Goal: Task Accomplishment & Management: Manage account settings

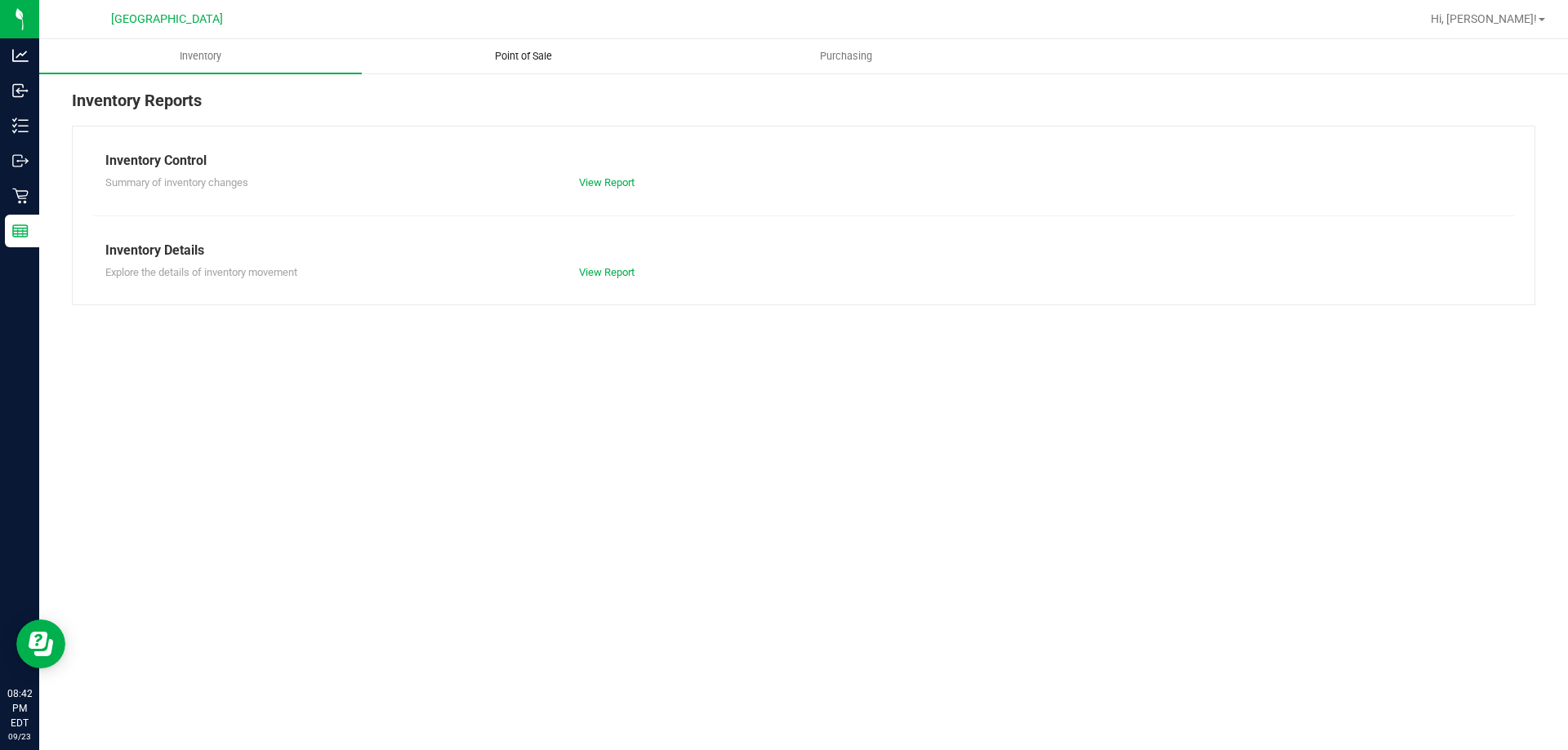
click at [565, 56] on span "Point of Sale" at bounding box center [523, 56] width 101 height 15
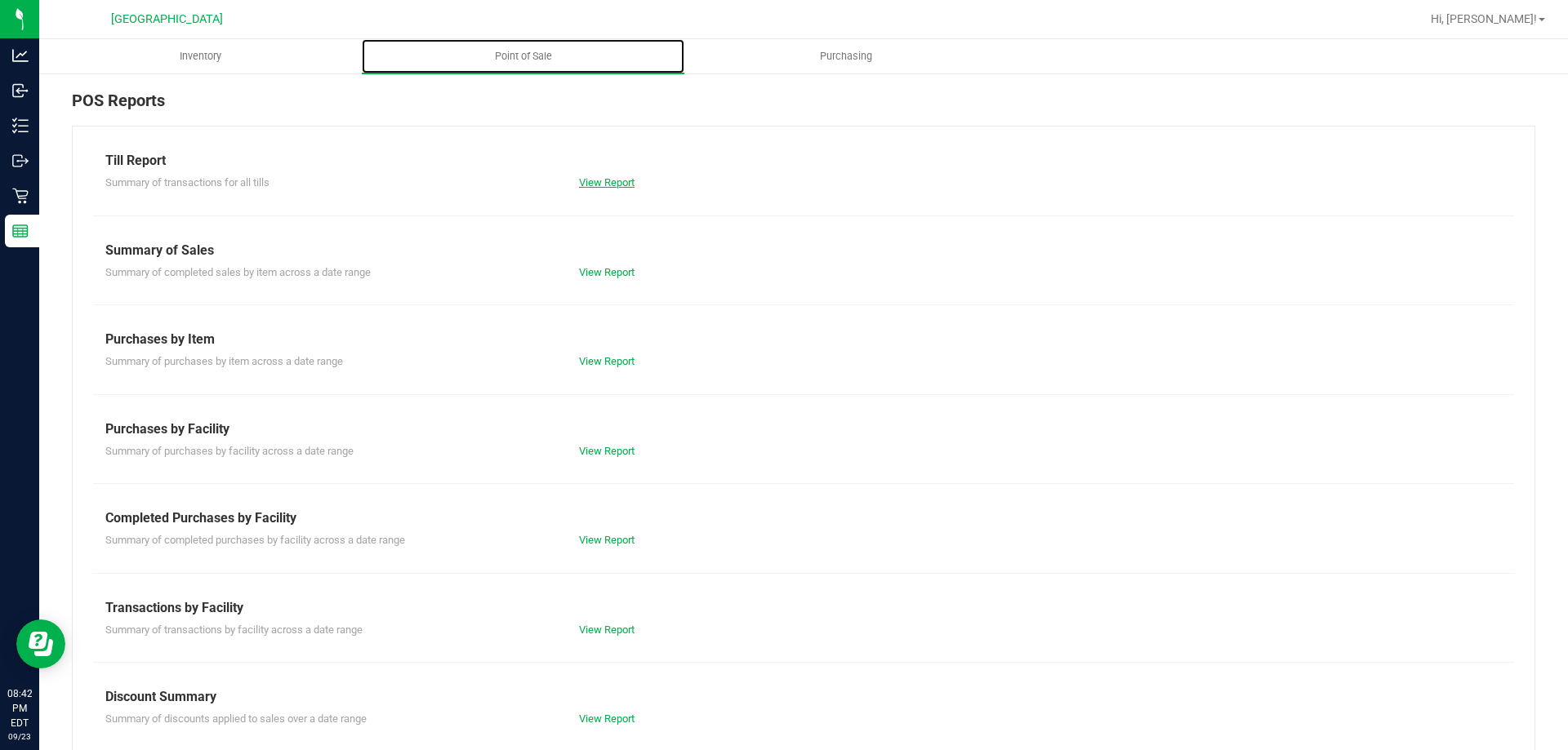
click at [608, 181] on link "View Report" at bounding box center [606, 182] width 55 height 12
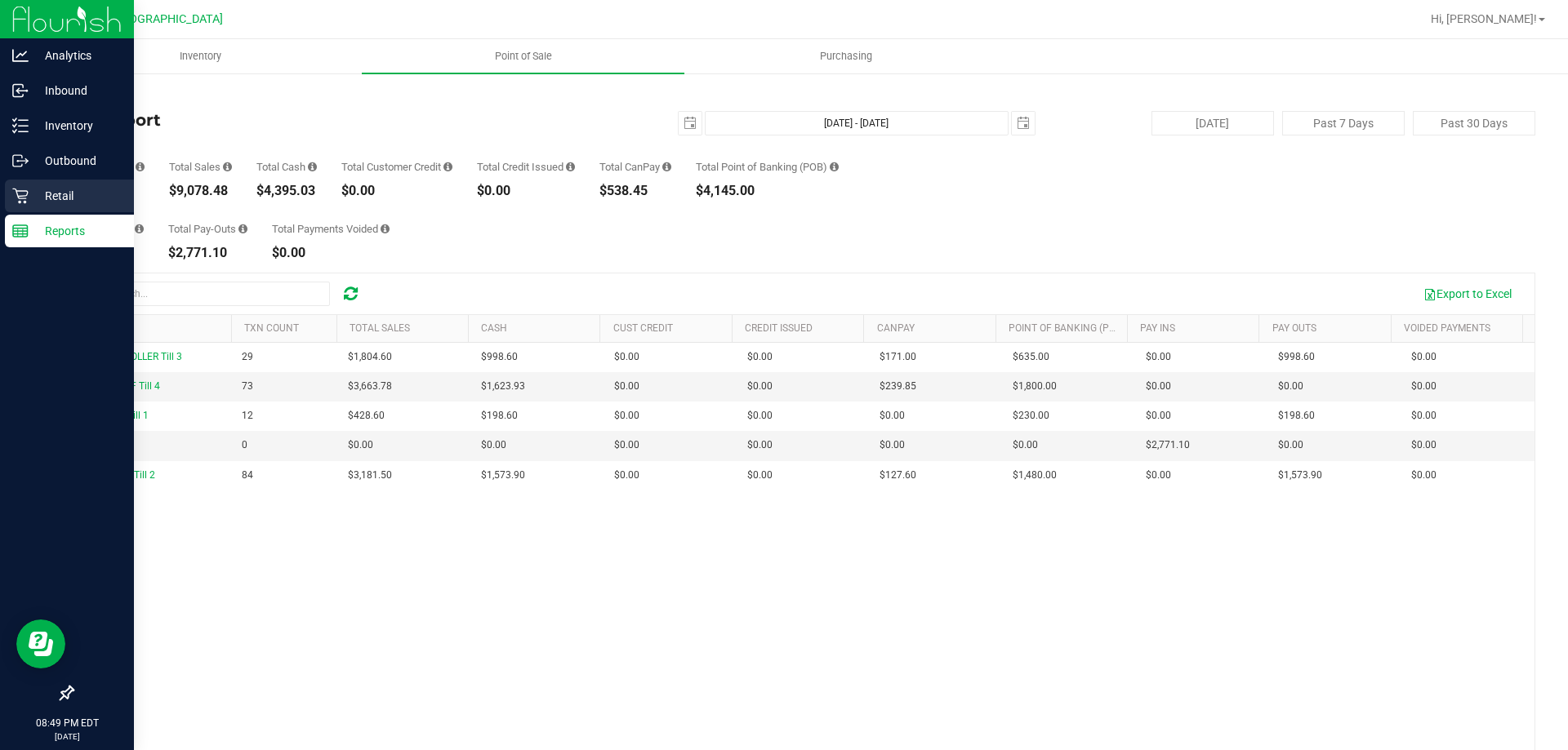
click at [34, 196] on p "Retail" at bounding box center [77, 195] width 98 height 20
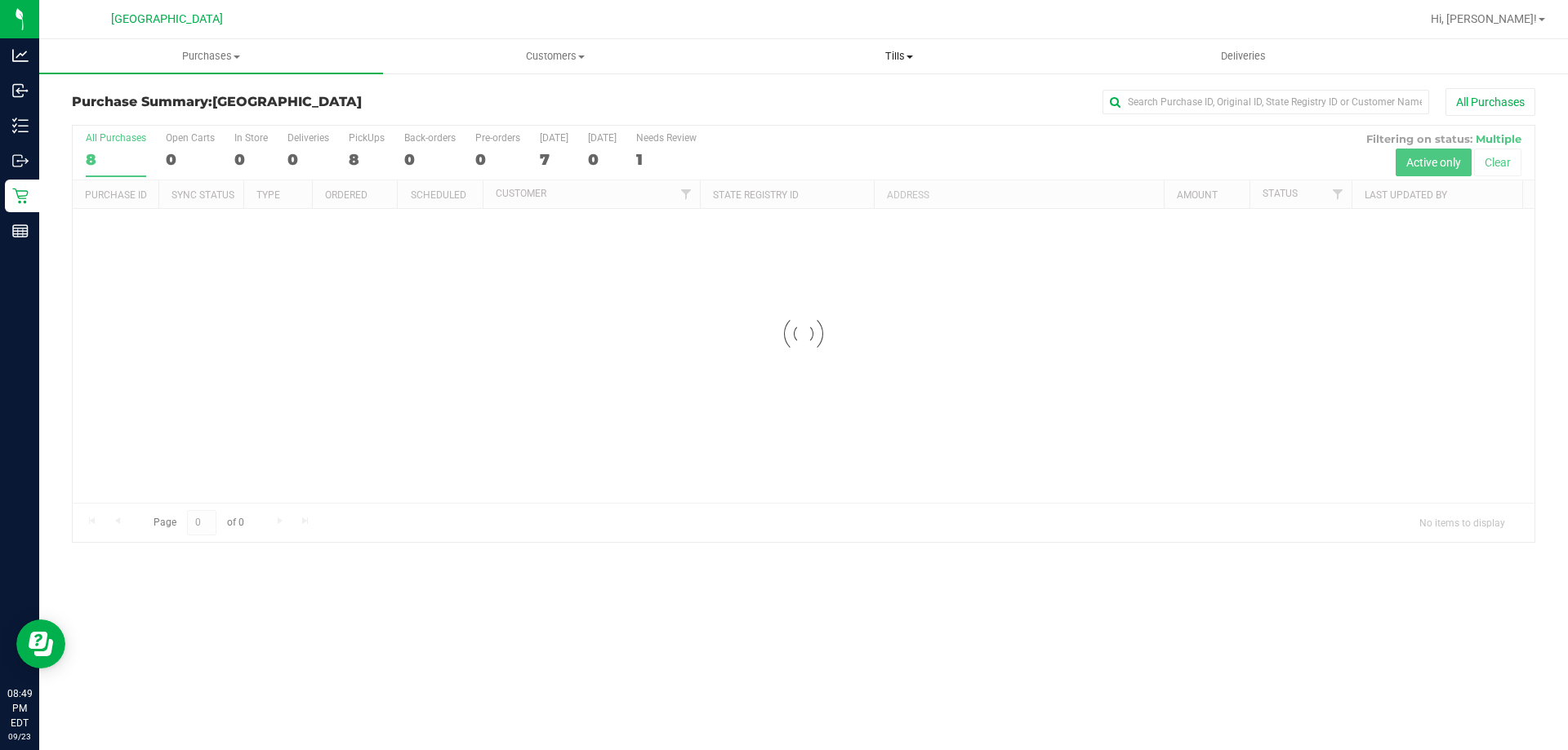
click at [864, 56] on span "Tills" at bounding box center [898, 56] width 343 height 15
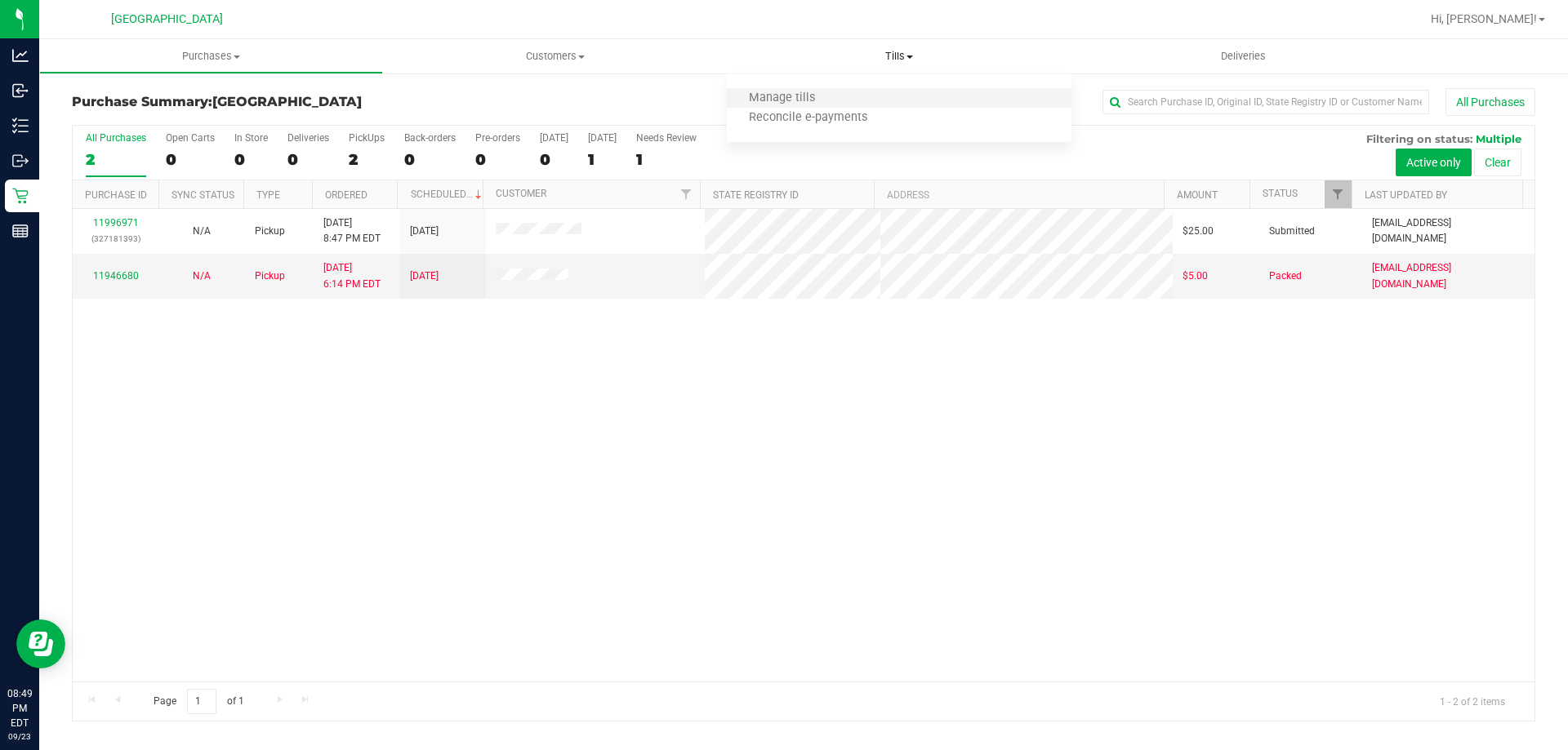
click at [774, 106] on li "Manage tills" at bounding box center [899, 98] width 343 height 20
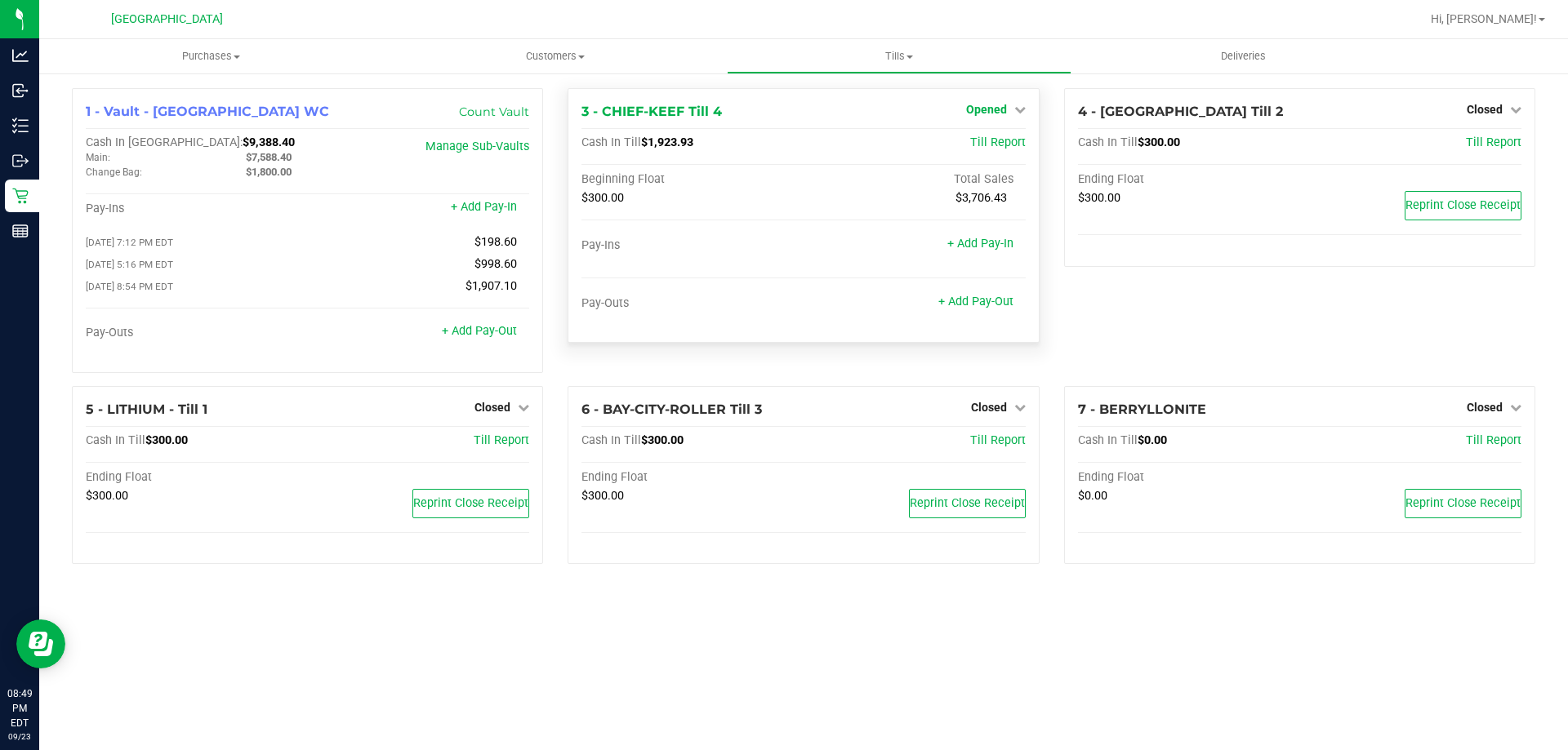
click at [996, 113] on span "Opened" at bounding box center [987, 109] width 41 height 13
click at [992, 140] on link "Close Till" at bounding box center [987, 144] width 44 height 13
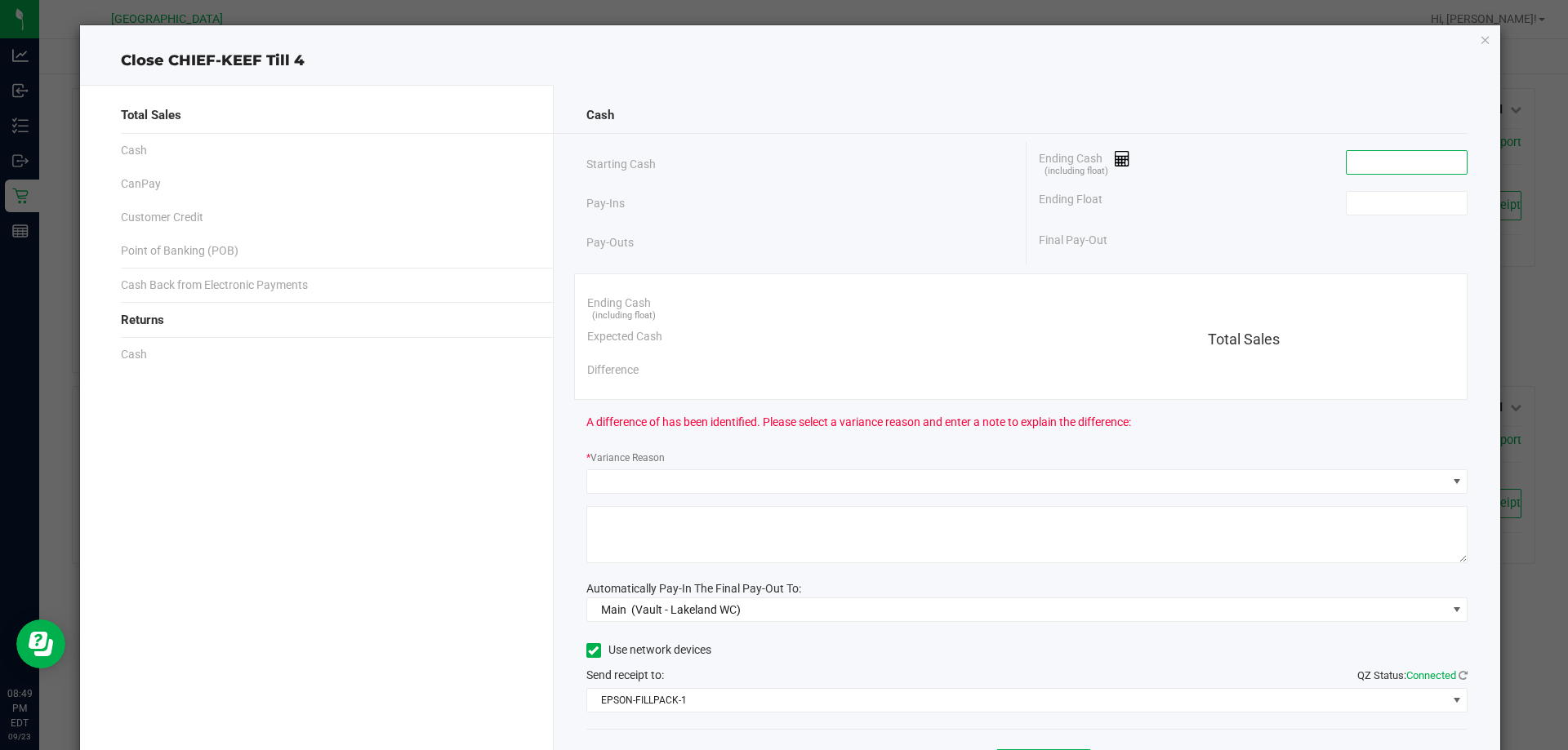
click at [1392, 160] on input at bounding box center [1407, 162] width 120 height 22
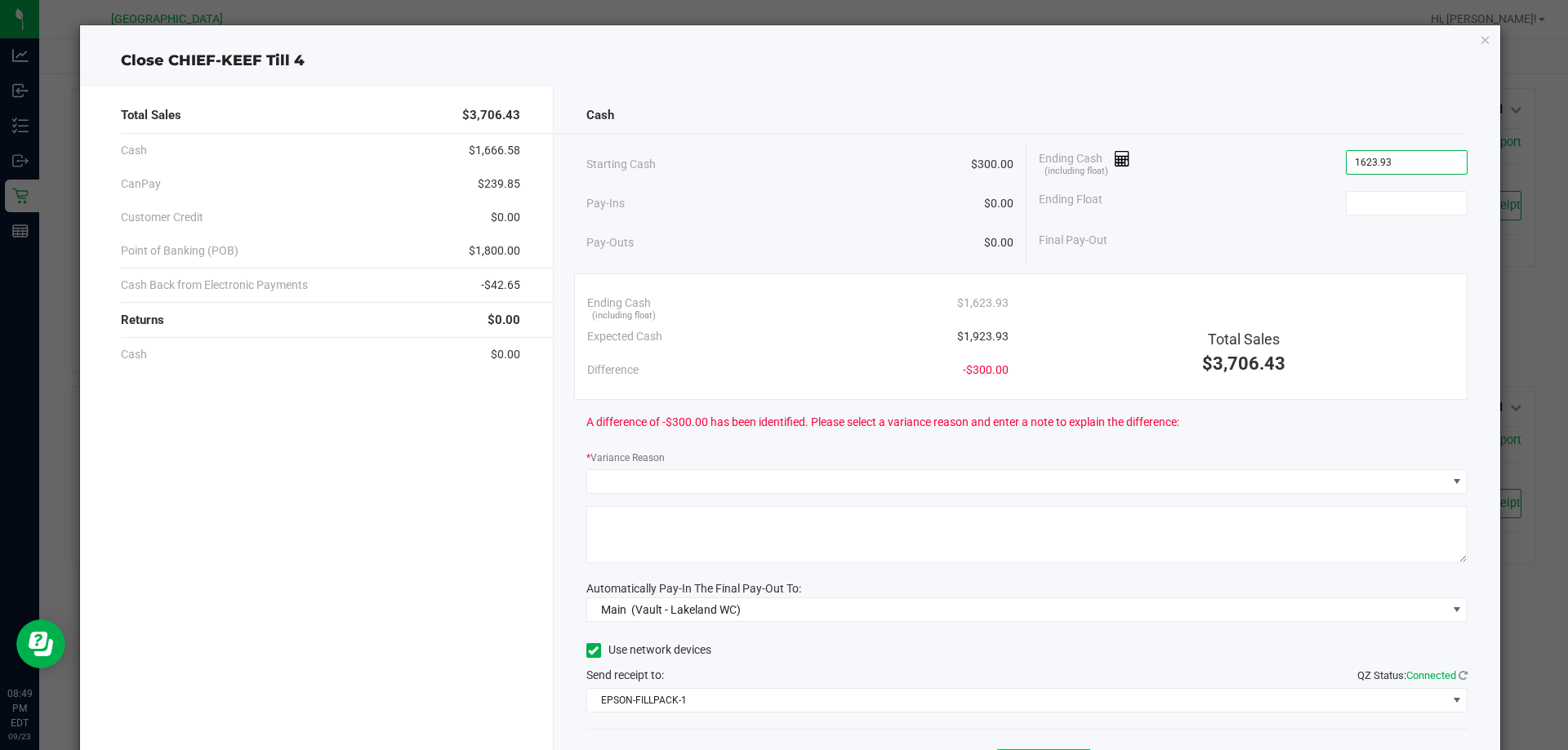
type input "$1,623.93"
type input "300.00"
type input "1623.93"
type input "$300.00"
click at [1351, 173] on input "1623.93" at bounding box center [1407, 162] width 120 height 22
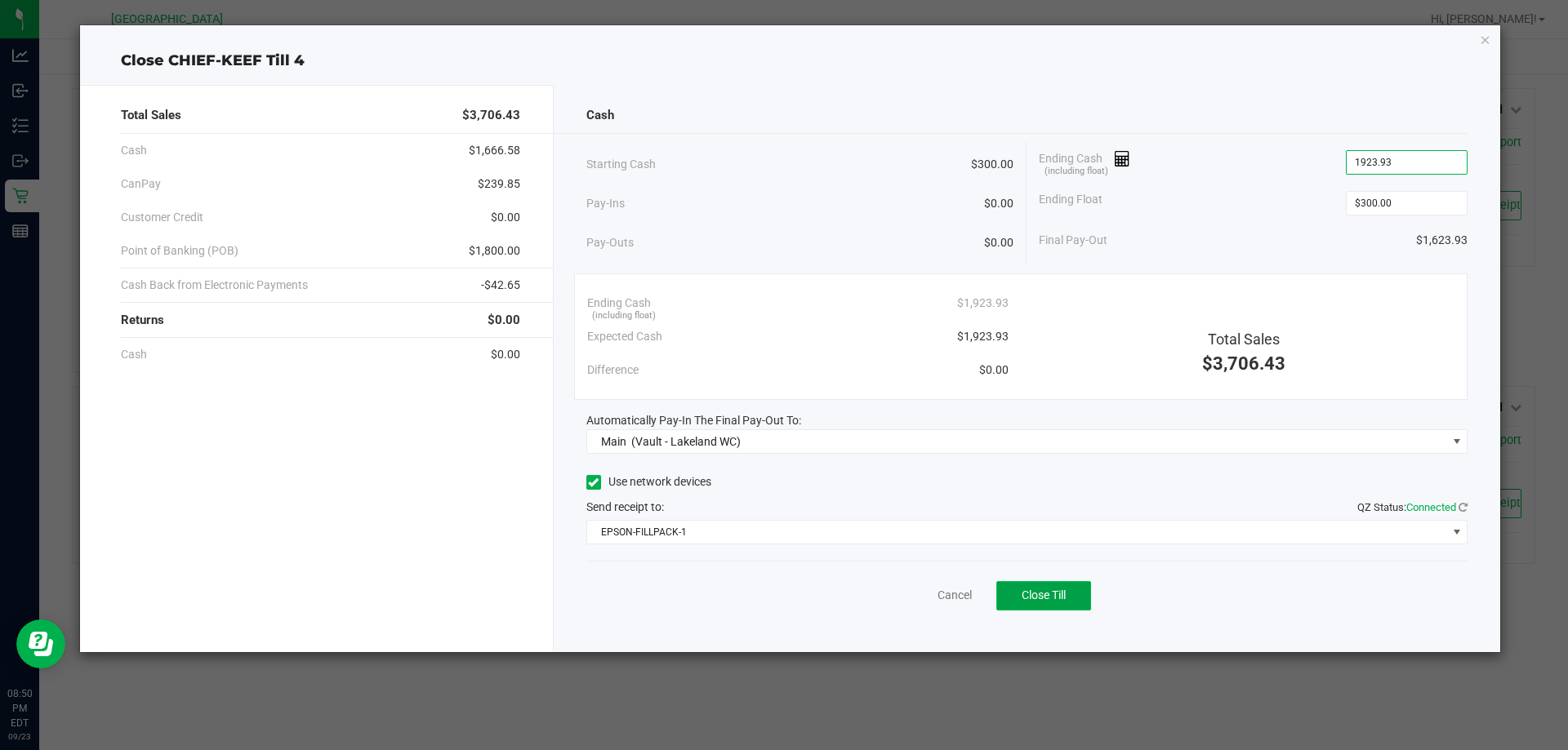
type input "$1,923.93"
click at [1043, 593] on span "Close Till" at bounding box center [1043, 595] width 44 height 13
click at [934, 592] on link "Dismiss" at bounding box center [918, 595] width 39 height 17
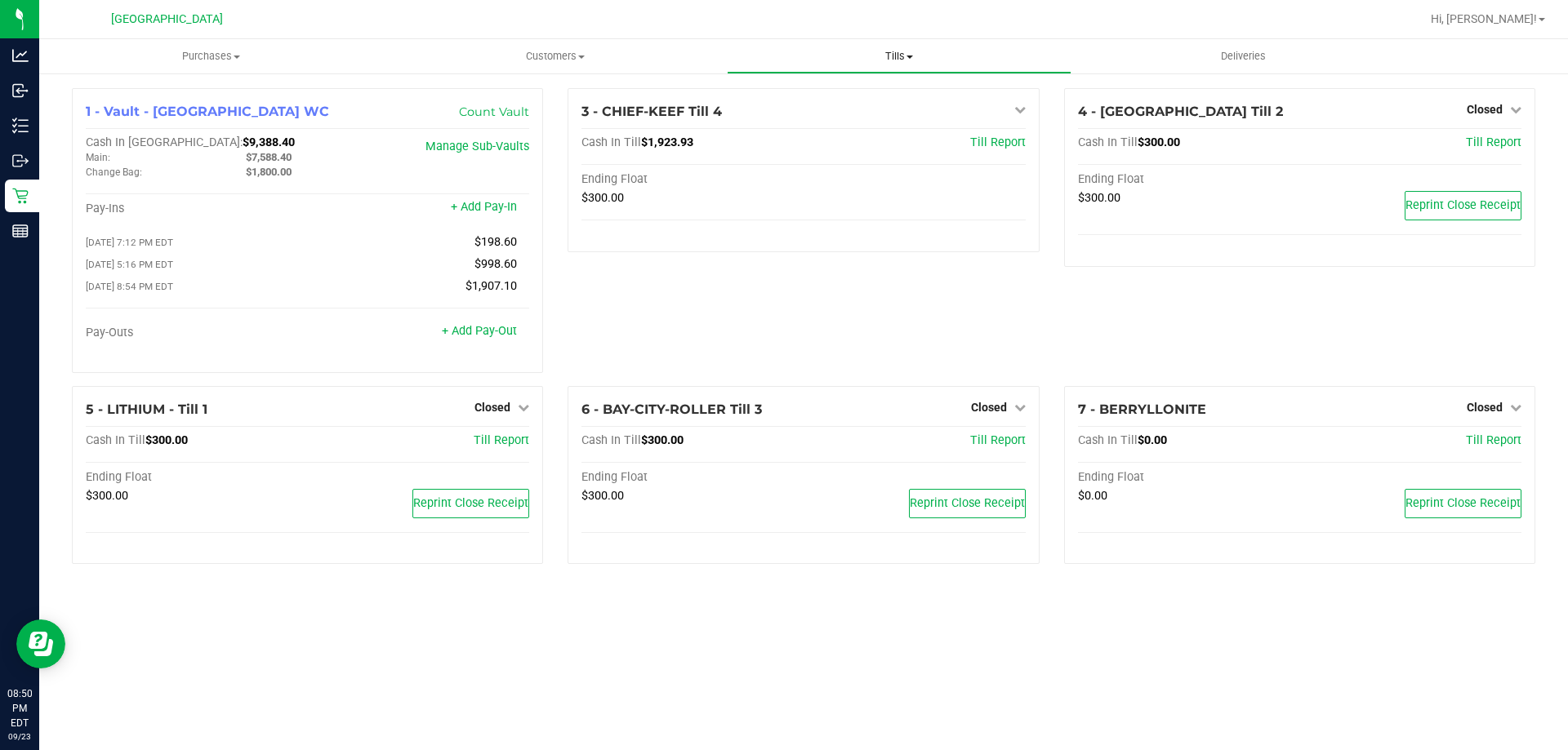
click at [890, 60] on span "Tills" at bounding box center [898, 56] width 343 height 15
click at [838, 119] on span "Reconcile e-payments" at bounding box center [808, 118] width 162 height 14
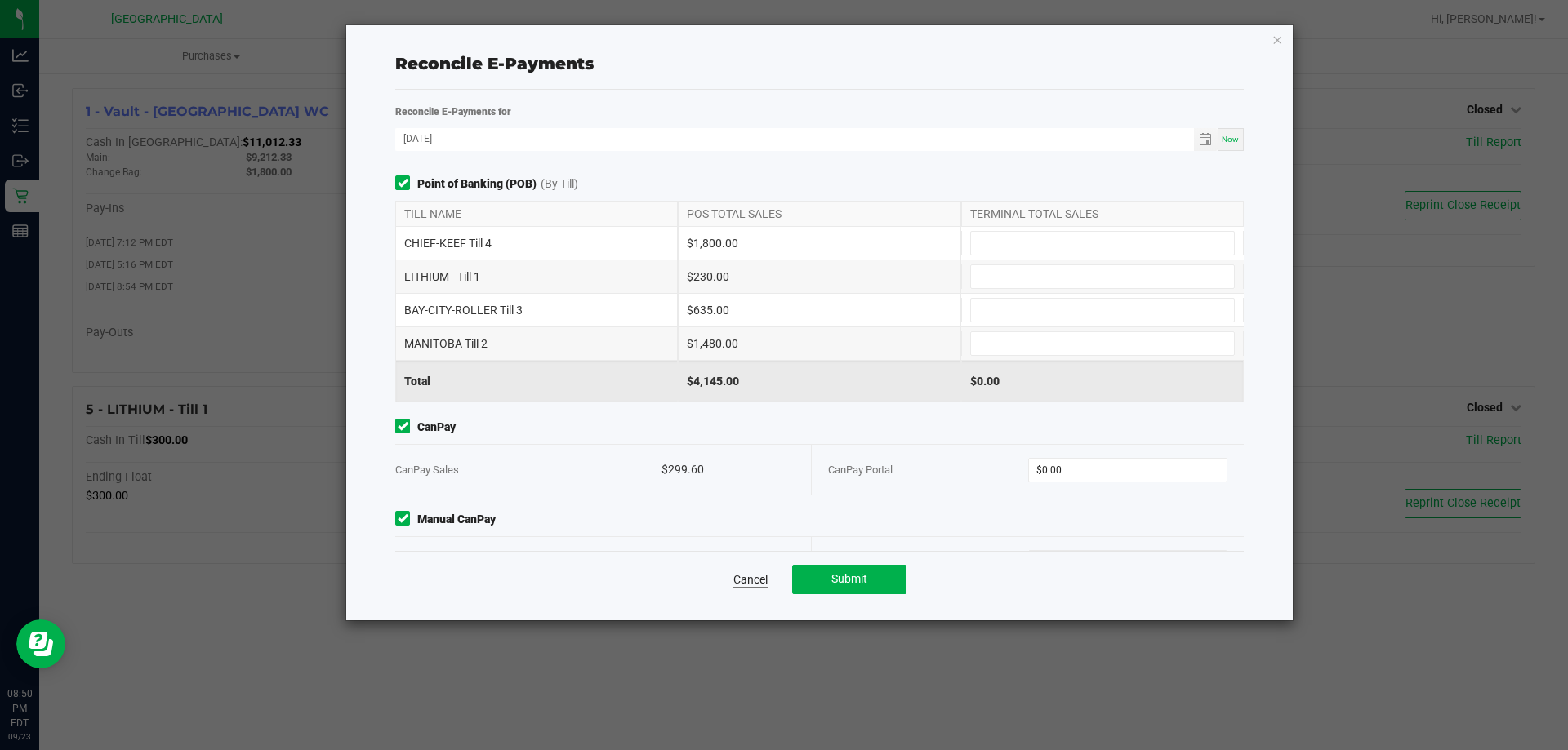
click at [745, 577] on link "Cancel" at bounding box center [750, 578] width 35 height 16
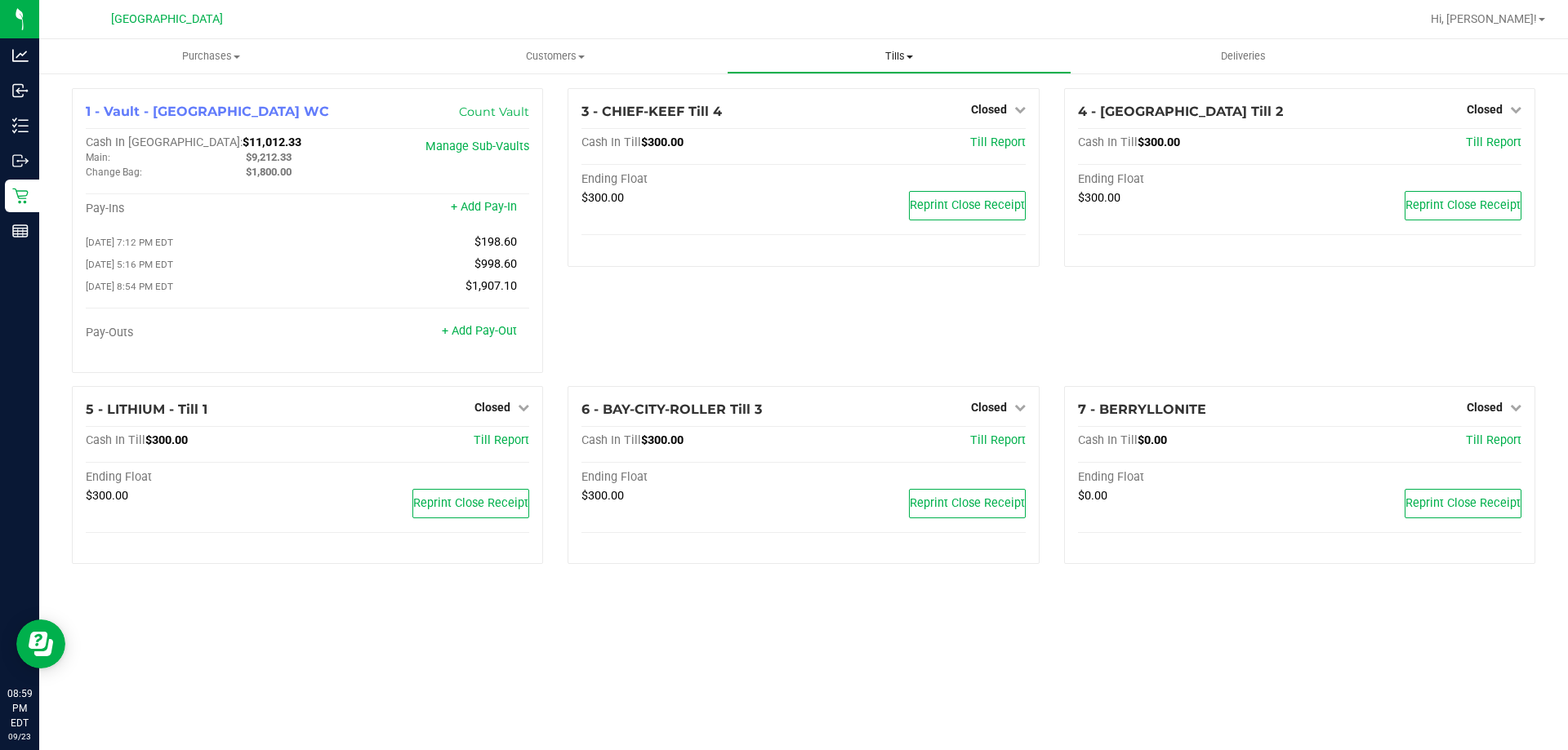
click at [909, 62] on uib-tab-heading "Tills Manage tills Reconcile e-payments" at bounding box center [898, 56] width 343 height 33
click at [834, 118] on span "Reconcile e-payments" at bounding box center [808, 118] width 162 height 14
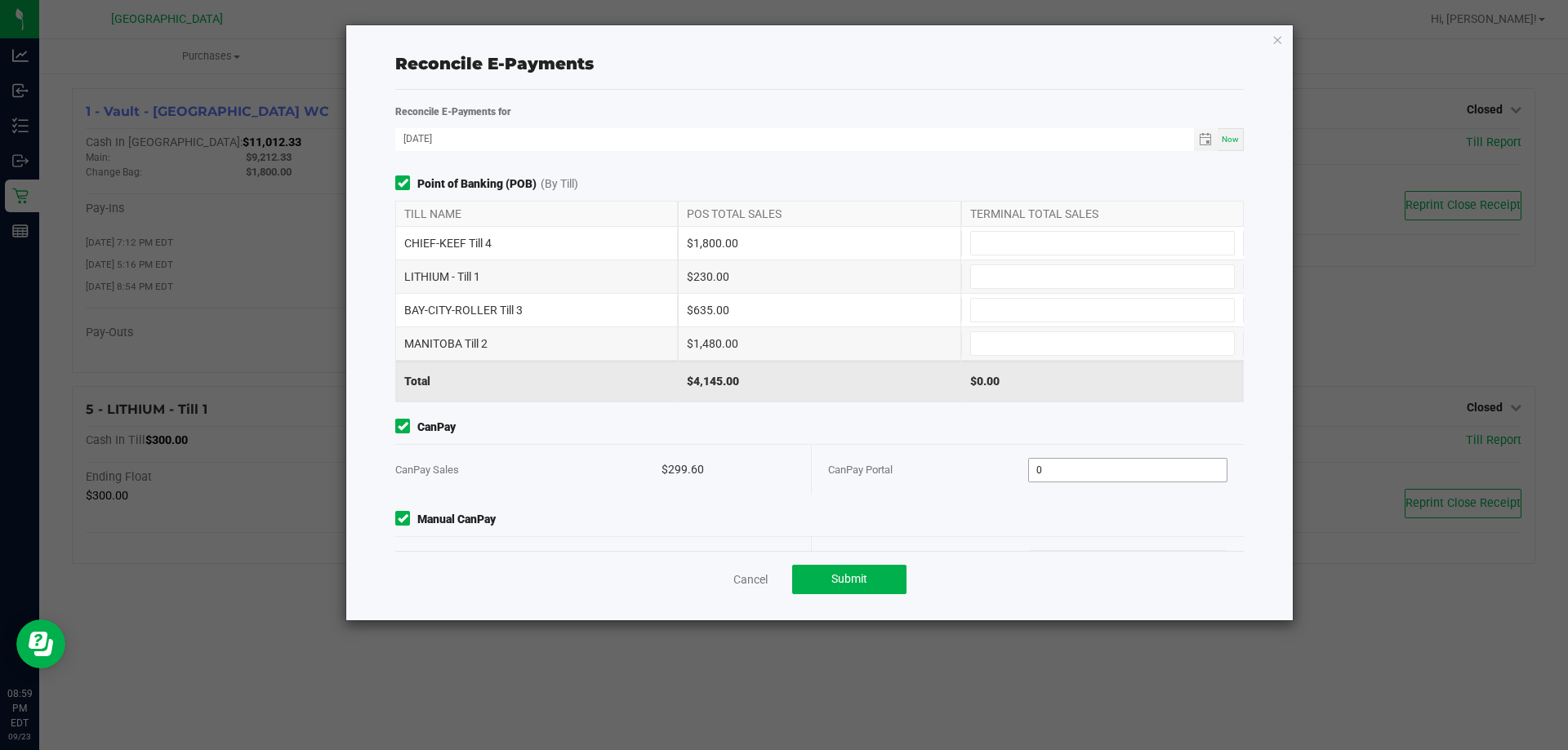
click at [1080, 467] on input "0" at bounding box center [1127, 470] width 199 height 22
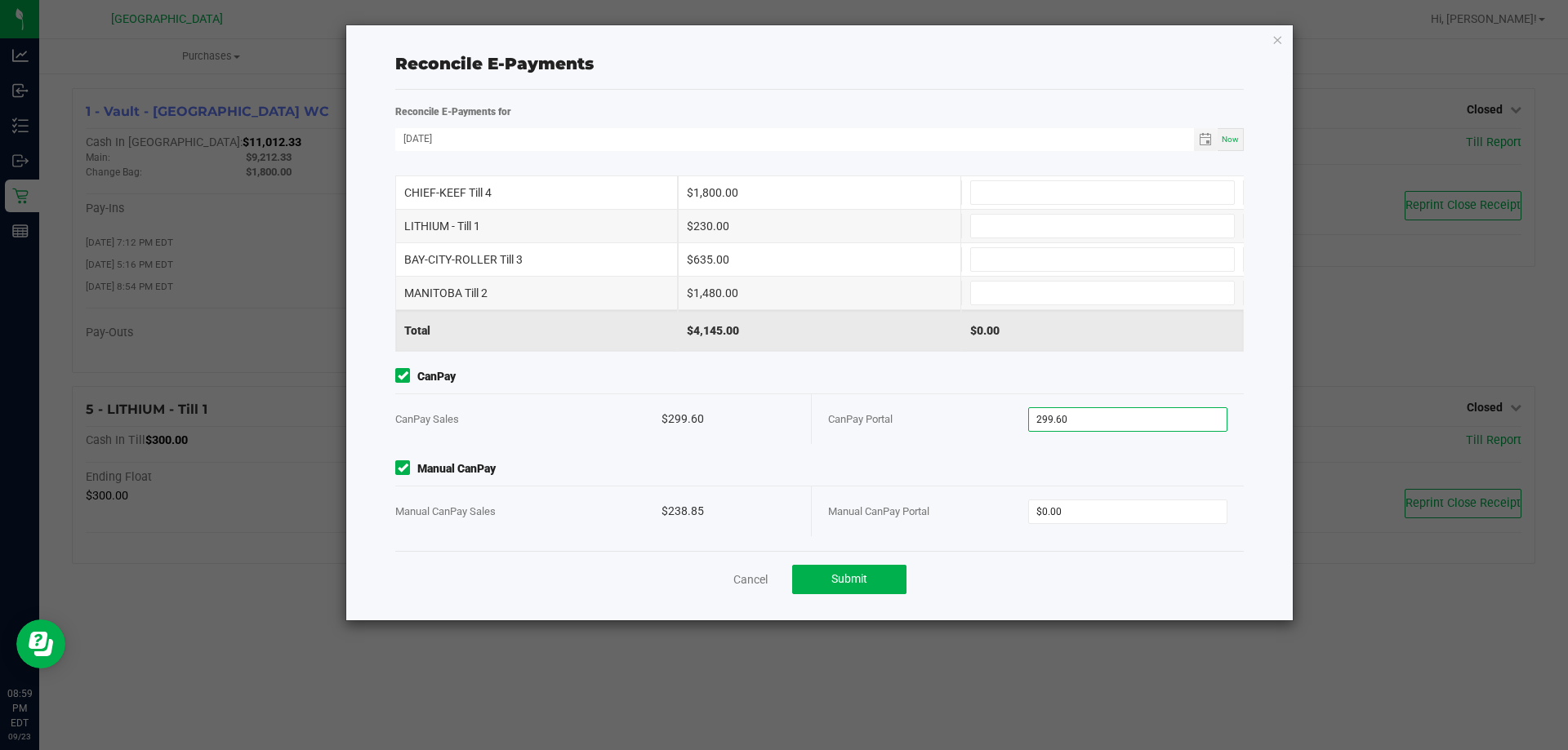
scroll to position [49, 0]
click at [1112, 509] on input "$0.00" at bounding box center [1127, 512] width 199 height 22
type input "$299.60"
type input "$238.85"
click at [998, 195] on input at bounding box center [1102, 193] width 263 height 22
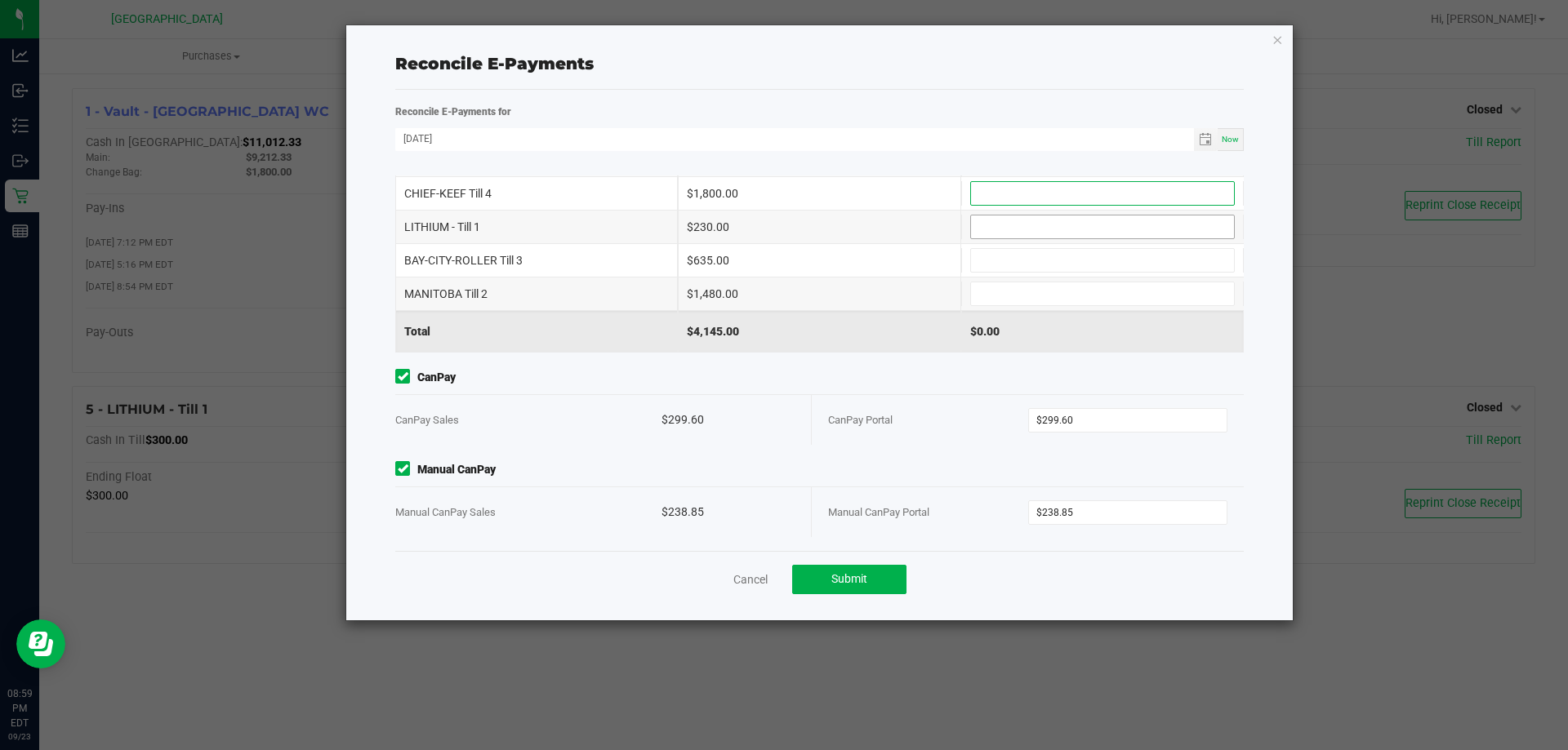
click at [1001, 231] on input at bounding box center [1102, 227] width 263 height 22
click at [1053, 294] on input at bounding box center [1102, 294] width 263 height 22
type input "$230.00"
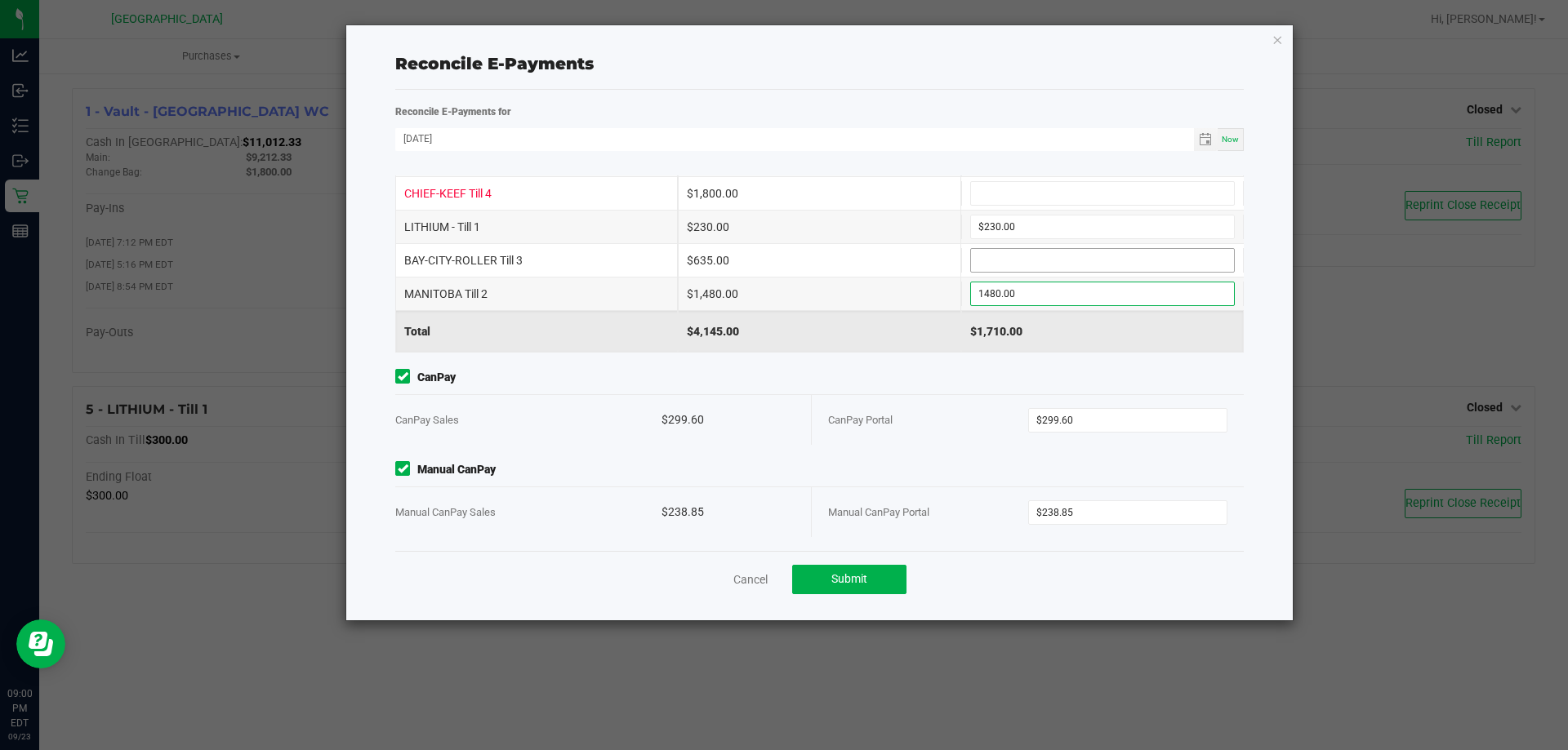
click at [1063, 264] on input at bounding box center [1102, 260] width 263 height 22
type input "$1,480.00"
click at [999, 194] on input at bounding box center [1102, 193] width 263 height 22
type input "$635.00"
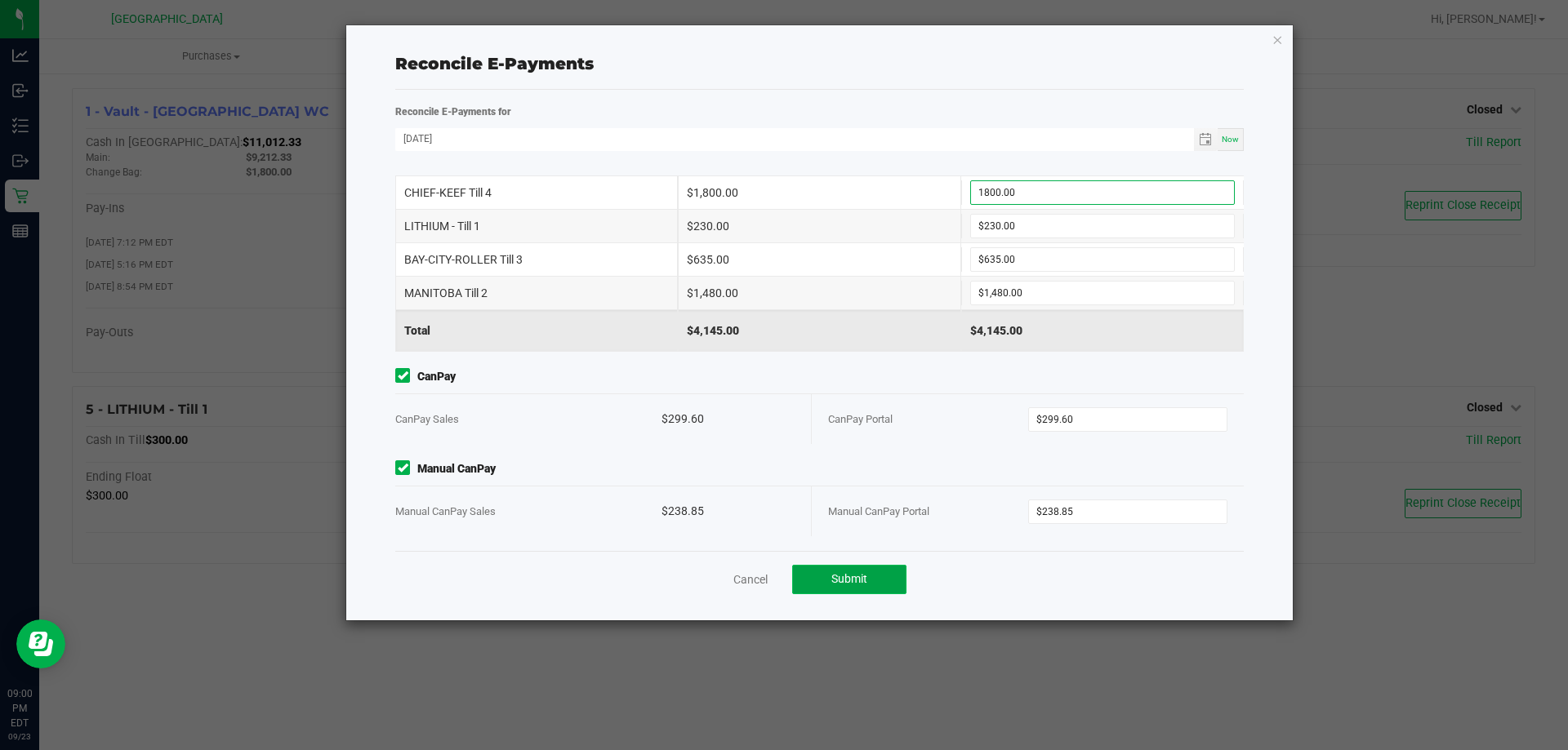
click at [879, 578] on button "Submit" at bounding box center [849, 578] width 114 height 29
type input "$1,800.00"
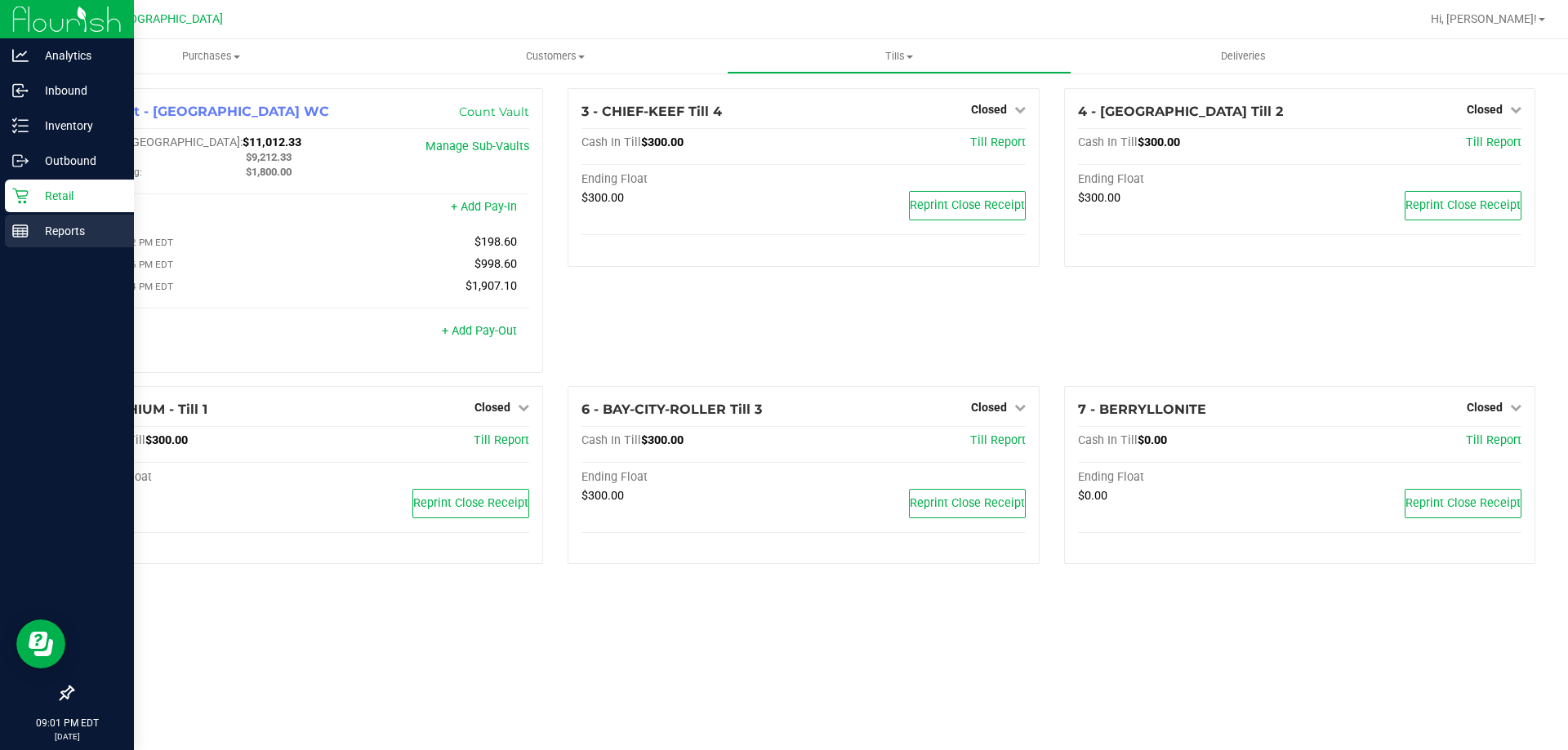
click at [22, 225] on rect at bounding box center [21, 230] width 15 height 11
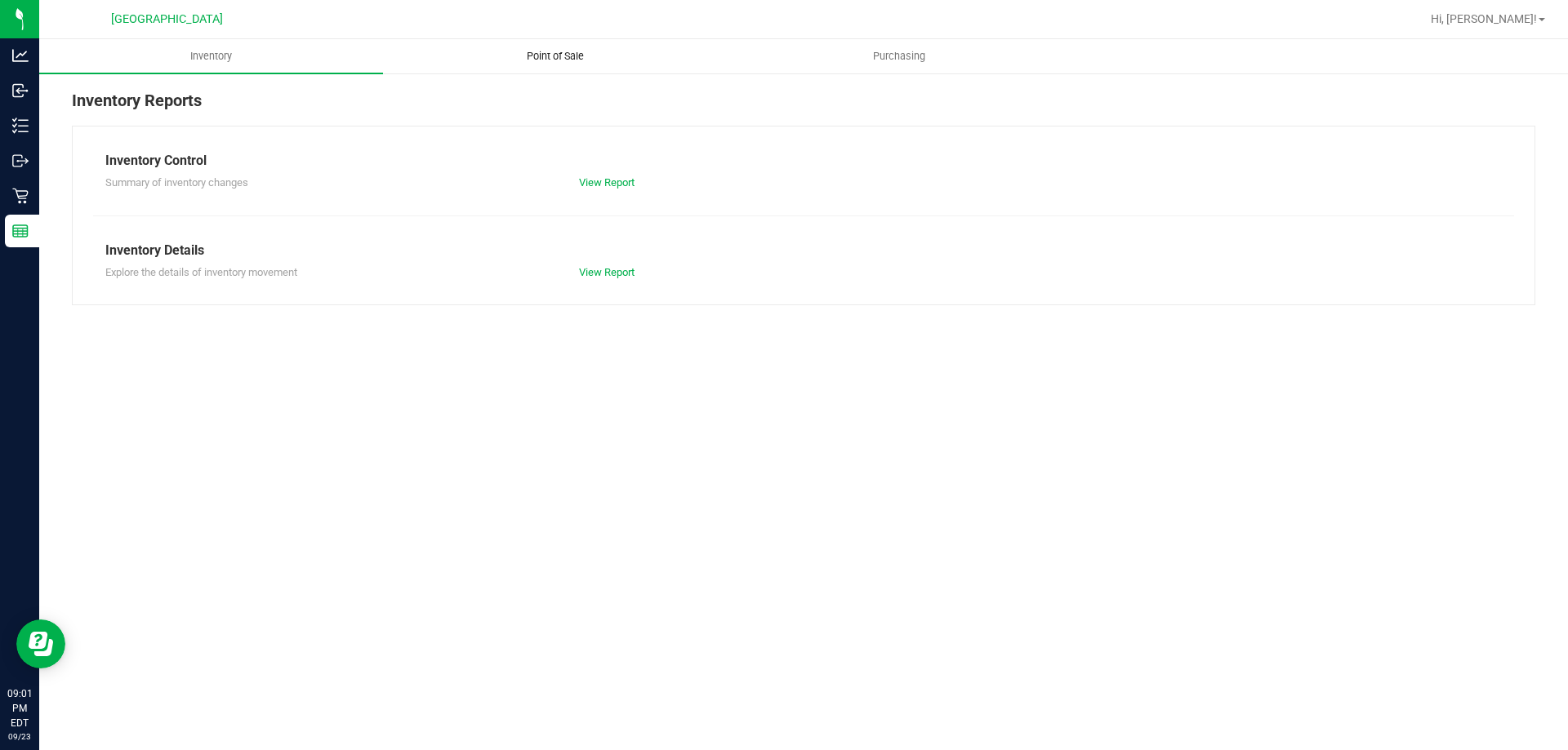
click at [531, 57] on span "Point of Sale" at bounding box center [555, 56] width 101 height 15
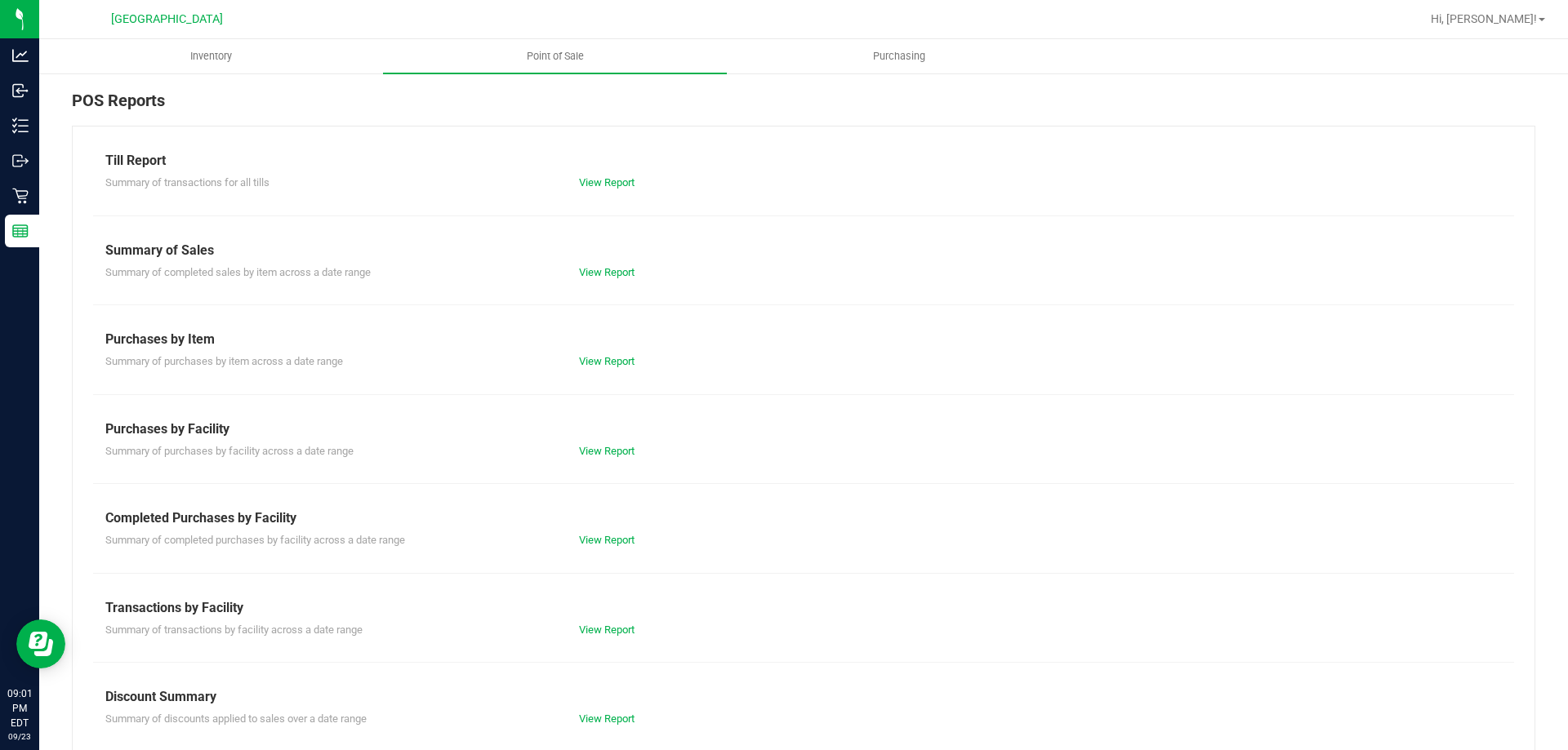
click at [604, 712] on div "View Report" at bounding box center [685, 718] width 237 height 16
click at [604, 715] on link "View Report" at bounding box center [606, 718] width 55 height 12
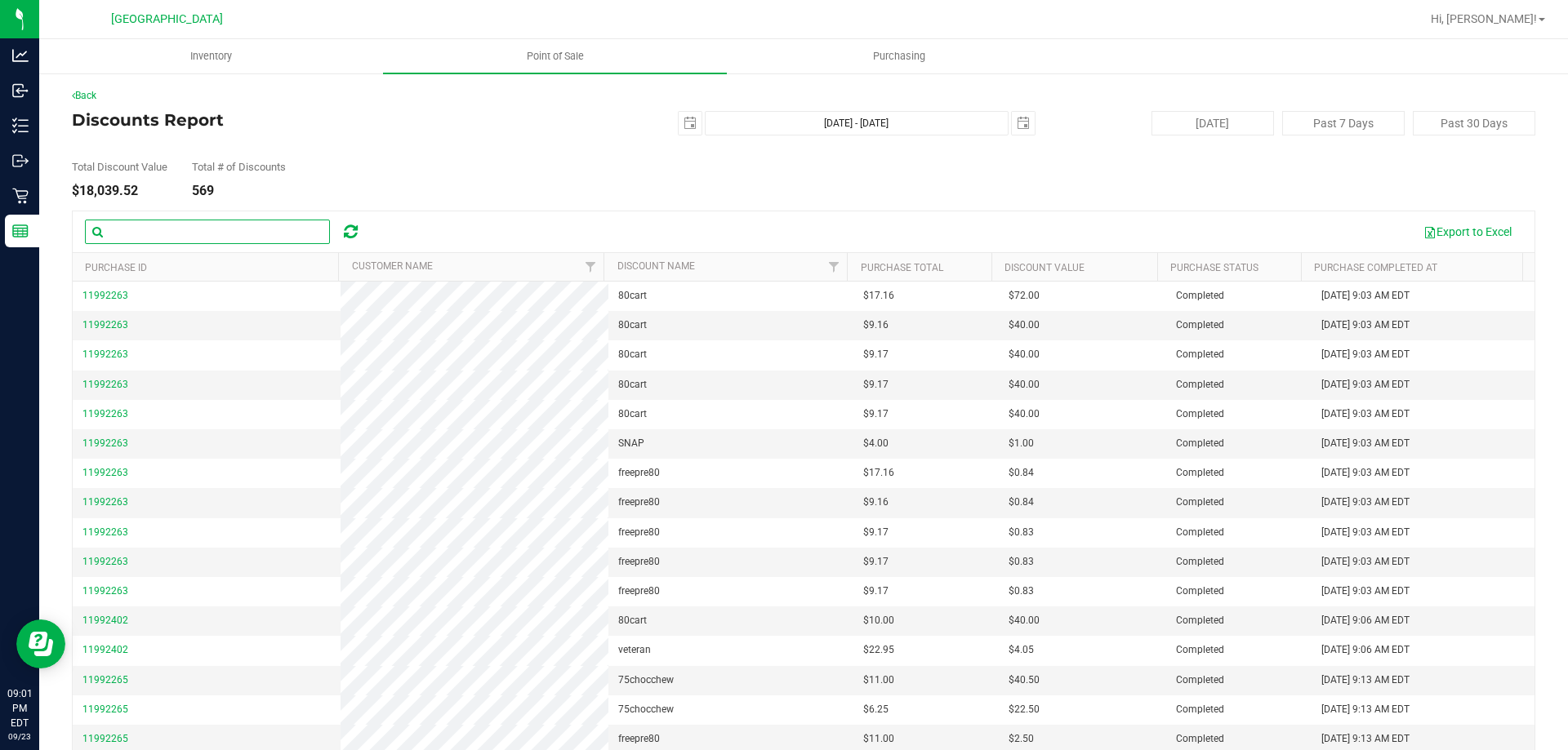
click at [185, 227] on input "text" at bounding box center [207, 231] width 245 height 24
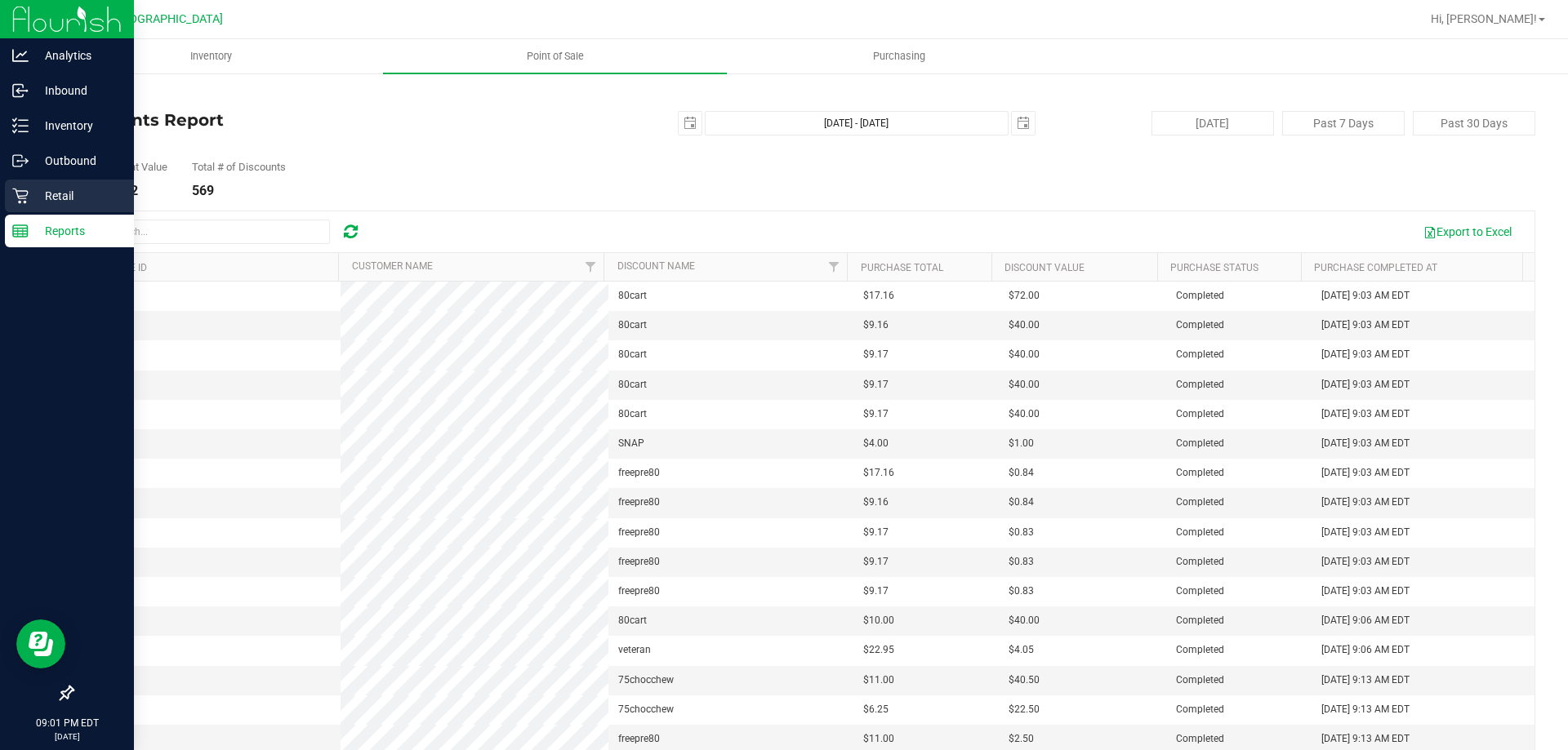
click at [47, 196] on p "Retail" at bounding box center [77, 195] width 98 height 20
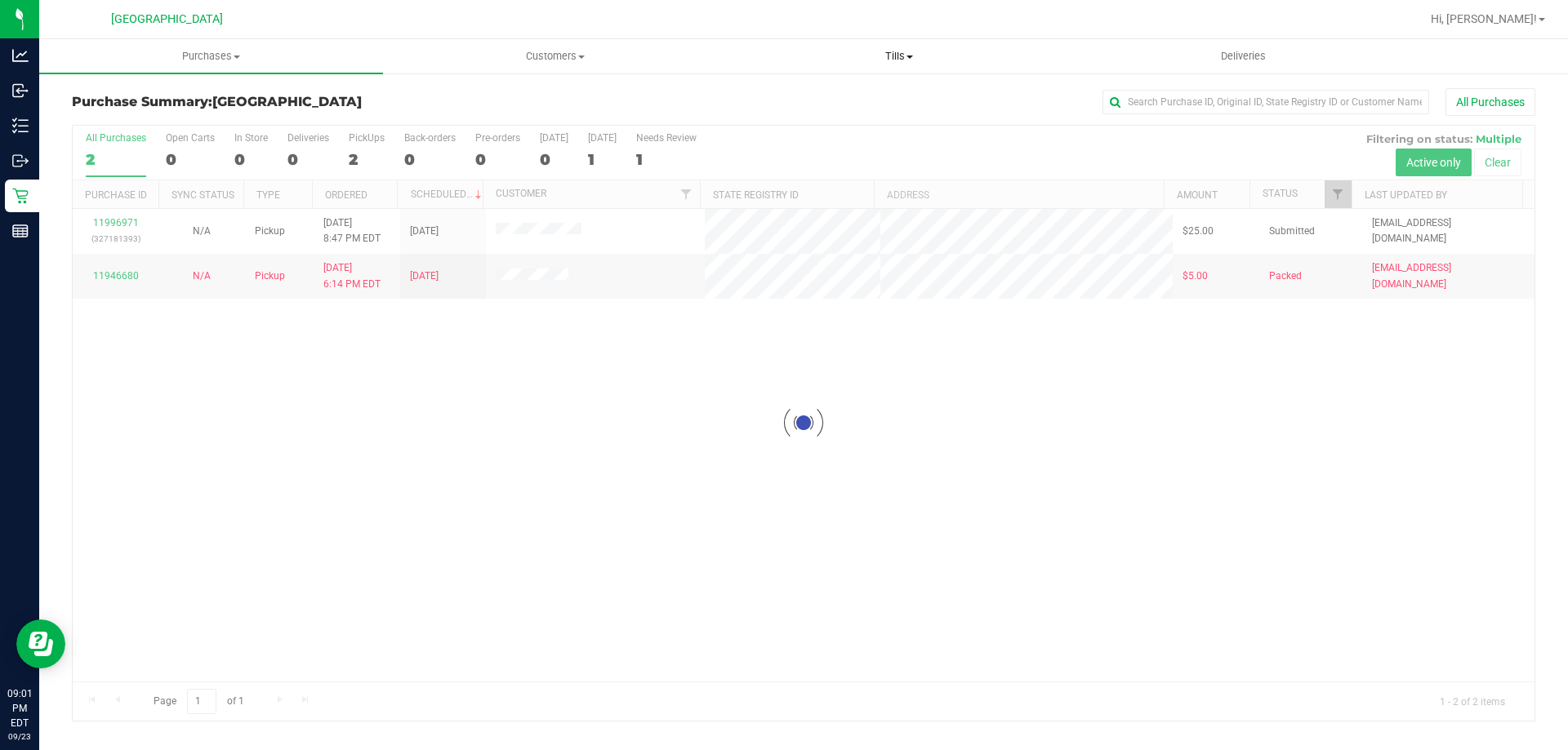
click at [912, 57] on span at bounding box center [909, 56] width 7 height 3
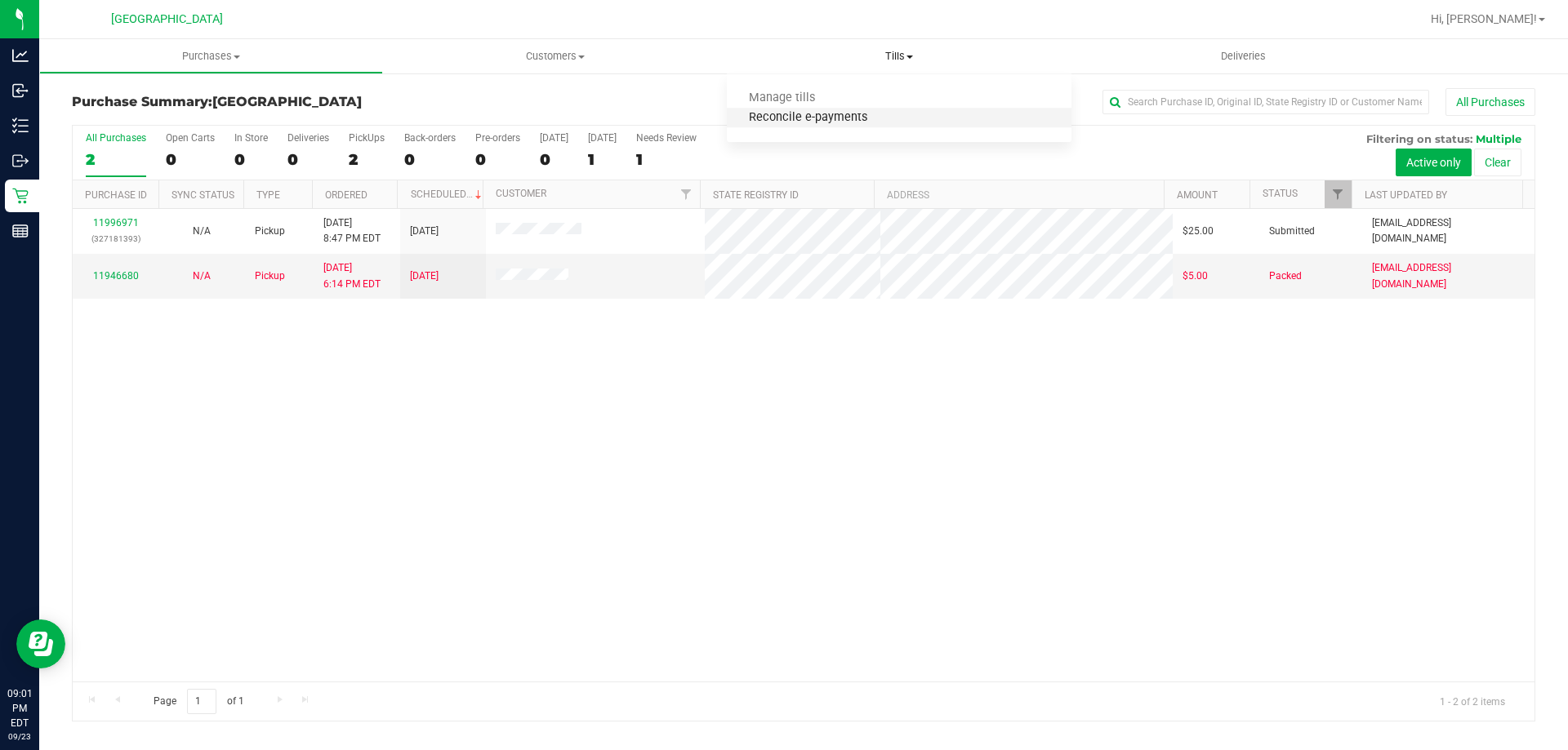
click at [838, 111] on span "Reconcile e-payments" at bounding box center [808, 118] width 162 height 14
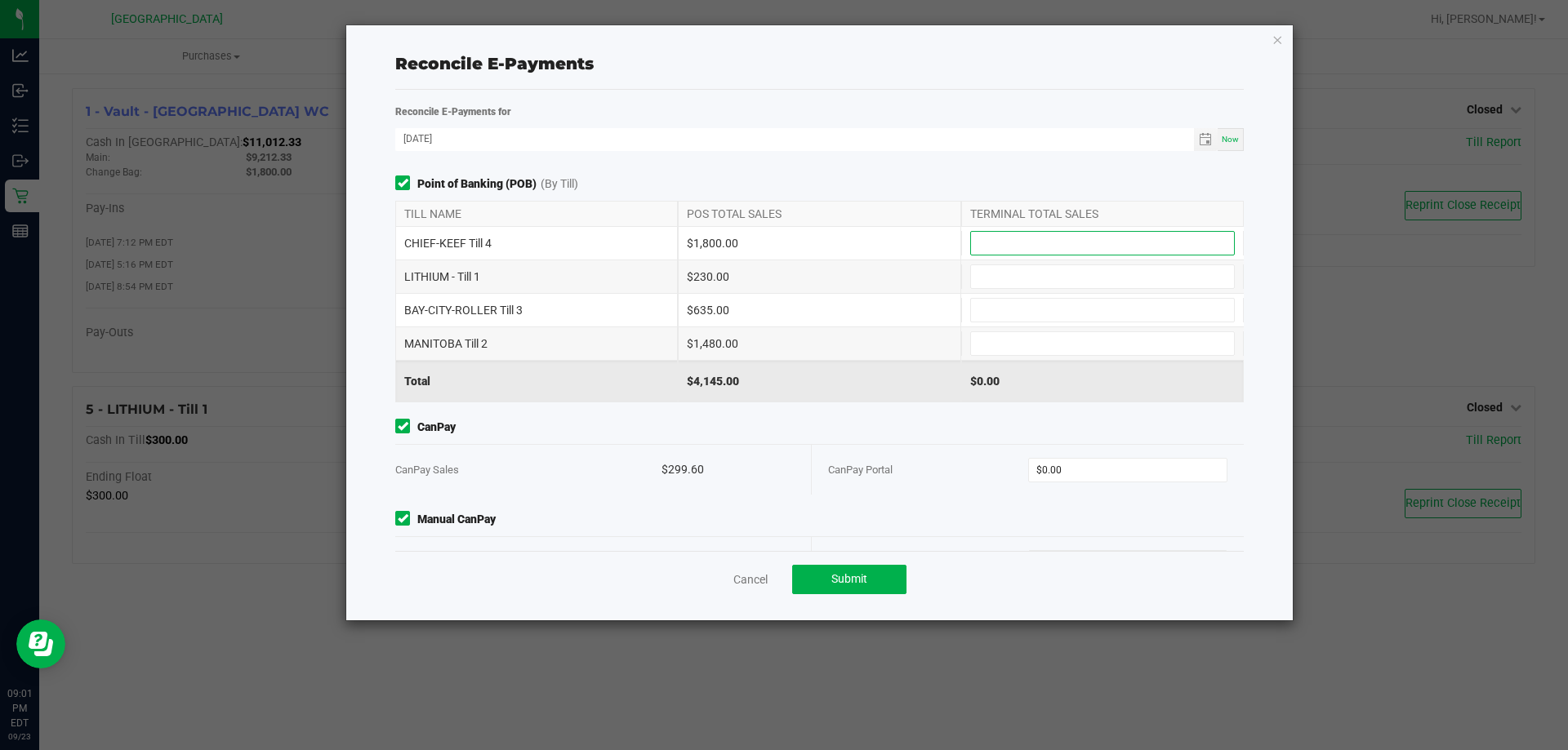
click at [1067, 235] on input at bounding box center [1102, 243] width 263 height 22
type input "$1,800.00"
click at [1047, 273] on input at bounding box center [1102, 276] width 263 height 22
type input "$230.00"
drag, startPoint x: 1003, startPoint y: 305, endPoint x: 1000, endPoint y: 297, distance: 8.5
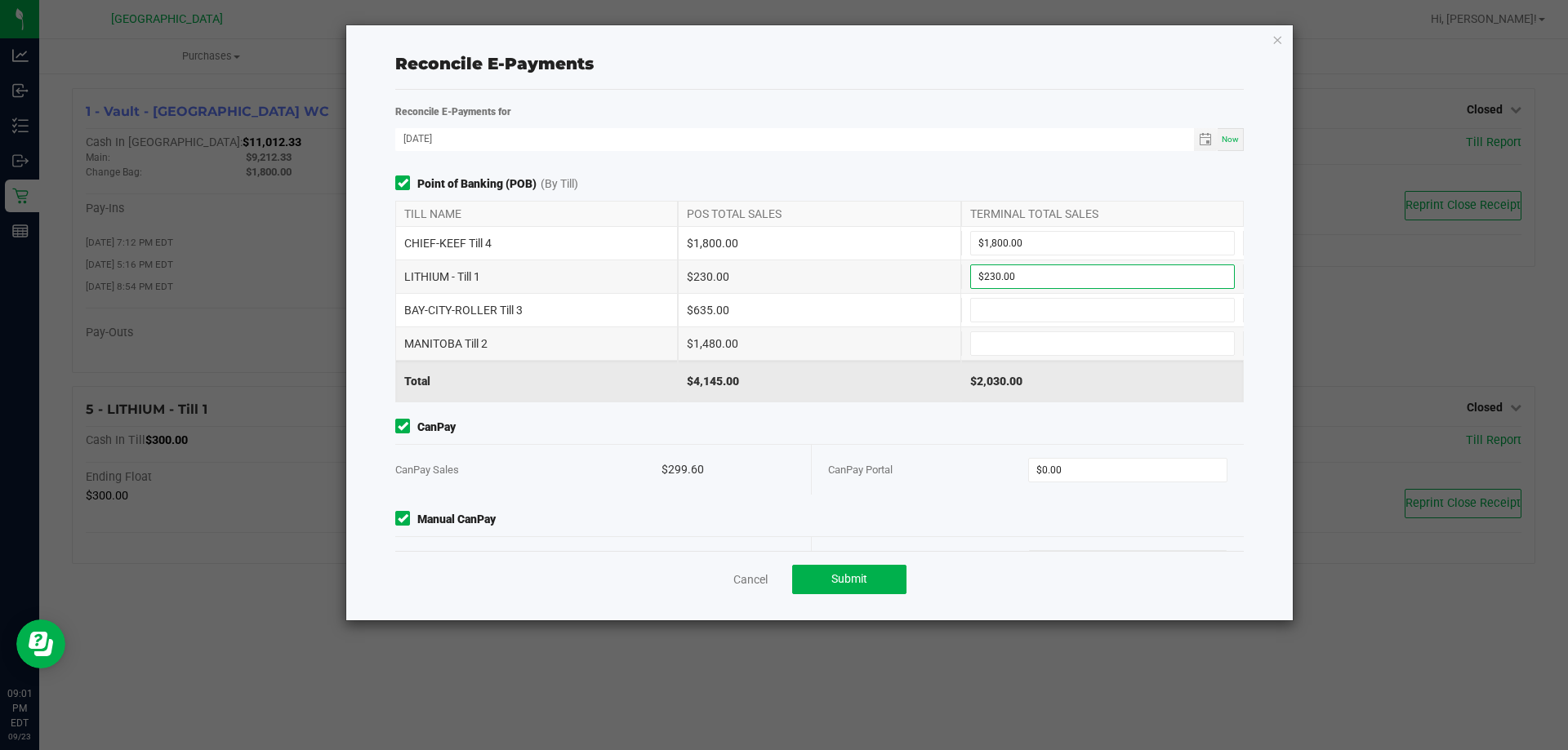
click at [1001, 300] on input at bounding box center [1102, 310] width 263 height 22
type input "$635.00"
click at [997, 349] on input at bounding box center [1102, 343] width 263 height 22
type input "$1,480.00"
click at [1126, 483] on div "CanPay Portal $0.00" at bounding box center [1028, 469] width 399 height 49
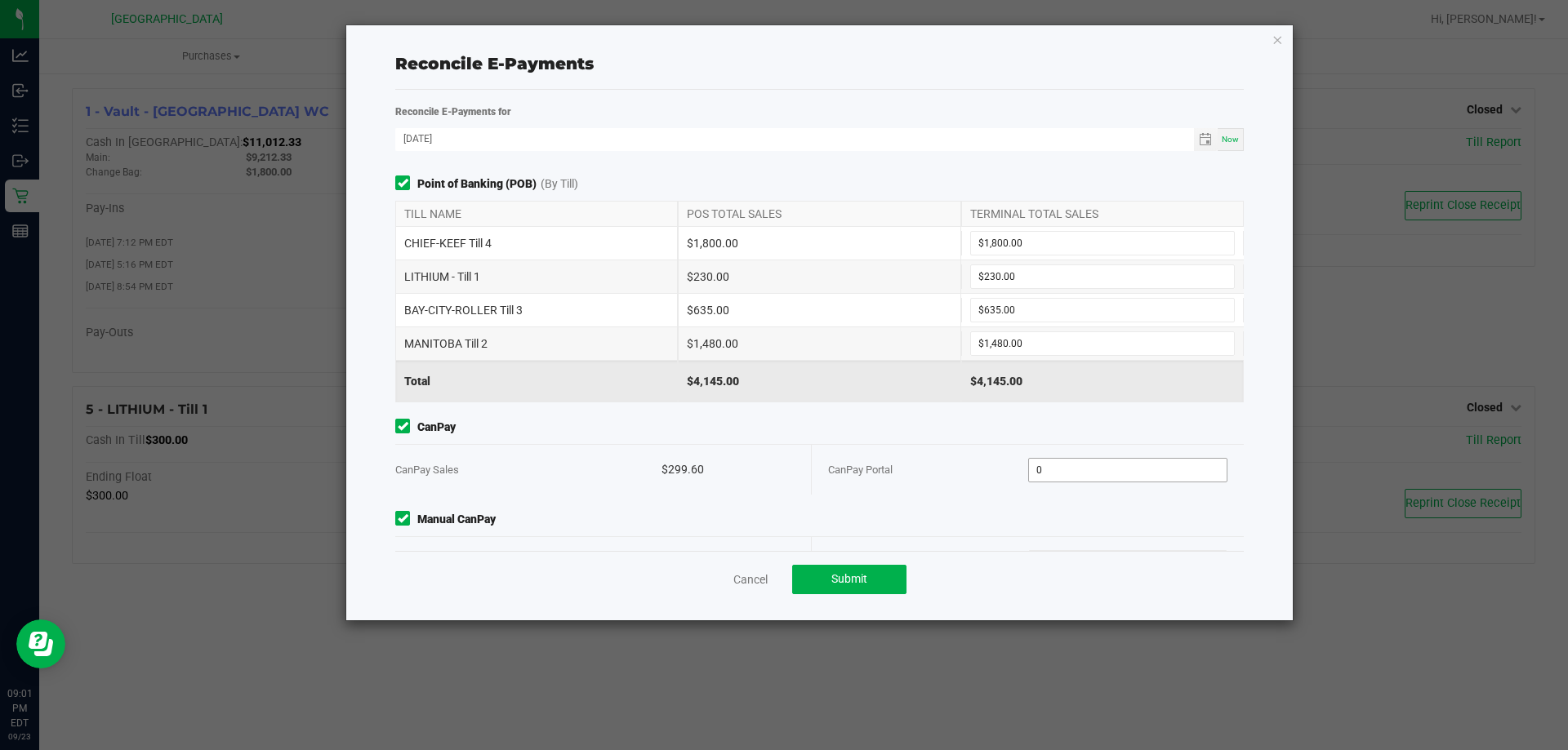
click at [1104, 458] on span "0" at bounding box center [1127, 470] width 200 height 24
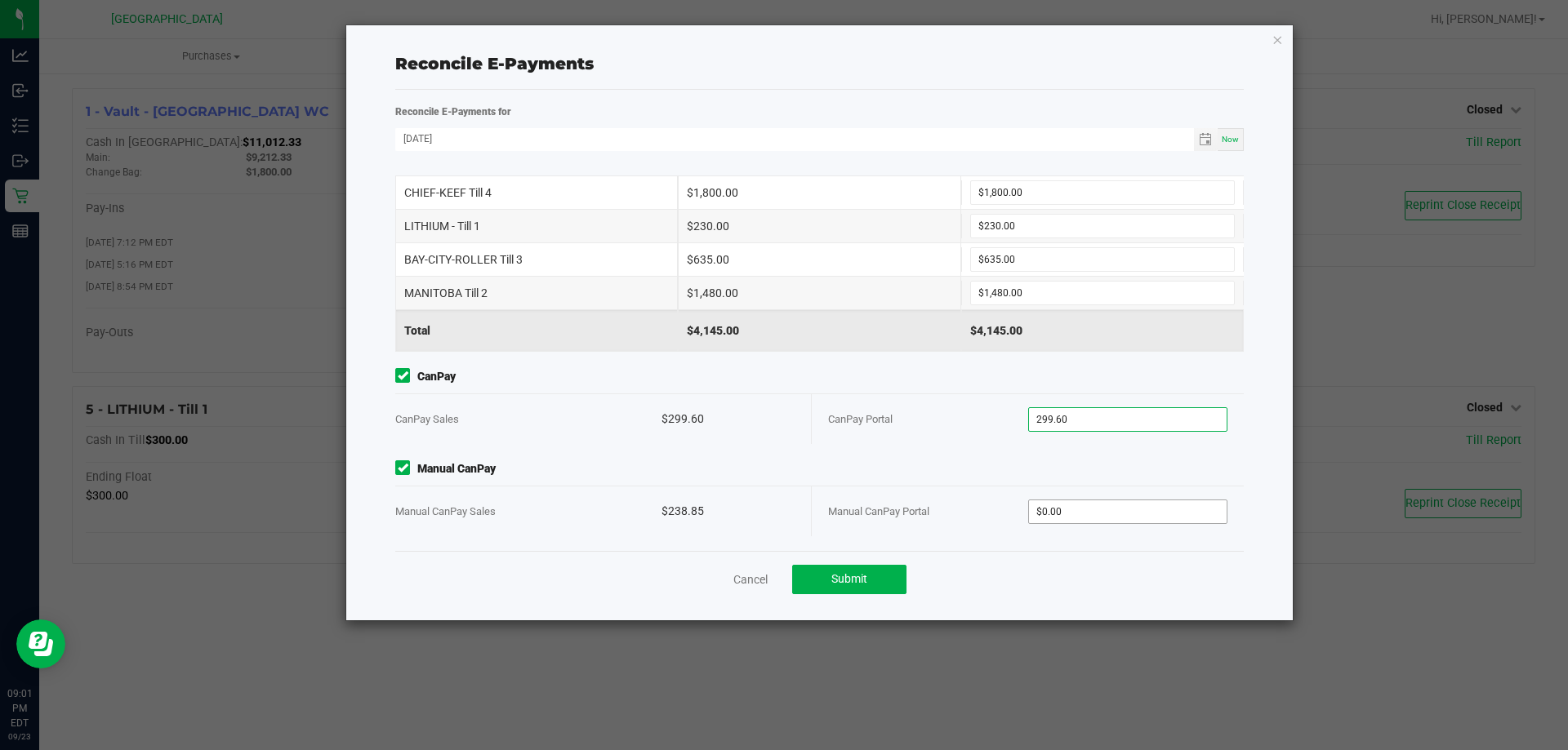
type input "$299.60"
click at [1082, 505] on input "0" at bounding box center [1127, 511] width 199 height 22
type input "$238.85"
click at [887, 576] on button "Submit" at bounding box center [849, 578] width 114 height 29
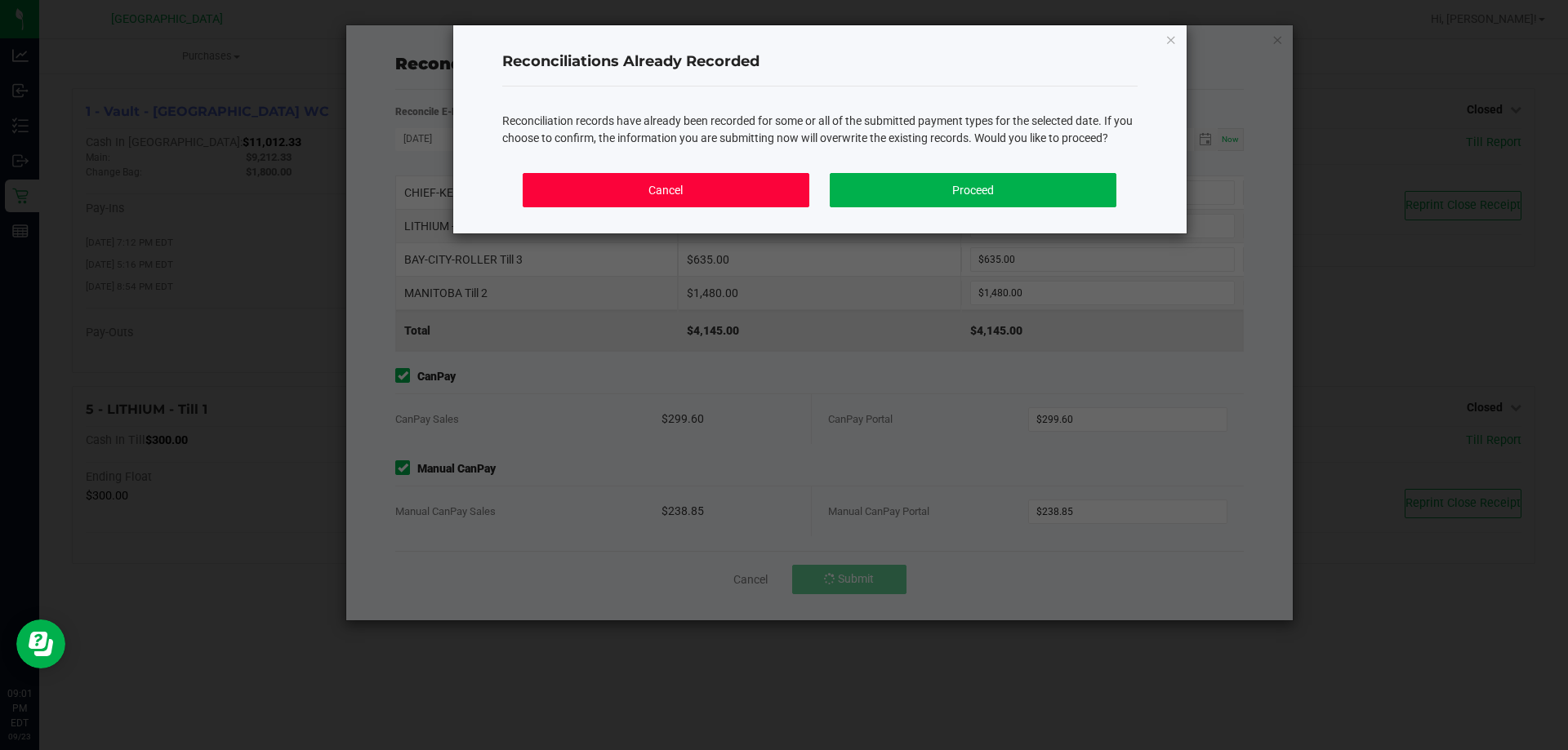
click at [757, 187] on button "Cancel" at bounding box center [665, 189] width 286 height 35
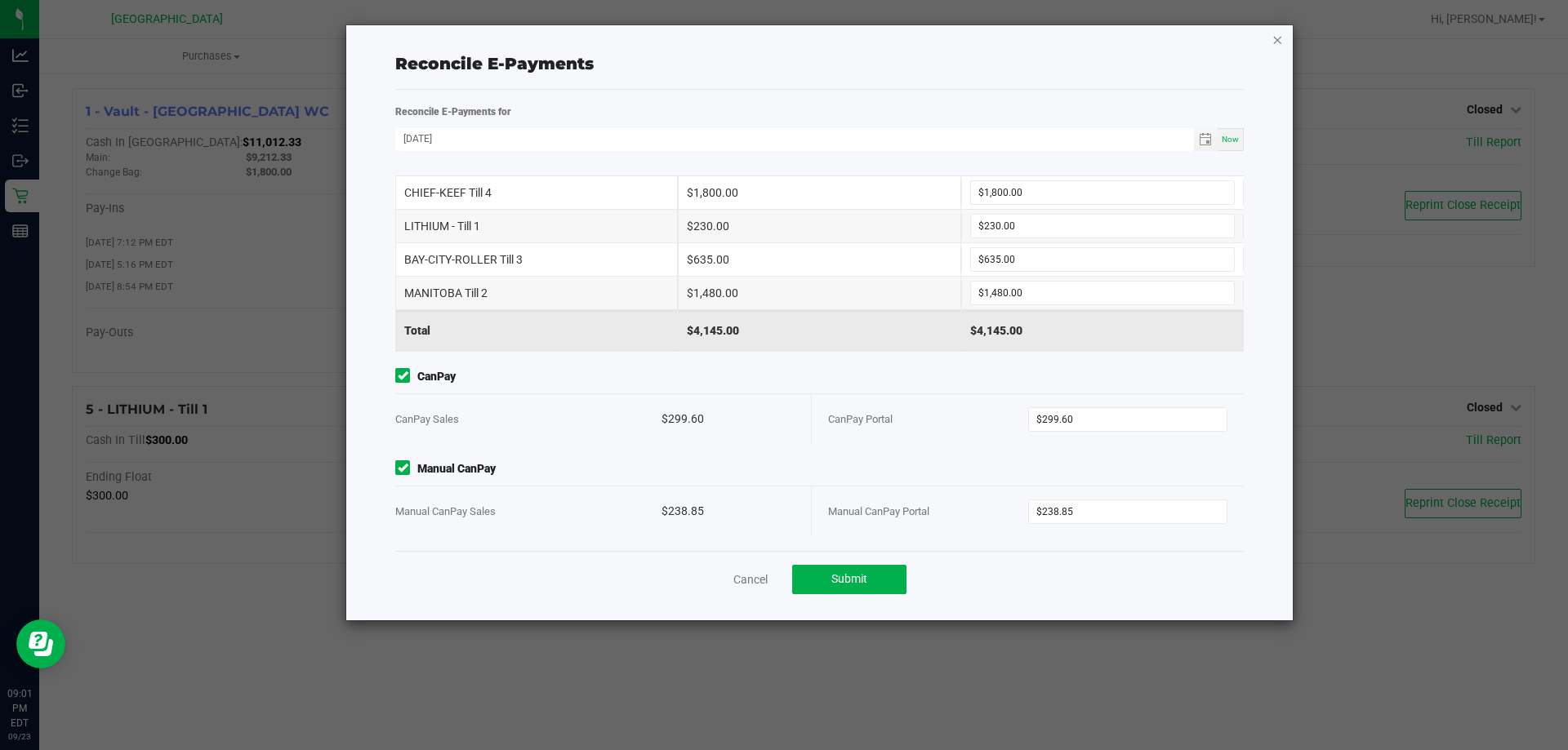
click at [1276, 44] on icon "button" at bounding box center [1277, 38] width 11 height 20
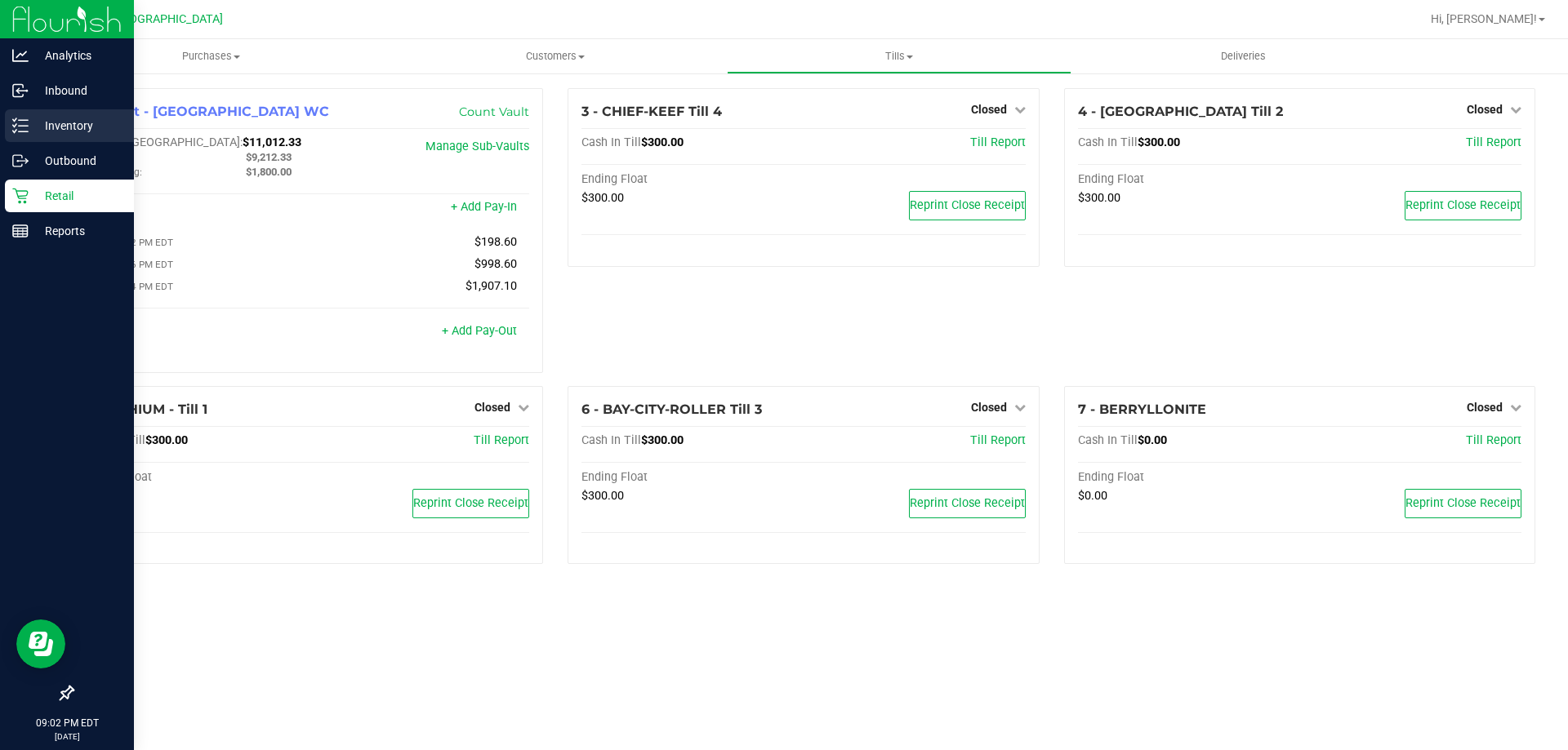
click at [62, 114] on div "Inventory" at bounding box center [69, 125] width 129 height 33
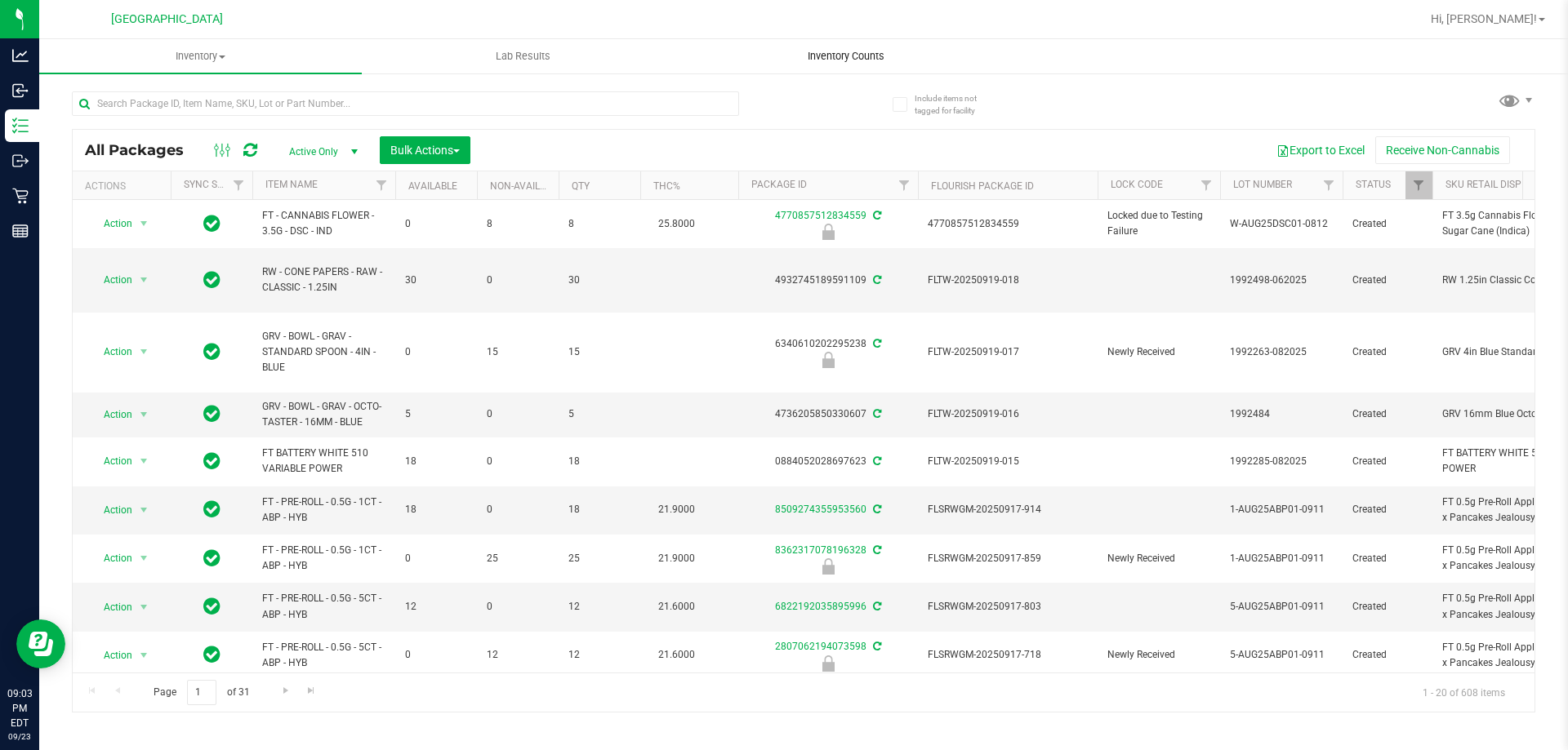
click at [887, 53] on span "Inventory Counts" at bounding box center [846, 56] width 120 height 15
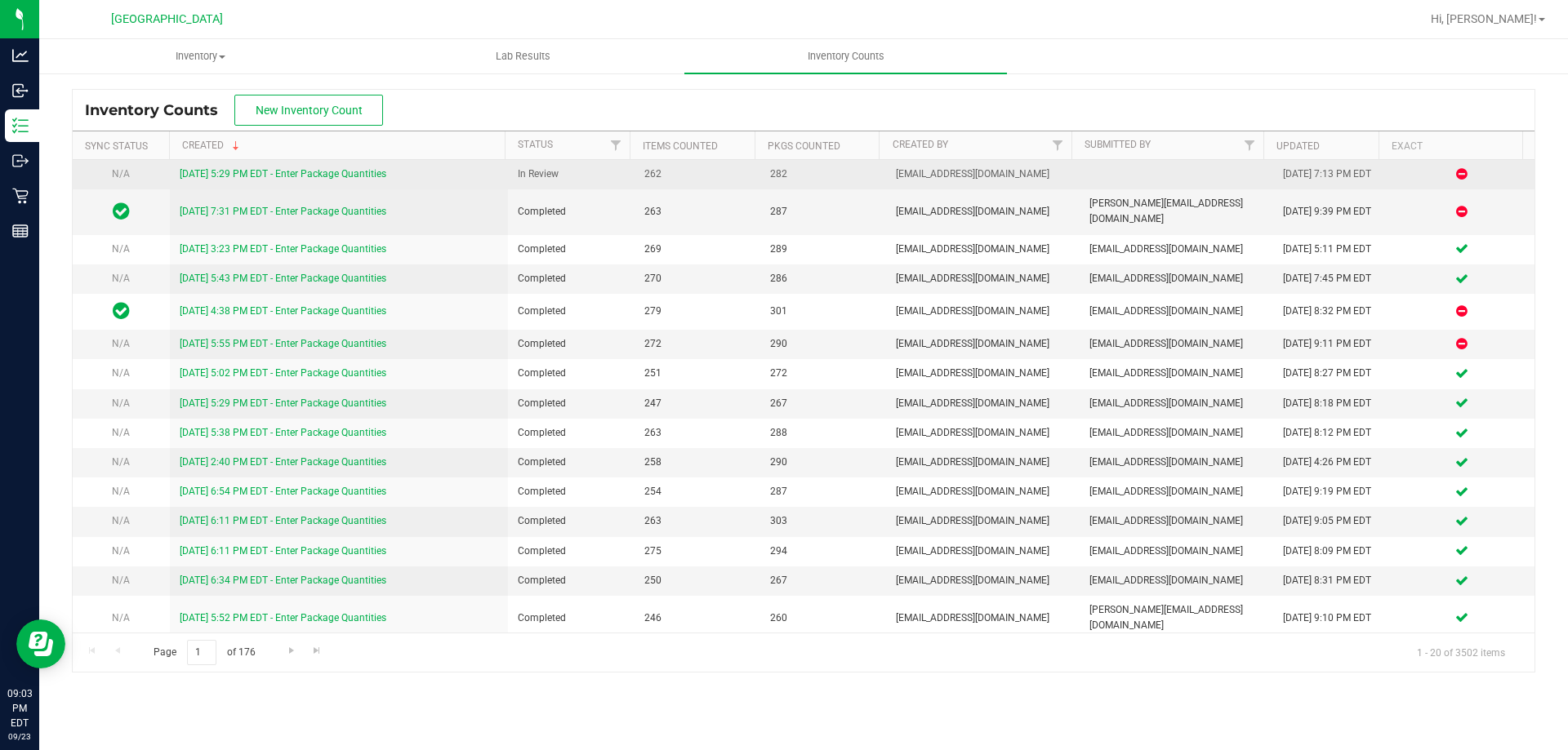
click at [345, 174] on link "[DATE] 5:29 PM EDT - Enter Package Quantities" at bounding box center [282, 174] width 206 height 11
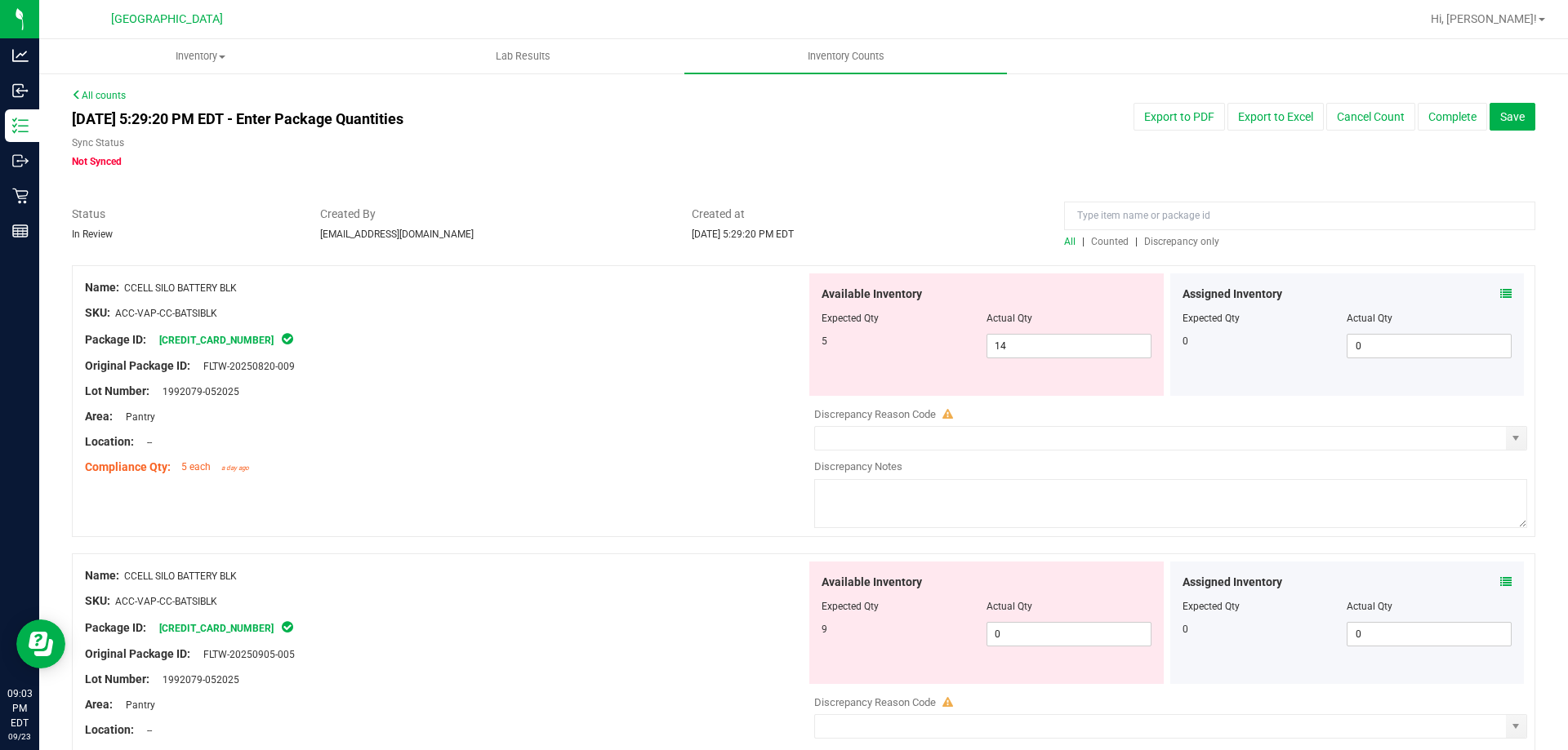
click at [1160, 237] on span "Discrepancy only" at bounding box center [1182, 242] width 75 height 11
drag, startPoint x: 1021, startPoint y: 347, endPoint x: 883, endPoint y: 322, distance: 140.2
click at [884, 322] on div "Available Inventory Expected Qty Actual Qty 9 0 0" at bounding box center [987, 334] width 355 height 122
click at [1500, 296] on icon at bounding box center [1505, 294] width 11 height 11
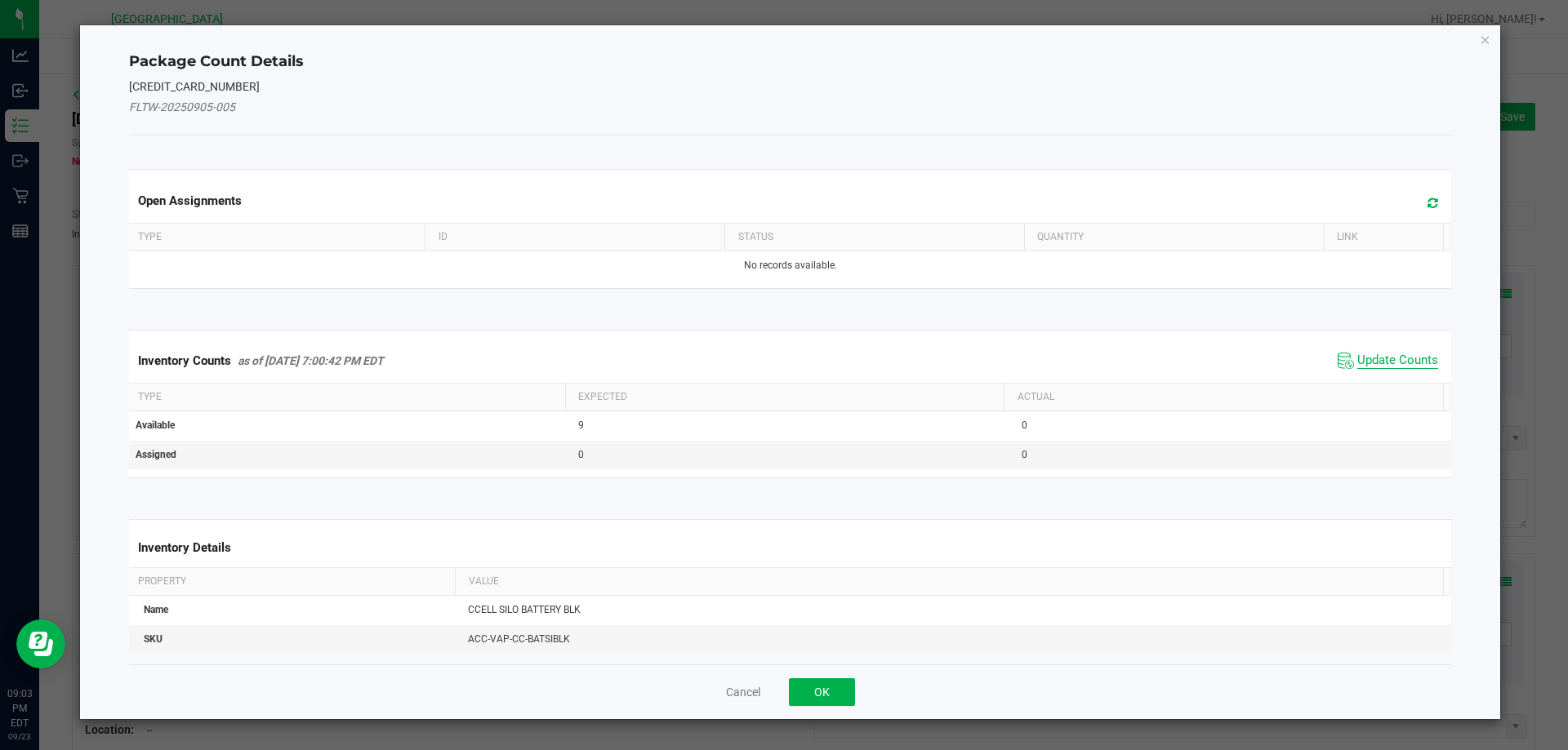
click at [1369, 359] on span "Update Counts" at bounding box center [1397, 360] width 81 height 16
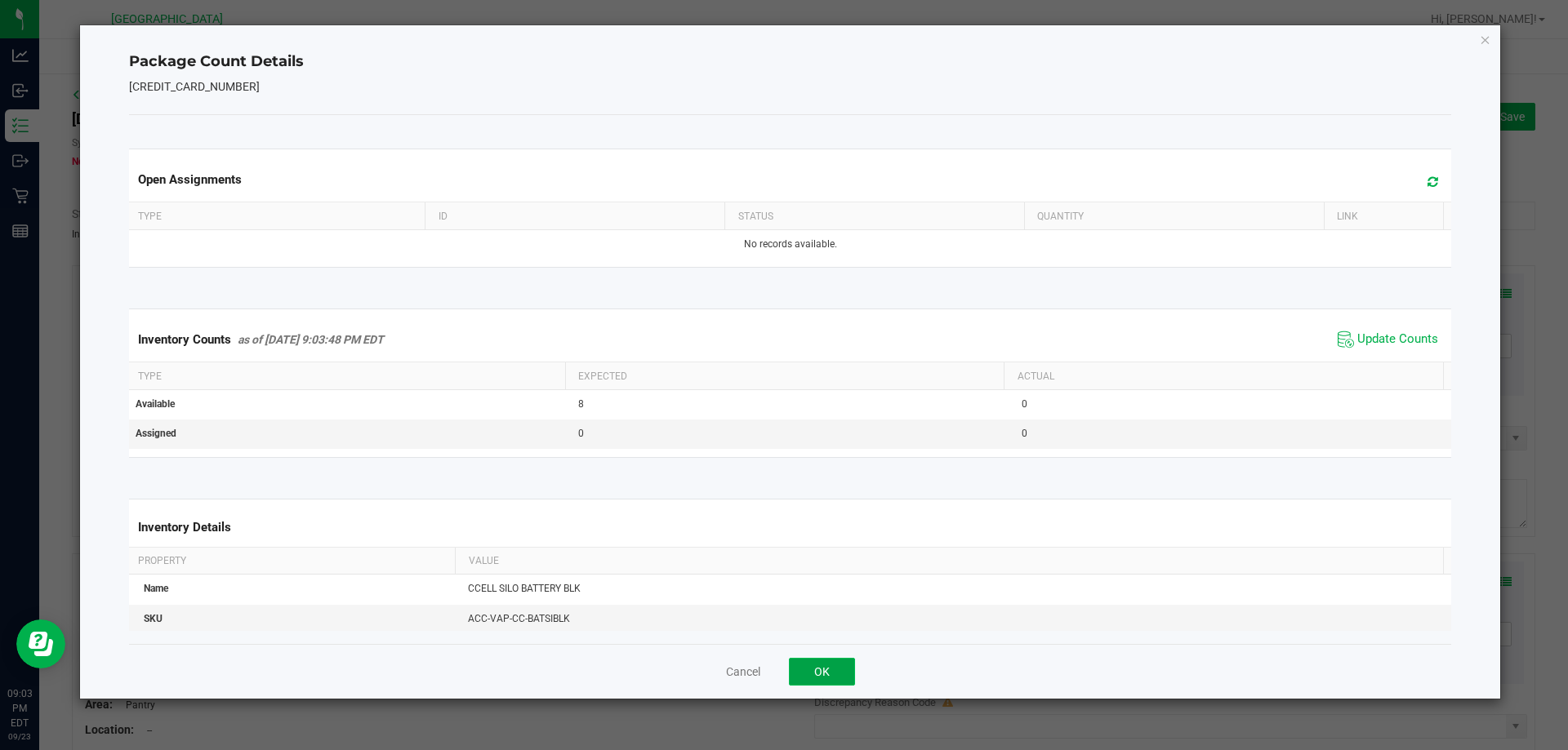
click at [827, 680] on button "OK" at bounding box center [821, 672] width 66 height 28
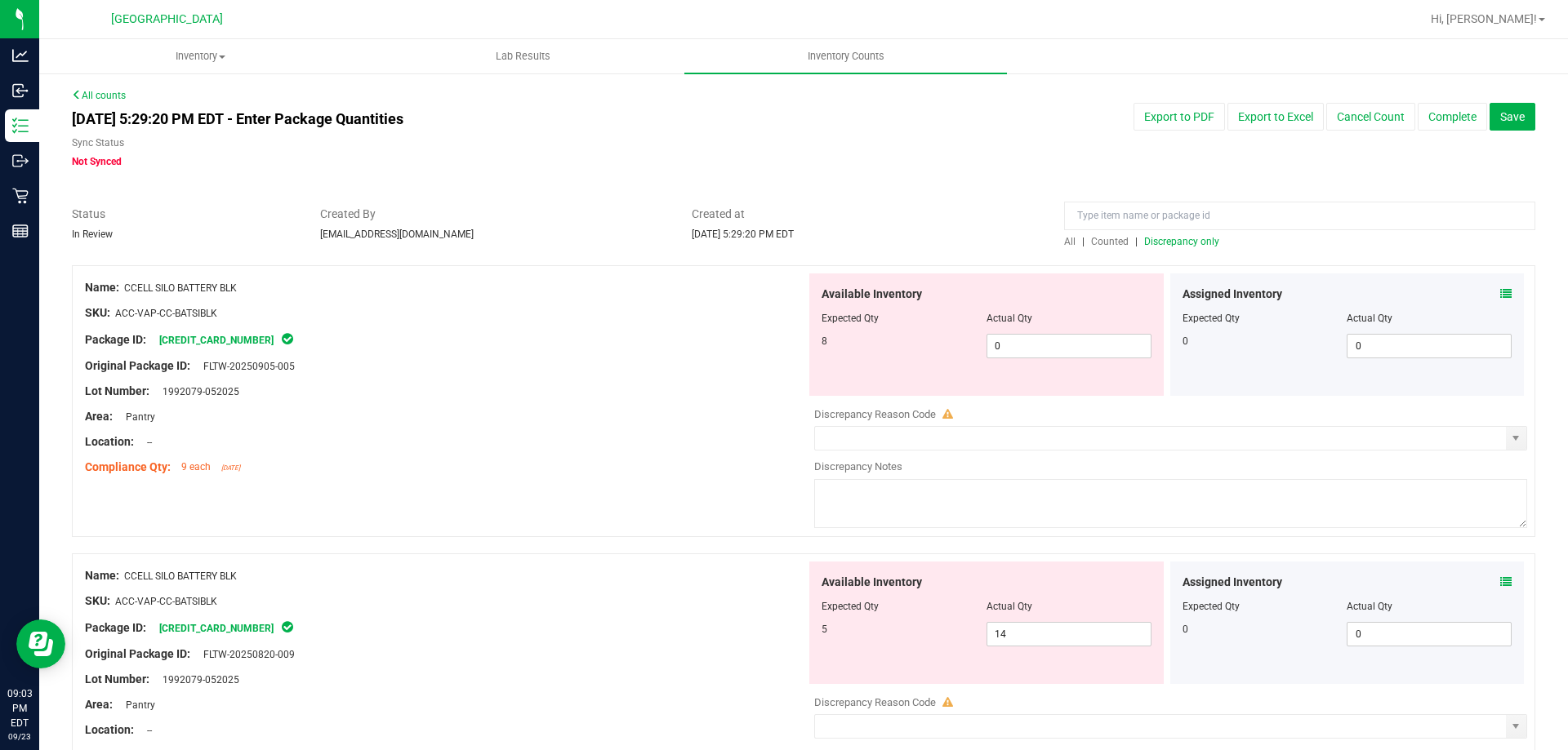
click at [1500, 576] on icon at bounding box center [1505, 582] width 11 height 11
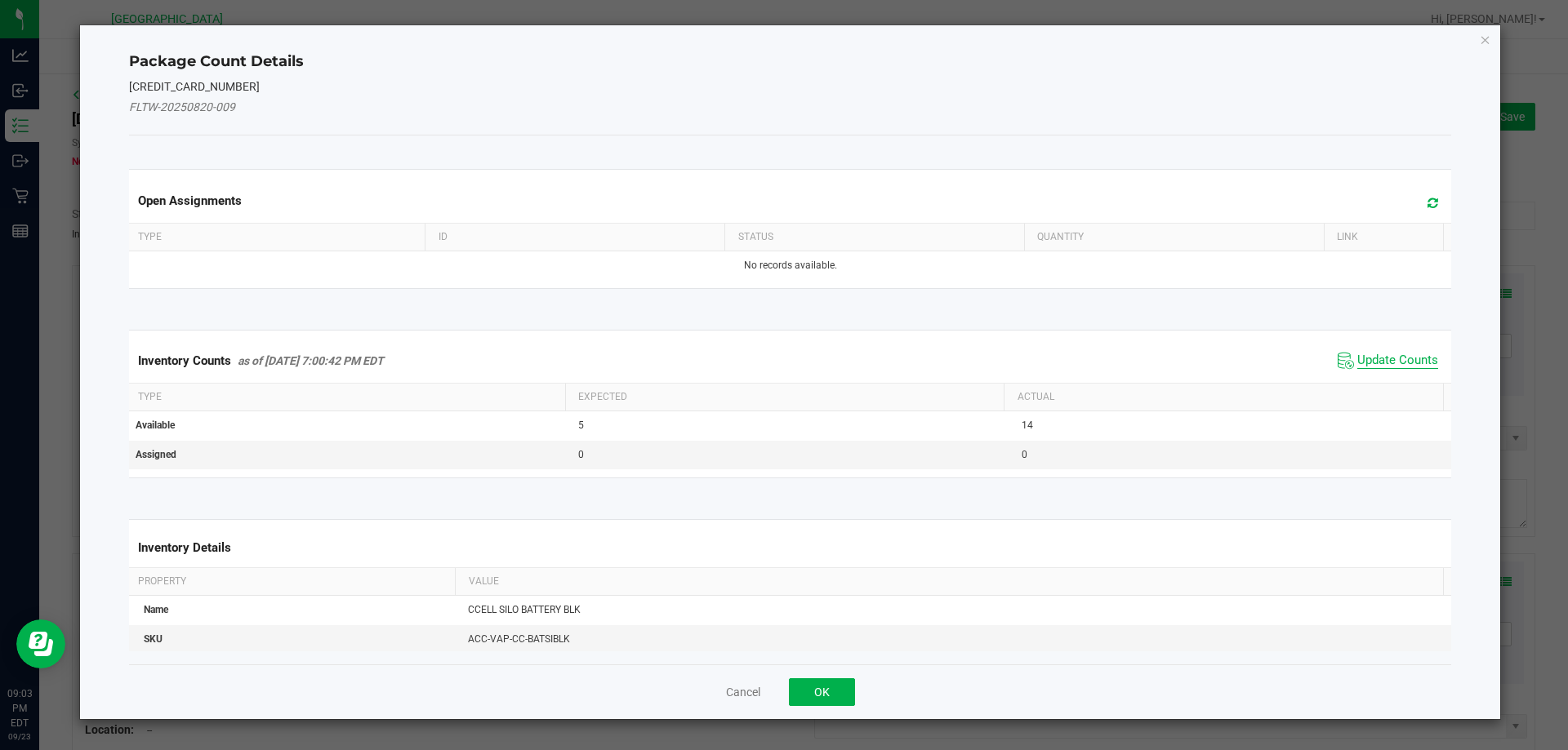
click at [1368, 359] on span "Update Counts" at bounding box center [1397, 360] width 81 height 16
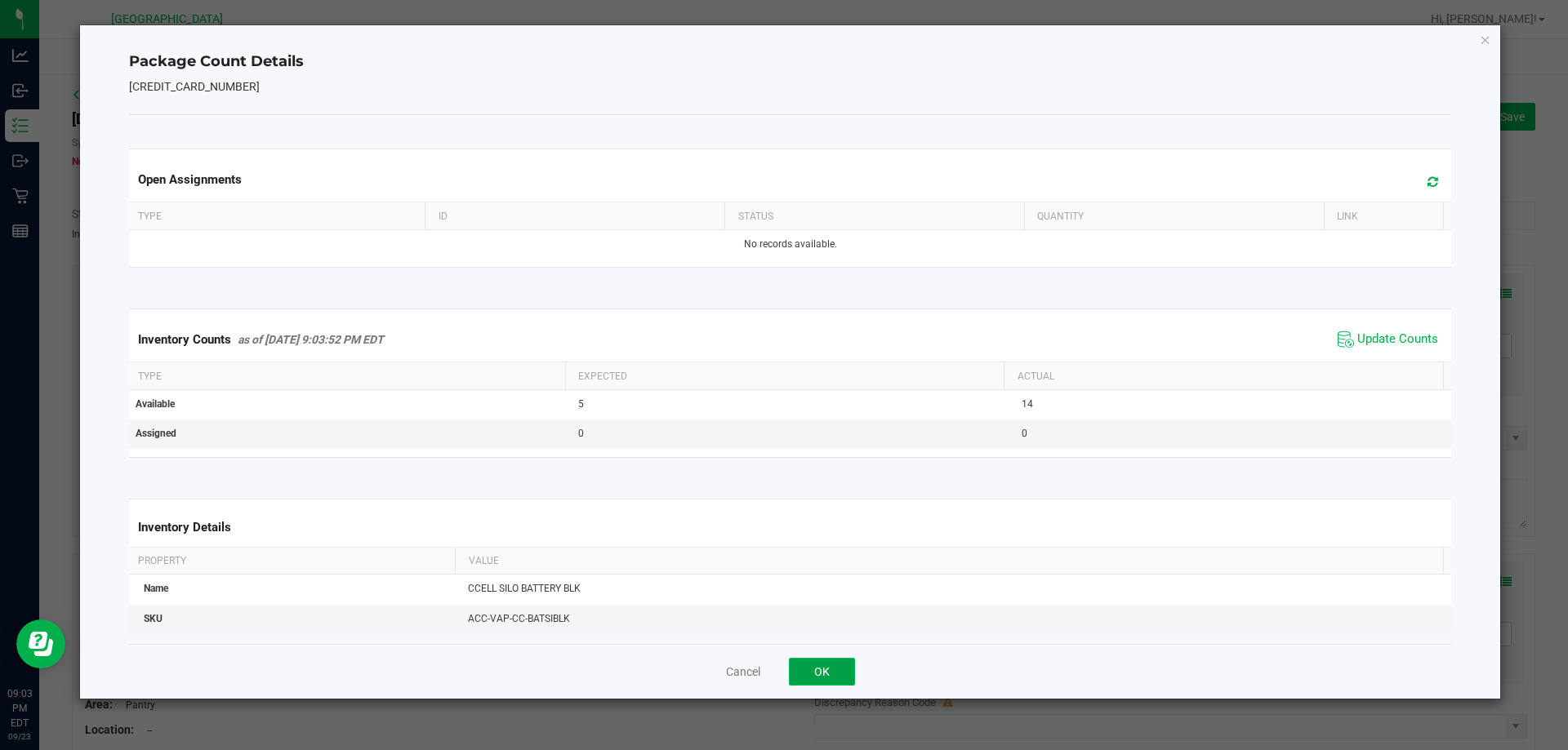
click at [825, 666] on button "OK" at bounding box center [821, 672] width 66 height 28
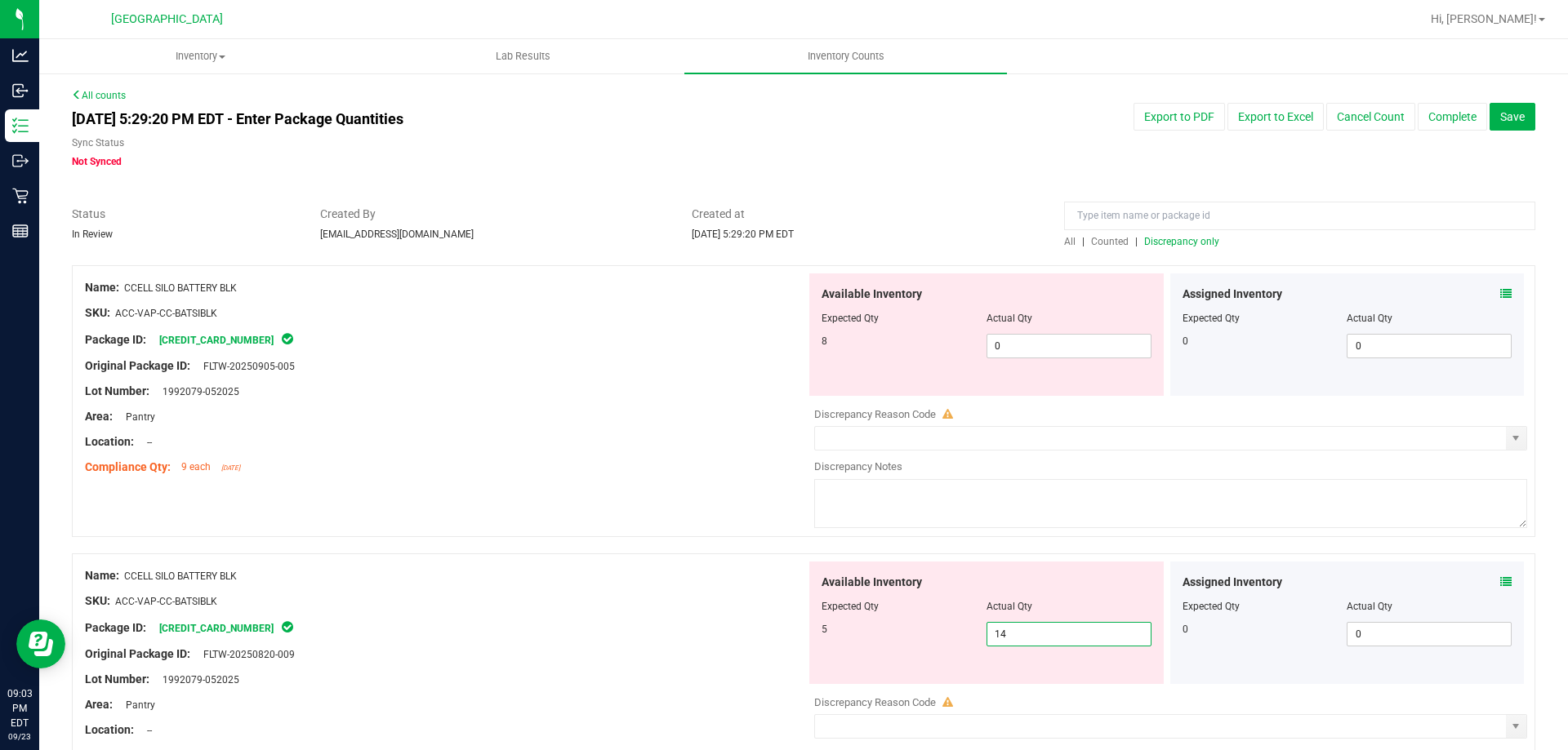
drag, startPoint x: 1045, startPoint y: 632, endPoint x: 741, endPoint y: 625, distance: 304.1
click at [740, 625] on div "Name: CCELL SILO BATTERY BLK SKU: ACC-VAP-CC-BATSIBLK Package ID: [CREDIT_CARD_…" at bounding box center [804, 688] width 1463 height 271
type input "9"
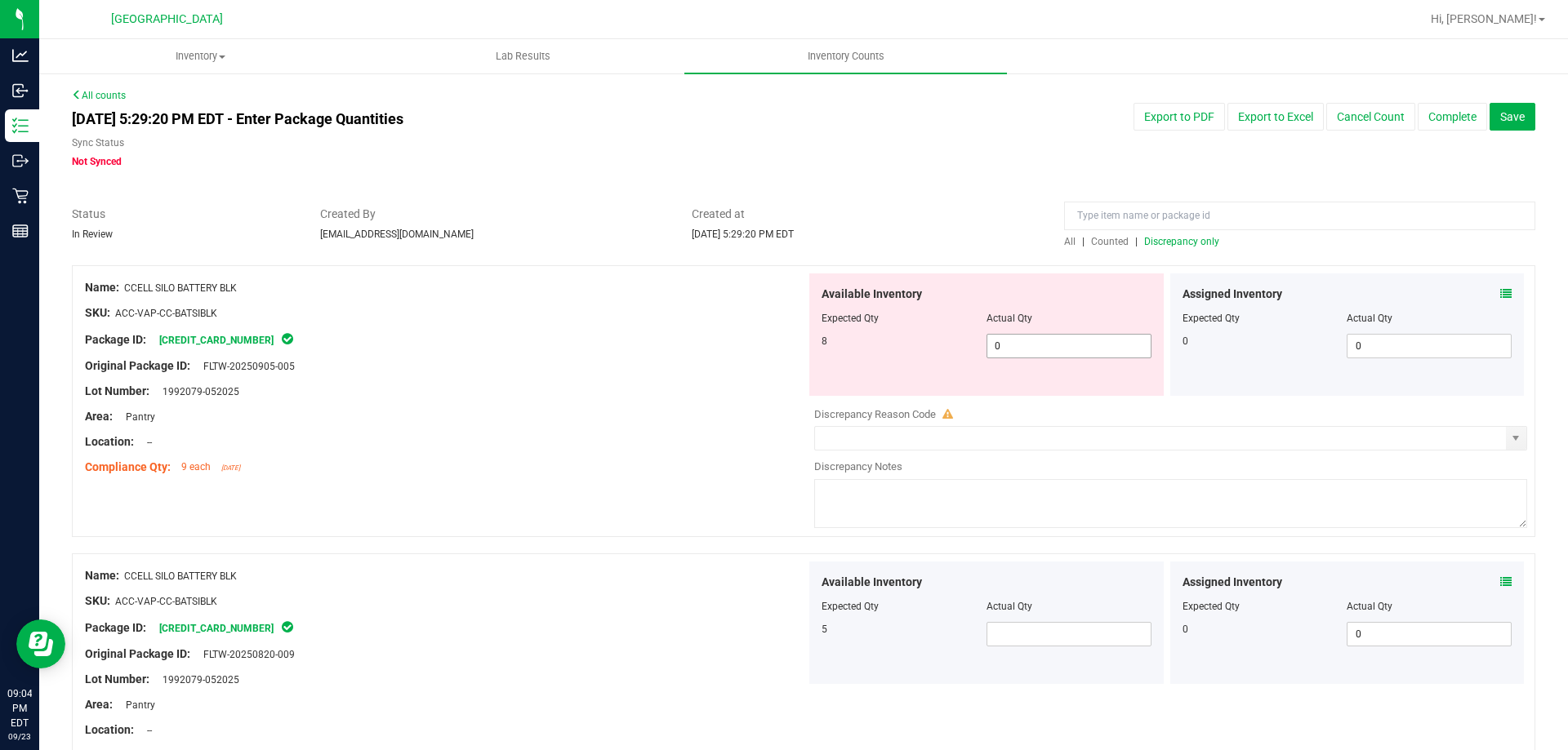
click at [1020, 357] on span "0 0" at bounding box center [1069, 346] width 165 height 24
drag, startPoint x: 1040, startPoint y: 349, endPoint x: 918, endPoint y: 346, distance: 122.0
click at [918, 346] on div "8 0 0" at bounding box center [986, 346] width 329 height 24
type input "8"
click at [1046, 632] on div "Available Inventory Expected Qty Actual Qty 5" at bounding box center [987, 622] width 355 height 122
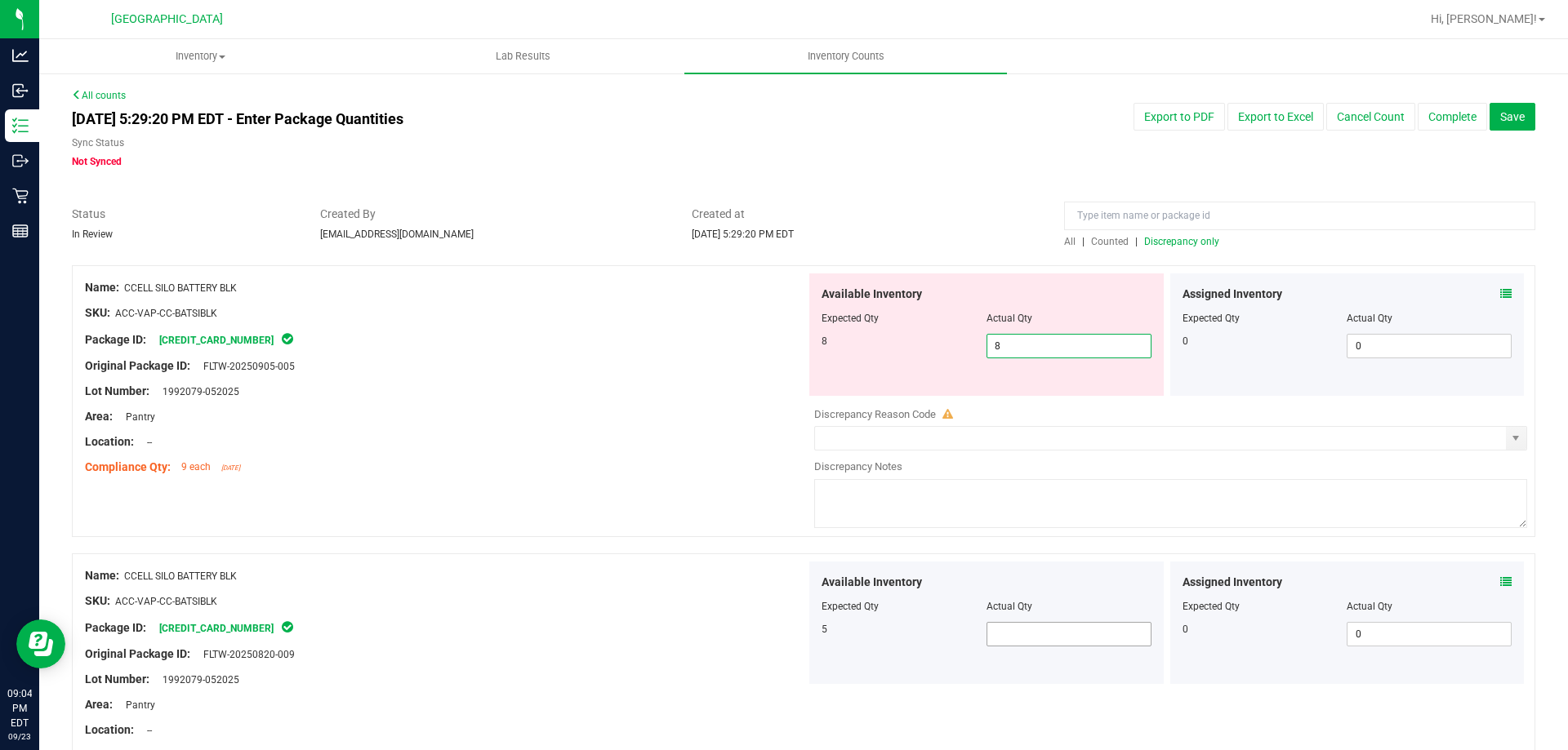
type input "8"
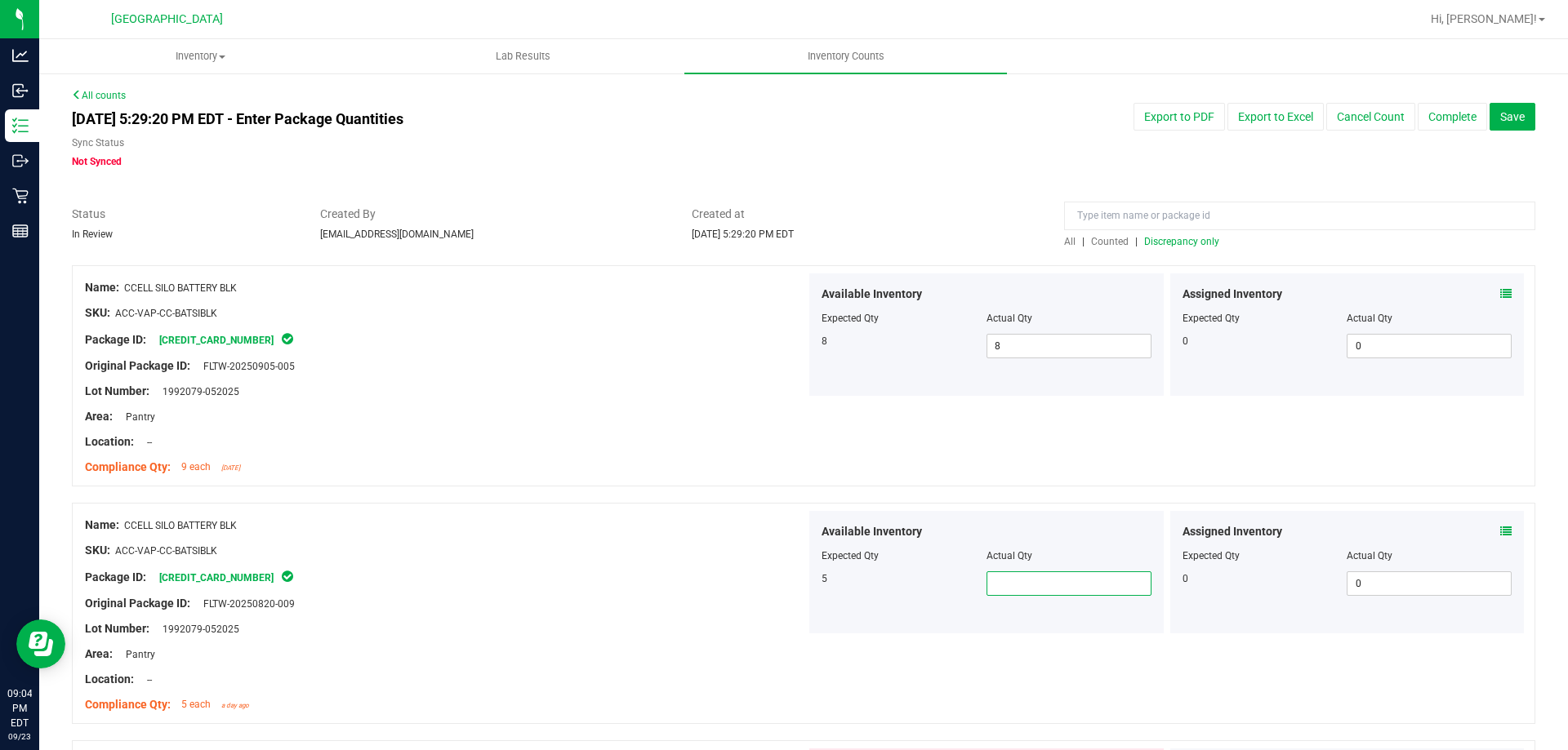
type input "5"
click at [559, 618] on div "Name: CCELL SILO BATTERY BLK SKU: ACC-VAP-CC-BATSIBLK Package ID: [CREDIT_CARD_…" at bounding box center [445, 615] width 721 height 208
click at [1157, 237] on span "Discrepancy only" at bounding box center [1182, 242] width 75 height 11
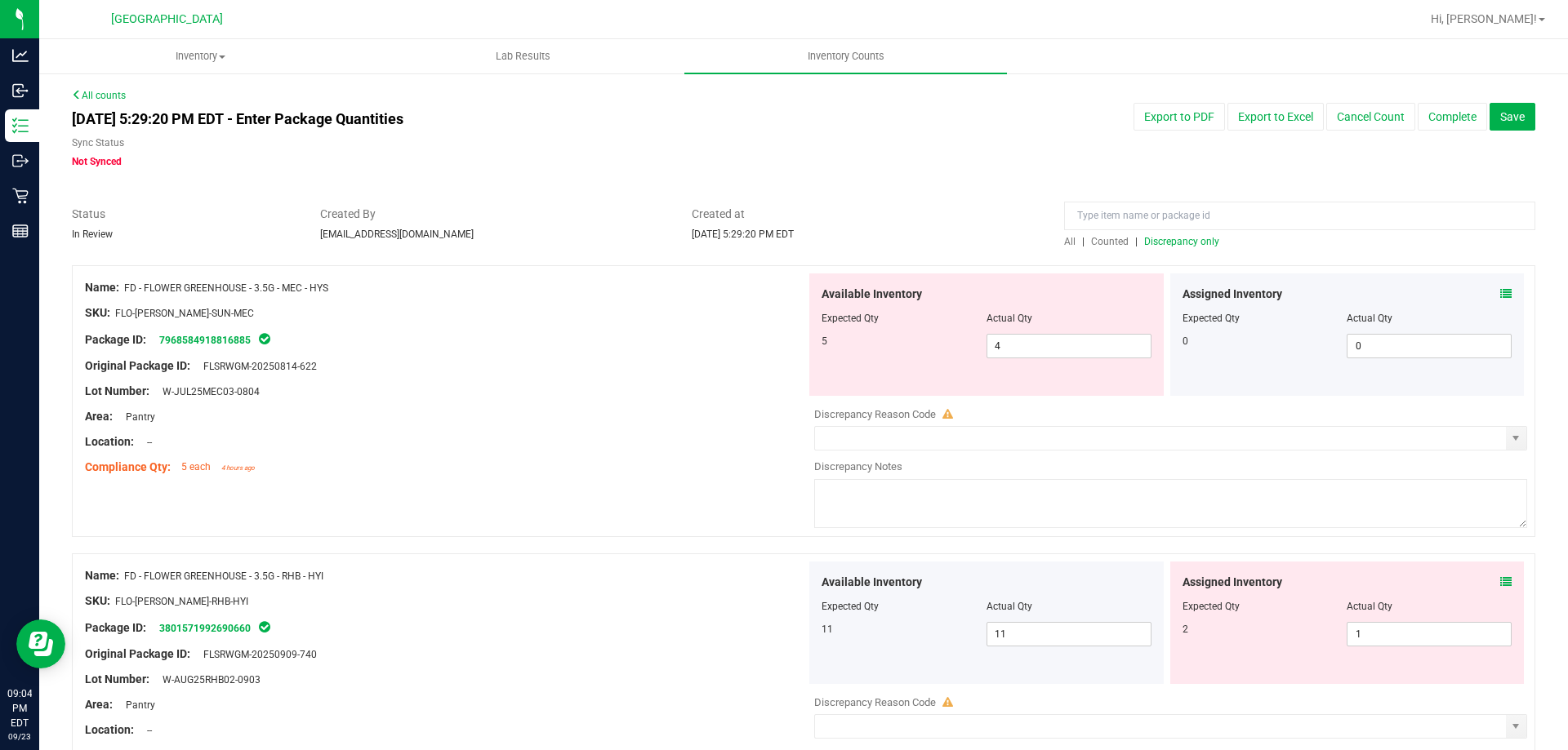
click at [1486, 295] on div "Assigned Inventory" at bounding box center [1347, 294] width 329 height 17
click at [1500, 295] on icon at bounding box center [1505, 294] width 11 height 11
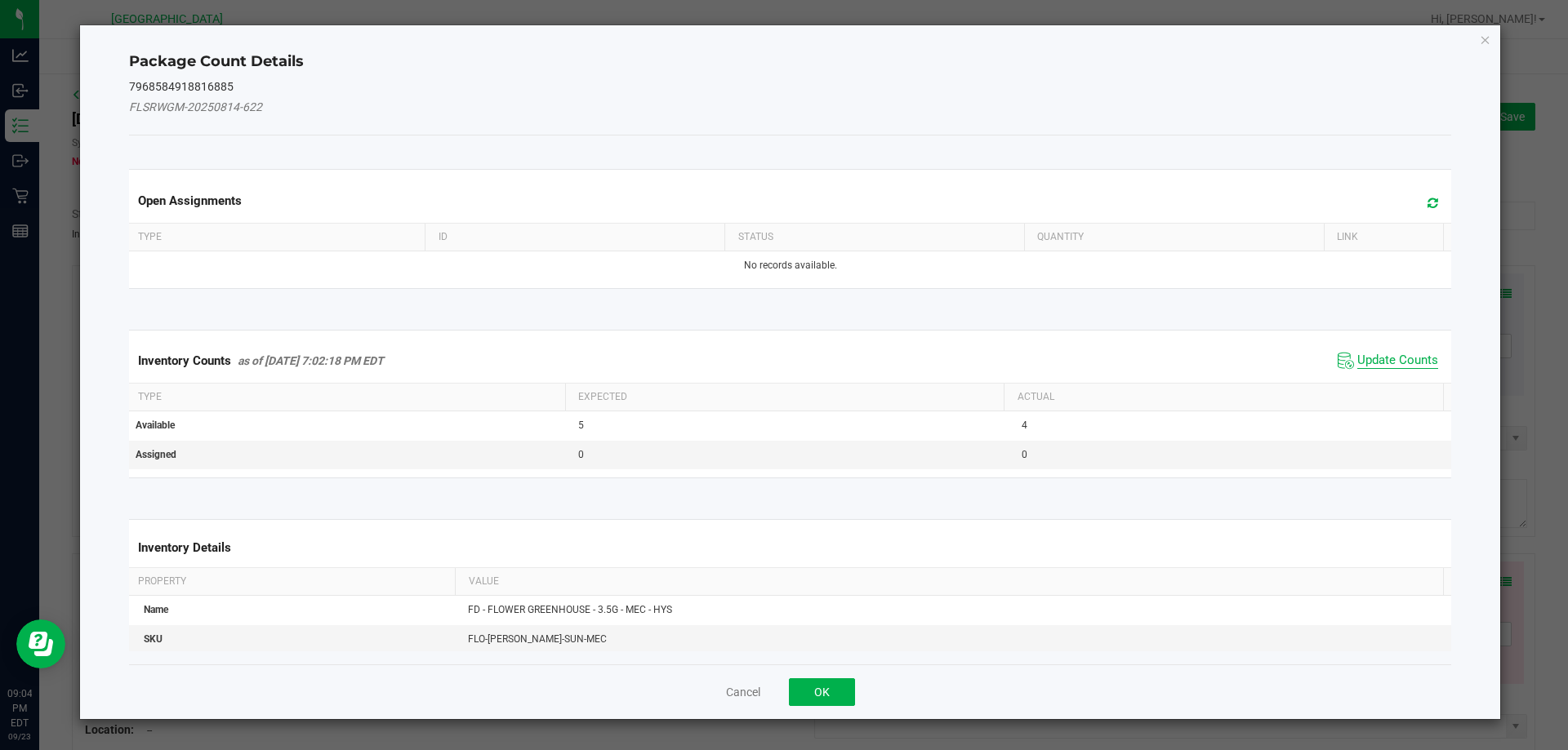
click at [1357, 363] on span "Update Counts" at bounding box center [1397, 360] width 81 height 16
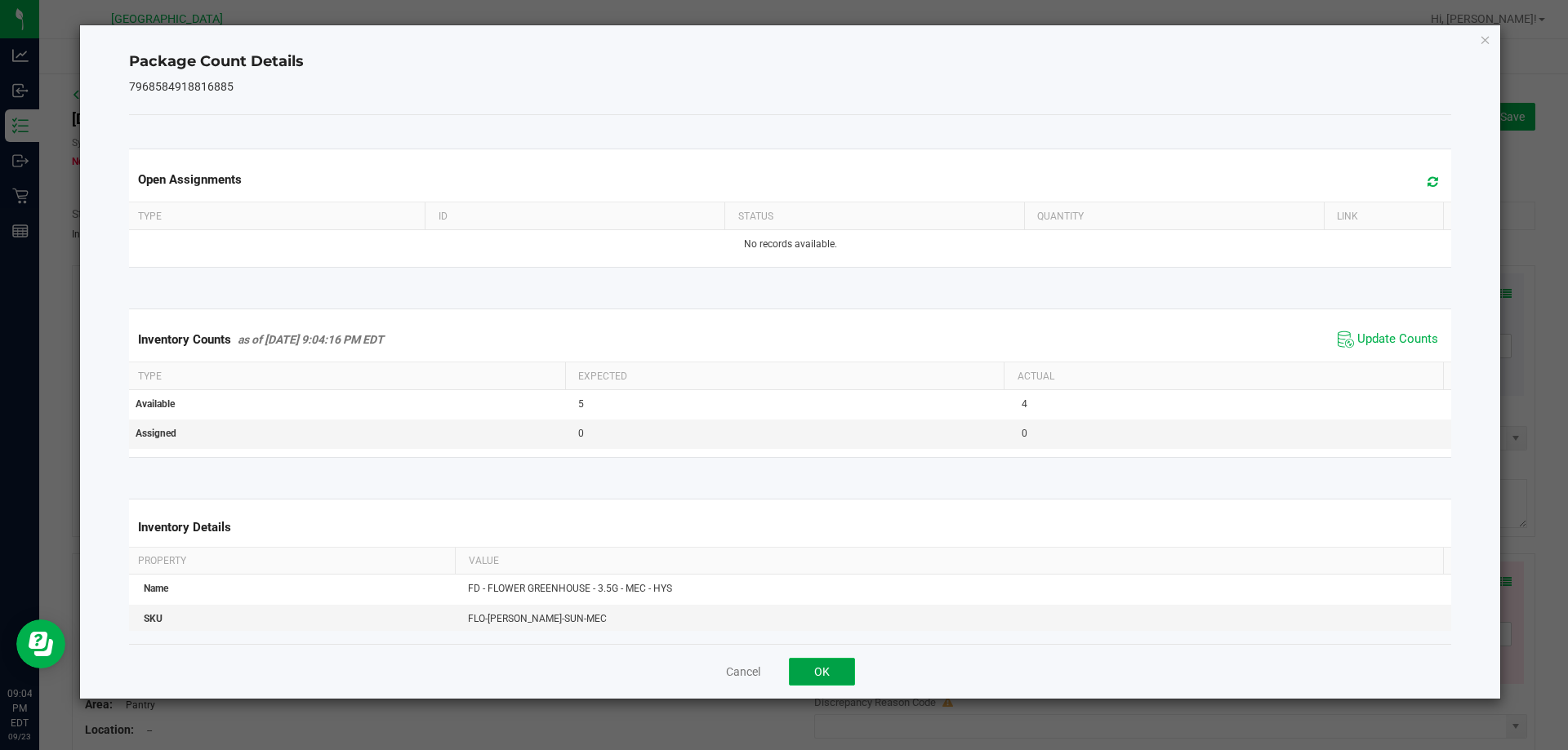
click at [833, 666] on button "OK" at bounding box center [821, 672] width 66 height 28
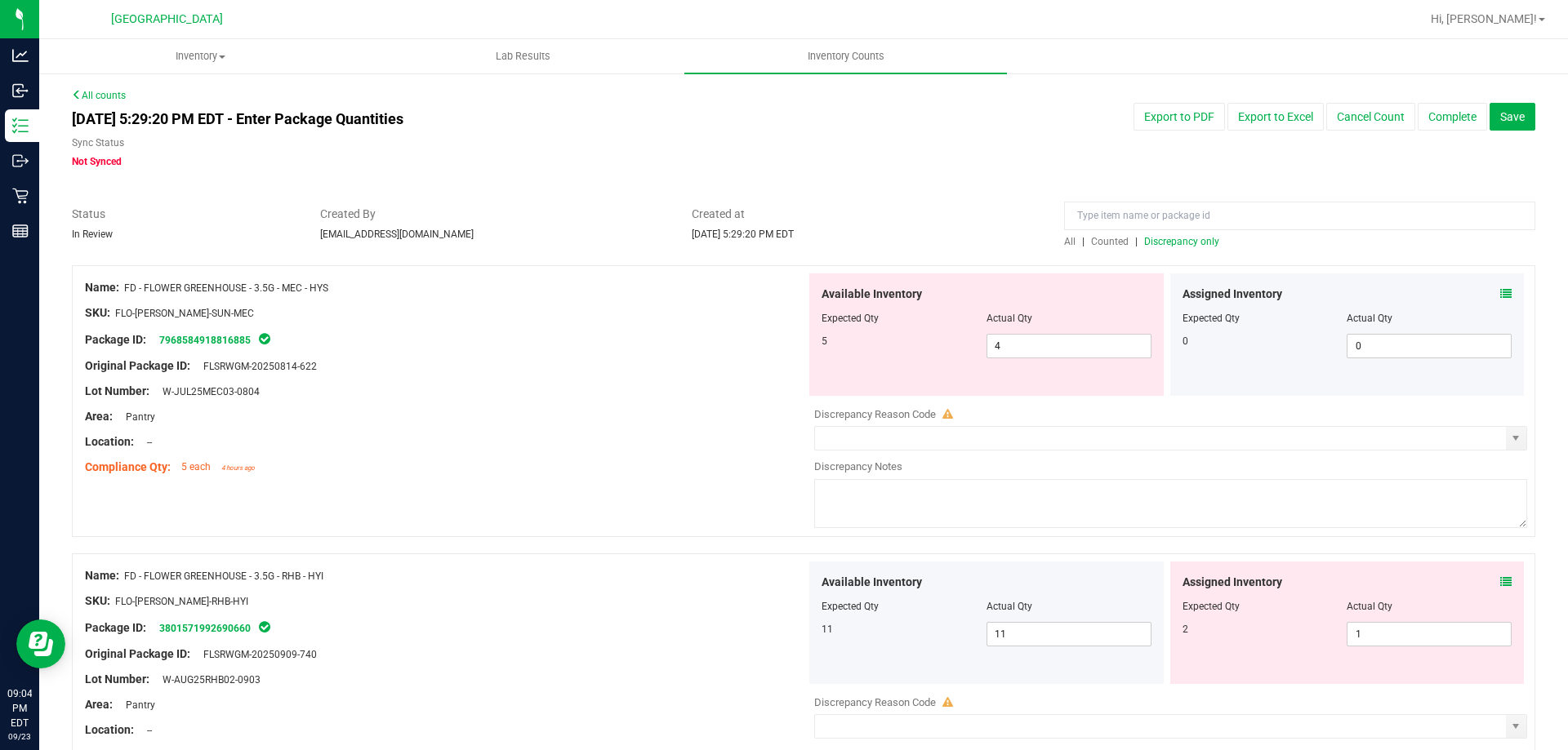
click at [1500, 579] on icon at bounding box center [1505, 582] width 11 height 11
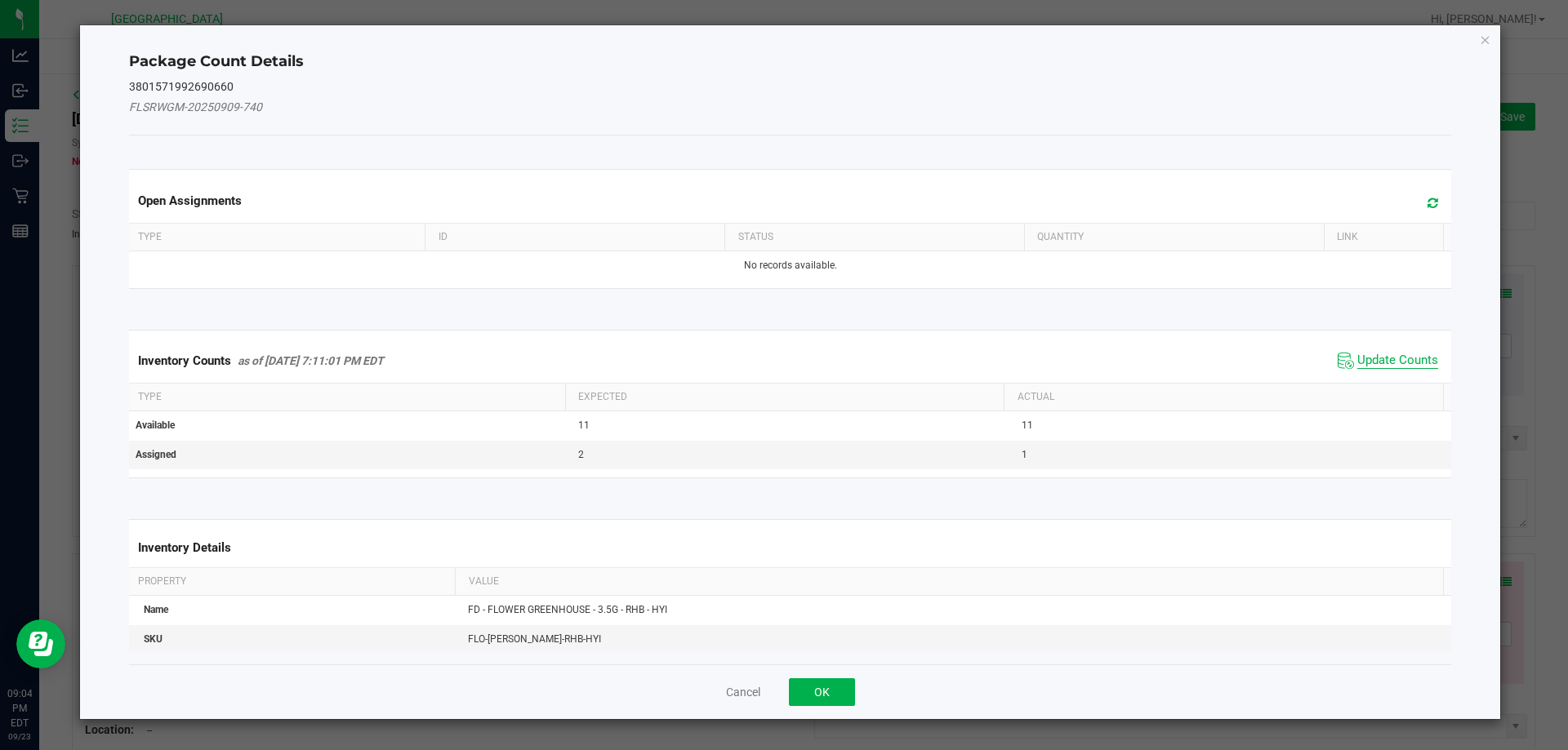
click at [1357, 355] on span "Update Counts" at bounding box center [1397, 360] width 81 height 16
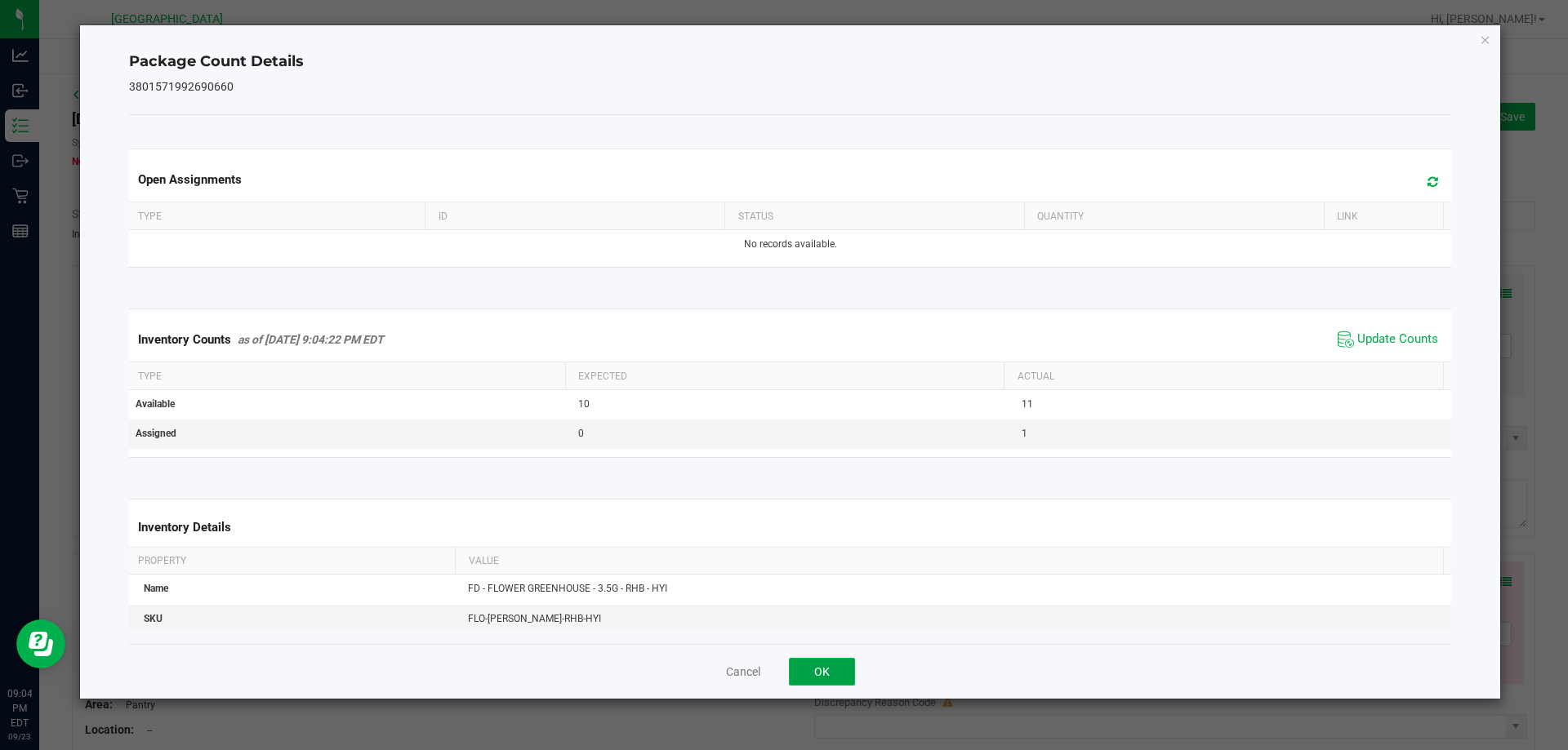
click at [834, 666] on button "OK" at bounding box center [821, 672] width 66 height 28
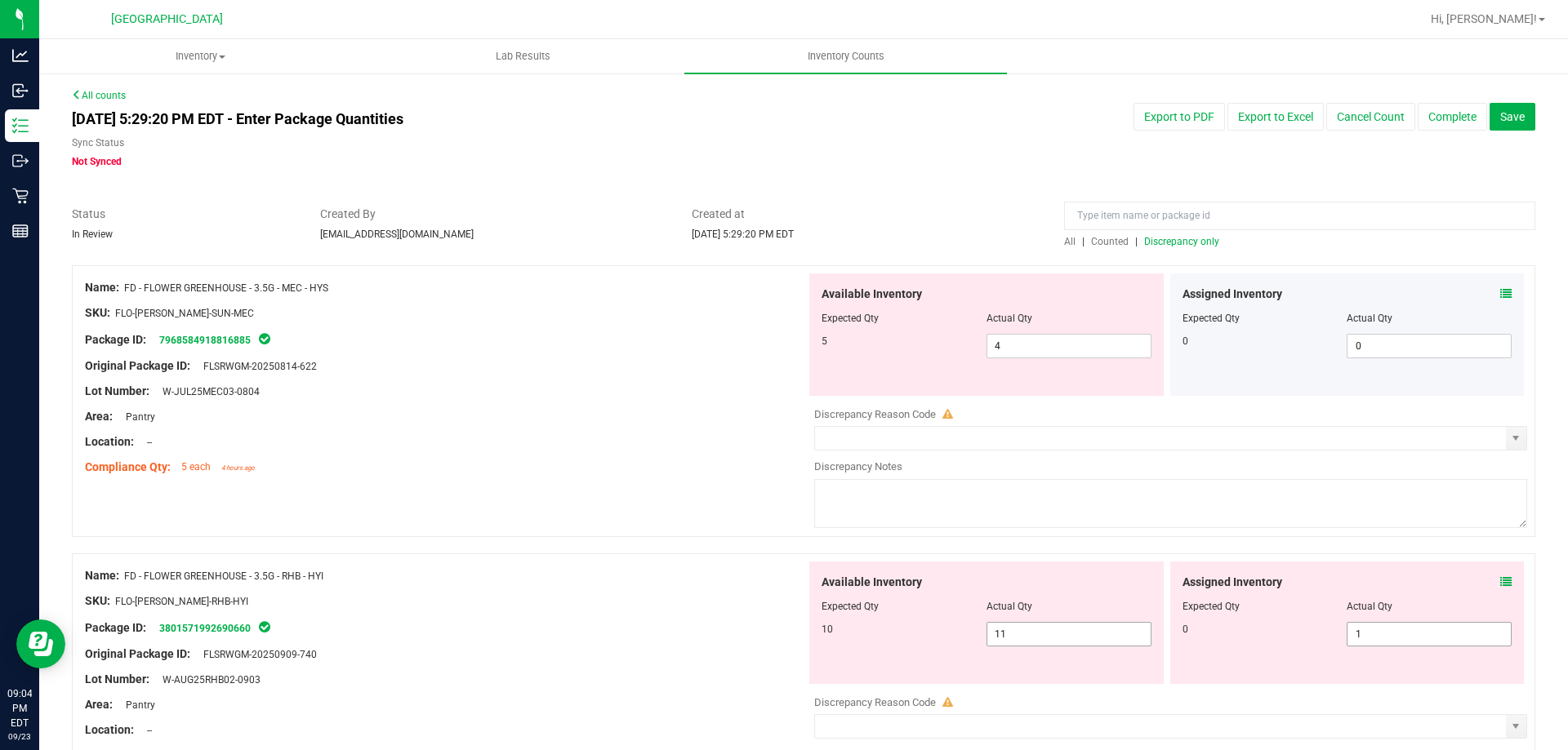
drag, startPoint x: 1387, startPoint y: 637, endPoint x: 1120, endPoint y: 642, distance: 267.0
click at [1120, 642] on div "Available Inventory Expected Qty Actual Qty 10 11 11 1 1" at bounding box center [1166, 622] width 721 height 122
type input "0"
click at [580, 618] on div "Package ID: 3801571992690660" at bounding box center [445, 627] width 721 height 20
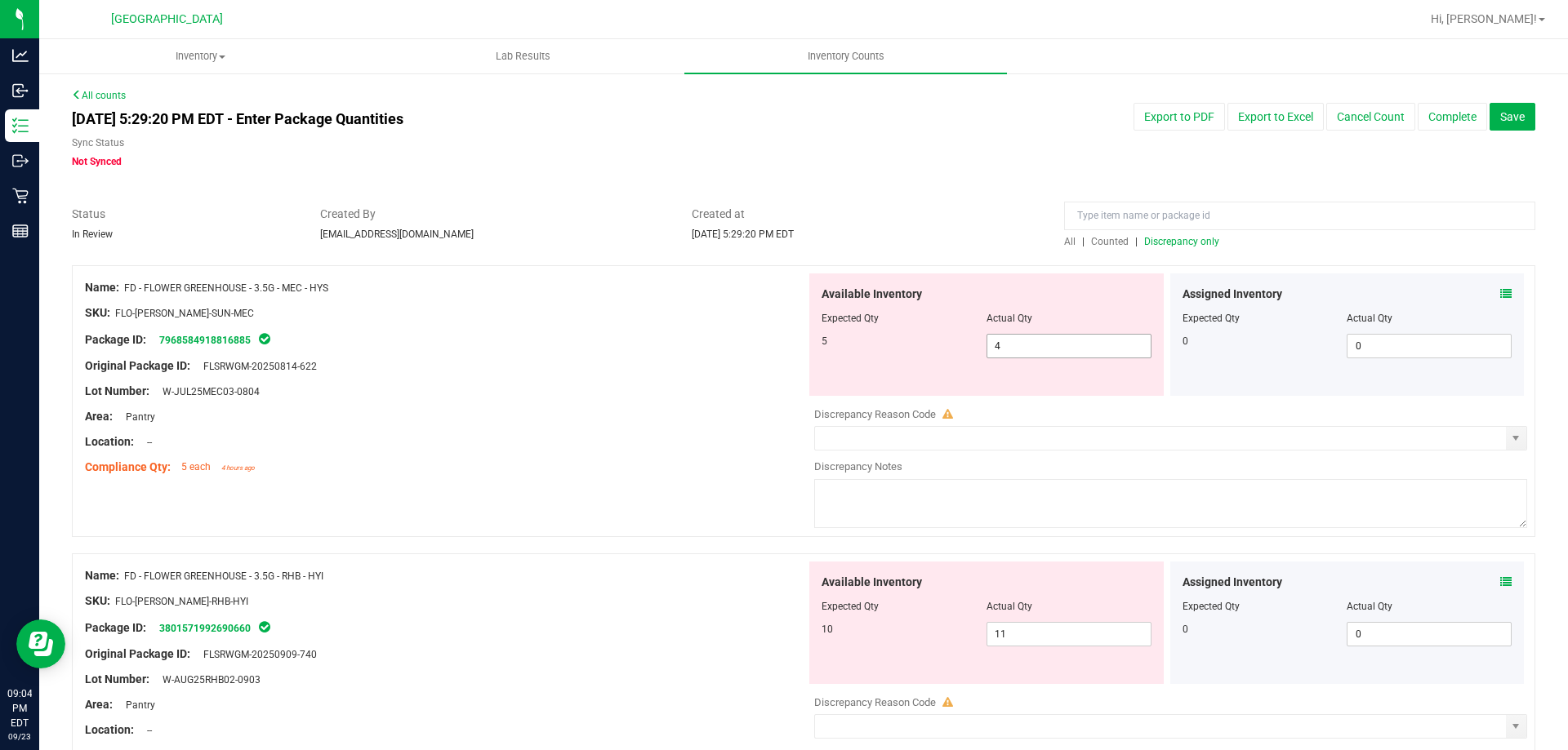
click at [1015, 349] on span "4 4" at bounding box center [1069, 346] width 165 height 24
drag, startPoint x: 1015, startPoint y: 349, endPoint x: 873, endPoint y: 350, distance: 142.0
click at [873, 350] on div "5 4 4" at bounding box center [986, 346] width 329 height 24
type input "5"
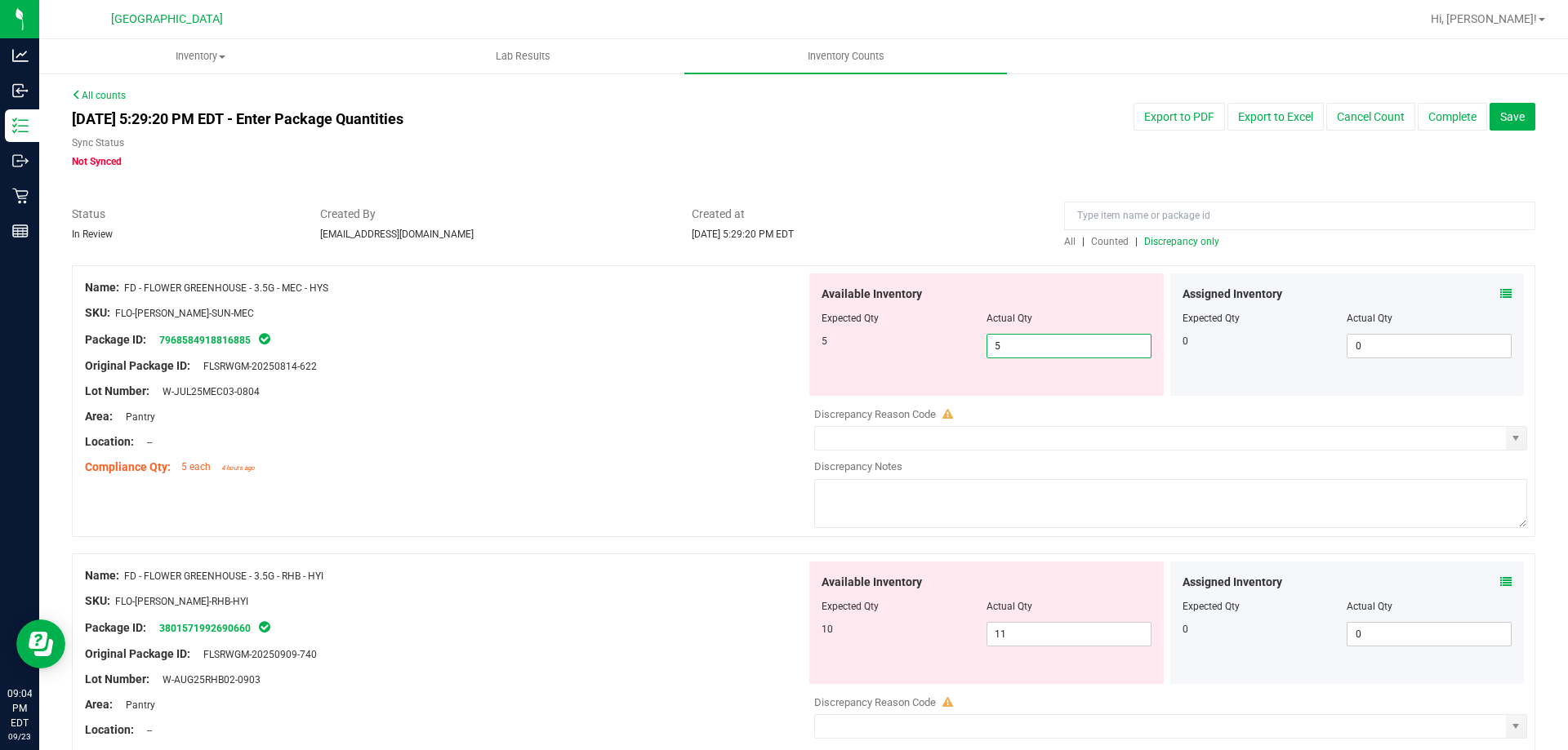
click at [691, 349] on div at bounding box center [445, 353] width 721 height 8
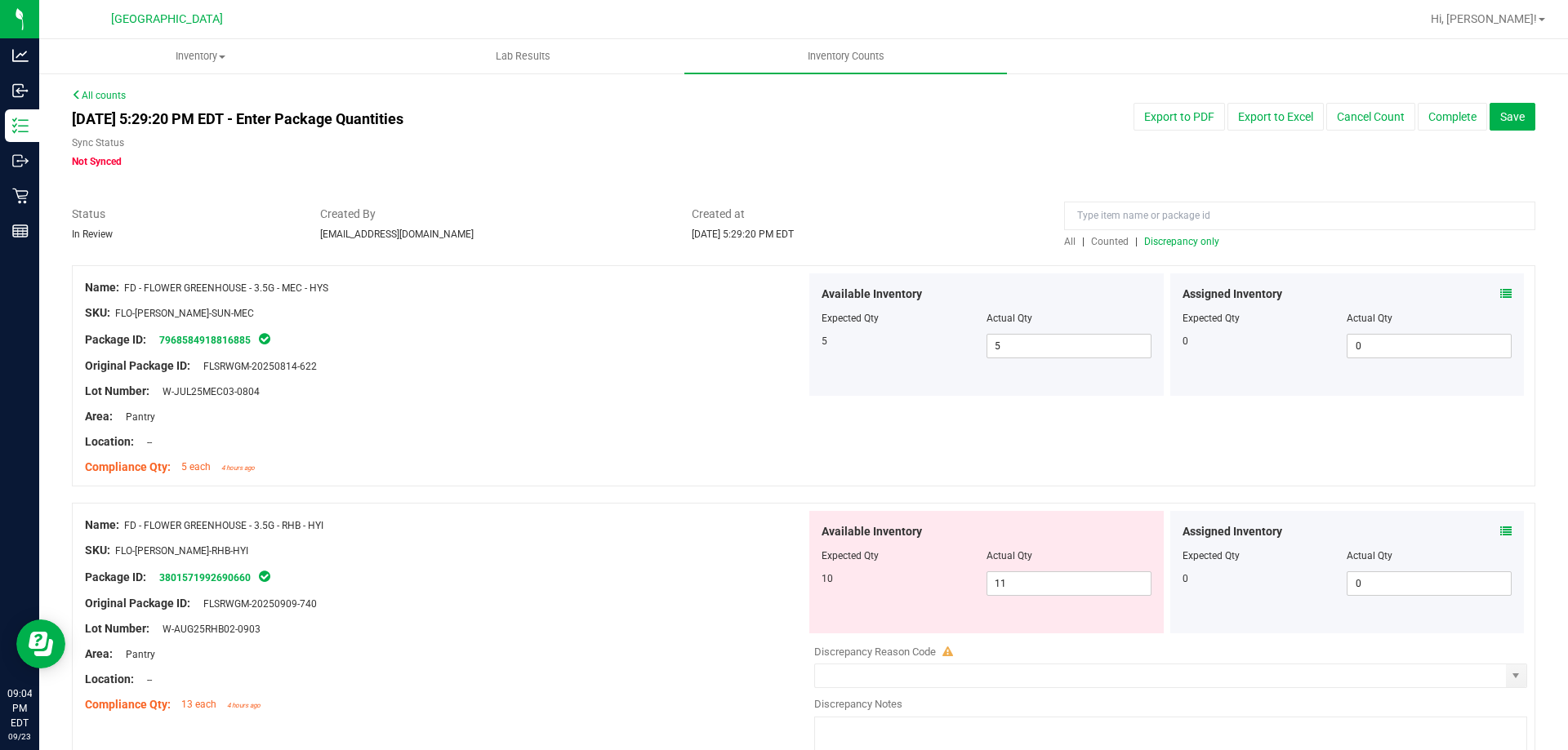
scroll to position [81, 0]
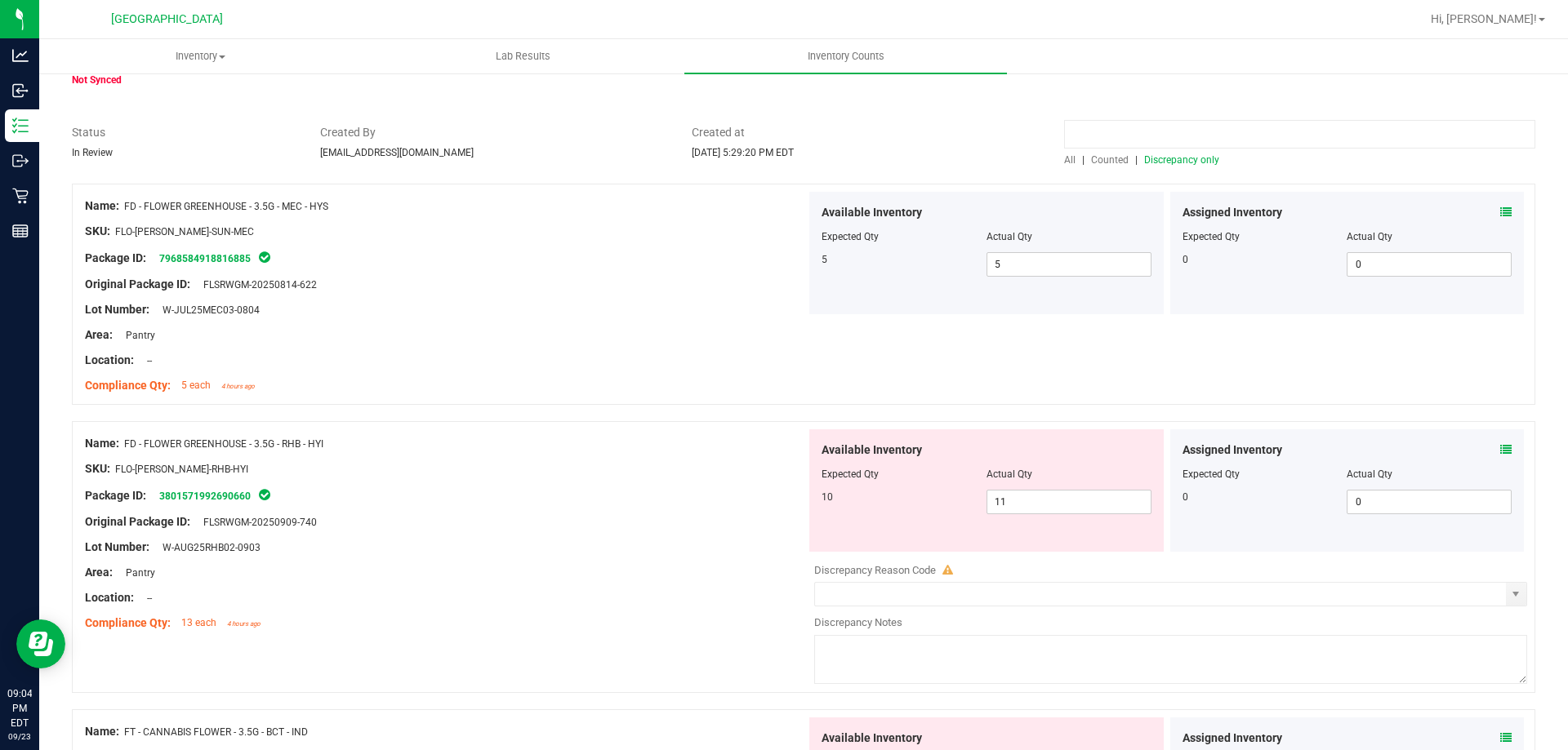
click at [1182, 147] on input at bounding box center [1299, 134] width 471 height 29
click at [1180, 158] on span "Discrepancy only" at bounding box center [1182, 160] width 75 height 11
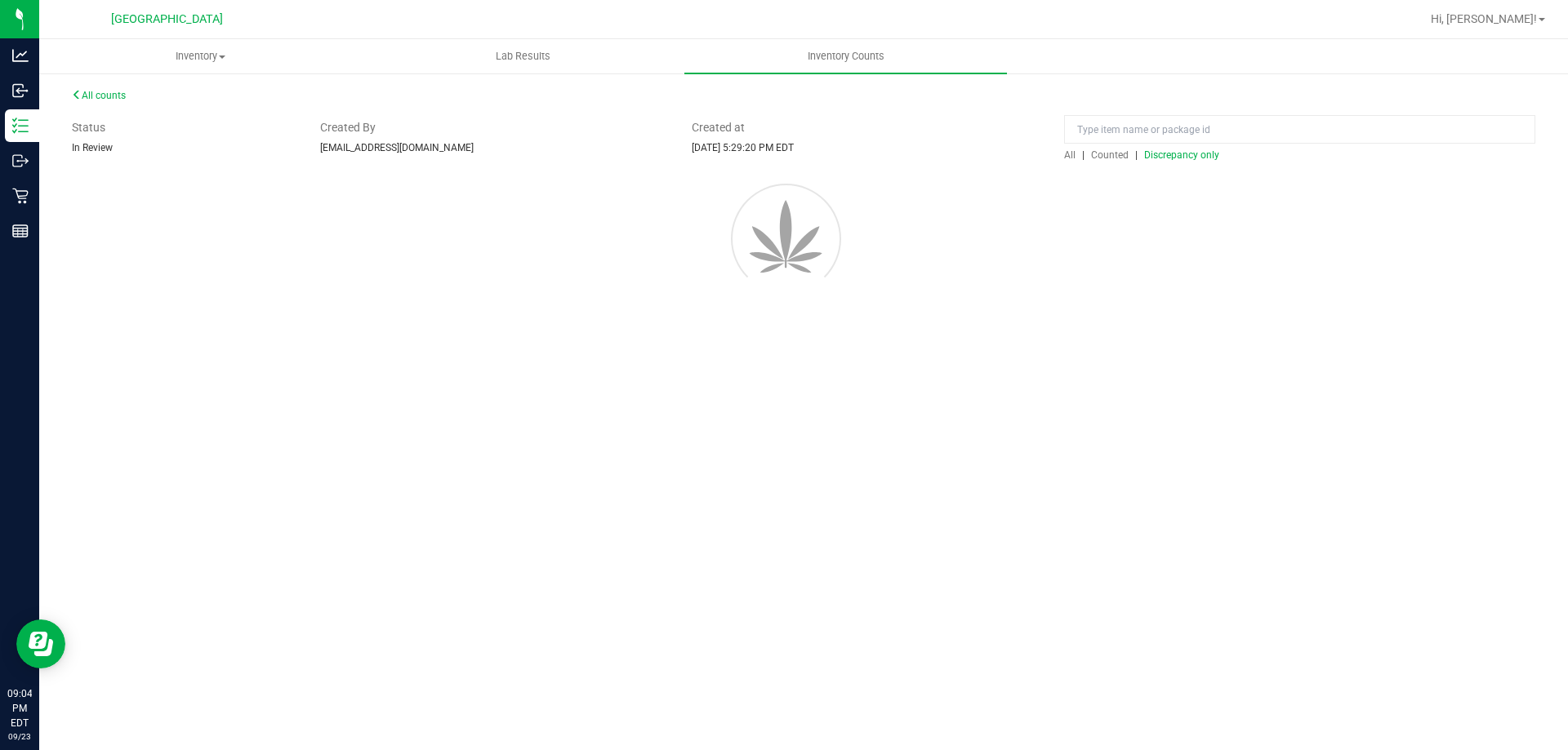
scroll to position [0, 0]
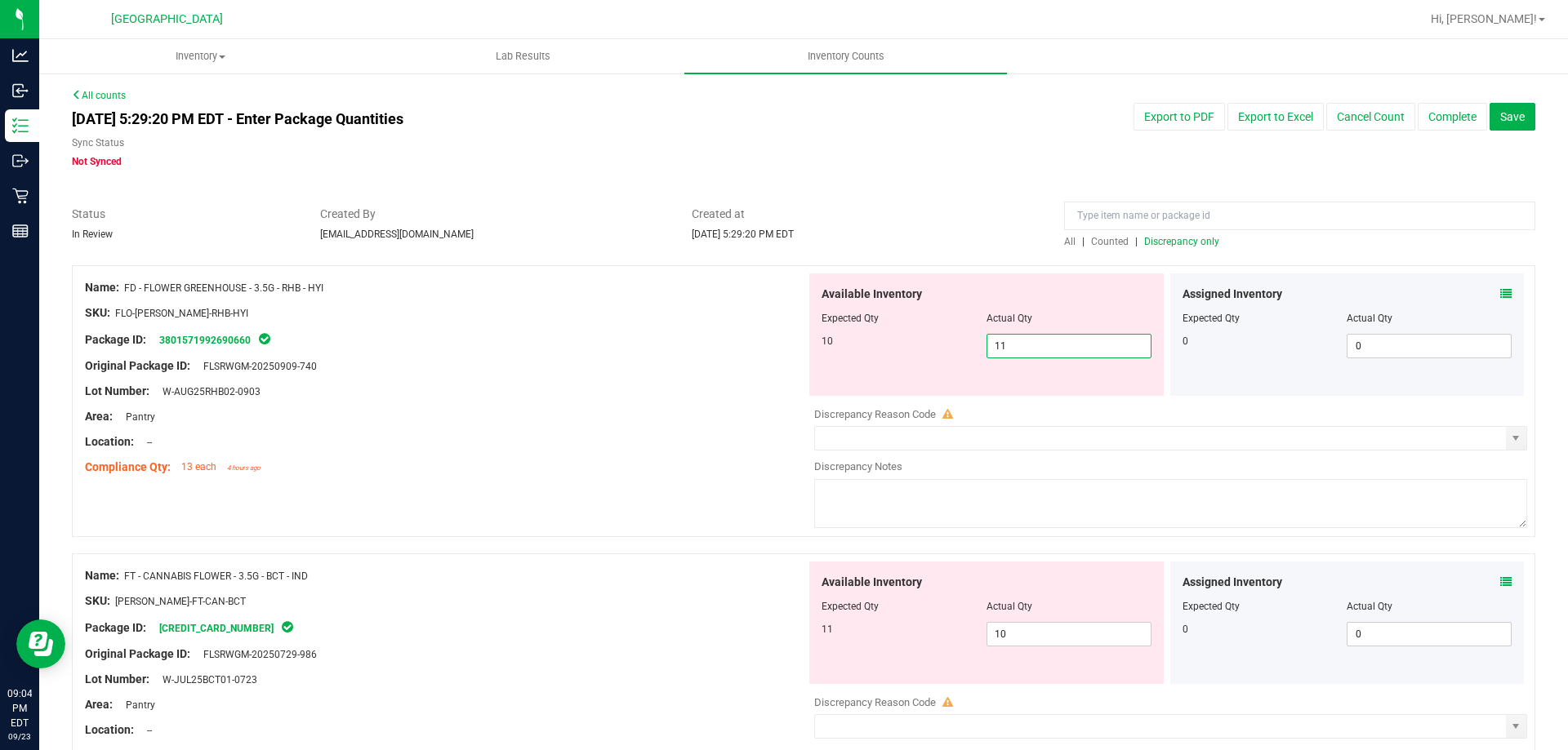
drag, startPoint x: 1046, startPoint y: 337, endPoint x: 880, endPoint y: 348, distance: 166.4
click at [880, 348] on div "10 11 11" at bounding box center [986, 346] width 329 height 24
type input "10"
click at [662, 381] on div at bounding box center [445, 379] width 721 height 8
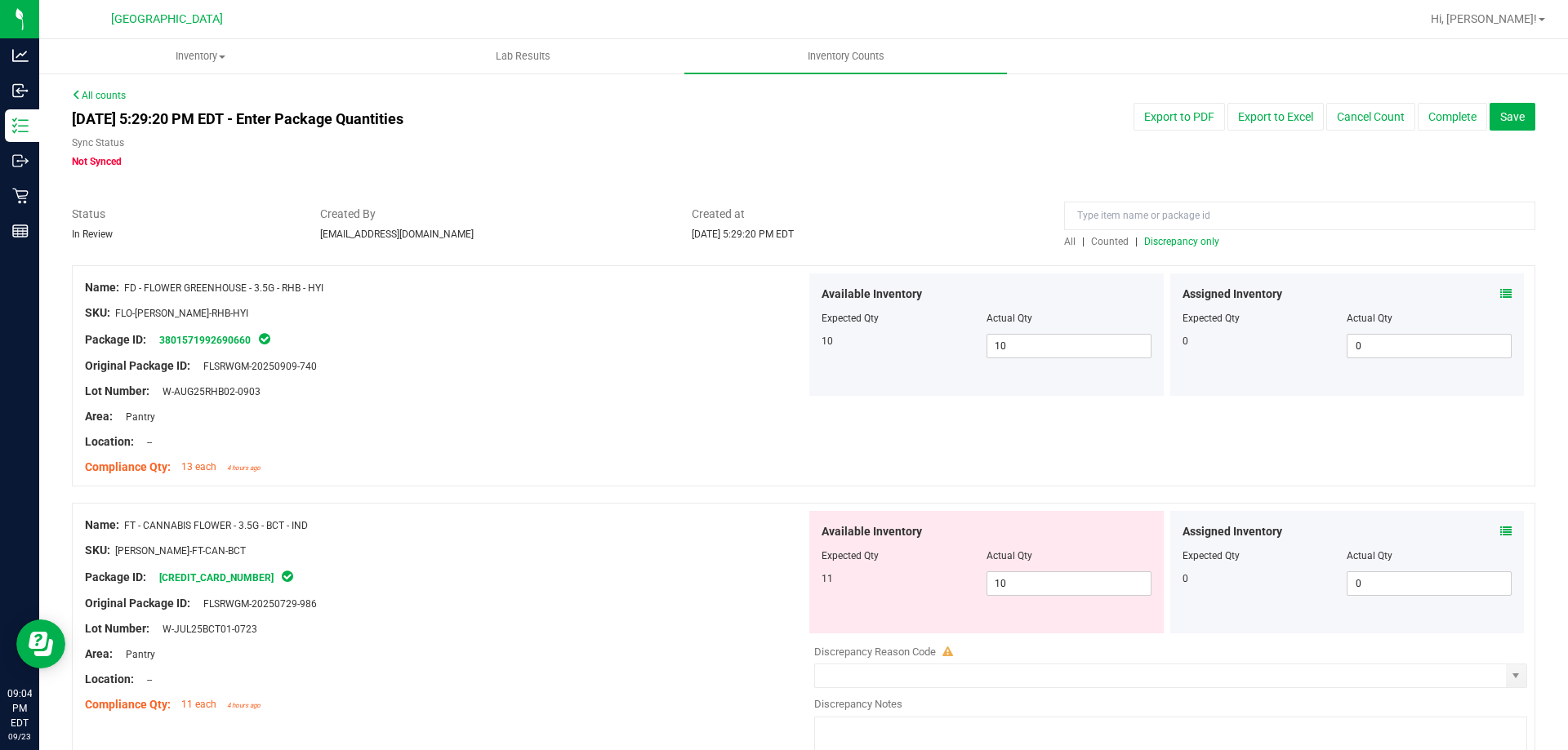
click at [1500, 531] on icon at bounding box center [1505, 531] width 11 height 11
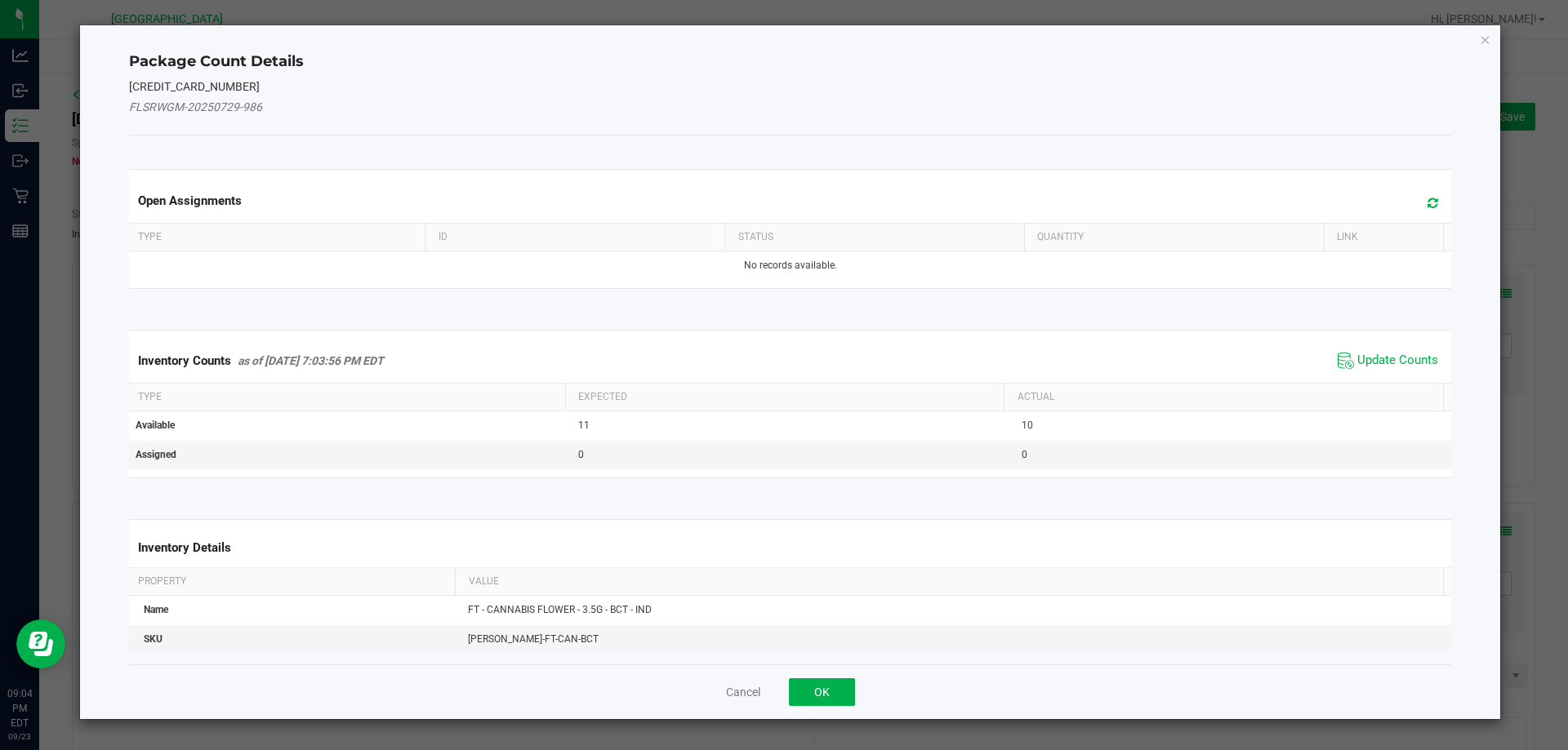
click at [1396, 349] on span "Update Counts" at bounding box center [1388, 361] width 108 height 24
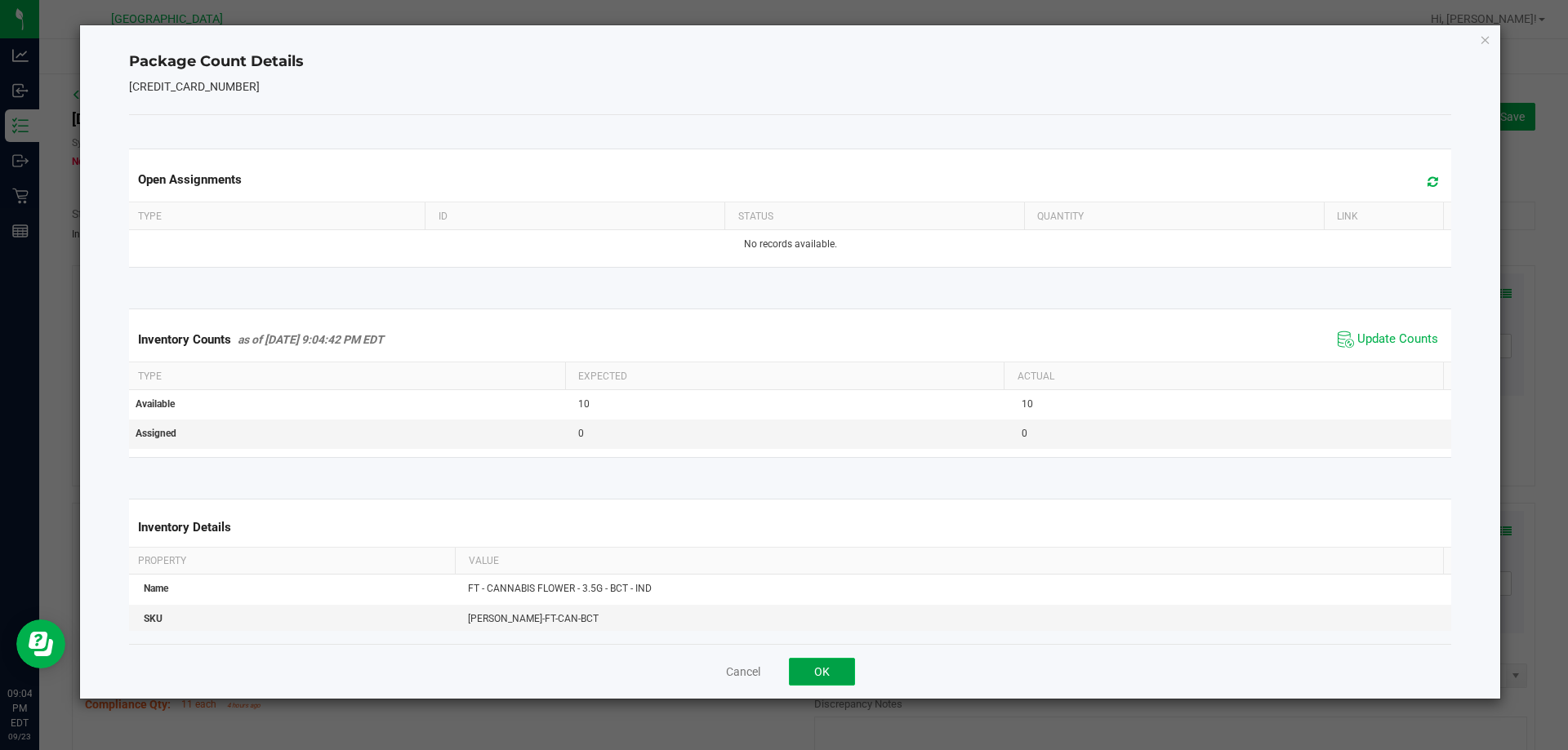
click at [805, 677] on button "OK" at bounding box center [821, 672] width 66 height 28
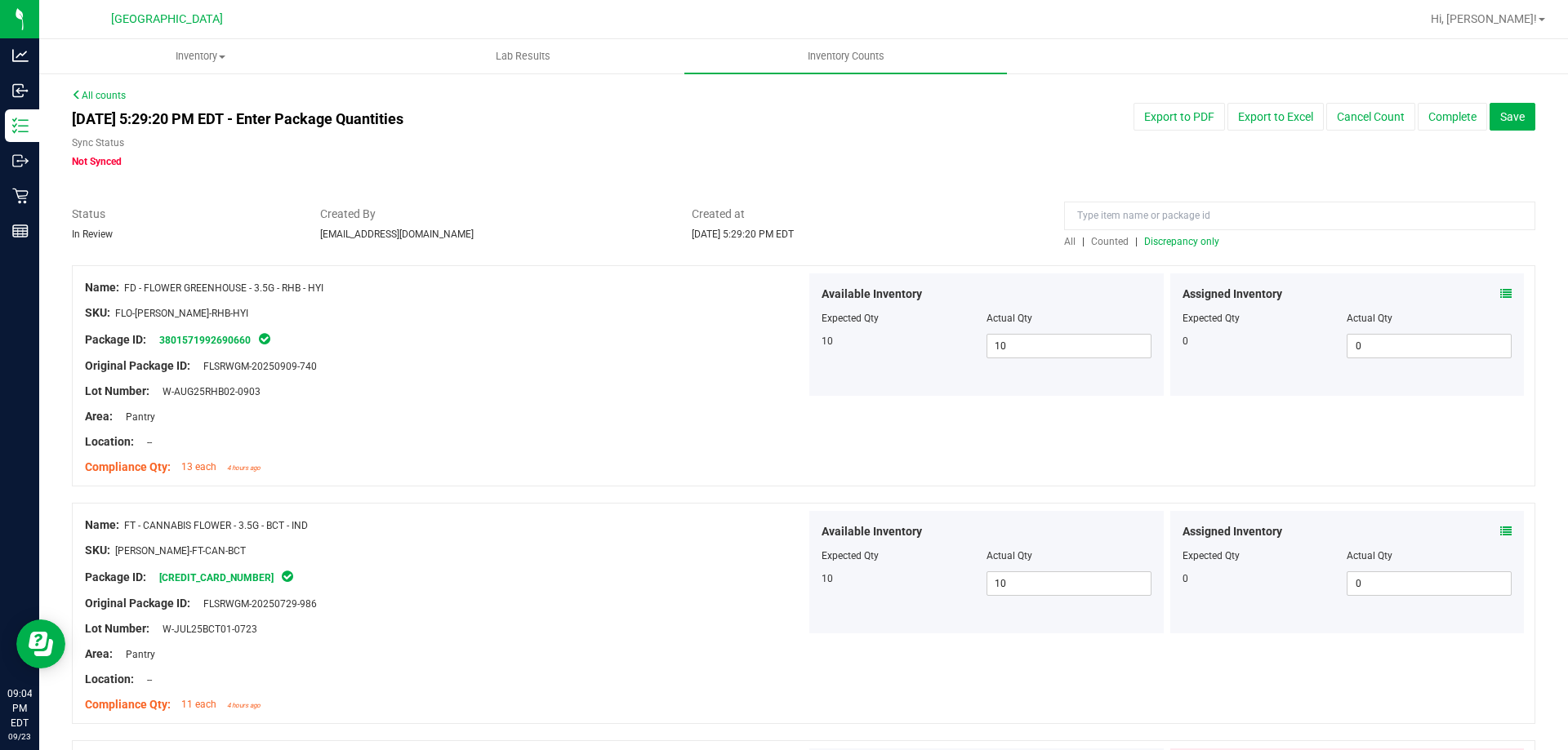
click at [1159, 241] on span "Discrepancy only" at bounding box center [1182, 242] width 75 height 11
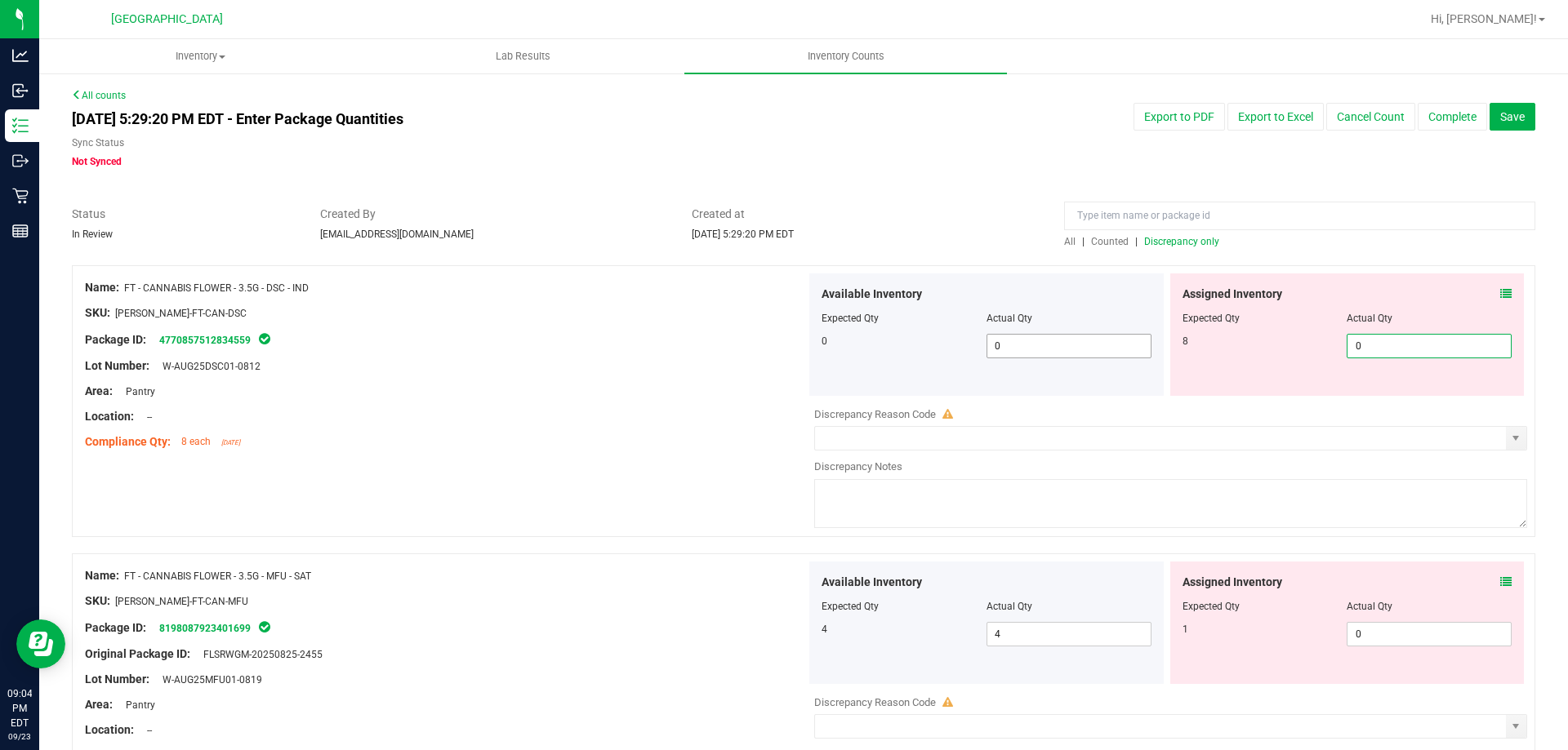
drag, startPoint x: 1416, startPoint y: 338, endPoint x: 1127, endPoint y: 343, distance: 289.0
click at [1127, 343] on div "Available Inventory Expected Qty Actual Qty 0 0 0 0 0" at bounding box center [1166, 334] width 721 height 122
type input "8"
drag, startPoint x: 609, startPoint y: 373, endPoint x: 655, endPoint y: 361, distance: 47.5
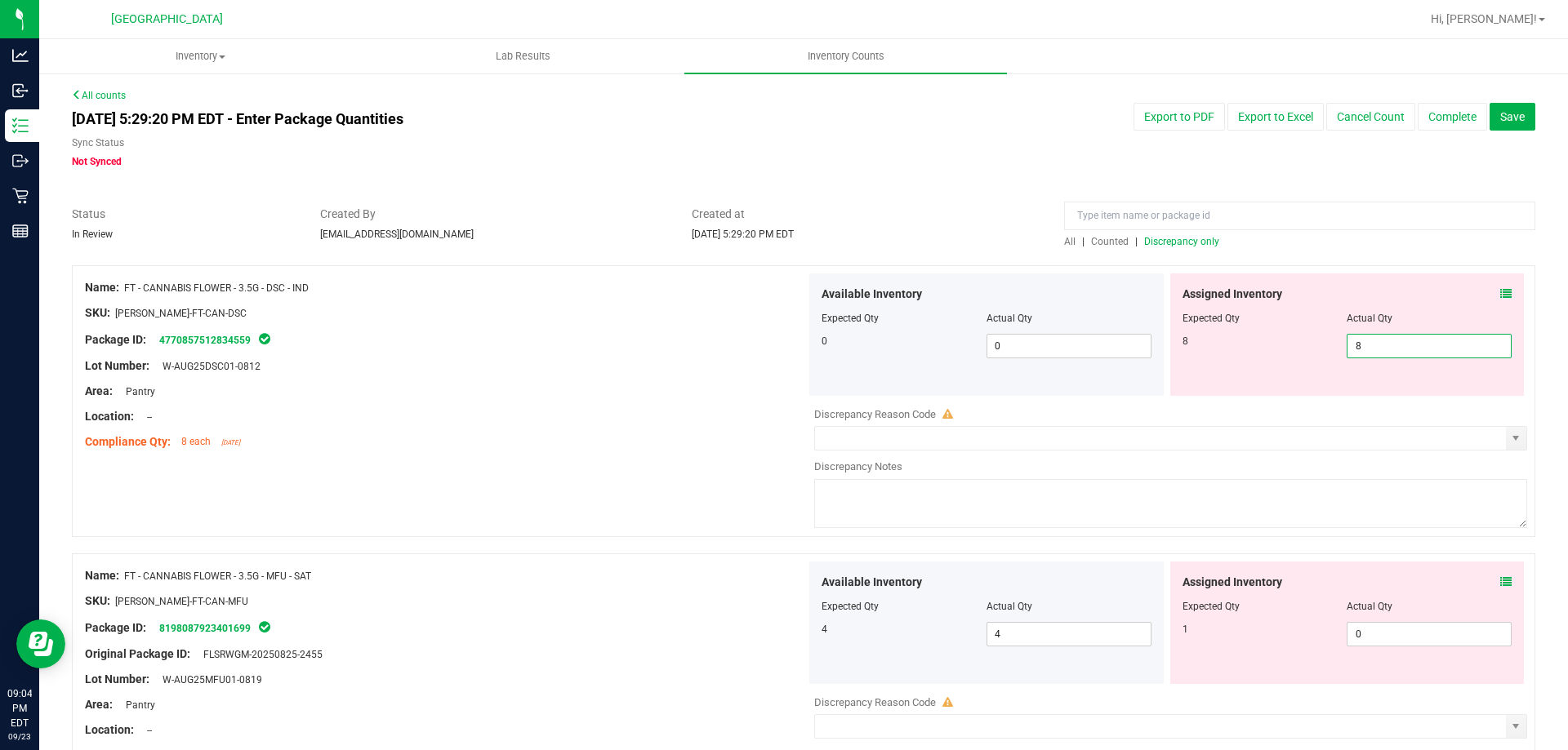
click at [616, 368] on div "Lot Number: W-AUG25DSC01-0812" at bounding box center [445, 366] width 721 height 17
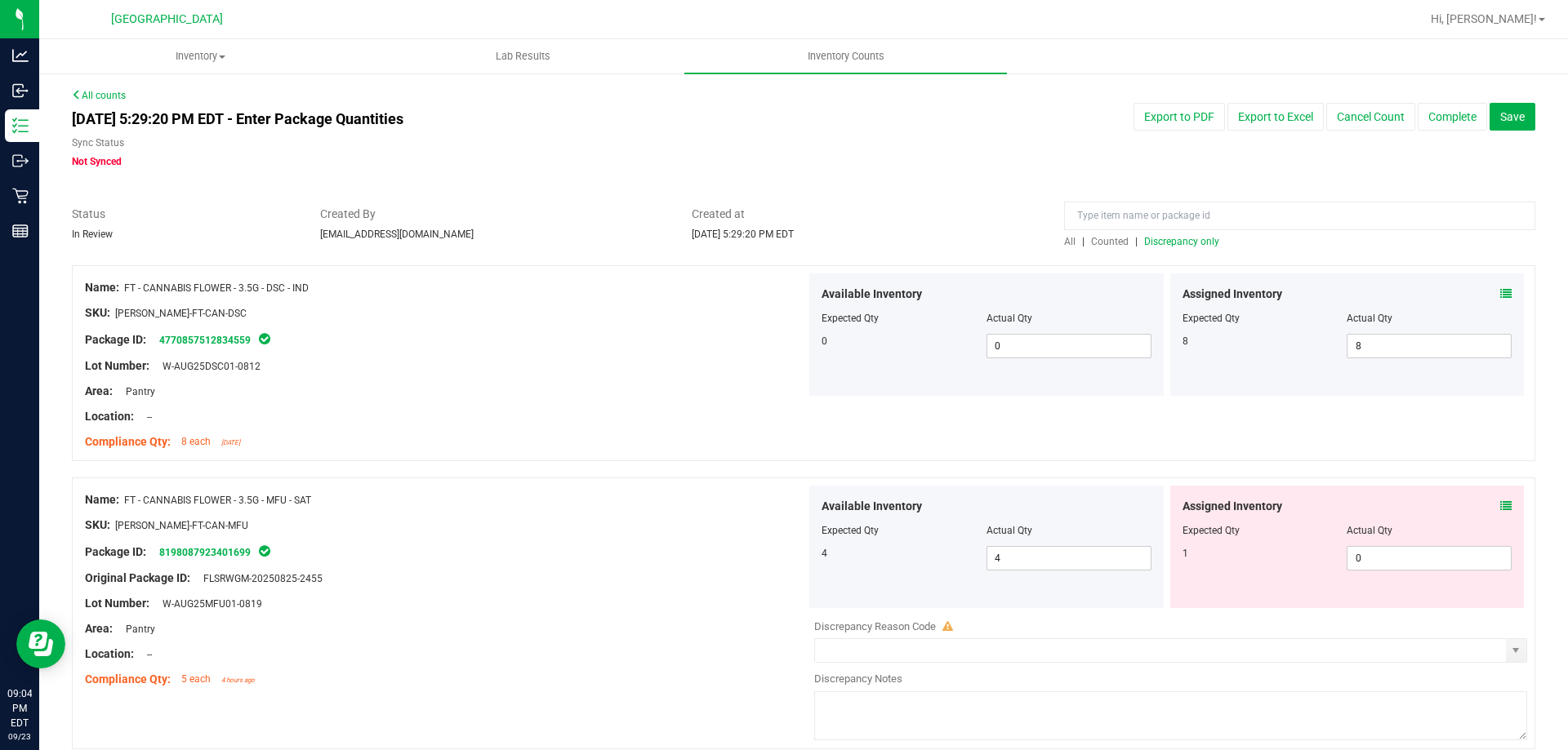
click at [1500, 500] on icon at bounding box center [1505, 506] width 11 height 11
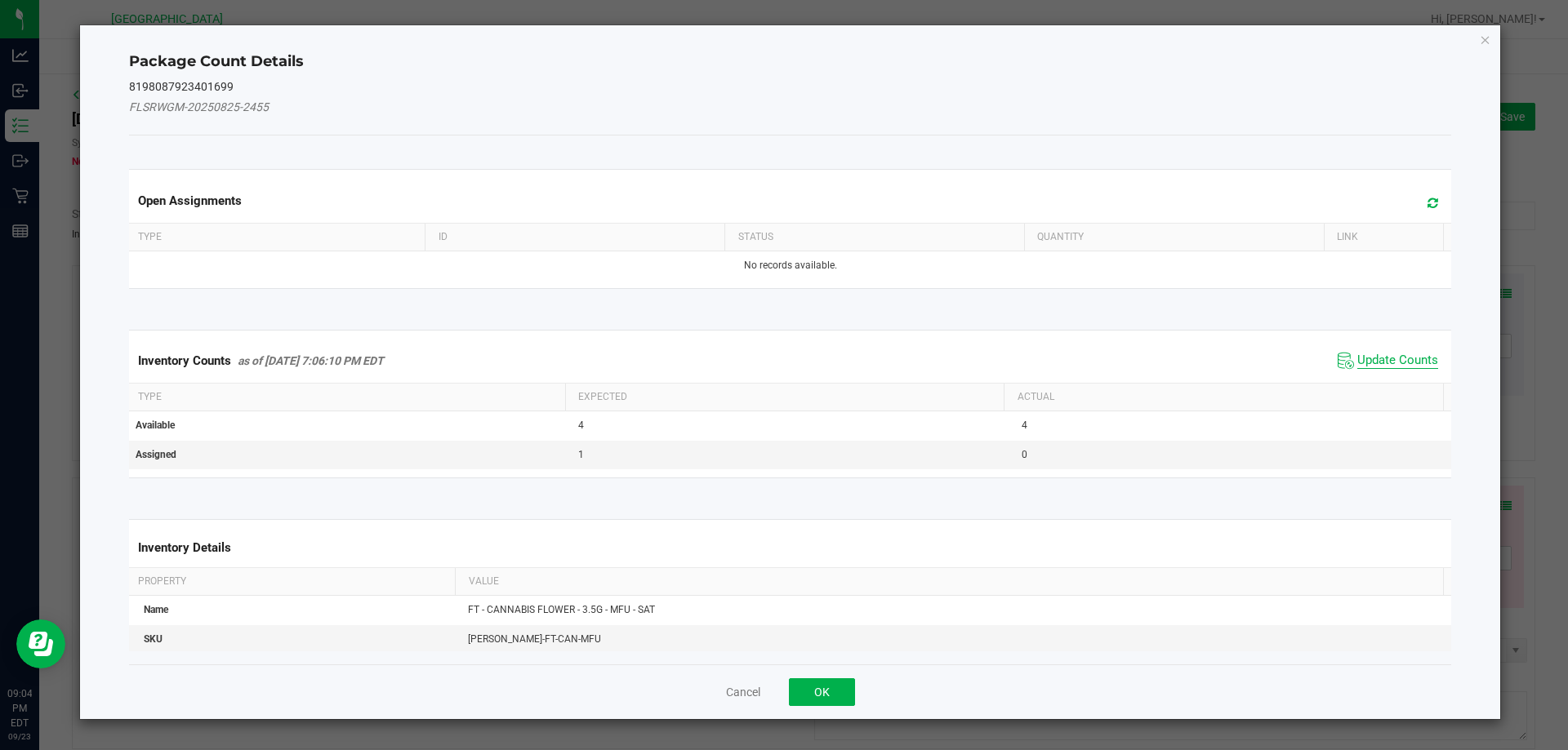
click at [1360, 357] on span "Update Counts" at bounding box center [1397, 360] width 81 height 16
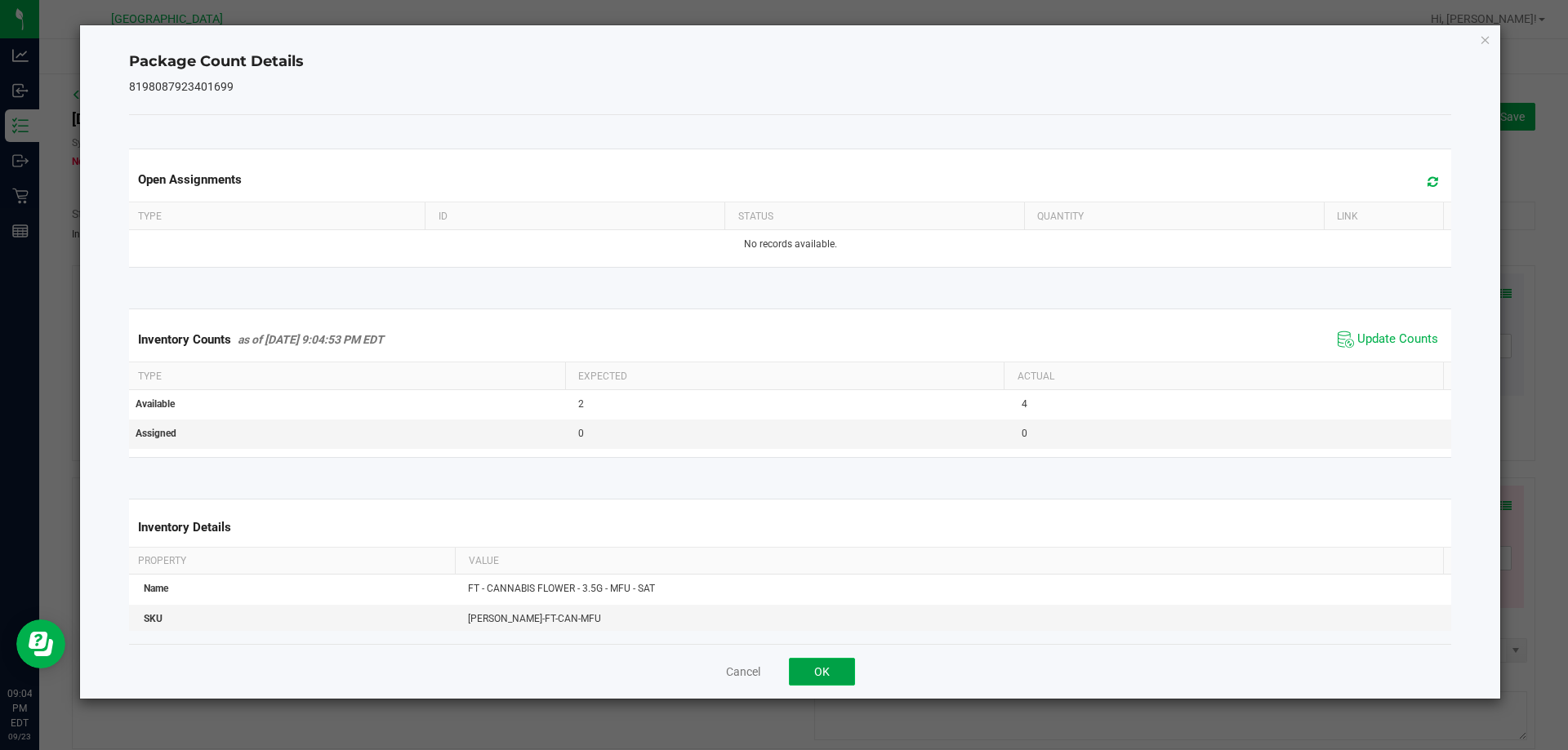
click at [833, 676] on button "OK" at bounding box center [821, 672] width 66 height 28
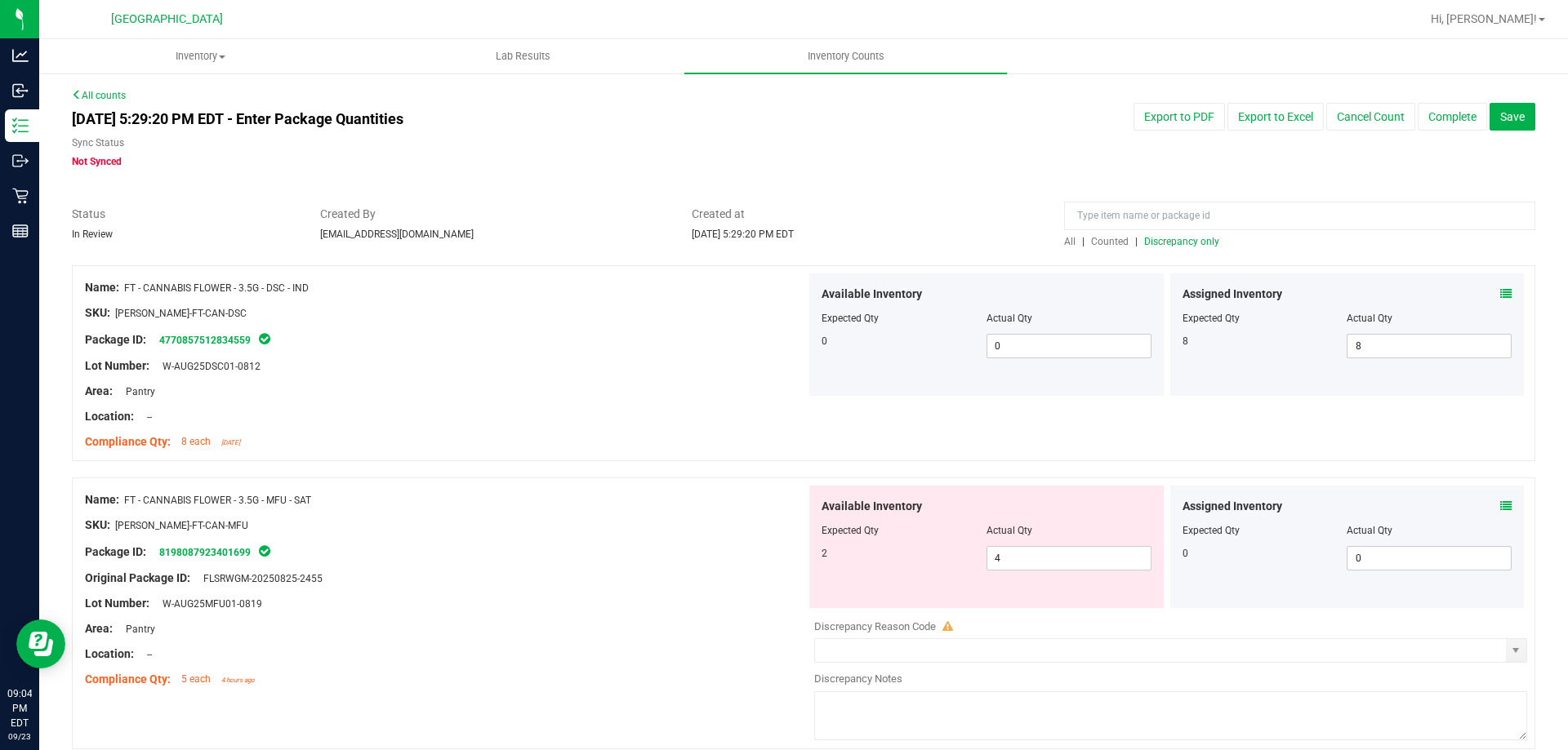
click at [1166, 246] on span "Discrepancy only" at bounding box center [1182, 242] width 75 height 11
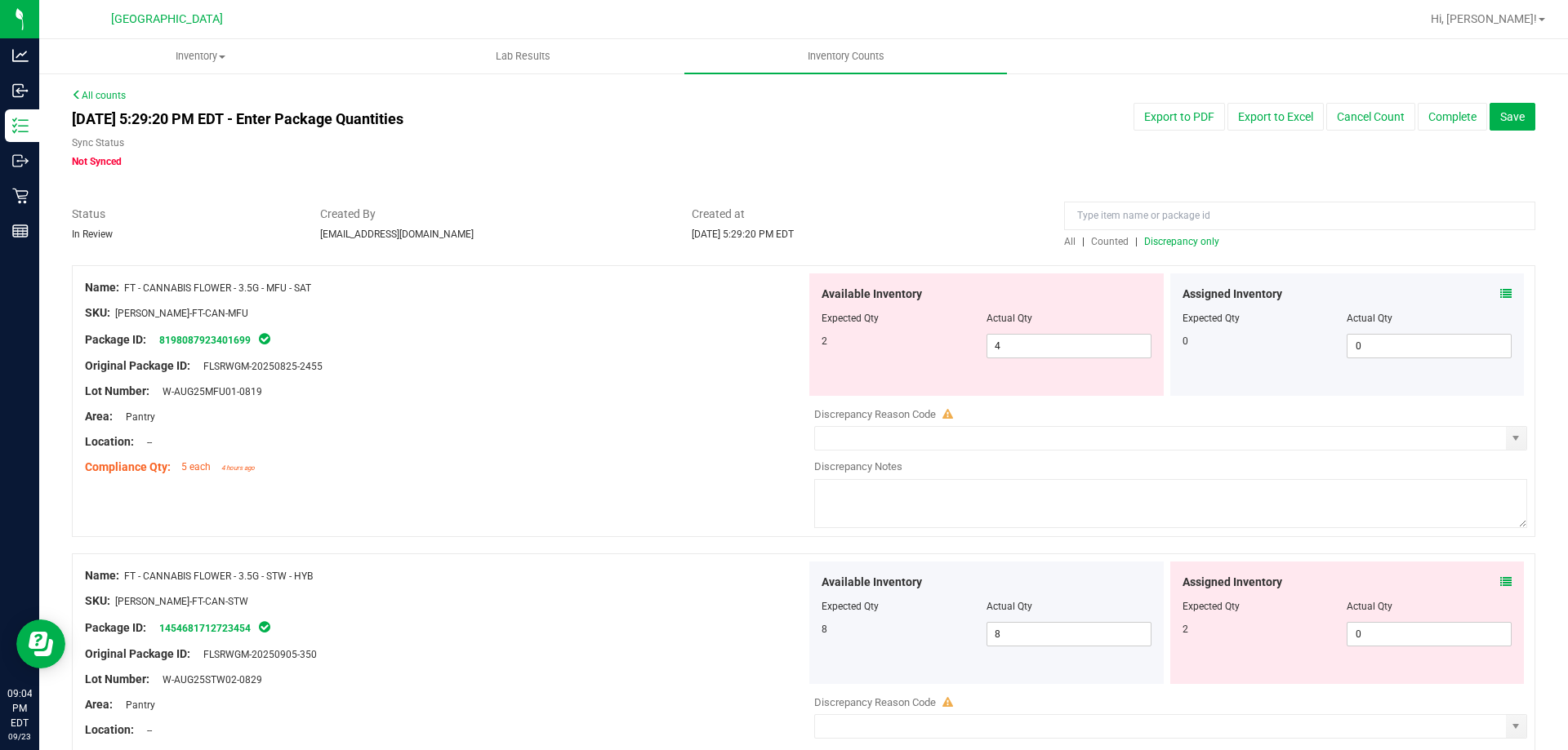
click at [1500, 583] on icon at bounding box center [1505, 582] width 11 height 11
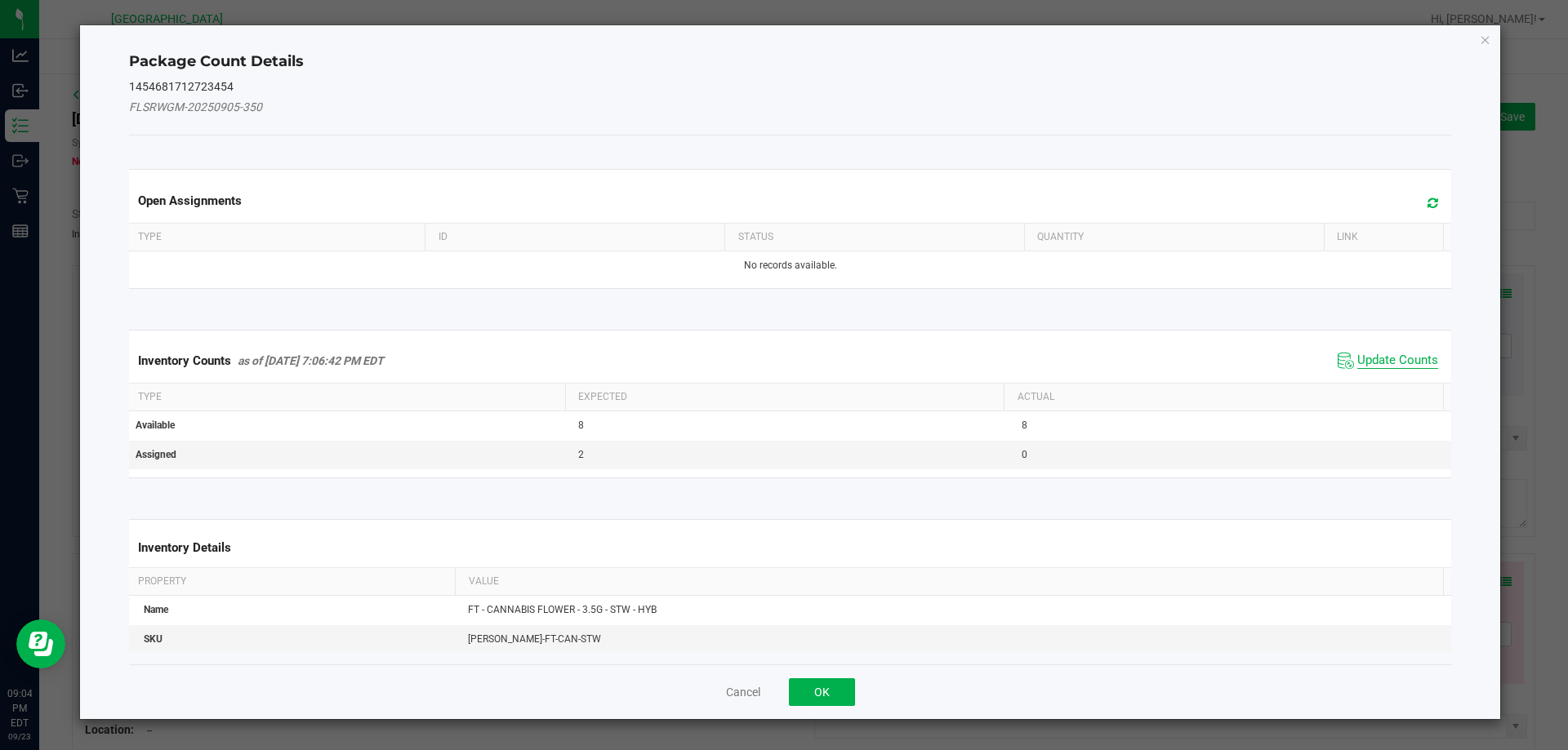
click at [1371, 356] on span "Update Counts" at bounding box center [1397, 360] width 81 height 16
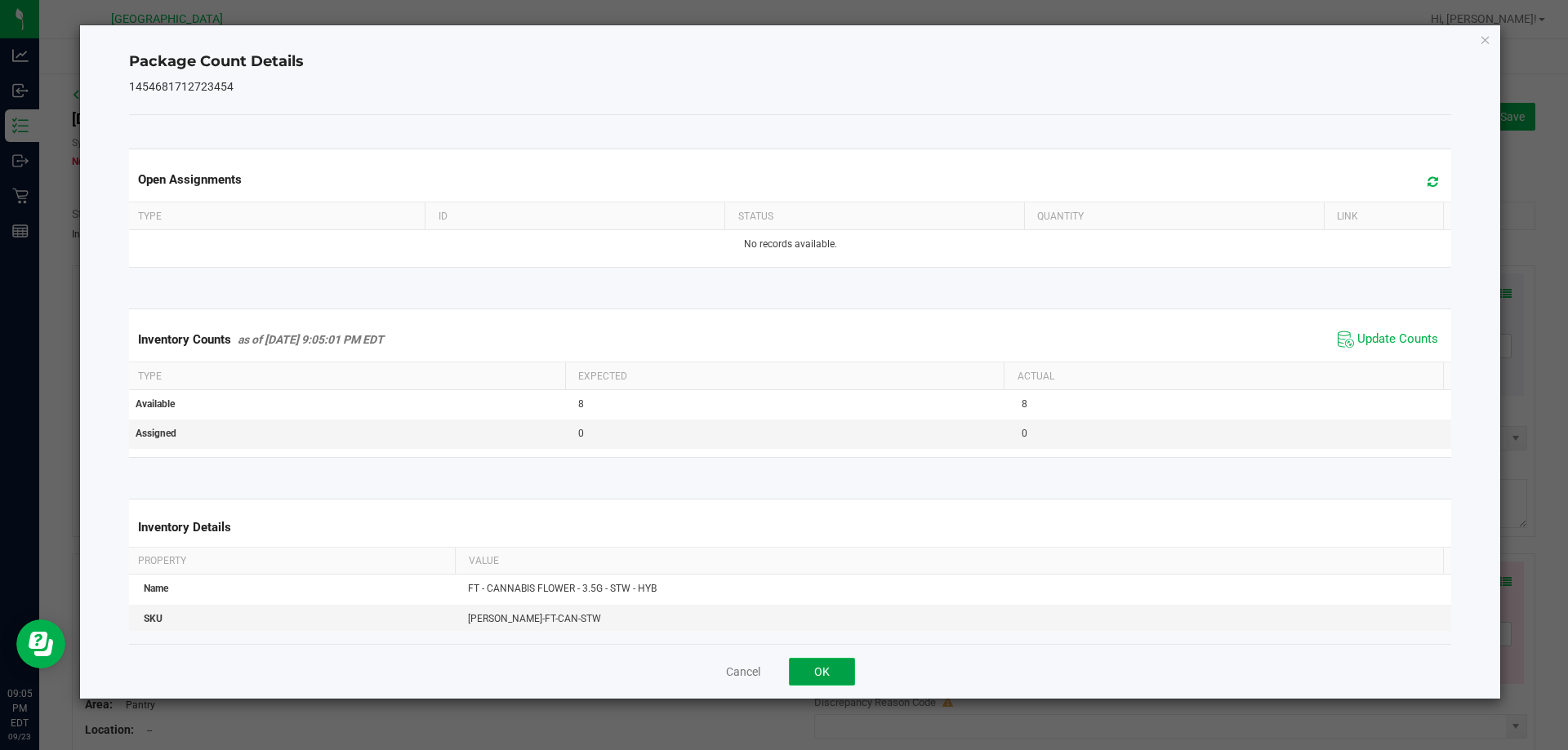
click at [820, 671] on button "OK" at bounding box center [821, 672] width 66 height 28
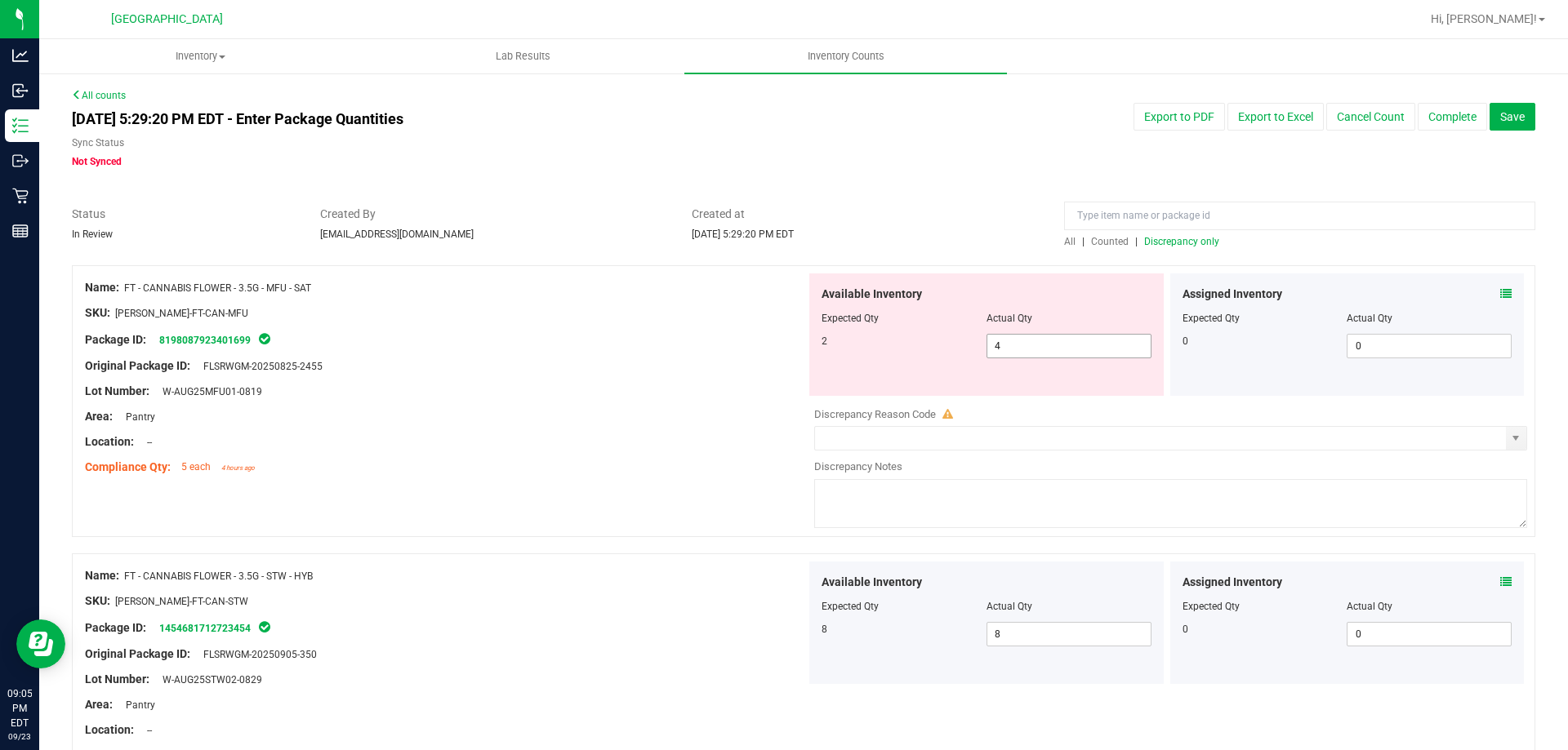
drag, startPoint x: 1013, startPoint y: 344, endPoint x: 792, endPoint y: 319, distance: 222.4
click at [792, 319] on div "Name: FT - CANNABIS FLOWER - 3.5G - MFU - SAT SKU: [PERSON_NAME]-FT-CAN-MFU Pac…" at bounding box center [804, 400] width 1463 height 271
type input "2"
click at [519, 360] on div "Original Package ID: FLSRWGM-20250825-2455" at bounding box center [445, 366] width 721 height 17
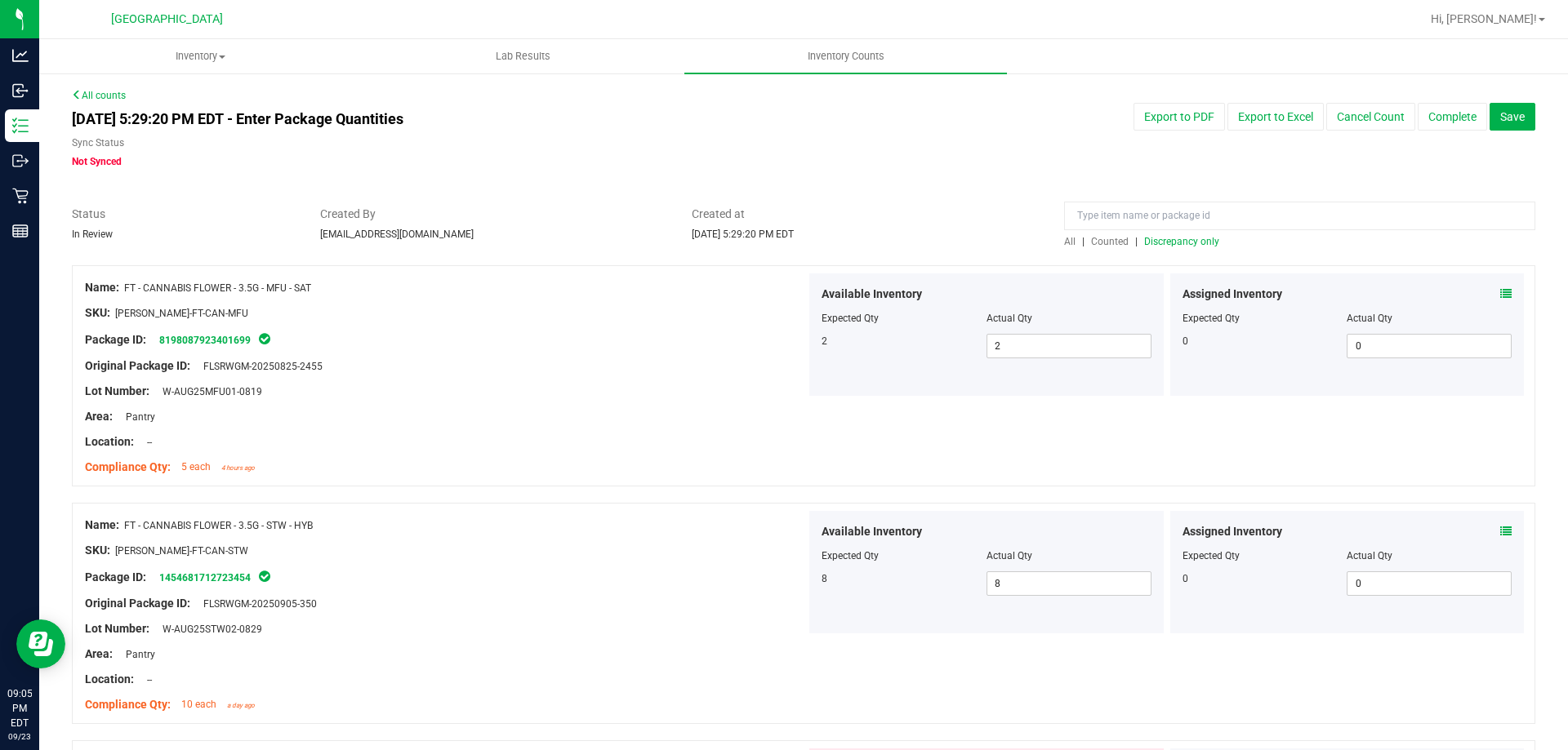
click at [1149, 240] on span "Discrepancy only" at bounding box center [1182, 242] width 75 height 11
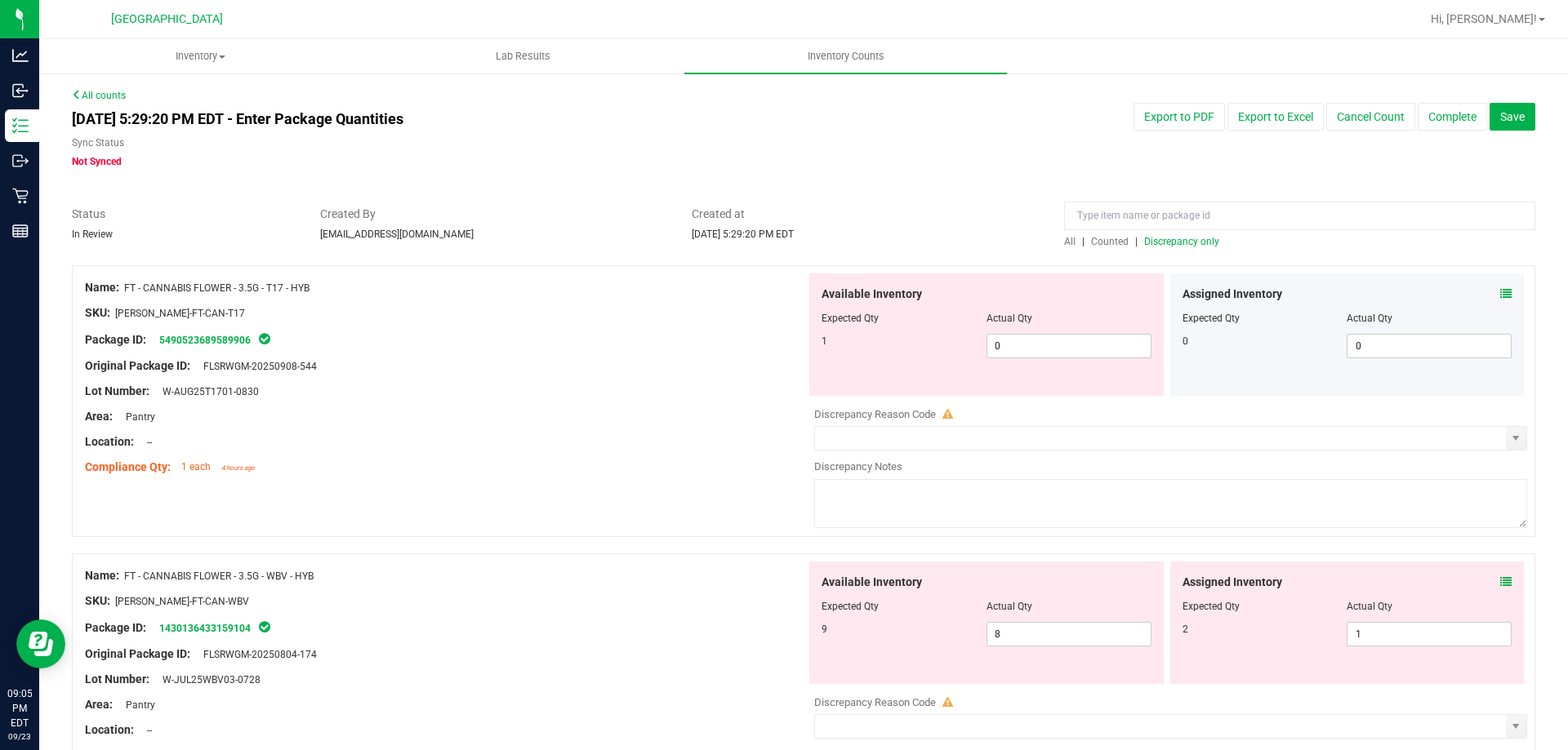
click at [1500, 297] on icon at bounding box center [1505, 294] width 11 height 11
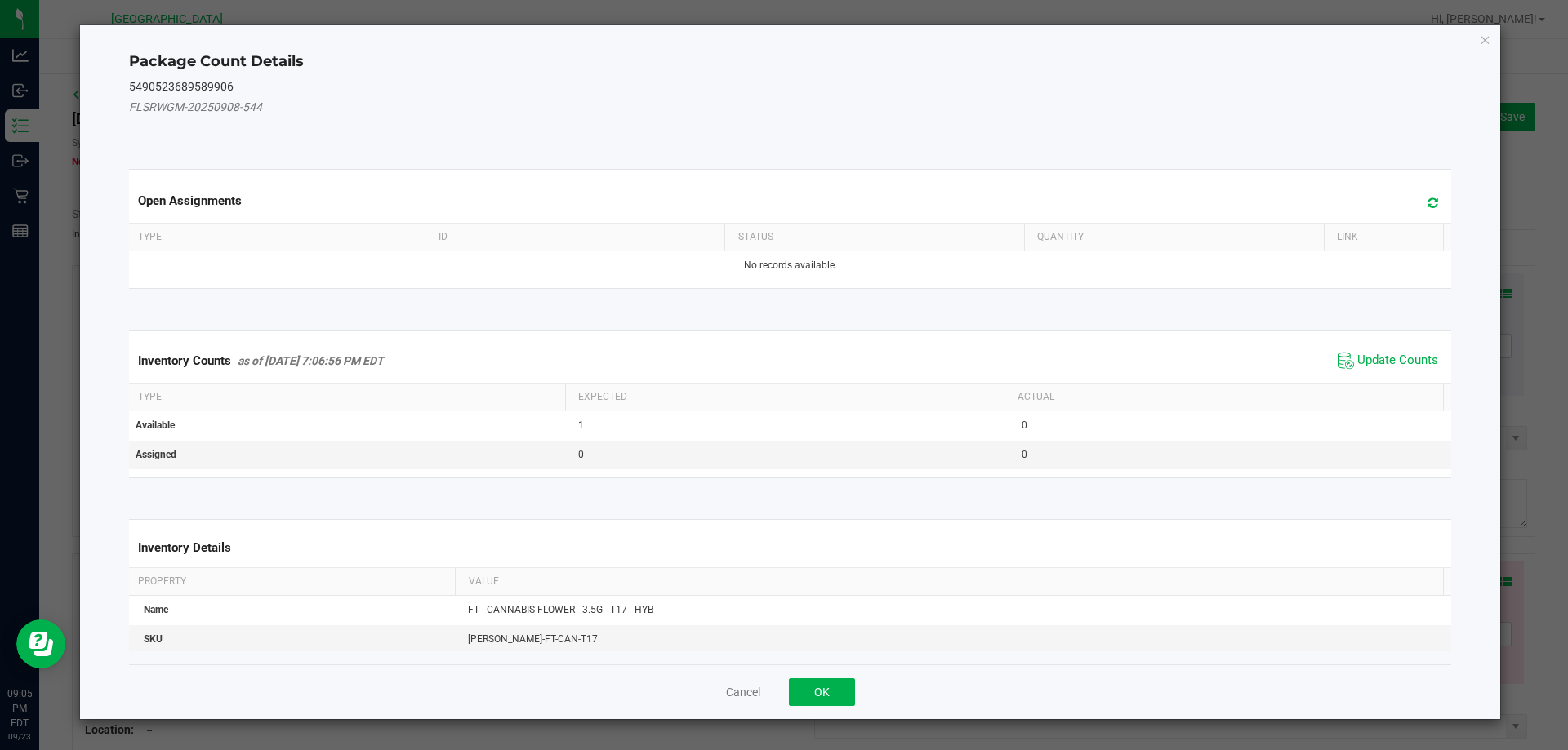
click at [1365, 370] on span "Update Counts" at bounding box center [1388, 361] width 108 height 24
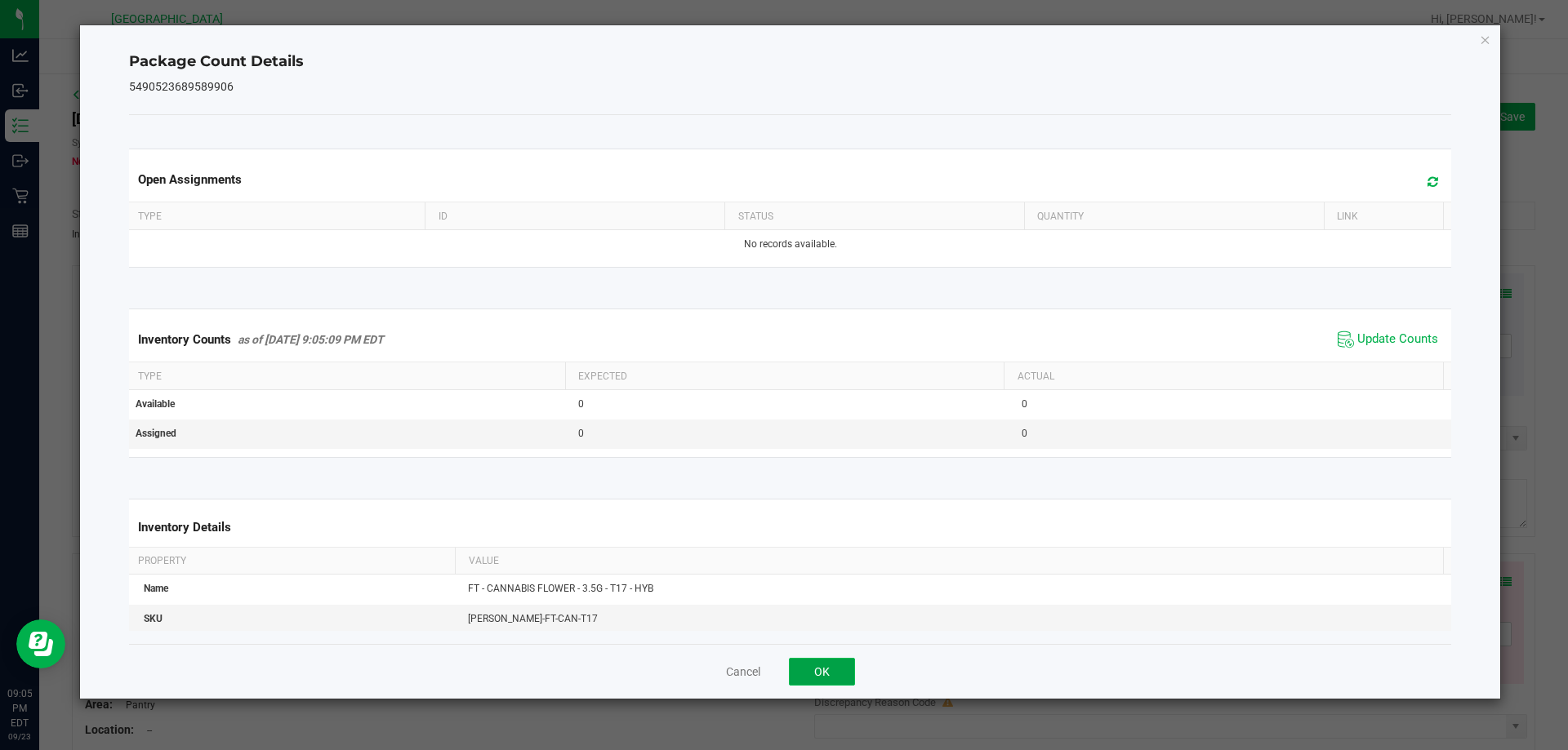
click at [843, 673] on button "OK" at bounding box center [821, 672] width 66 height 28
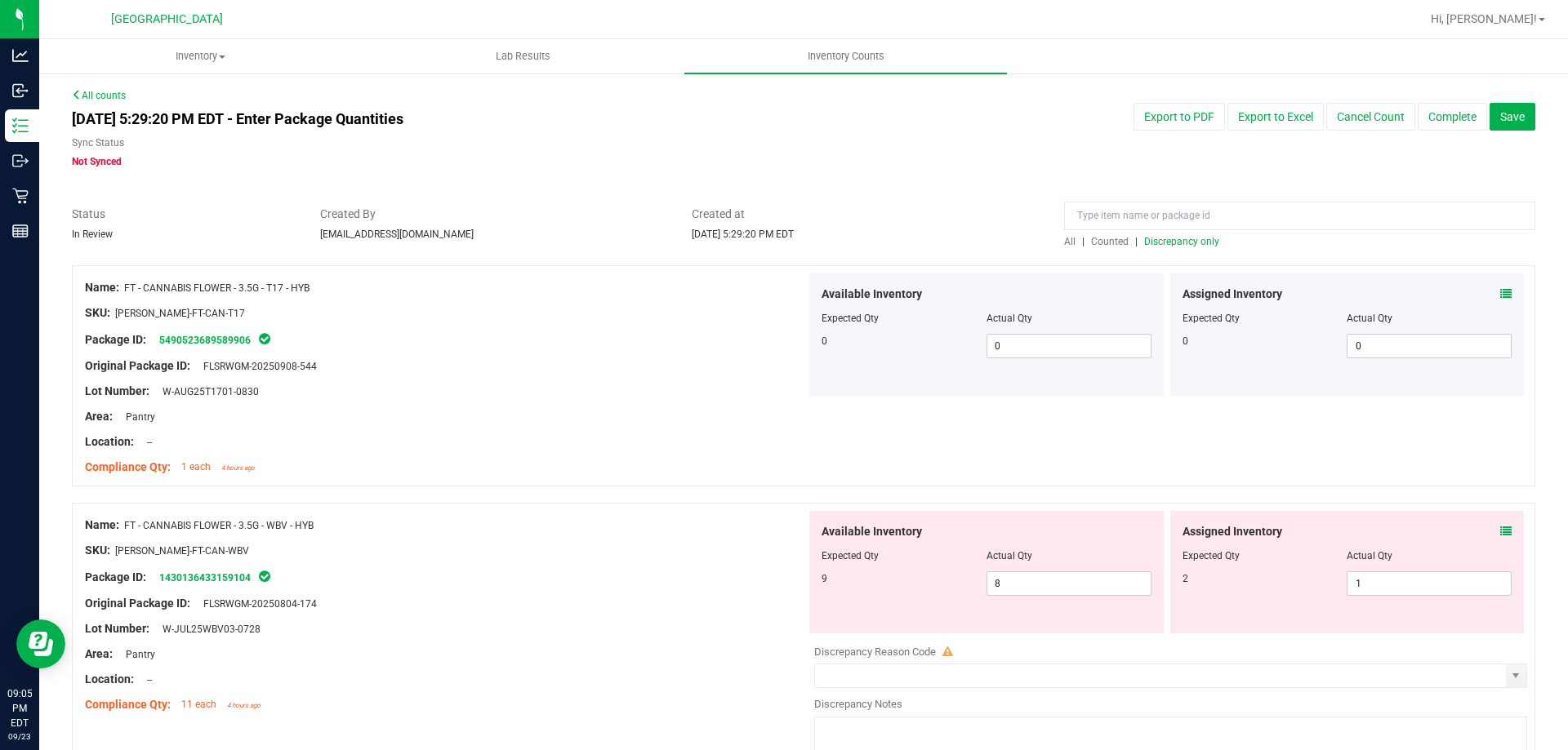
click at [1500, 529] on icon at bounding box center [1505, 531] width 11 height 11
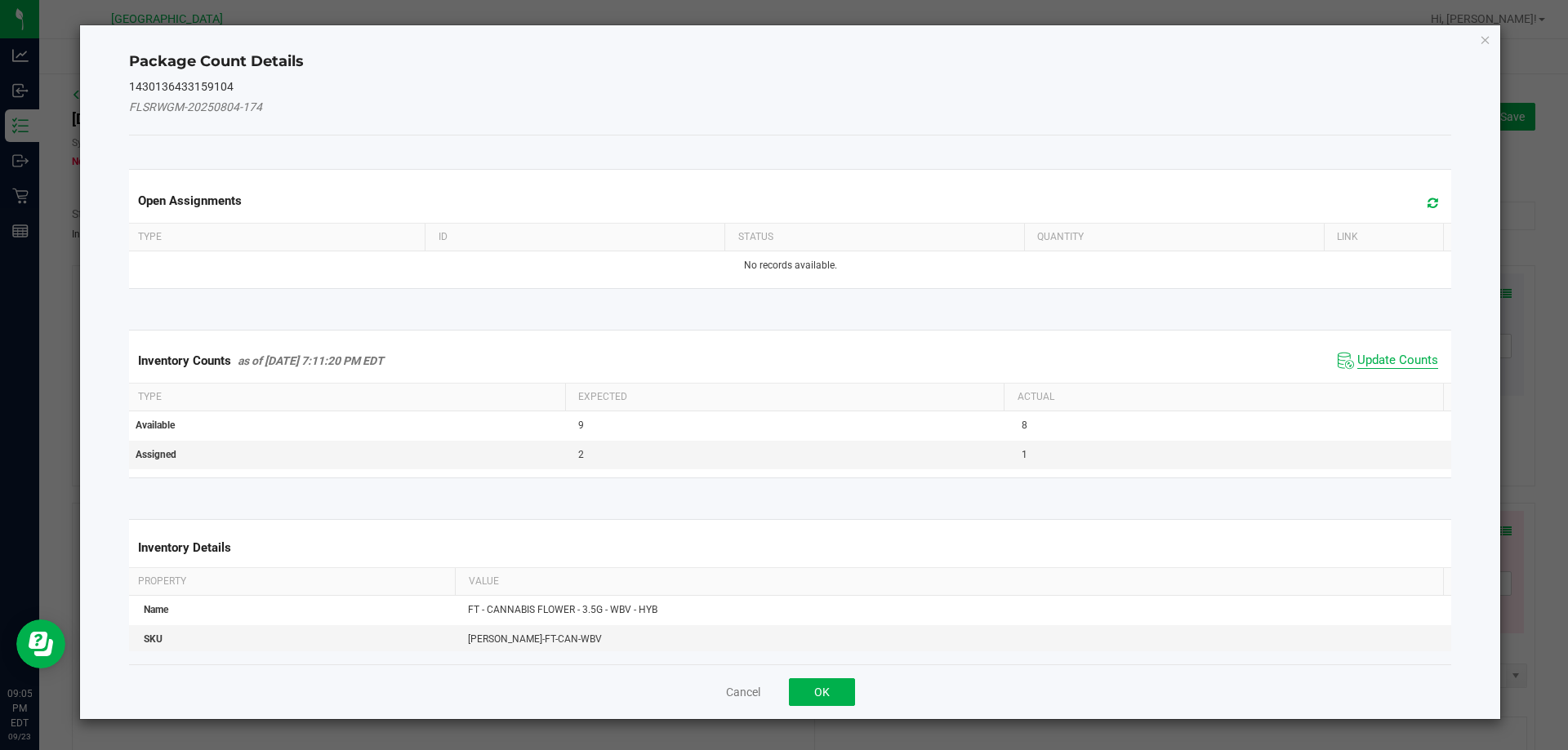
click at [1357, 363] on span "Update Counts" at bounding box center [1397, 360] width 81 height 16
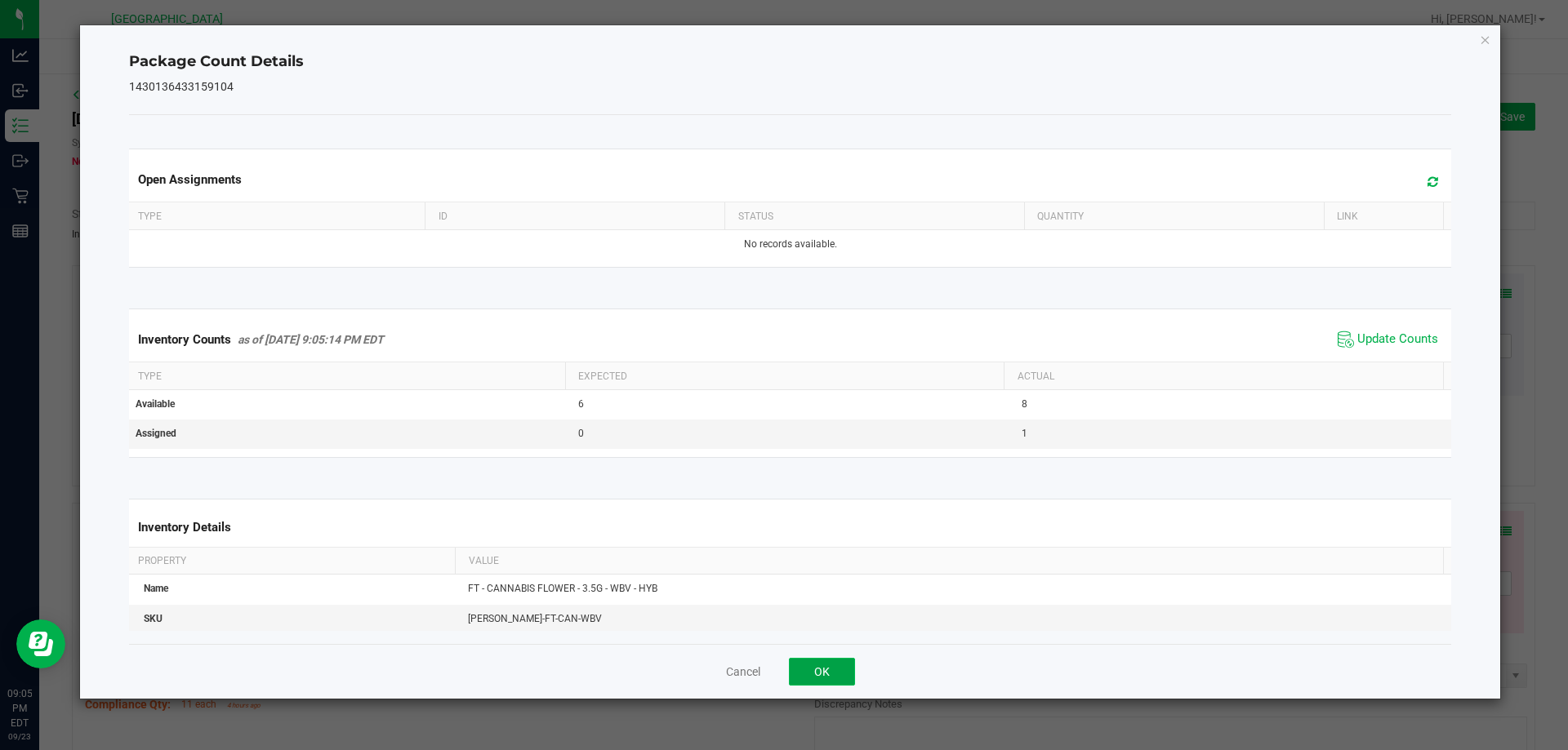
click at [833, 663] on button "OK" at bounding box center [821, 672] width 66 height 28
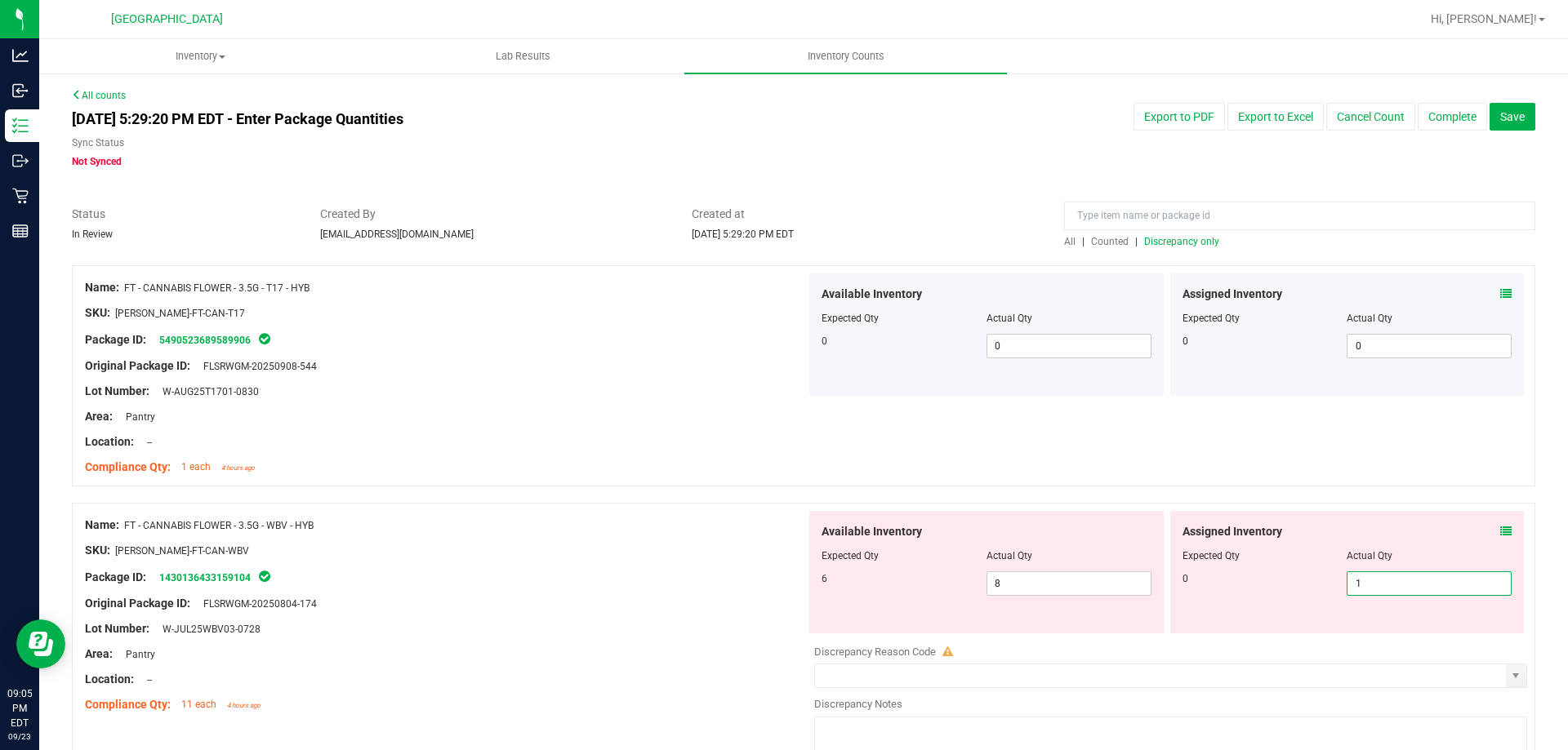
drag, startPoint x: 1411, startPoint y: 581, endPoint x: 1191, endPoint y: 598, distance: 220.7
click at [1193, 598] on div "Assigned Inventory Expected Qty Actual Qty 0 1 1" at bounding box center [1348, 572] width 355 height 122
type input "0"
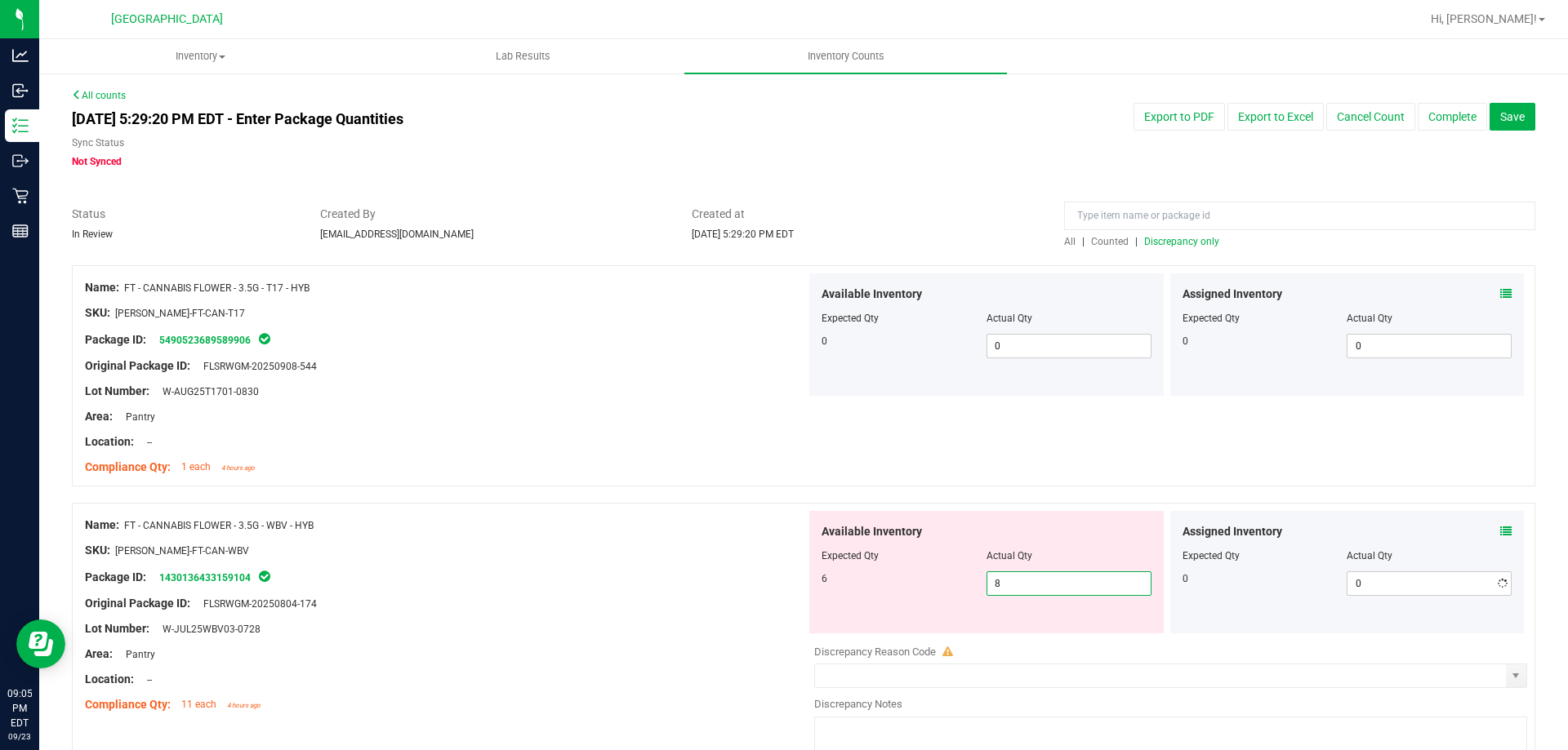
drag, startPoint x: 1014, startPoint y: 582, endPoint x: 767, endPoint y: 576, distance: 247.1
click at [772, 576] on div "Name: FT - CANNABIS FLOWER - 3.5G - WBV - HYB SKU: [PERSON_NAME]-FT-CAN-WBV Pac…" at bounding box center [804, 638] width 1463 height 271
type input "6"
click at [609, 568] on div "Package ID: 1430136433159104" at bounding box center [445, 576] width 721 height 20
type input "6"
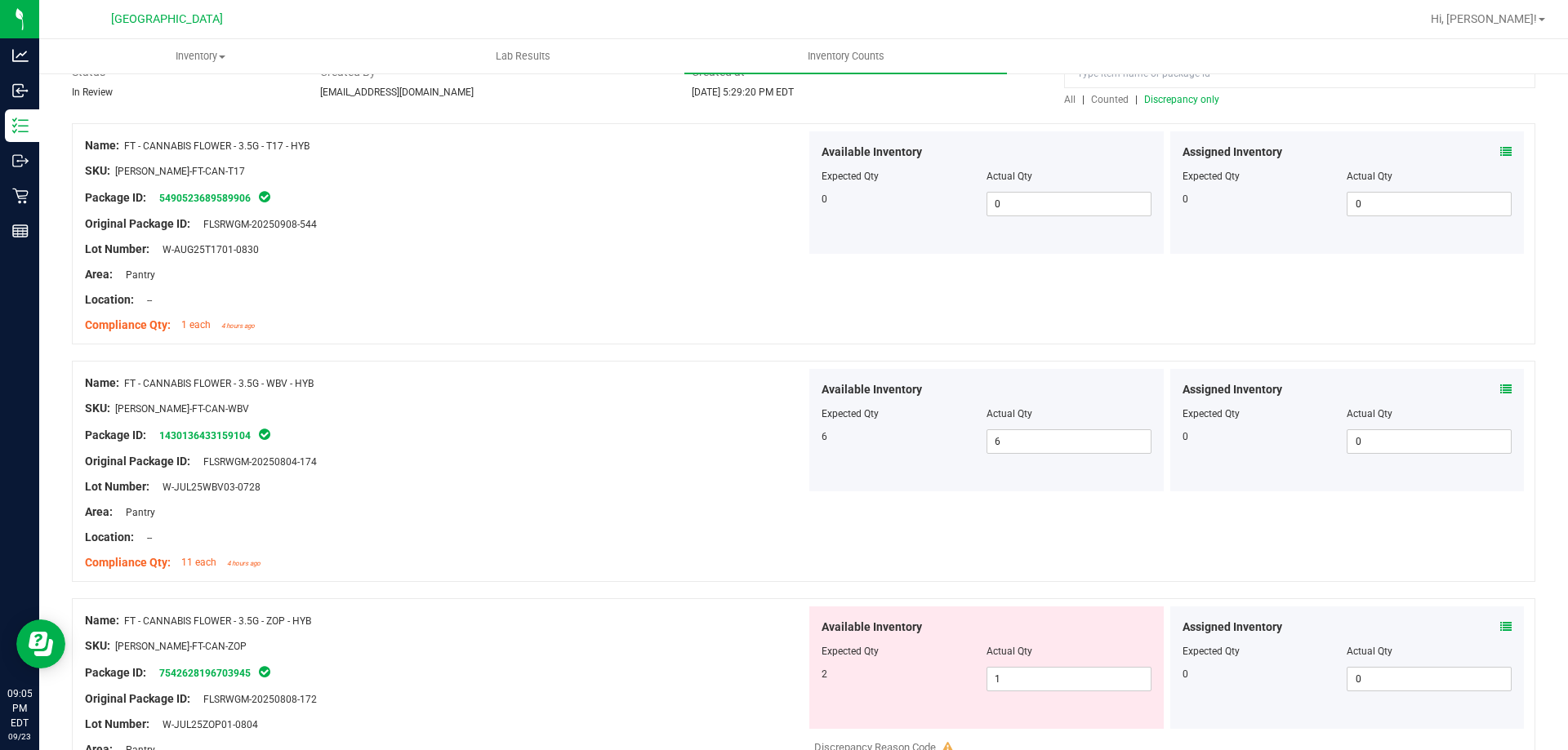
scroll to position [163, 0]
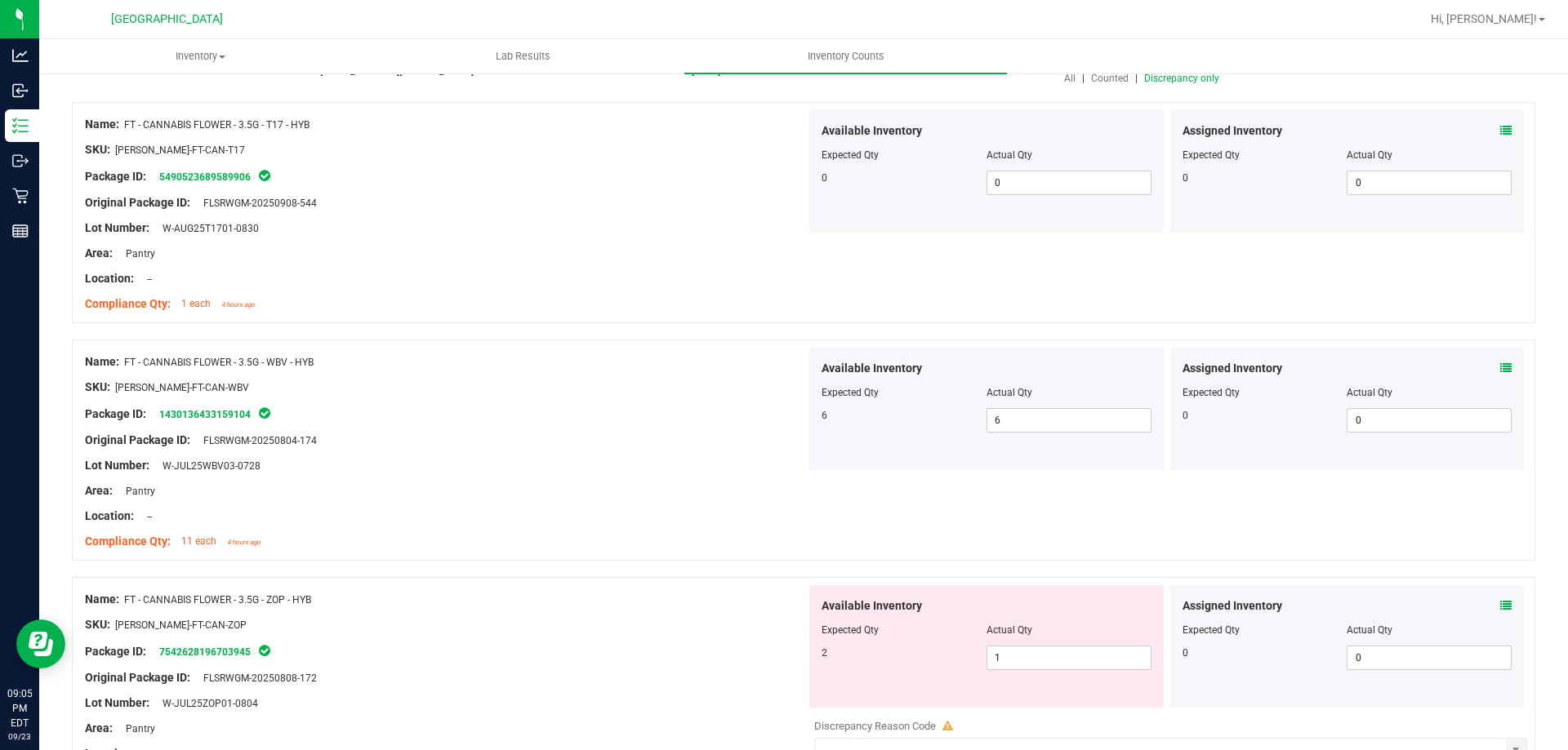
click at [1500, 607] on icon at bounding box center [1505, 605] width 11 height 11
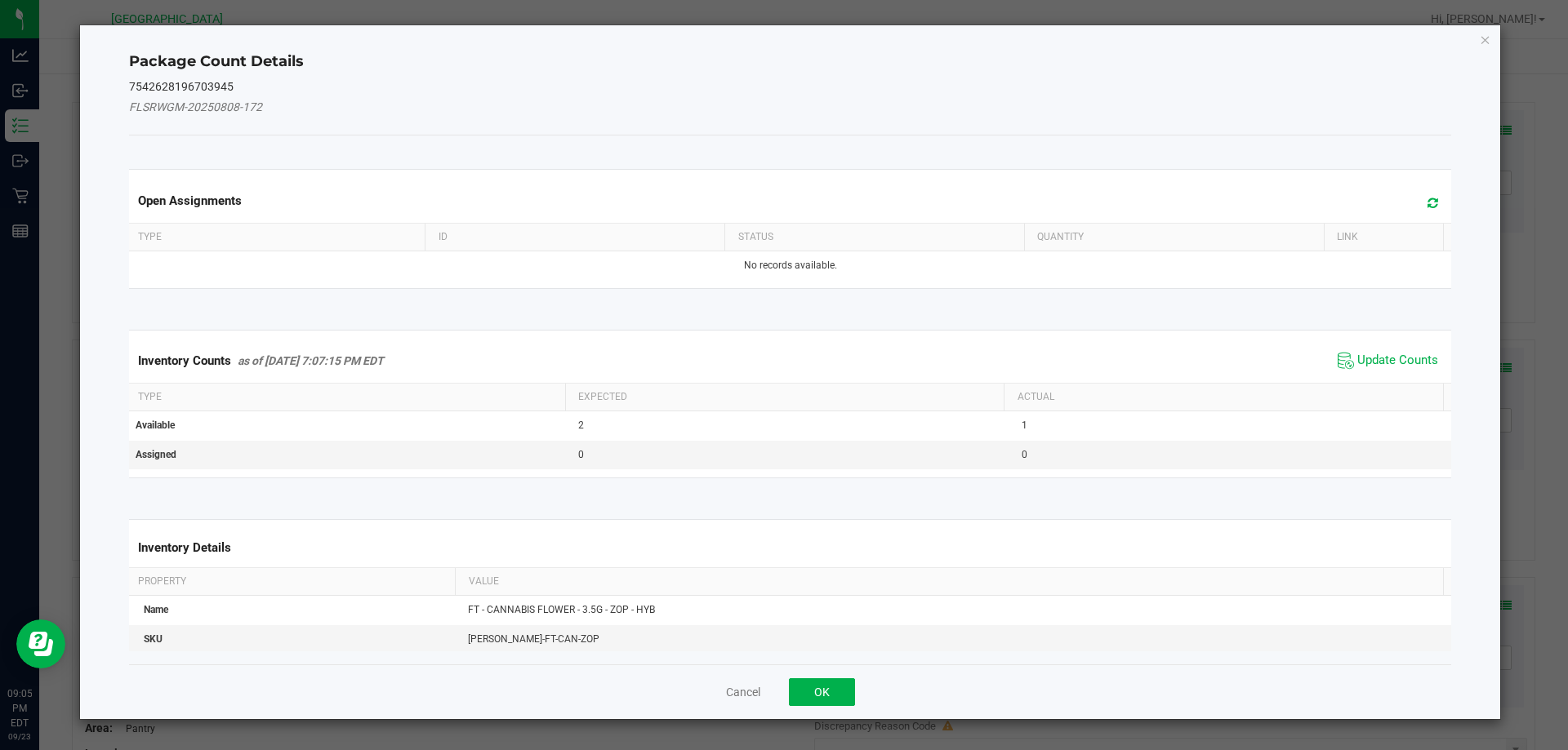
click at [1342, 349] on span "Update Counts" at bounding box center [1388, 361] width 108 height 24
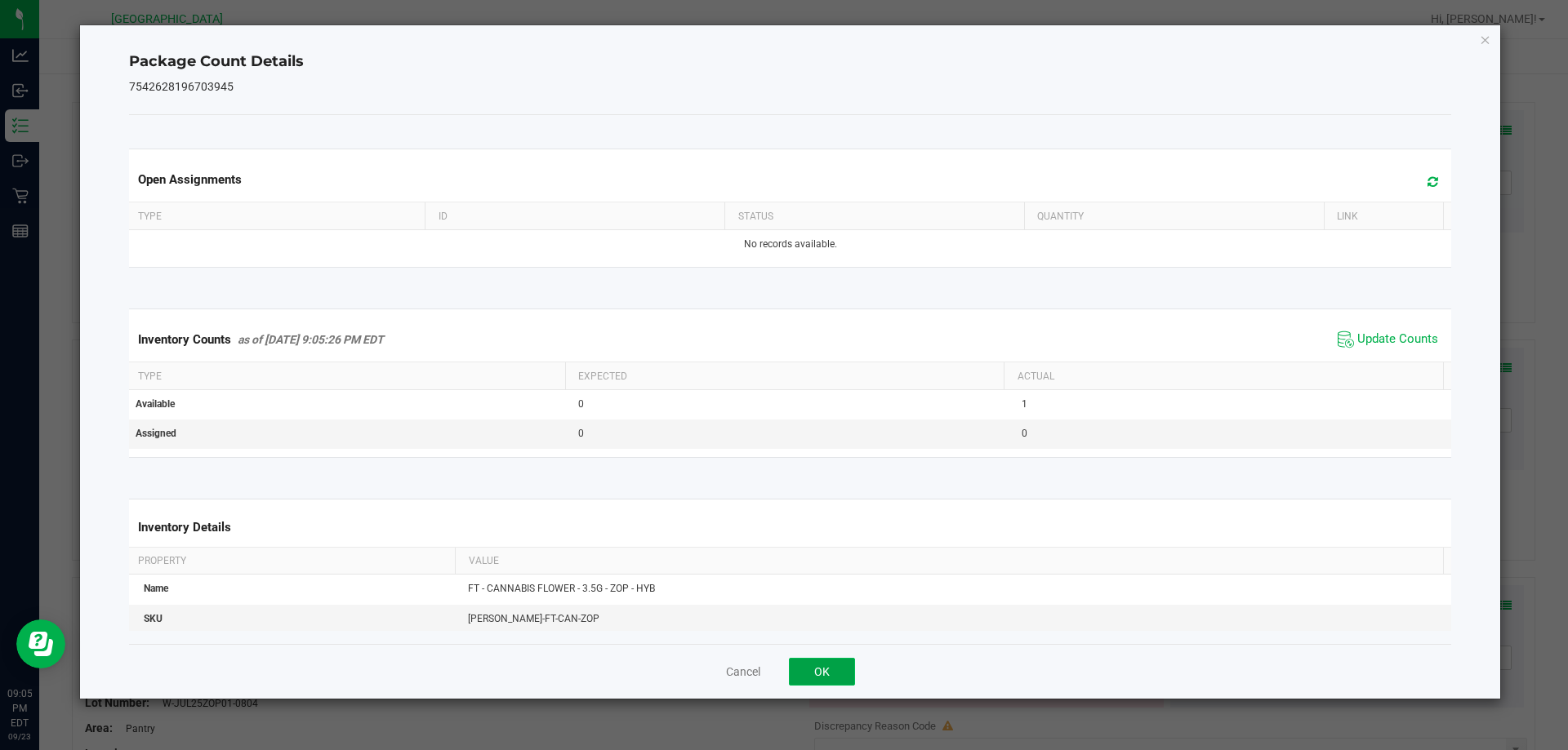
click at [799, 663] on button "OK" at bounding box center [821, 672] width 66 height 28
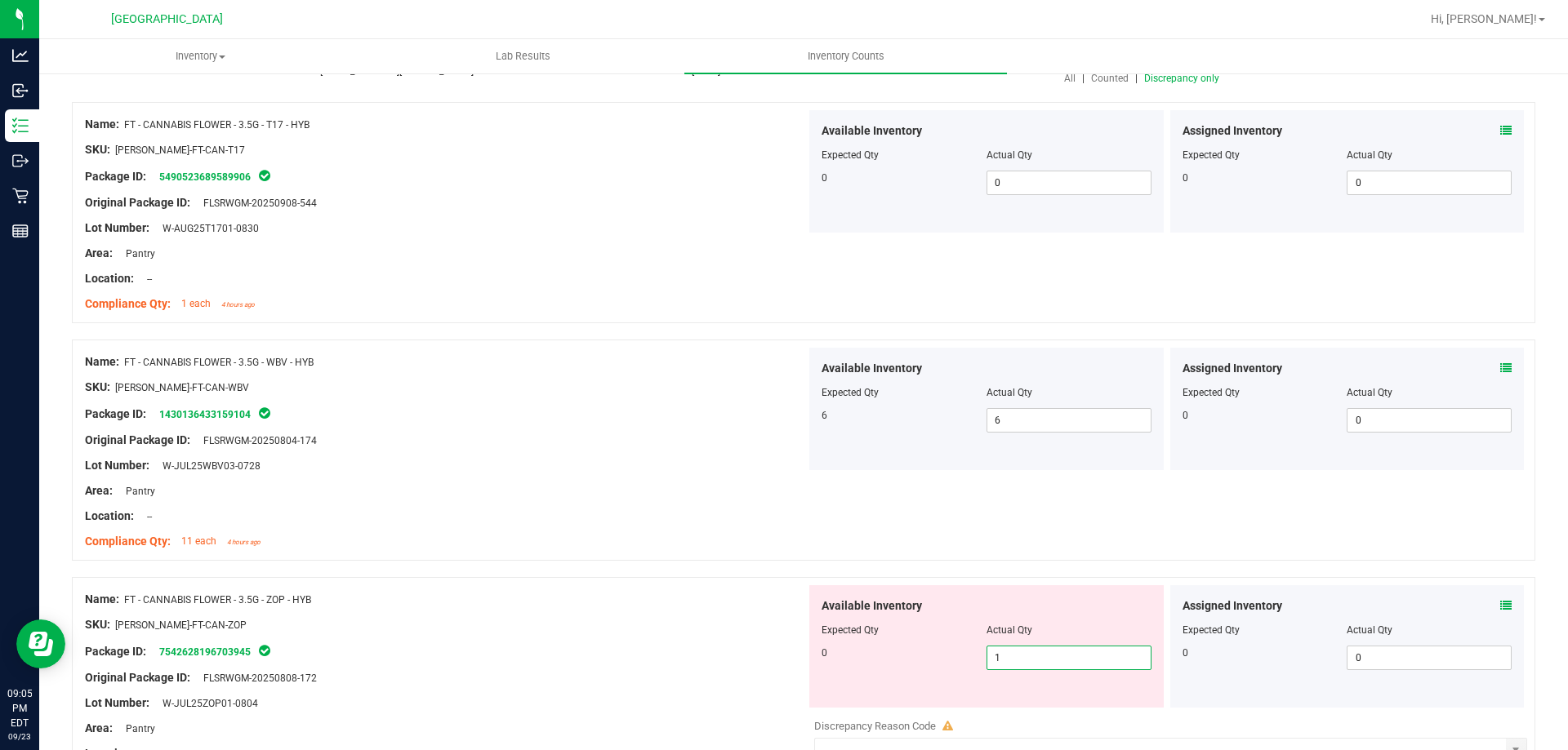
drag, startPoint x: 1014, startPoint y: 658, endPoint x: 895, endPoint y: 648, distance: 119.4
click at [898, 648] on div "0 1 1" at bounding box center [986, 658] width 329 height 24
type input "0"
click at [541, 616] on div "SKU: [PERSON_NAME]-FT-CAN-ZOP" at bounding box center [445, 624] width 721 height 17
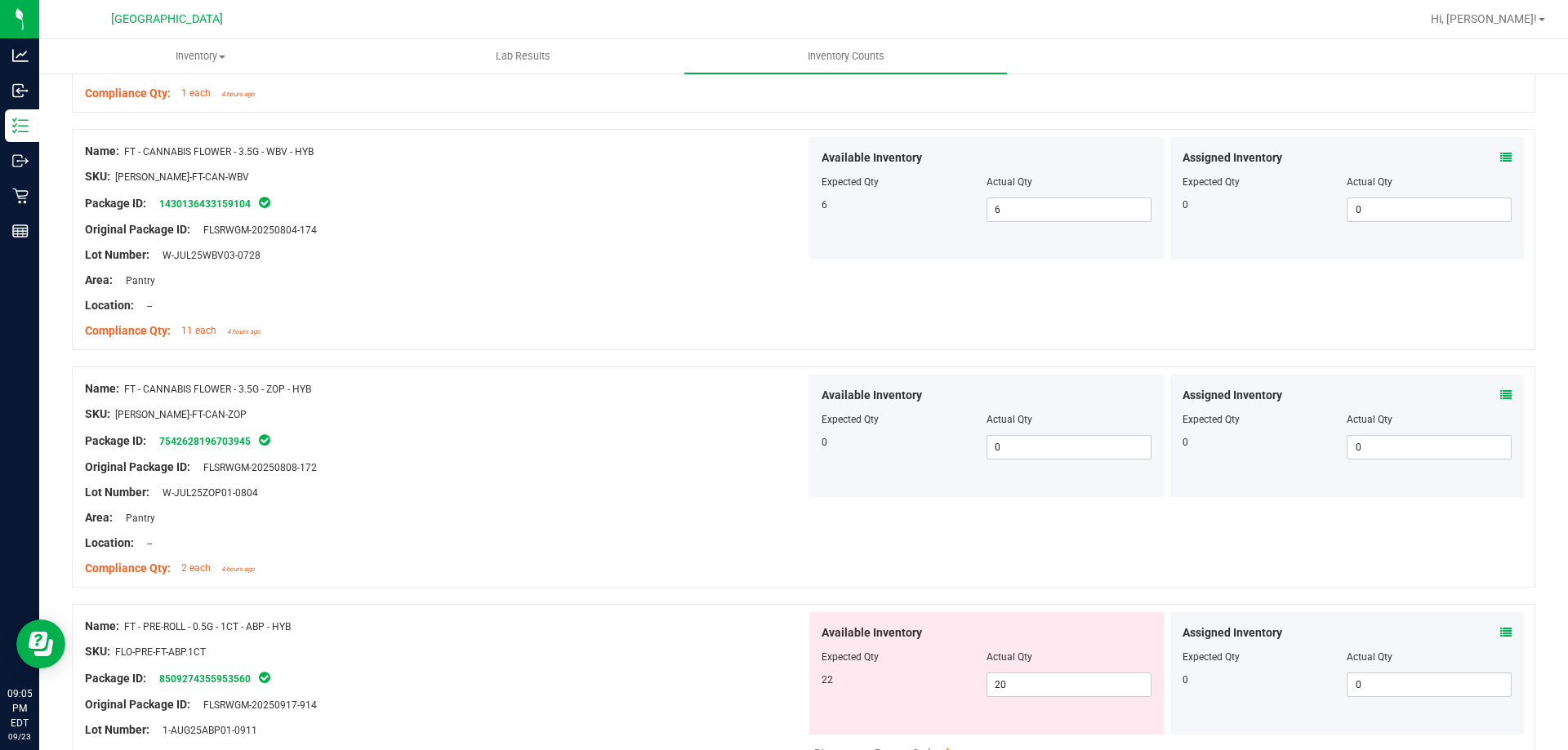
scroll to position [408, 0]
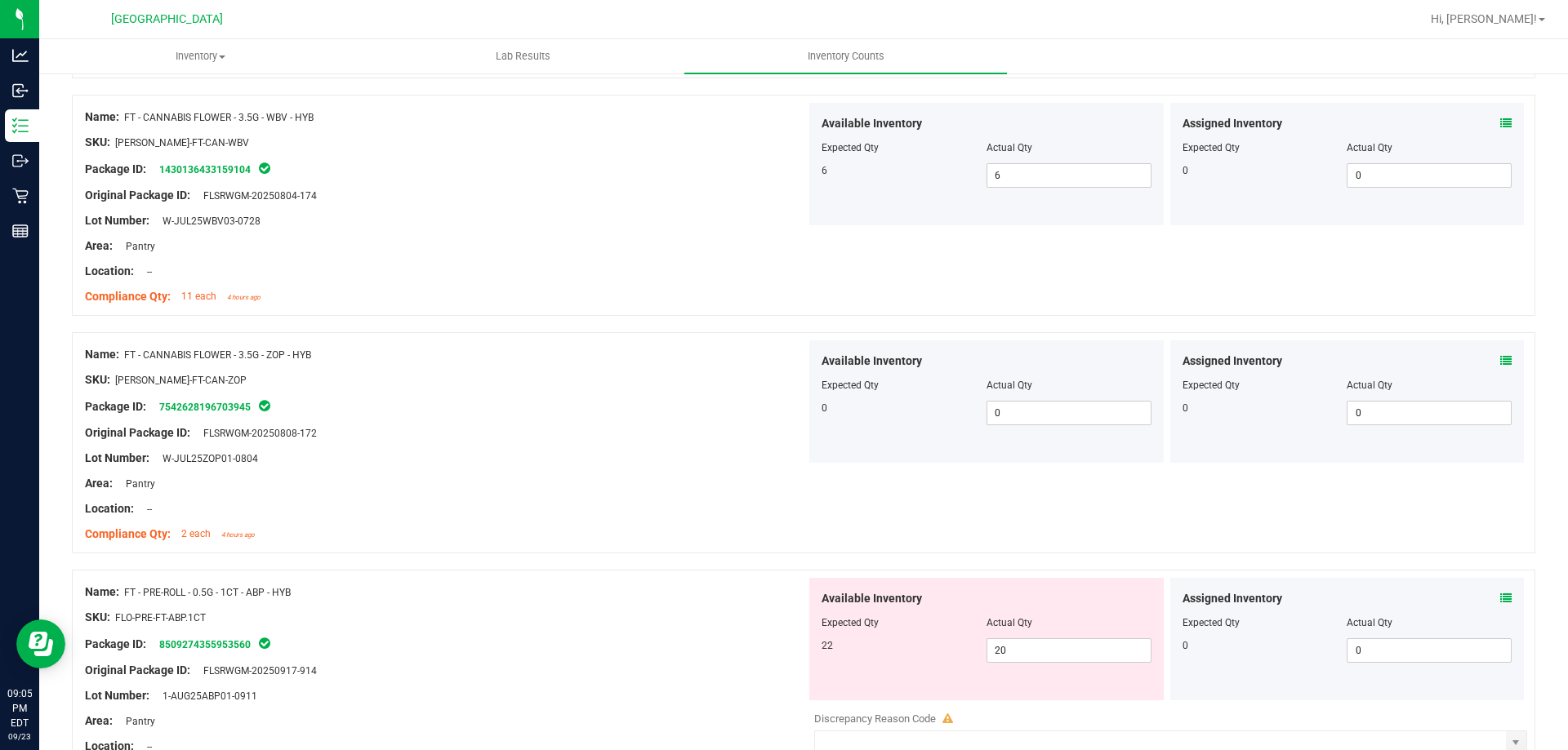
click at [1500, 597] on icon at bounding box center [1505, 598] width 11 height 11
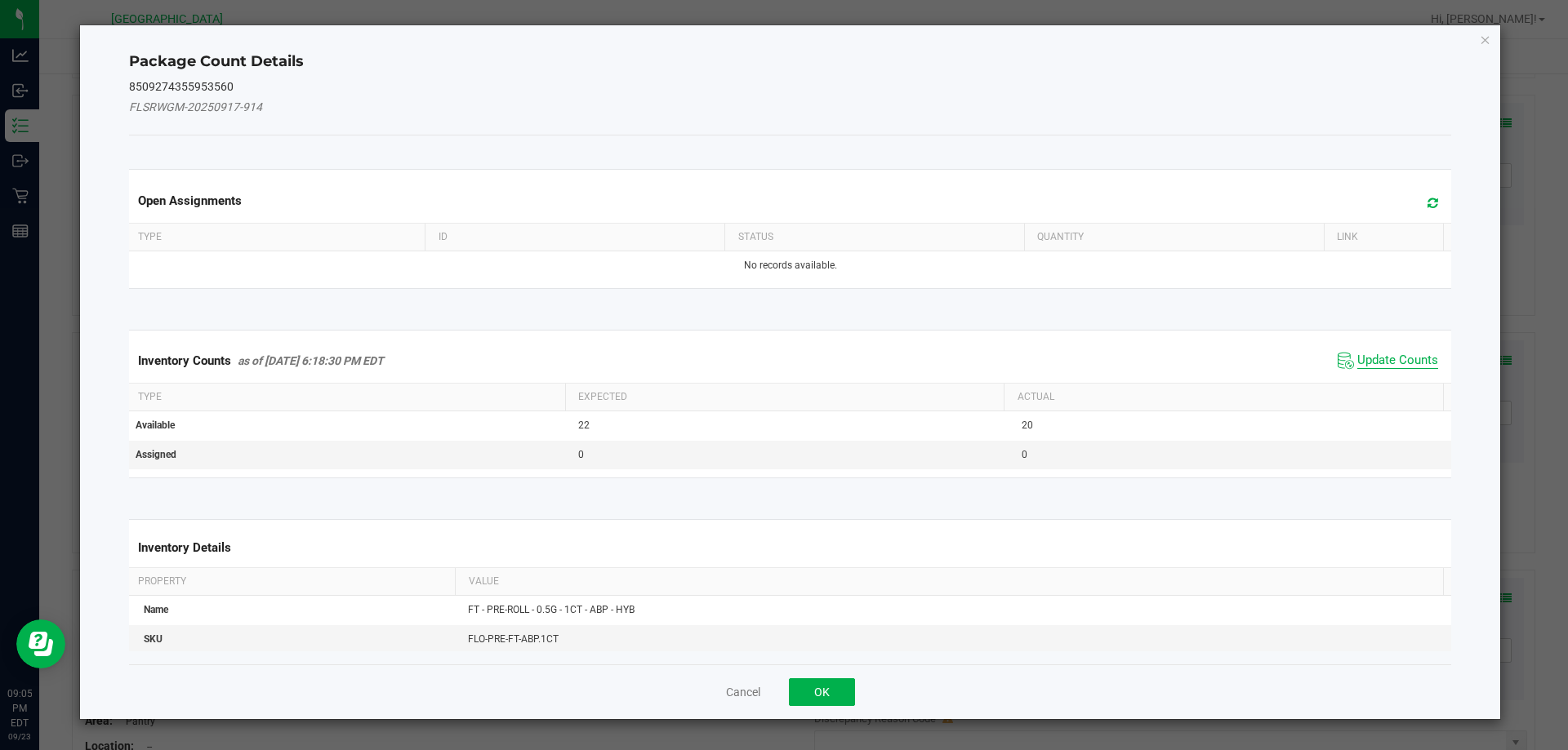
click at [1380, 362] on span "Update Counts" at bounding box center [1397, 360] width 81 height 16
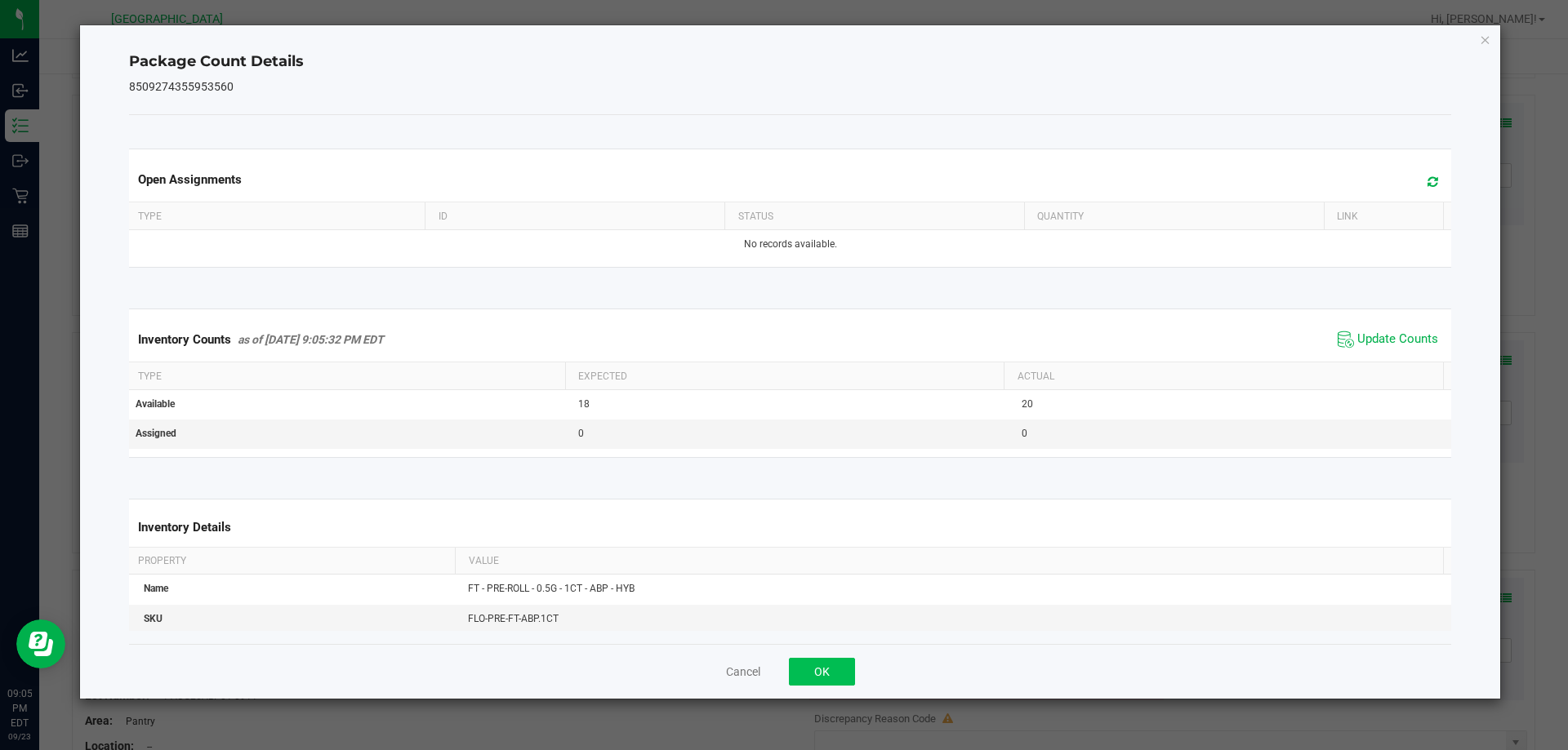
click at [830, 655] on div "Cancel OK" at bounding box center [790, 671] width 1323 height 55
click at [832, 663] on button "OK" at bounding box center [821, 672] width 66 height 28
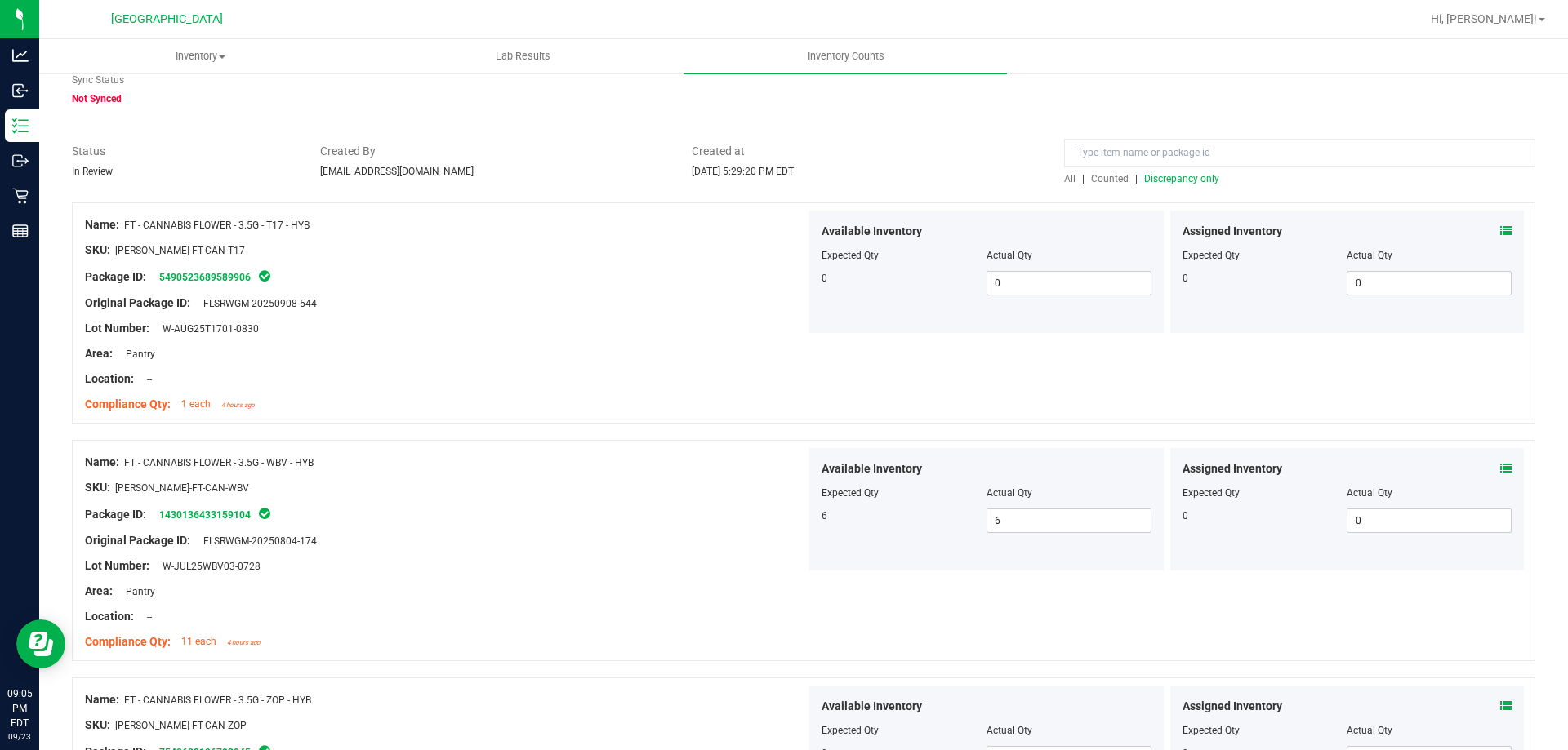
scroll to position [0, 0]
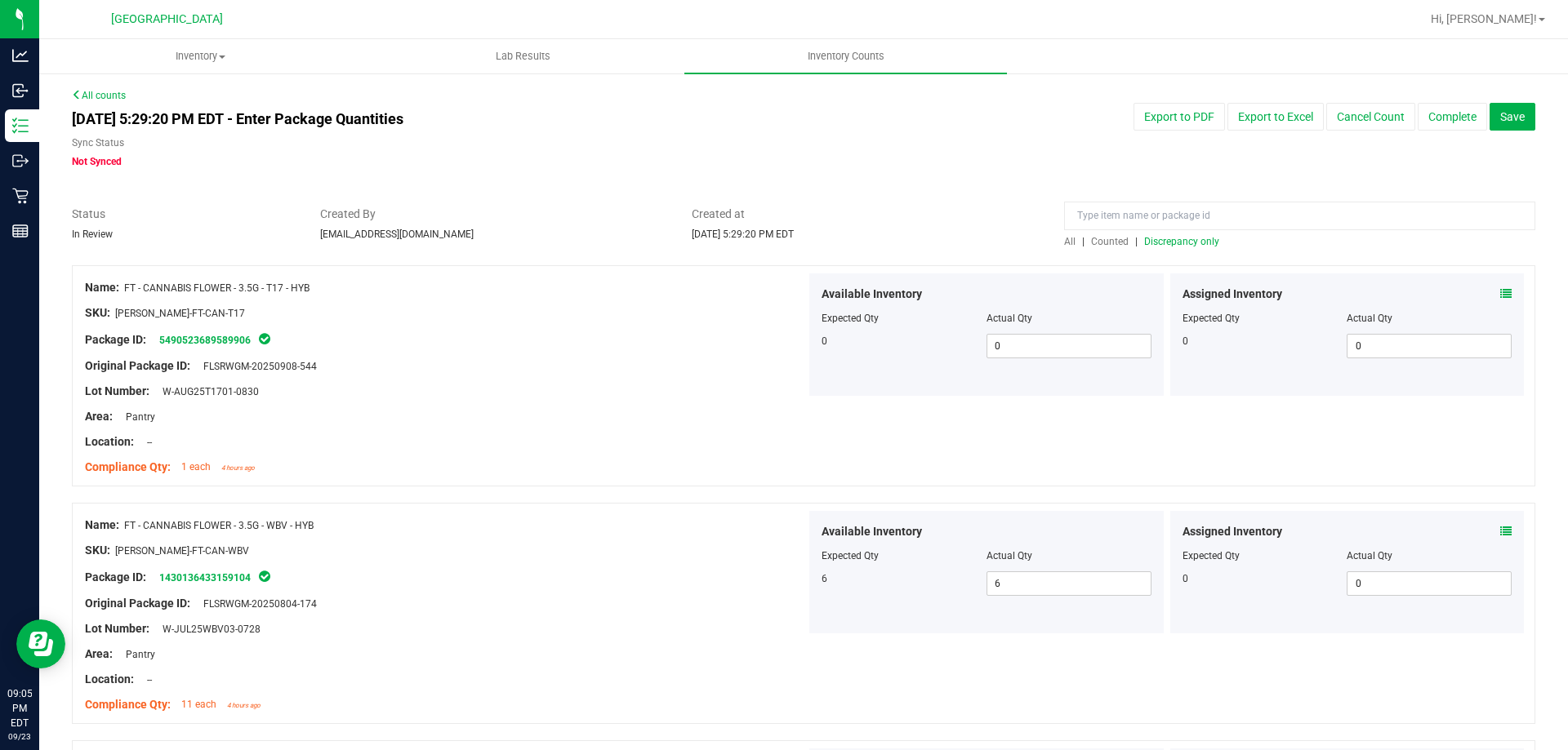
click at [1164, 244] on span "Discrepancy only" at bounding box center [1182, 242] width 75 height 11
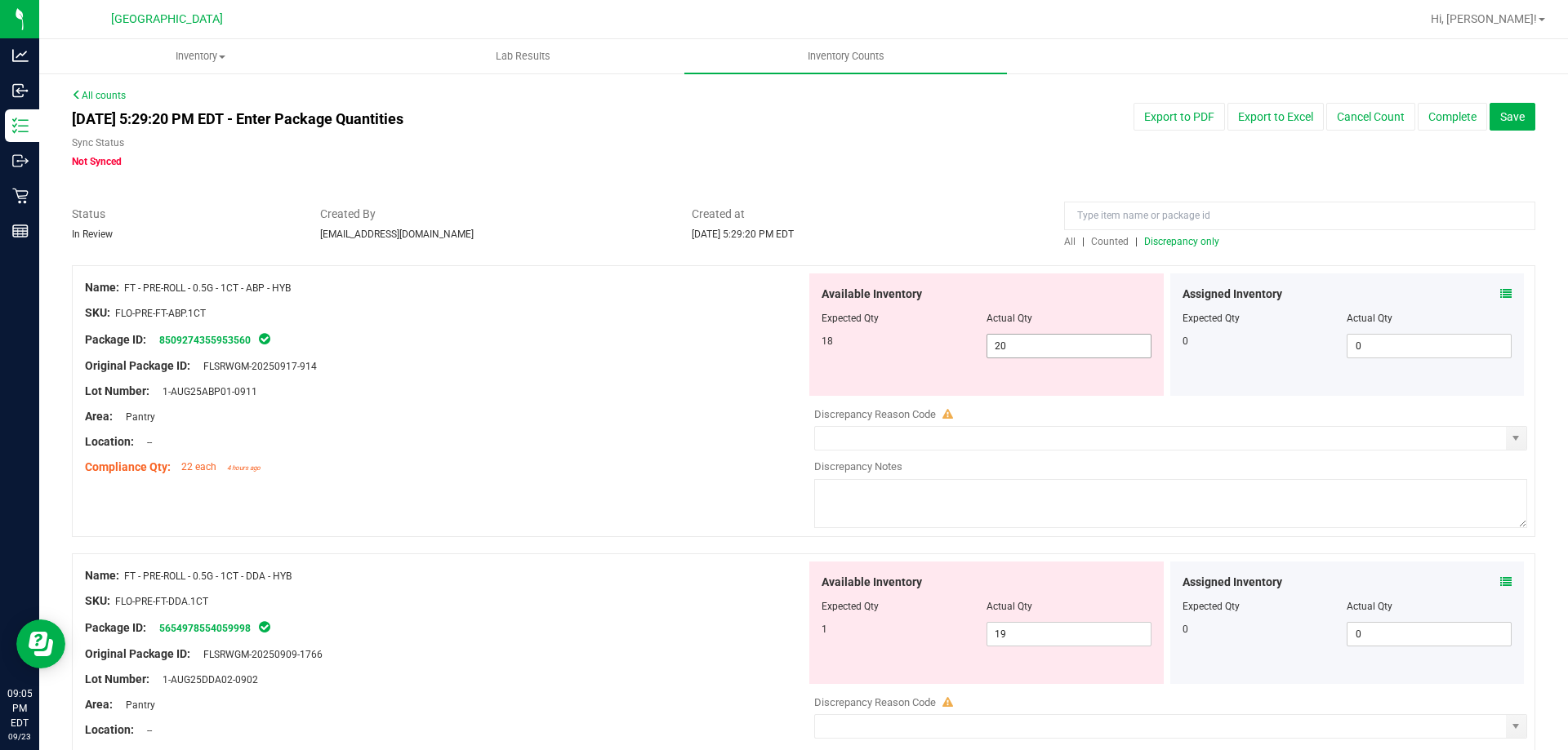
drag, startPoint x: 1039, startPoint y: 332, endPoint x: 916, endPoint y: 352, distance: 124.6
click at [916, 352] on div "Available Inventory Expected Qty Actual Qty 18 20 20" at bounding box center [987, 334] width 355 height 122
click at [1044, 349] on span "20 20" at bounding box center [1069, 346] width 165 height 24
type input "2"
type input "18"
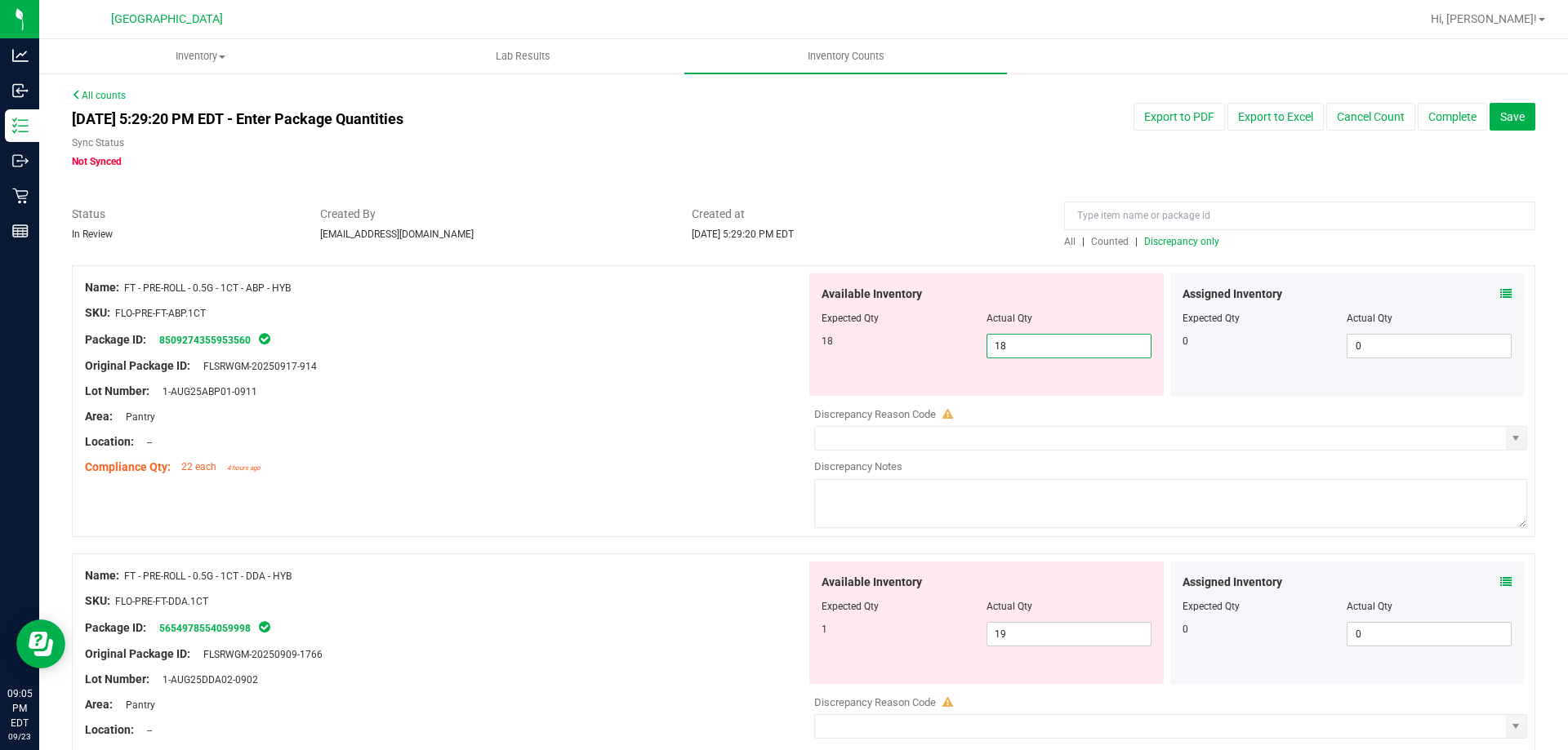
type input "18"
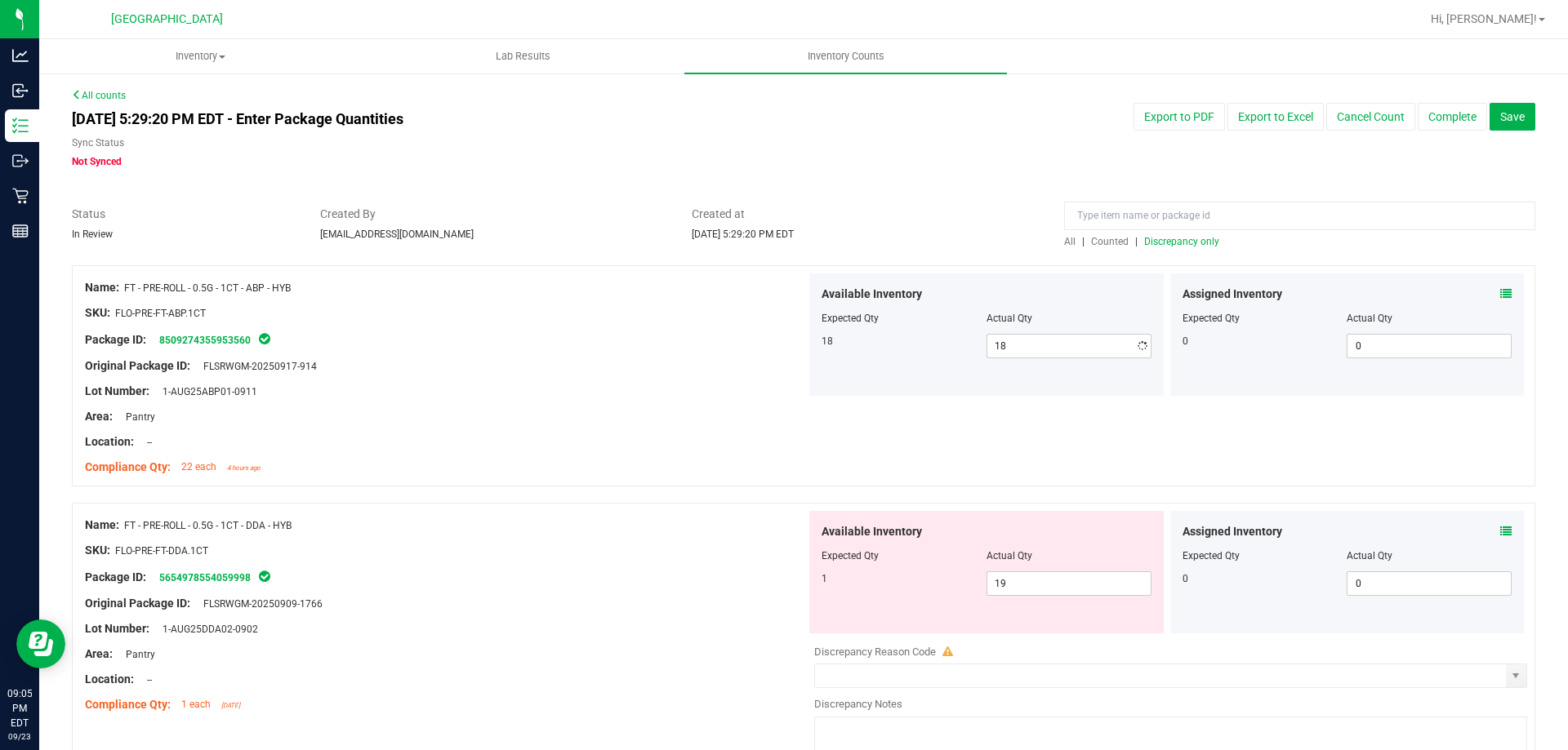
click at [750, 406] on div at bounding box center [445, 404] width 721 height 8
click at [1175, 244] on span "Discrepancy only" at bounding box center [1182, 242] width 75 height 11
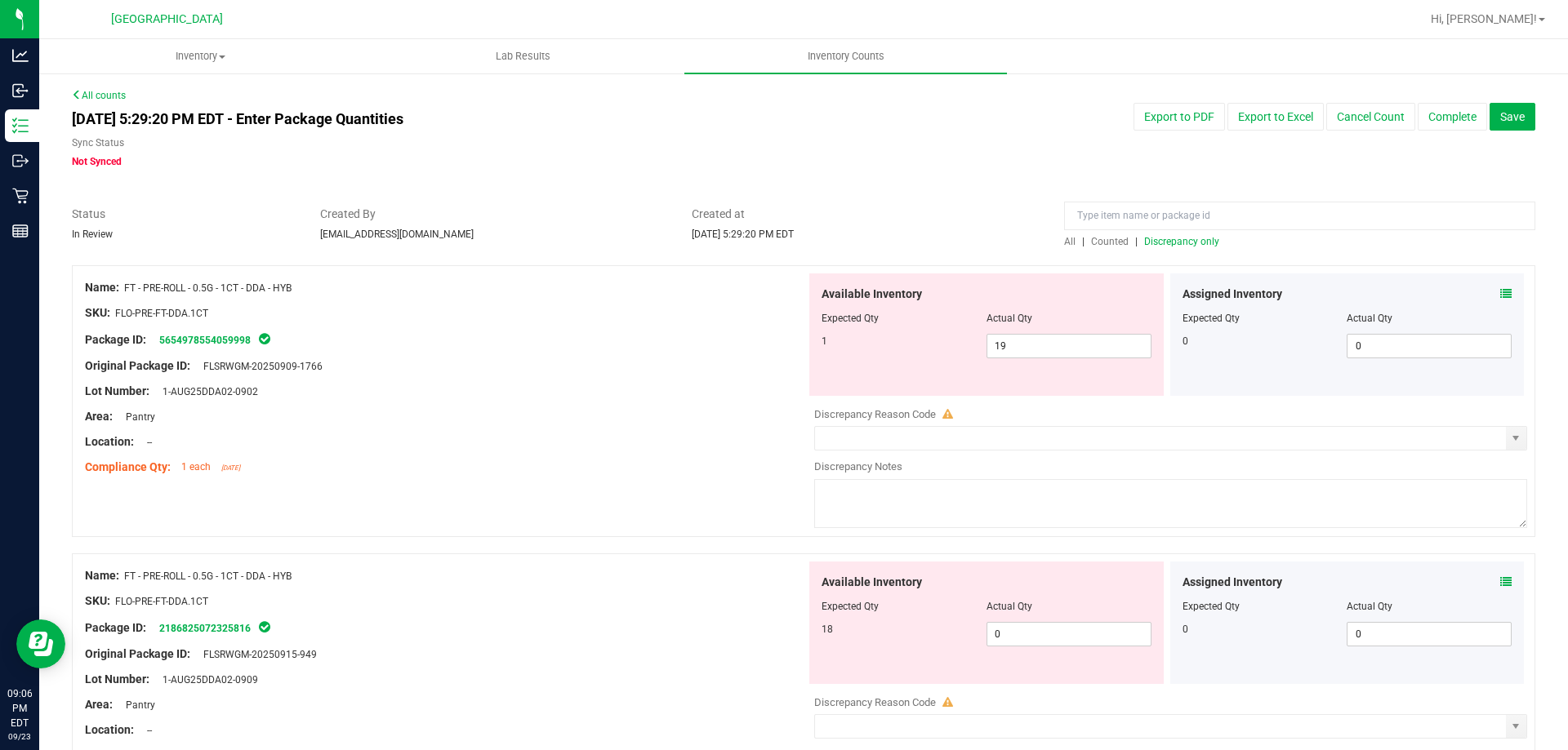
click at [1500, 299] on icon at bounding box center [1505, 294] width 11 height 11
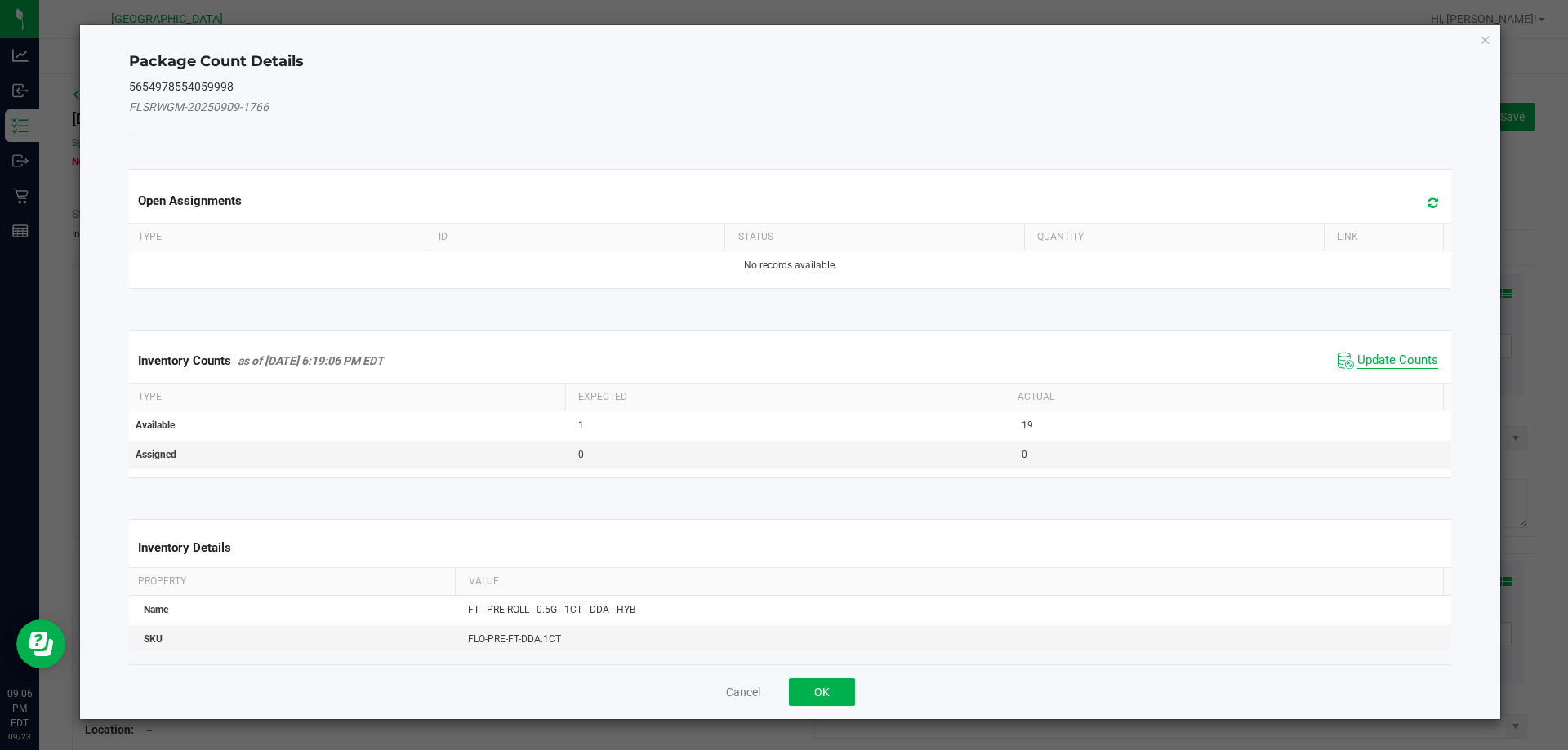
click at [1357, 367] on span "Update Counts" at bounding box center [1397, 360] width 81 height 16
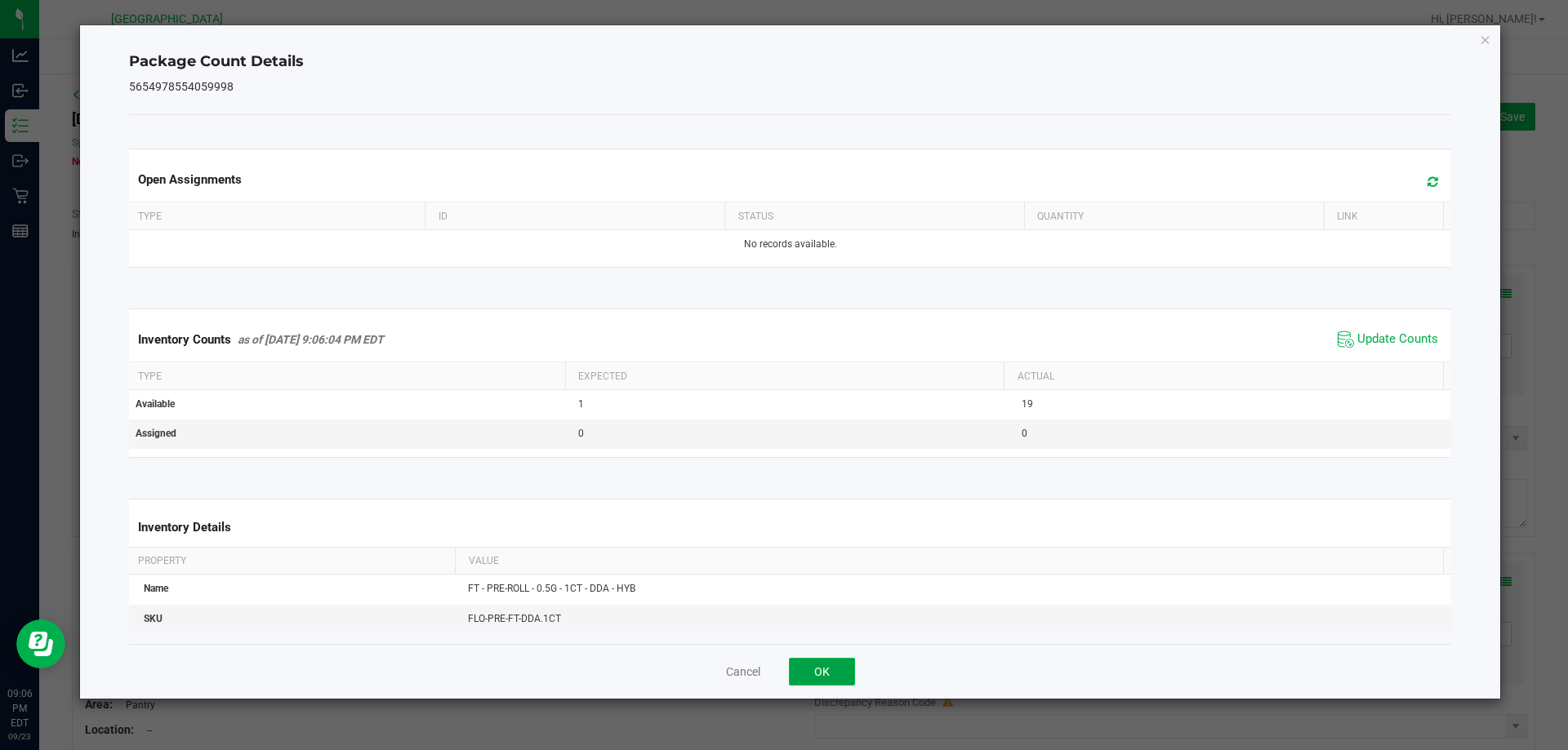
click at [822, 674] on button "OK" at bounding box center [821, 672] width 66 height 28
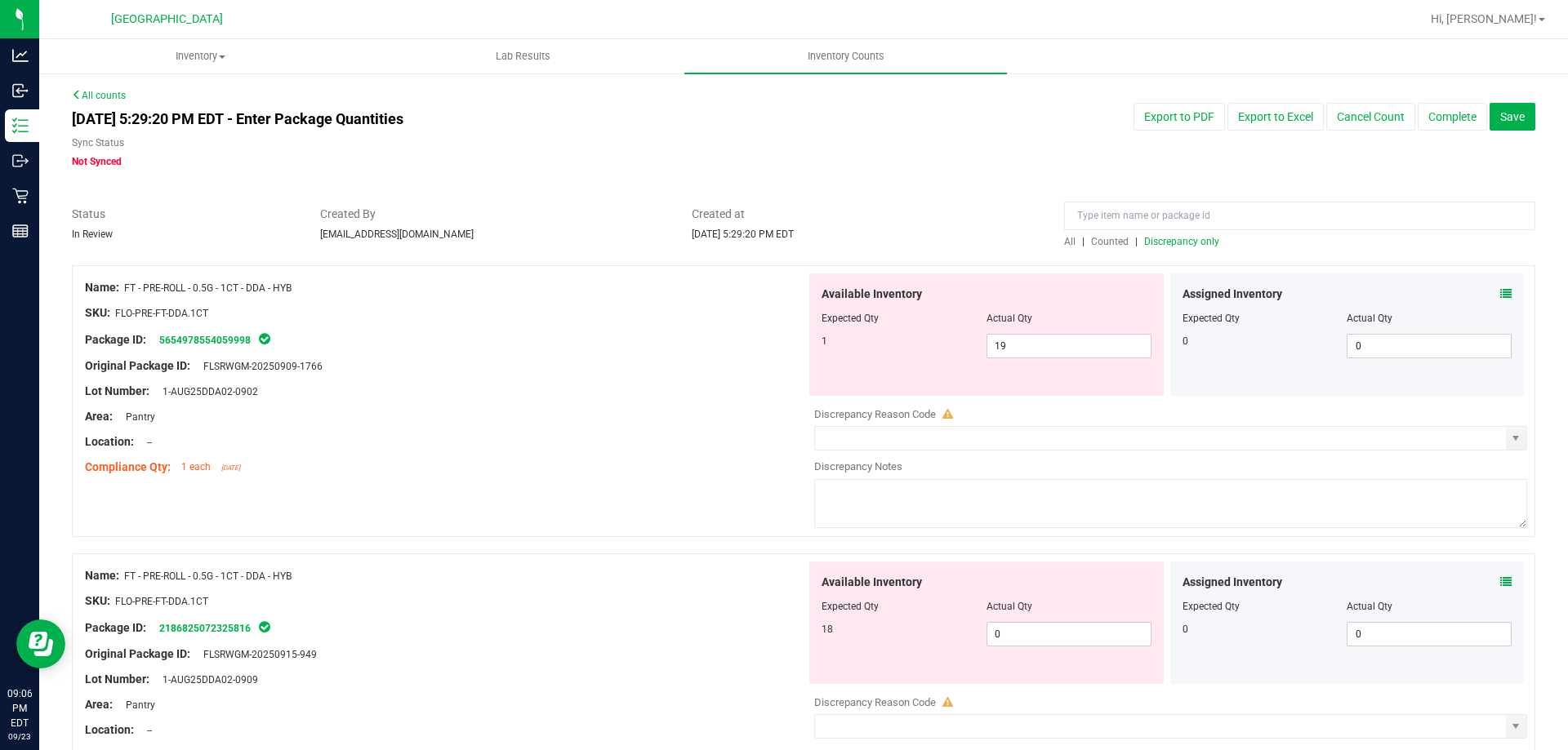
click at [1500, 585] on icon at bounding box center [1505, 582] width 11 height 11
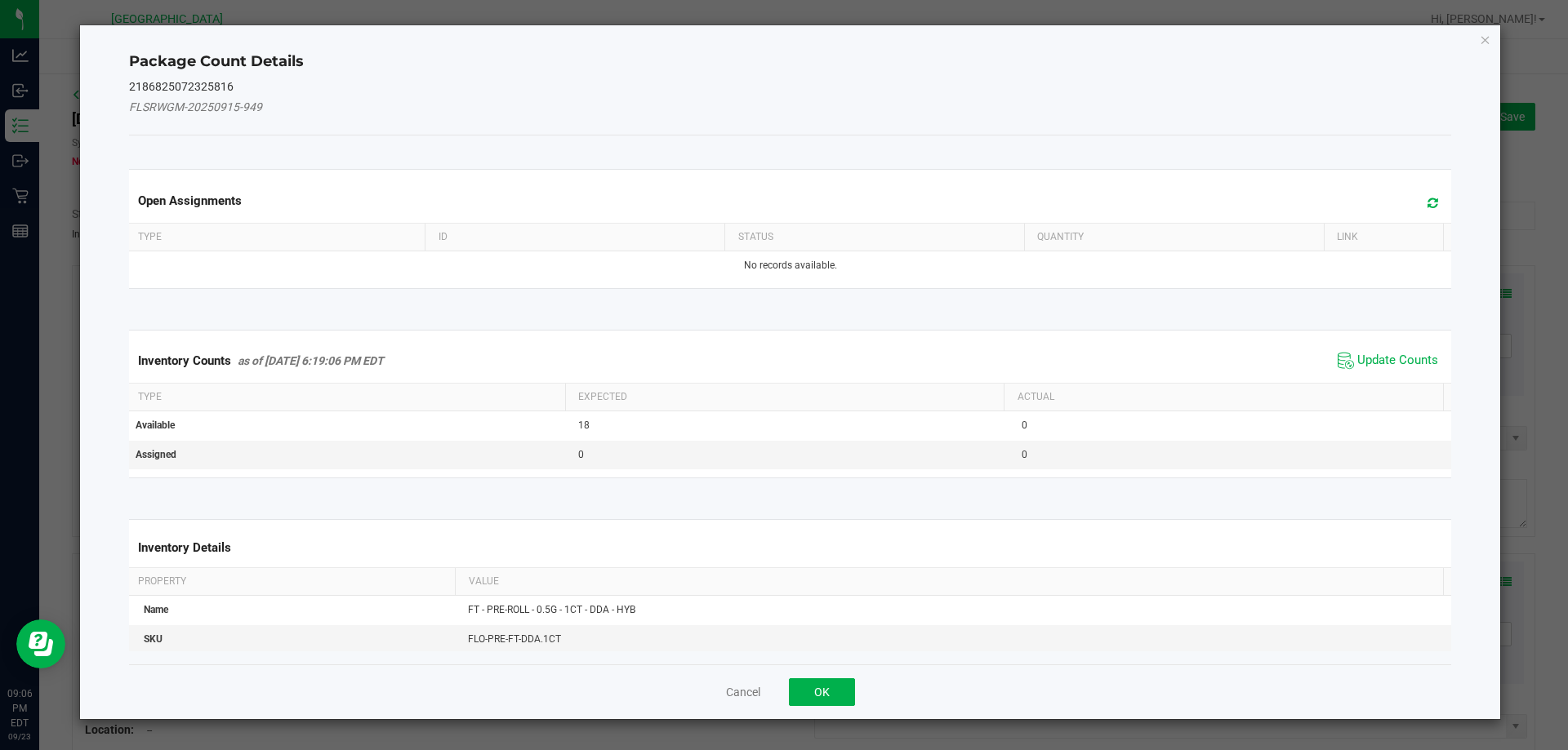
click at [1343, 370] on span "Update Counts" at bounding box center [1388, 361] width 108 height 24
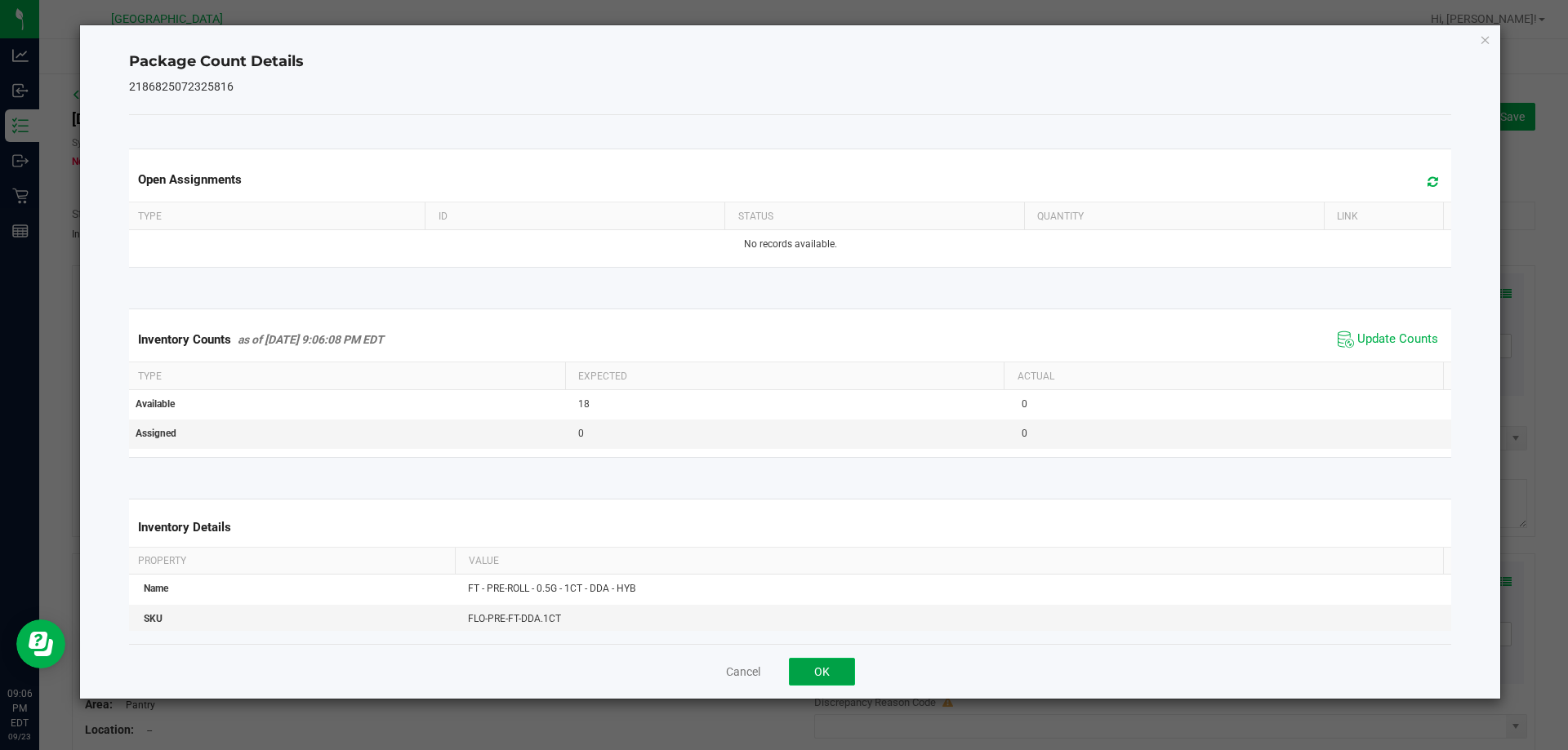
click at [846, 664] on button "OK" at bounding box center [821, 672] width 66 height 28
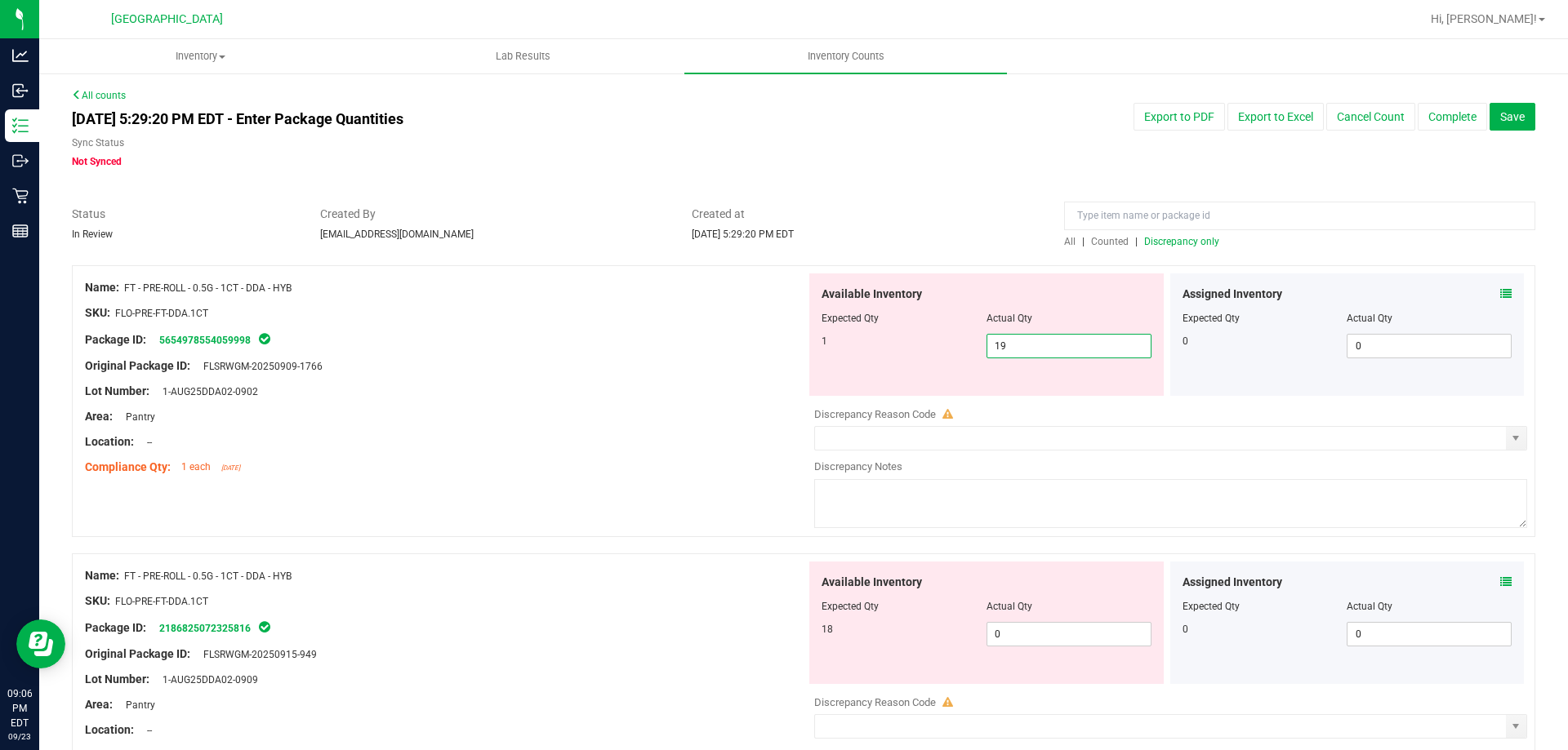
drag, startPoint x: 1023, startPoint y: 347, endPoint x: 884, endPoint y: 354, distance: 139.2
click at [884, 354] on div "1 19 19" at bounding box center [986, 346] width 329 height 24
drag, startPoint x: 1001, startPoint y: 633, endPoint x: 951, endPoint y: 629, distance: 50.2
click at [951, 629] on div "18 0 0" at bounding box center [986, 634] width 329 height 24
type input "18"
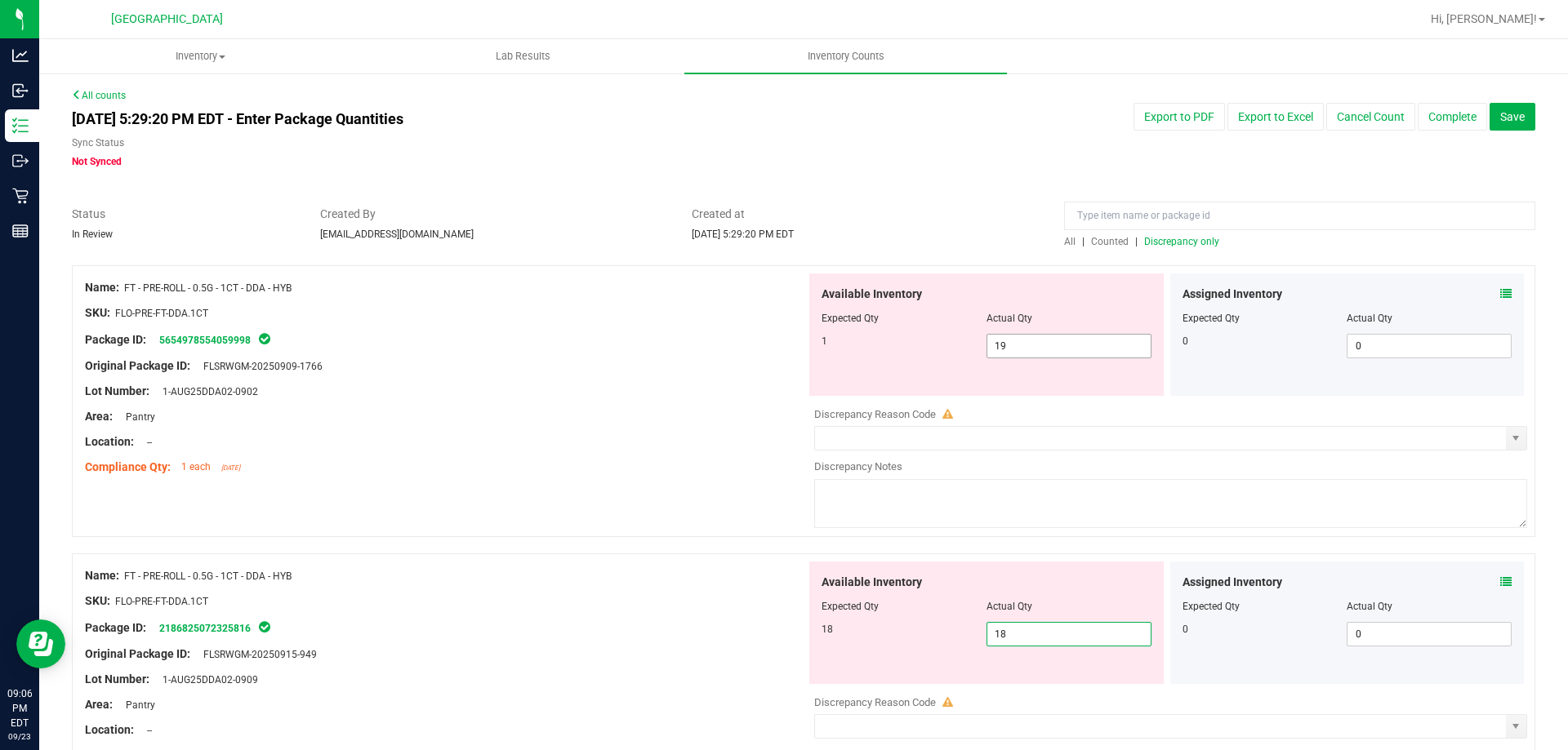
type input "18"
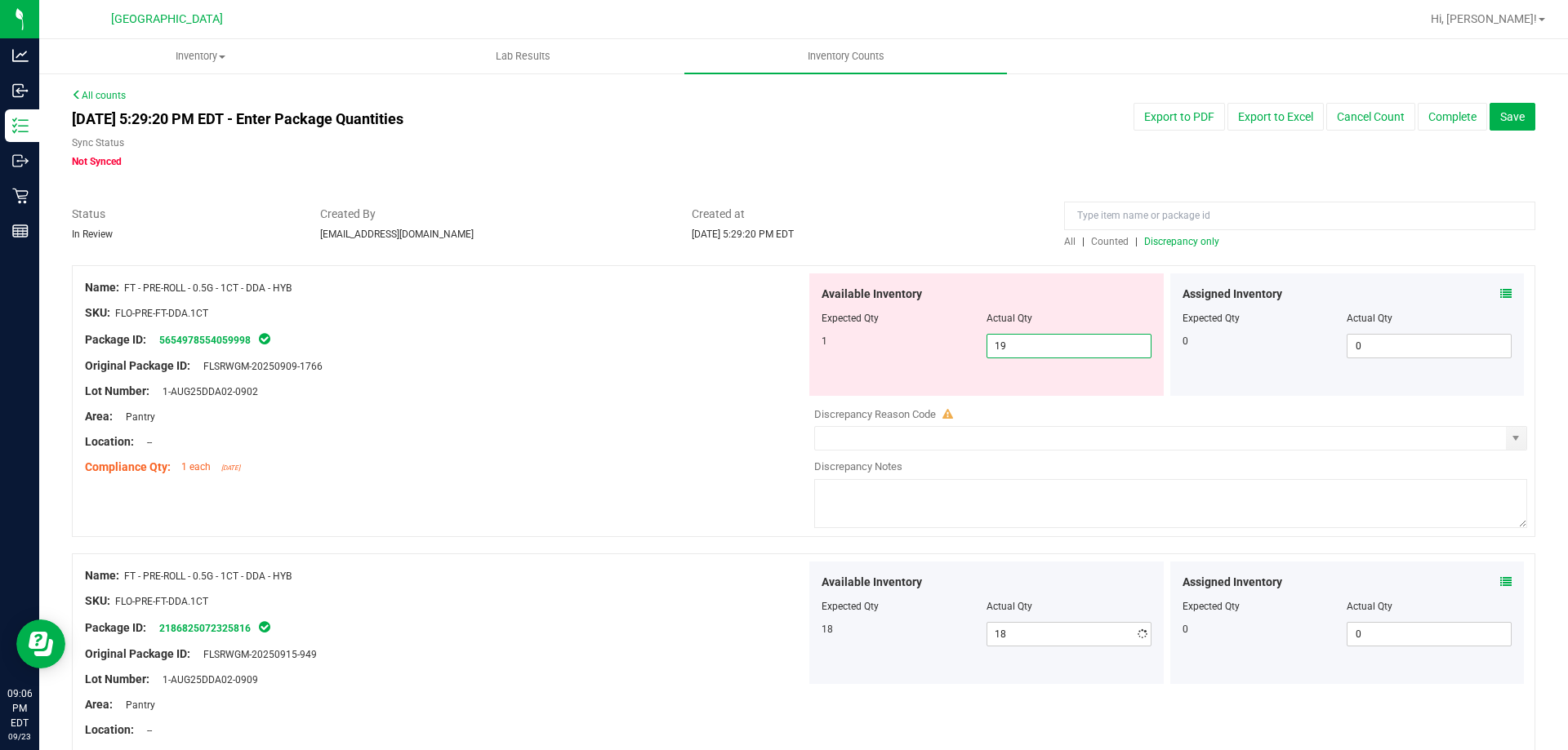
drag, startPoint x: 1046, startPoint y: 354, endPoint x: 1010, endPoint y: 348, distance: 36.5
click at [1014, 349] on span "19 19" at bounding box center [1069, 346] width 165 height 24
type input "1"
click at [362, 375] on div at bounding box center [445, 379] width 721 height 8
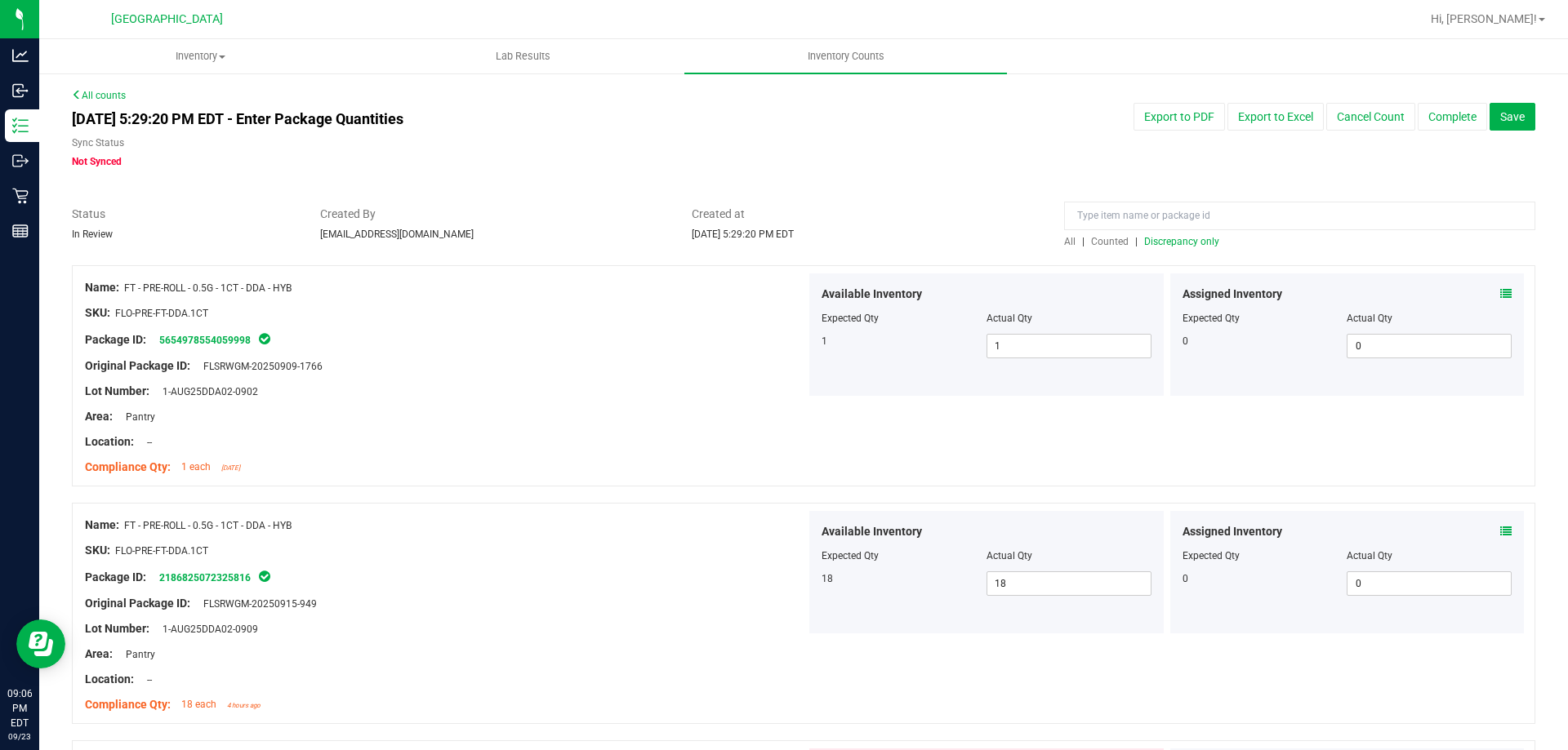
click at [1169, 238] on span "Discrepancy only" at bounding box center [1182, 242] width 75 height 11
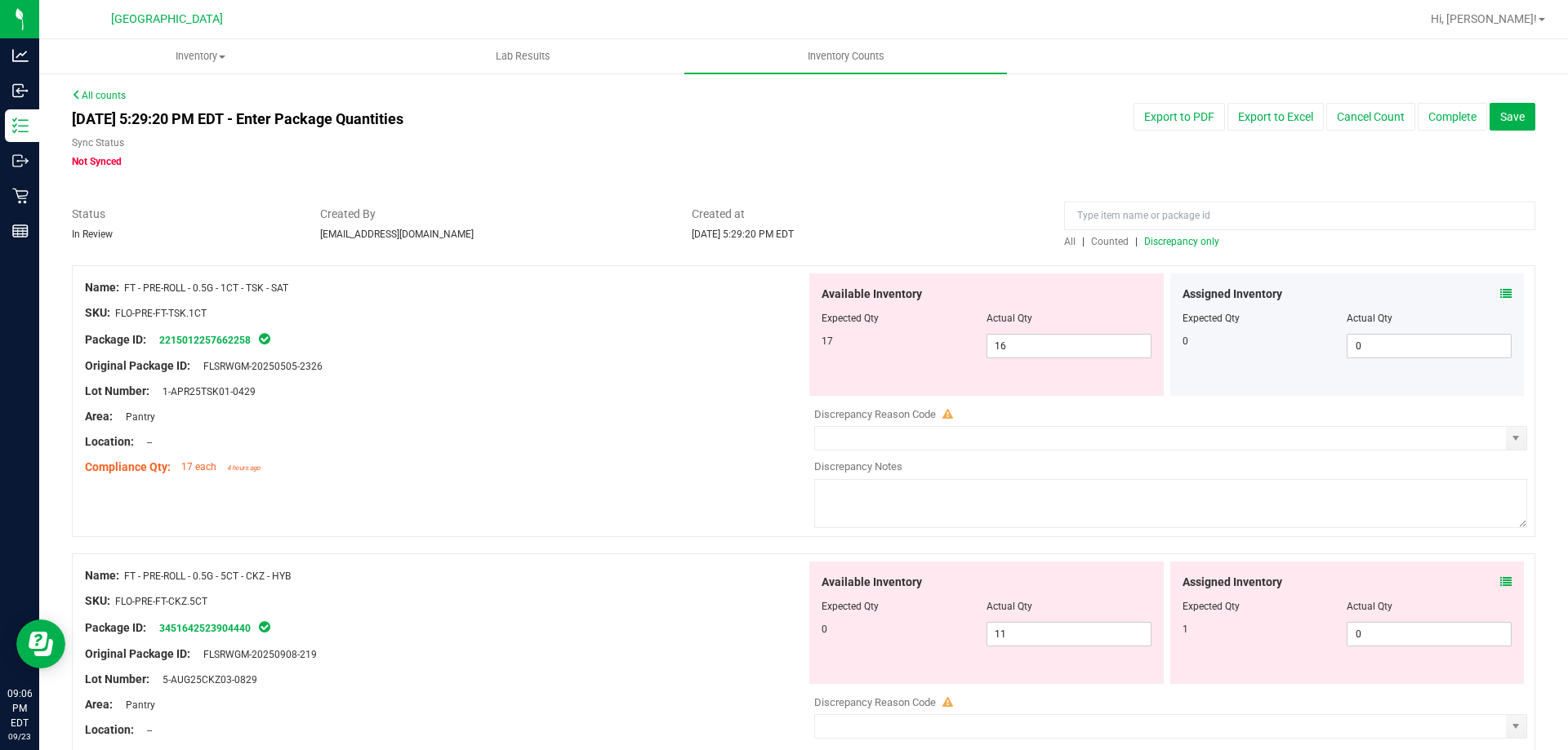
click at [1500, 285] on span at bounding box center [1505, 294] width 11 height 17
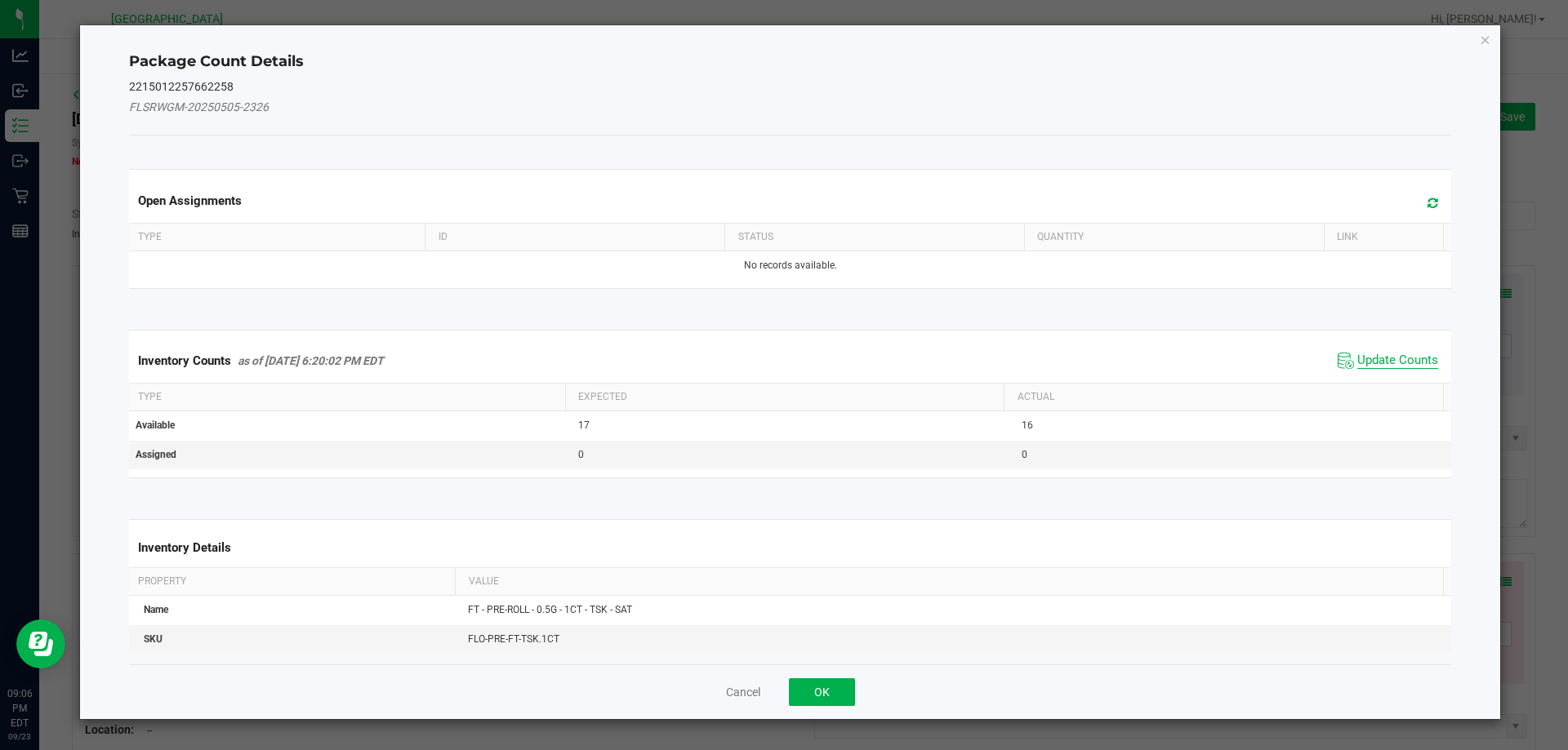
click at [1357, 354] on span "Update Counts" at bounding box center [1397, 360] width 81 height 16
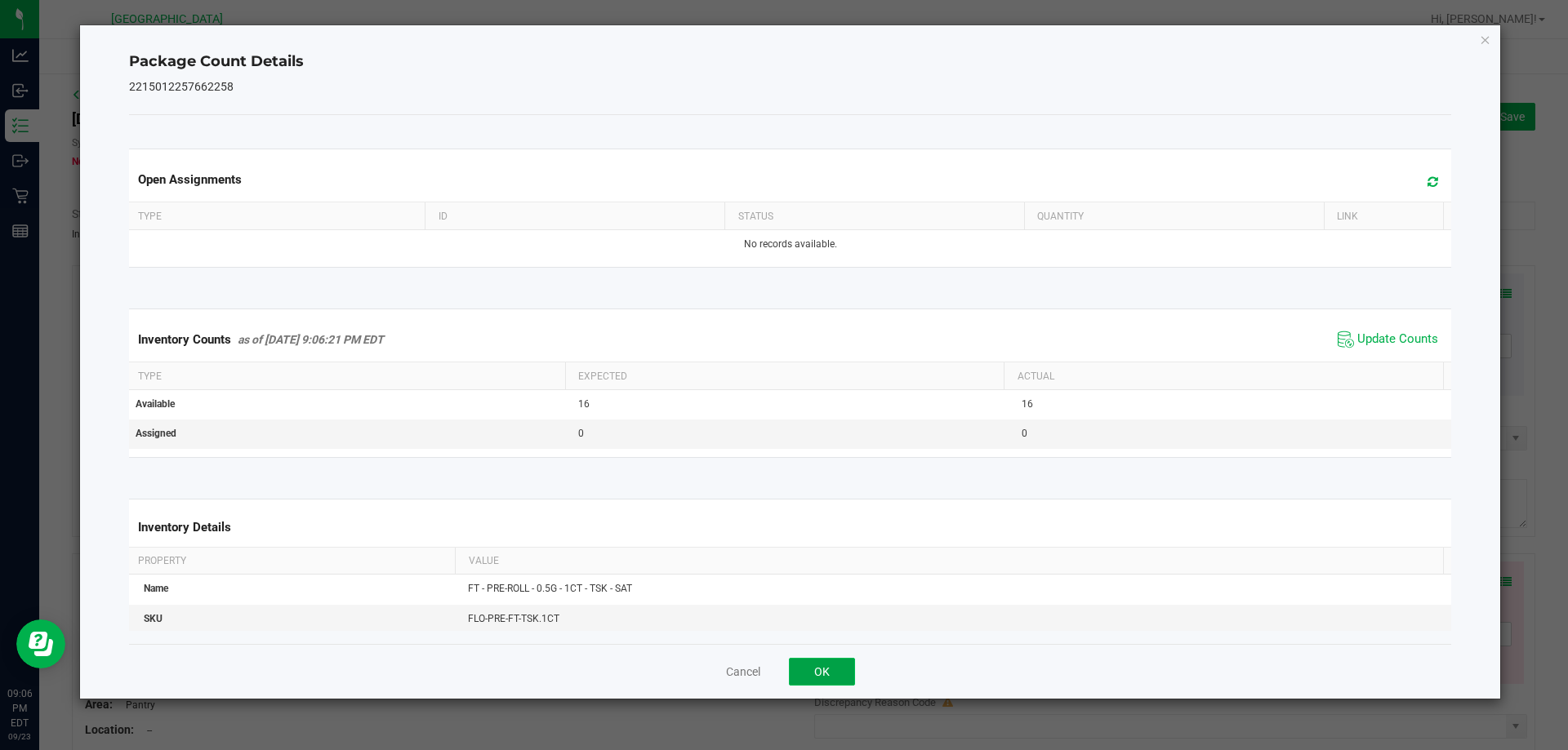
click at [854, 668] on button "OK" at bounding box center [821, 672] width 66 height 28
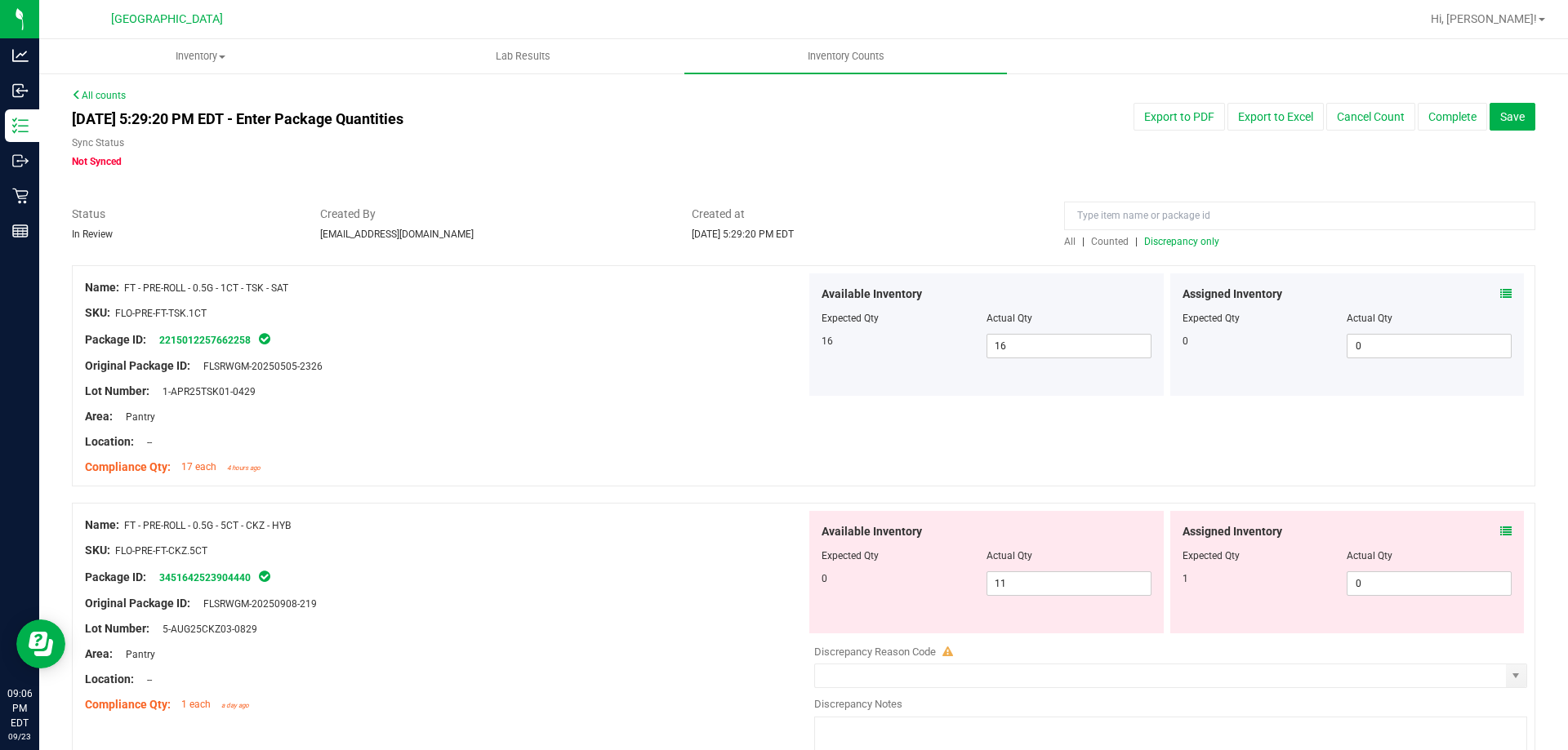
click at [1500, 527] on icon at bounding box center [1505, 531] width 11 height 11
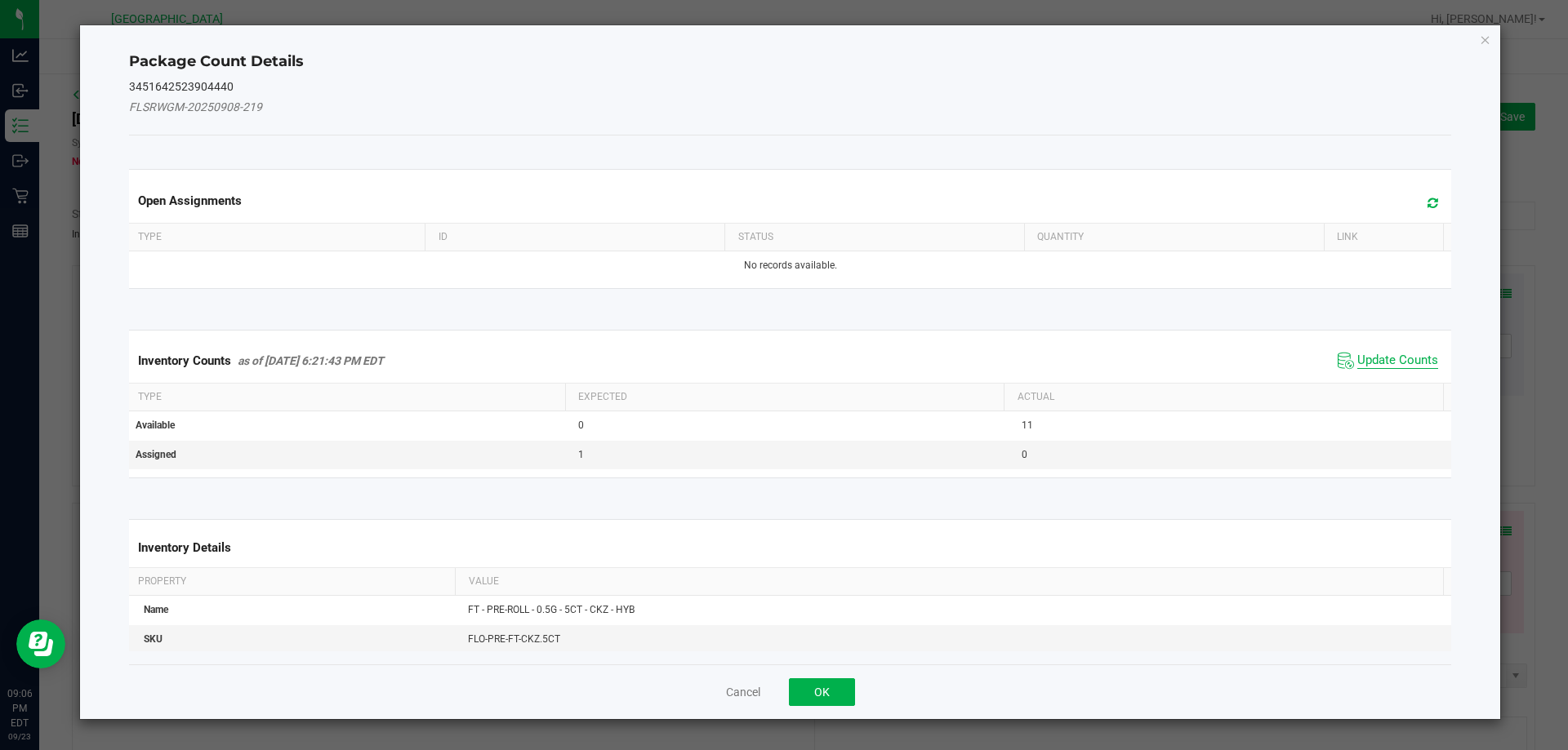
click at [1357, 355] on span "Update Counts" at bounding box center [1397, 360] width 81 height 16
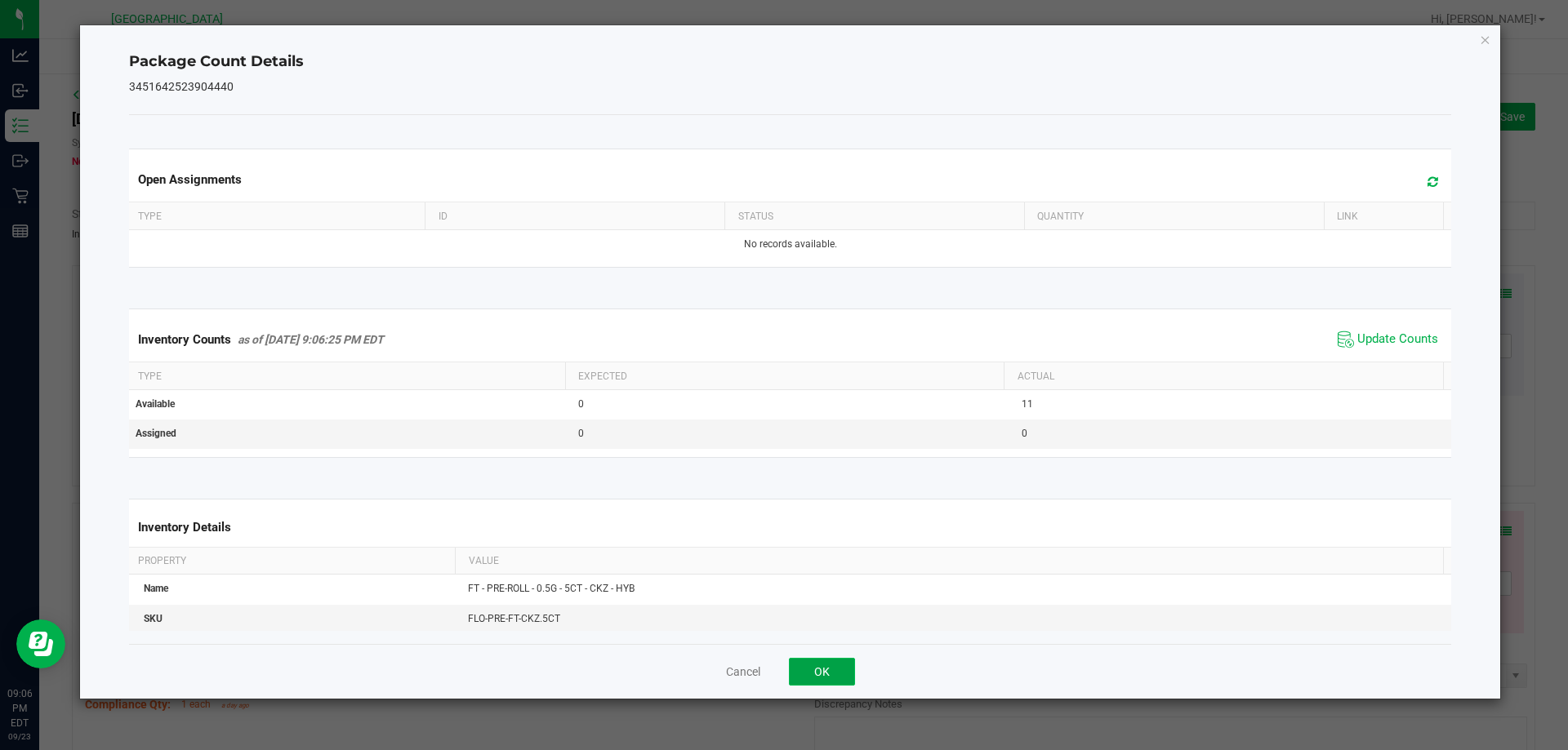
click at [841, 682] on button "OK" at bounding box center [821, 672] width 66 height 28
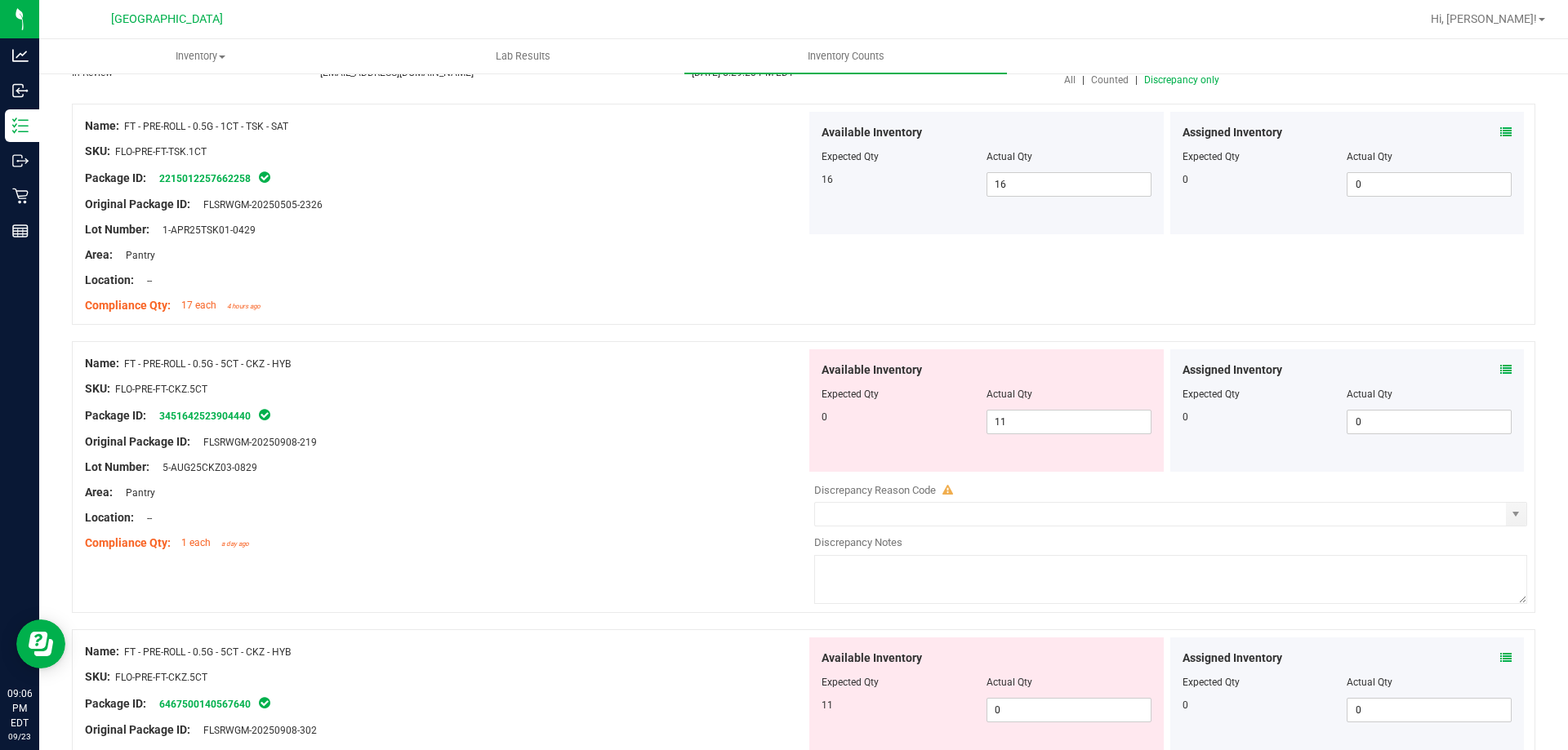
scroll to position [163, 0]
drag, startPoint x: 1020, startPoint y: 424, endPoint x: 909, endPoint y: 404, distance: 112.8
click at [909, 404] on div "Available Inventory Expected Qty Actual Qty 0 11 11" at bounding box center [987, 409] width 355 height 122
type input "0"
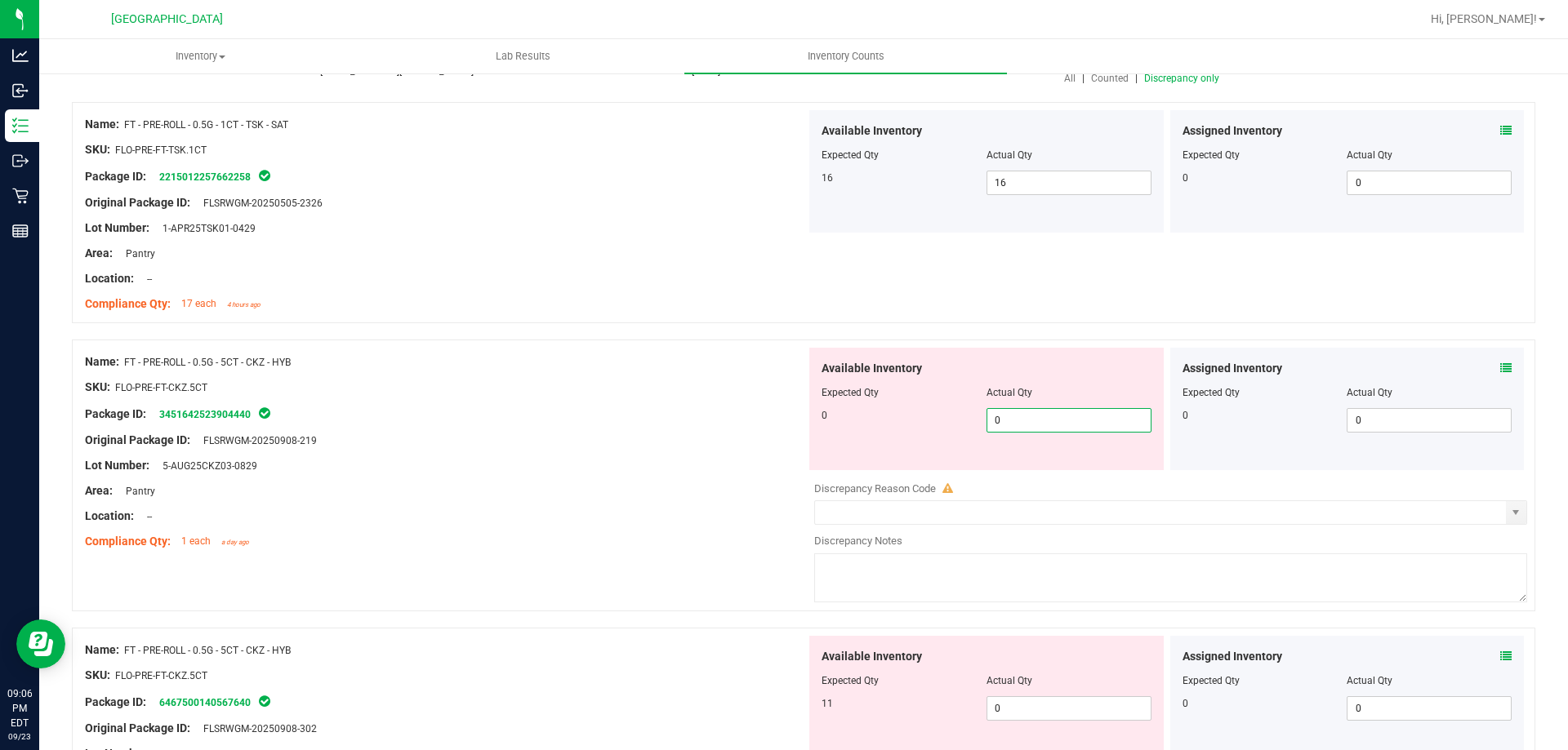
click at [673, 434] on div "Original Package ID: FLSRWGM-20250908-219" at bounding box center [445, 440] width 721 height 17
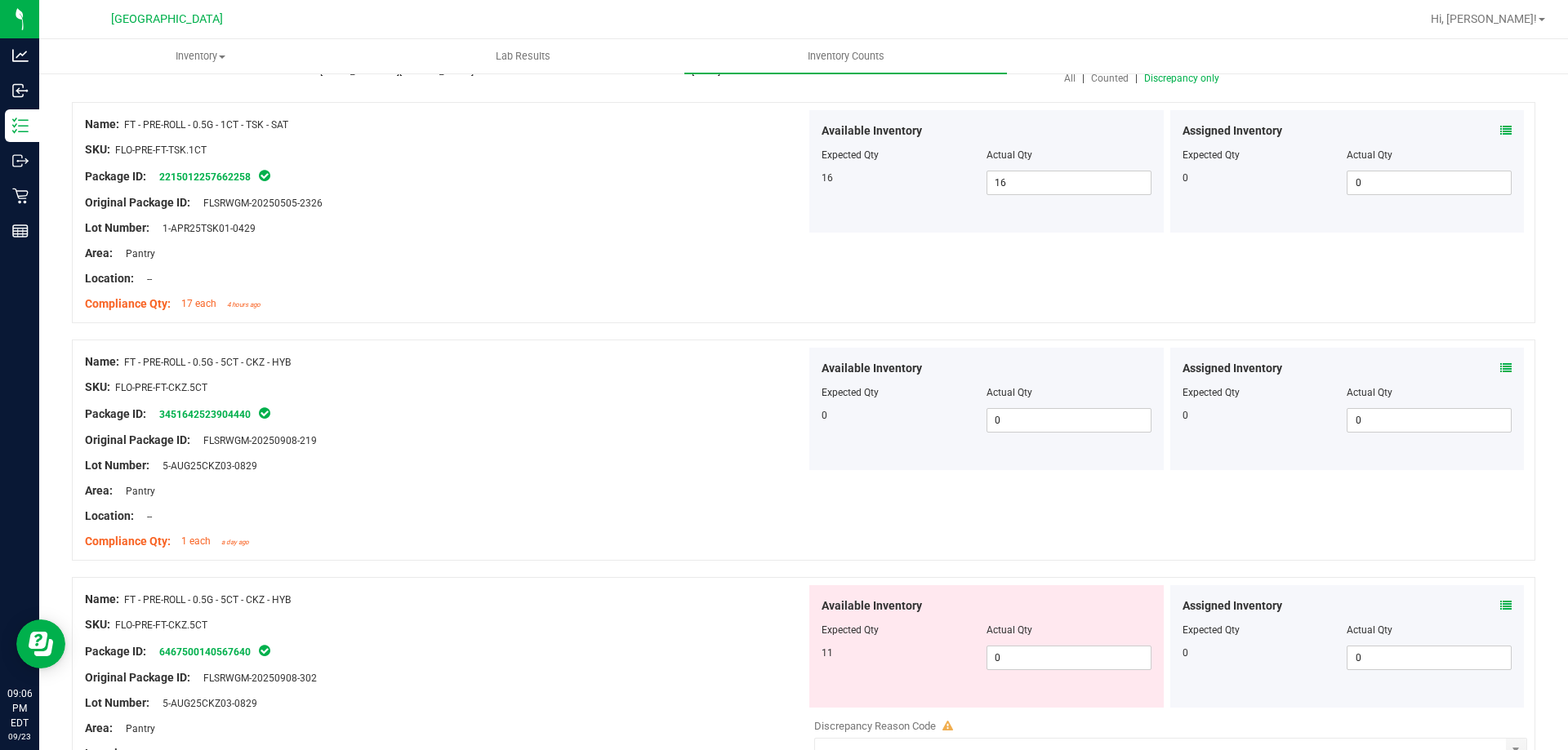
click at [1500, 603] on icon at bounding box center [1505, 605] width 11 height 11
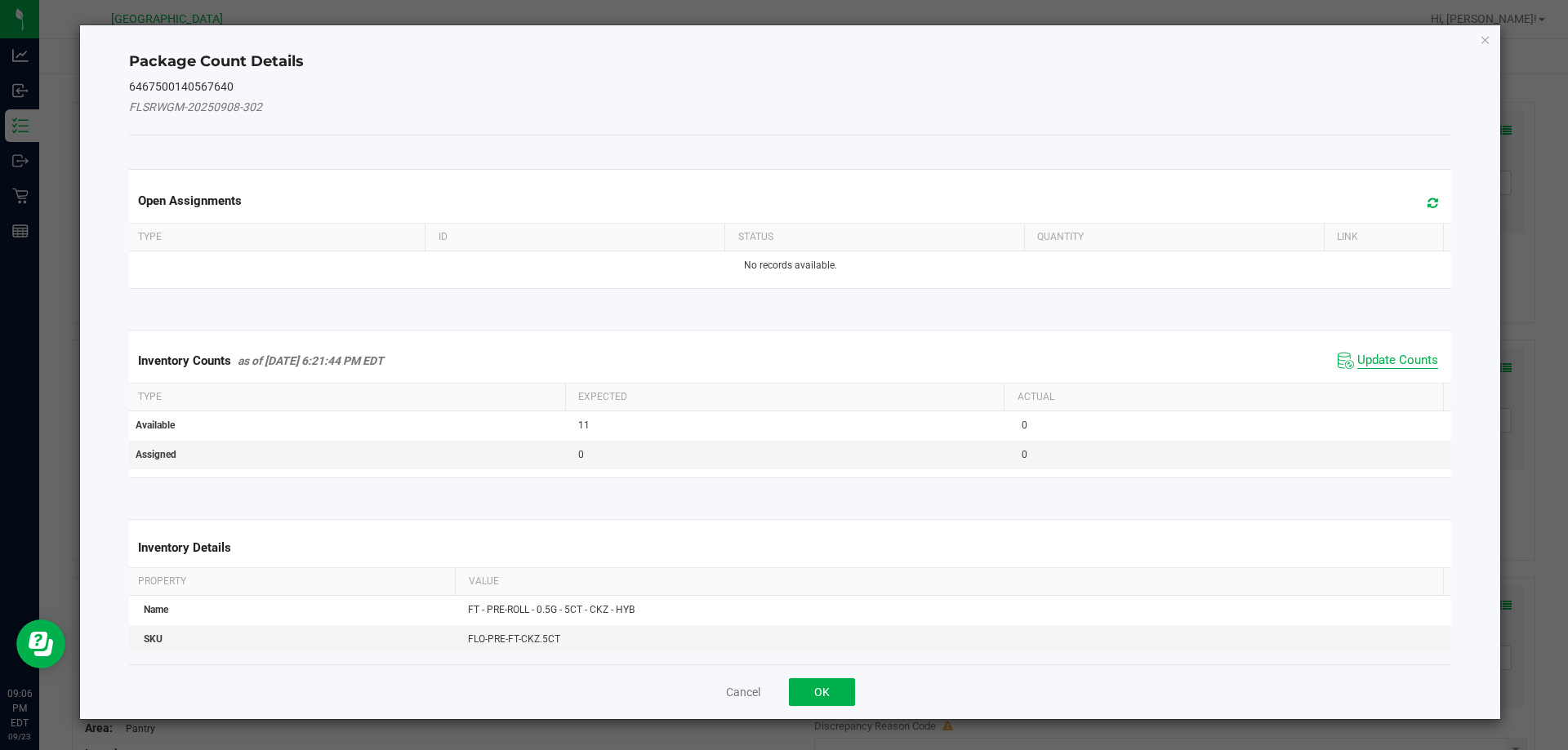
click at [1358, 359] on span "Update Counts" at bounding box center [1397, 360] width 81 height 16
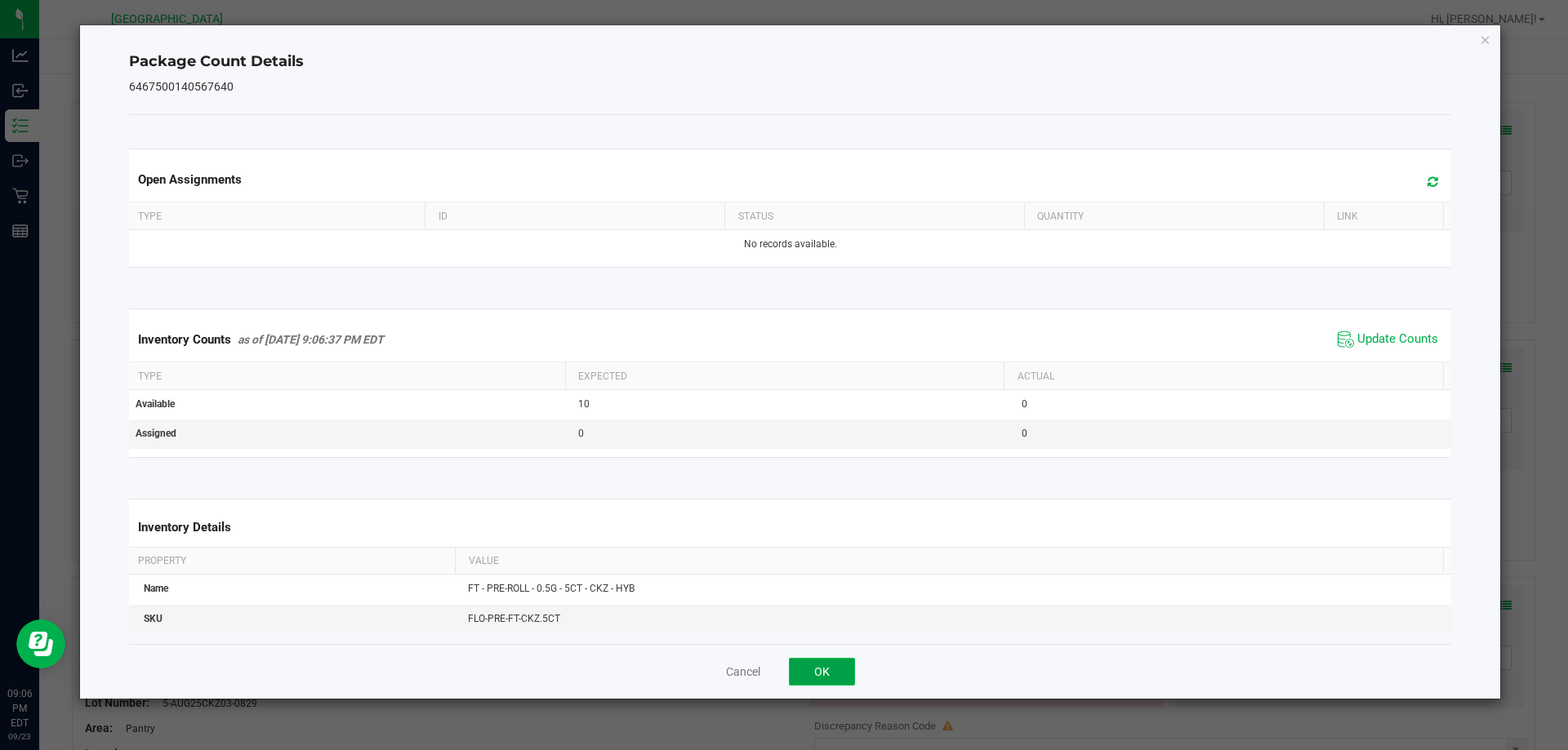
click at [837, 673] on button "OK" at bounding box center [821, 672] width 66 height 28
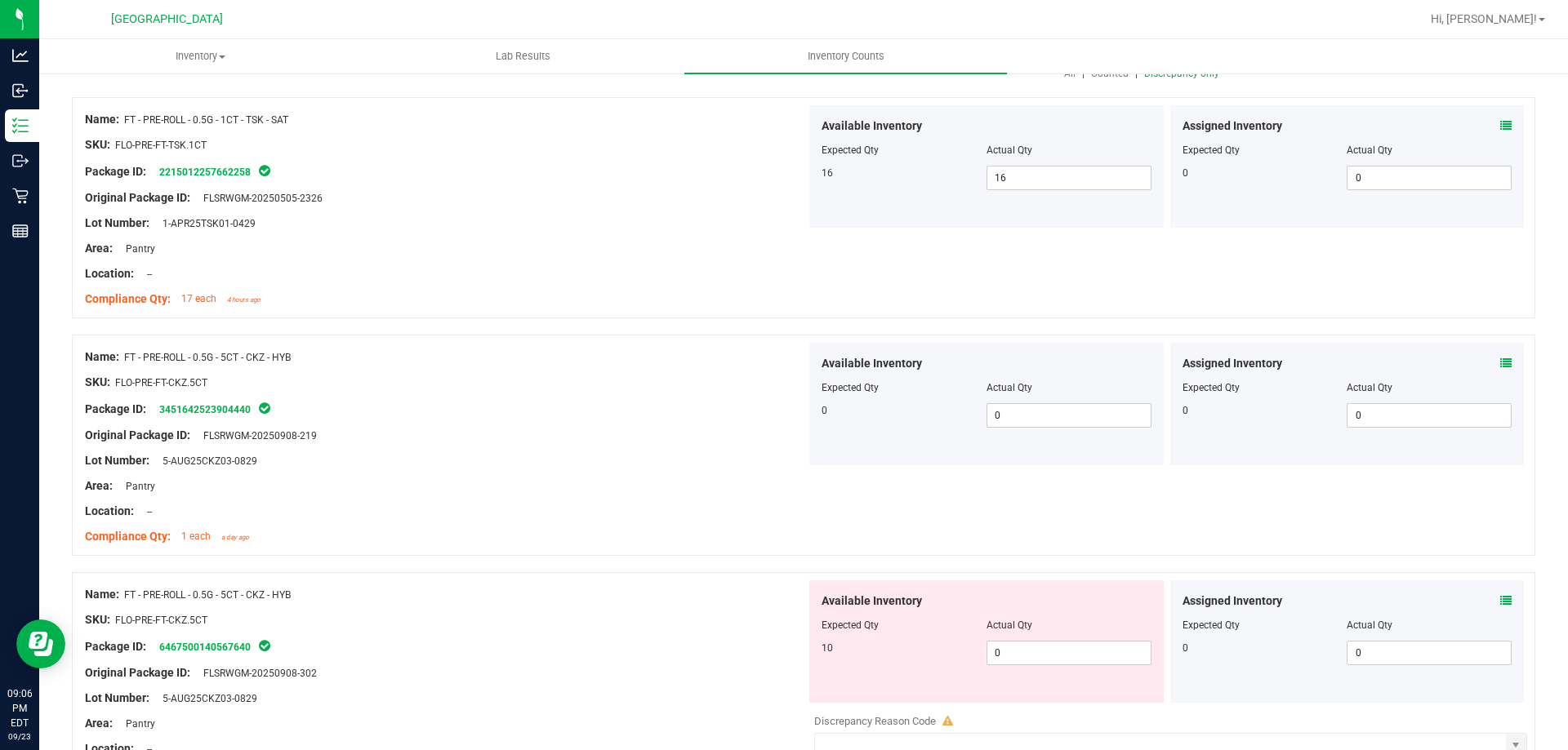
scroll to position [0, 0]
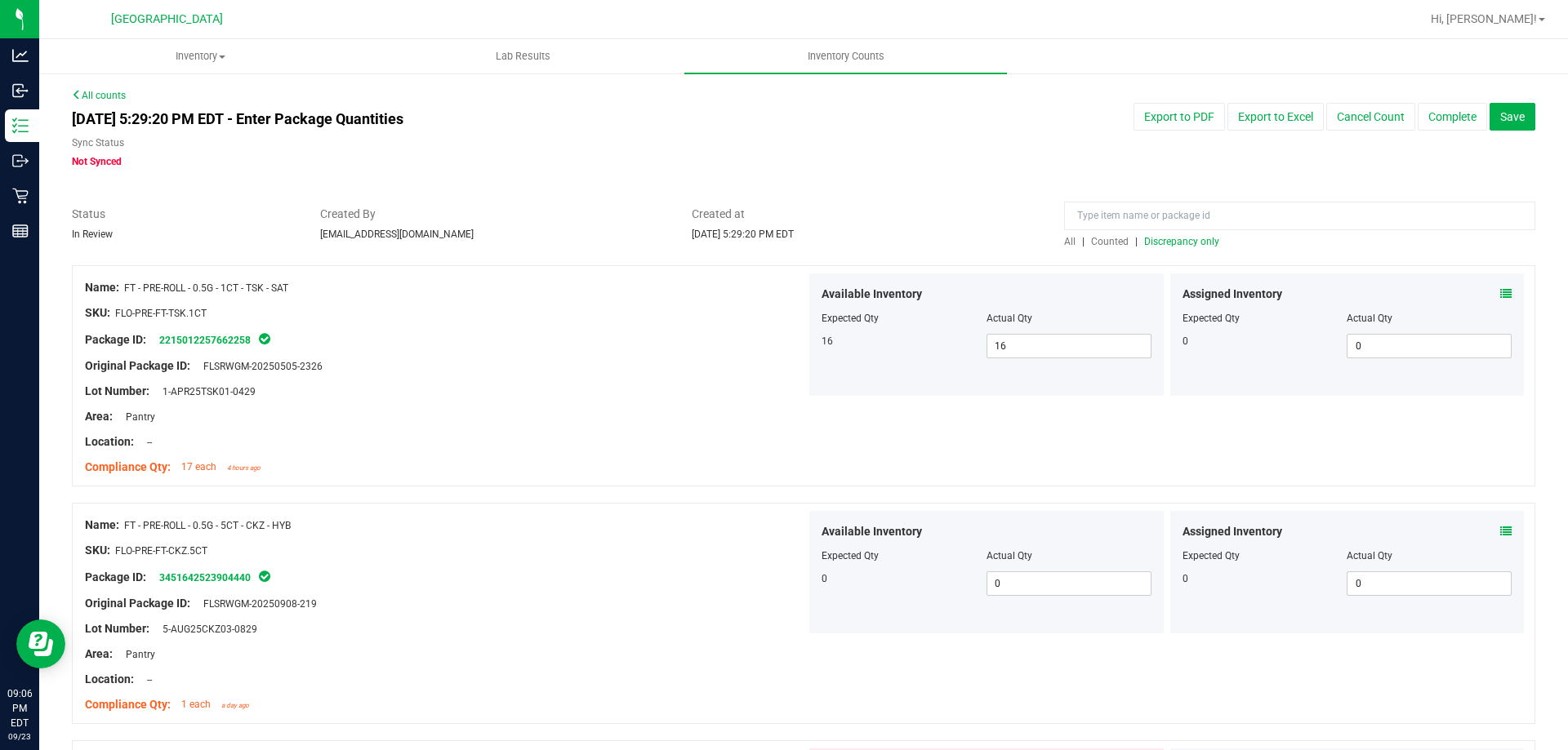
click at [1175, 238] on span "Discrepancy only" at bounding box center [1182, 242] width 75 height 11
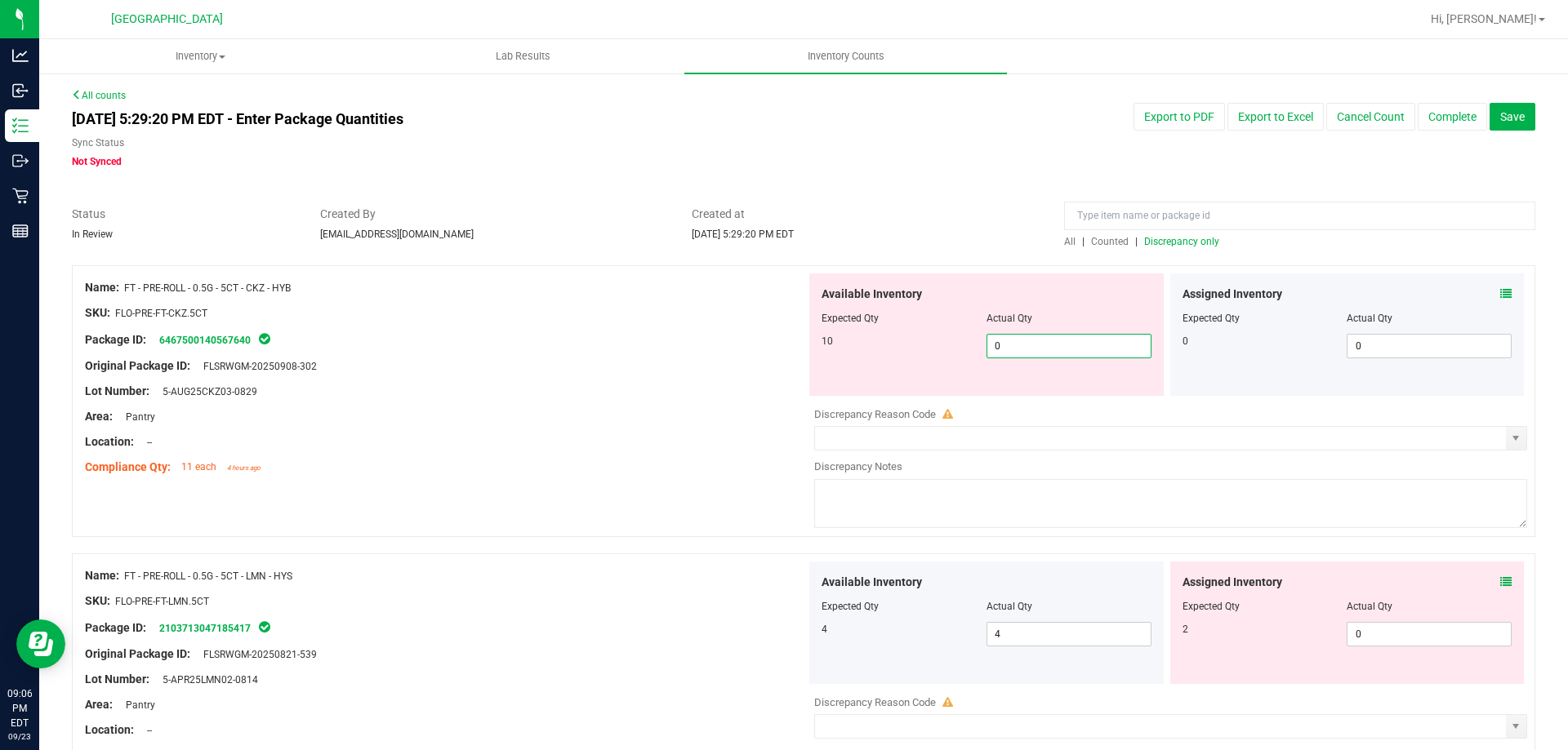
drag, startPoint x: 1023, startPoint y: 355, endPoint x: 825, endPoint y: 340, distance: 198.6
click at [825, 340] on div "10 0 0" at bounding box center [986, 346] width 329 height 24
type input "10"
click at [623, 368] on div "Original Package ID: FLSRWGM-20250908-302" at bounding box center [445, 366] width 721 height 17
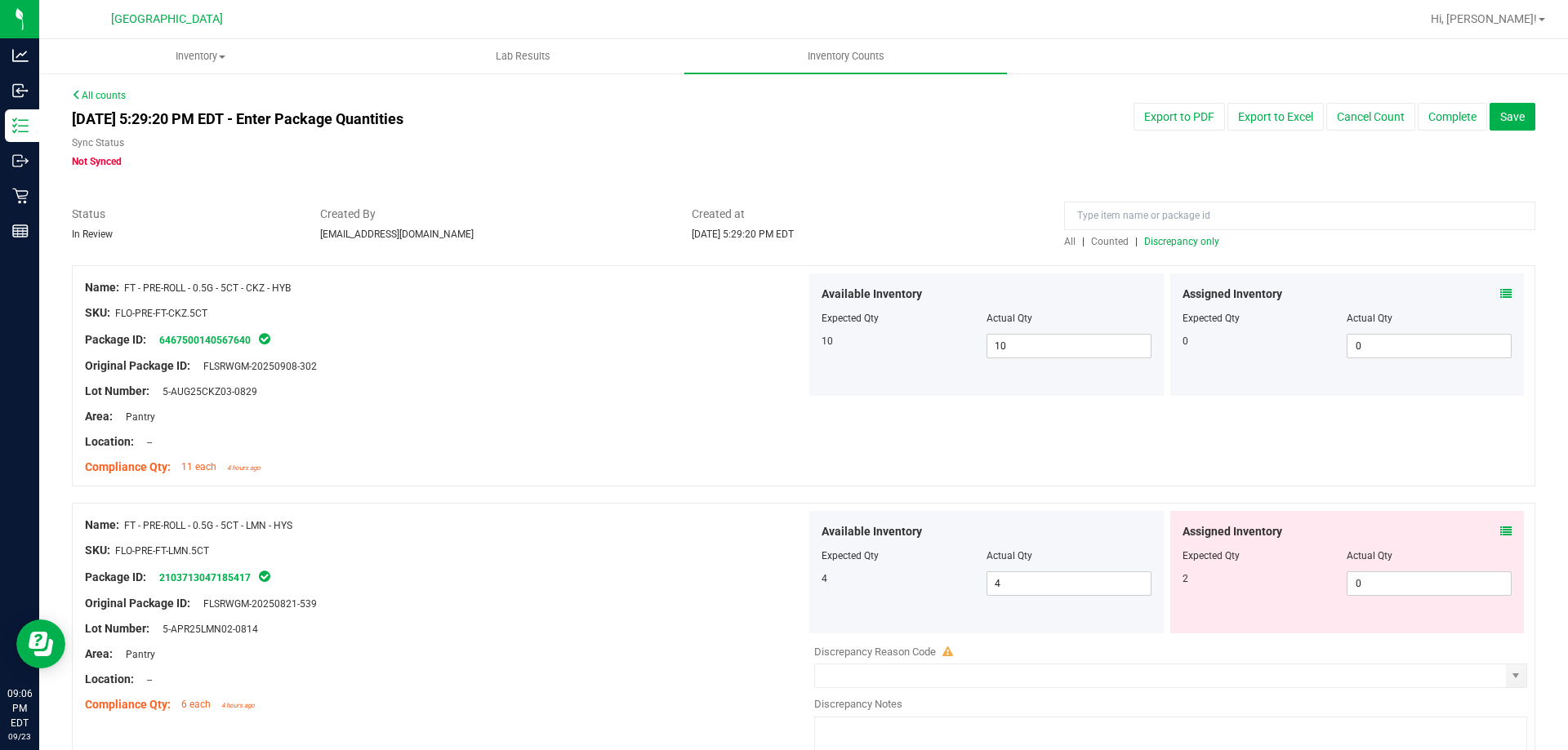
click at [1500, 531] on icon at bounding box center [1505, 531] width 11 height 11
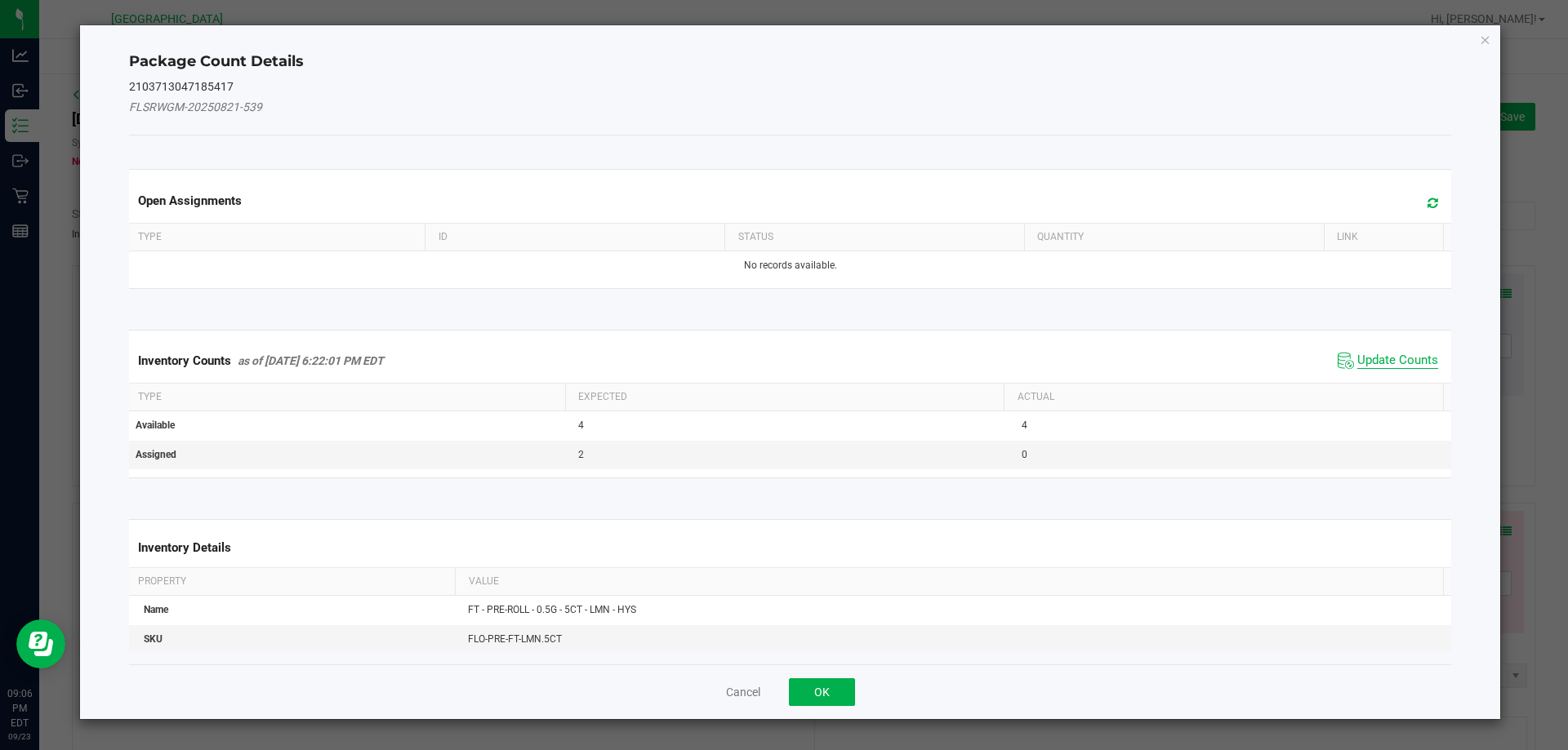
click at [1365, 366] on span "Update Counts" at bounding box center [1397, 360] width 81 height 16
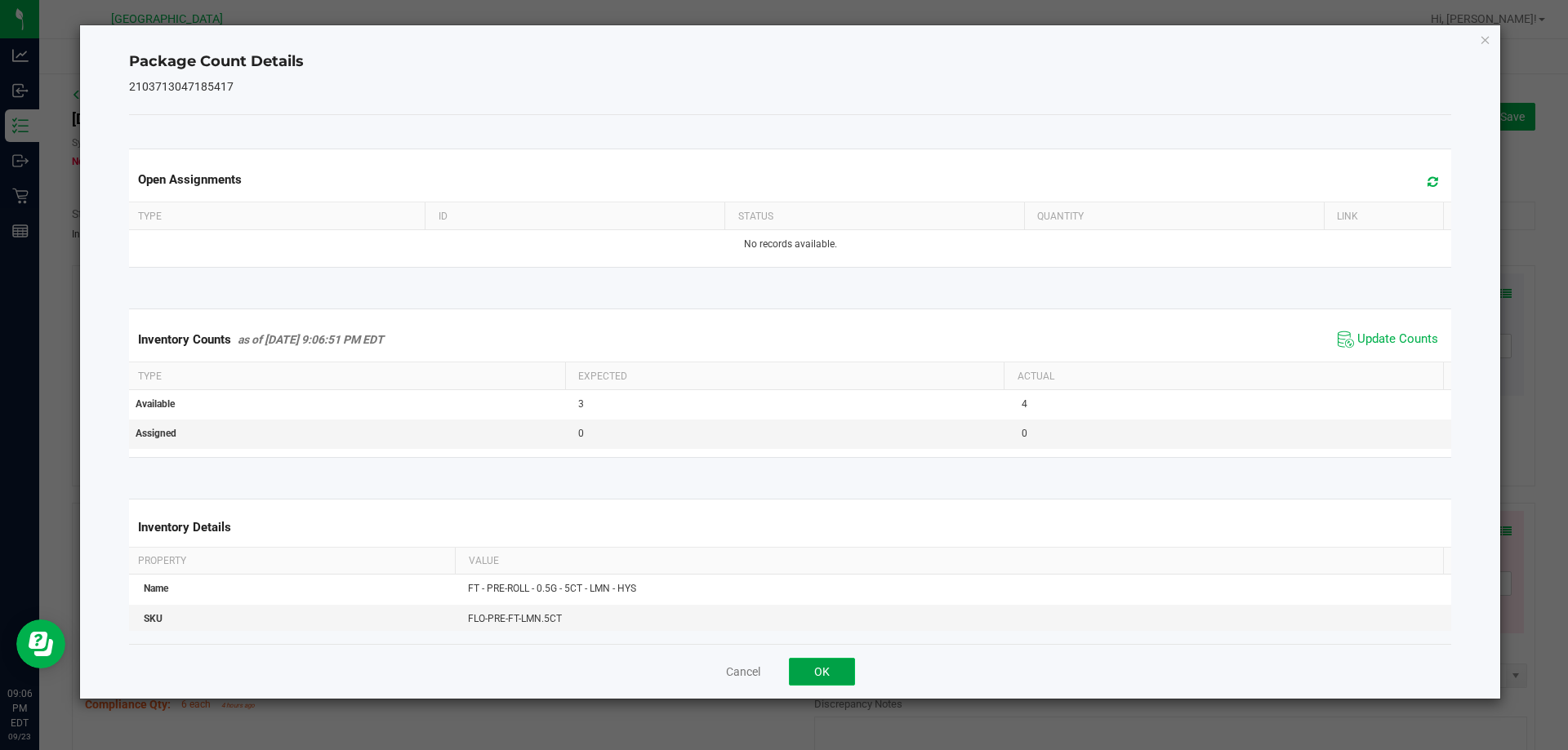
click at [832, 670] on button "OK" at bounding box center [821, 672] width 66 height 28
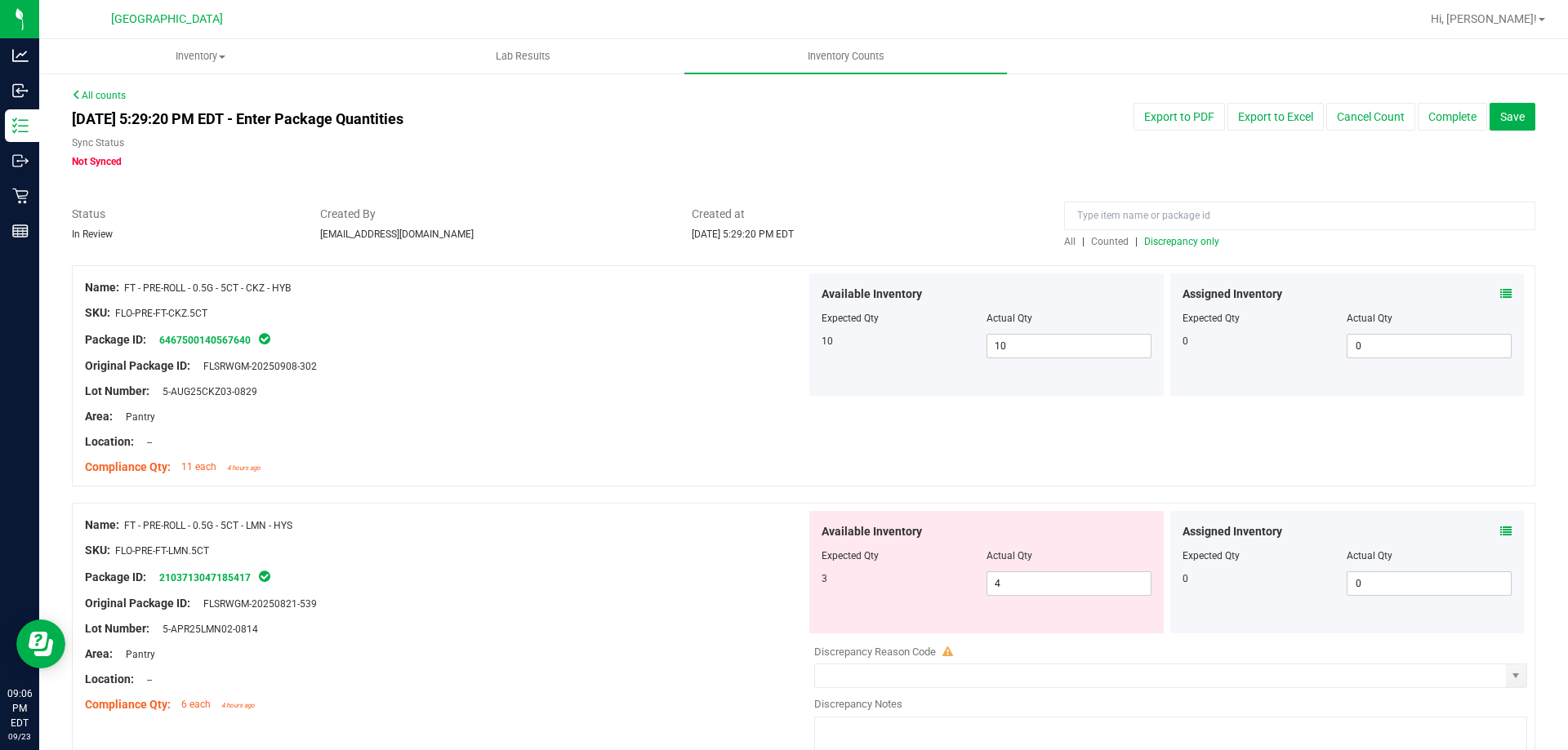
click at [1191, 238] on span "Discrepancy only" at bounding box center [1182, 242] width 75 height 11
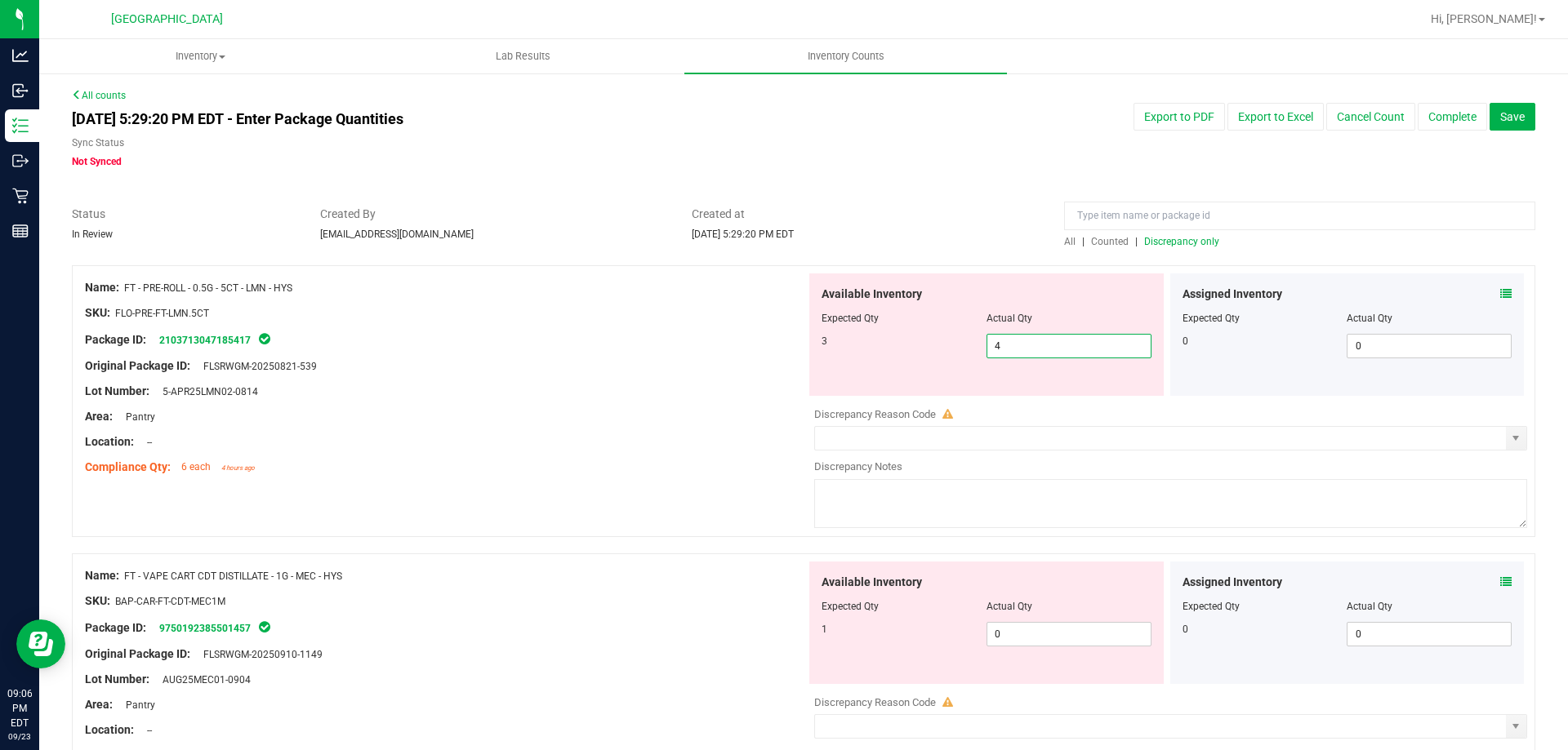
drag, startPoint x: 1057, startPoint y: 353, endPoint x: 832, endPoint y: 352, distance: 225.0
click at [833, 352] on div "3 4 4" at bounding box center [986, 346] width 329 height 24
type input "3"
click at [650, 353] on div at bounding box center [445, 353] width 721 height 8
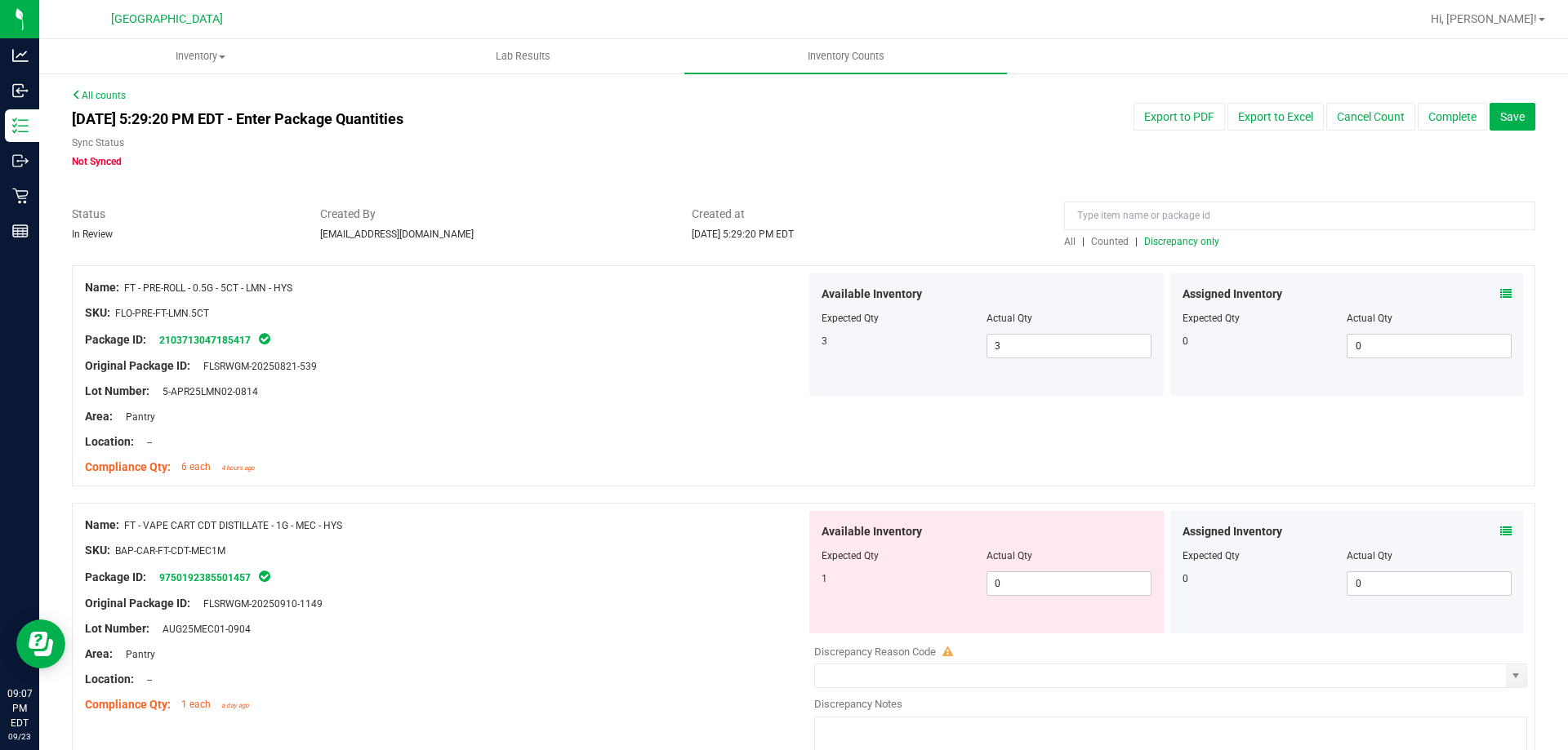
click at [1192, 239] on span "Discrepancy only" at bounding box center [1182, 242] width 75 height 11
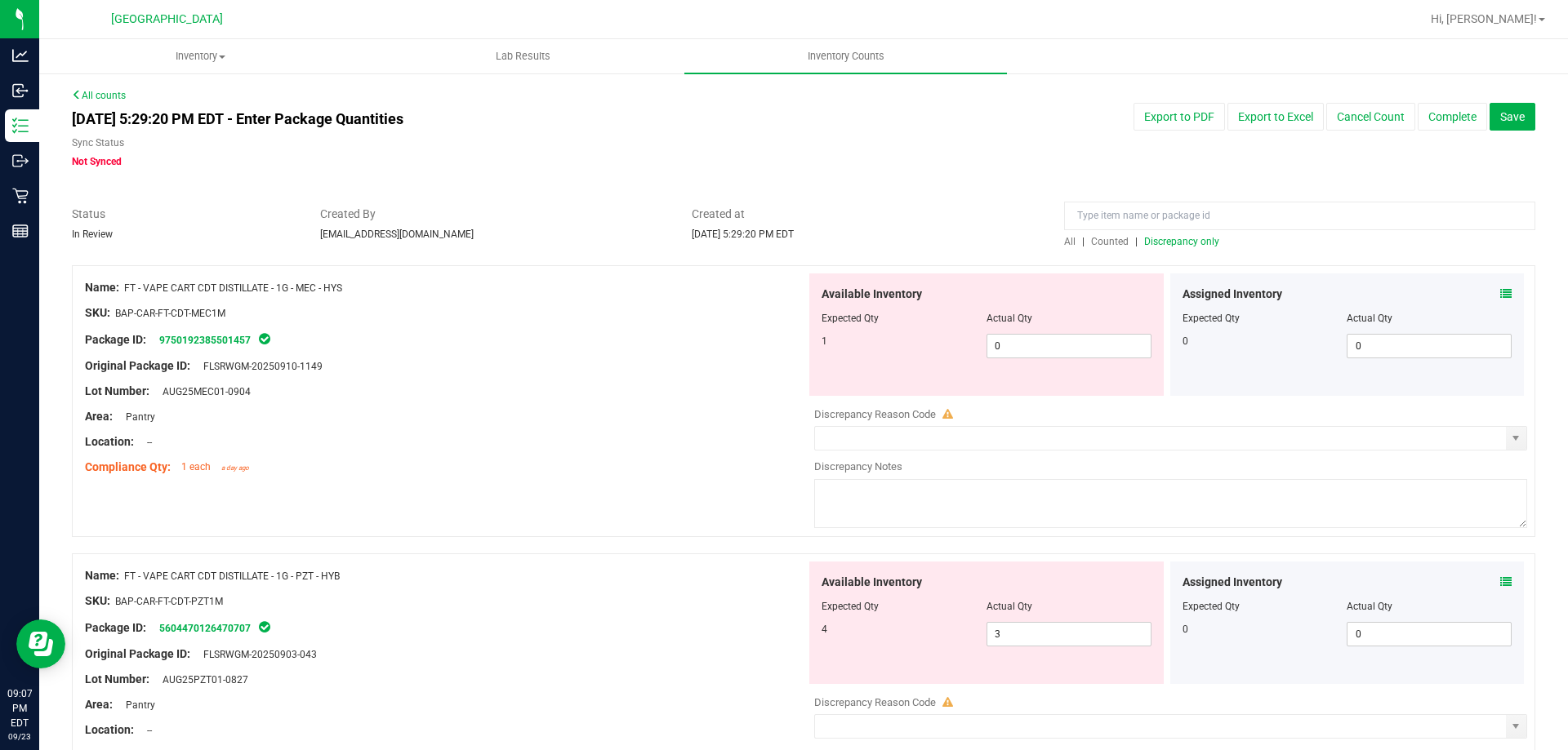
click at [1500, 289] on icon at bounding box center [1505, 294] width 11 height 11
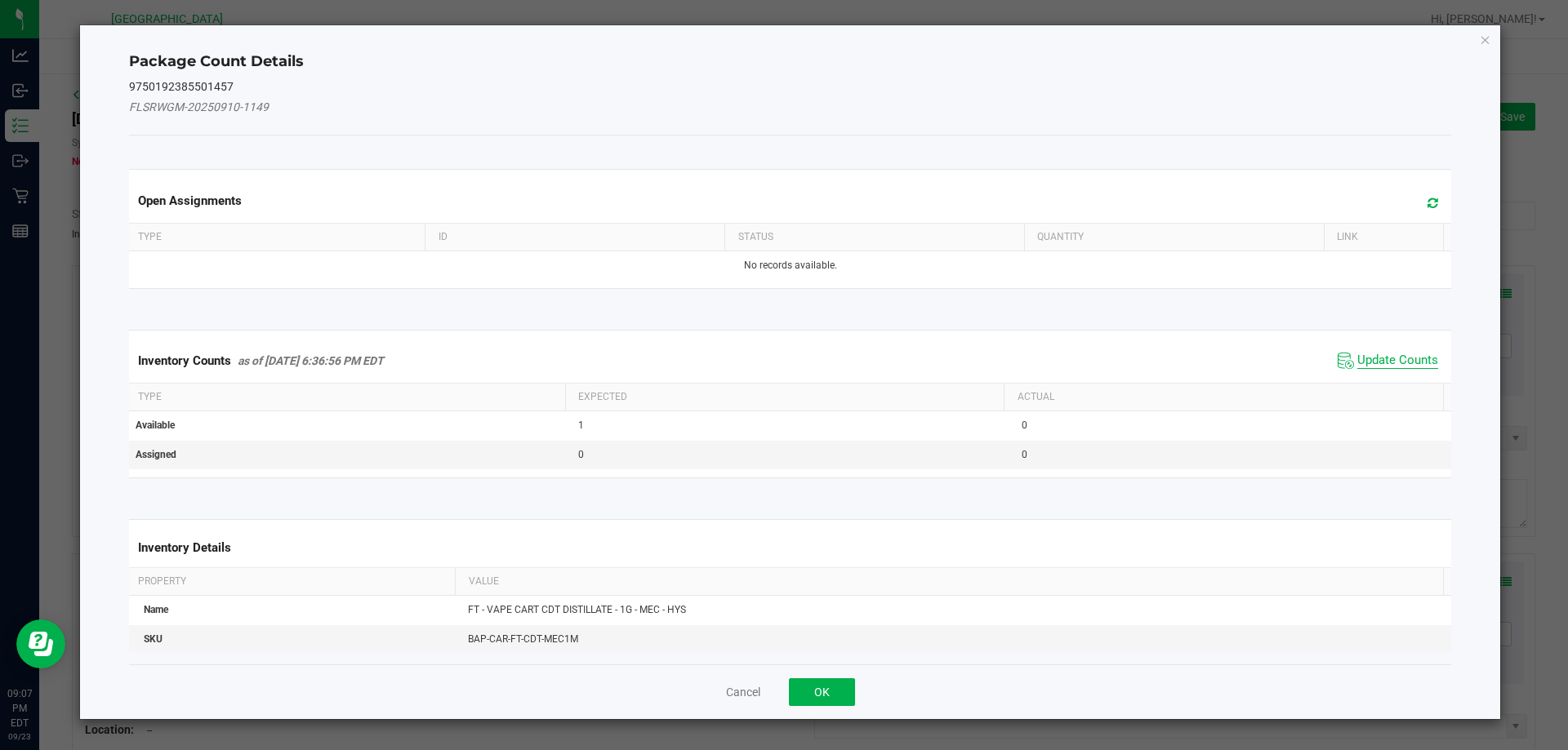
click at [1357, 354] on span "Update Counts" at bounding box center [1397, 360] width 81 height 16
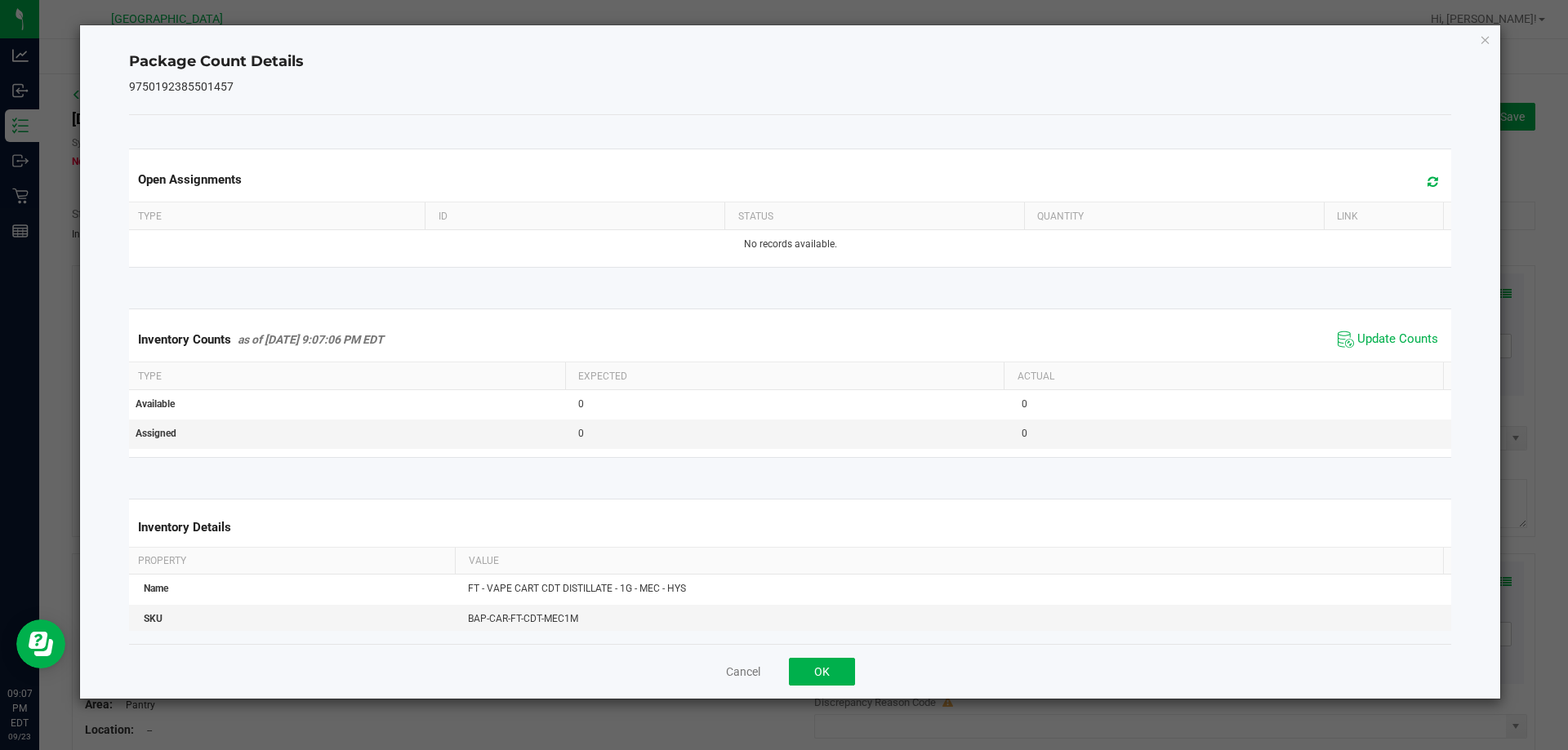
click at [853, 649] on div "Cancel OK" at bounding box center [790, 671] width 1323 height 55
click at [825, 679] on button "OK" at bounding box center [821, 672] width 66 height 28
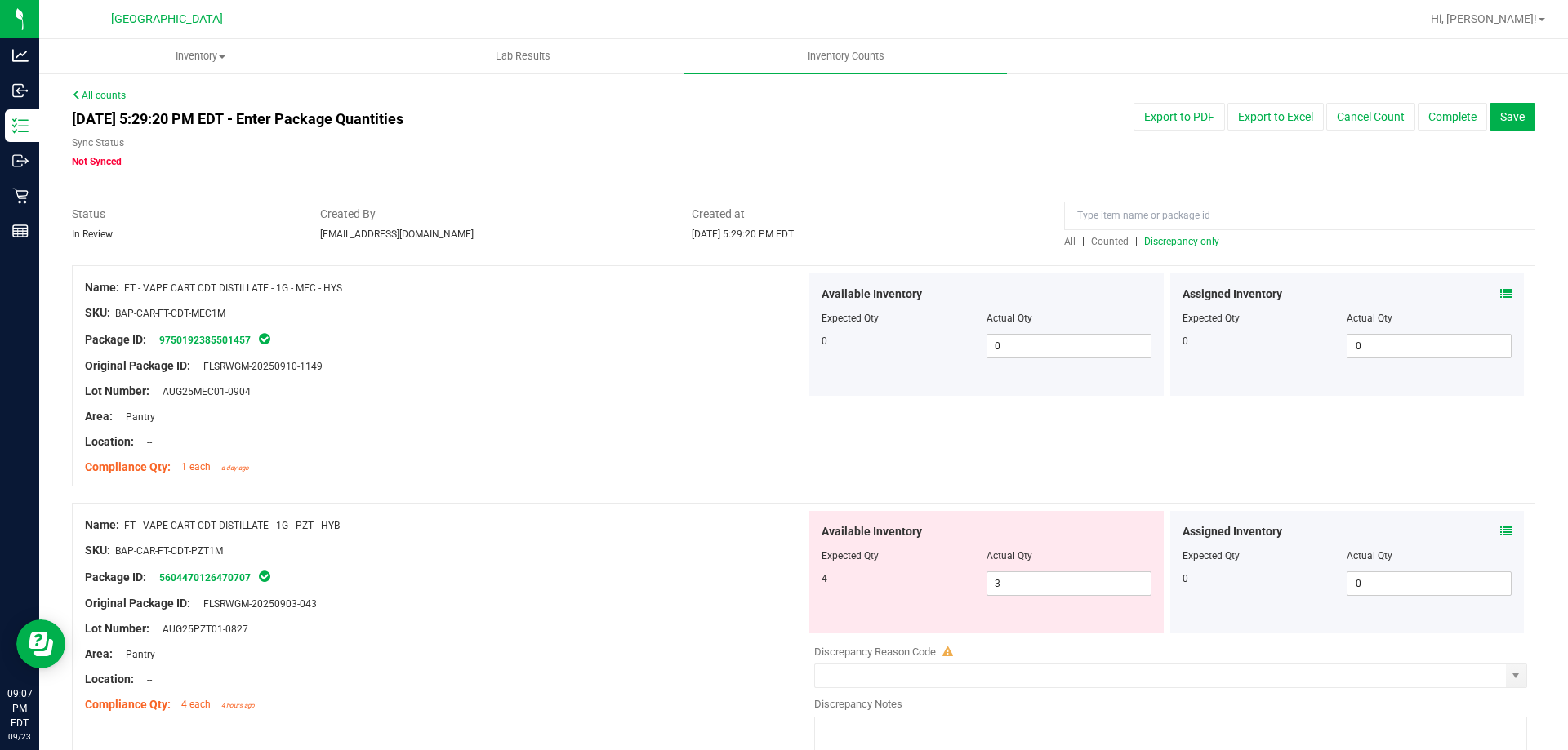
click at [1500, 525] on icon at bounding box center [1505, 531] width 11 height 11
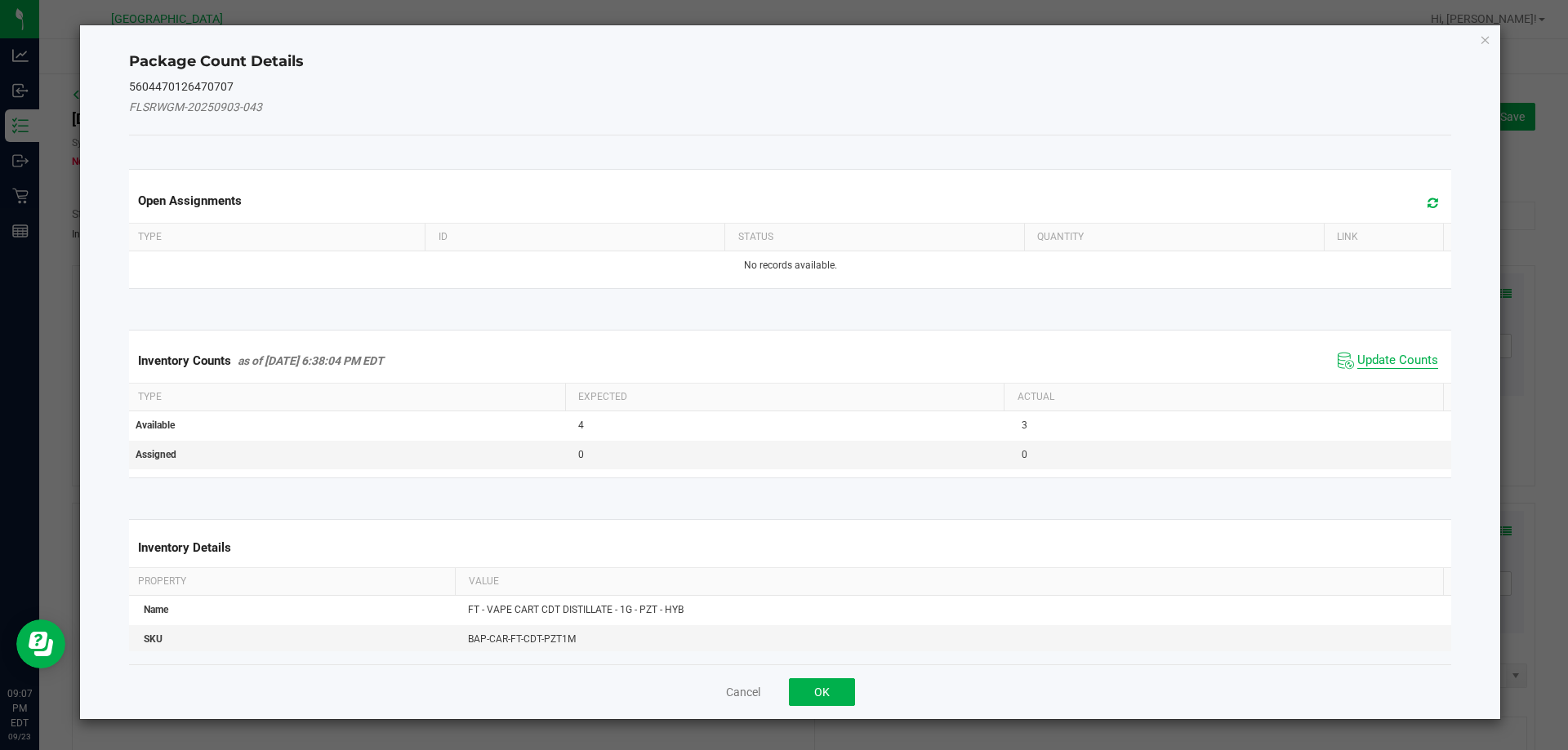
click at [1357, 362] on span "Update Counts" at bounding box center [1397, 360] width 81 height 16
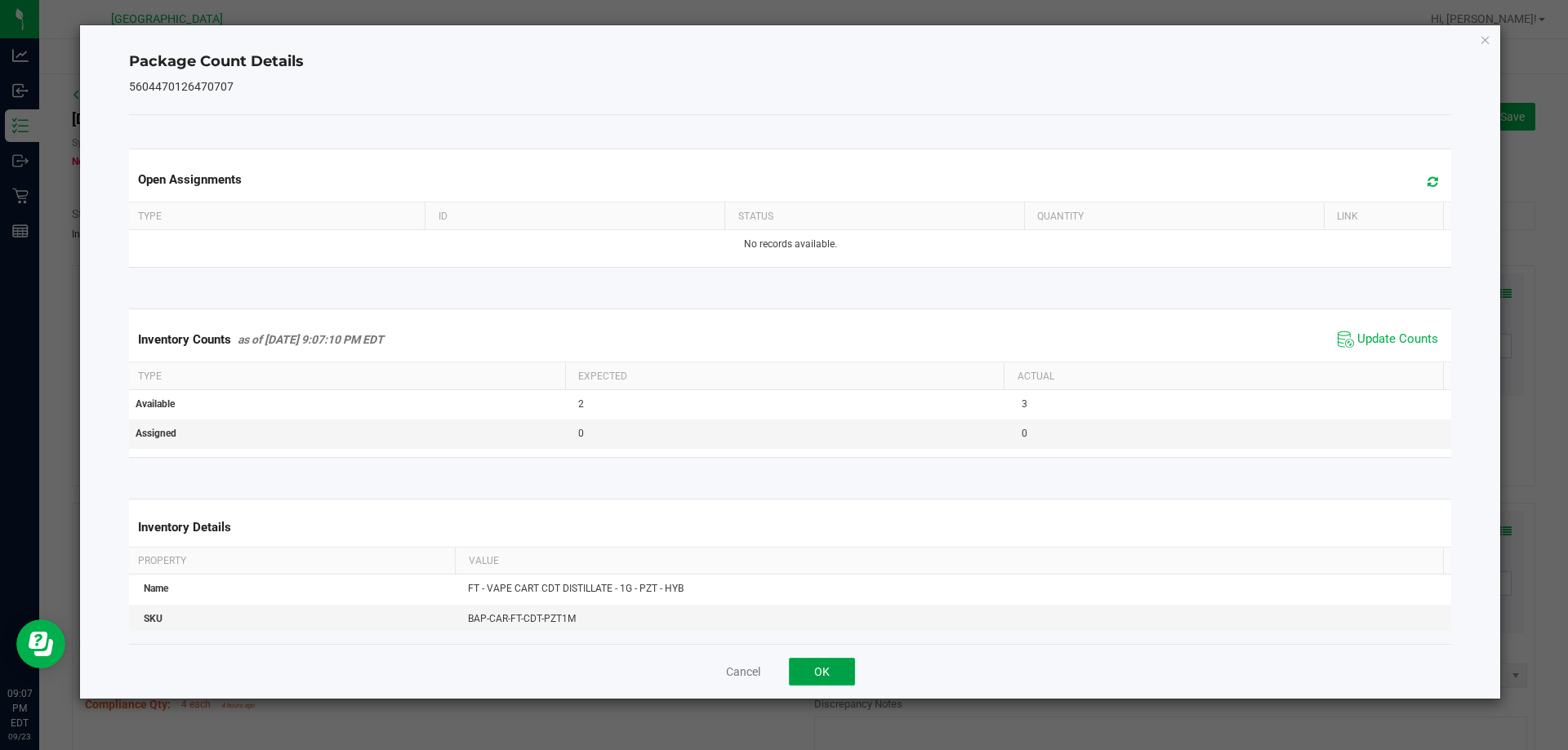
click at [824, 669] on button "OK" at bounding box center [821, 672] width 66 height 28
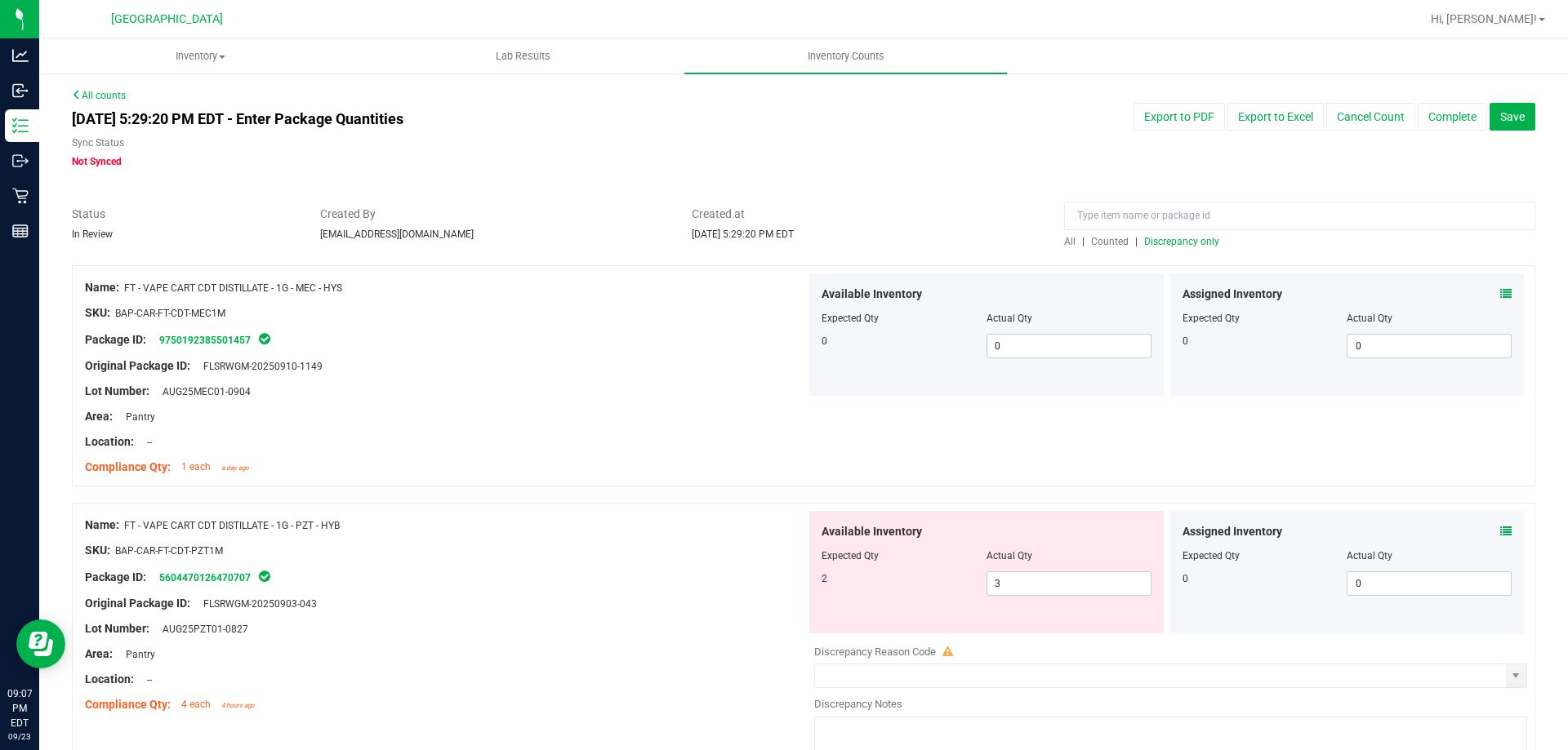
click at [1167, 239] on span "Discrepancy only" at bounding box center [1182, 242] width 75 height 11
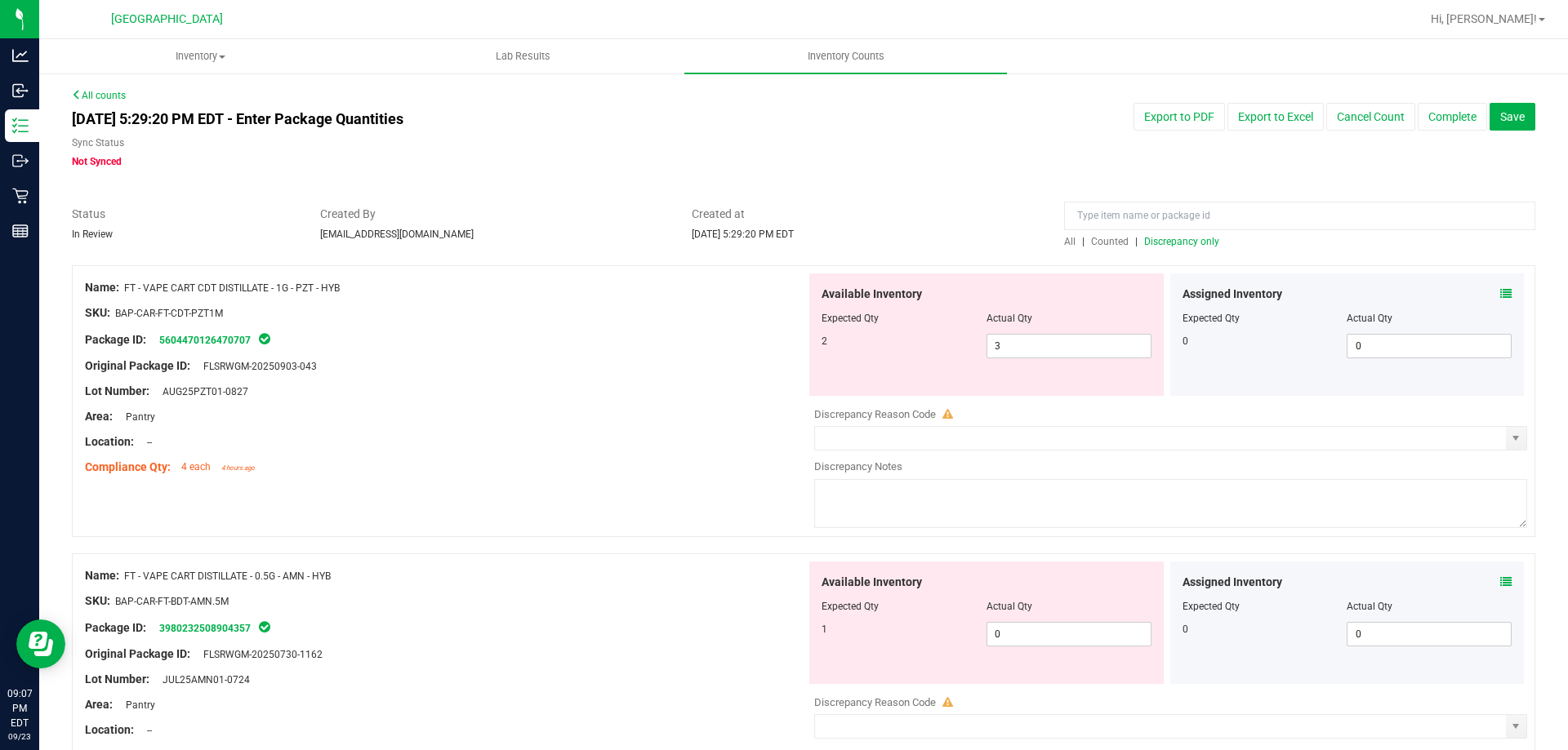
click at [1500, 583] on icon at bounding box center [1505, 582] width 11 height 11
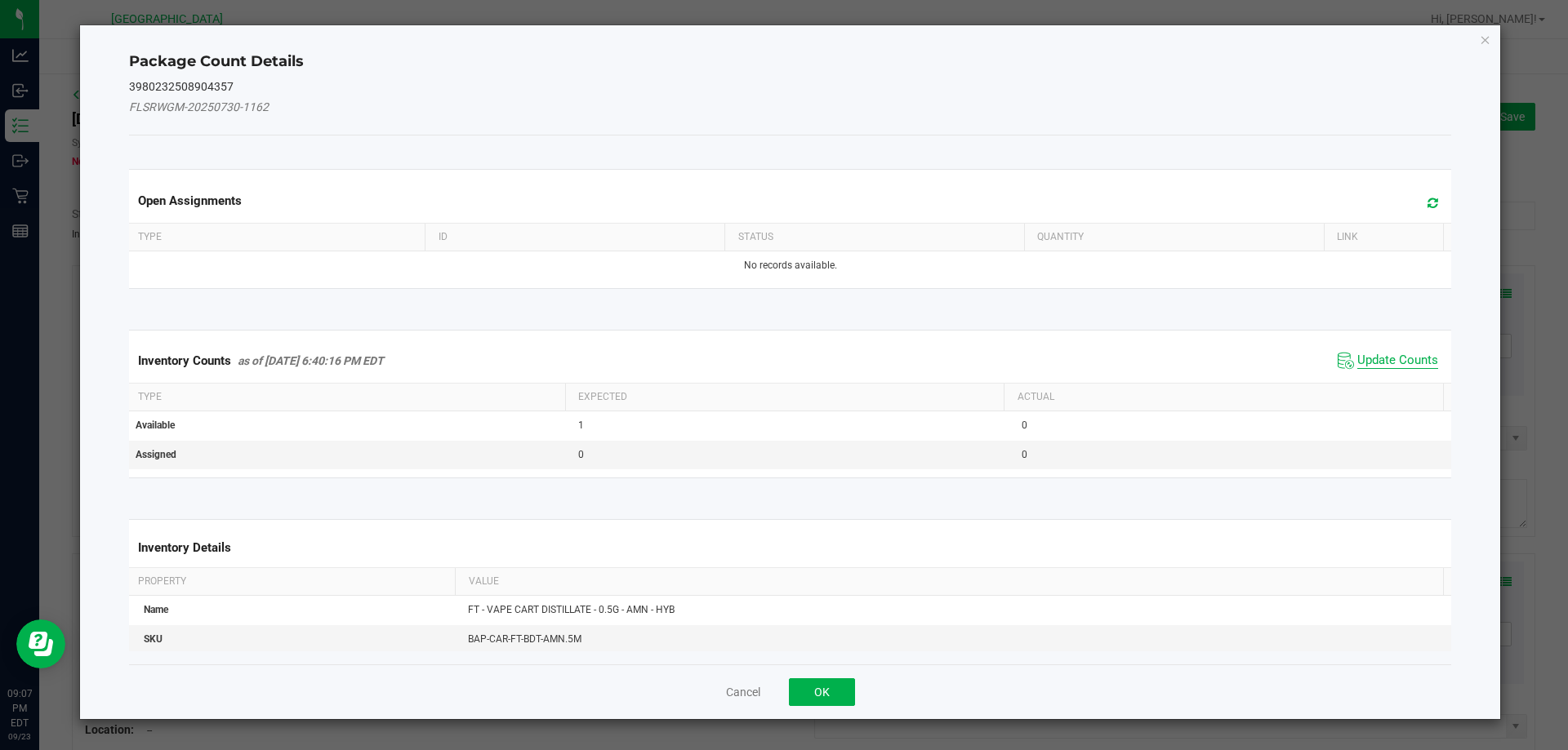
click at [1364, 367] on span "Update Counts" at bounding box center [1397, 360] width 81 height 16
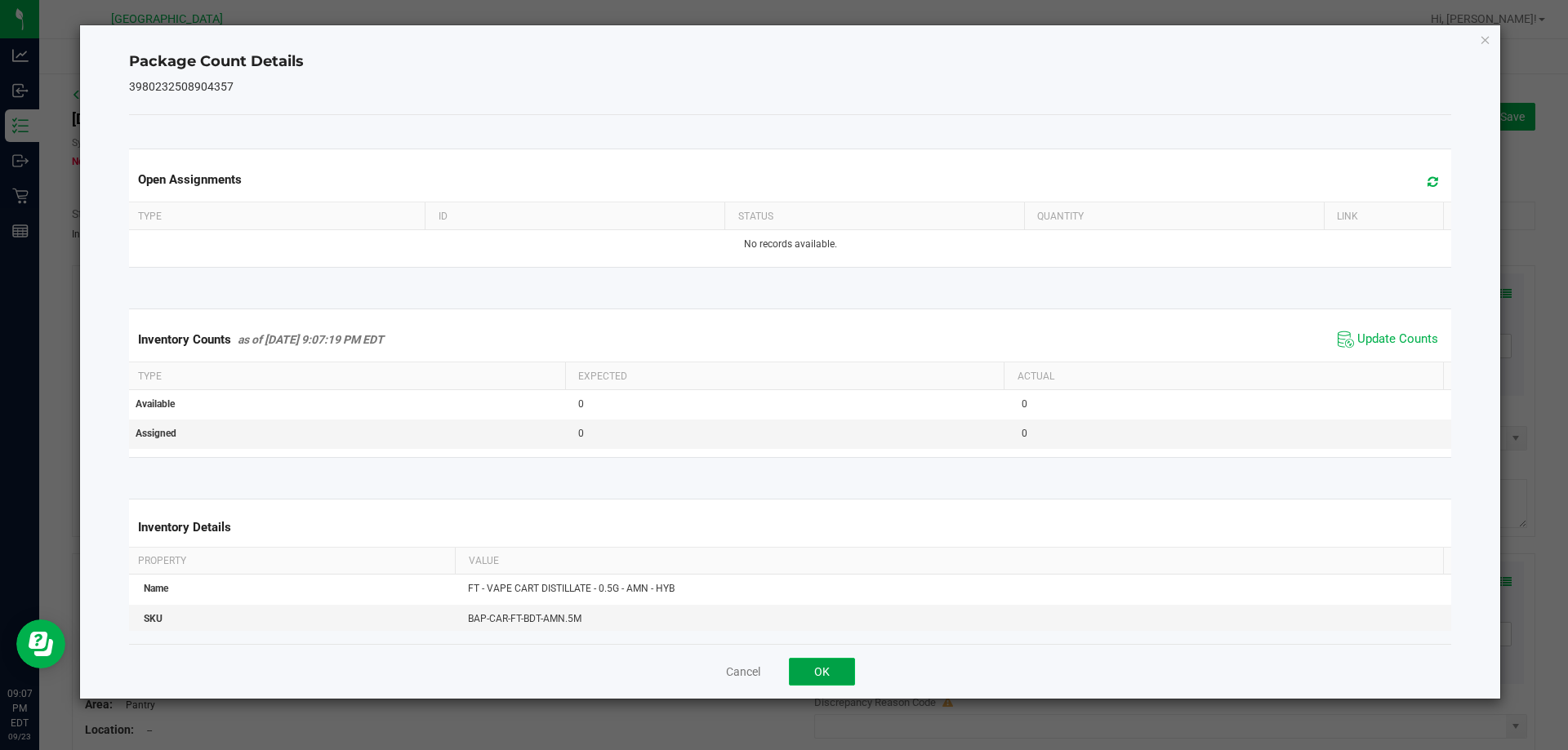
click at [816, 663] on button "OK" at bounding box center [821, 672] width 66 height 28
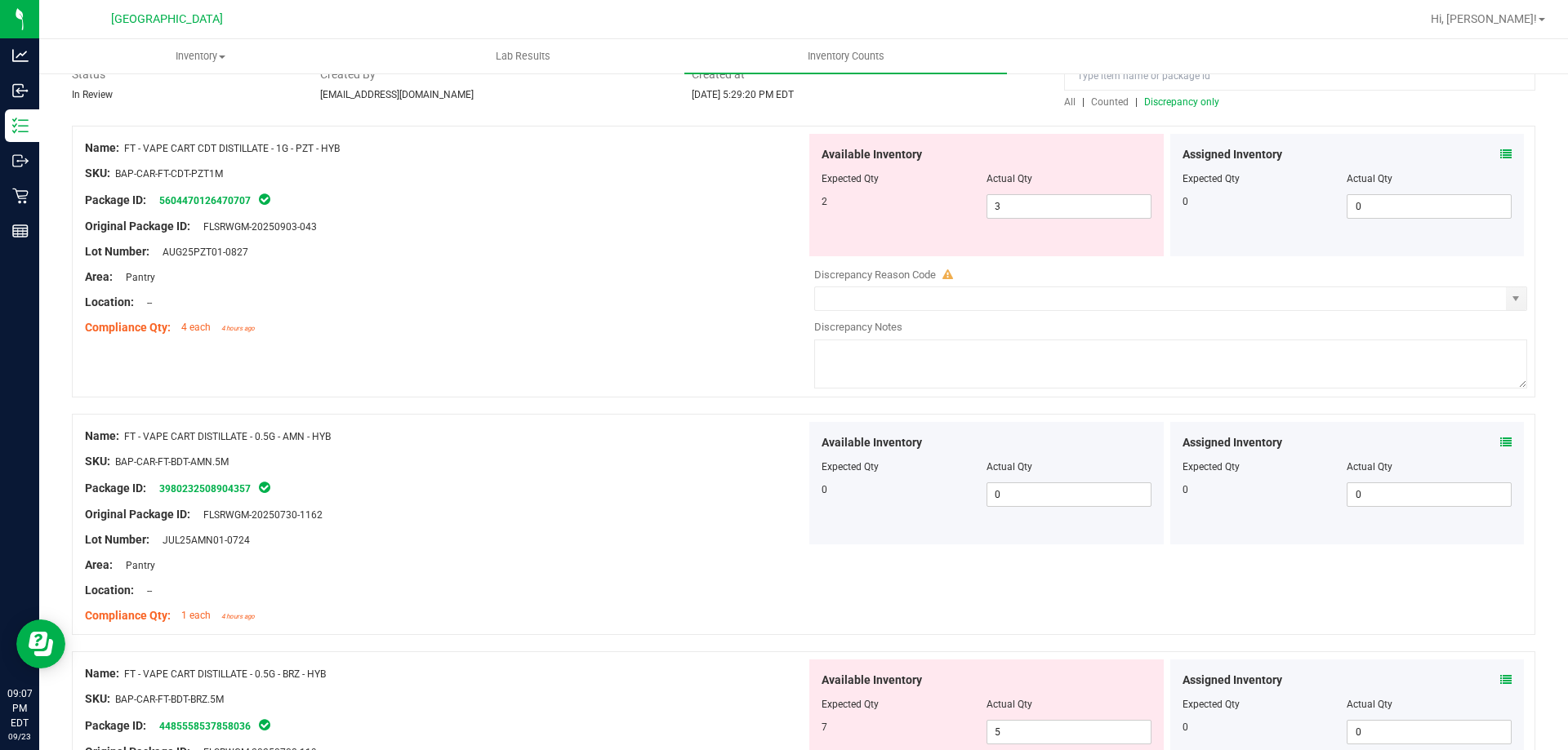
scroll to position [244, 0]
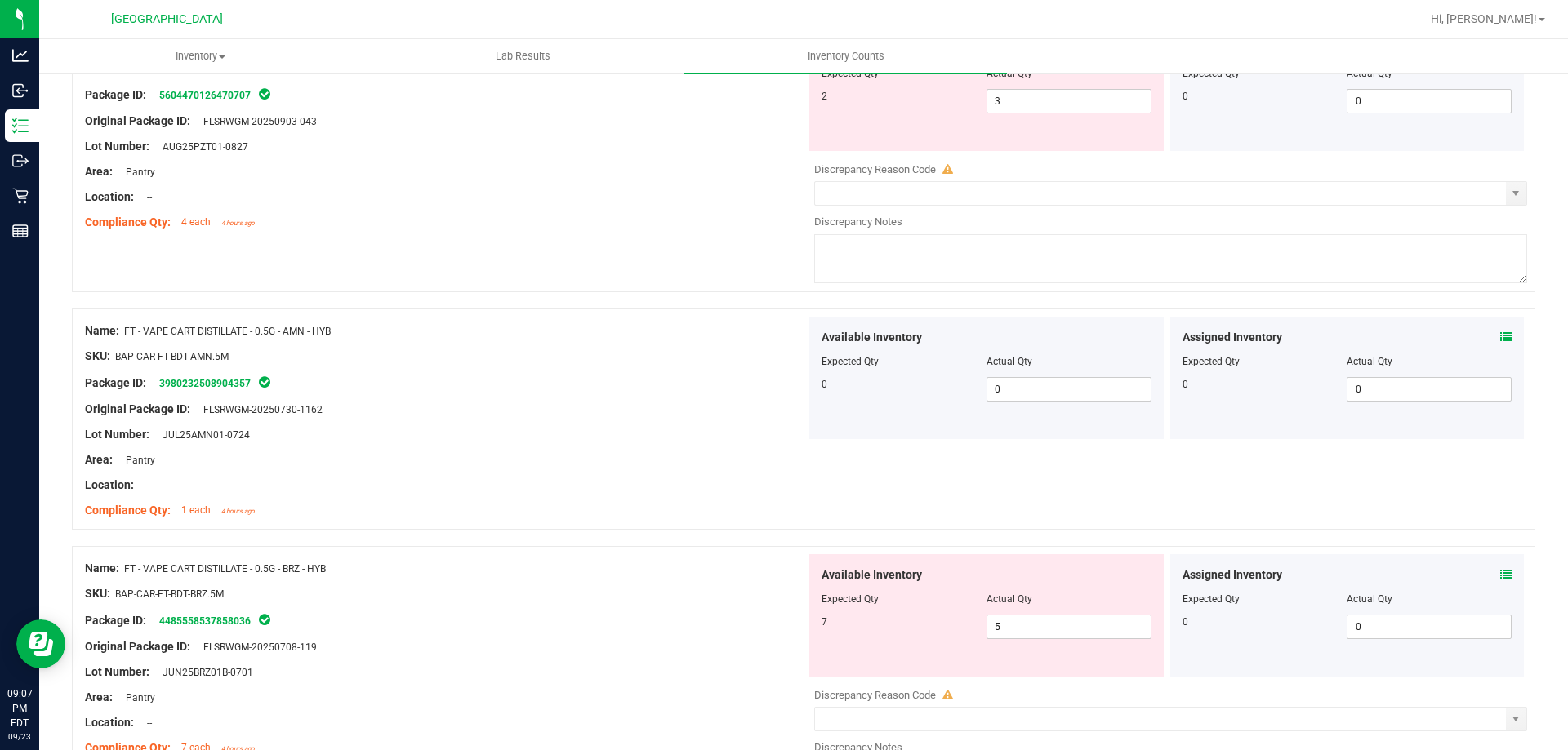
click at [1500, 571] on icon at bounding box center [1505, 575] width 11 height 11
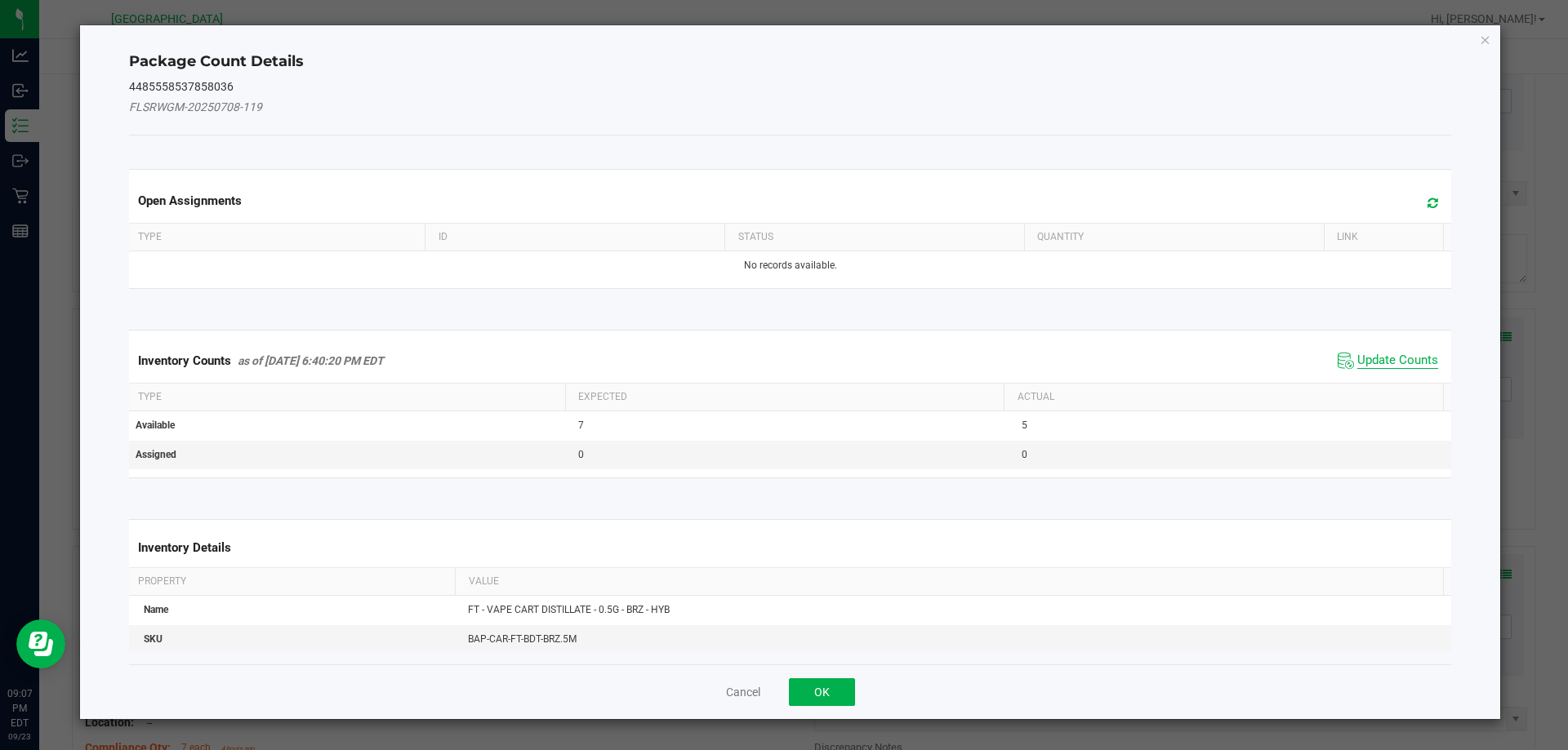
click at [1357, 358] on span "Update Counts" at bounding box center [1397, 360] width 81 height 16
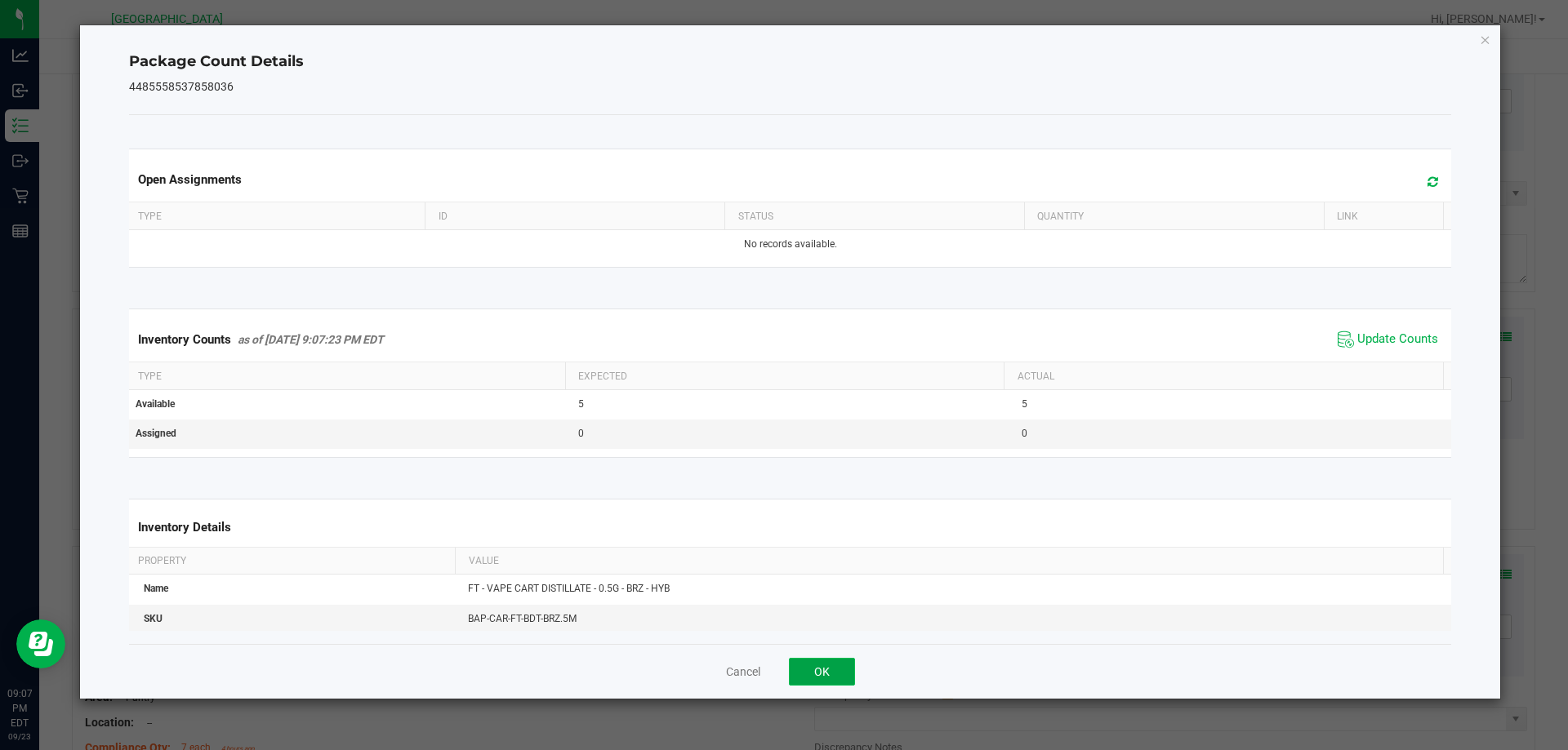
click at [839, 658] on button "OK" at bounding box center [821, 672] width 66 height 28
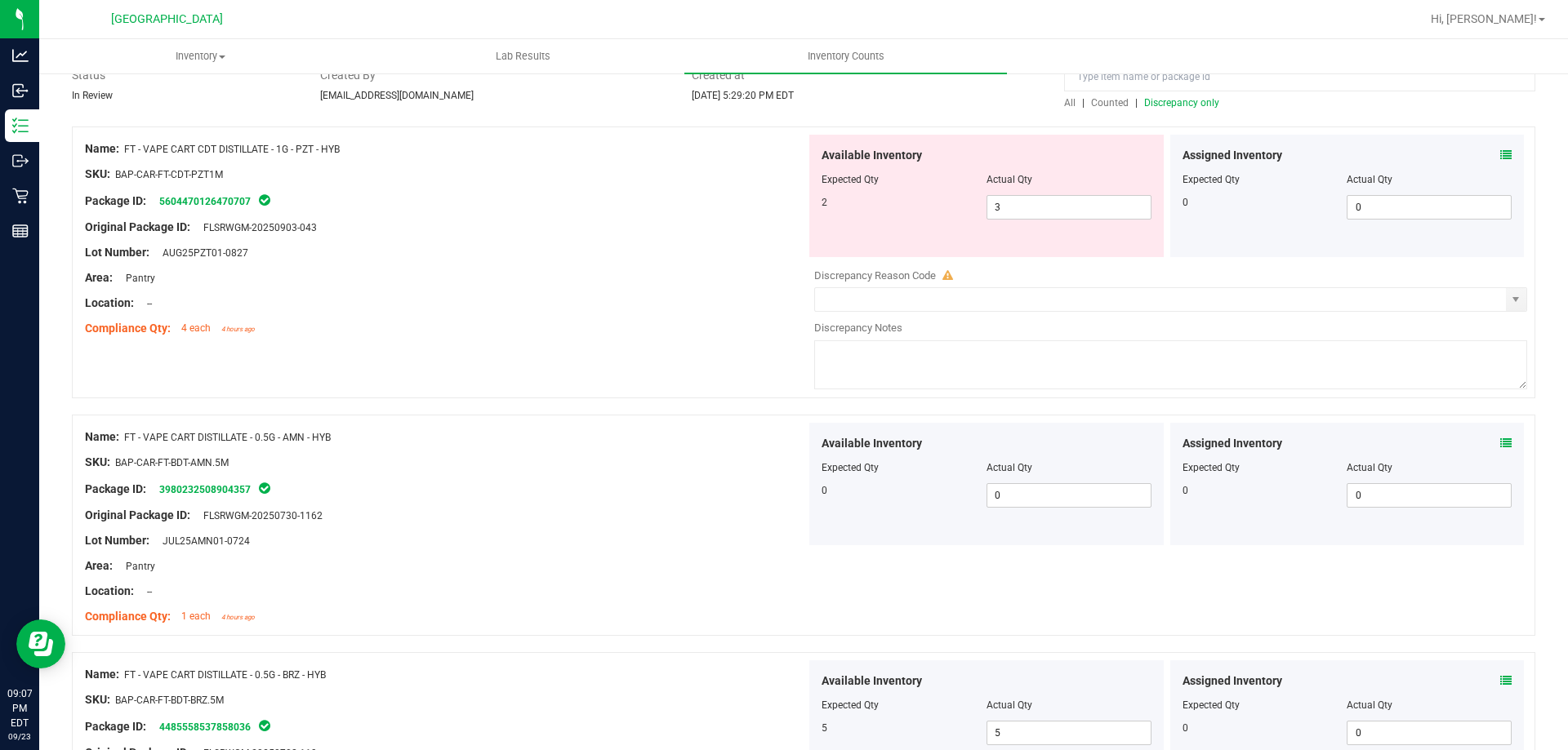
scroll to position [0, 0]
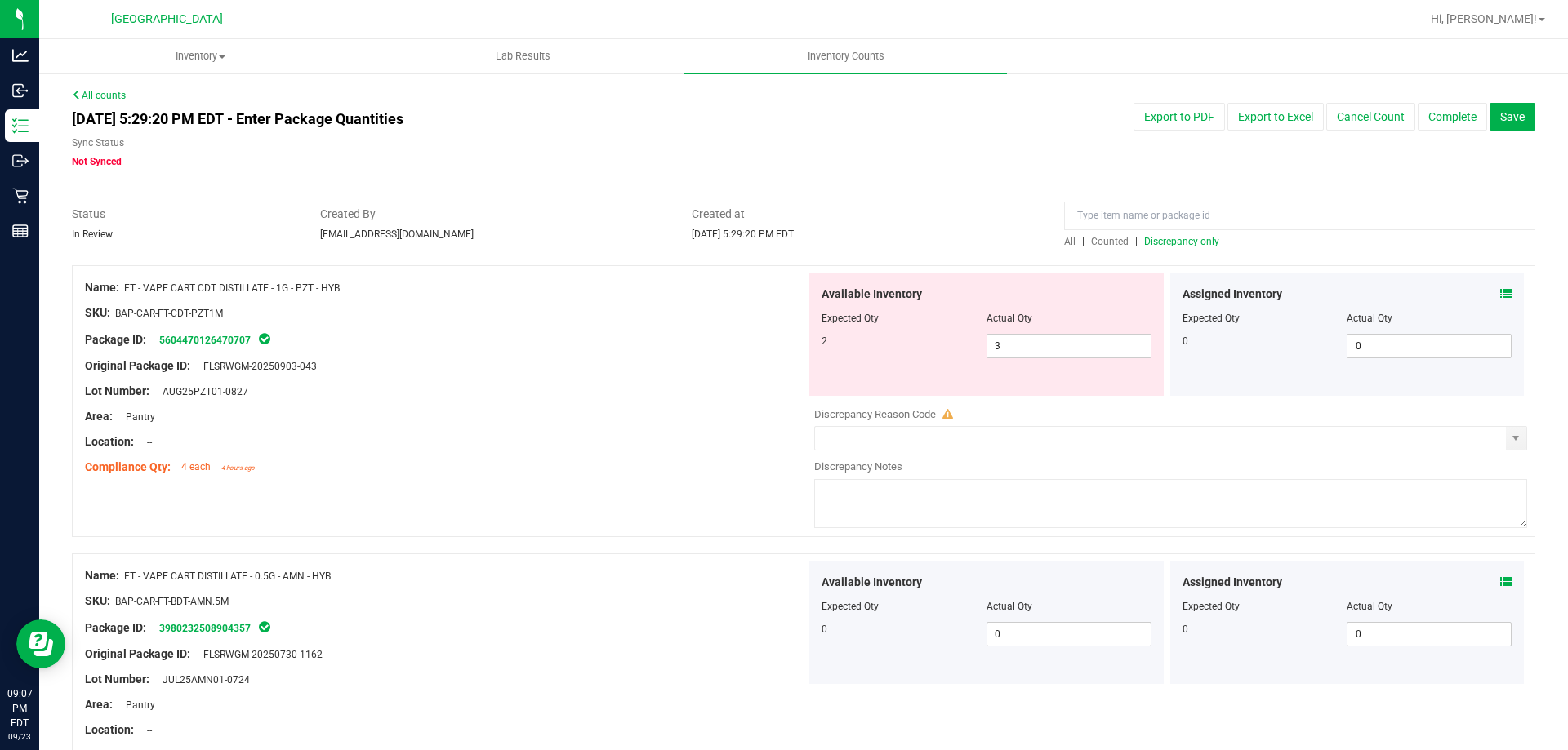
click at [1183, 240] on span "Discrepancy only" at bounding box center [1182, 242] width 75 height 11
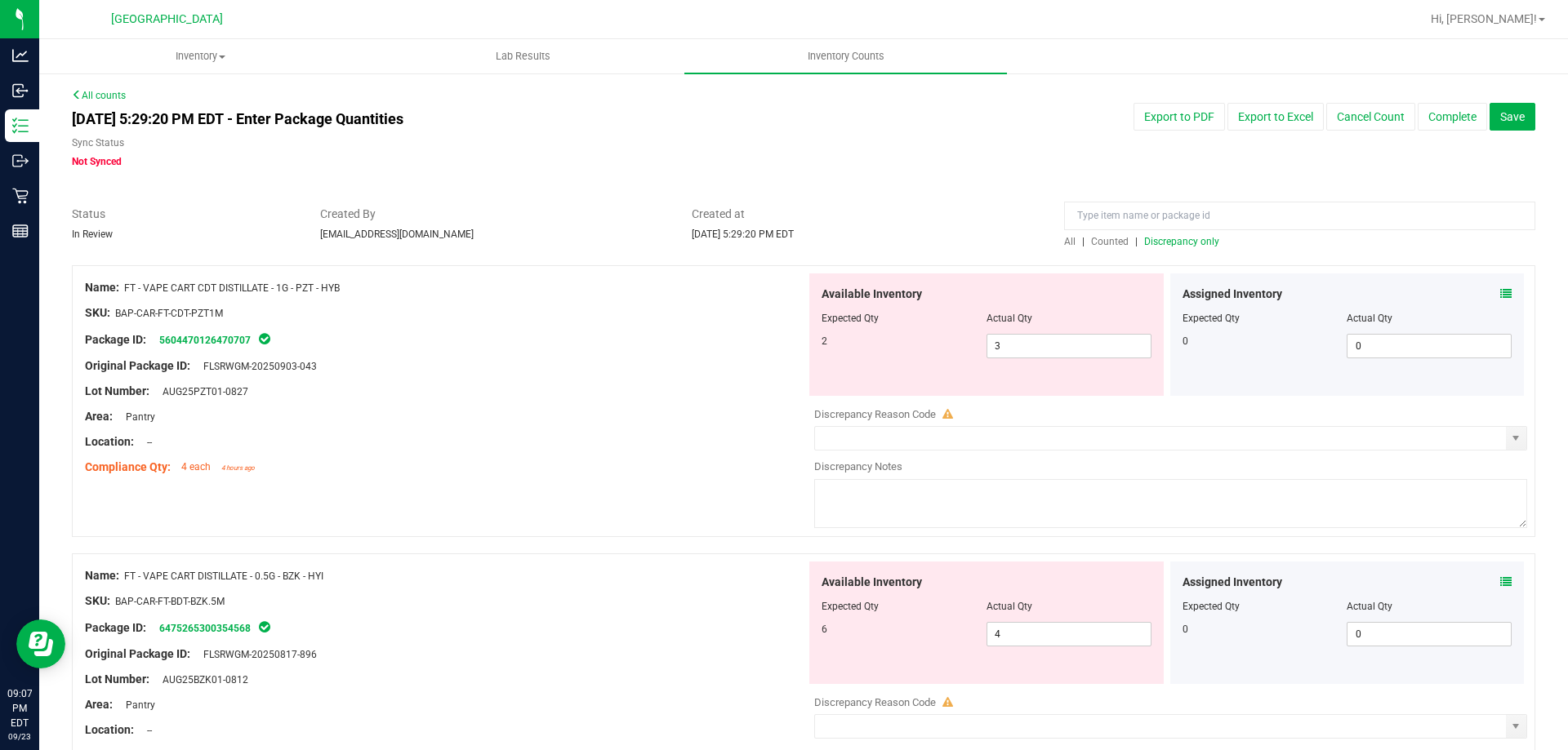
click at [1500, 580] on icon at bounding box center [1505, 582] width 11 height 11
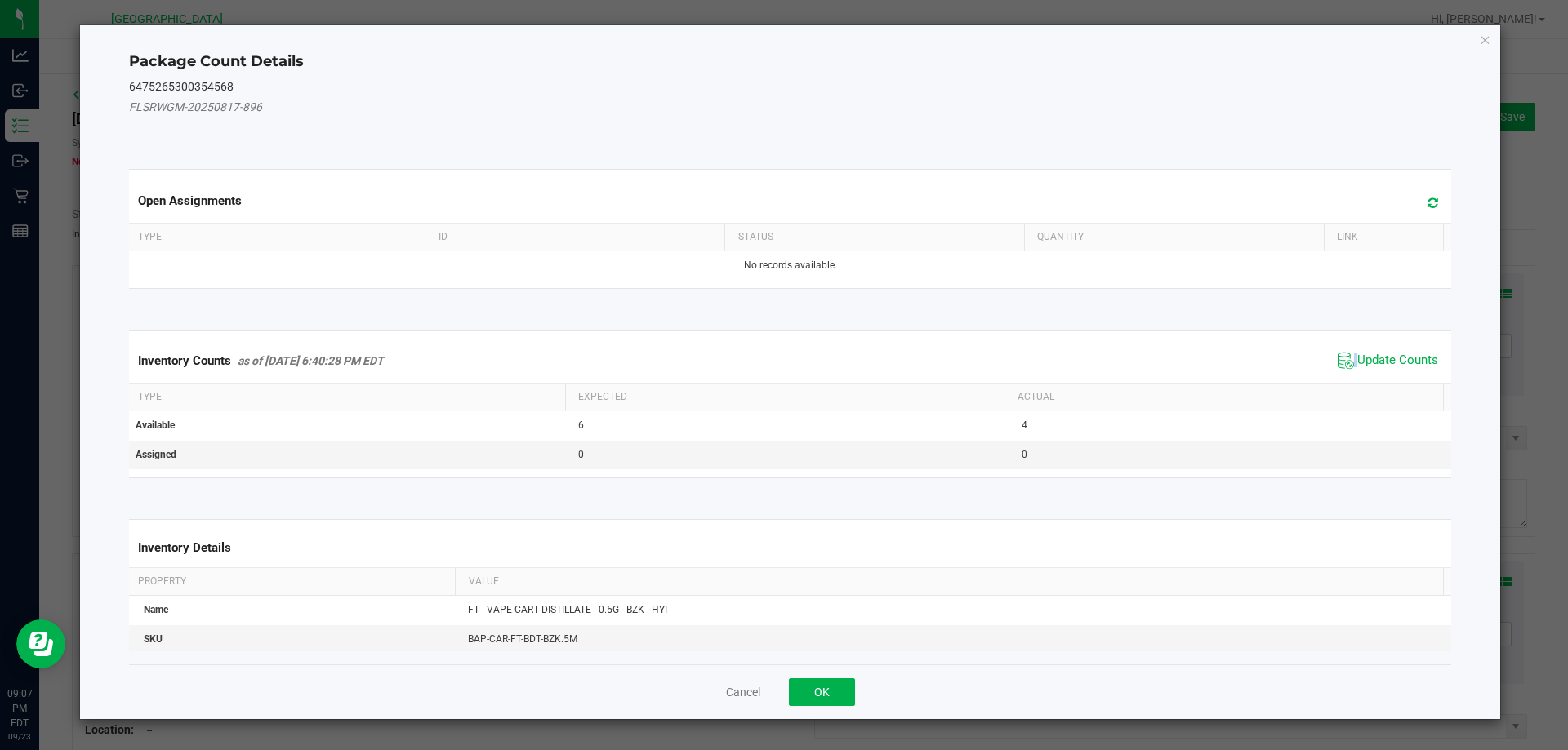
click at [1342, 362] on span "Update Counts" at bounding box center [1388, 361] width 108 height 24
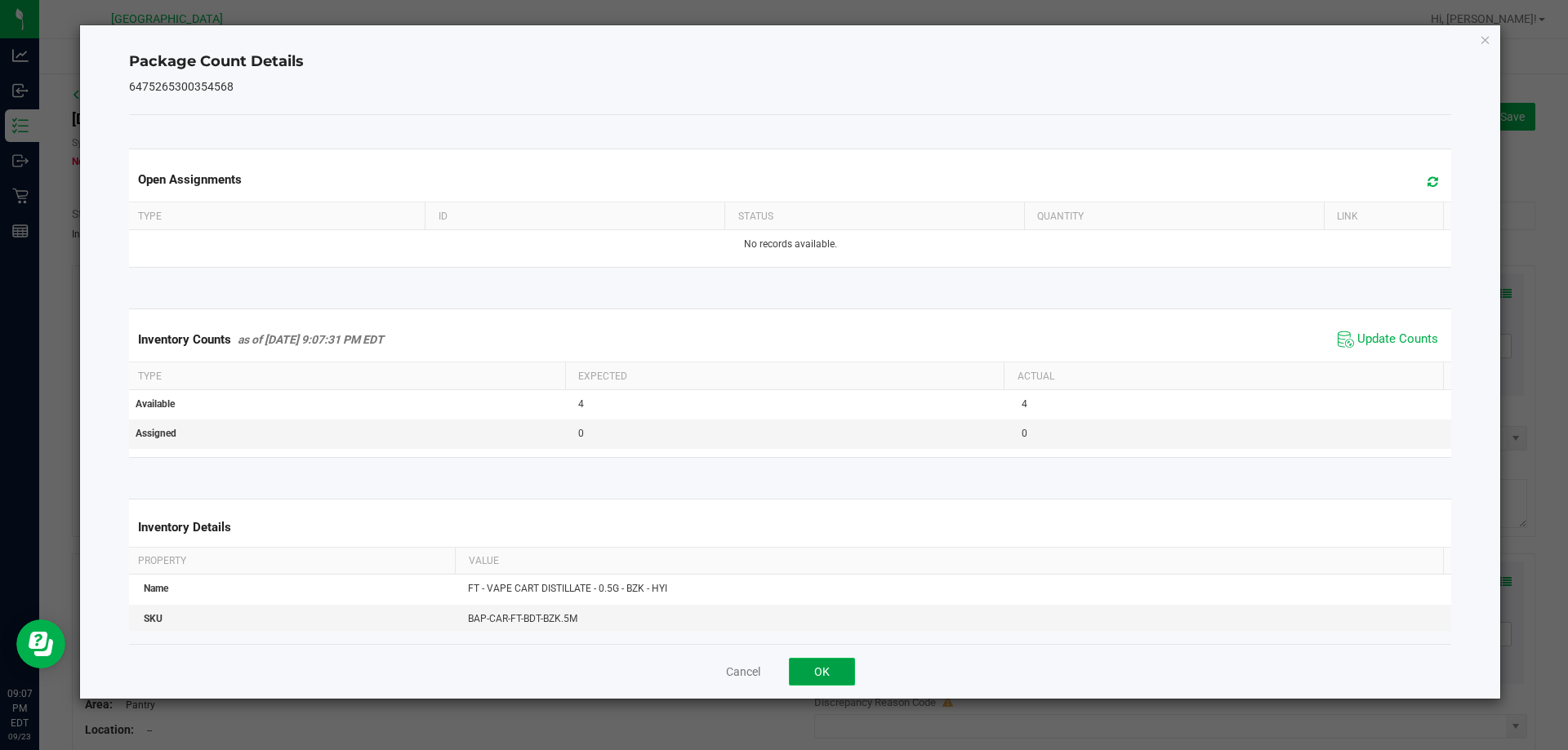
click at [843, 675] on button "OK" at bounding box center [821, 672] width 66 height 28
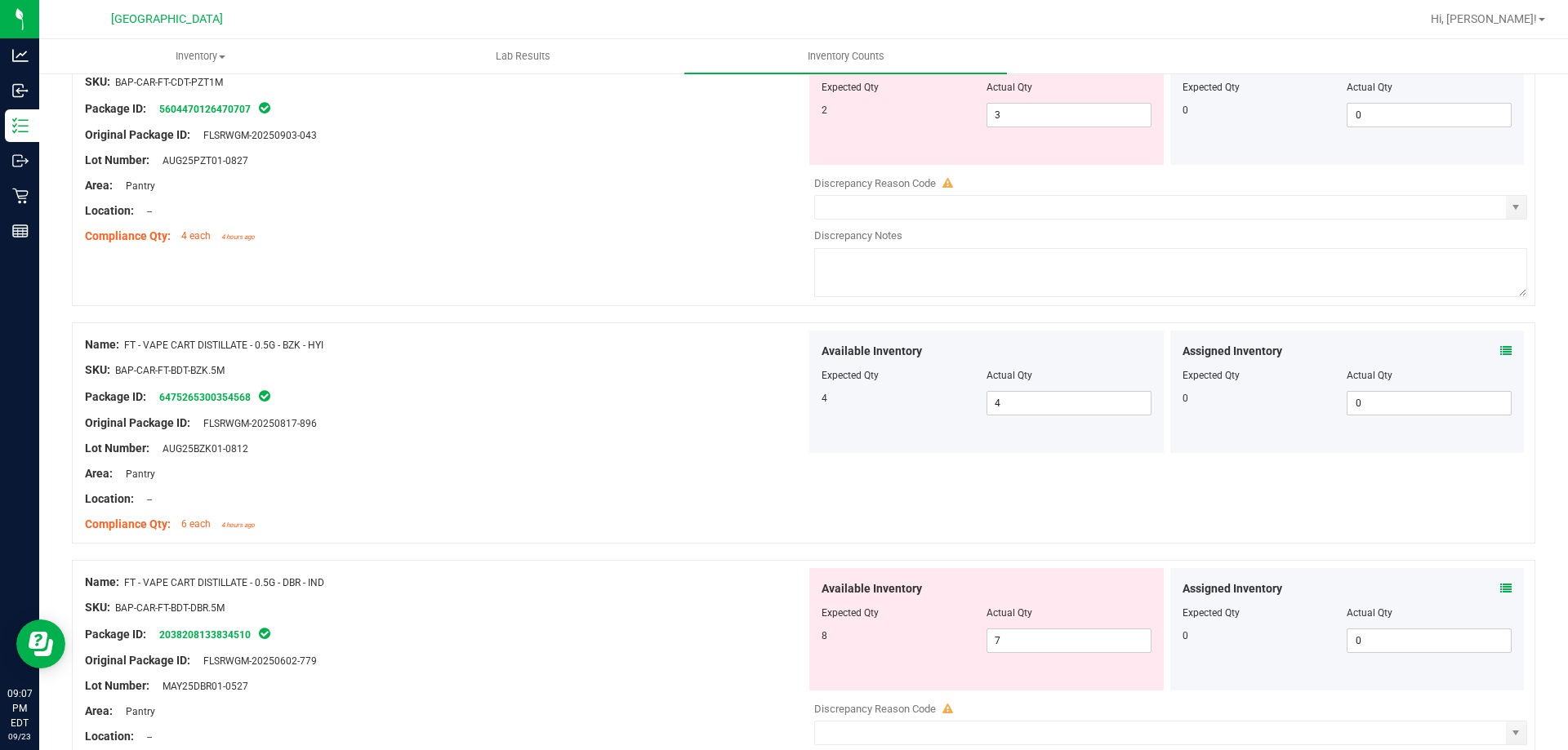
scroll to position [244, 0]
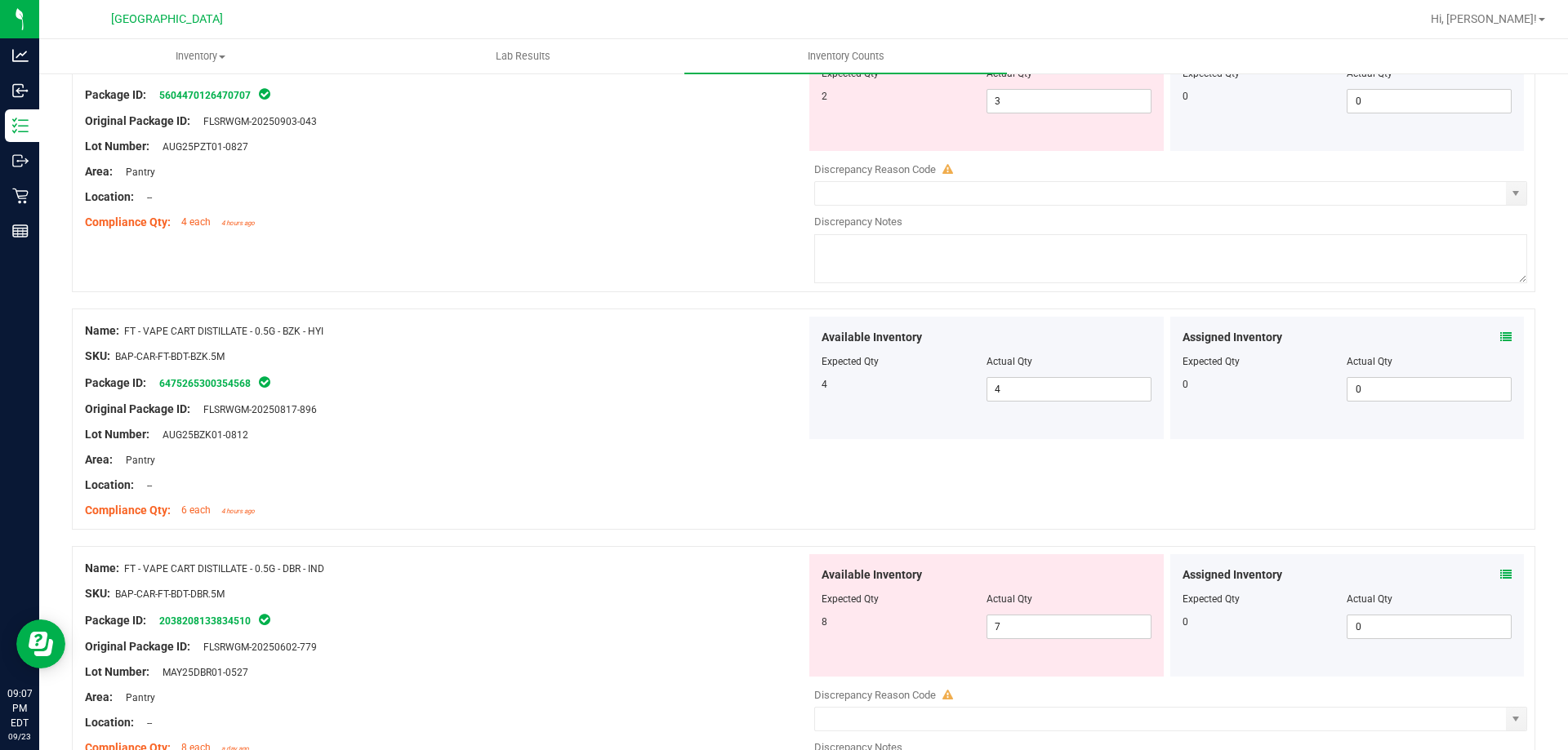
click at [1500, 576] on icon at bounding box center [1505, 575] width 11 height 11
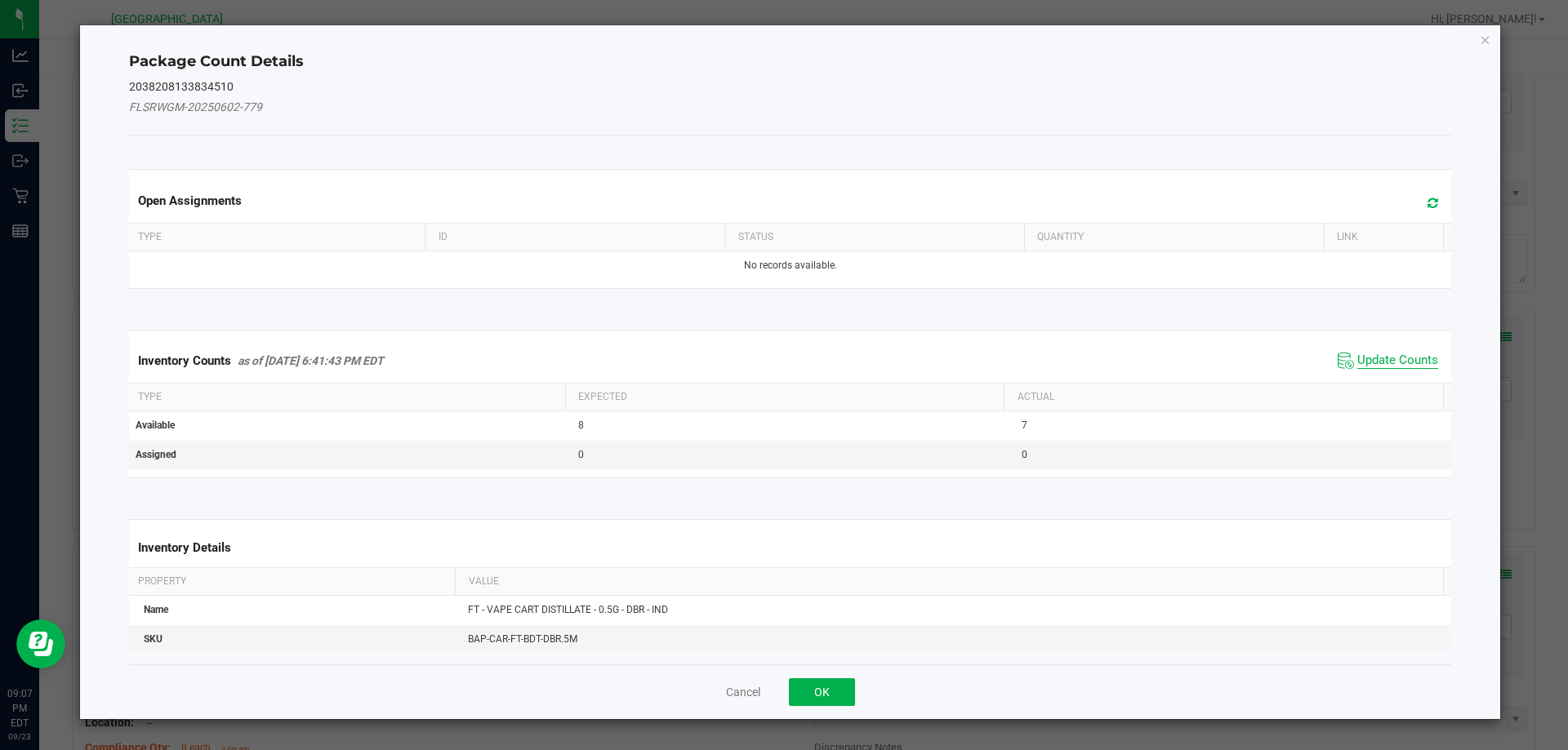
click at [1357, 362] on span "Update Counts" at bounding box center [1397, 360] width 81 height 16
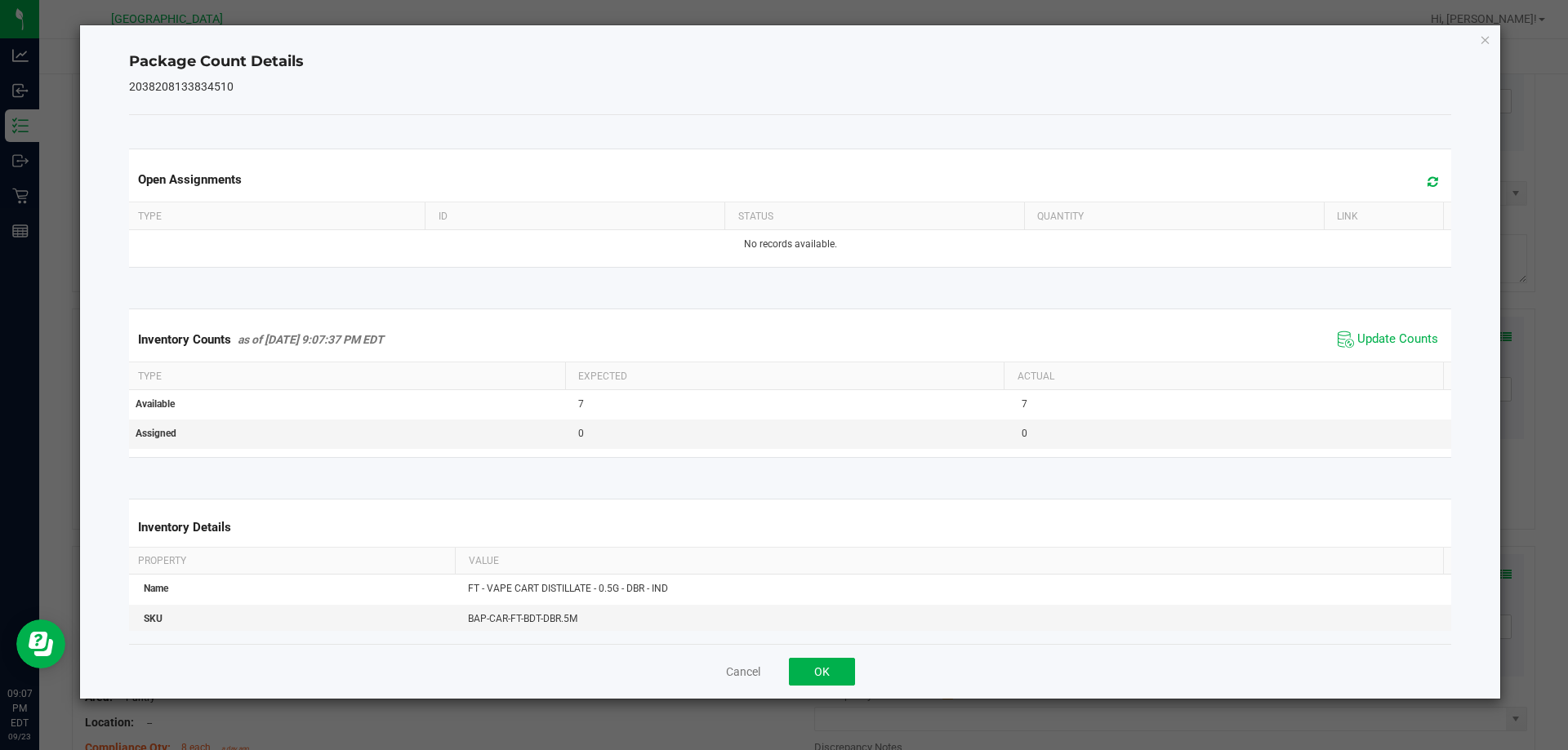
click at [855, 659] on div "Cancel OK" at bounding box center [790, 671] width 1323 height 55
click at [837, 664] on button "OK" at bounding box center [821, 672] width 66 height 28
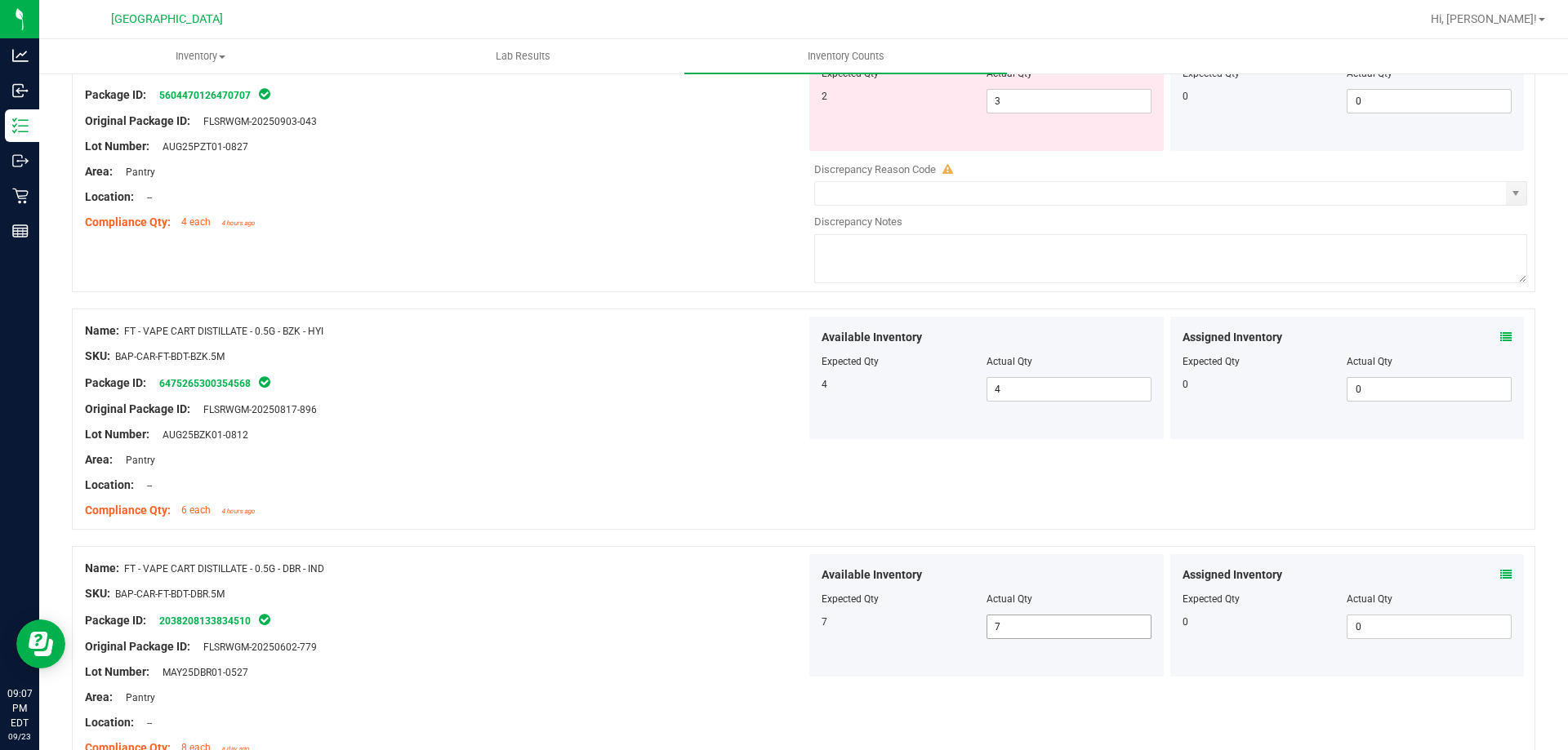
scroll to position [653, 0]
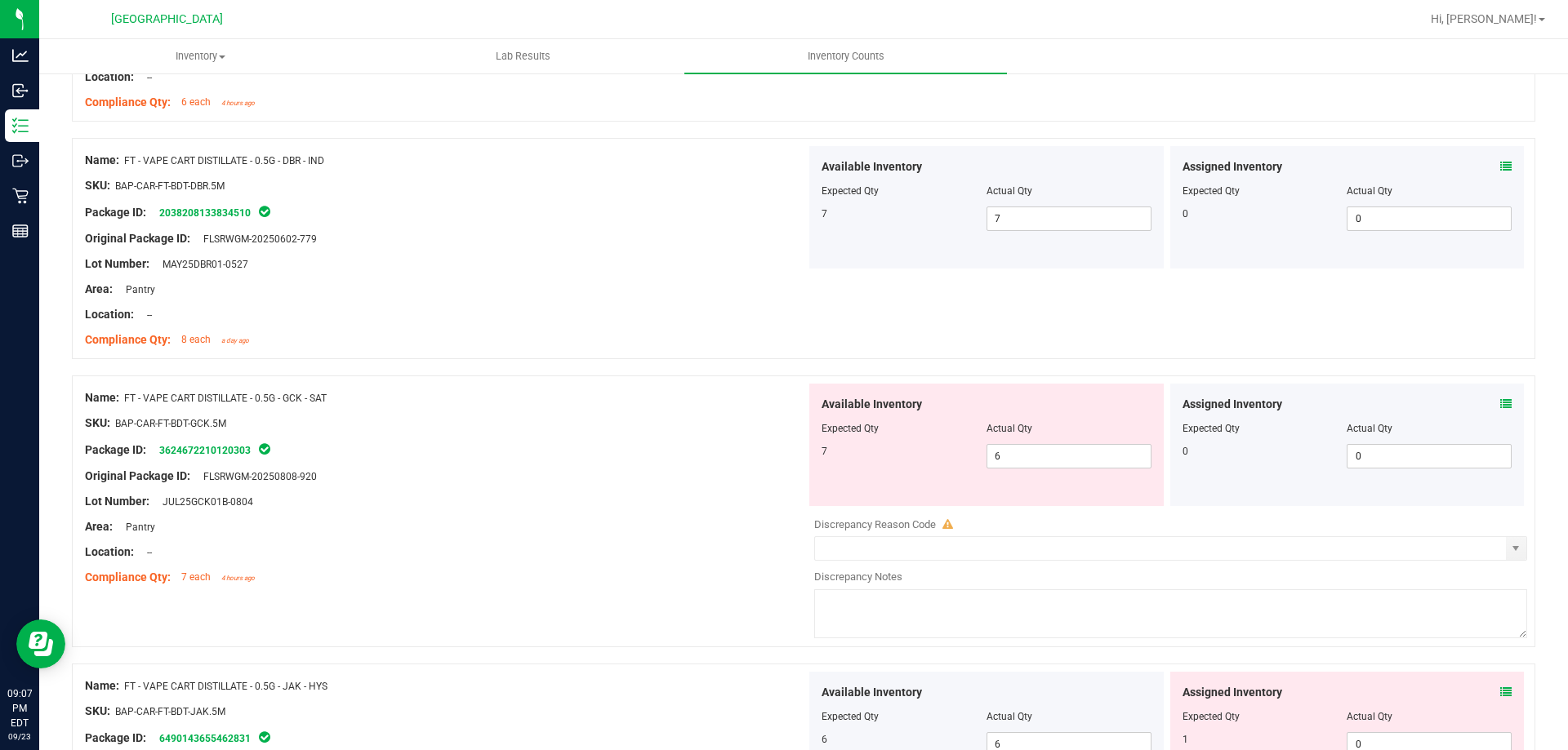
click at [1500, 401] on icon at bounding box center [1505, 404] width 11 height 11
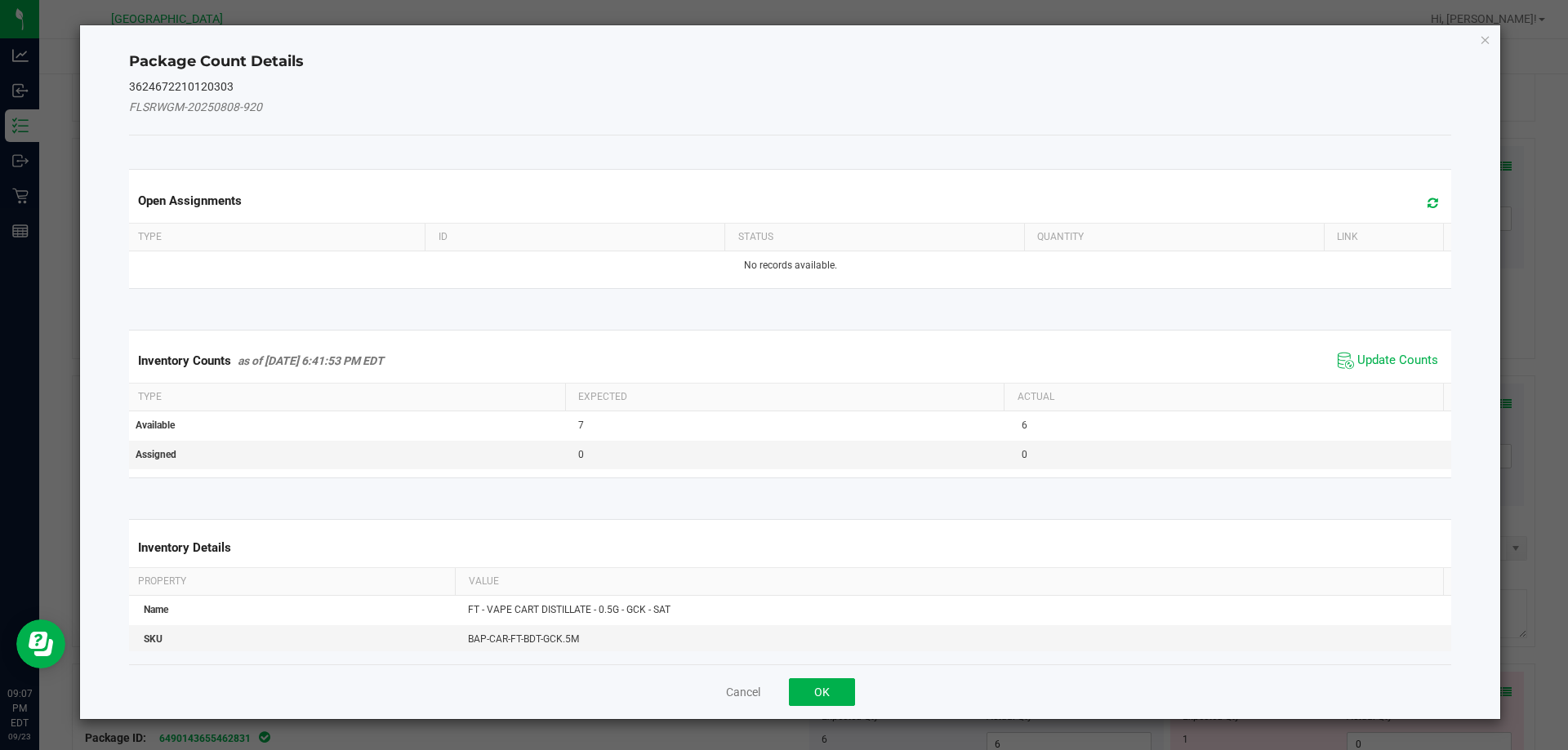
click at [1334, 367] on span "Update Counts" at bounding box center [1388, 361] width 108 height 24
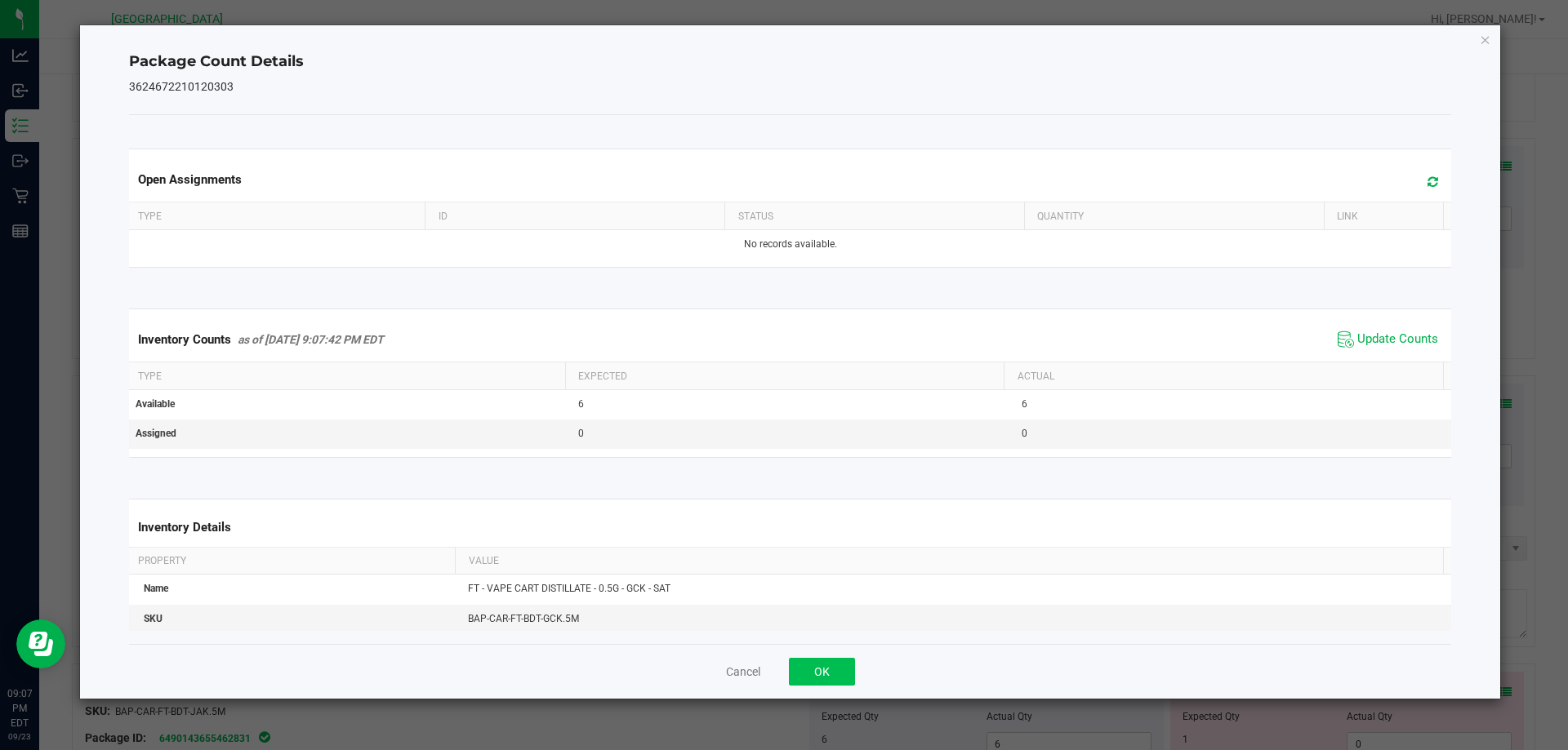
drag, startPoint x: 861, startPoint y: 659, endPoint x: 825, endPoint y: 673, distance: 38.6
click at [857, 661] on div "Cancel OK" at bounding box center [790, 671] width 1323 height 55
click at [825, 673] on button "OK" at bounding box center [821, 672] width 66 height 28
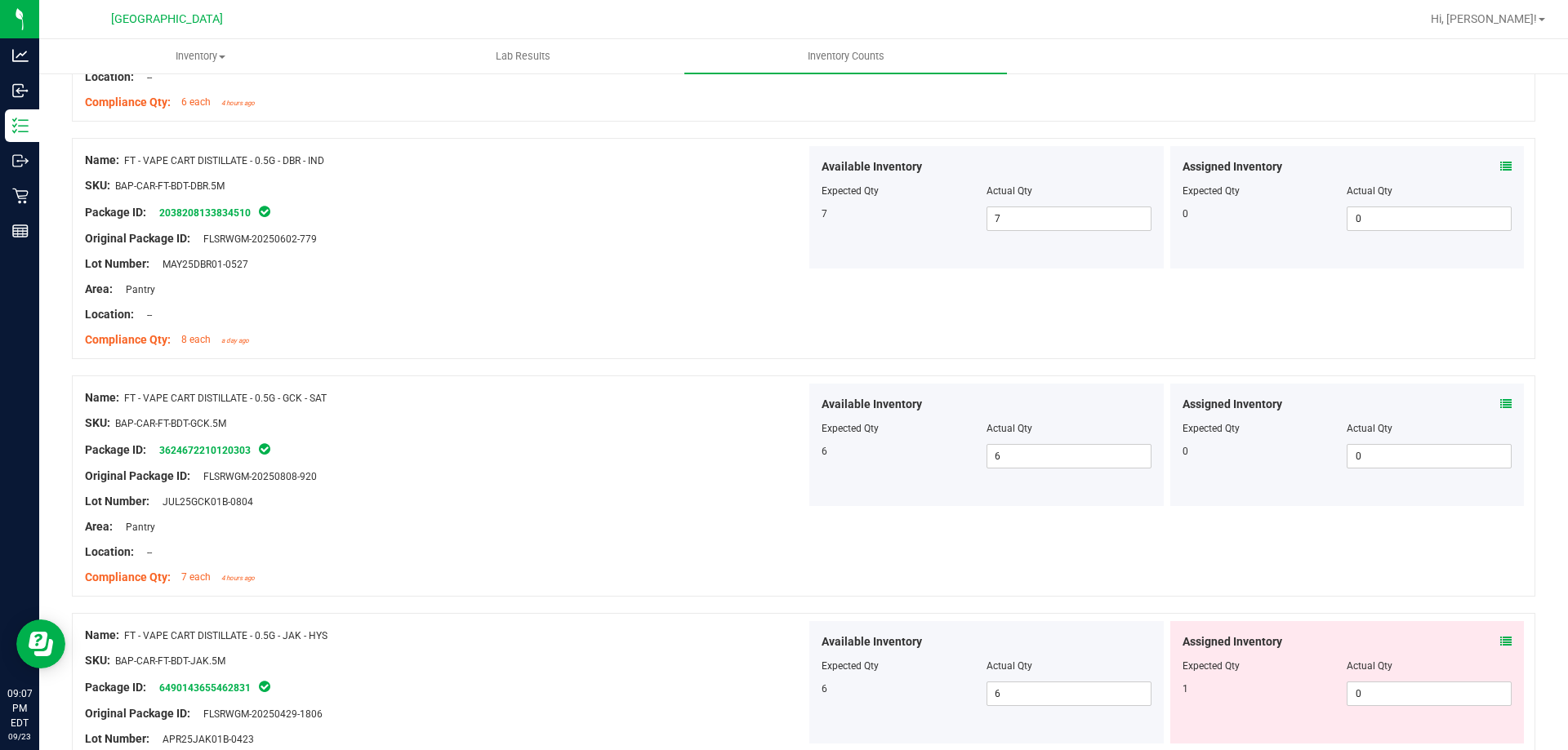
click at [1485, 640] on div "Assigned Inventory" at bounding box center [1347, 642] width 329 height 17
click at [1500, 640] on icon at bounding box center [1505, 641] width 11 height 11
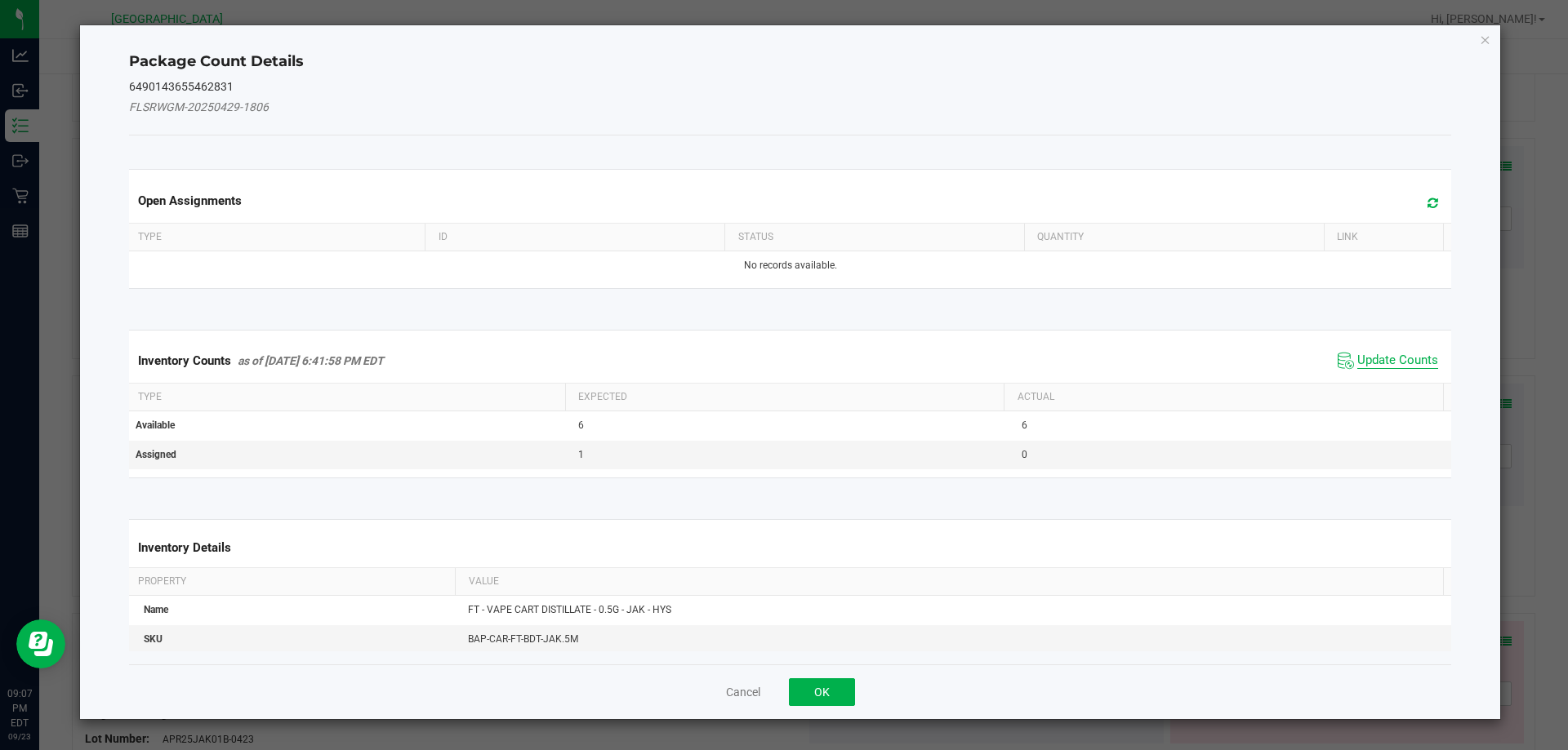
click at [1365, 362] on span "Update Counts" at bounding box center [1397, 360] width 81 height 16
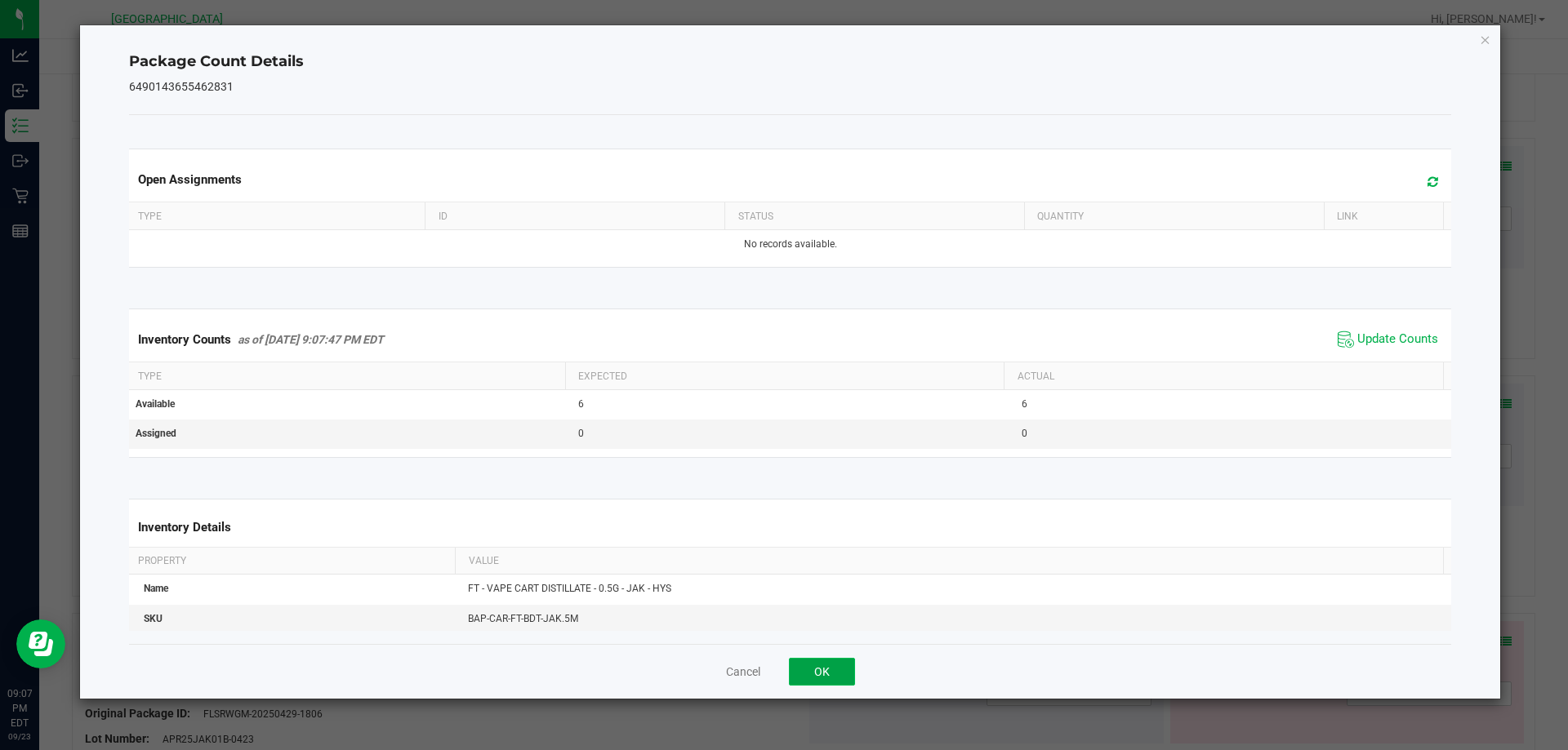
click at [804, 669] on button "OK" at bounding box center [821, 672] width 66 height 28
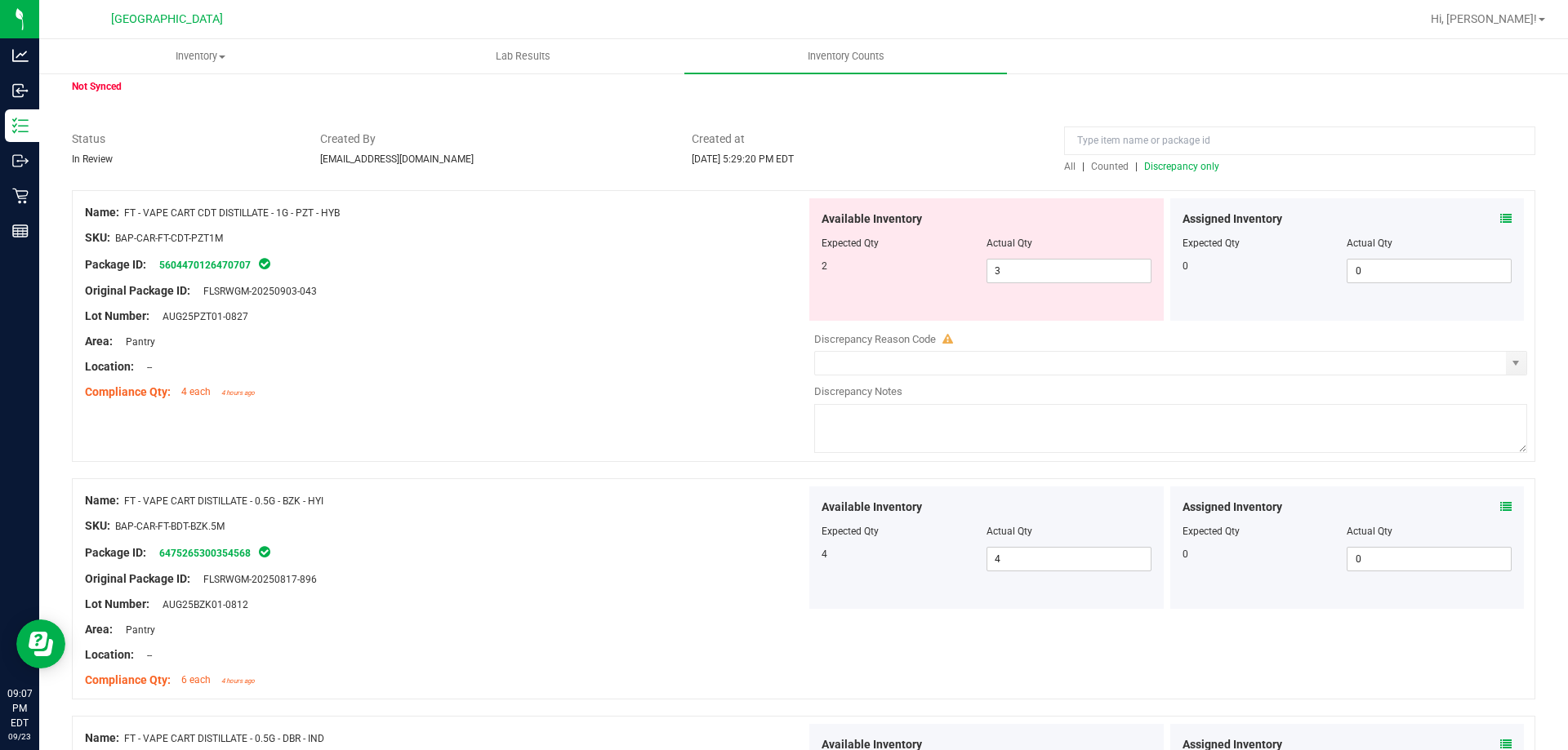
scroll to position [0, 0]
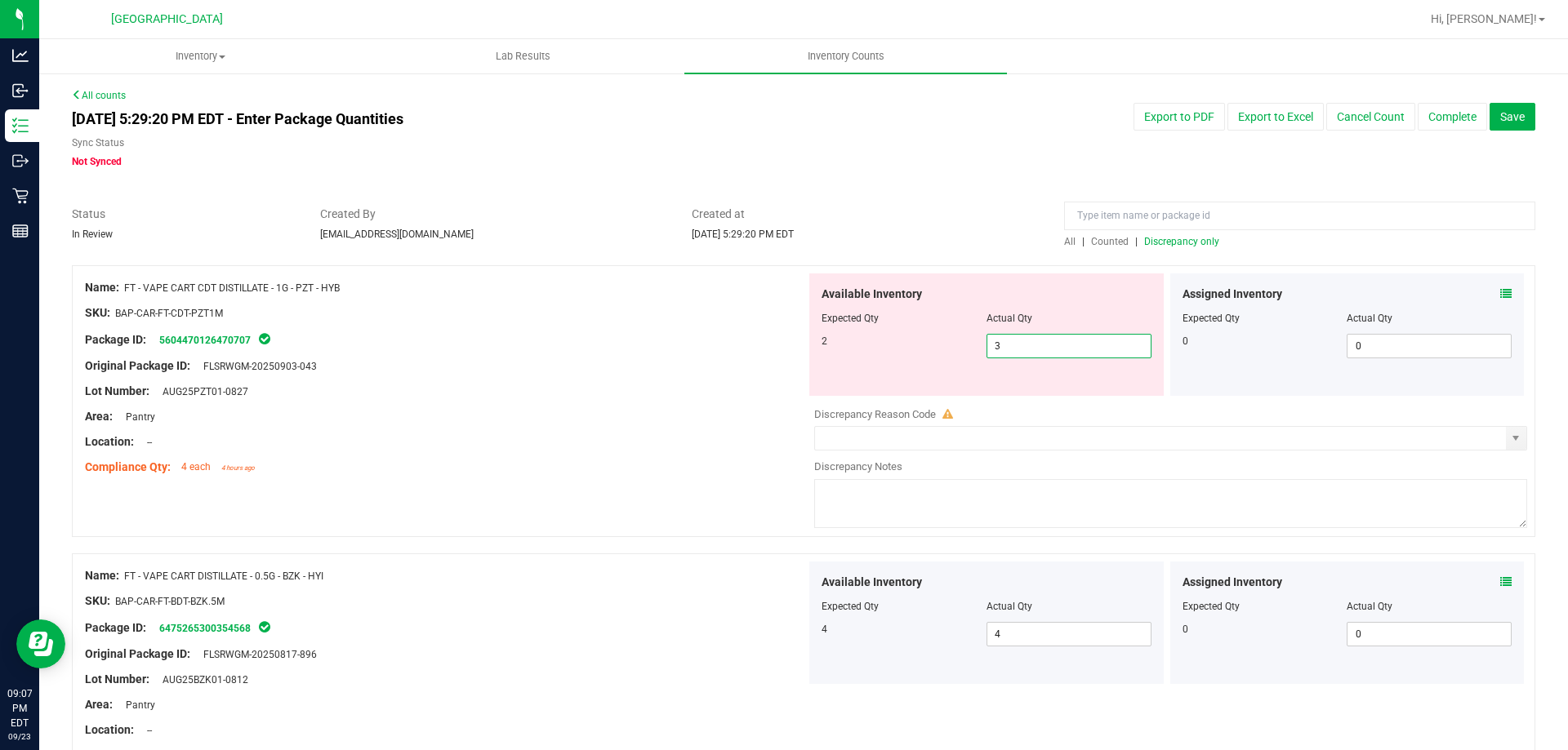
drag, startPoint x: 1044, startPoint y: 351, endPoint x: 898, endPoint y: 359, distance: 146.2
click at [914, 358] on div "Available Inventory Expected Qty Actual Qty 2 3 3" at bounding box center [987, 334] width 355 height 122
type input "2"
click at [673, 392] on div "Lot Number: AUG25PZT01-0827" at bounding box center [445, 391] width 721 height 17
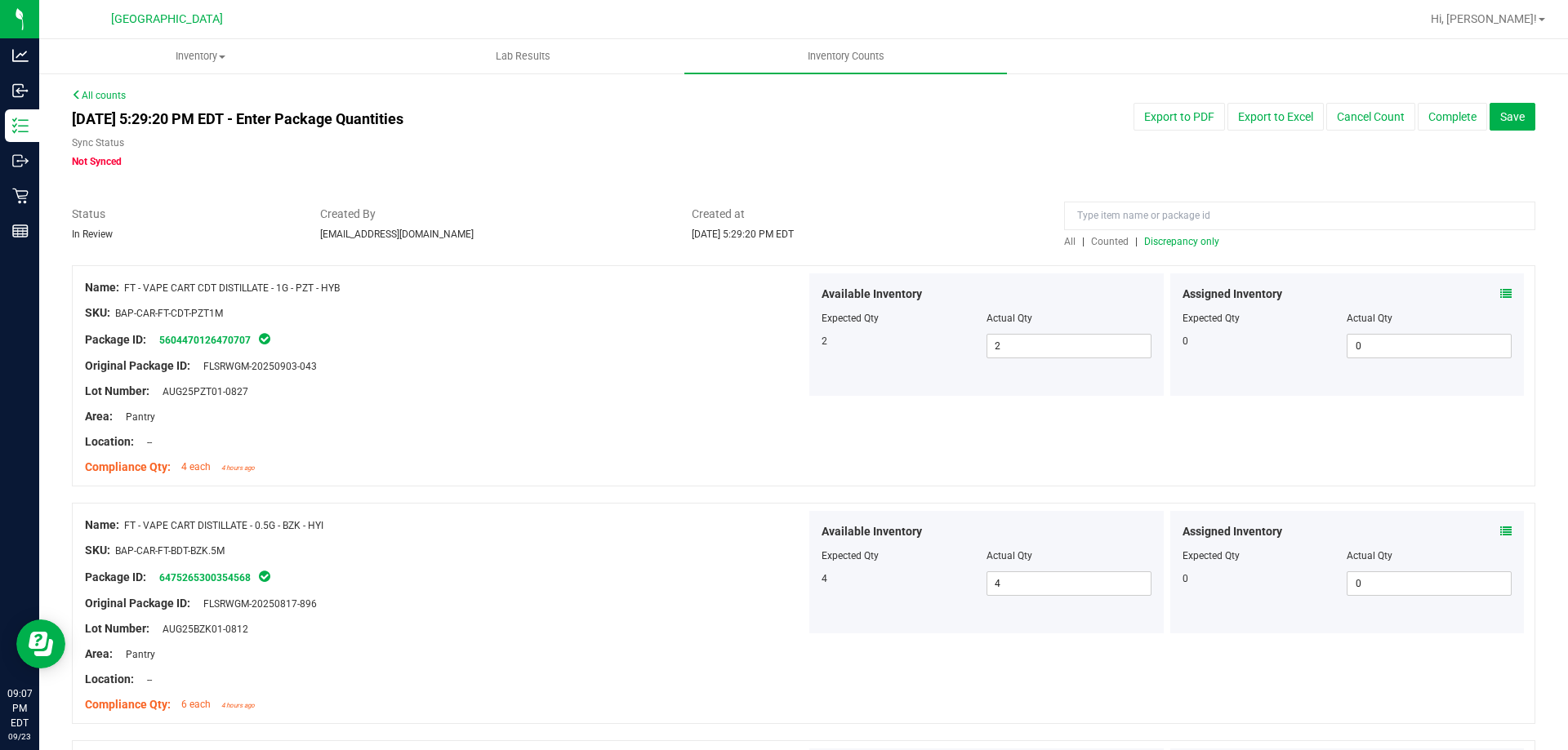
click at [1174, 246] on span "Discrepancy only" at bounding box center [1182, 242] width 75 height 11
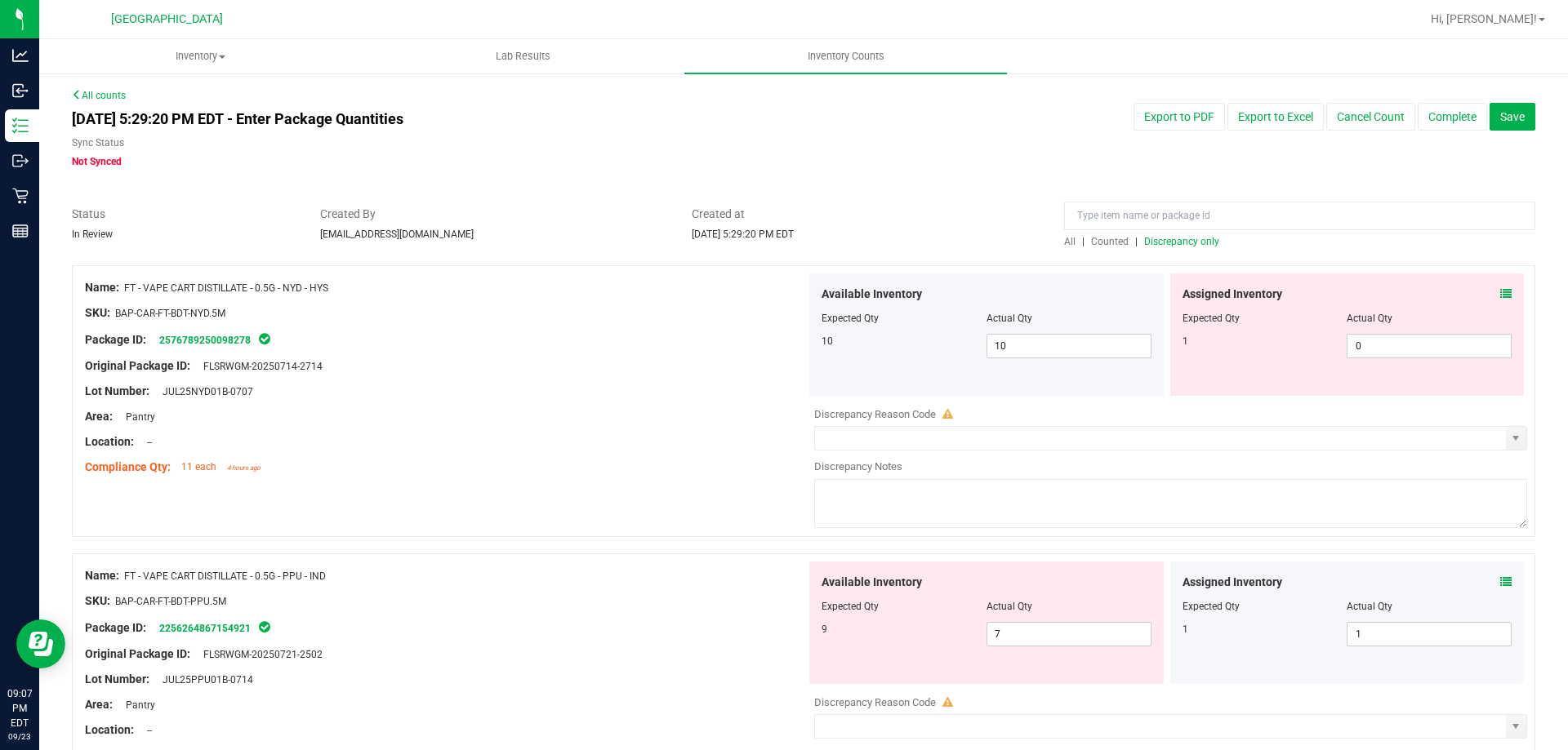
click at [1486, 291] on div "Assigned Inventory" at bounding box center [1347, 294] width 329 height 17
click at [1500, 295] on icon at bounding box center [1505, 294] width 11 height 11
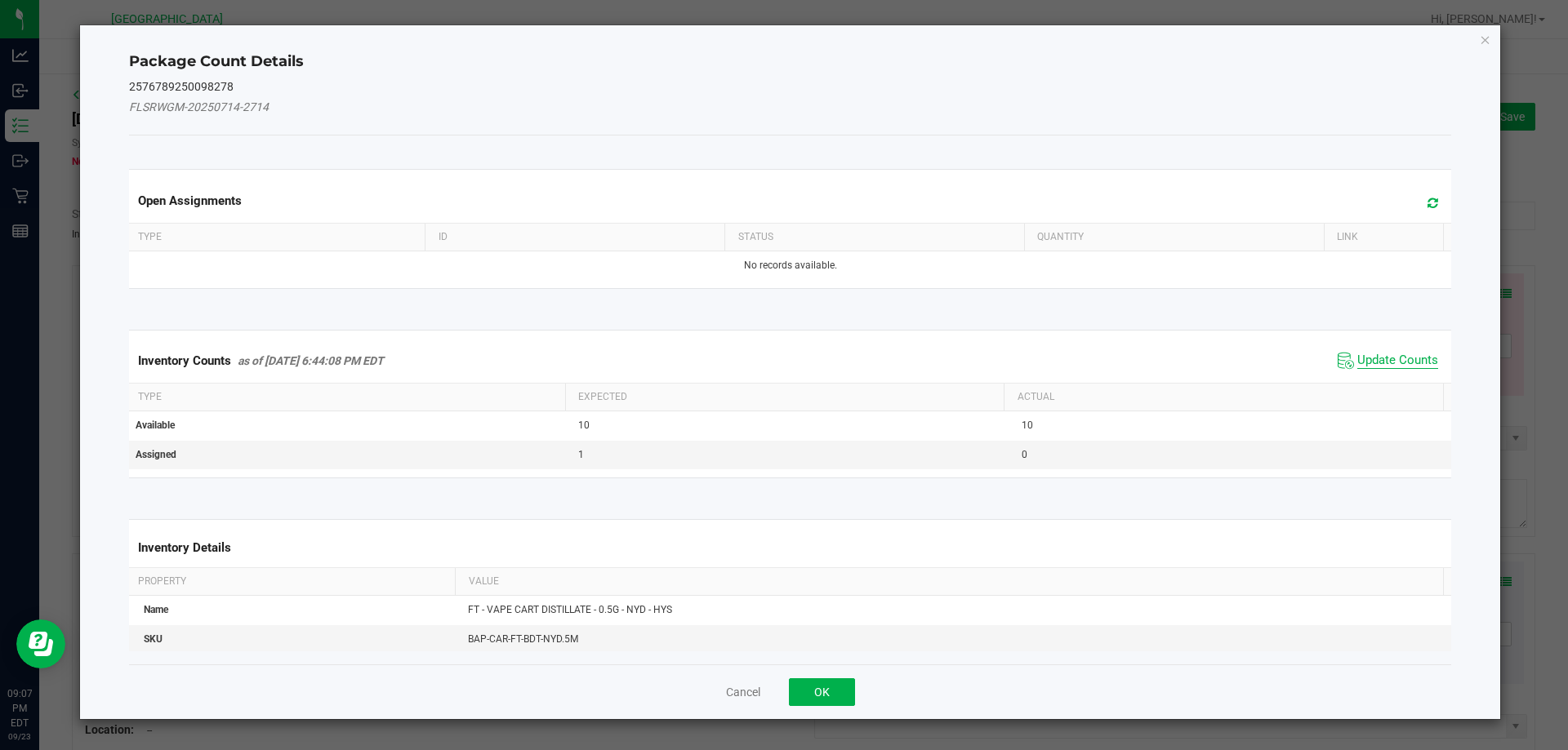
click at [1357, 367] on span "Update Counts" at bounding box center [1397, 360] width 81 height 16
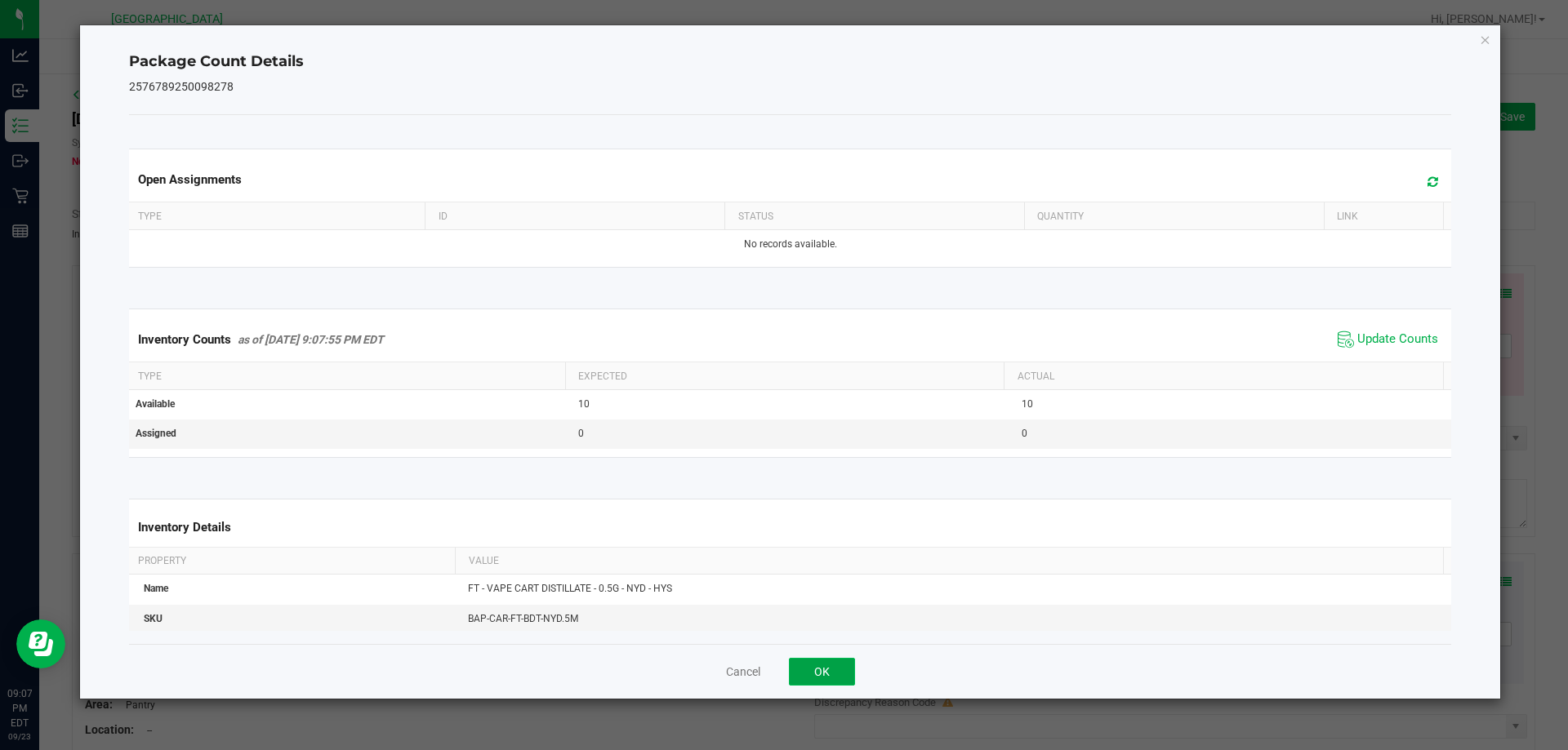
click at [829, 677] on button "OK" at bounding box center [821, 672] width 66 height 28
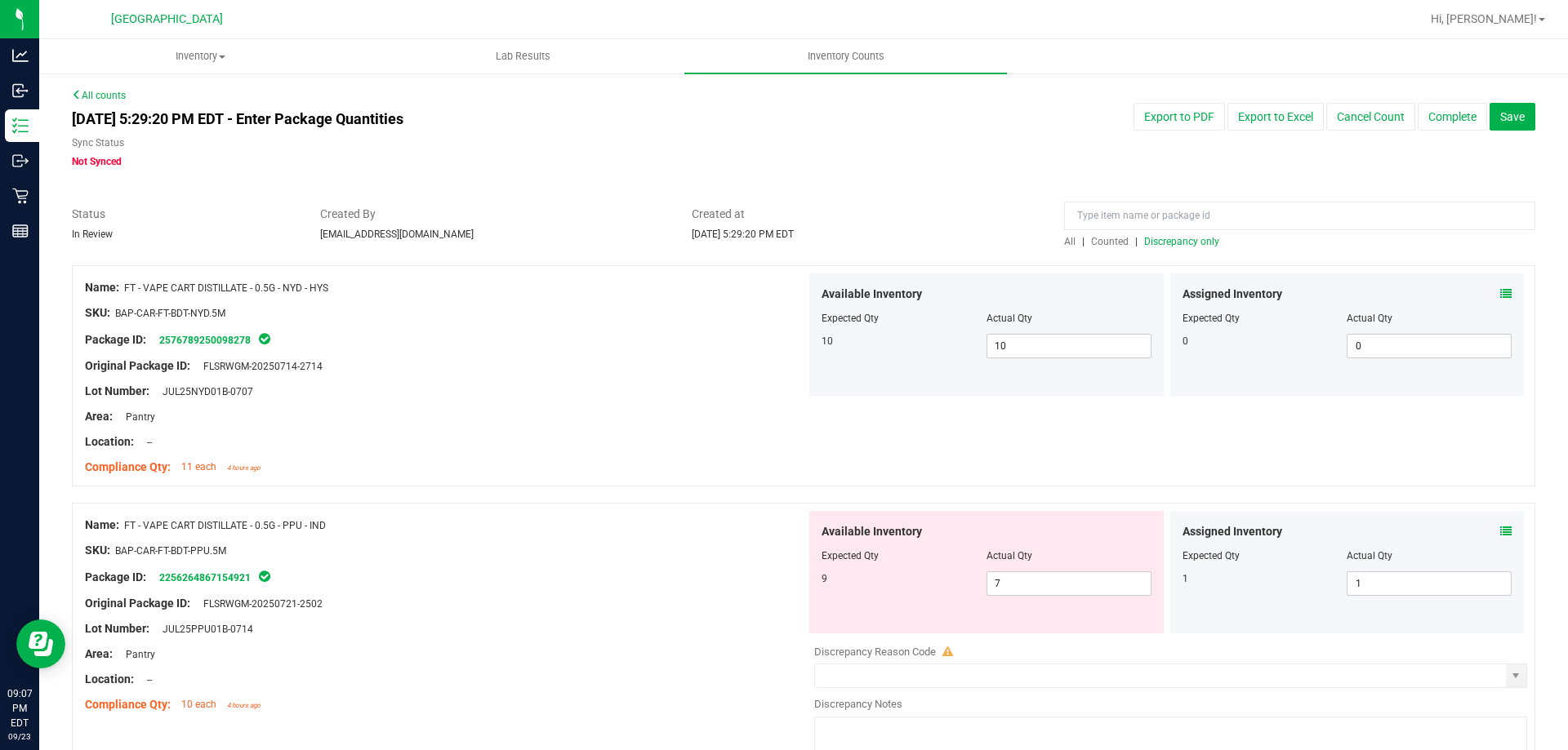
click at [1505, 531] on div "Assigned Inventory Expected Qty Actual Qty 1 1 1" at bounding box center [1348, 572] width 355 height 122
click at [1500, 530] on icon at bounding box center [1505, 531] width 11 height 11
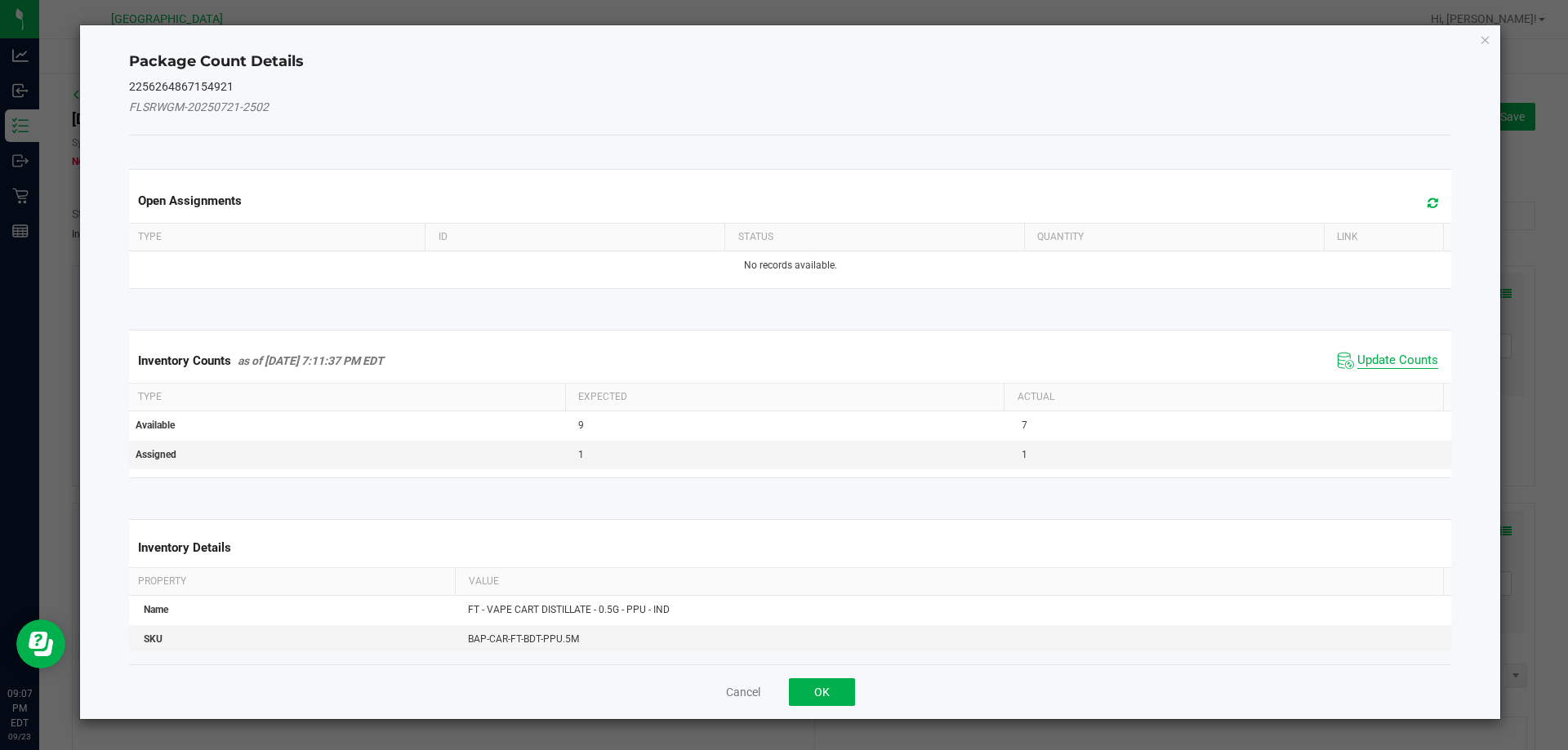
click at [1377, 364] on span "Update Counts" at bounding box center [1397, 360] width 81 height 16
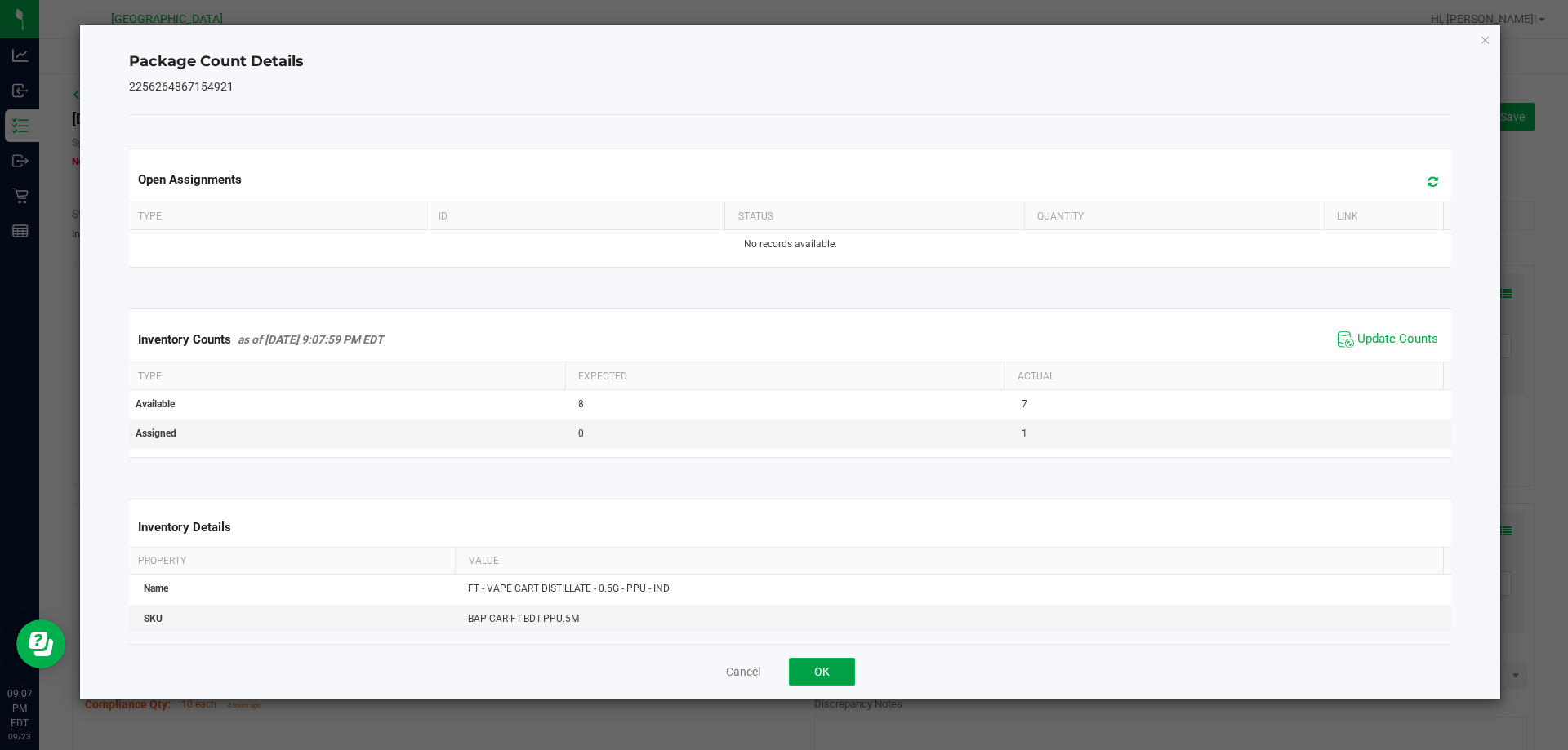
click at [825, 668] on button "OK" at bounding box center [821, 672] width 66 height 28
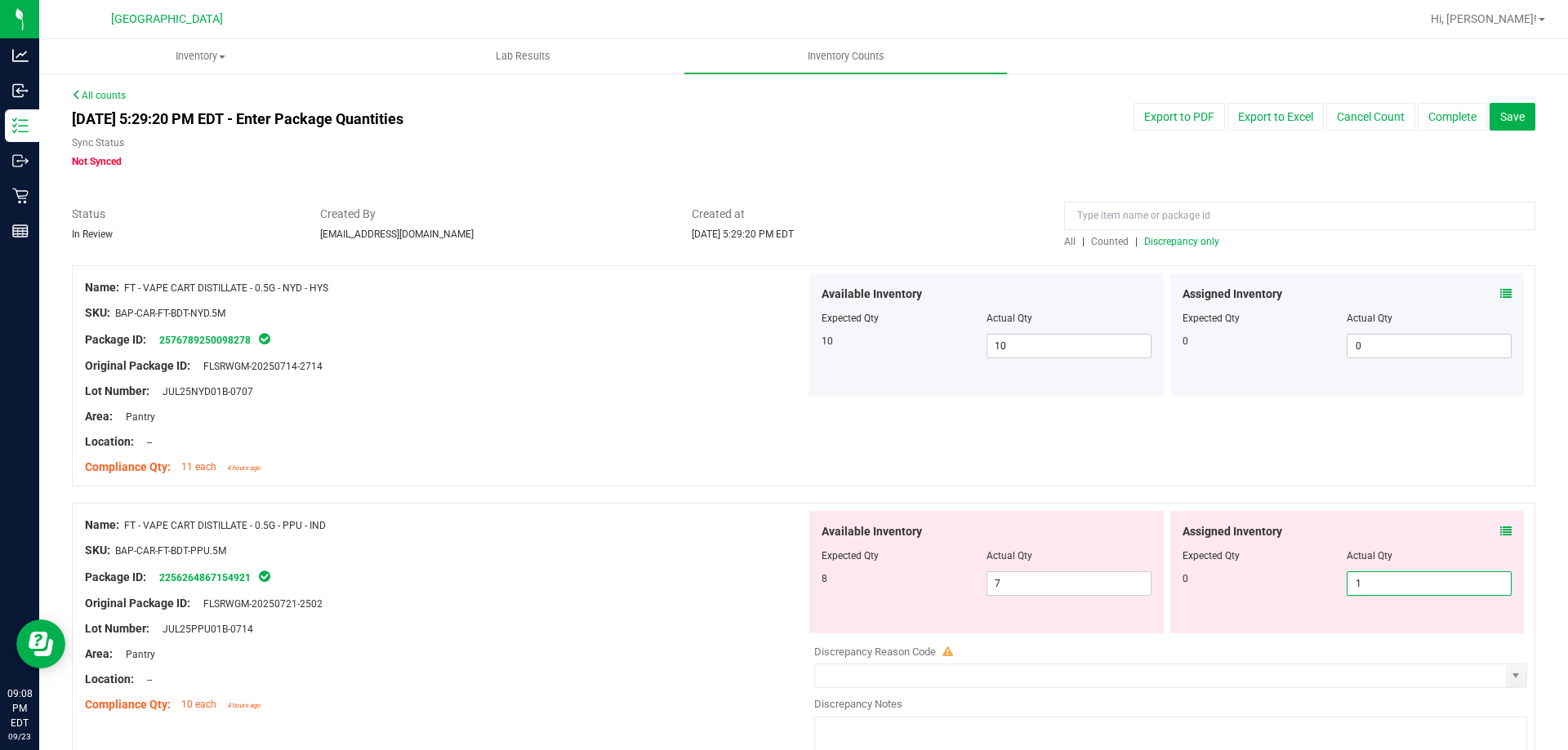
drag, startPoint x: 1351, startPoint y: 569, endPoint x: 1212, endPoint y: 566, distance: 139.0
click at [1218, 566] on div "Assigned Inventory Expected Qty Actual Qty 0 1 1" at bounding box center [1348, 572] width 355 height 122
type input "0"
click at [654, 572] on div "Package ID: 2256264867154921" at bounding box center [445, 576] width 721 height 20
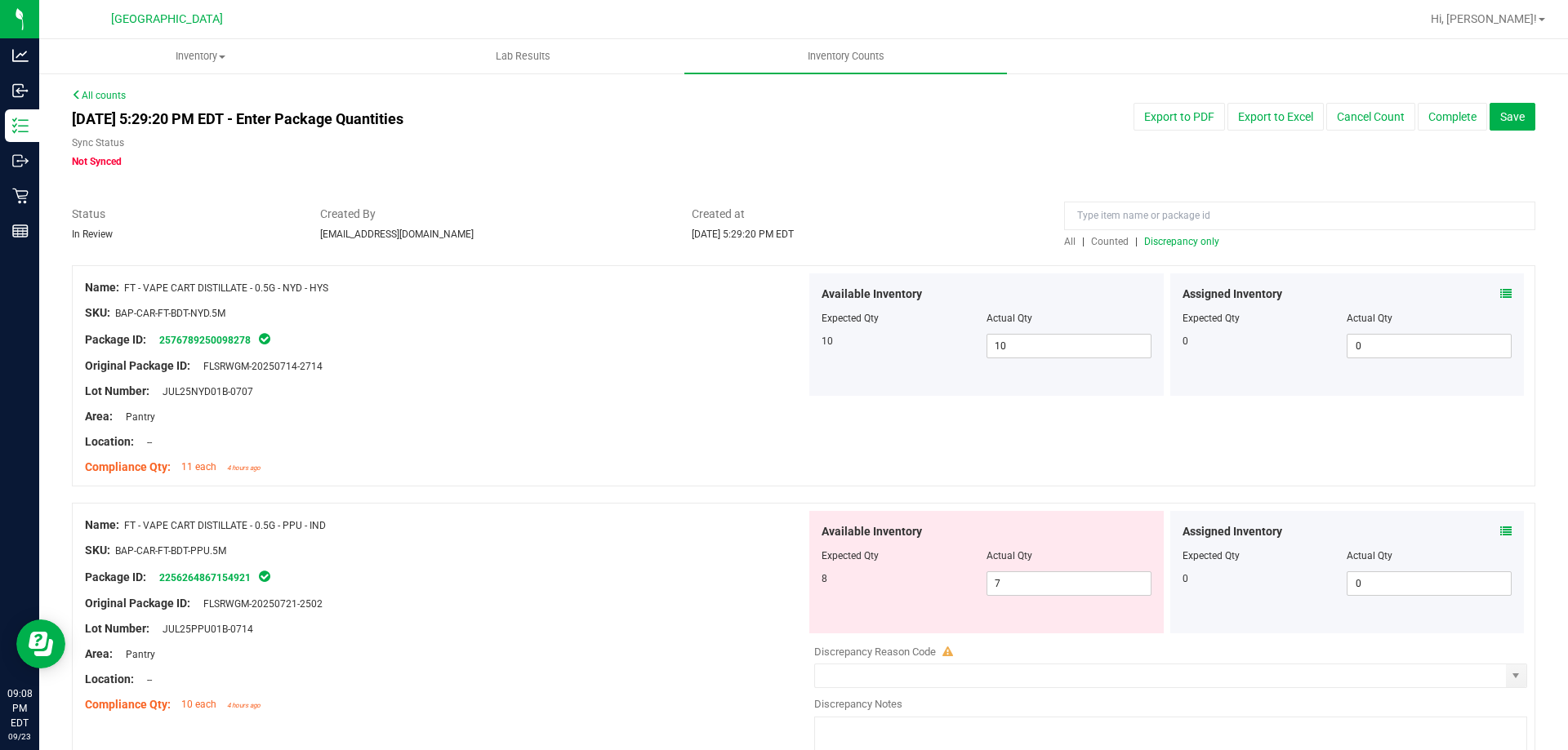
click at [1167, 238] on span "Discrepancy only" at bounding box center [1182, 242] width 75 height 11
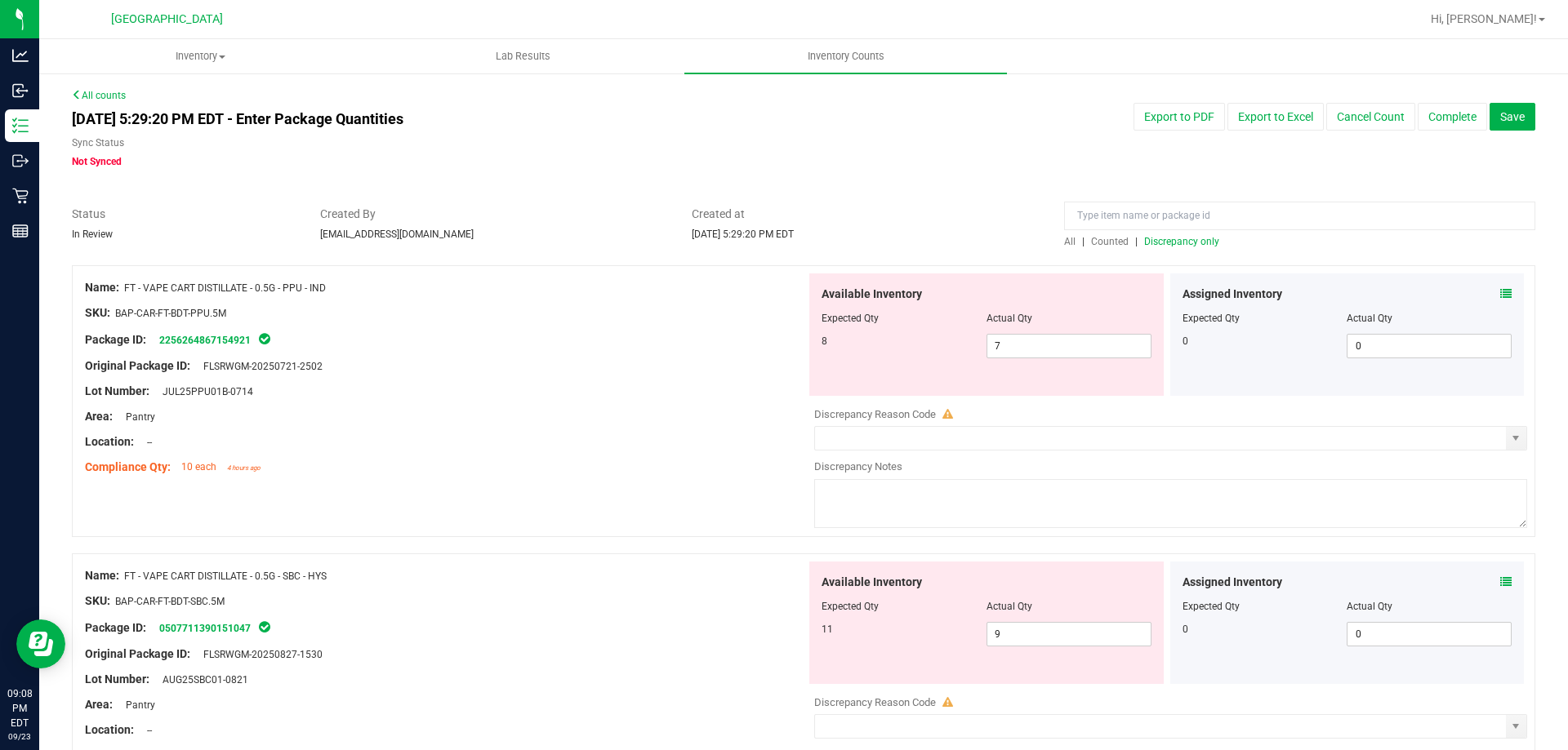
click at [1501, 577] on div "Assigned Inventory Expected Qty Actual Qty 0 0 0" at bounding box center [1348, 622] width 355 height 122
click at [1500, 578] on icon at bounding box center [1505, 582] width 11 height 11
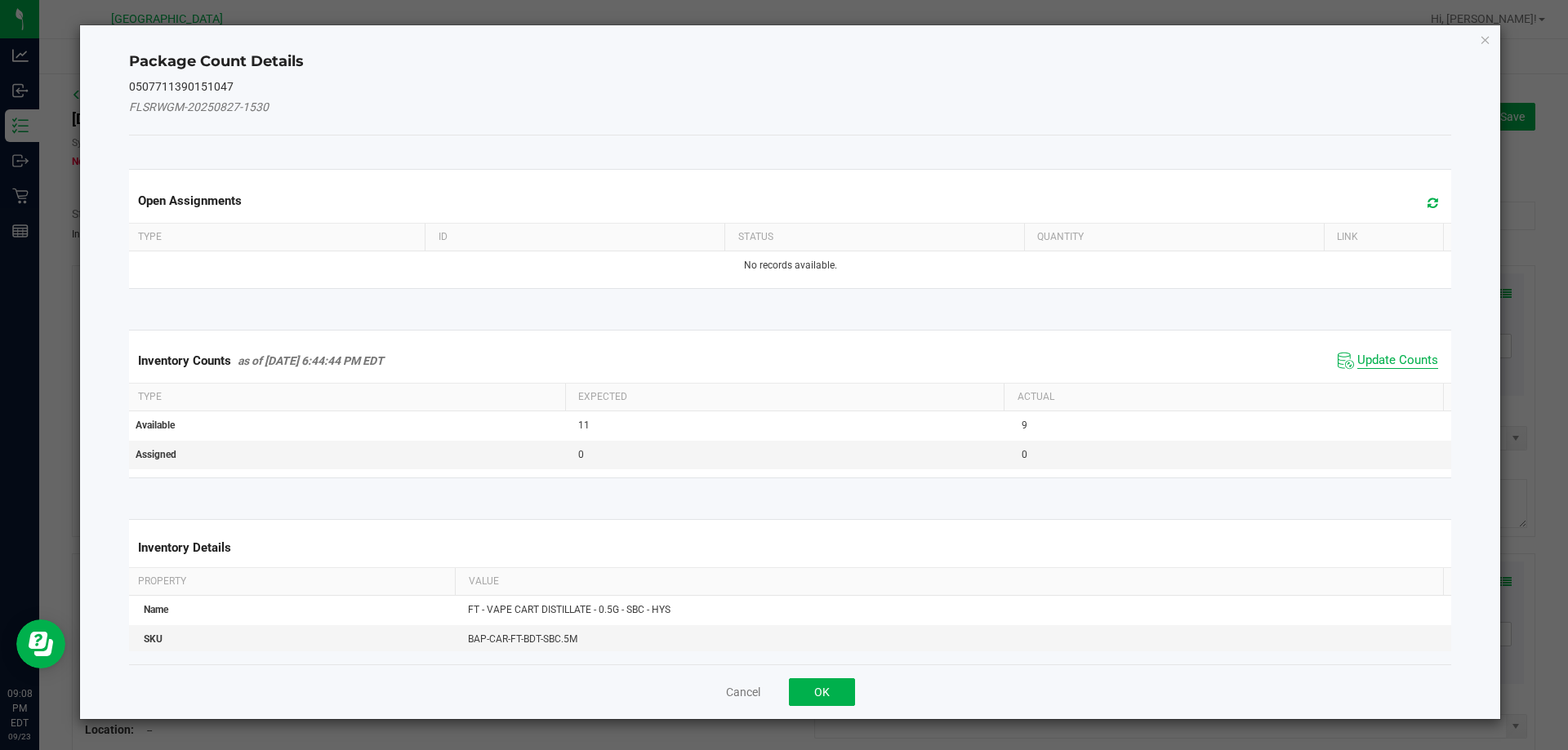
click at [1357, 363] on span "Update Counts" at bounding box center [1397, 360] width 81 height 16
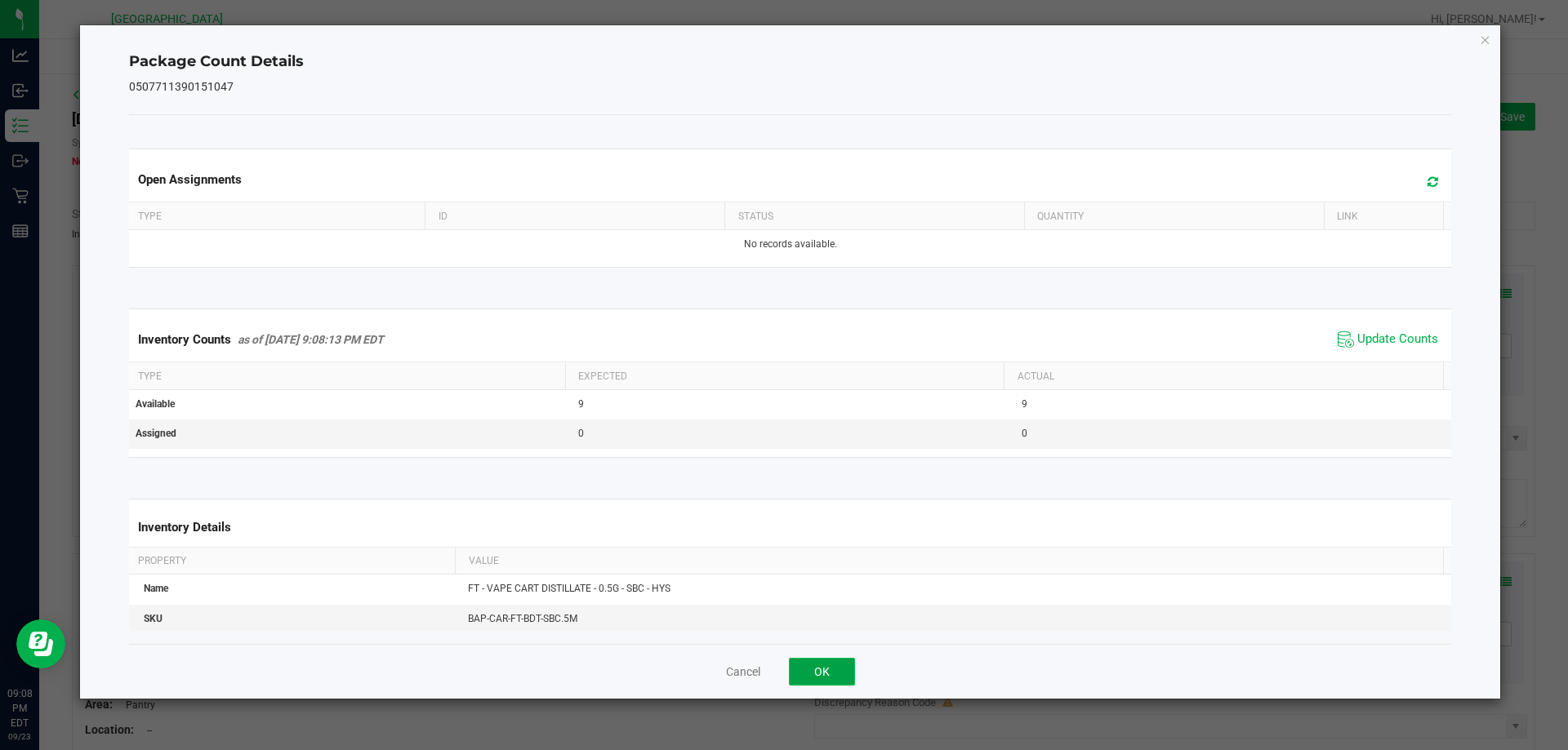
click at [850, 667] on button "OK" at bounding box center [821, 672] width 66 height 28
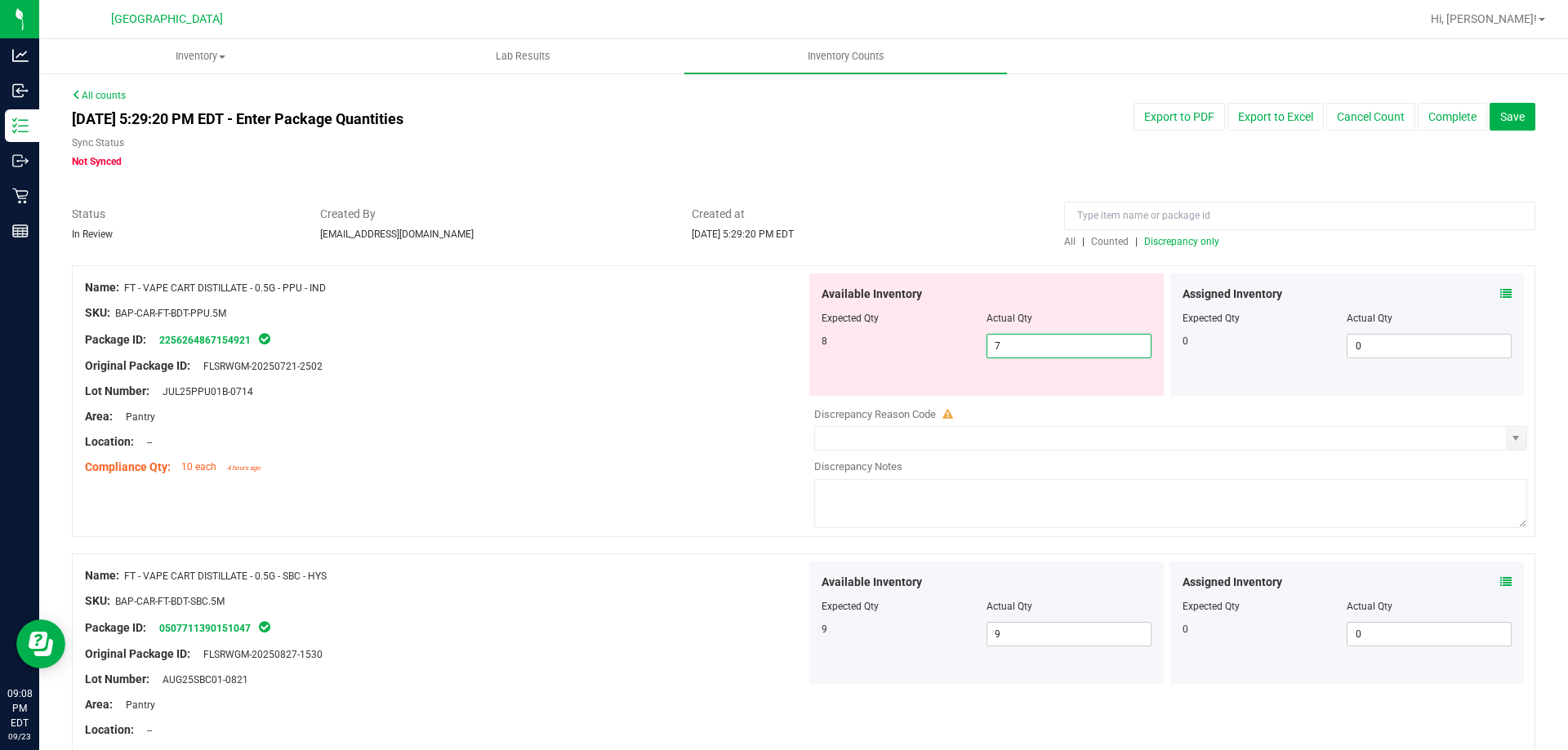
drag, startPoint x: 987, startPoint y: 341, endPoint x: 802, endPoint y: 337, distance: 185.0
click at [809, 337] on div "Available Inventory Expected Qty Actual Qty 8 7 7" at bounding box center [987, 334] width 355 height 122
type input "8"
drag, startPoint x: 689, startPoint y: 375, endPoint x: 960, endPoint y: 370, distance: 271.0
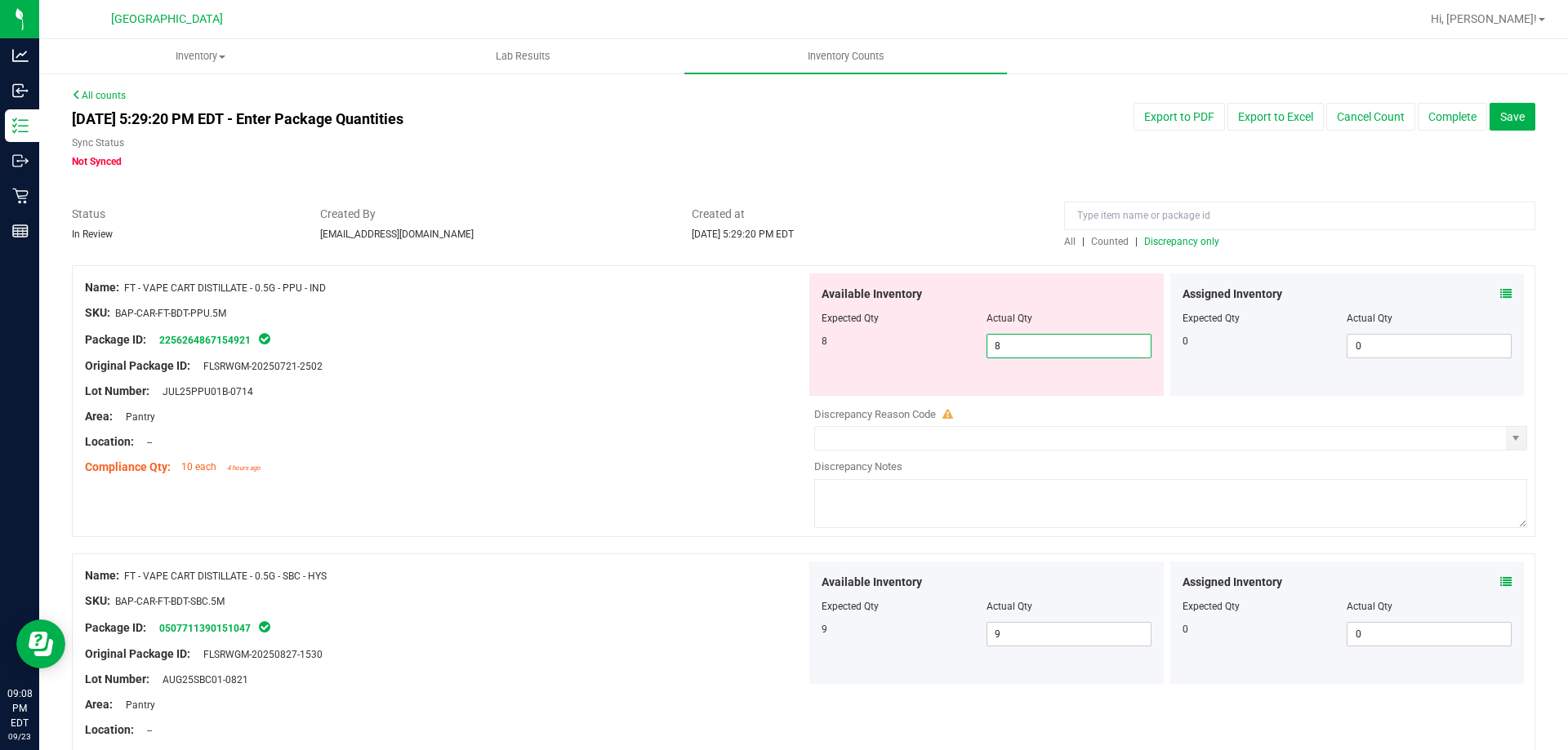
click at [690, 375] on div at bounding box center [445, 379] width 721 height 8
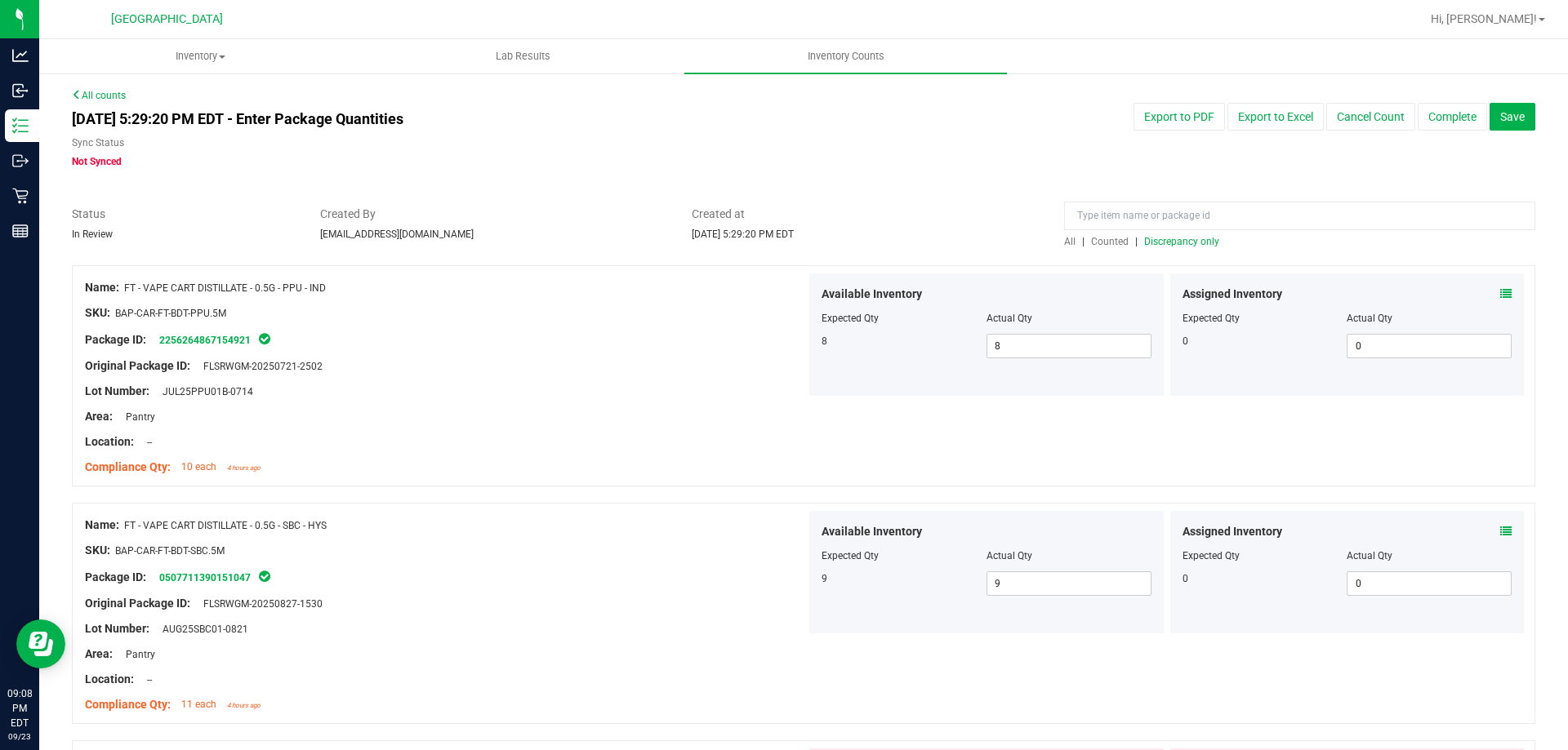
click at [1194, 243] on span "Discrepancy only" at bounding box center [1182, 242] width 75 height 11
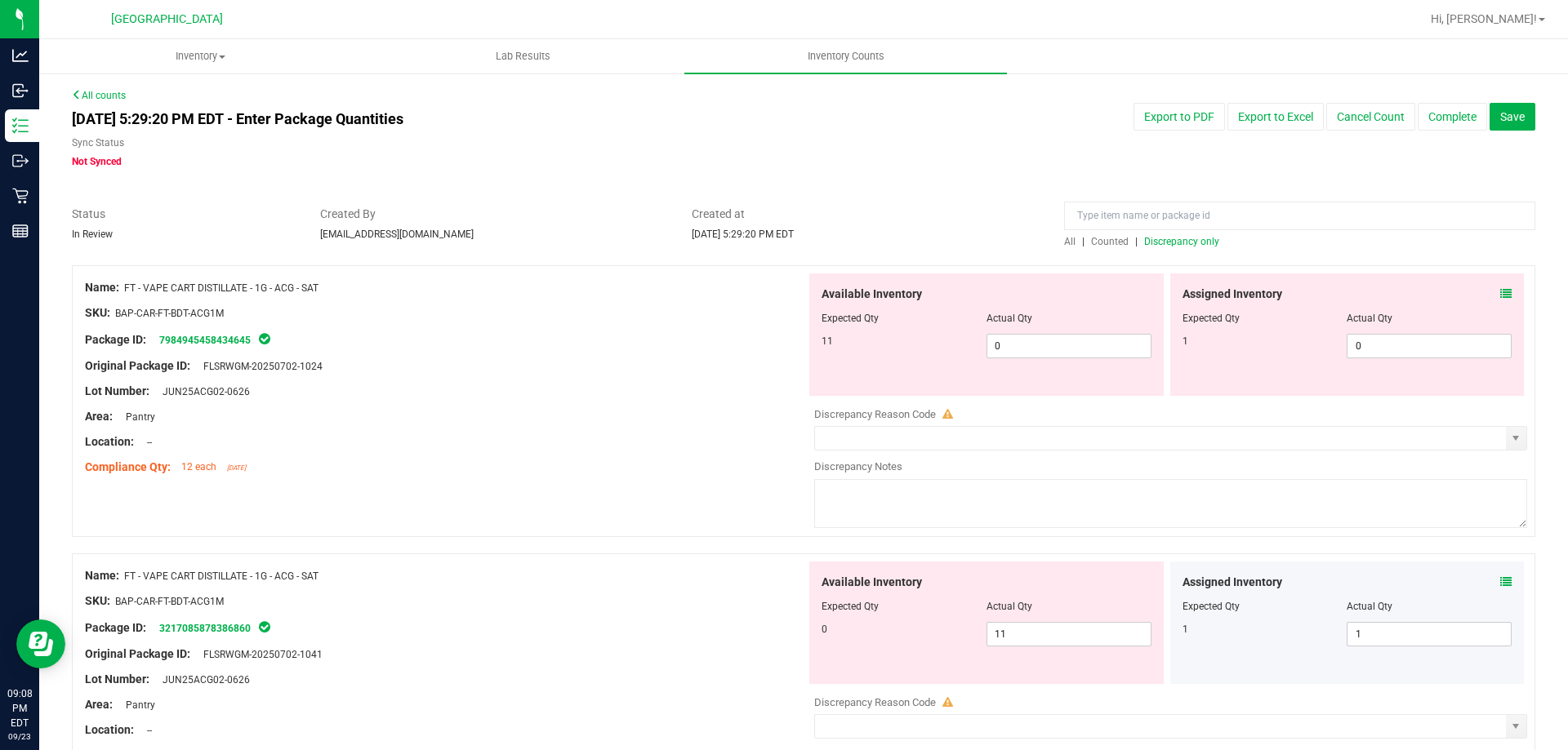
click at [1500, 292] on icon at bounding box center [1505, 294] width 11 height 11
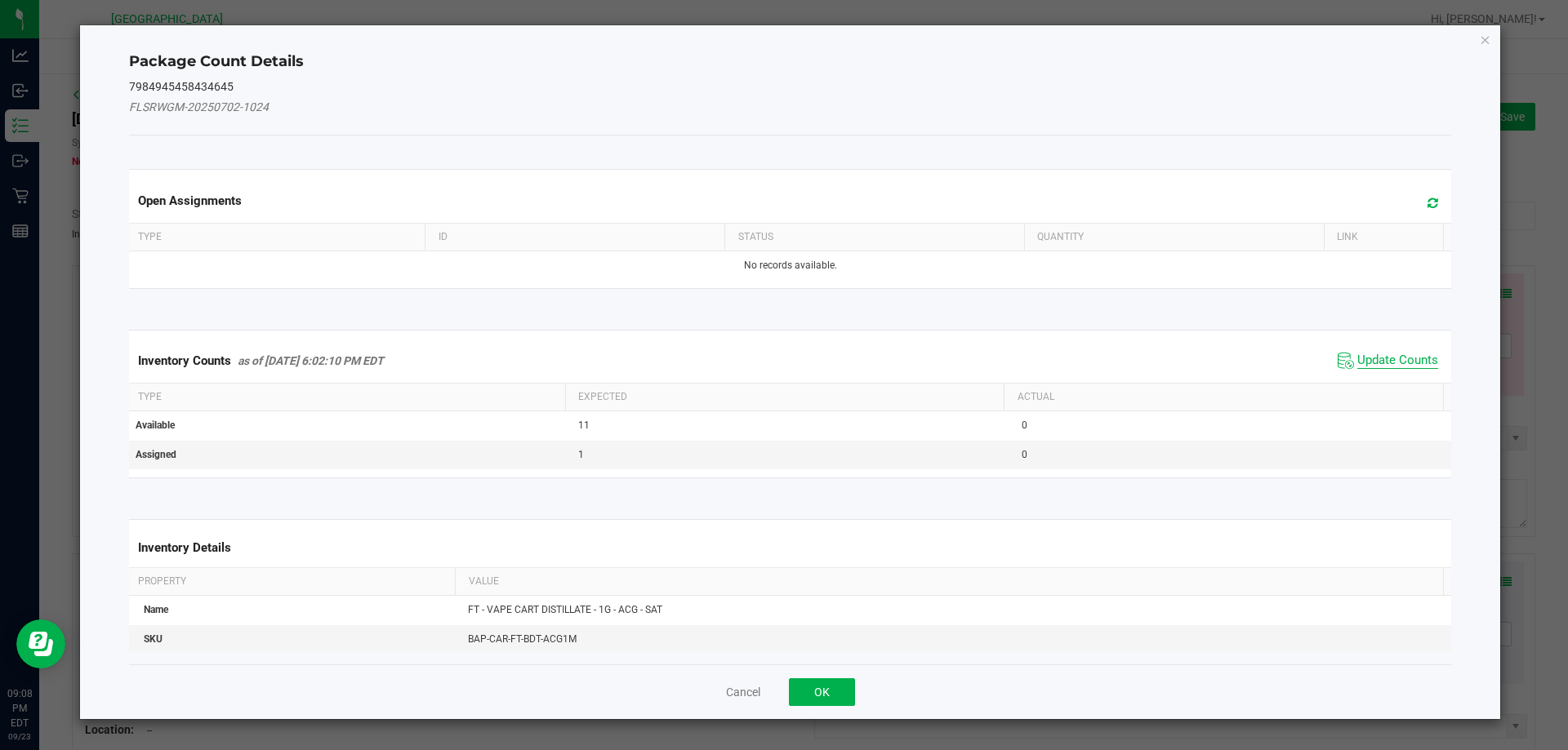
click at [1358, 360] on span "Update Counts" at bounding box center [1397, 360] width 81 height 16
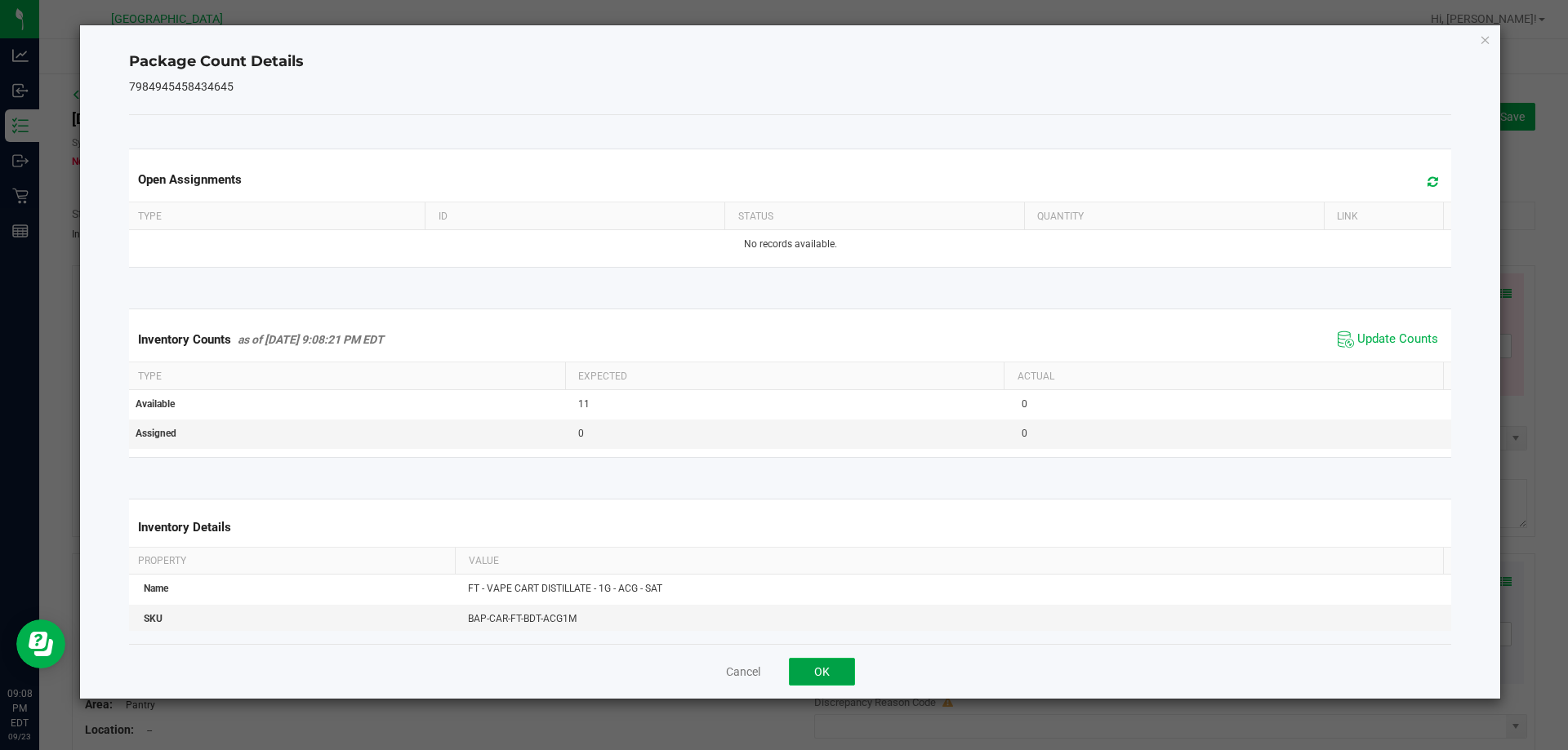
click at [831, 668] on button "OK" at bounding box center [821, 672] width 66 height 28
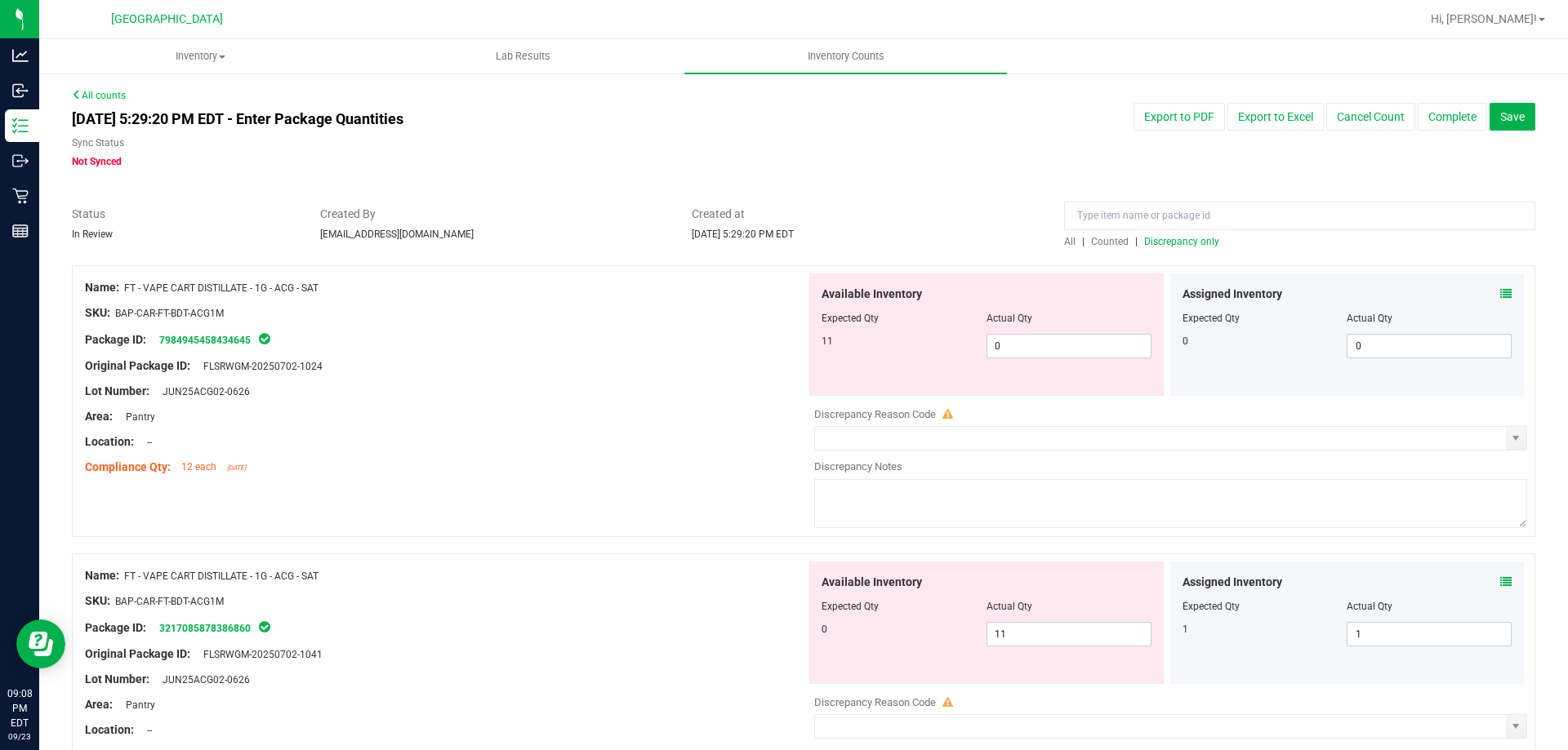
click at [1500, 579] on icon at bounding box center [1505, 582] width 11 height 11
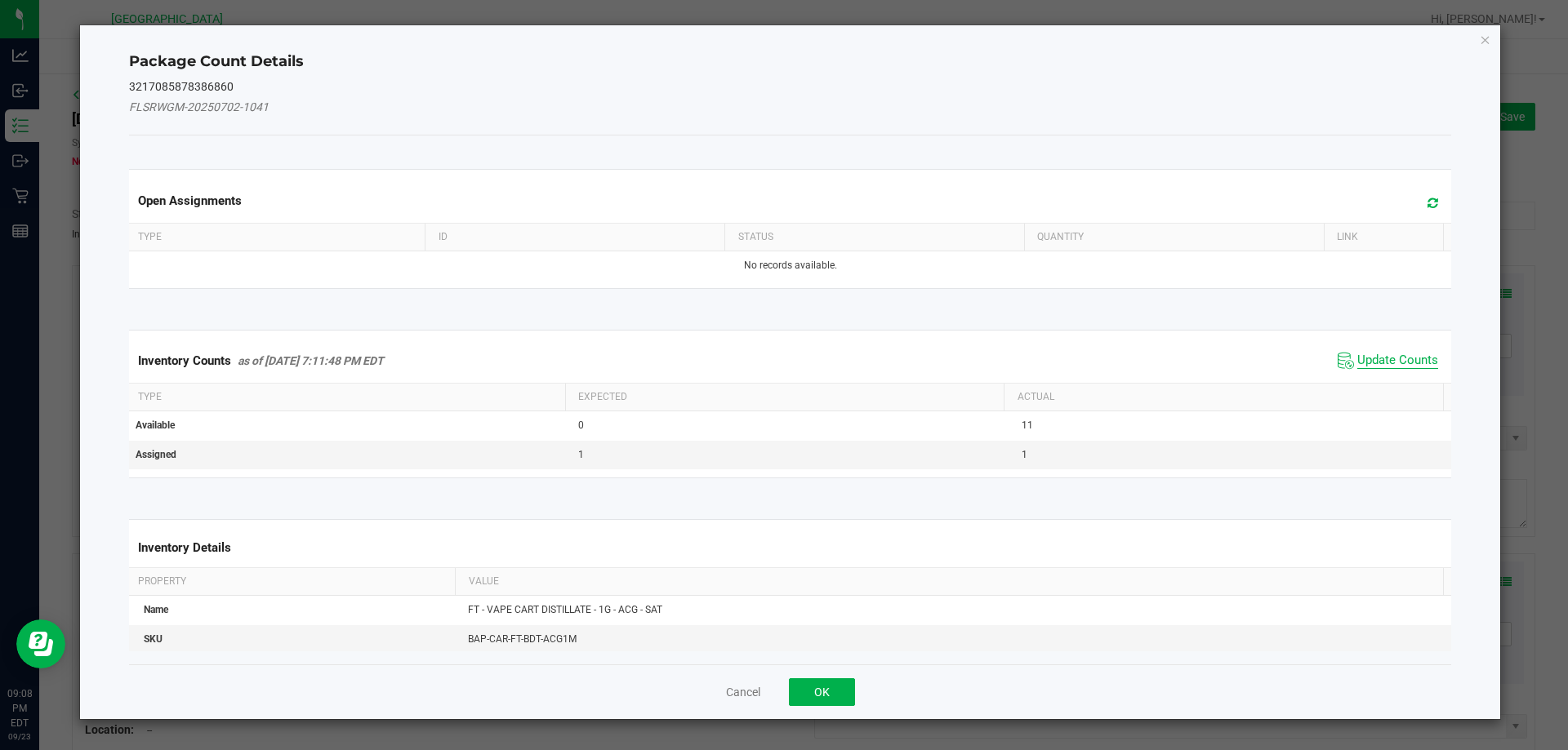
click at [1357, 361] on span "Update Counts" at bounding box center [1397, 360] width 81 height 16
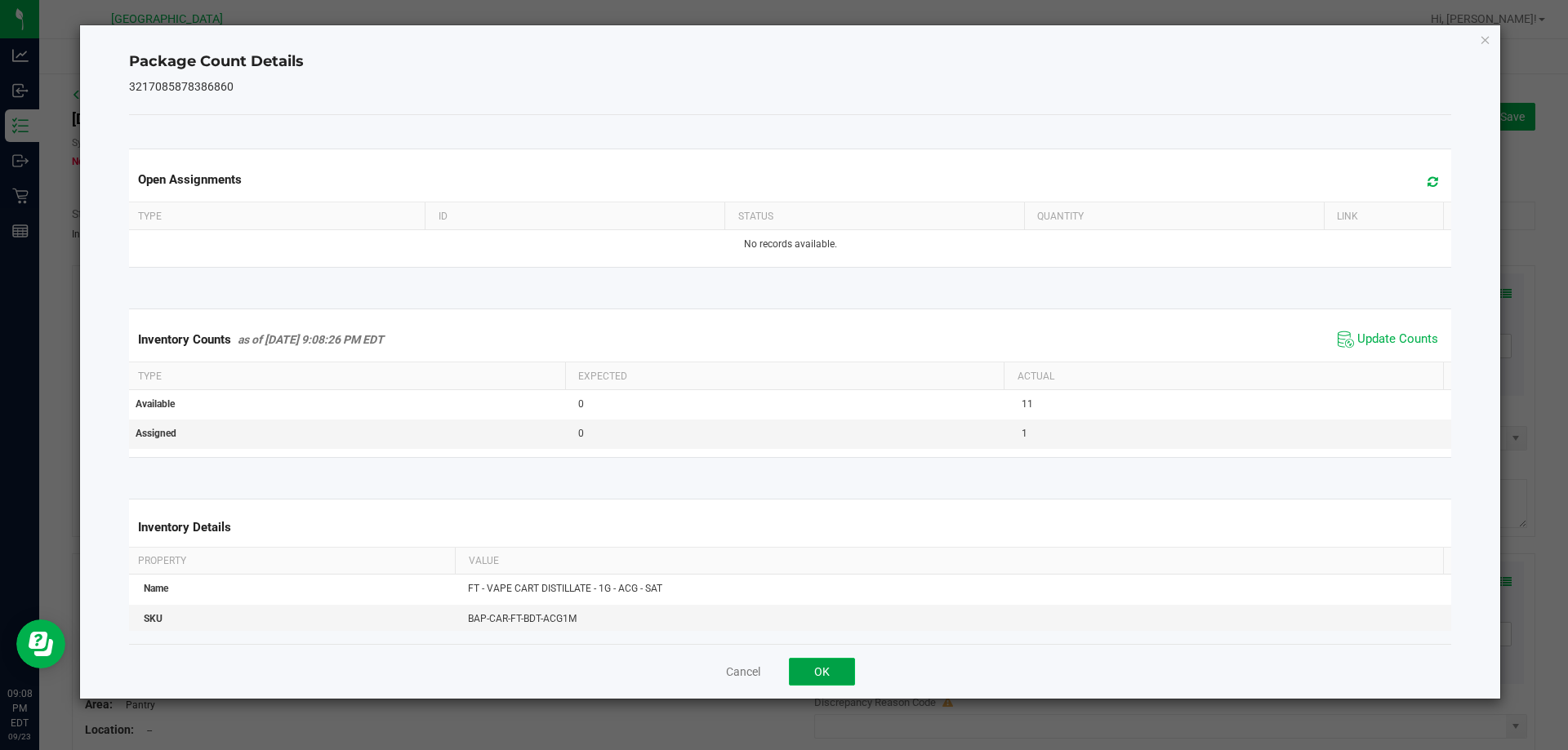
click at [832, 658] on button "OK" at bounding box center [821, 672] width 66 height 28
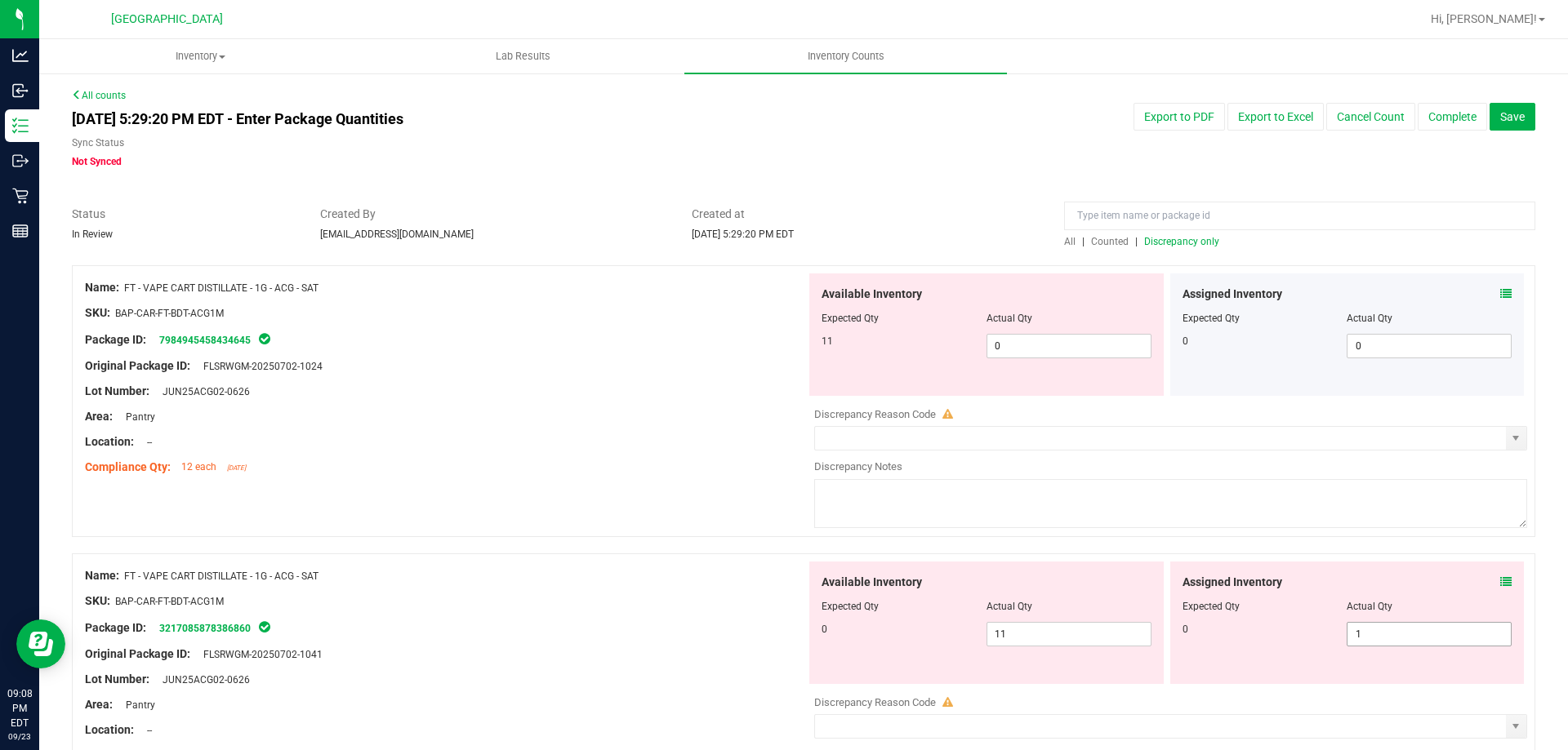
drag, startPoint x: 1407, startPoint y: 635, endPoint x: 1264, endPoint y: 635, distance: 143.0
click at [1264, 635] on div "0 1 1" at bounding box center [1347, 634] width 329 height 24
type input "0"
drag, startPoint x: 1037, startPoint y: 635, endPoint x: 876, endPoint y: 638, distance: 161.0
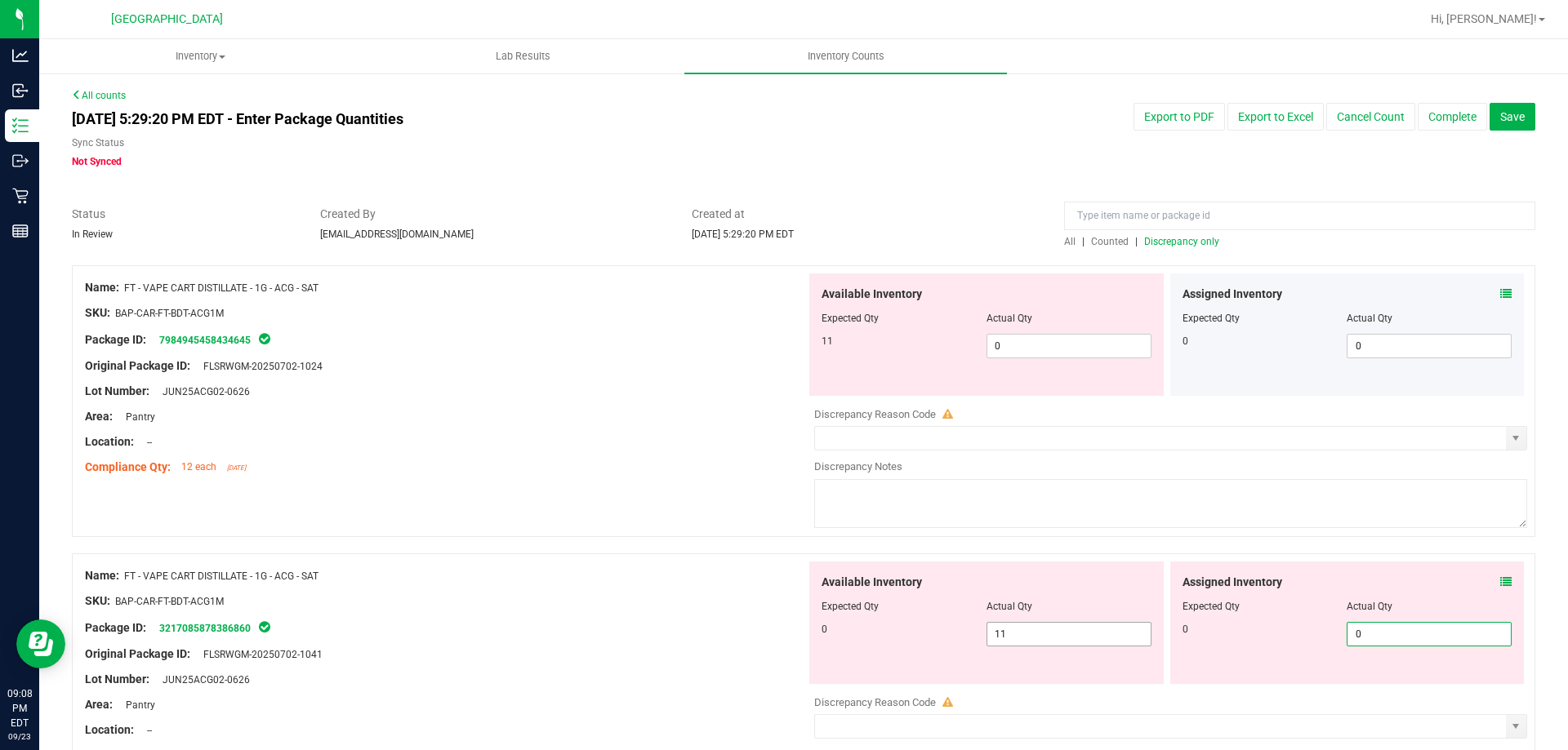
click at [876, 638] on div "0 11 11" at bounding box center [986, 634] width 329 height 24
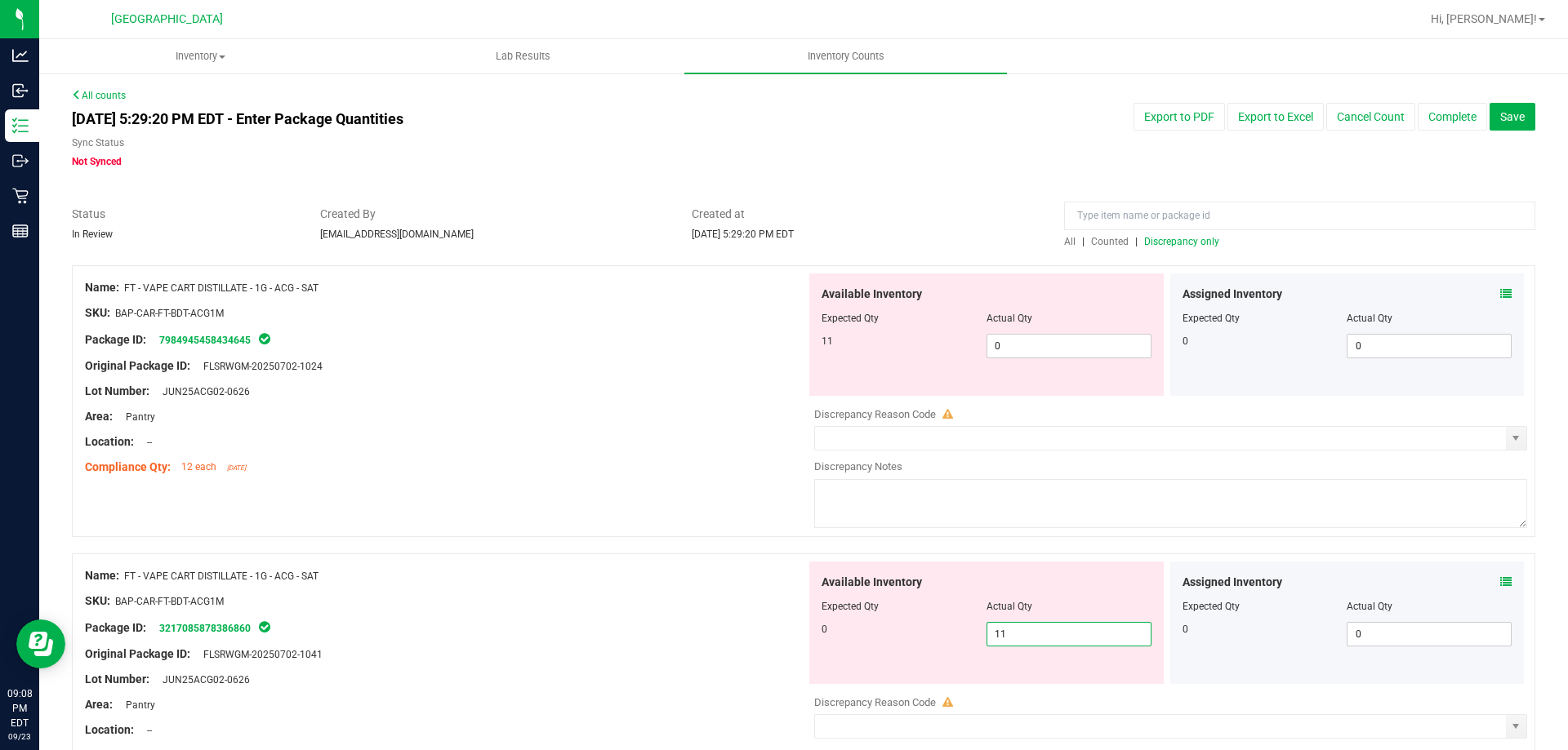
type input "0"
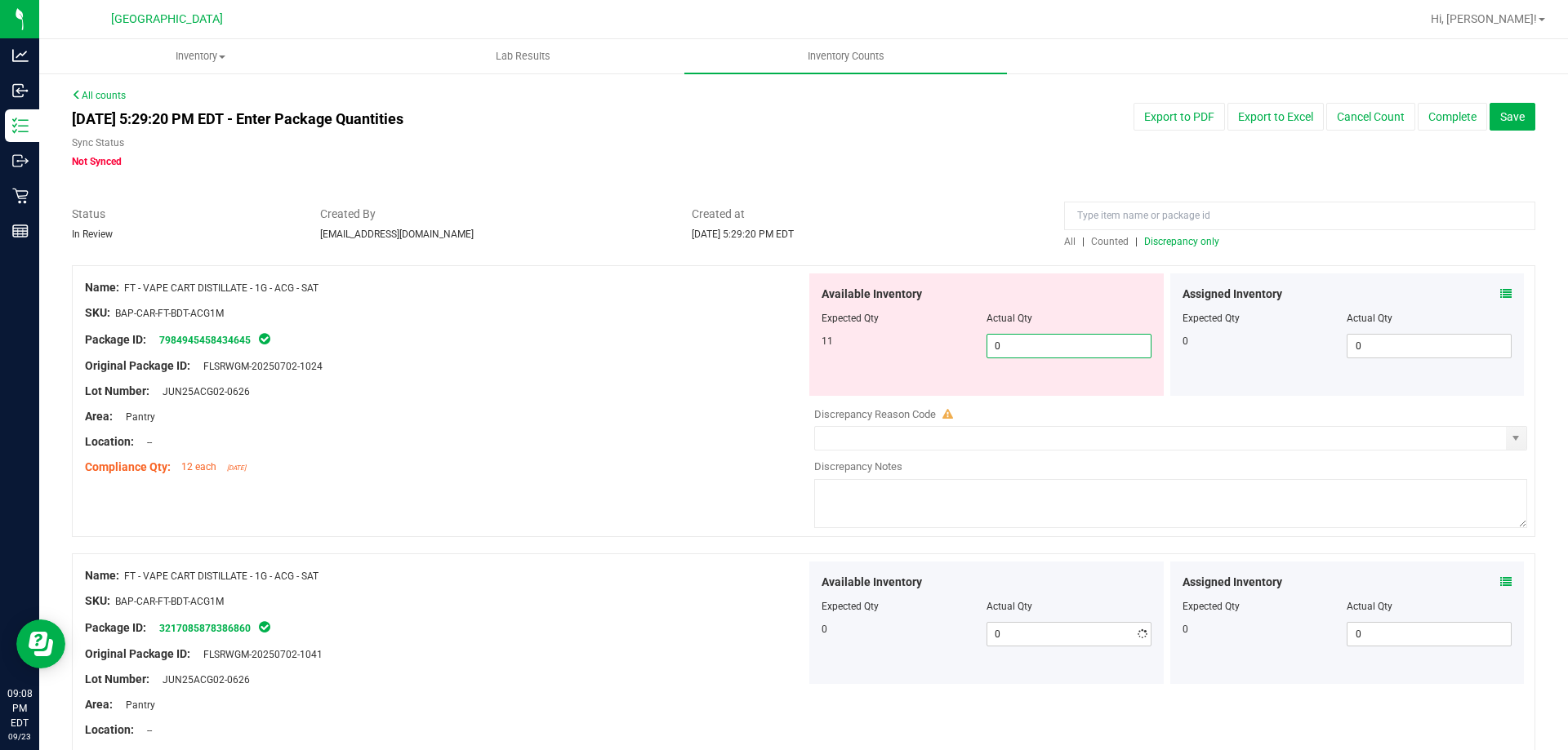
drag, startPoint x: 1015, startPoint y: 349, endPoint x: 903, endPoint y: 358, distance: 112.4
click at [903, 358] on div "Available Inventory Expected Qty Actual Qty 11 0 0" at bounding box center [987, 334] width 355 height 122
type input "11"
click at [644, 401] on div at bounding box center [445, 404] width 721 height 8
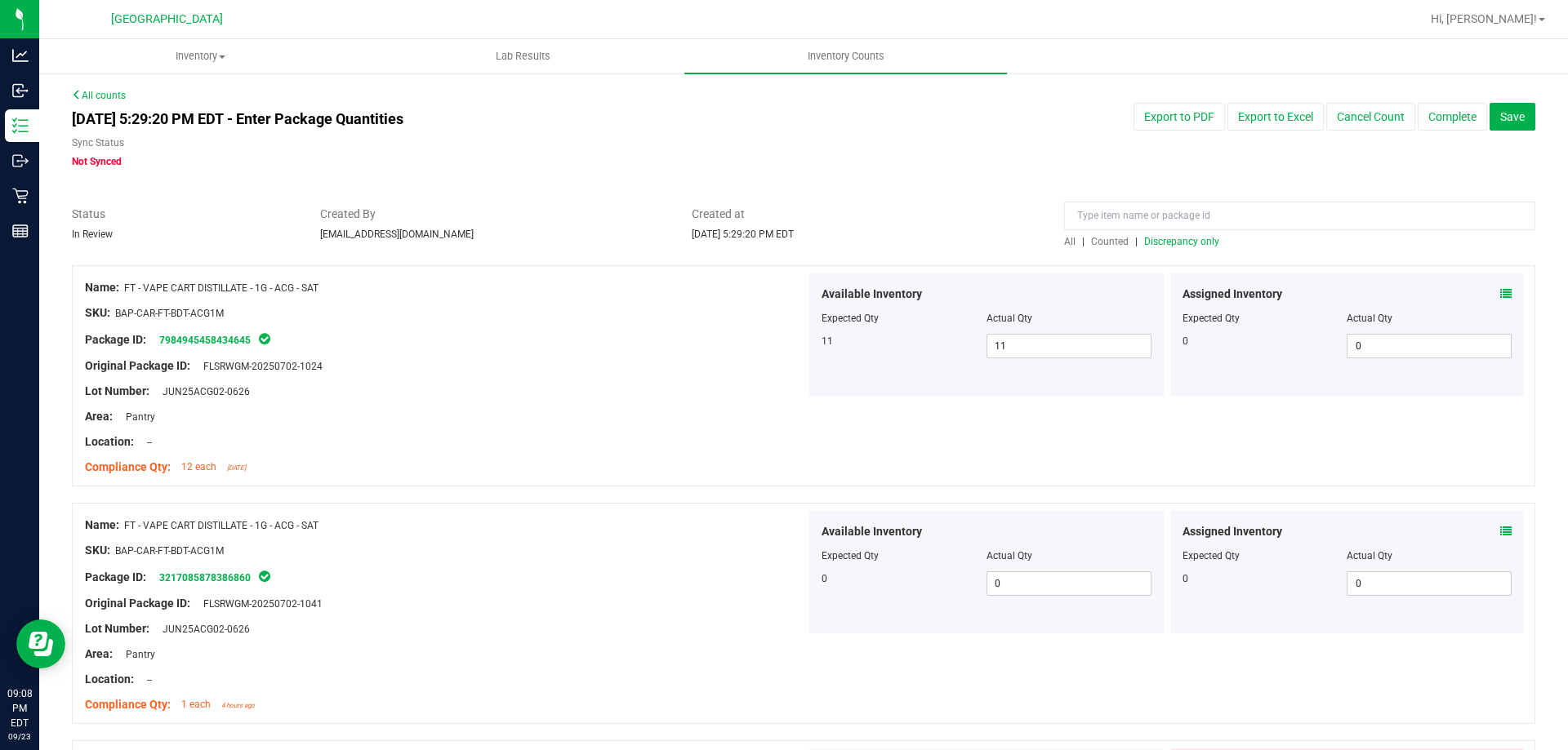
click at [1148, 243] on span "Discrepancy only" at bounding box center [1182, 242] width 75 height 11
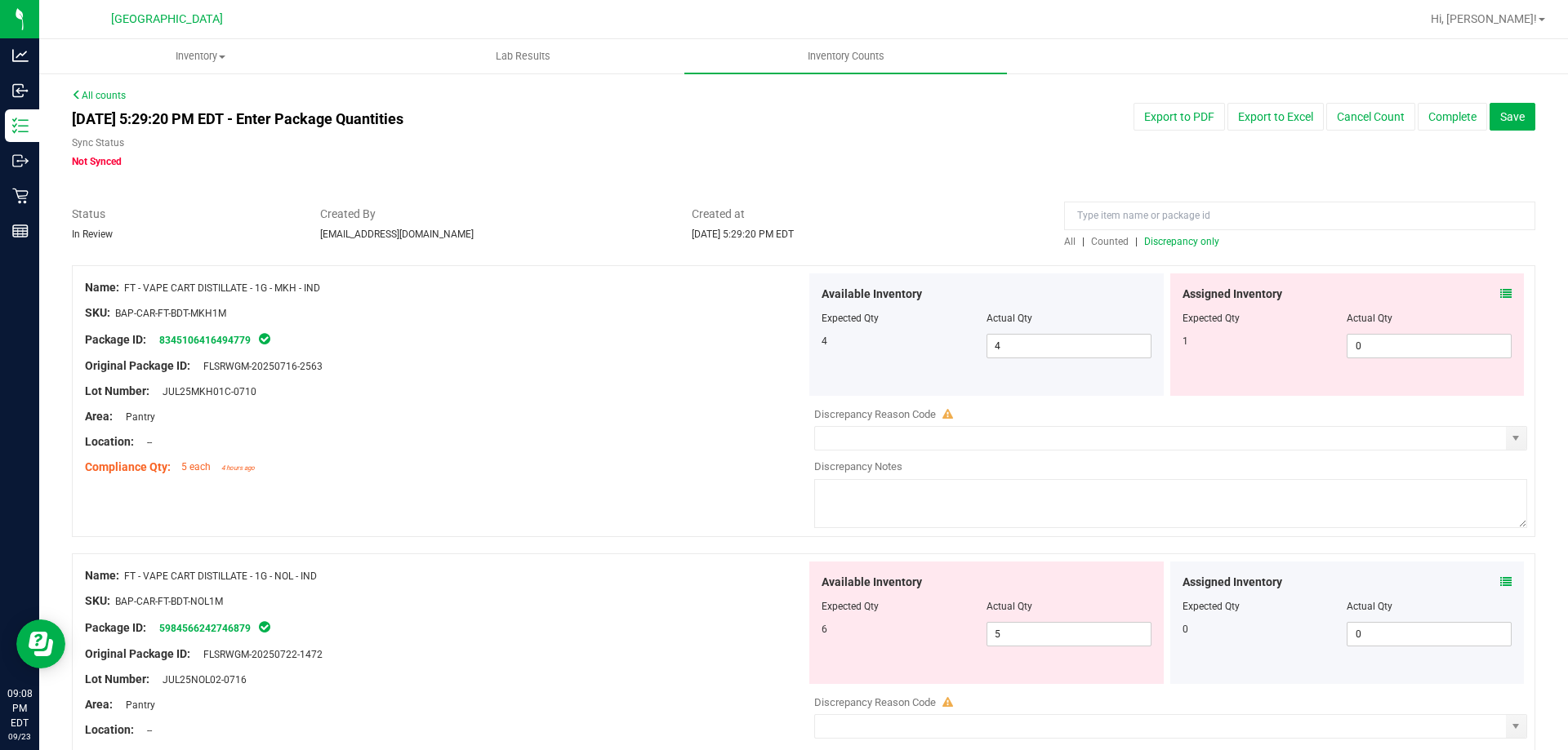
click at [1500, 291] on icon at bounding box center [1505, 294] width 11 height 11
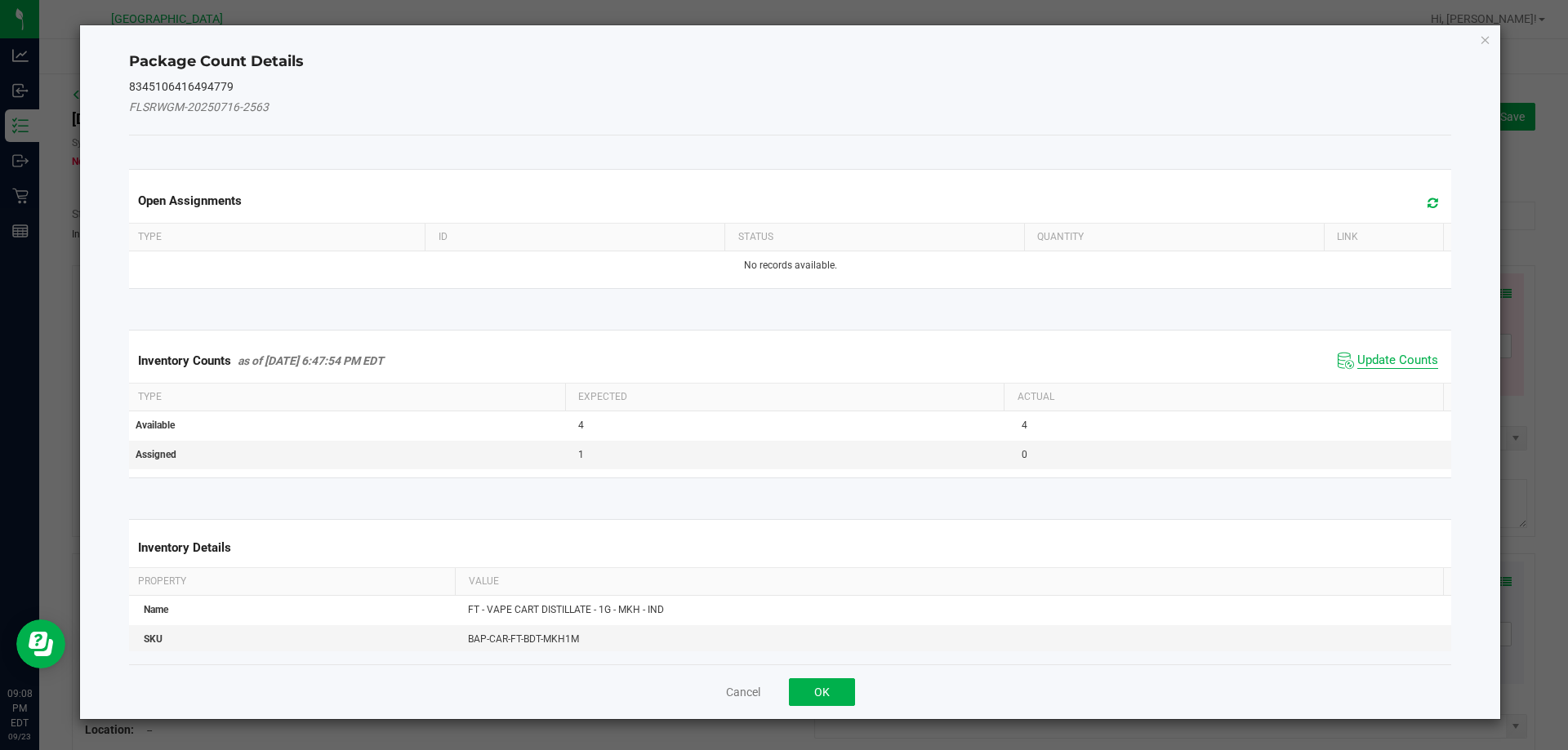
click at [1368, 359] on span "Update Counts" at bounding box center [1397, 360] width 81 height 16
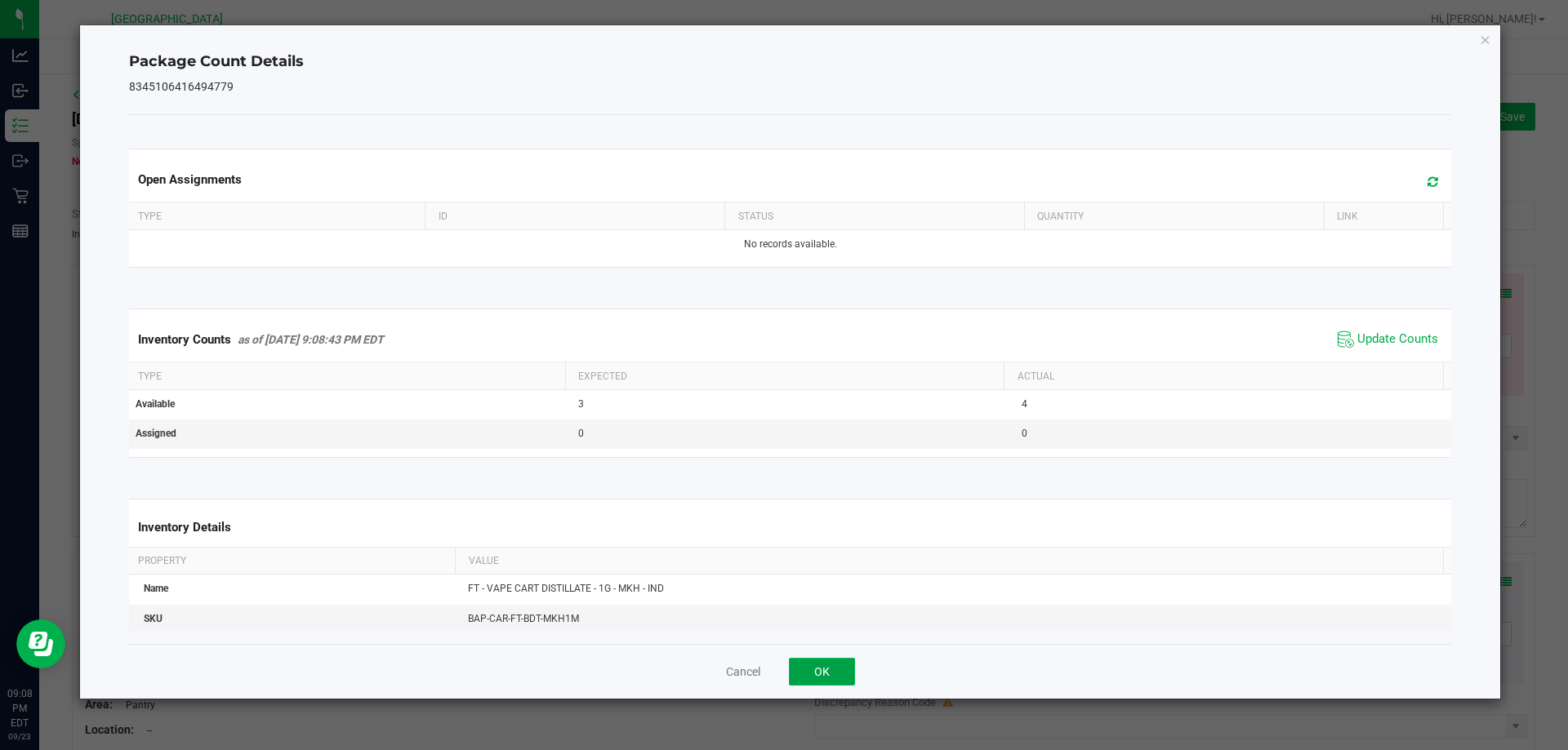
click at [828, 673] on button "OK" at bounding box center [821, 672] width 66 height 28
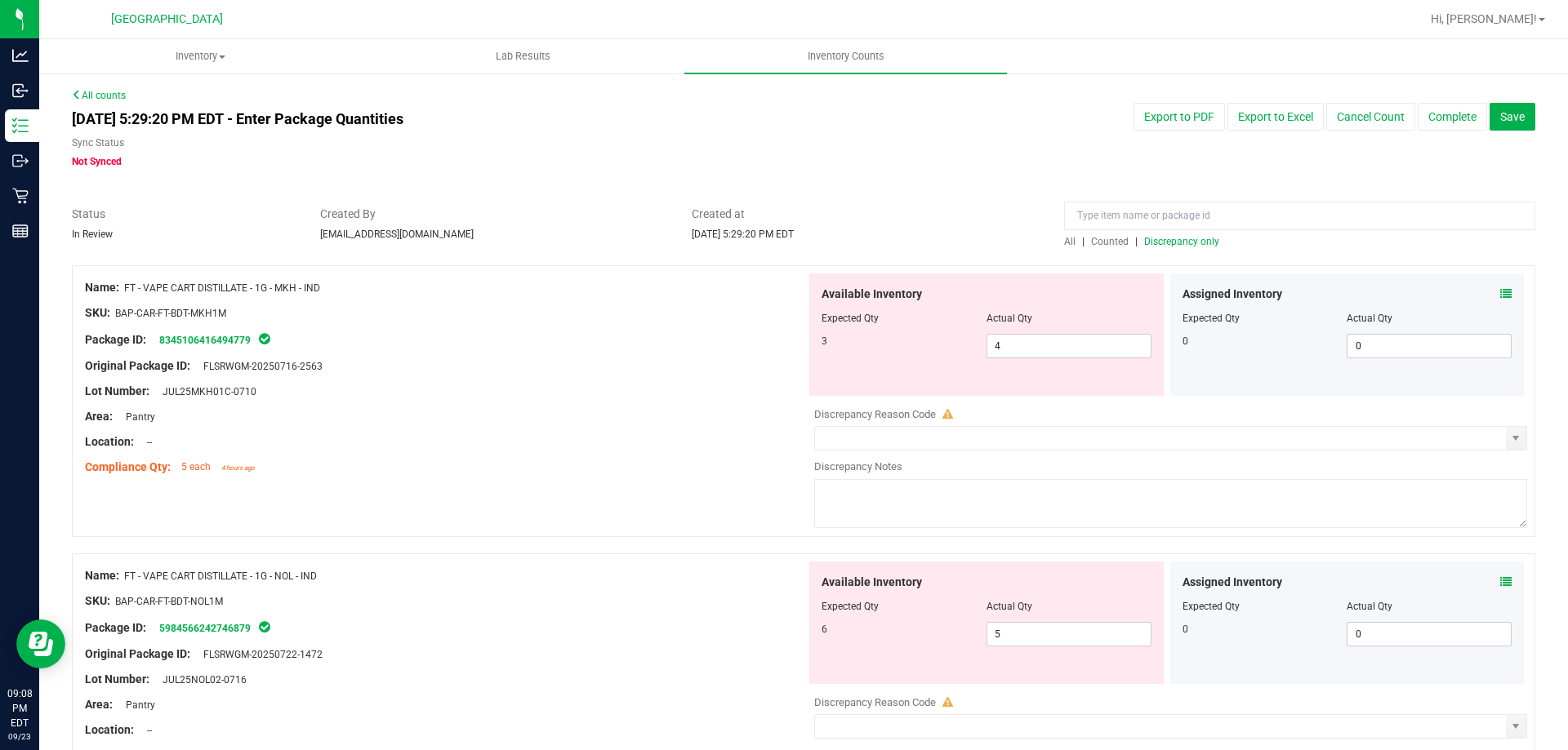
click at [1500, 578] on icon at bounding box center [1505, 582] width 11 height 11
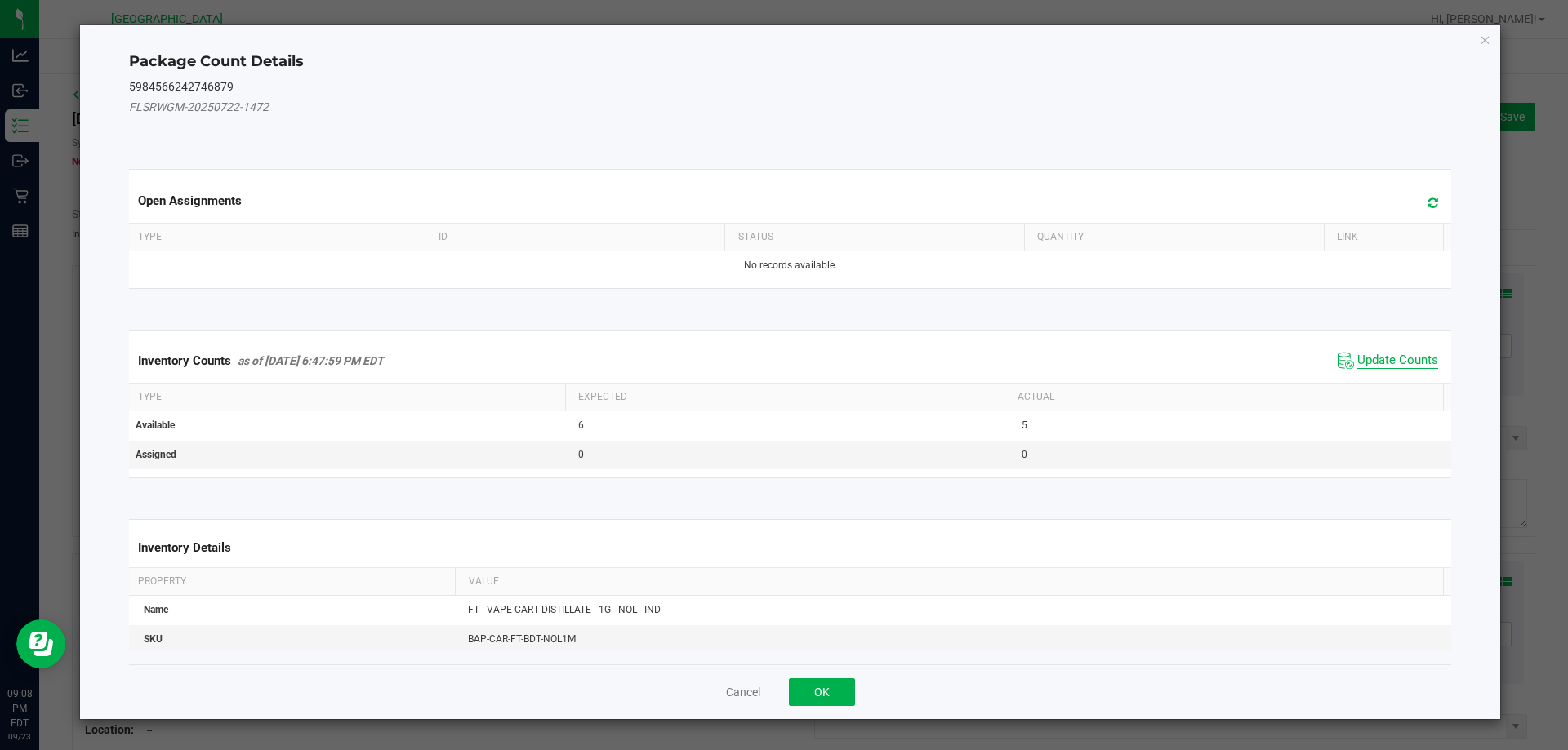
click at [1355, 352] on span "Update Counts" at bounding box center [1388, 361] width 108 height 24
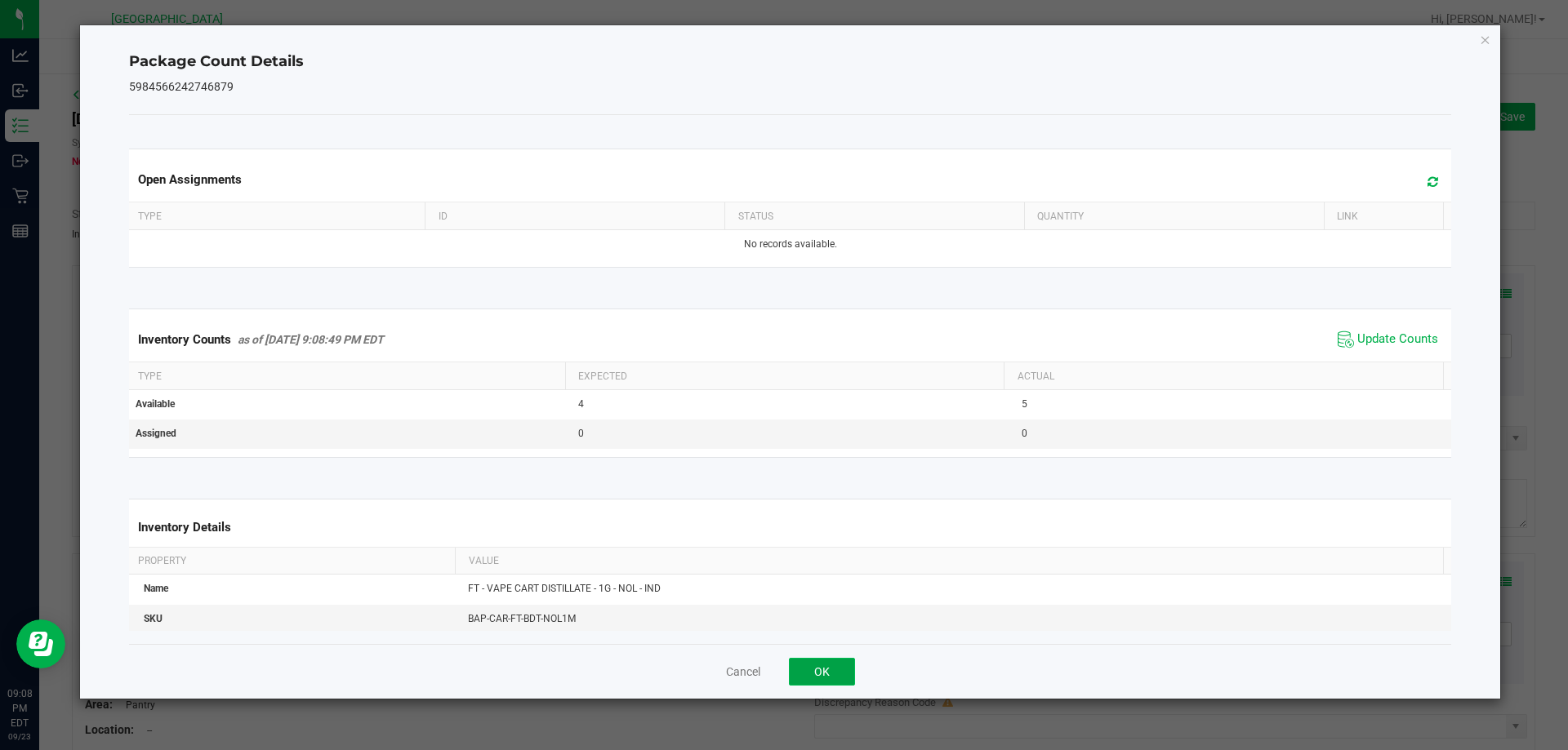
click at [827, 672] on button "OK" at bounding box center [821, 672] width 66 height 28
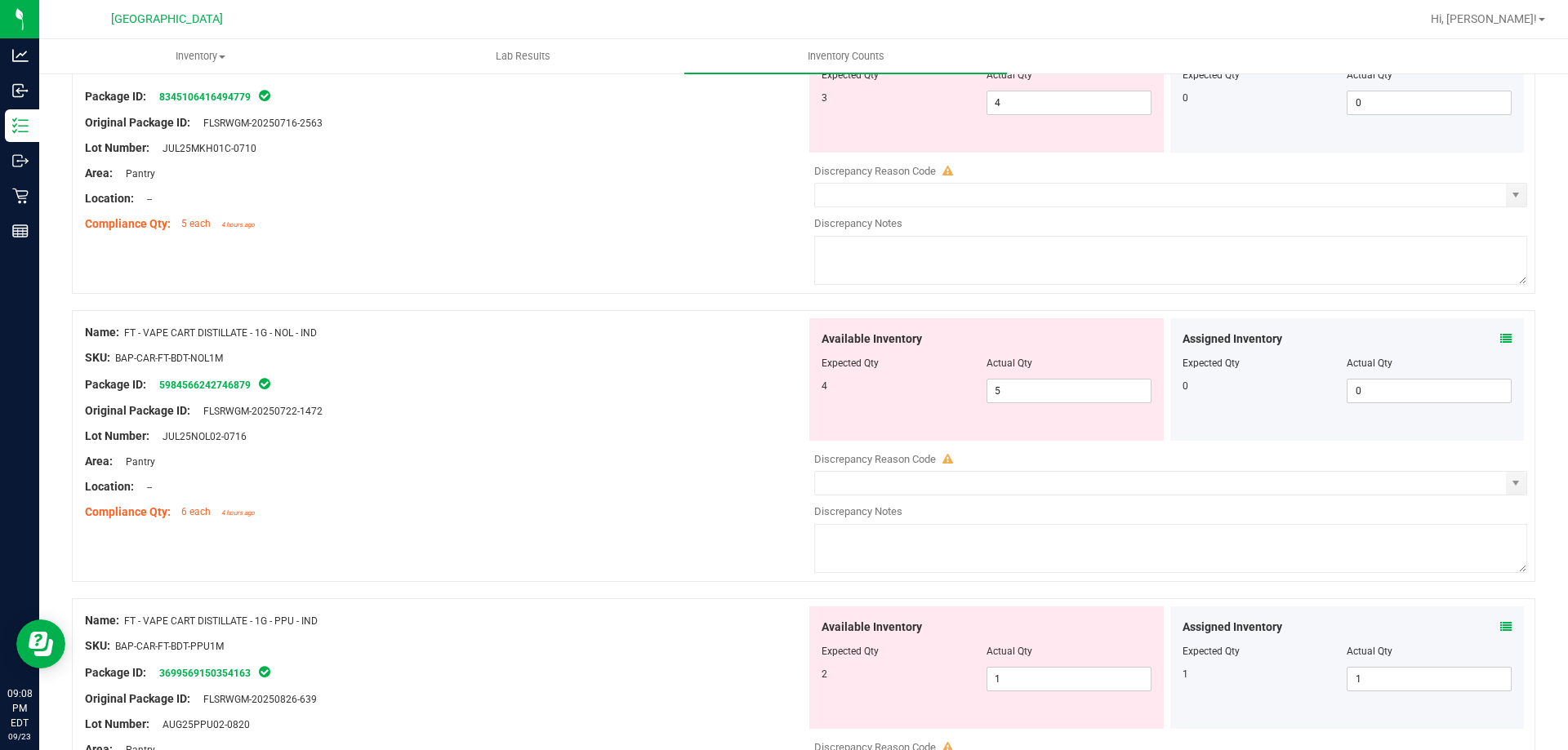
scroll to position [244, 0]
click at [1500, 627] on icon at bounding box center [1505, 625] width 11 height 11
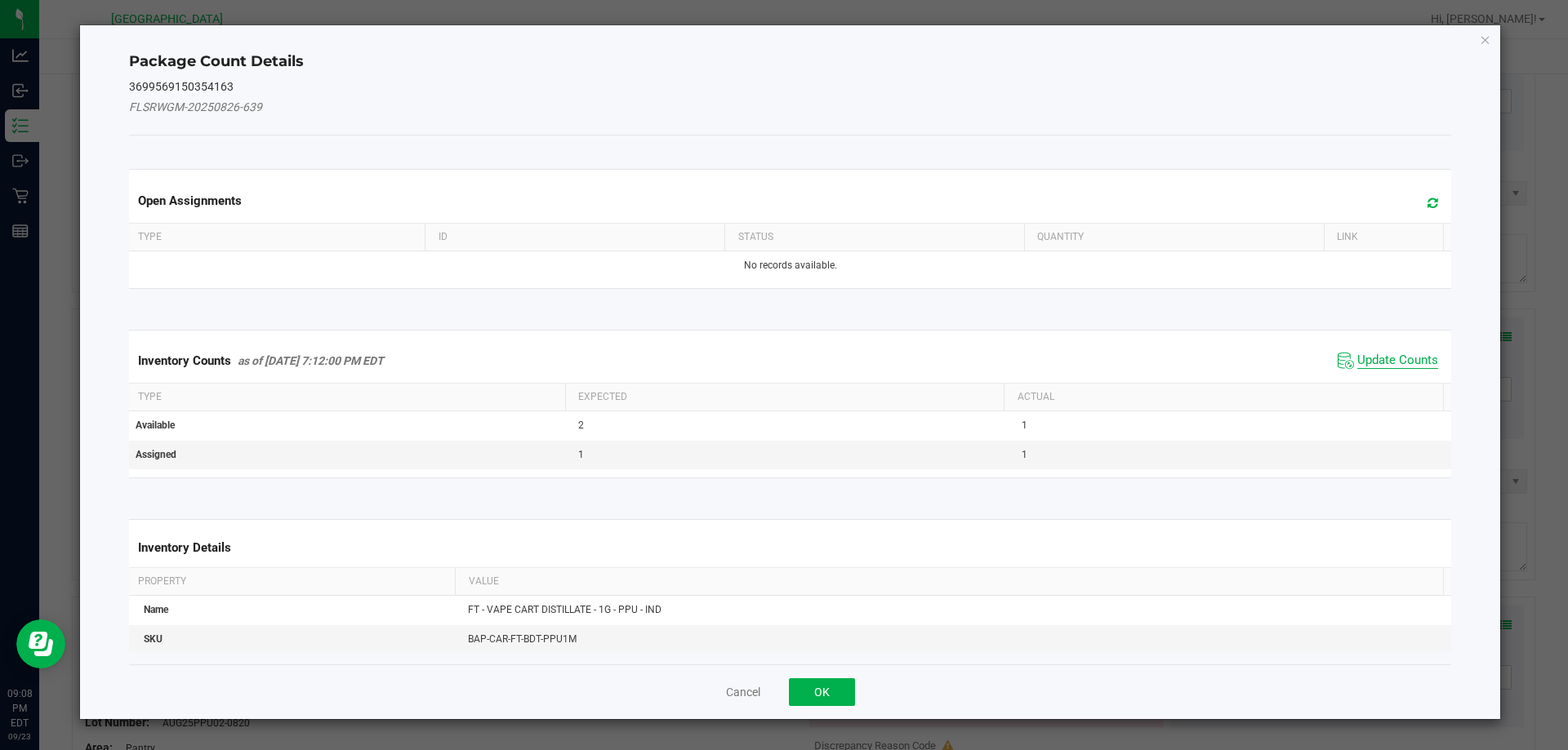
click at [1358, 362] on span "Update Counts" at bounding box center [1397, 360] width 81 height 16
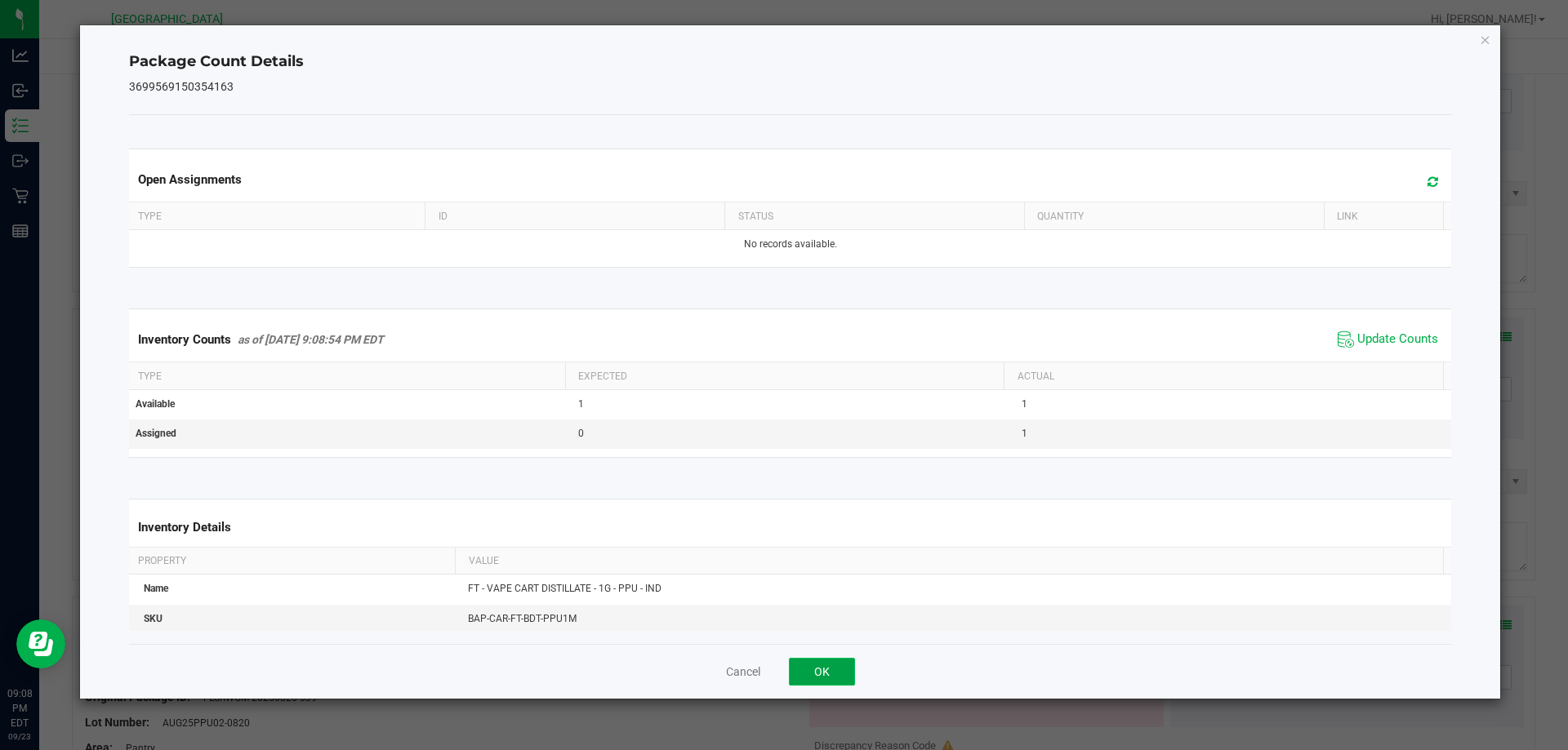
click at [805, 676] on button "OK" at bounding box center [821, 672] width 66 height 28
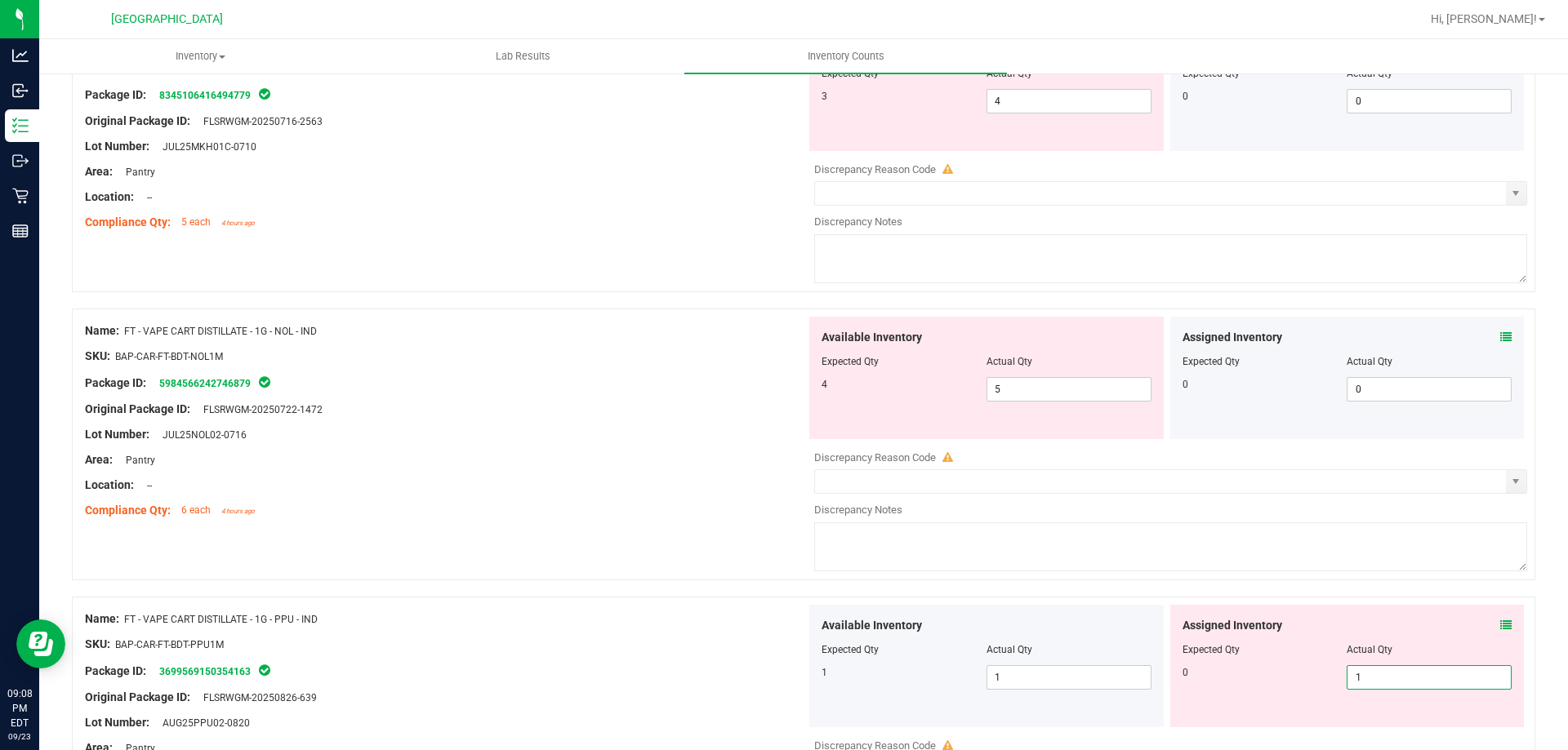
click at [1394, 683] on span "1 1" at bounding box center [1429, 677] width 165 height 24
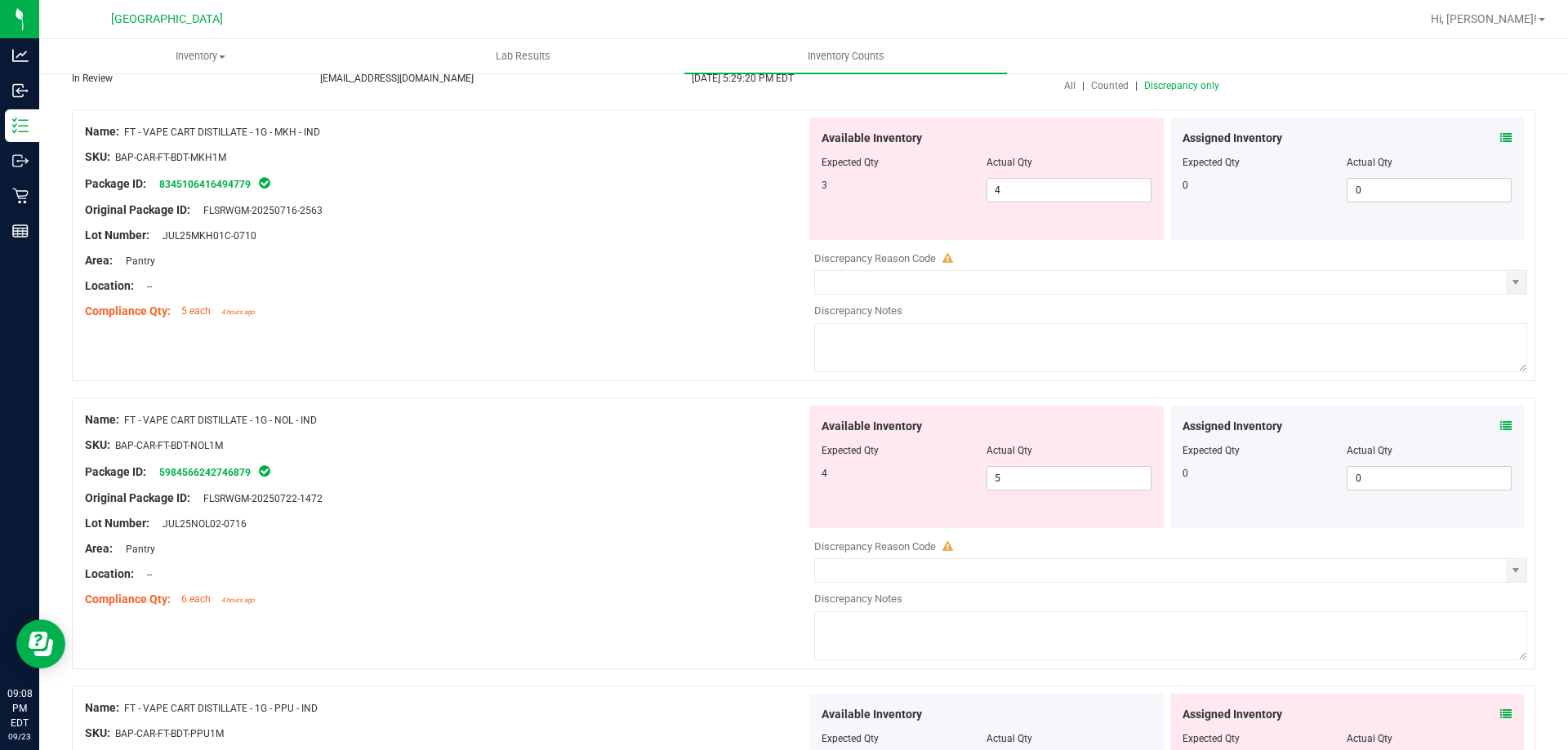
scroll to position [0, 0]
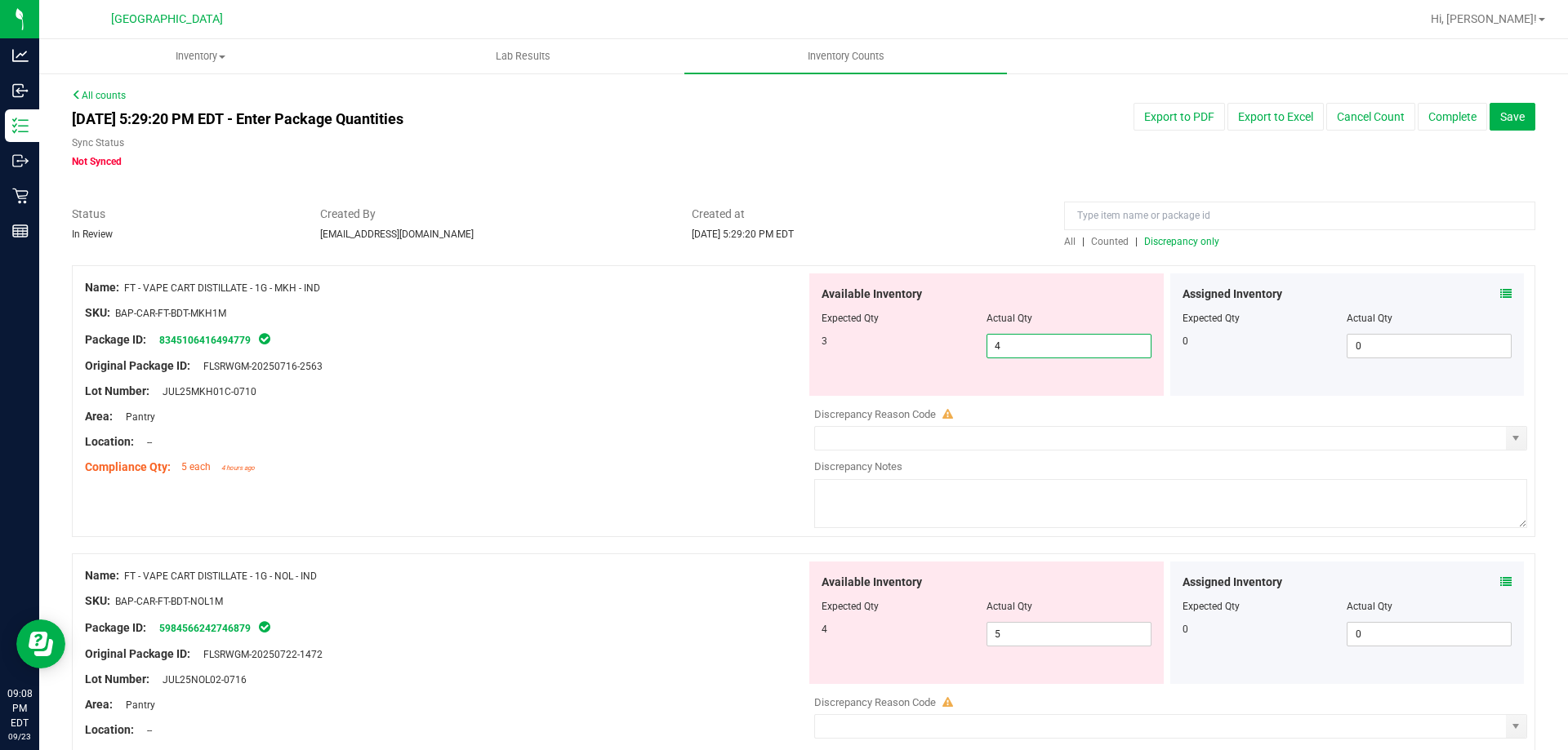
drag, startPoint x: 1029, startPoint y: 354, endPoint x: 808, endPoint y: 350, distance: 221.0
click at [809, 350] on div "Available Inventory Expected Qty Actual Qty 3 4 4" at bounding box center [987, 334] width 355 height 122
type input "3"
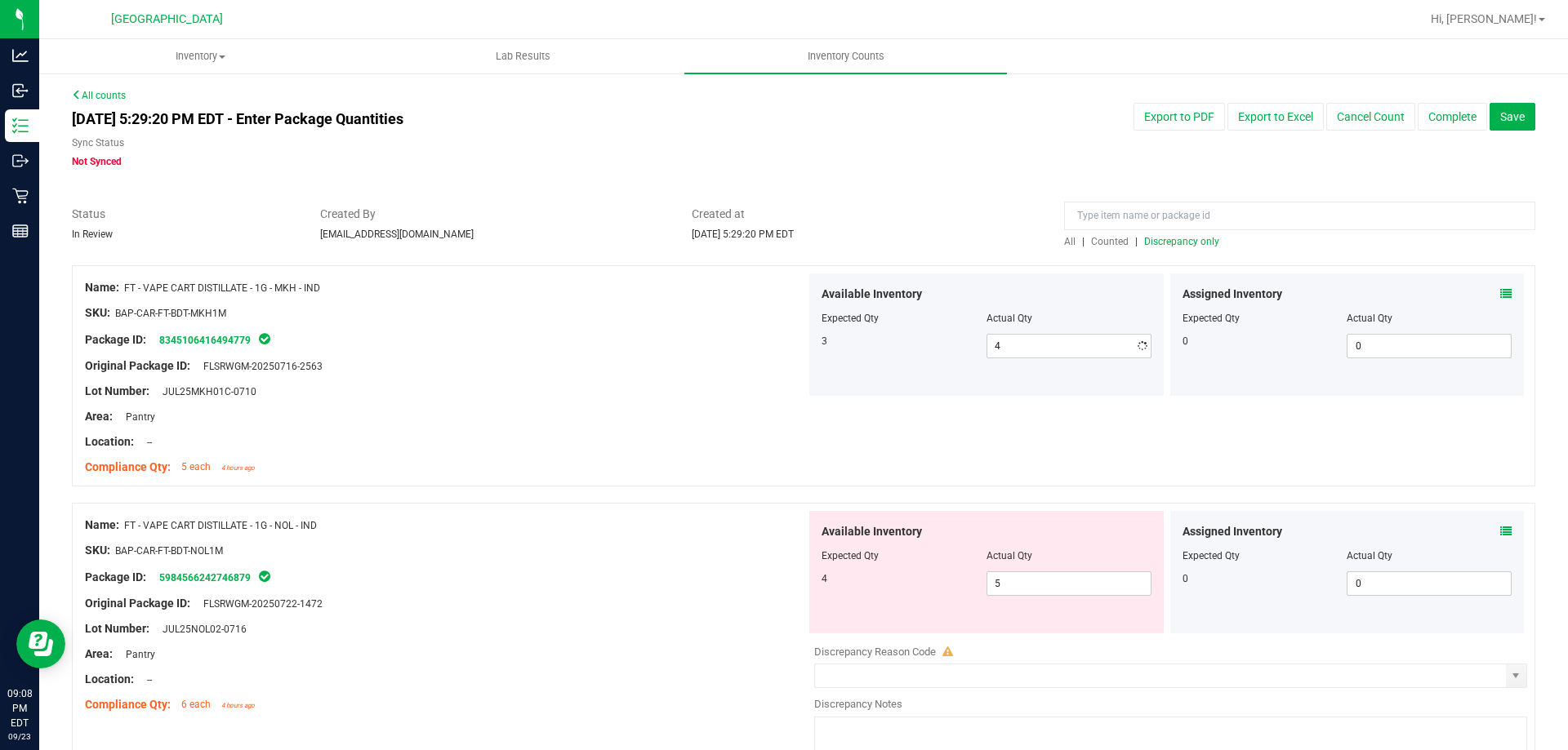
type input "3"
click at [596, 414] on div "Area: Pantry" at bounding box center [445, 416] width 721 height 17
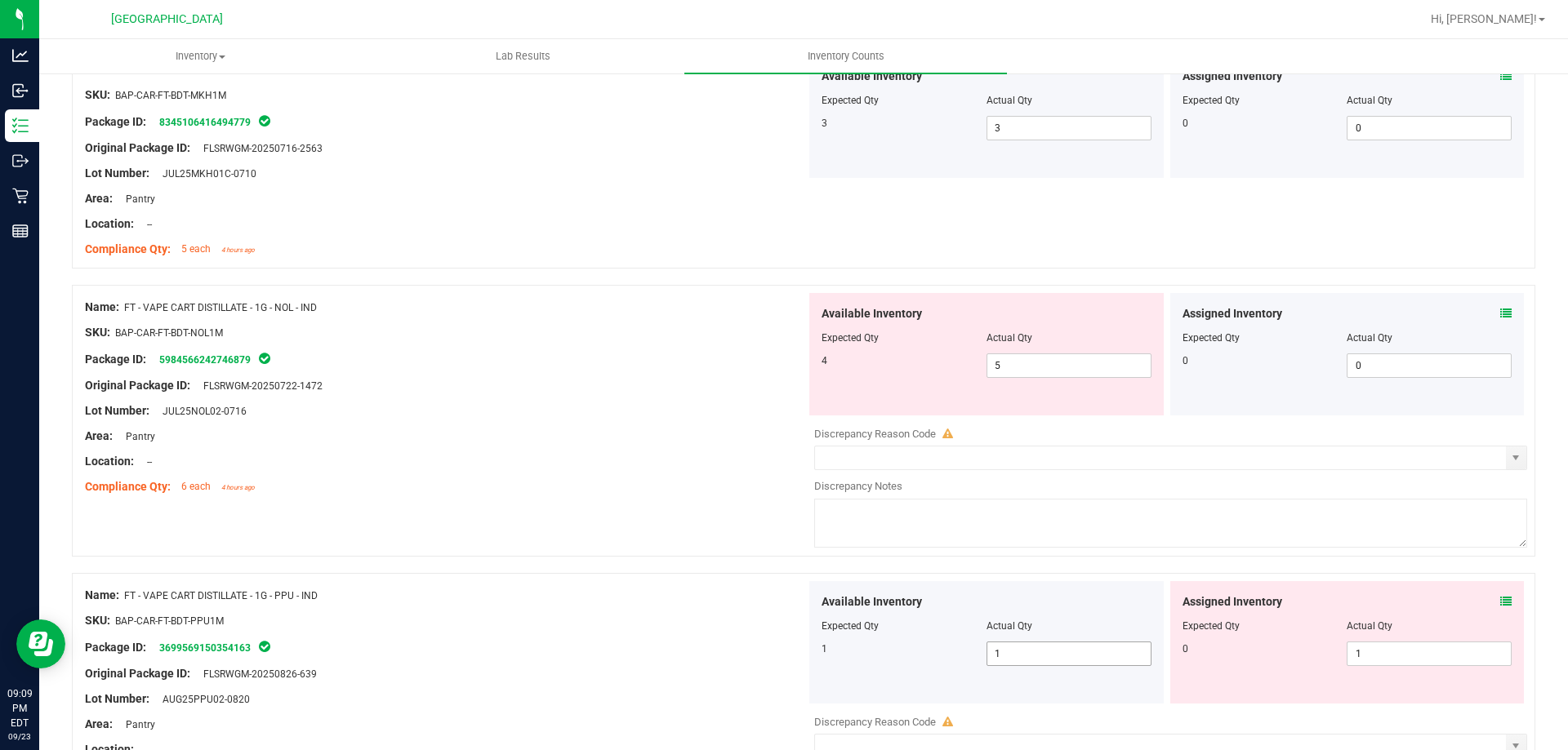
scroll to position [244, 0]
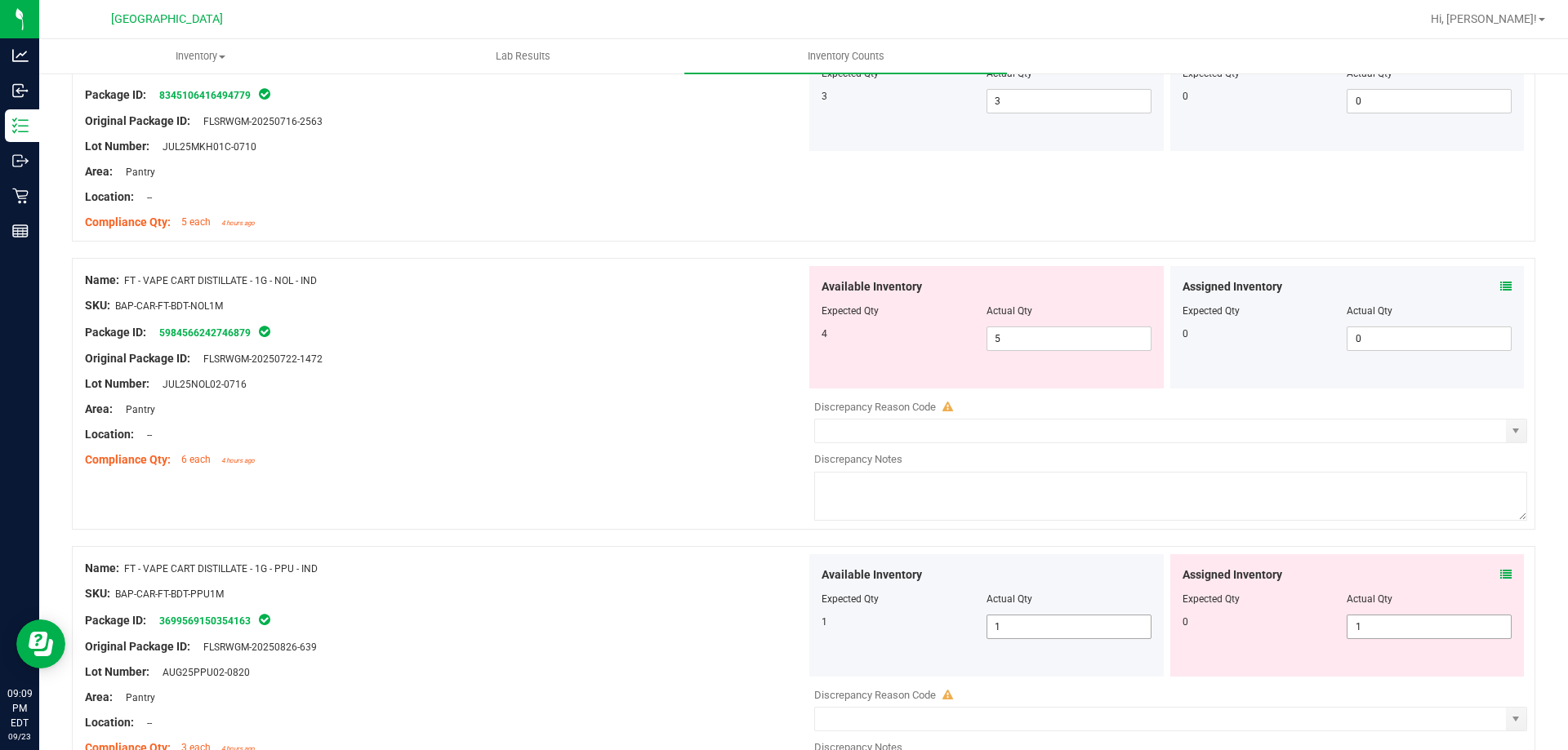
drag, startPoint x: 1393, startPoint y: 632, endPoint x: 1121, endPoint y: 632, distance: 272.0
click at [1123, 632] on div "Available Inventory Expected Qty Actual Qty 1 1 1 1 1" at bounding box center [1166, 615] width 721 height 122
type input "0"
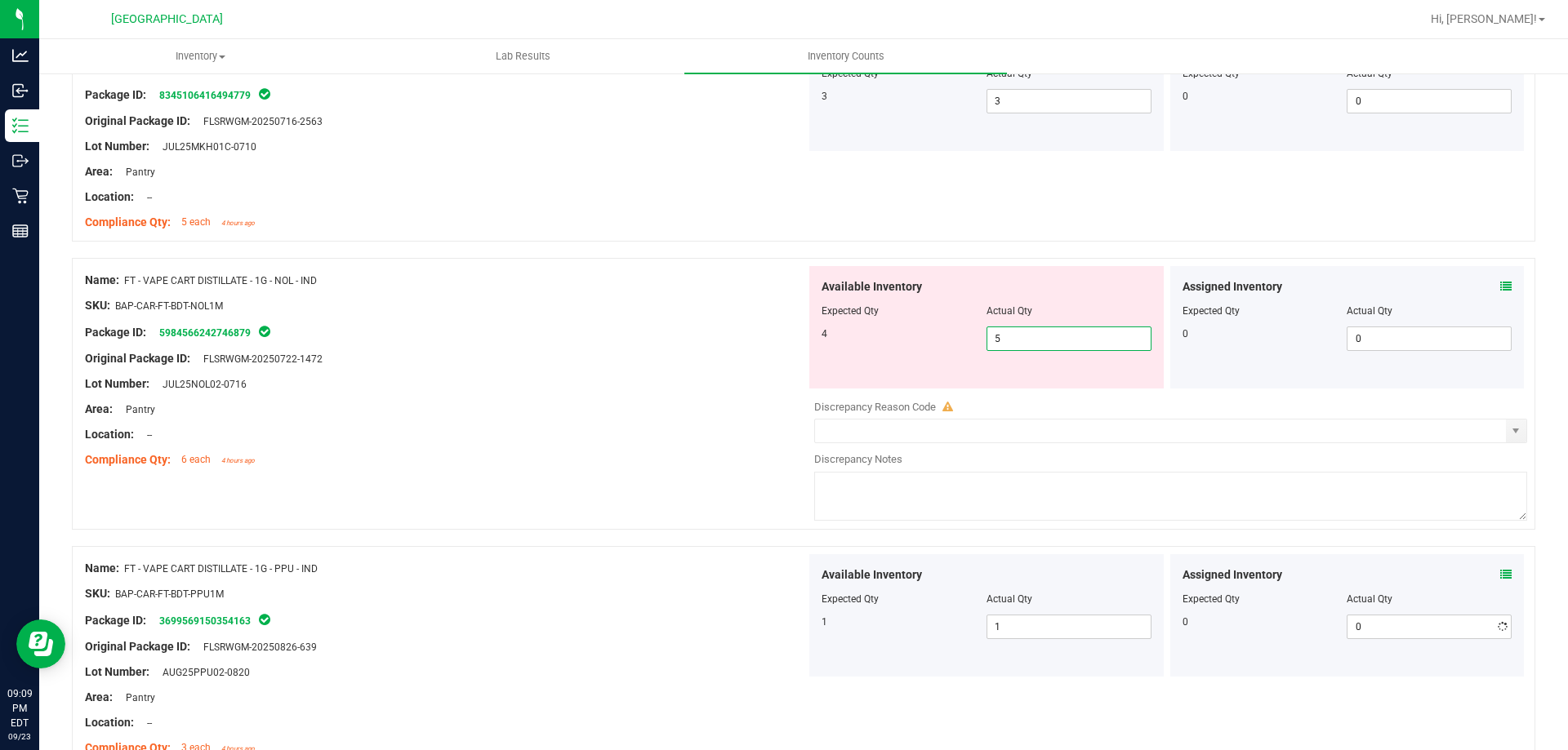
drag, startPoint x: 1014, startPoint y: 335, endPoint x: 864, endPoint y: 331, distance: 150.1
click at [865, 332] on div "4 5 5" at bounding box center [986, 339] width 329 height 24
type input "4"
click at [665, 336] on div "Package ID: 5984566242746879" at bounding box center [445, 332] width 721 height 20
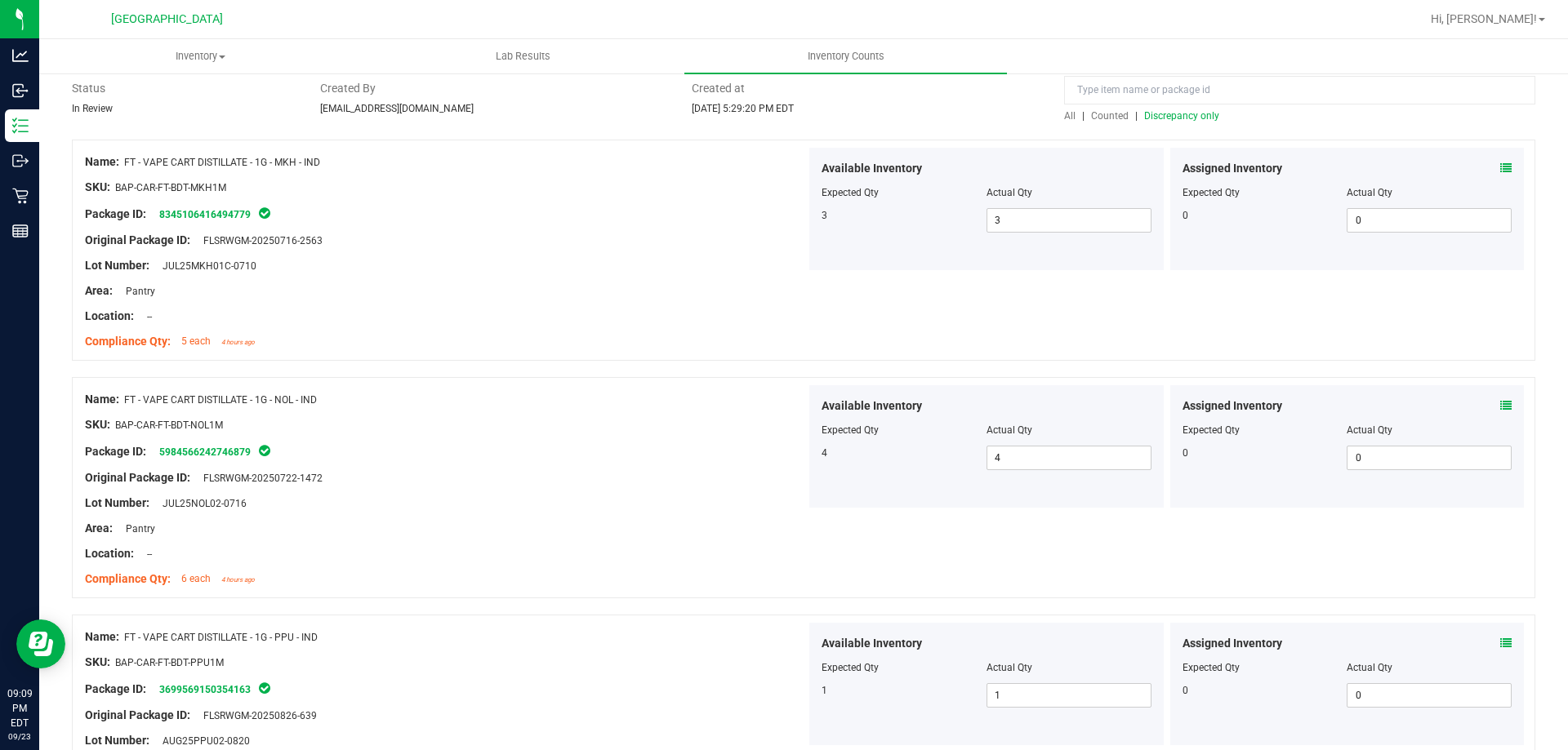
scroll to position [0, 0]
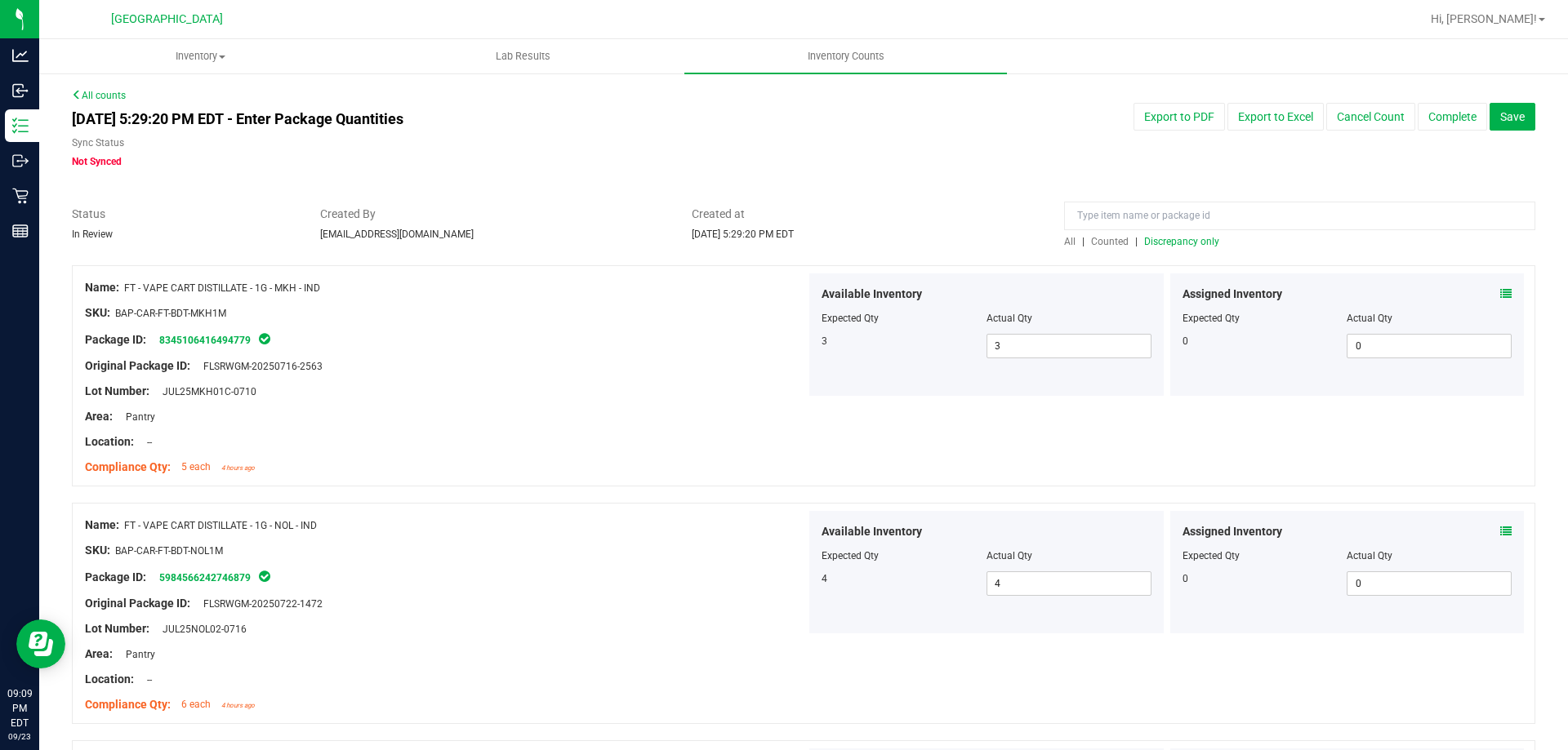
click at [1198, 236] on span "Discrepancy only" at bounding box center [1182, 242] width 75 height 11
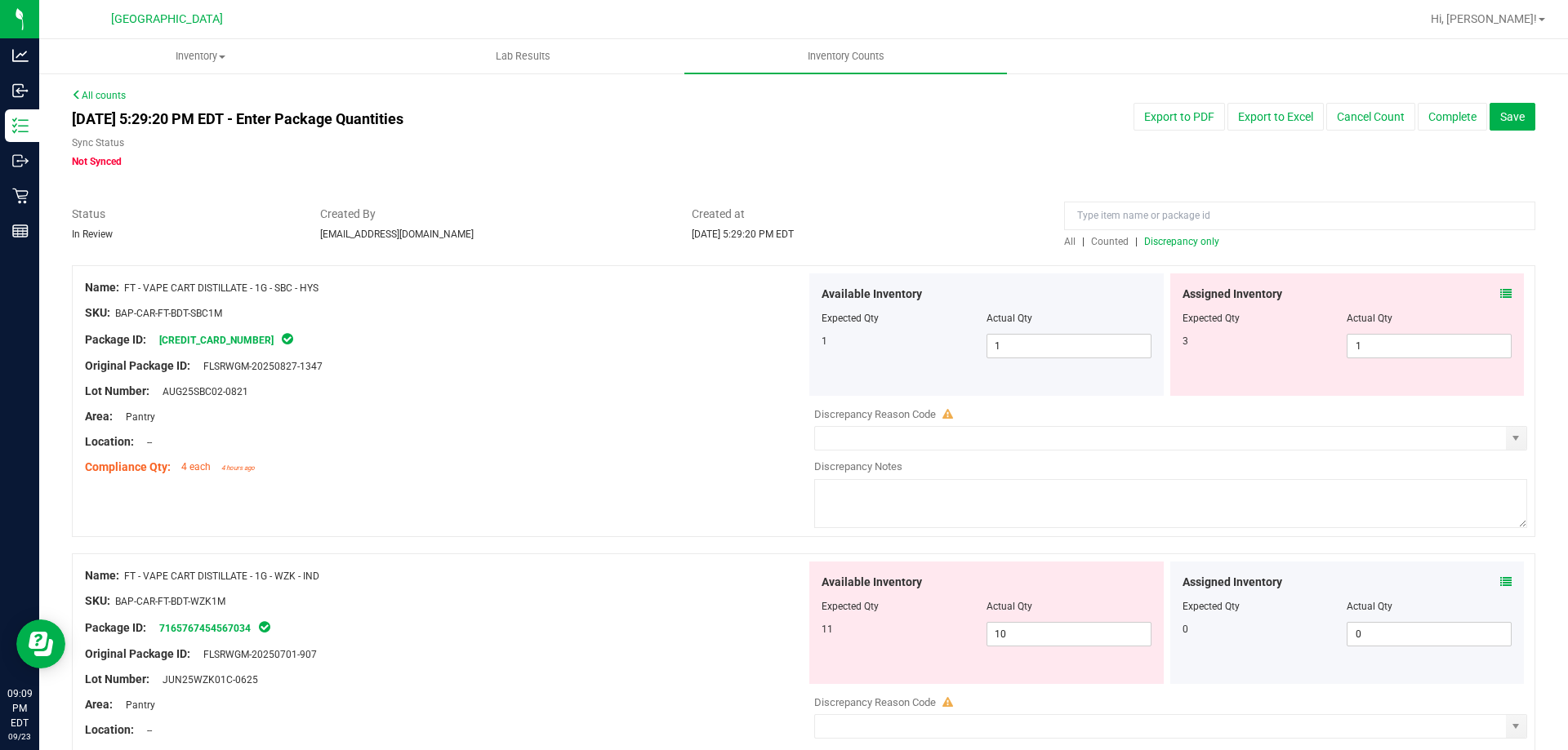
click at [1500, 293] on icon at bounding box center [1505, 294] width 11 height 11
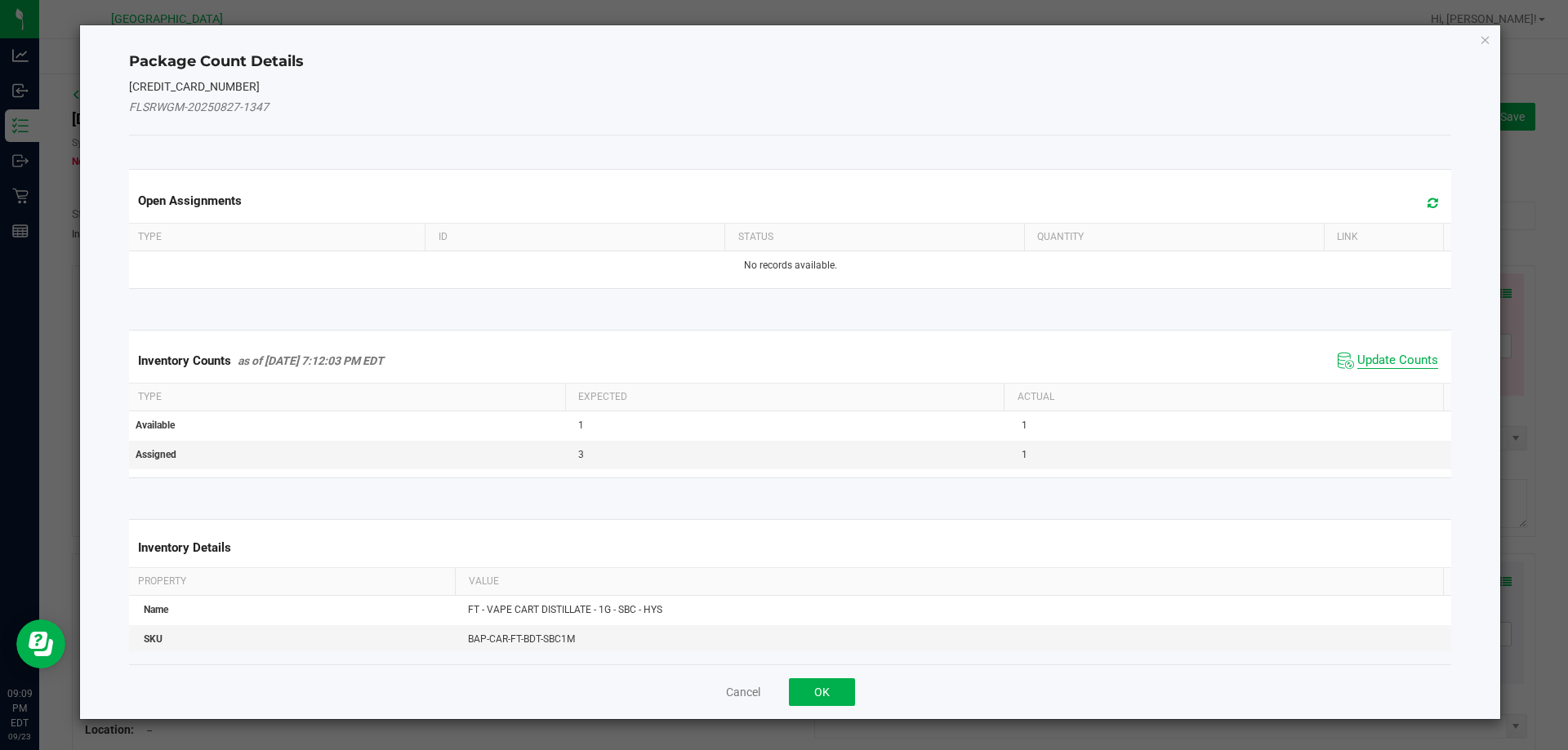
click at [1391, 368] on span "Update Counts" at bounding box center [1388, 361] width 108 height 24
click at [1380, 362] on div "Inventory Counts as of [DATE] 7:12:03 PM EDT Update Counts" at bounding box center [791, 359] width 1329 height 42
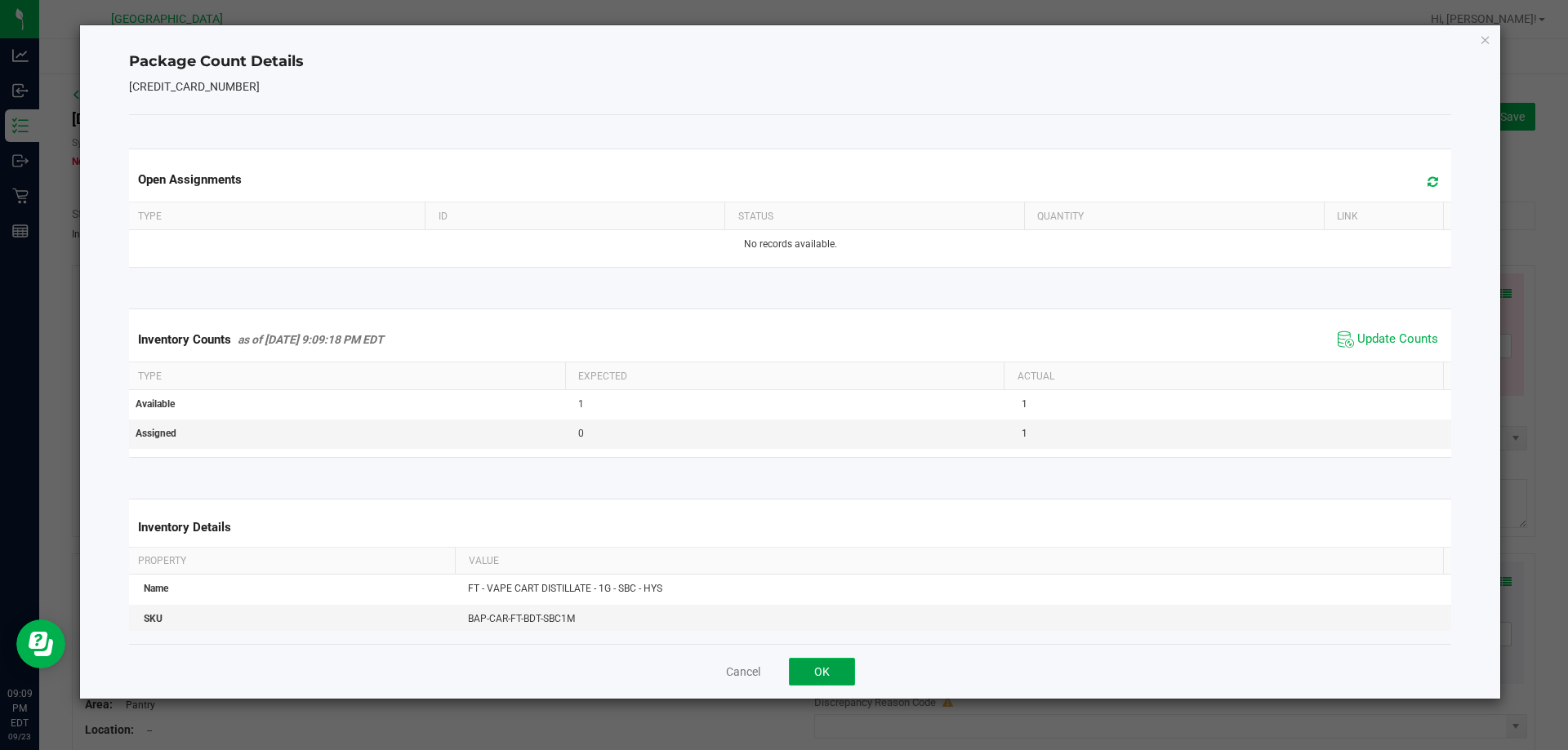
click at [813, 675] on button "OK" at bounding box center [821, 672] width 66 height 28
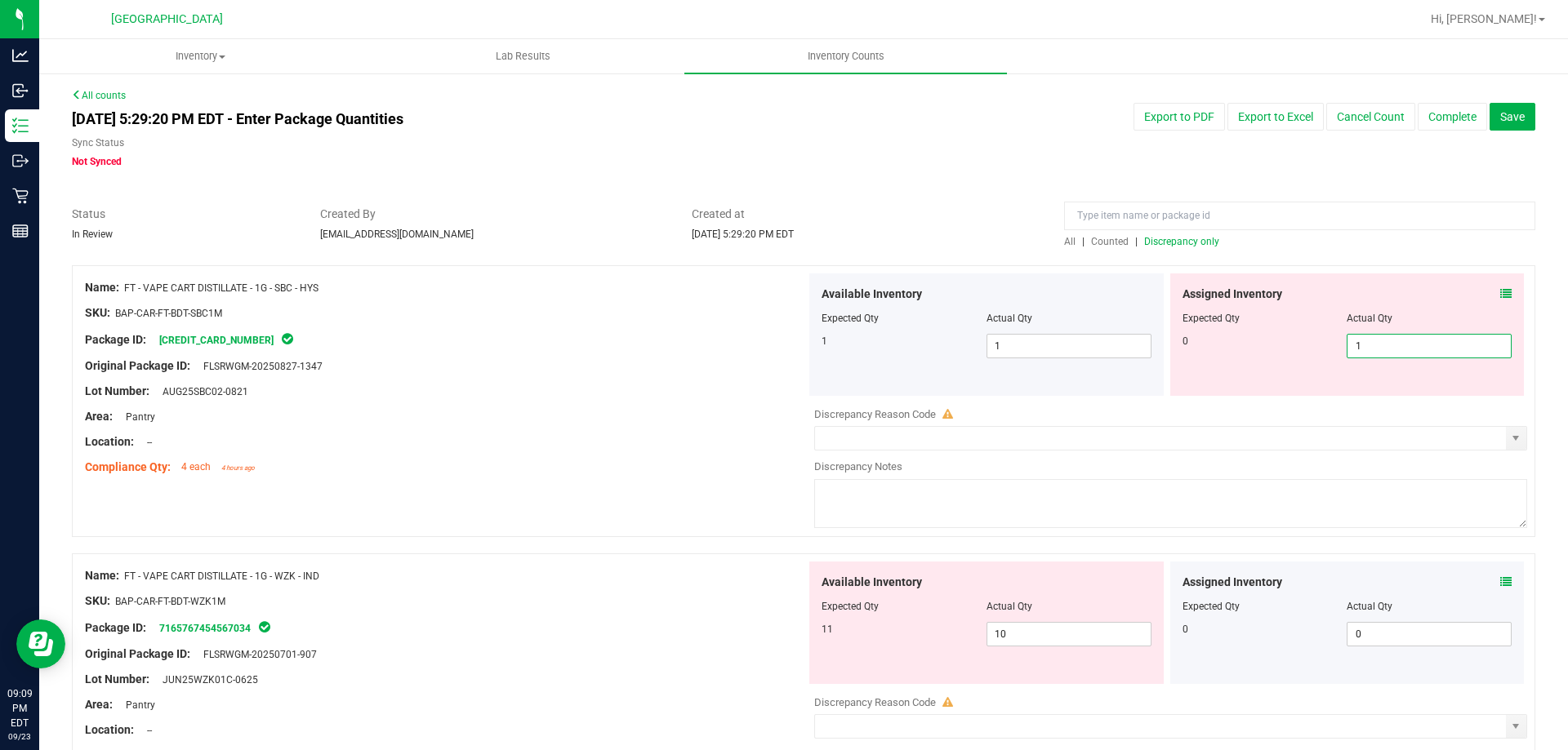
drag, startPoint x: 1379, startPoint y: 351, endPoint x: 1288, endPoint y: 339, distance: 91.8
click at [1288, 339] on div "0 1 1" at bounding box center [1347, 346] width 329 height 24
type input "0"
click at [710, 368] on div "Original Package ID: FLSRWGM-20250827-1347" at bounding box center [445, 366] width 721 height 17
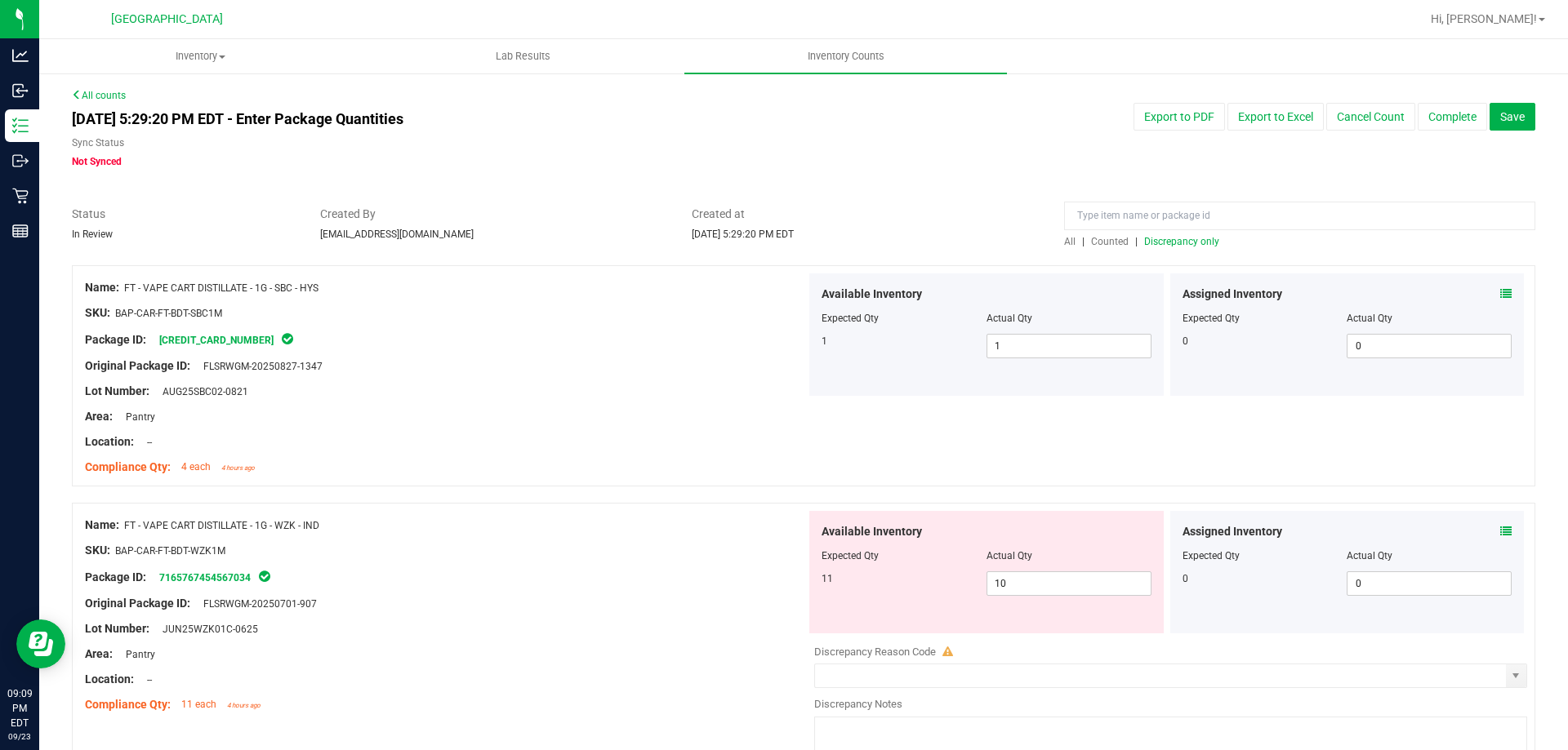
click at [1500, 528] on icon at bounding box center [1505, 531] width 11 height 11
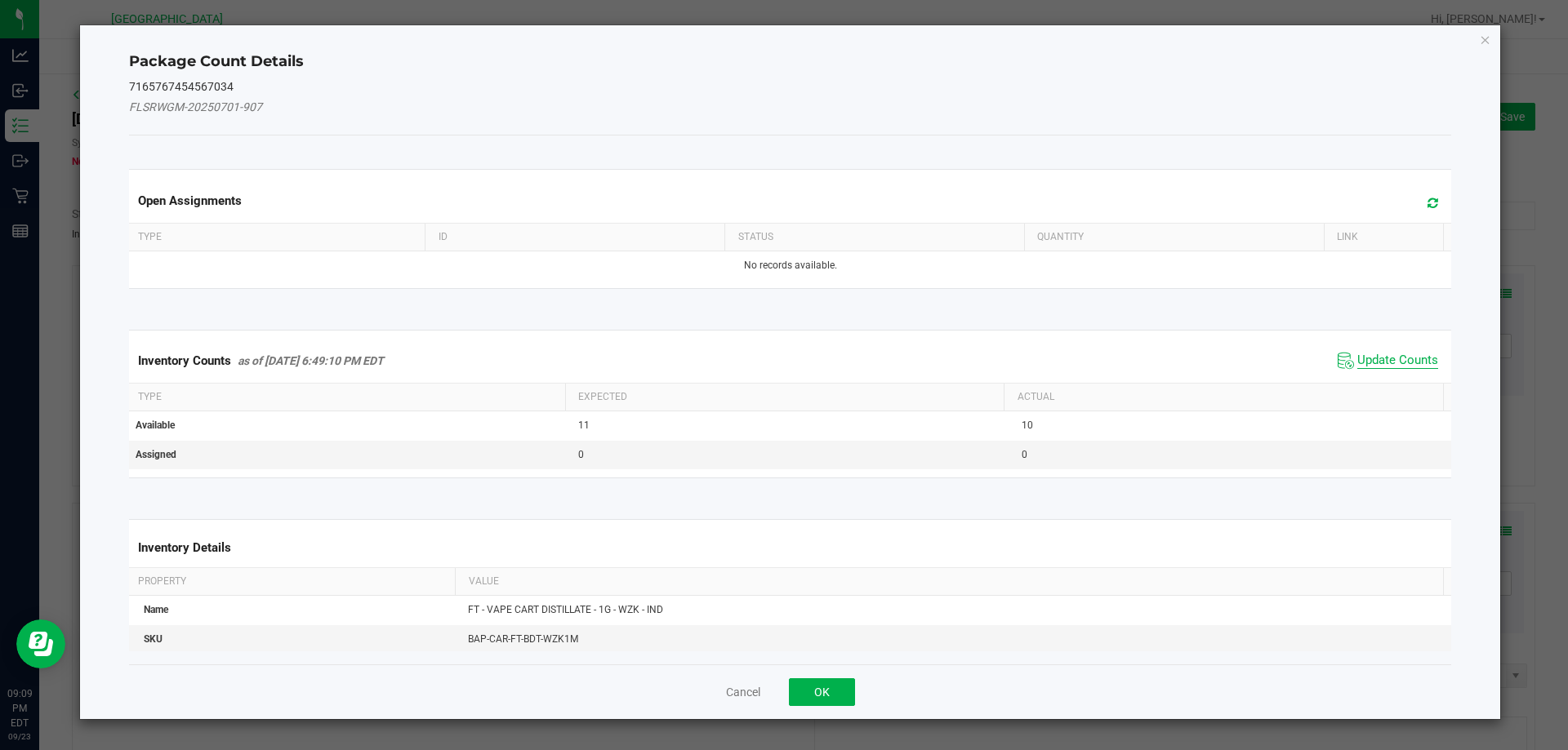
click at [1357, 359] on span "Update Counts" at bounding box center [1397, 360] width 81 height 16
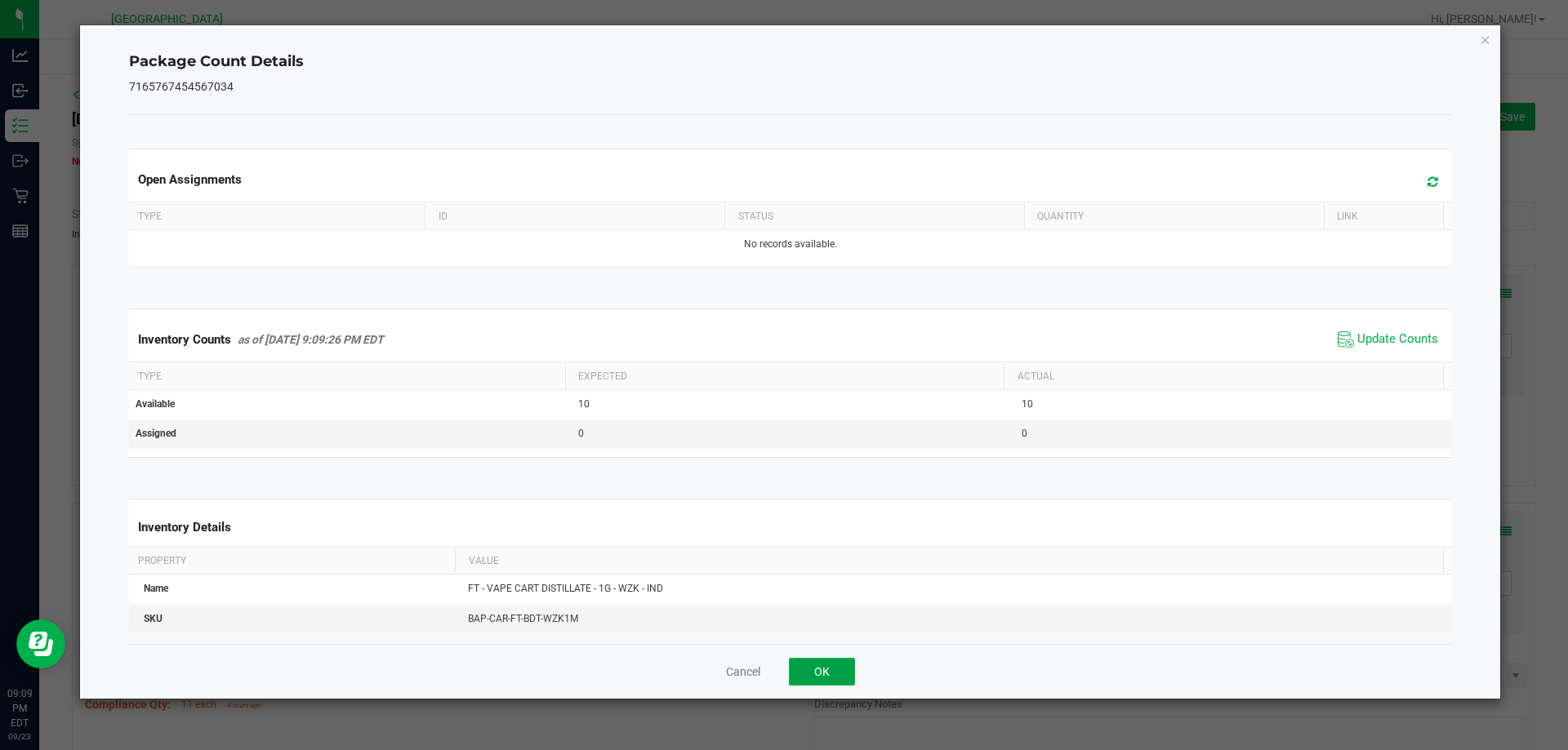
click at [832, 676] on button "OK" at bounding box center [821, 672] width 66 height 28
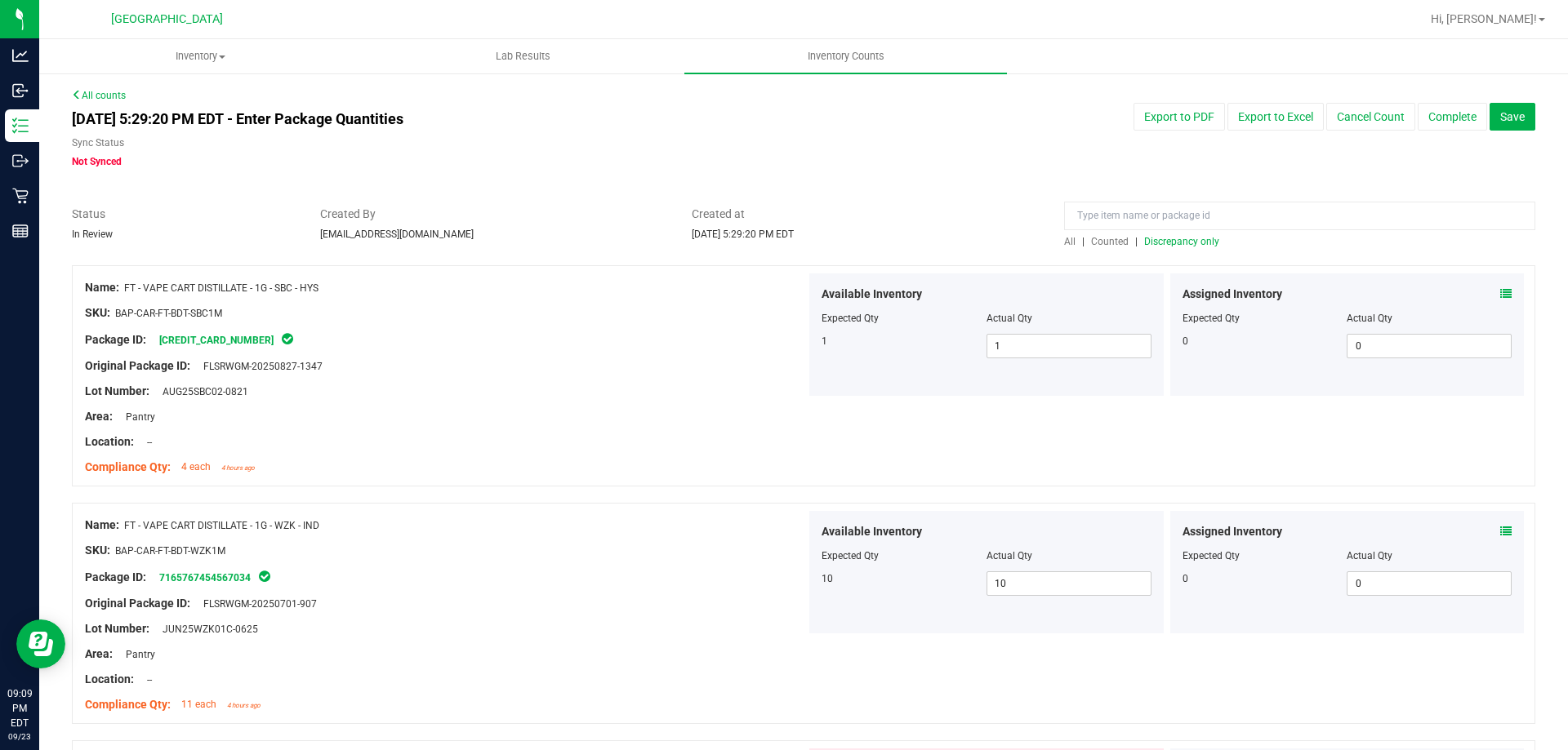
click at [1198, 234] on div "All | Counted | Discrepancy only" at bounding box center [1299, 227] width 496 height 43
click at [1198, 237] on span "Discrepancy only" at bounding box center [1182, 242] width 75 height 11
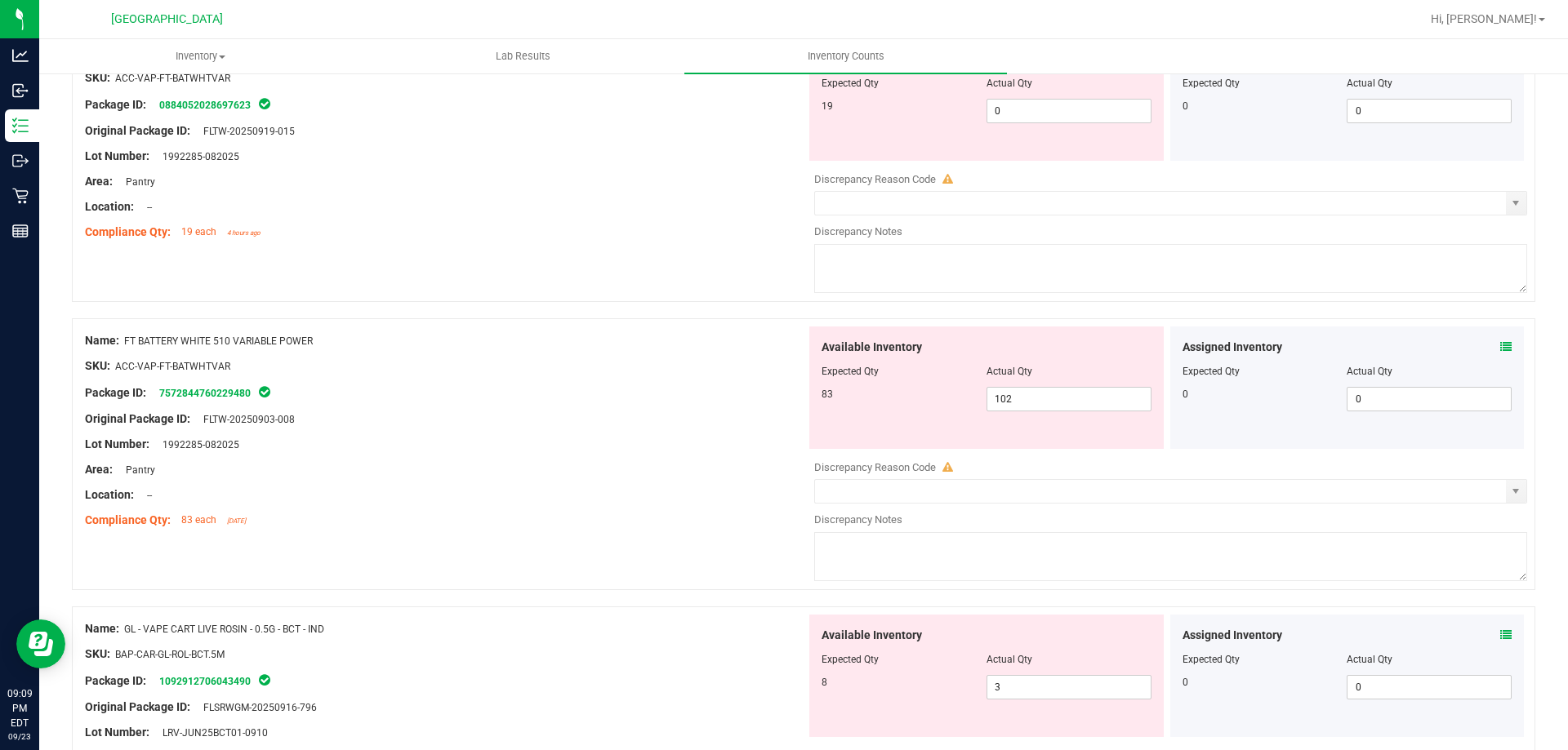
scroll to position [244, 0]
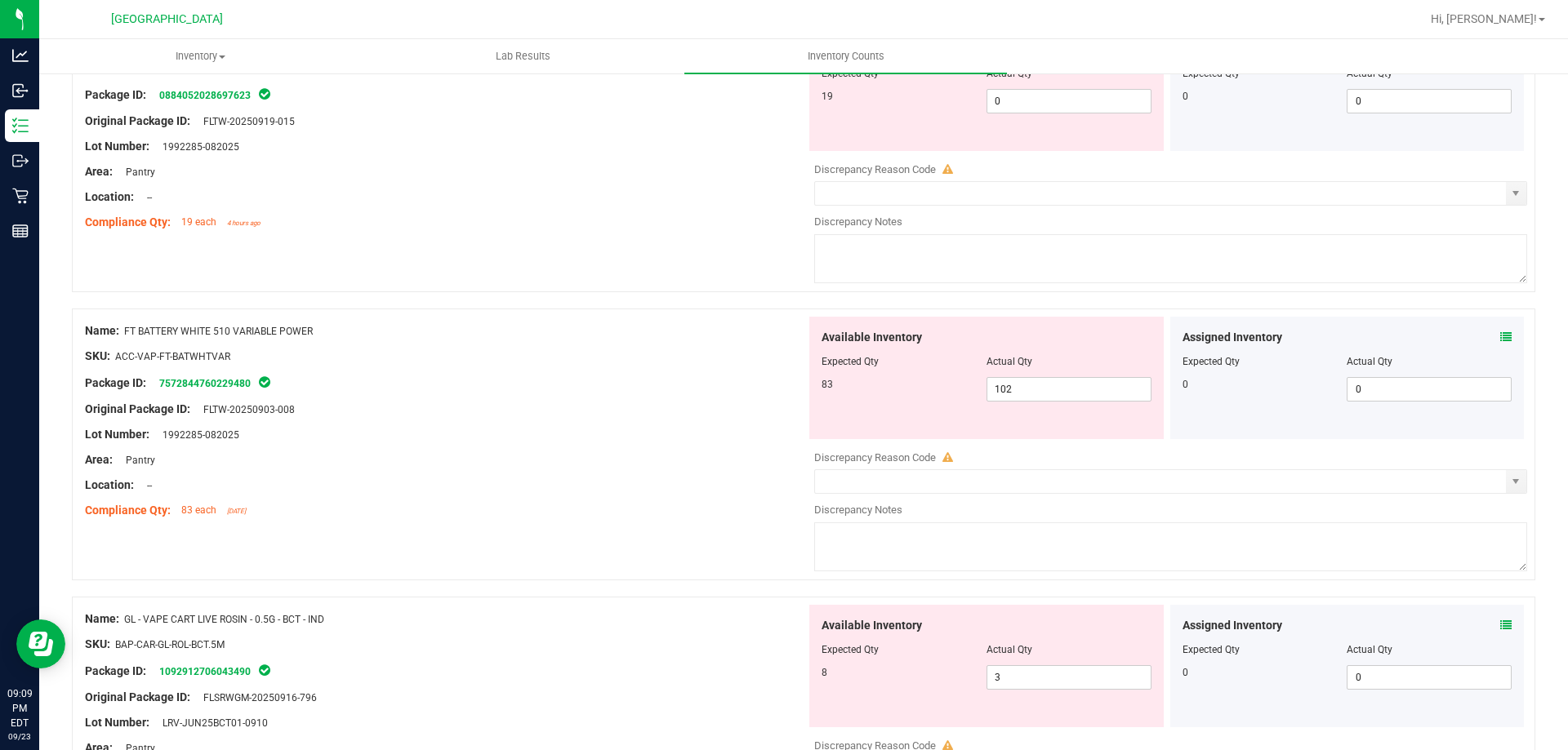
click at [678, 490] on div "Location: --" at bounding box center [445, 485] width 721 height 17
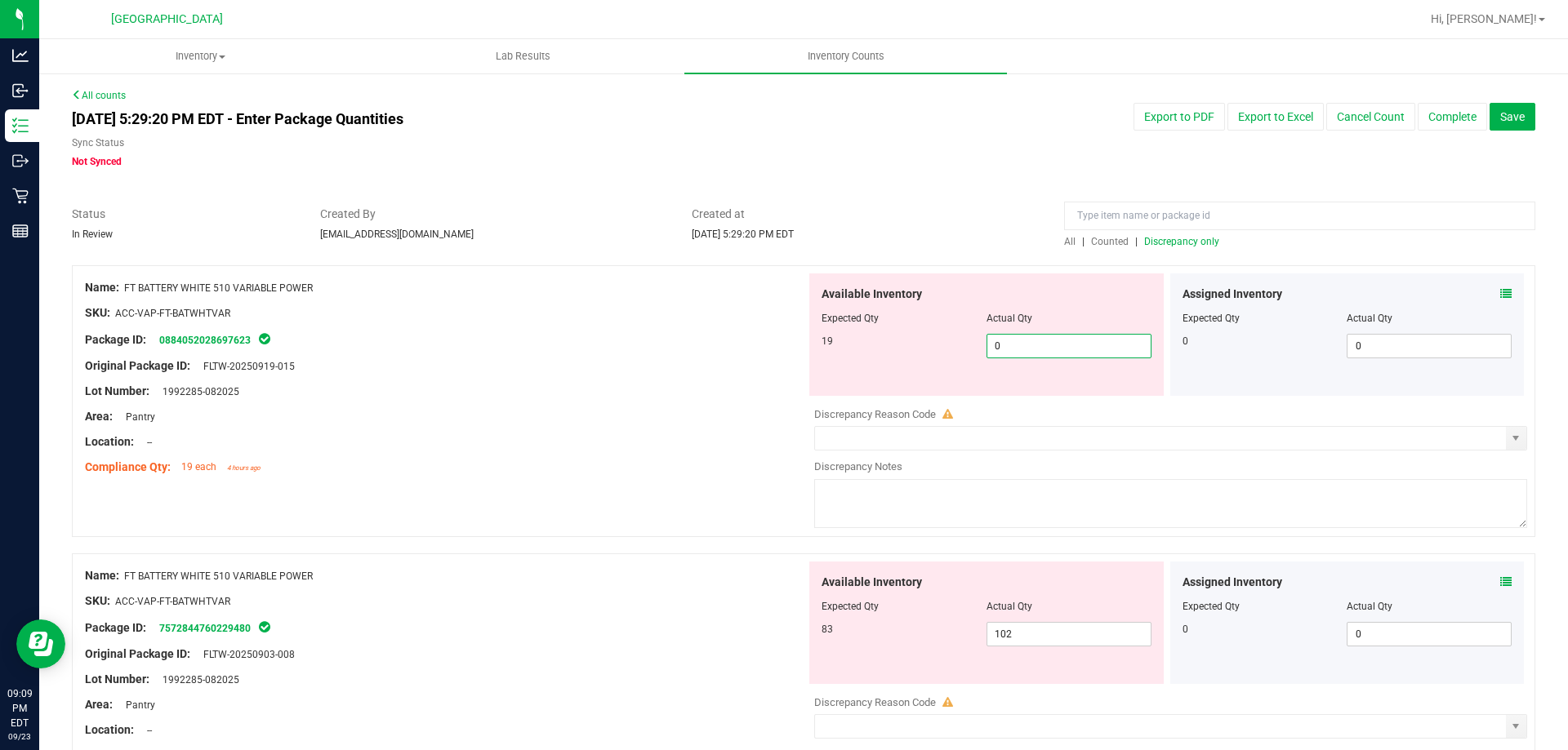
drag, startPoint x: 1013, startPoint y: 348, endPoint x: 981, endPoint y: 345, distance: 32.1
click at [987, 345] on span "0 0" at bounding box center [1069, 346] width 165 height 24
click at [1502, 290] on div "Assigned Inventory Expected Qty Actual Qty 0 0 0" at bounding box center [1348, 334] width 355 height 122
click at [1500, 292] on icon at bounding box center [1505, 294] width 11 height 11
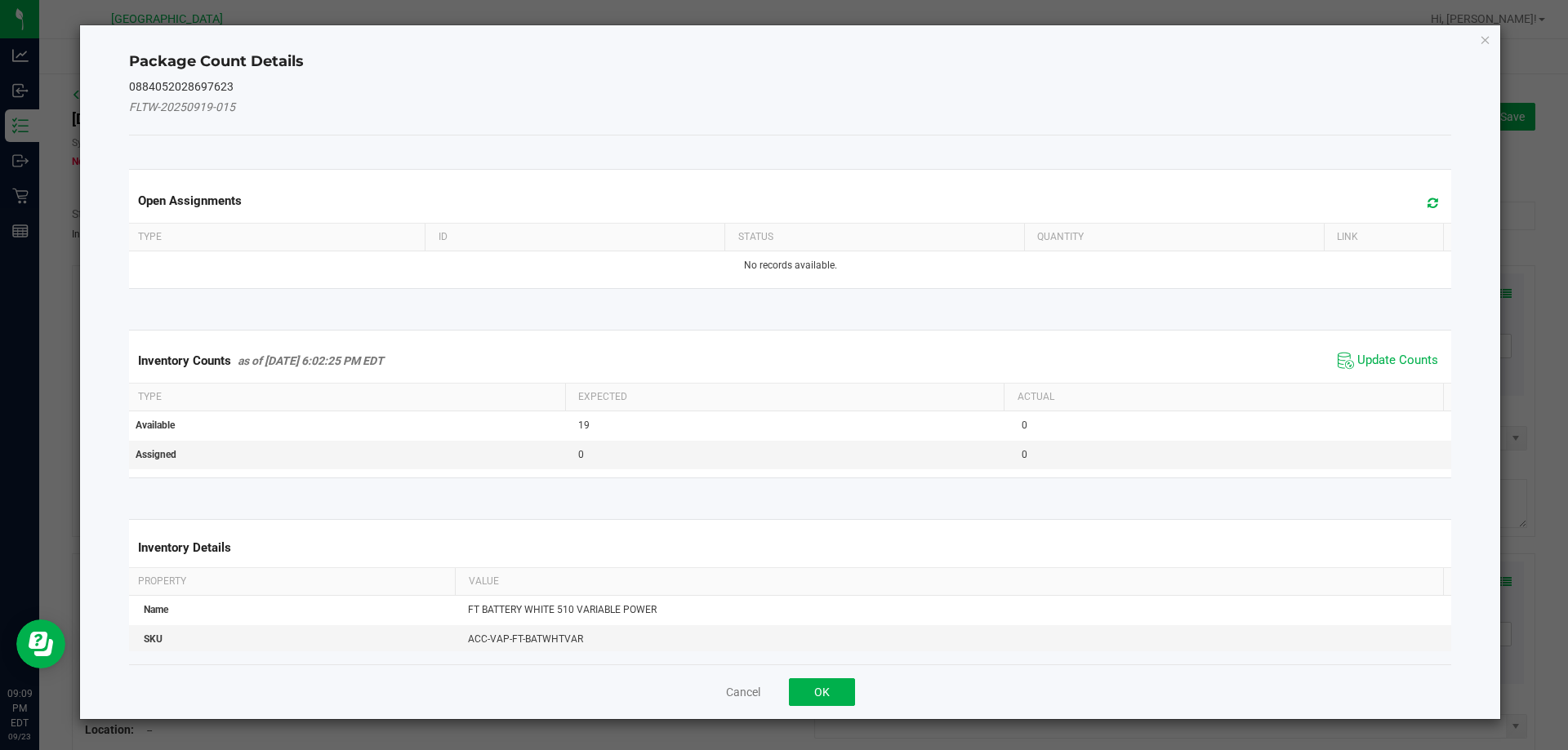
click at [1354, 372] on span "Update Counts" at bounding box center [1388, 361] width 108 height 24
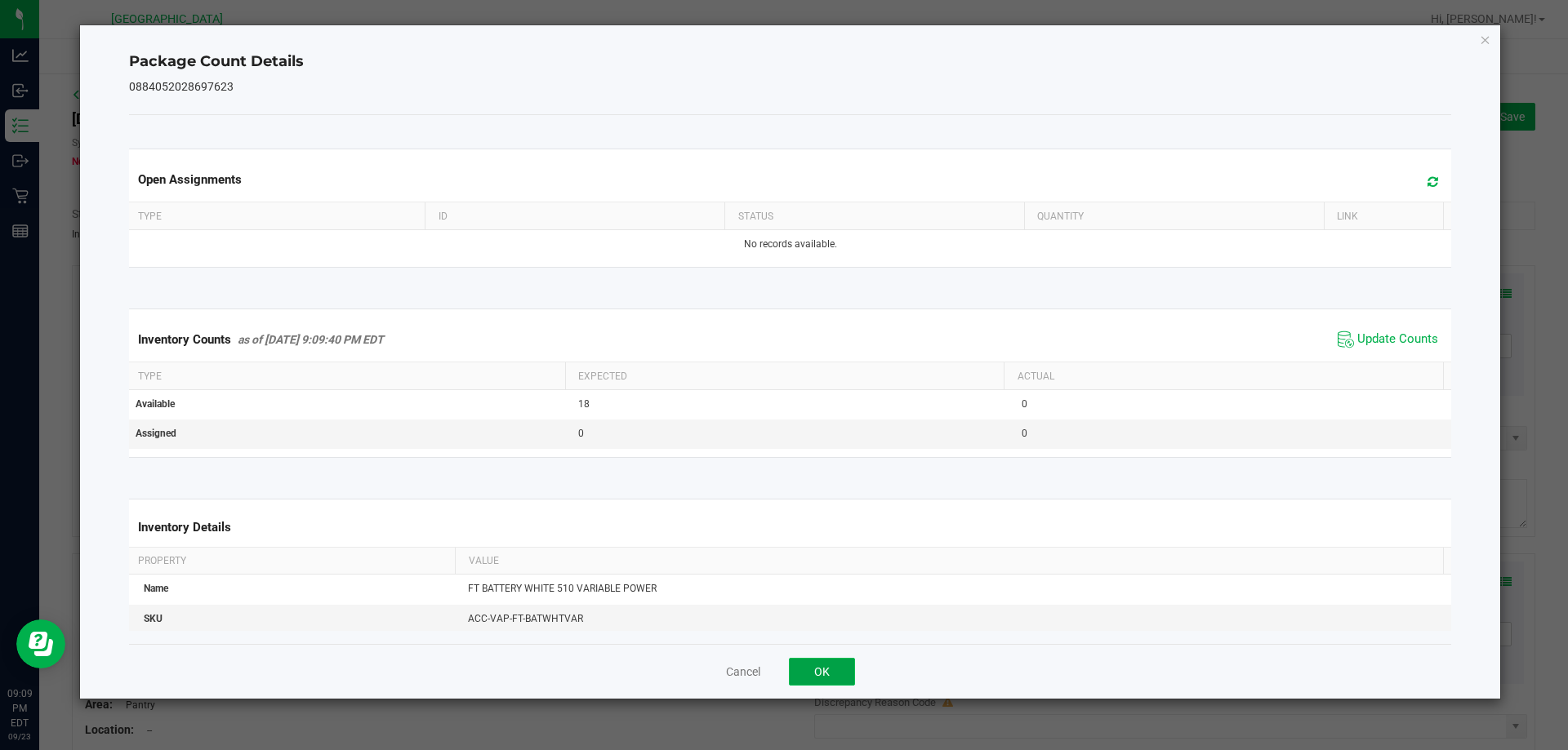
click at [820, 674] on button "OK" at bounding box center [821, 672] width 66 height 28
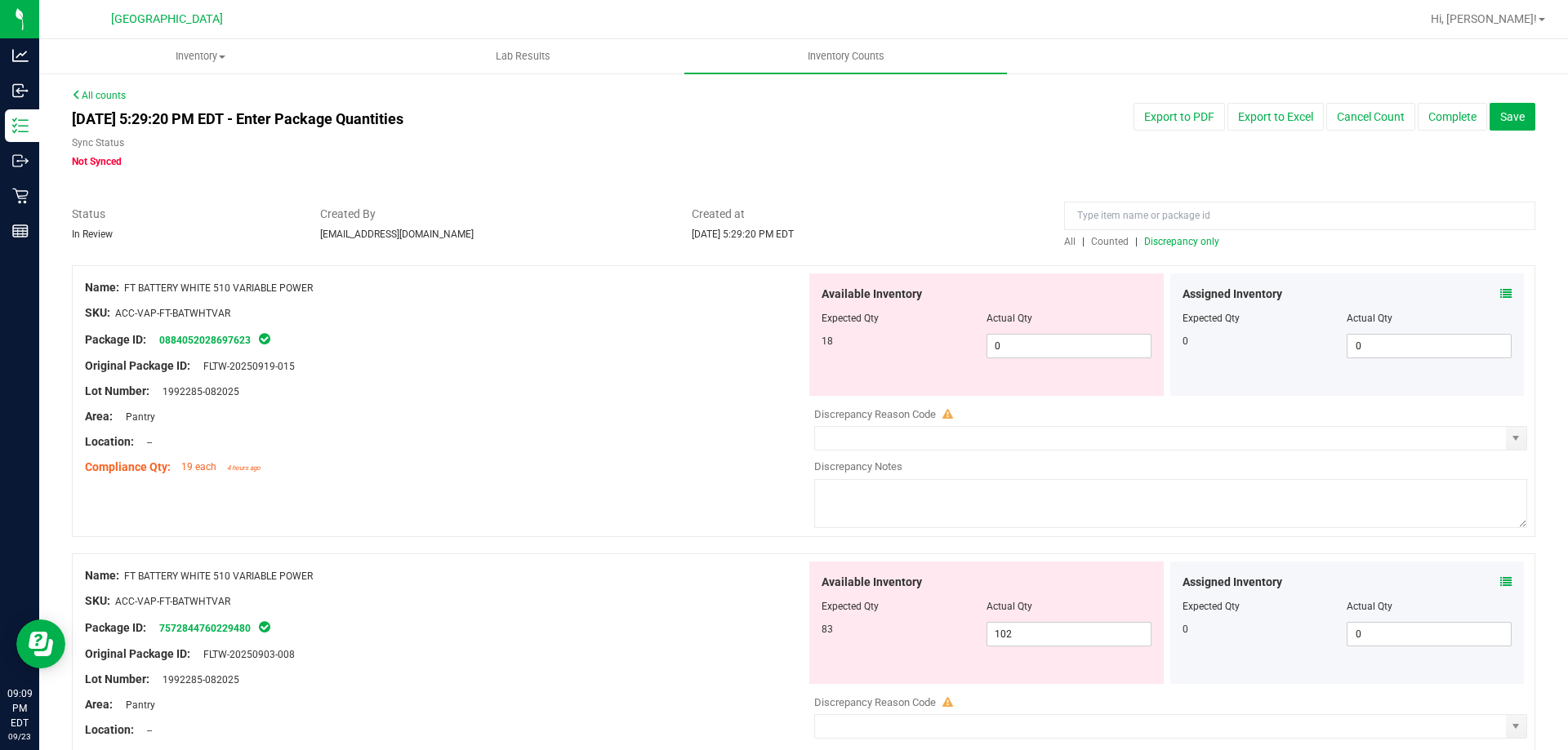
click at [1500, 576] on icon at bounding box center [1505, 582] width 11 height 11
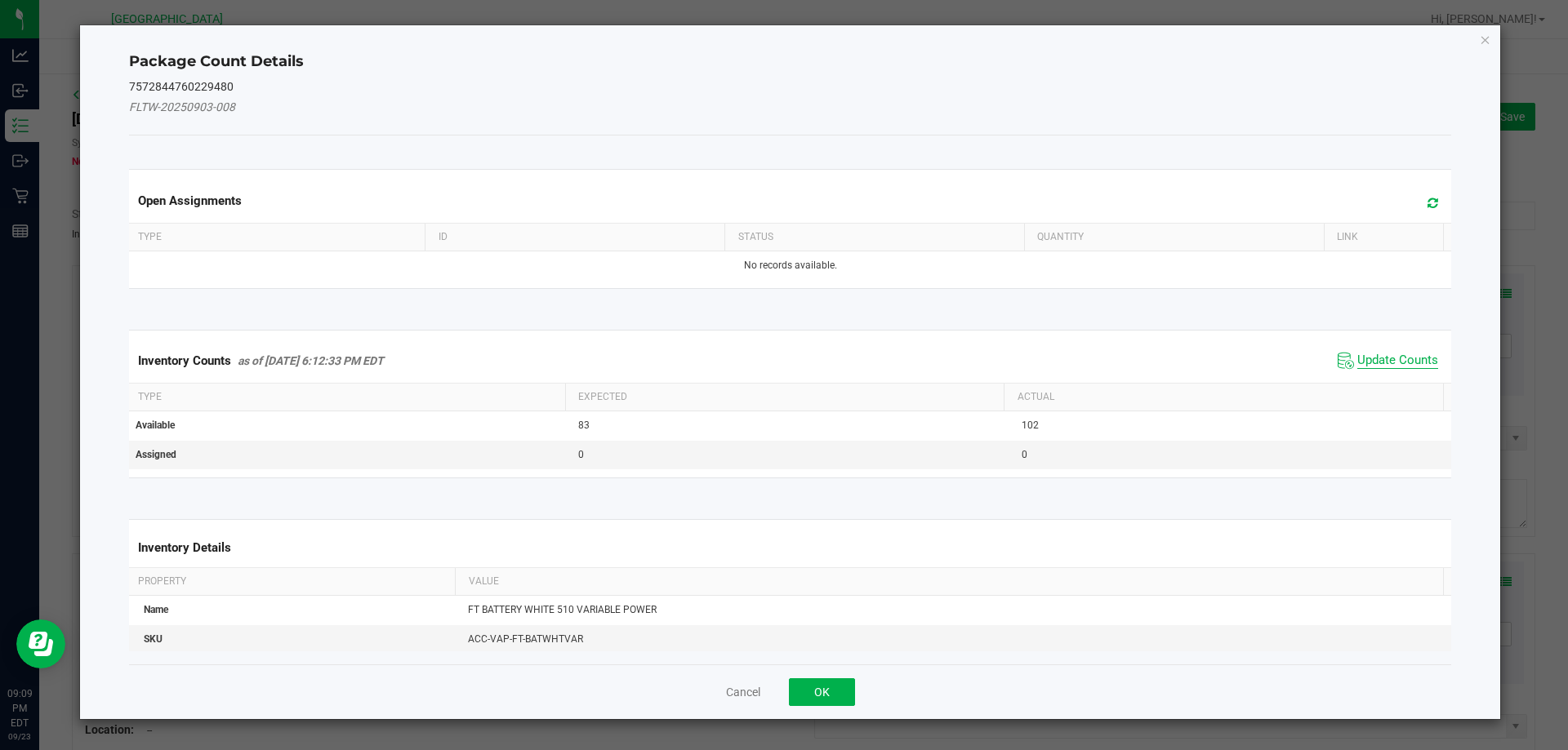
click at [1357, 355] on span "Update Counts" at bounding box center [1397, 360] width 81 height 16
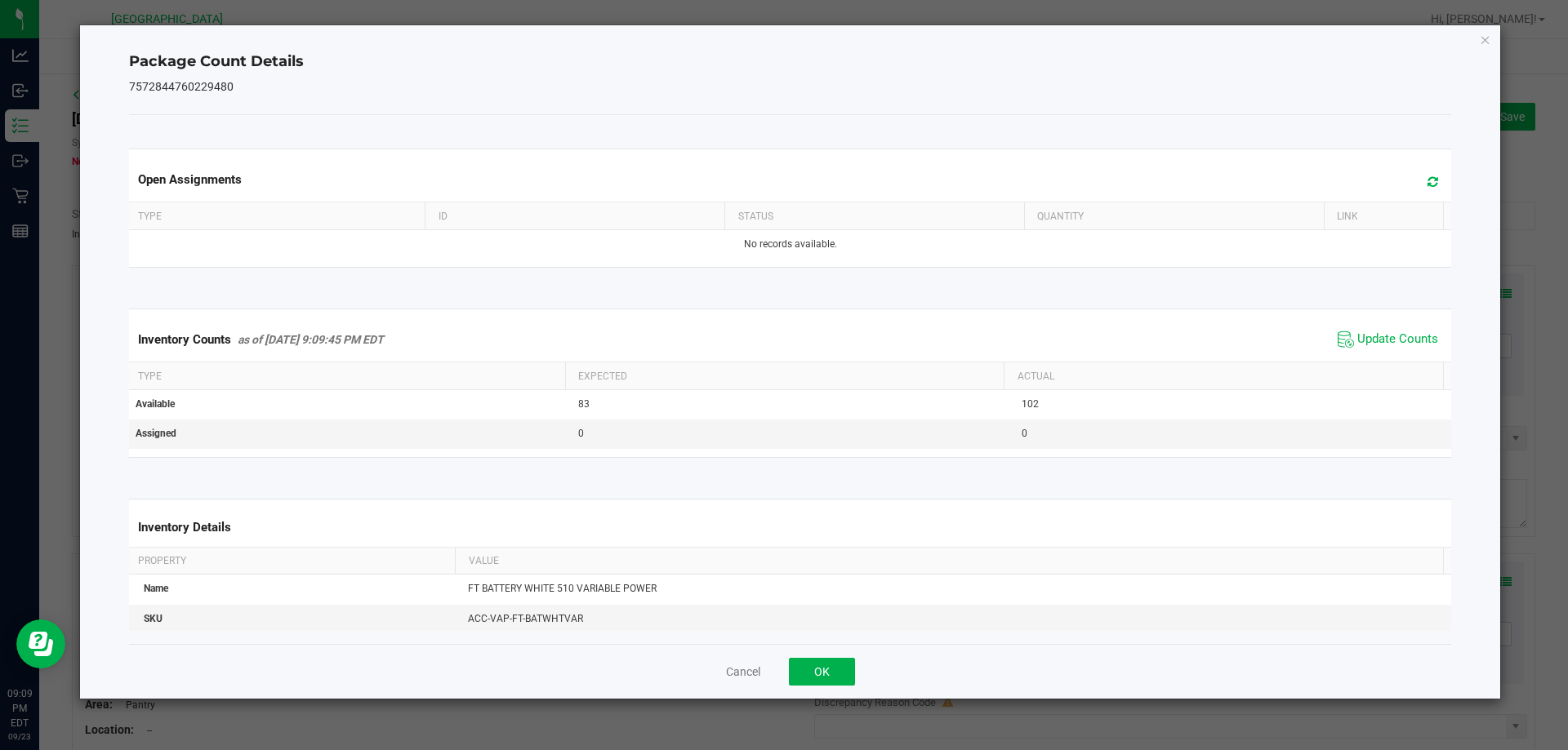
click at [816, 686] on div "Cancel OK" at bounding box center [790, 671] width 1323 height 55
click at [818, 674] on button "OK" at bounding box center [821, 672] width 66 height 28
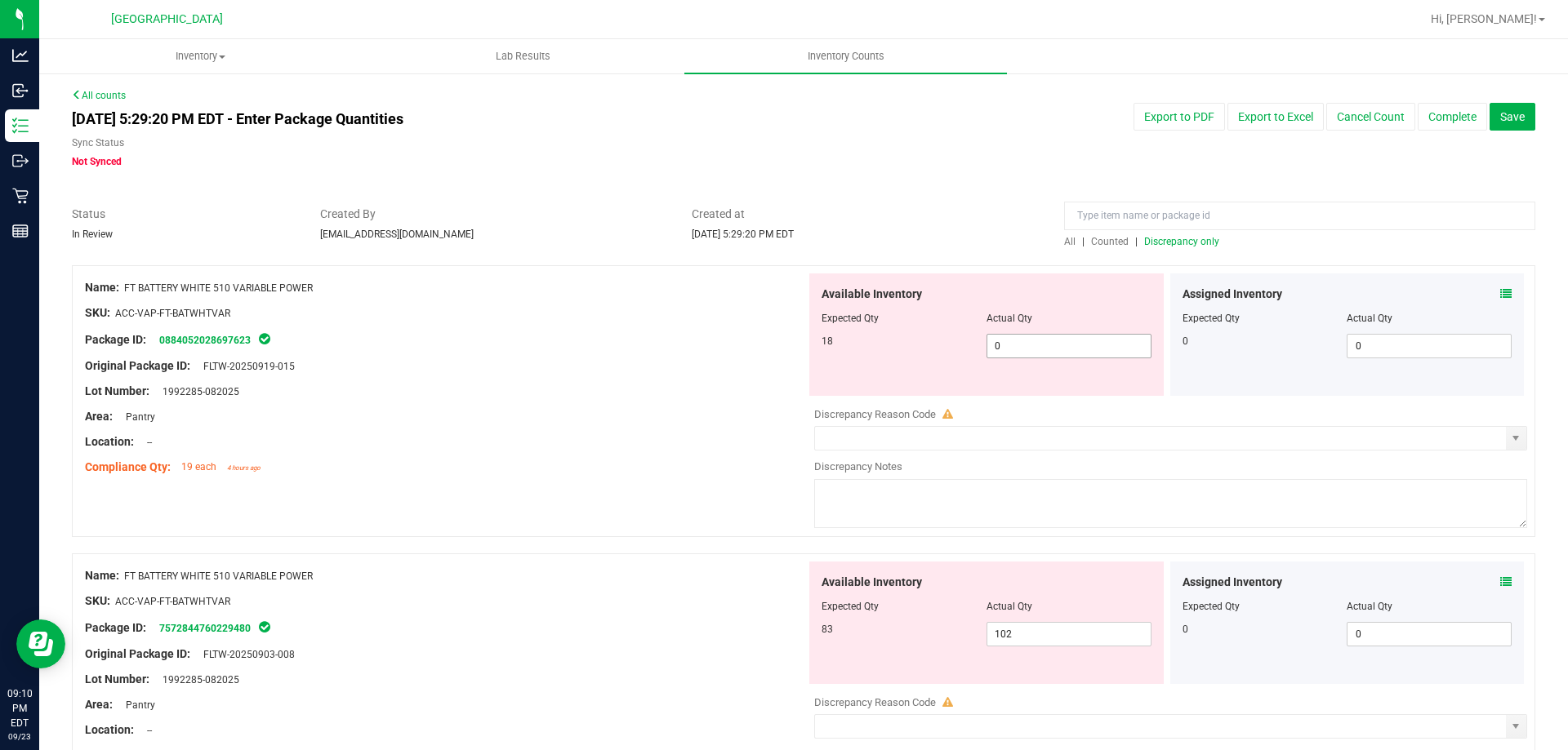
drag, startPoint x: 1007, startPoint y: 342, endPoint x: 713, endPoint y: 340, distance: 294.0
click at [713, 340] on div "Name: FT BATTERY WHITE 510 VARIABLE POWER SKU: ACC-VAP-FT-BATWHTVAR Package ID:…" at bounding box center [804, 400] width 1463 height 271
type input "18"
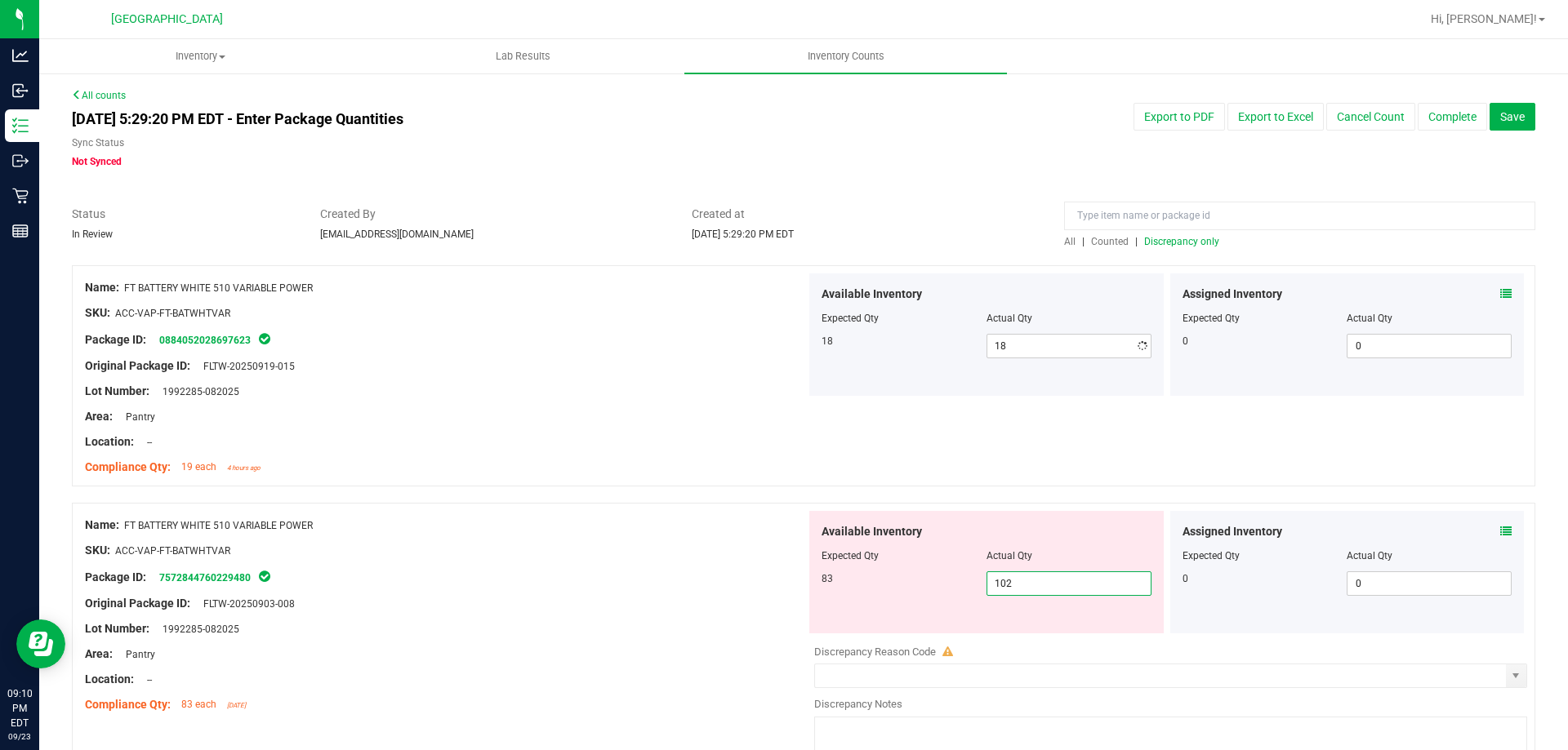
drag, startPoint x: 1028, startPoint y: 638, endPoint x: 842, endPoint y: 630, distance: 186.2
click at [842, 630] on div "Available Inventory Expected Qty Actual Qty 83 102 102" at bounding box center [987, 572] width 355 height 122
type input "83"
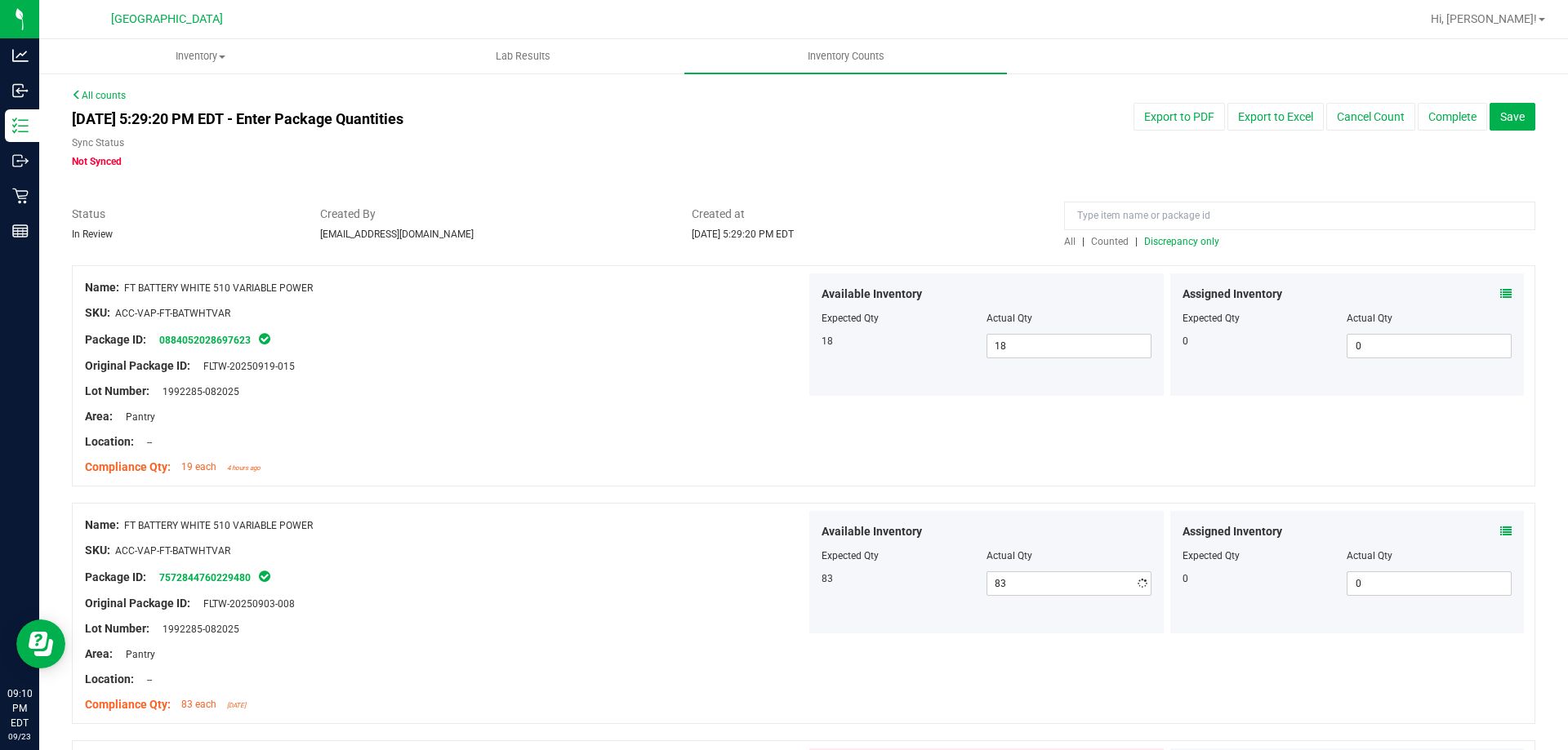
drag, startPoint x: 536, startPoint y: 574, endPoint x: 567, endPoint y: 568, distance: 31.6
click at [551, 569] on div "Package ID: 7572844760229480" at bounding box center [445, 576] width 721 height 20
click at [1154, 241] on span "Discrepancy only" at bounding box center [1182, 242] width 75 height 11
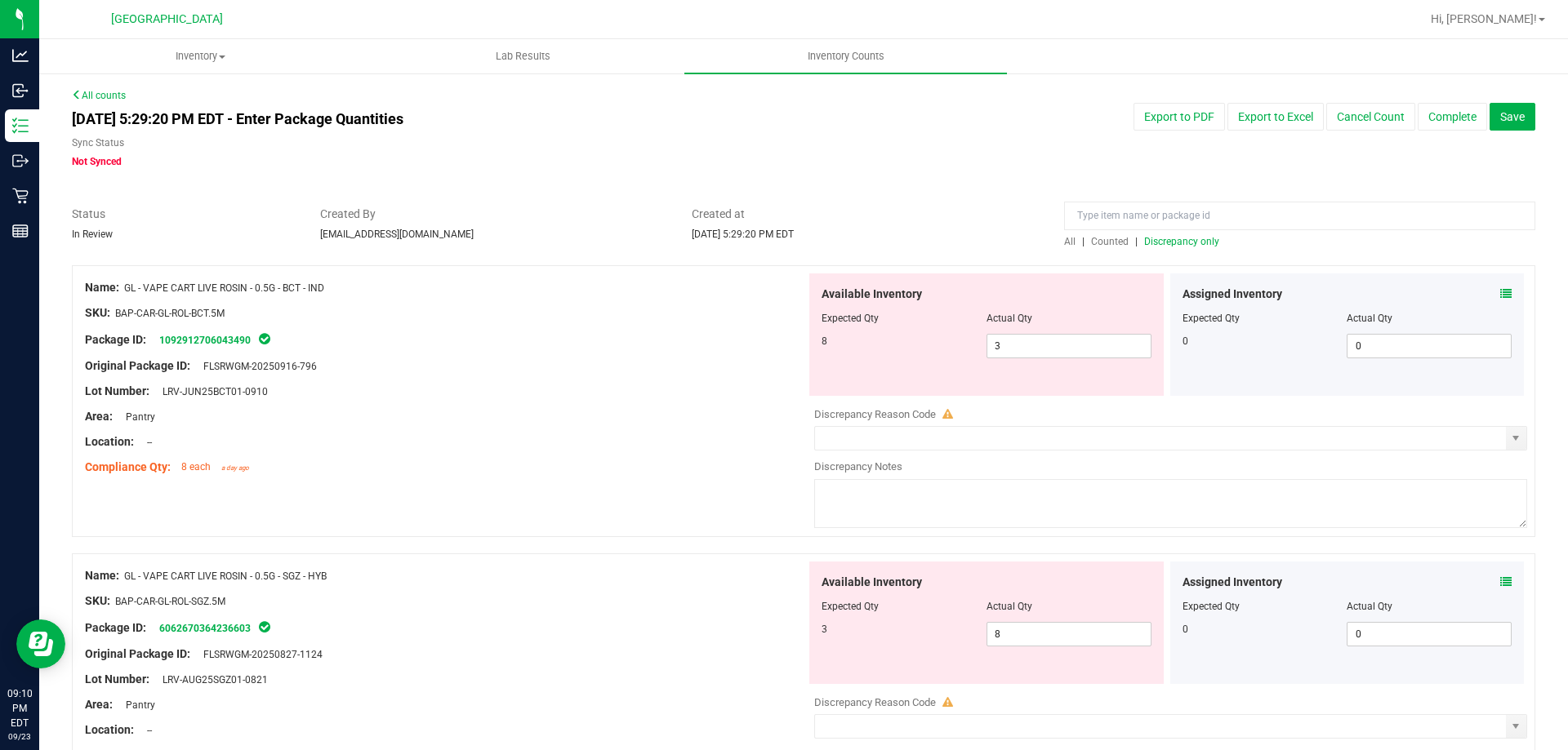
click at [1500, 297] on icon at bounding box center [1505, 294] width 11 height 11
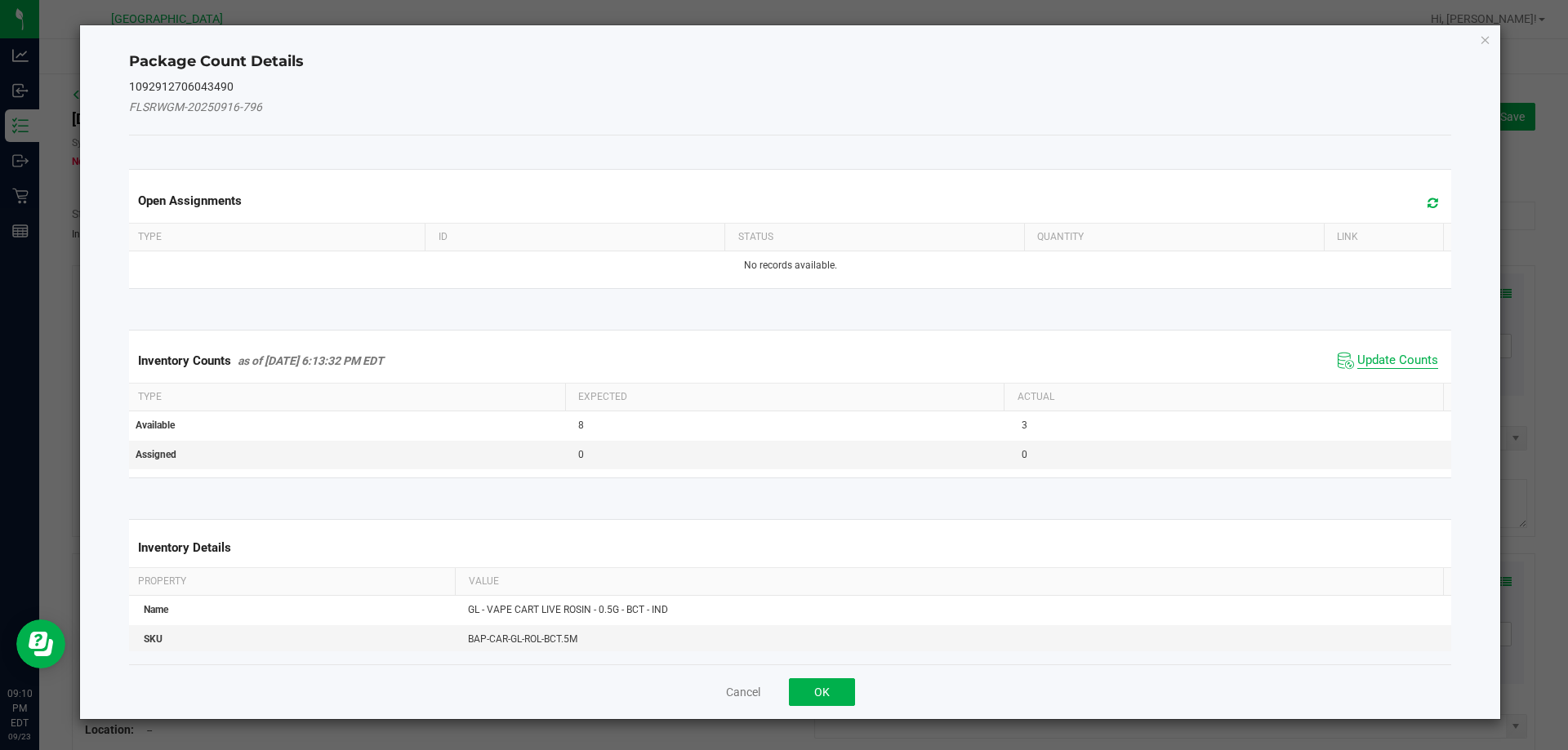
click at [1357, 367] on span "Update Counts" at bounding box center [1397, 360] width 81 height 16
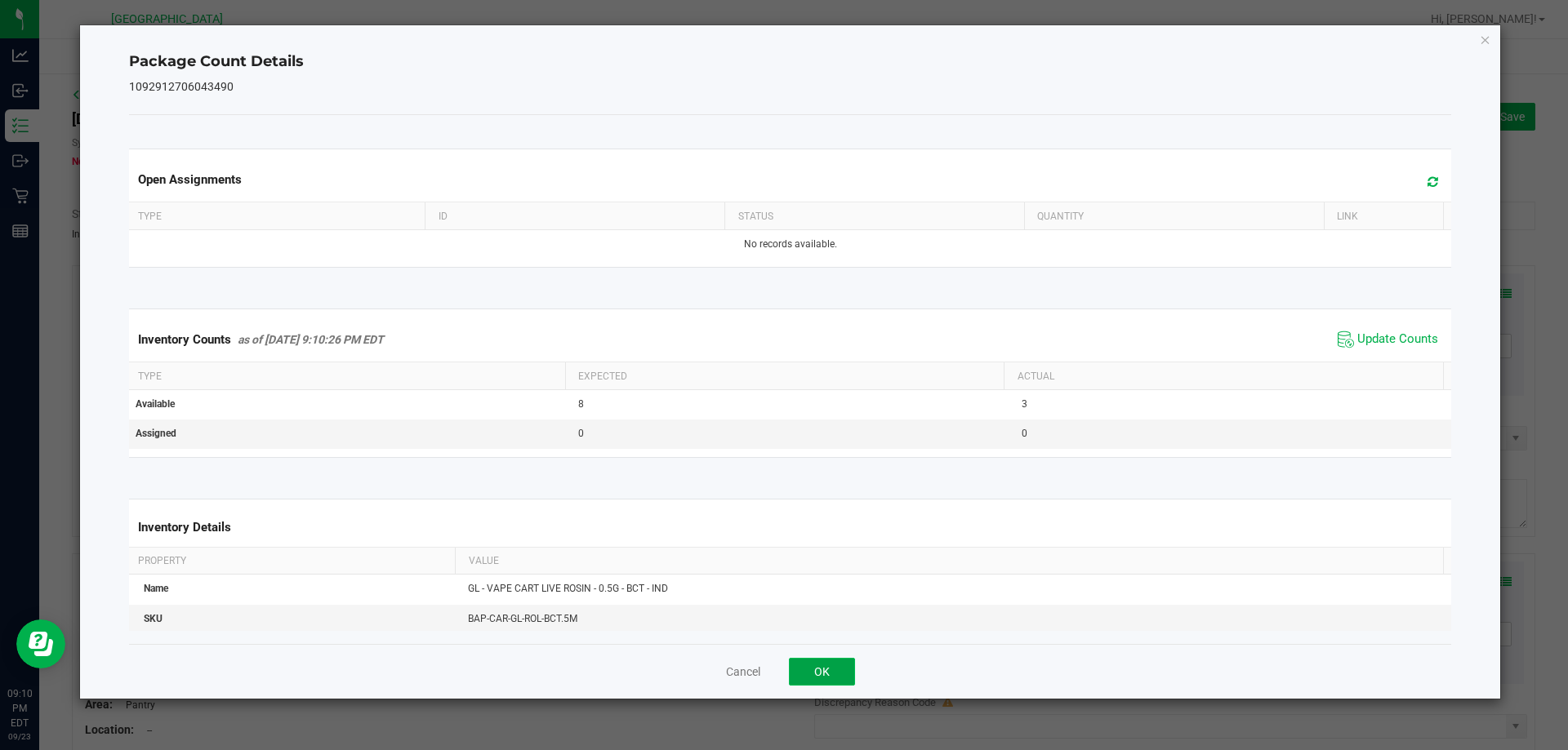
click at [847, 664] on button "OK" at bounding box center [821, 672] width 66 height 28
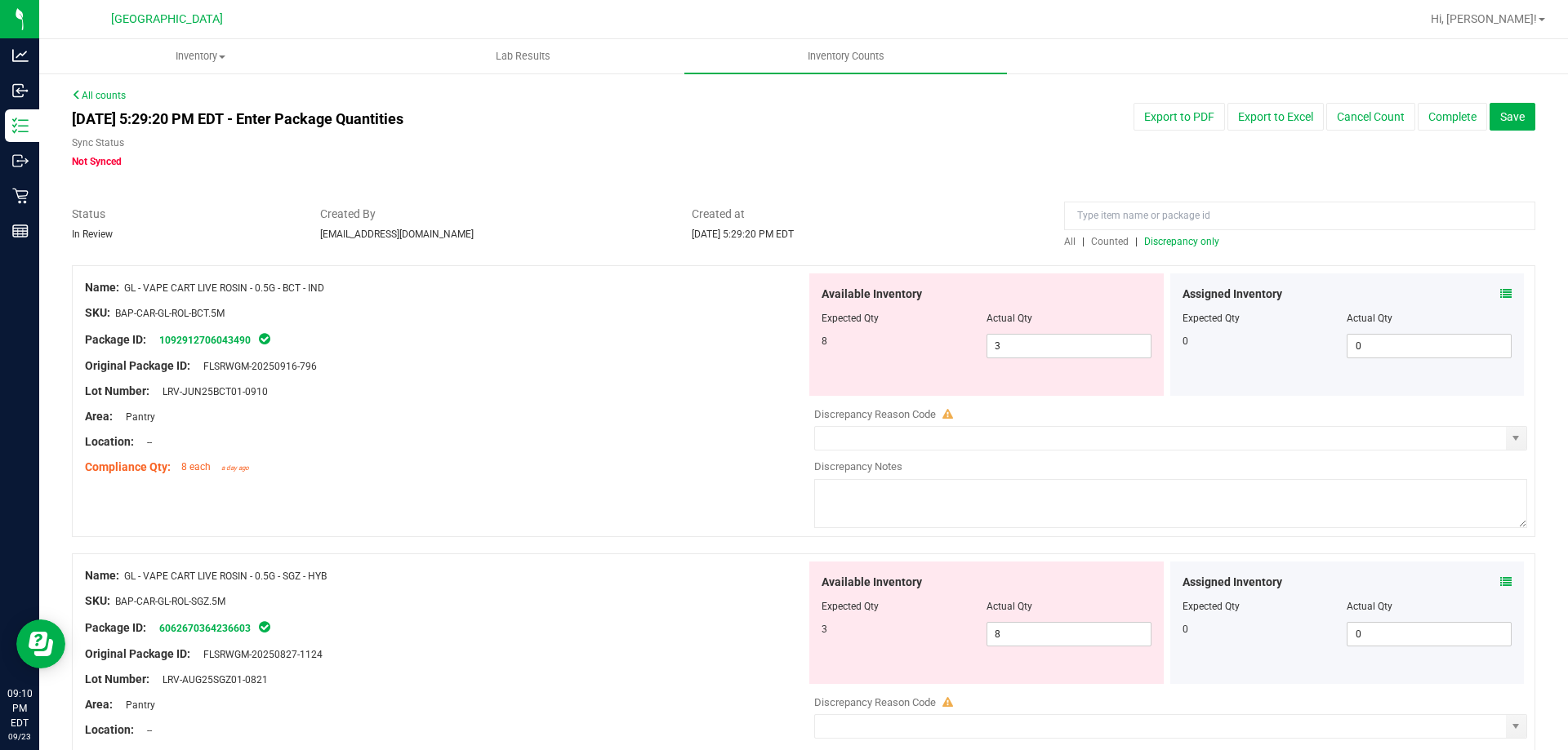
click at [1500, 577] on icon at bounding box center [1505, 582] width 11 height 11
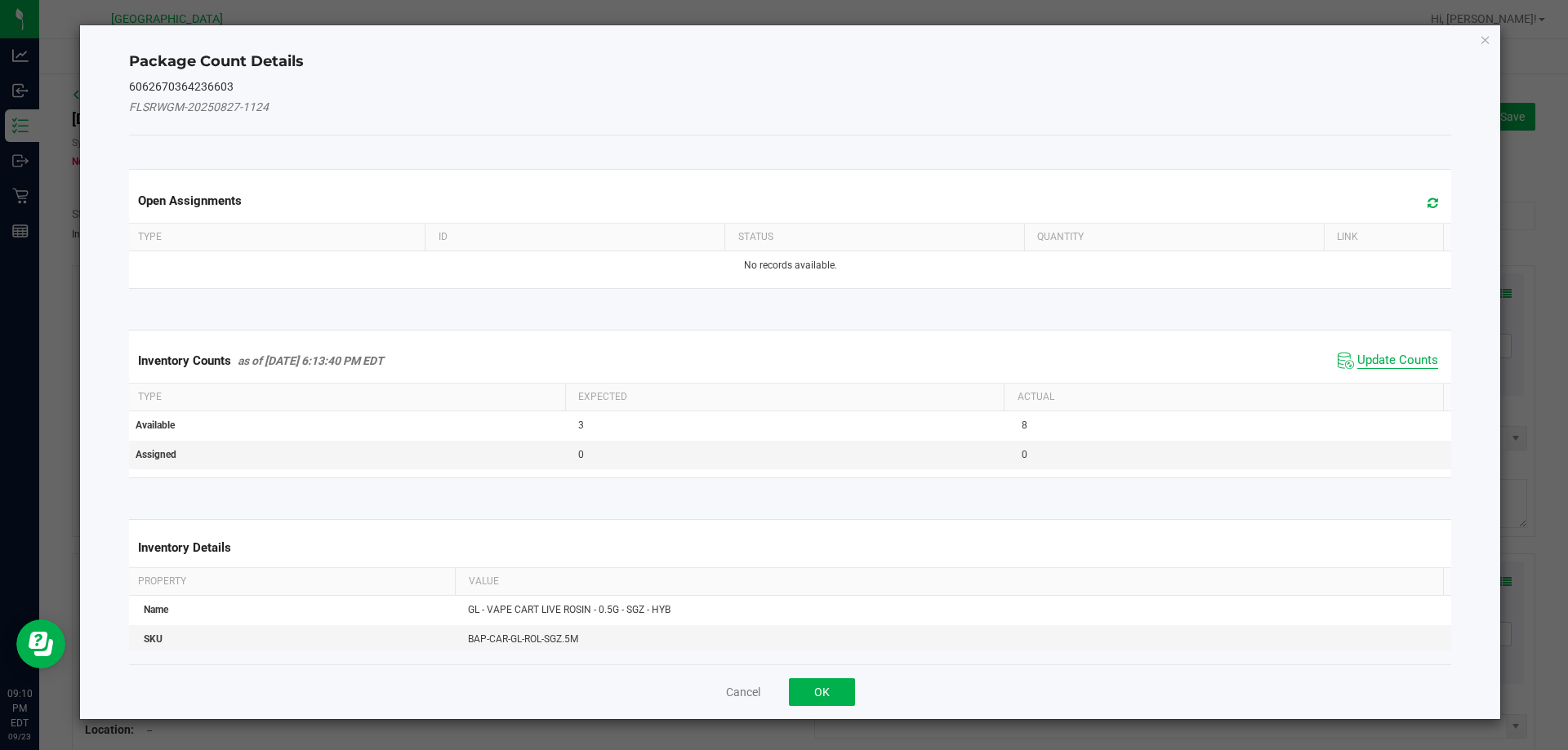
click at [1379, 357] on span "Update Counts" at bounding box center [1397, 360] width 81 height 16
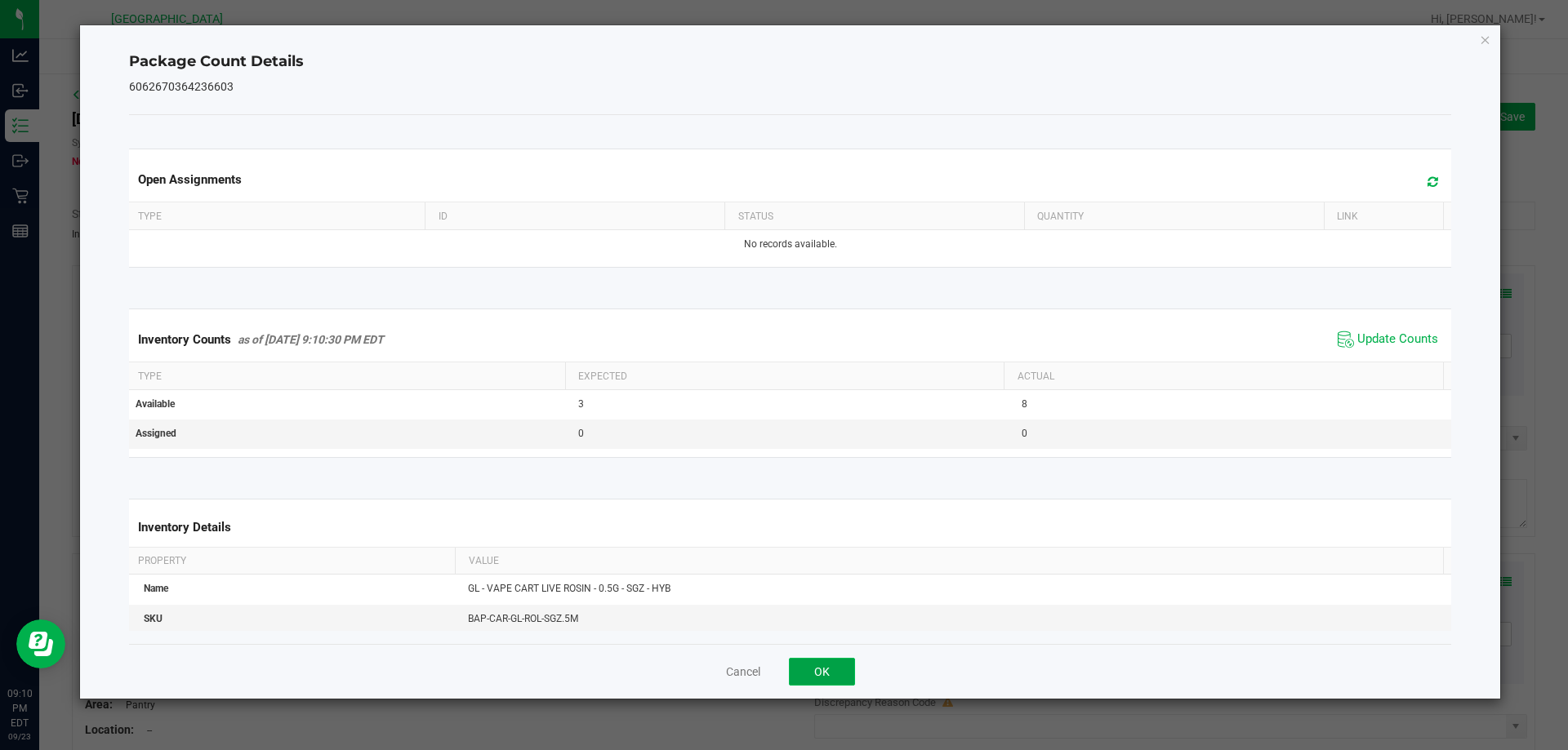
click at [847, 676] on button "OK" at bounding box center [821, 672] width 66 height 28
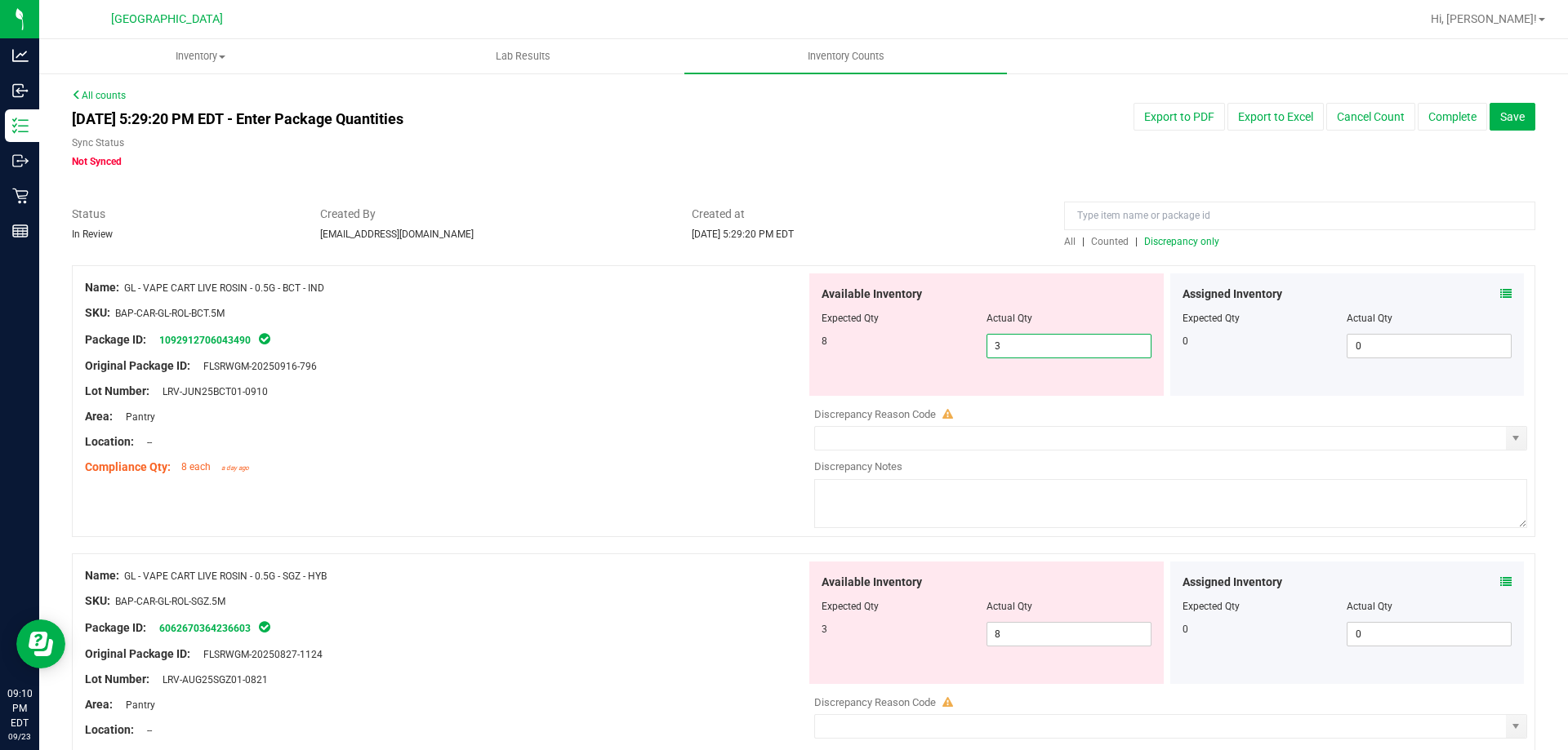
drag, startPoint x: 1009, startPoint y: 344, endPoint x: 812, endPoint y: 340, distance: 197.0
click at [812, 340] on div "Available Inventory Expected Qty Actual Qty 8 3 3" at bounding box center [987, 334] width 355 height 122
type input "8"
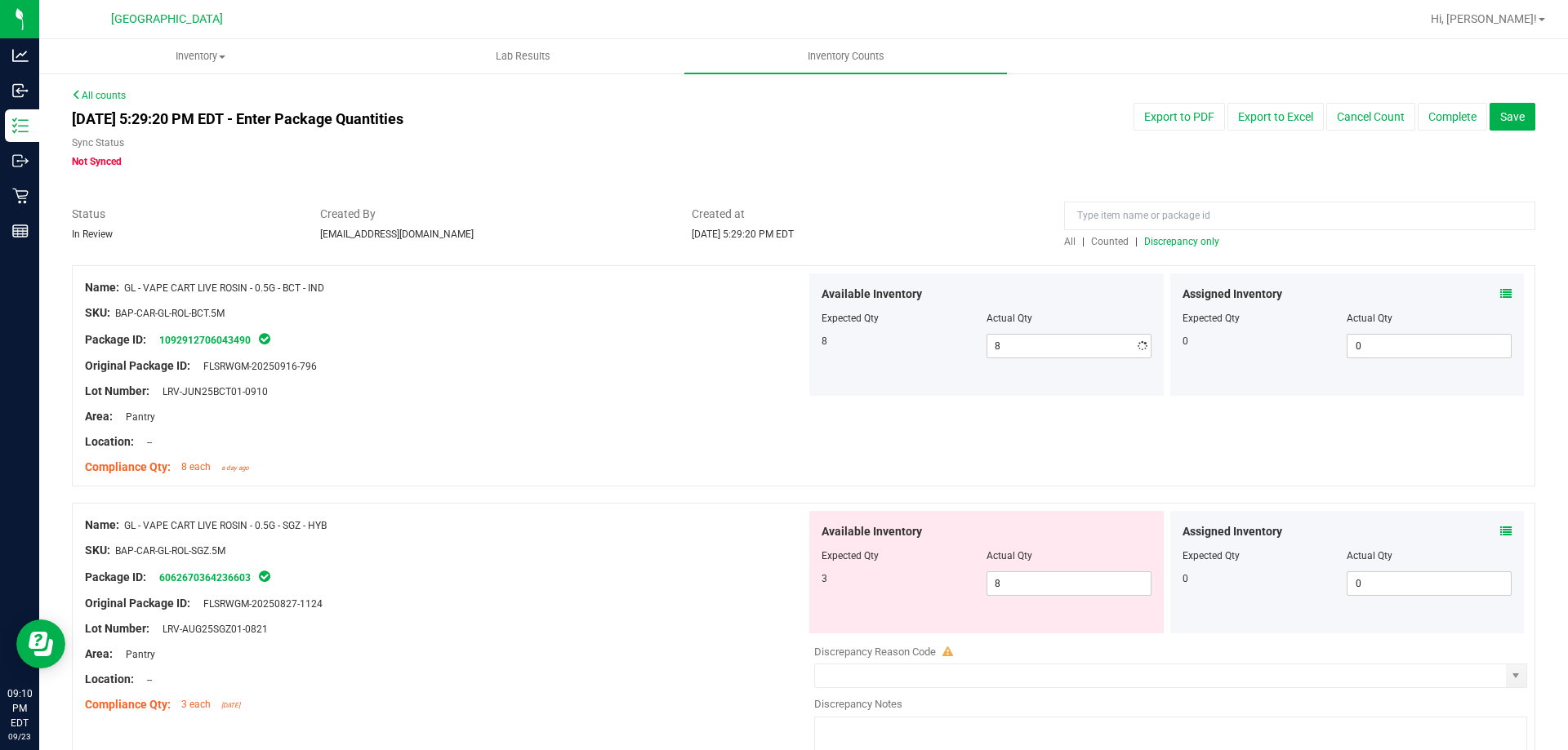
click at [675, 392] on div "Lot Number: LRV-JUN25BCT01-0910" at bounding box center [445, 391] width 721 height 17
drag, startPoint x: 1056, startPoint y: 583, endPoint x: 712, endPoint y: 583, distance: 344.0
click at [712, 583] on div "Name: GL - VAPE CART LIVE ROSIN - 0.5G - SGZ - HYB SKU: BAP-CAR-GL-ROL-SGZ.5M P…" at bounding box center [804, 638] width 1463 height 271
type input "3"
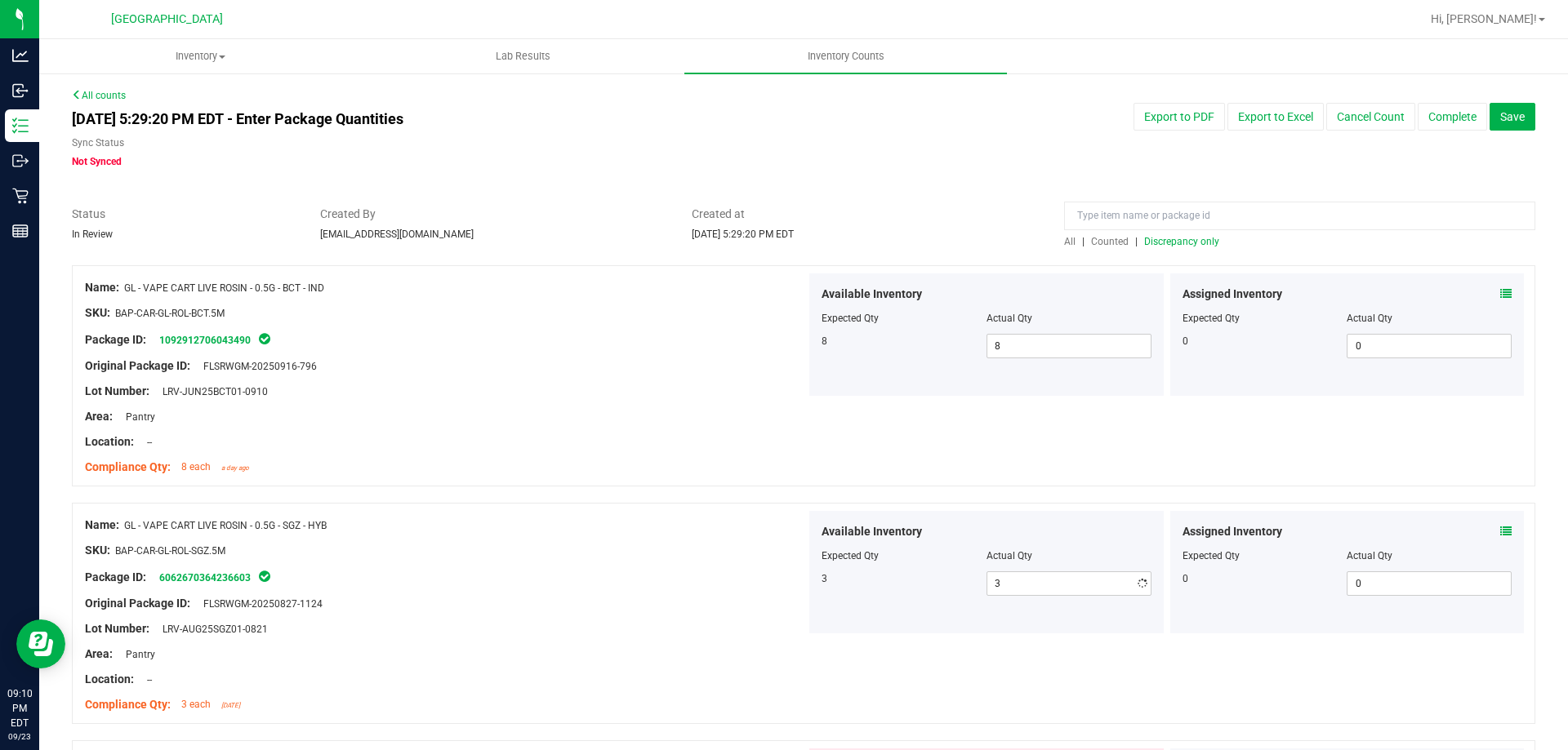
drag, startPoint x: 637, startPoint y: 587, endPoint x: 799, endPoint y: 539, distance: 169.0
click at [643, 587] on div at bounding box center [445, 590] width 721 height 8
click at [1190, 240] on span "Discrepancy only" at bounding box center [1182, 242] width 75 height 11
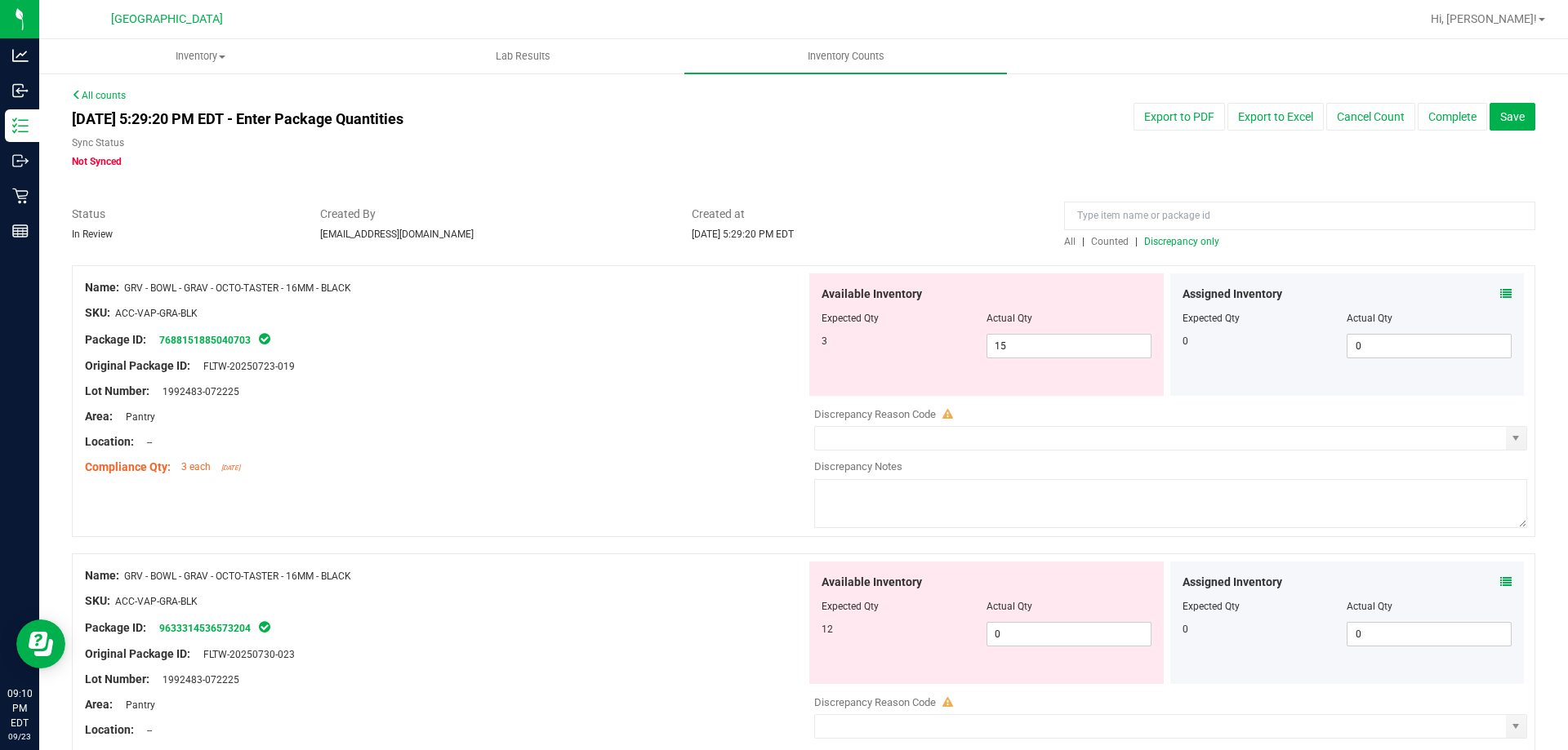
click at [1500, 292] on icon at bounding box center [1505, 294] width 11 height 11
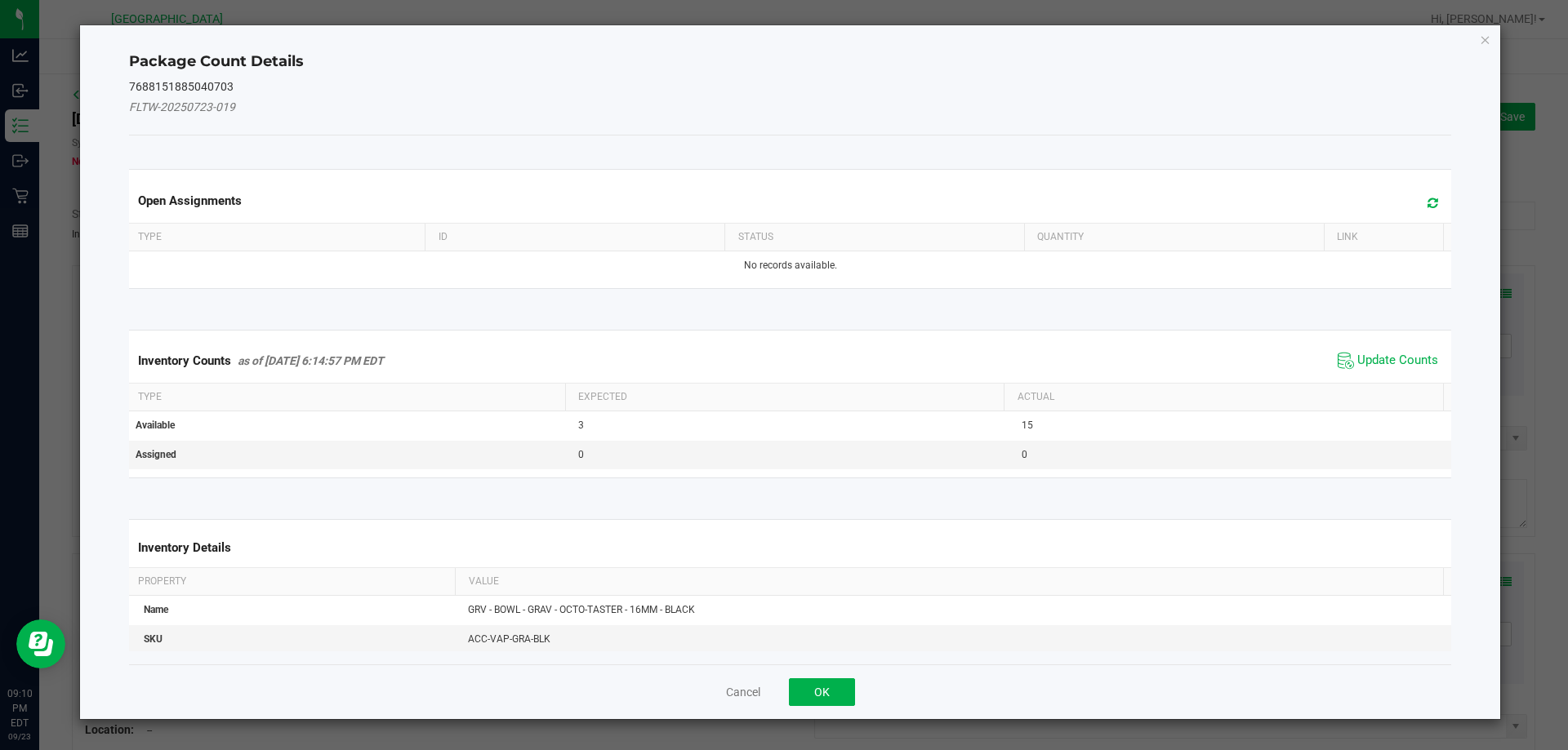
click at [1346, 351] on span "Update Counts" at bounding box center [1388, 361] width 108 height 24
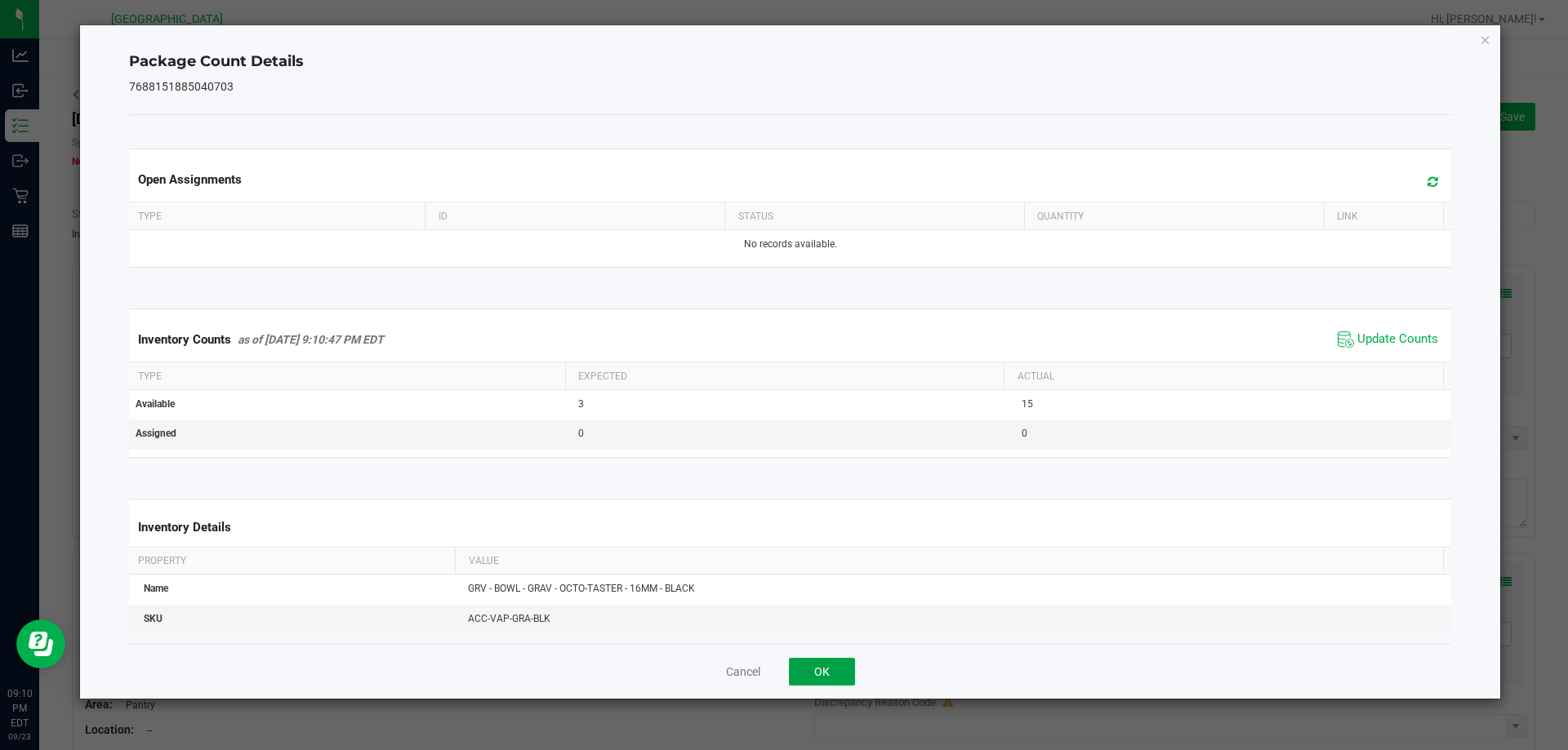
drag, startPoint x: 826, startPoint y: 661, endPoint x: 894, endPoint y: 592, distance: 96.9
click at [827, 661] on button "OK" at bounding box center [821, 672] width 66 height 28
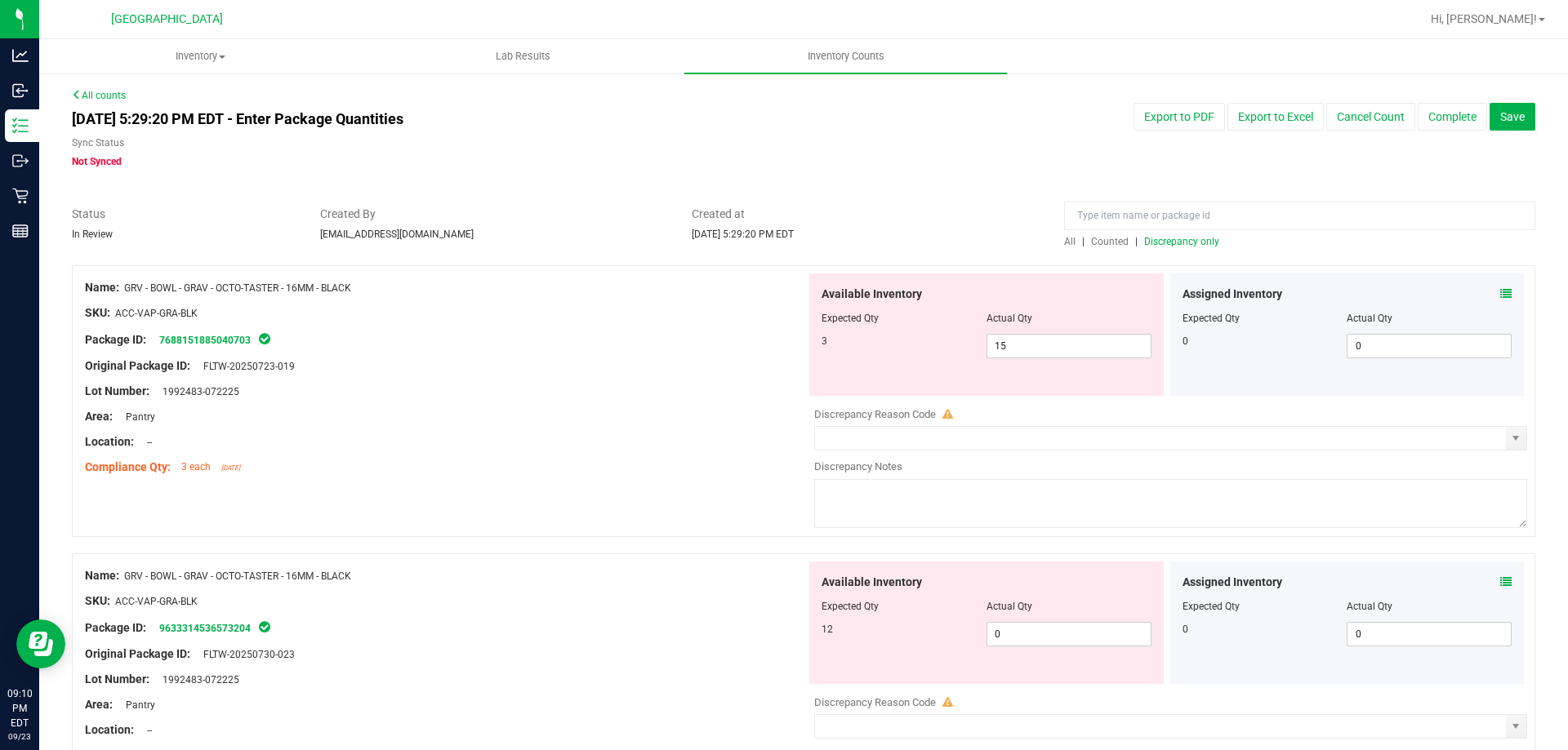
click at [1500, 583] on icon at bounding box center [1505, 582] width 11 height 11
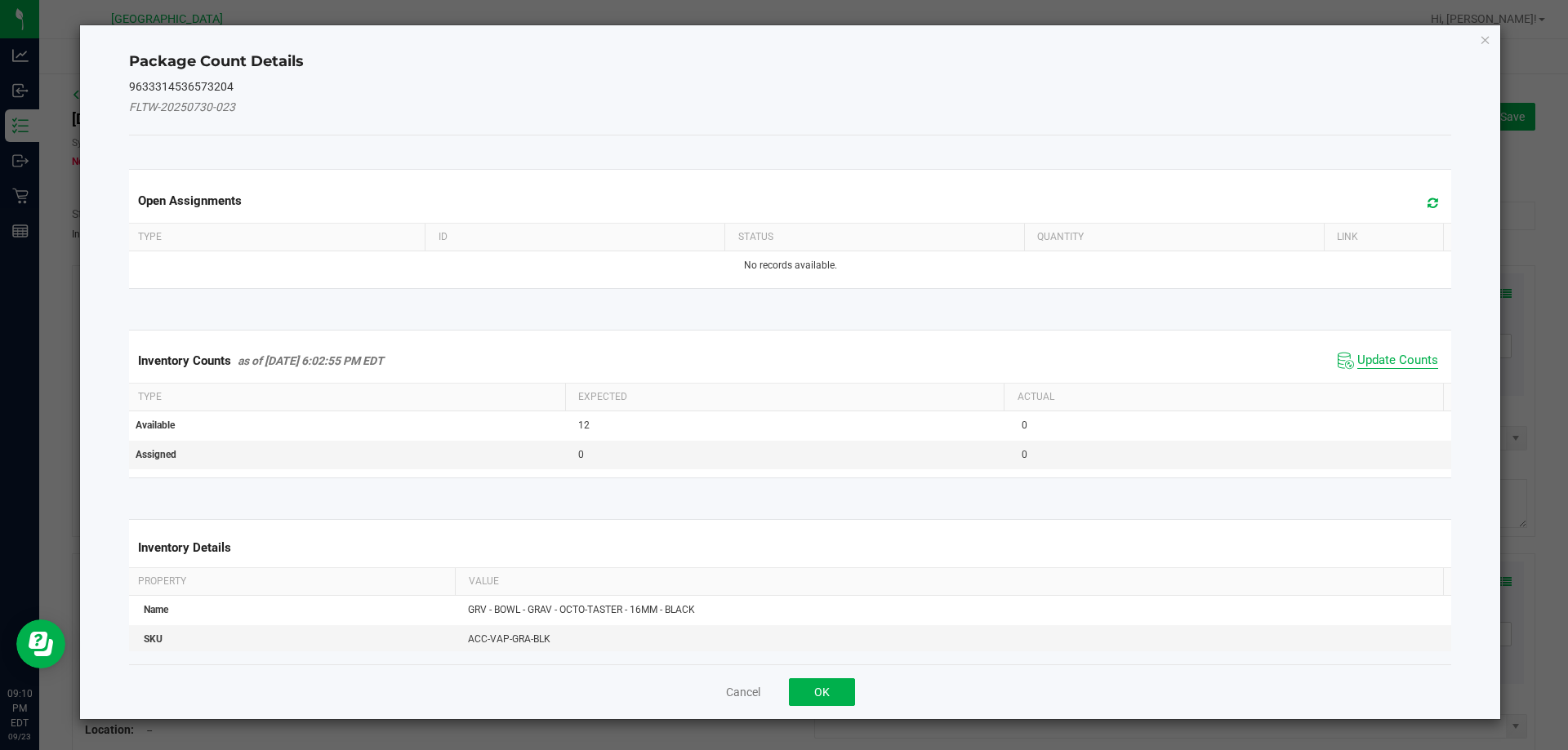
click at [1357, 353] on span "Update Counts" at bounding box center [1397, 360] width 81 height 16
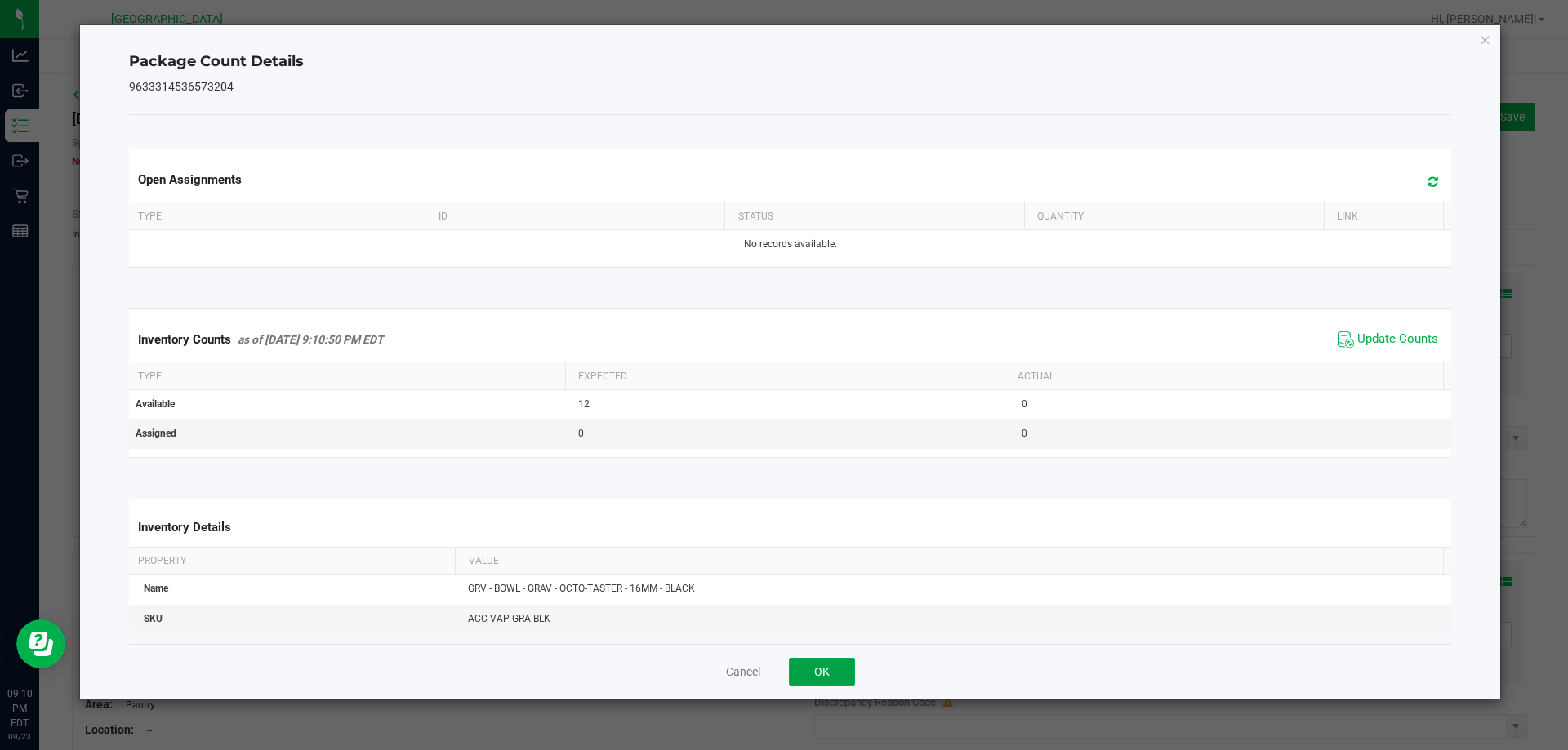
click at [791, 675] on button "OK" at bounding box center [821, 672] width 66 height 28
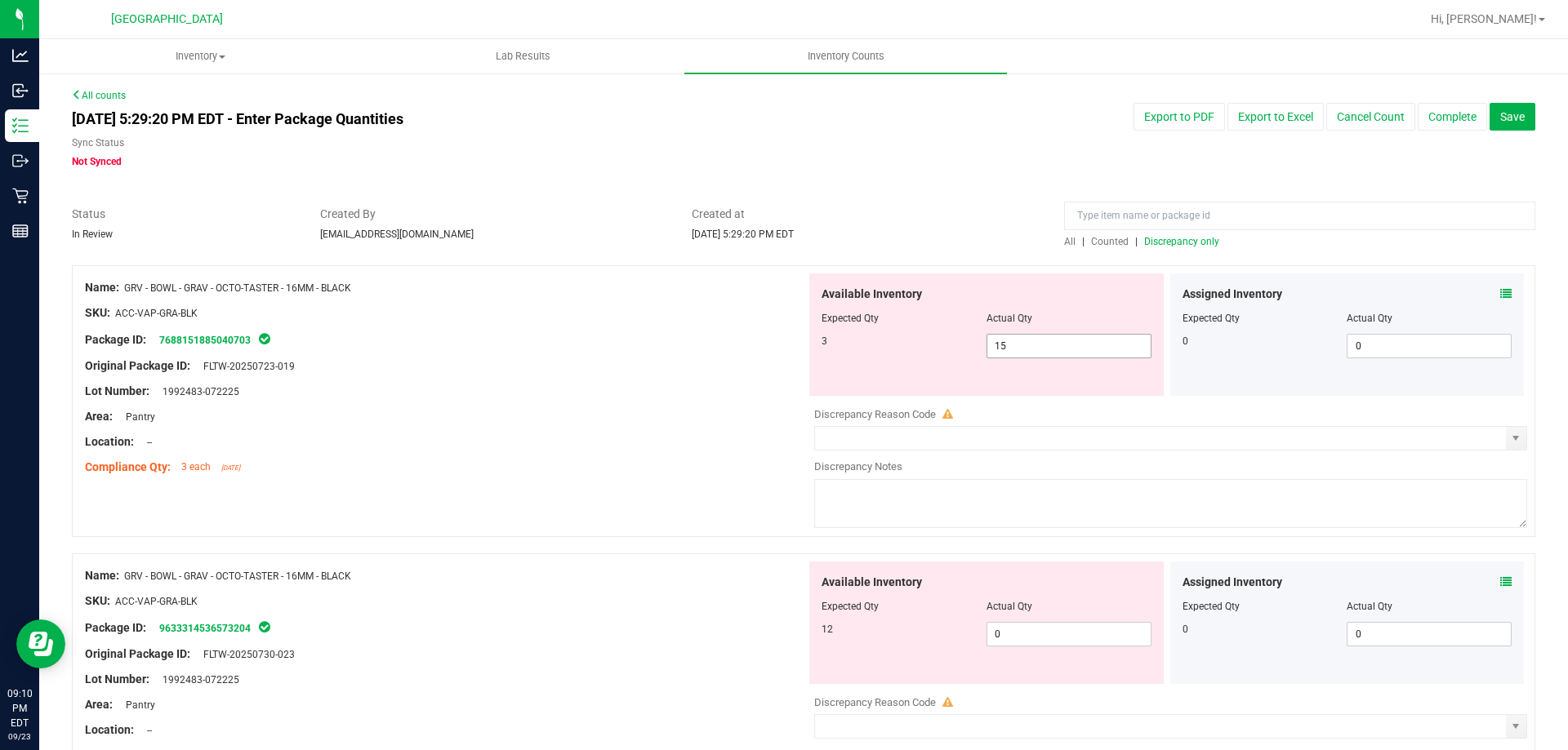
drag, startPoint x: 1015, startPoint y: 357, endPoint x: 784, endPoint y: 343, distance: 231.4
click at [786, 343] on div "Name: GRV - BOWL - GRAV - OCTO-TASTER - 16MM - BLACK SKU: ACC-VAP-GRA-BLK Packa…" at bounding box center [804, 400] width 1463 height 271
click at [1085, 351] on span "15 15" at bounding box center [1069, 346] width 165 height 24
type input "1"
type input "3"
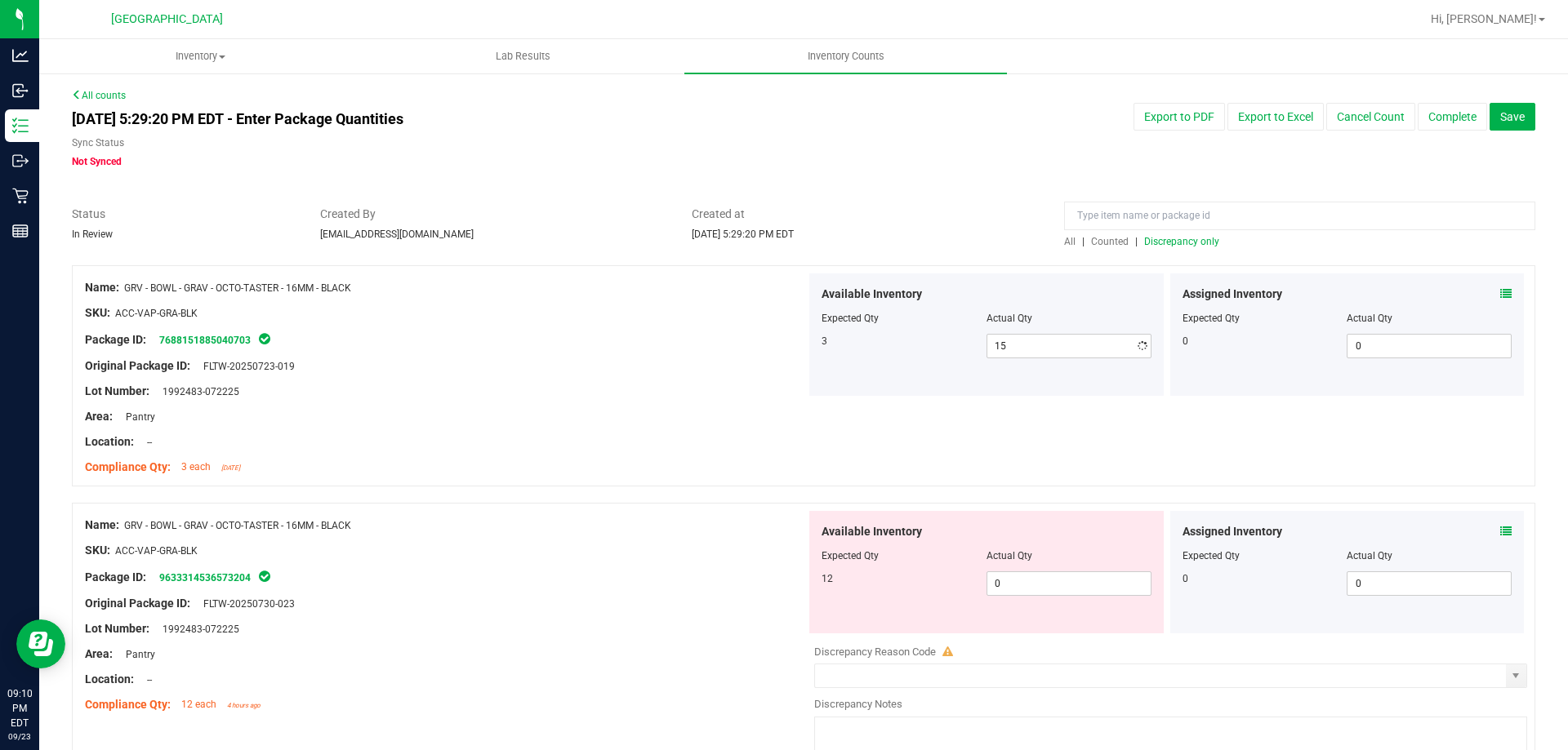
type input "3"
drag, startPoint x: 1053, startPoint y: 632, endPoint x: 611, endPoint y: 576, distance: 445.5
click at [629, 581] on div "Name: GRV - BOWL - GRAV - OCTO-TASTER - 16MM - BLACK SKU: ACC-VAP-GRA-BLK Packa…" at bounding box center [804, 638] width 1463 height 271
type input "12"
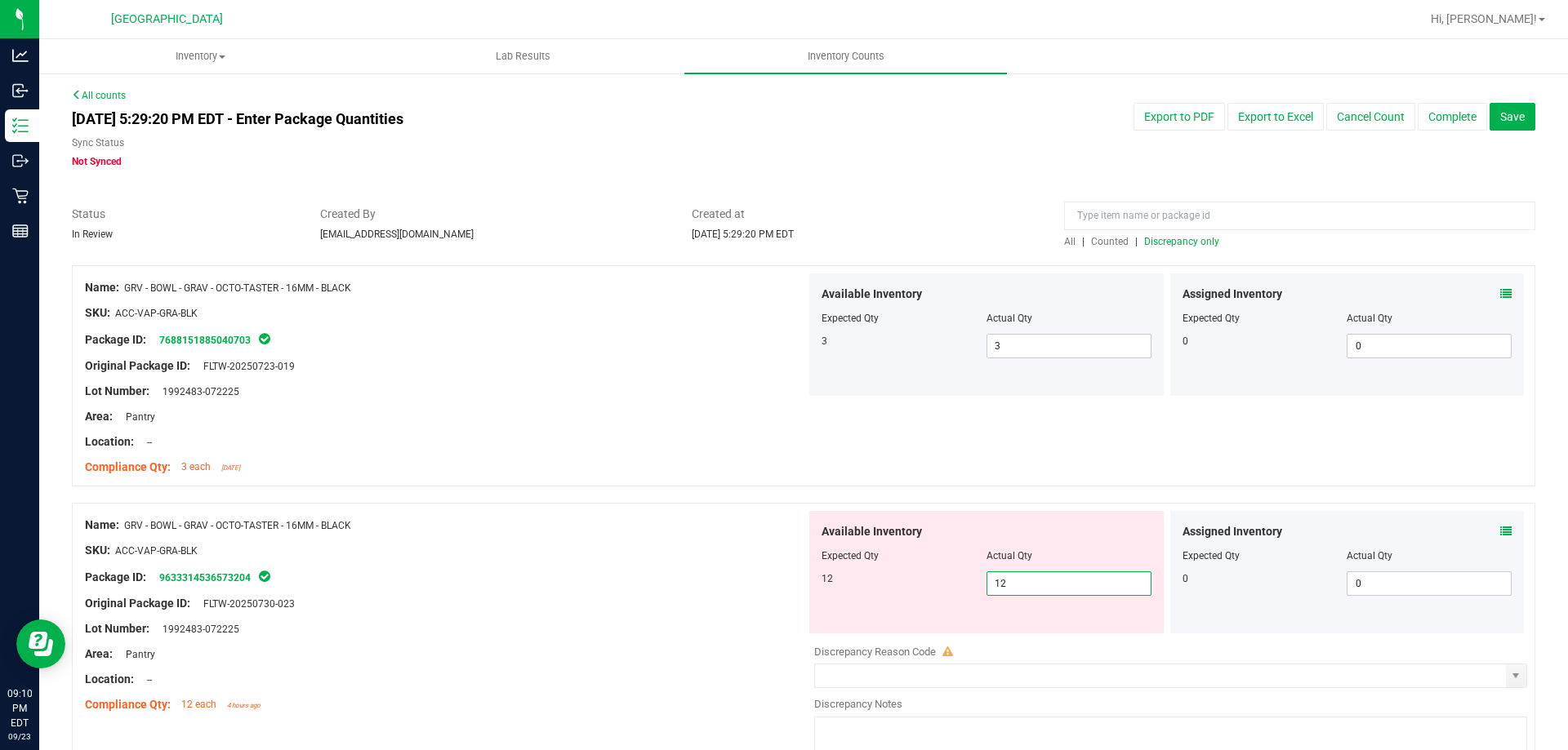
click at [646, 407] on div "Name: GRV - BOWL - GRAV - OCTO-TASTER - 16MM - BLACK SKU: ACC-VAP-GRA-BLK Packa…" at bounding box center [445, 377] width 721 height 208
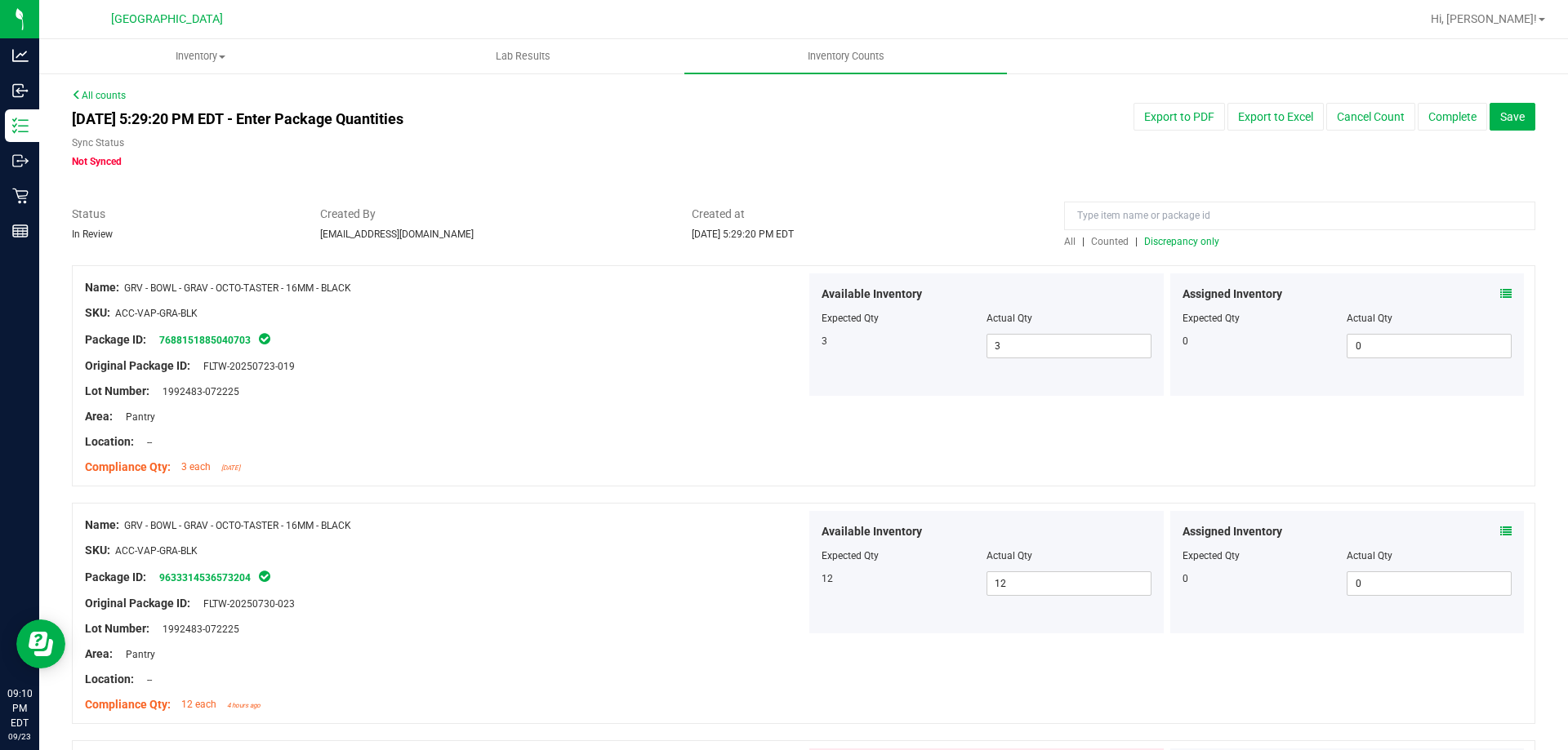
click at [1173, 242] on span "Discrepancy only" at bounding box center [1182, 242] width 75 height 11
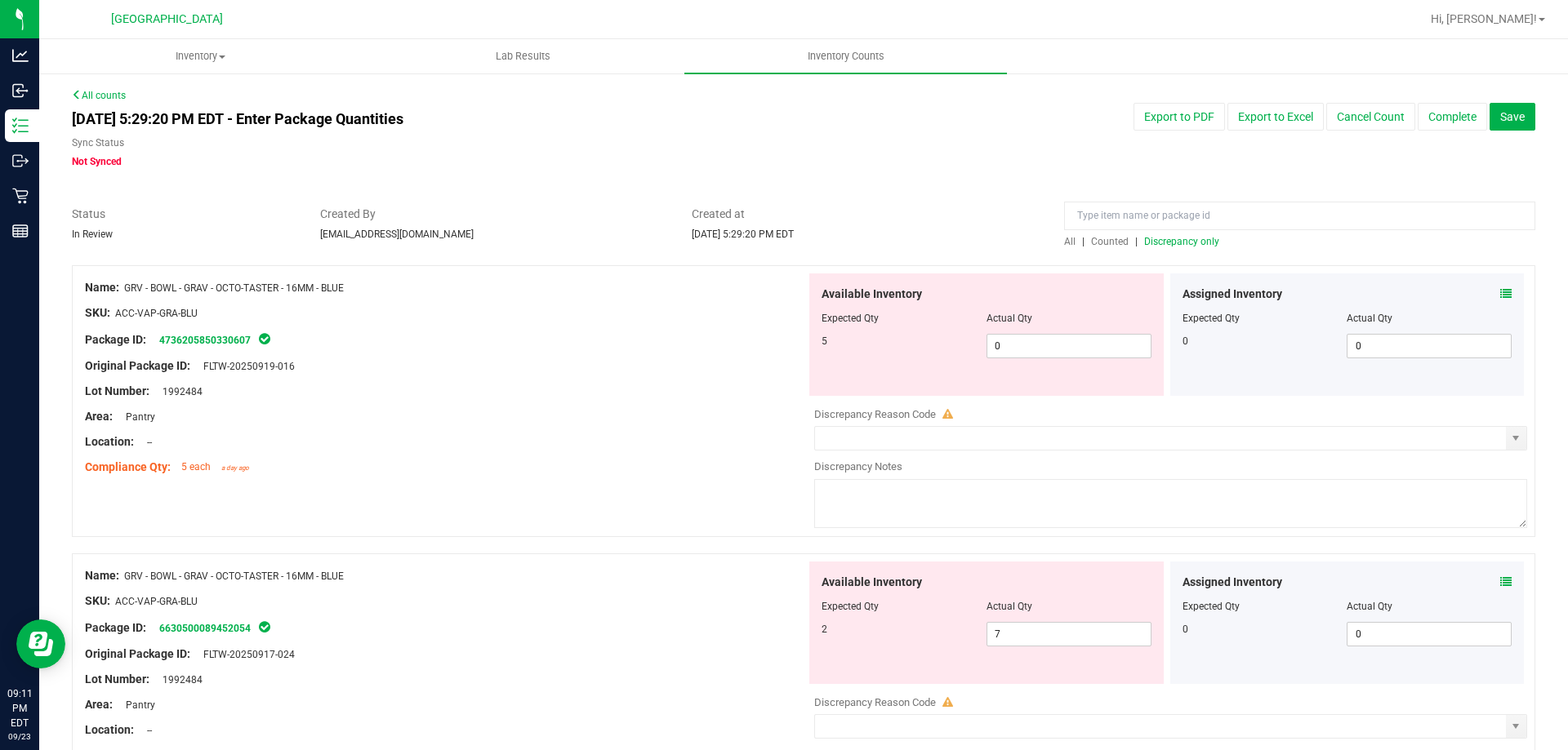
click at [1500, 289] on icon at bounding box center [1505, 294] width 11 height 11
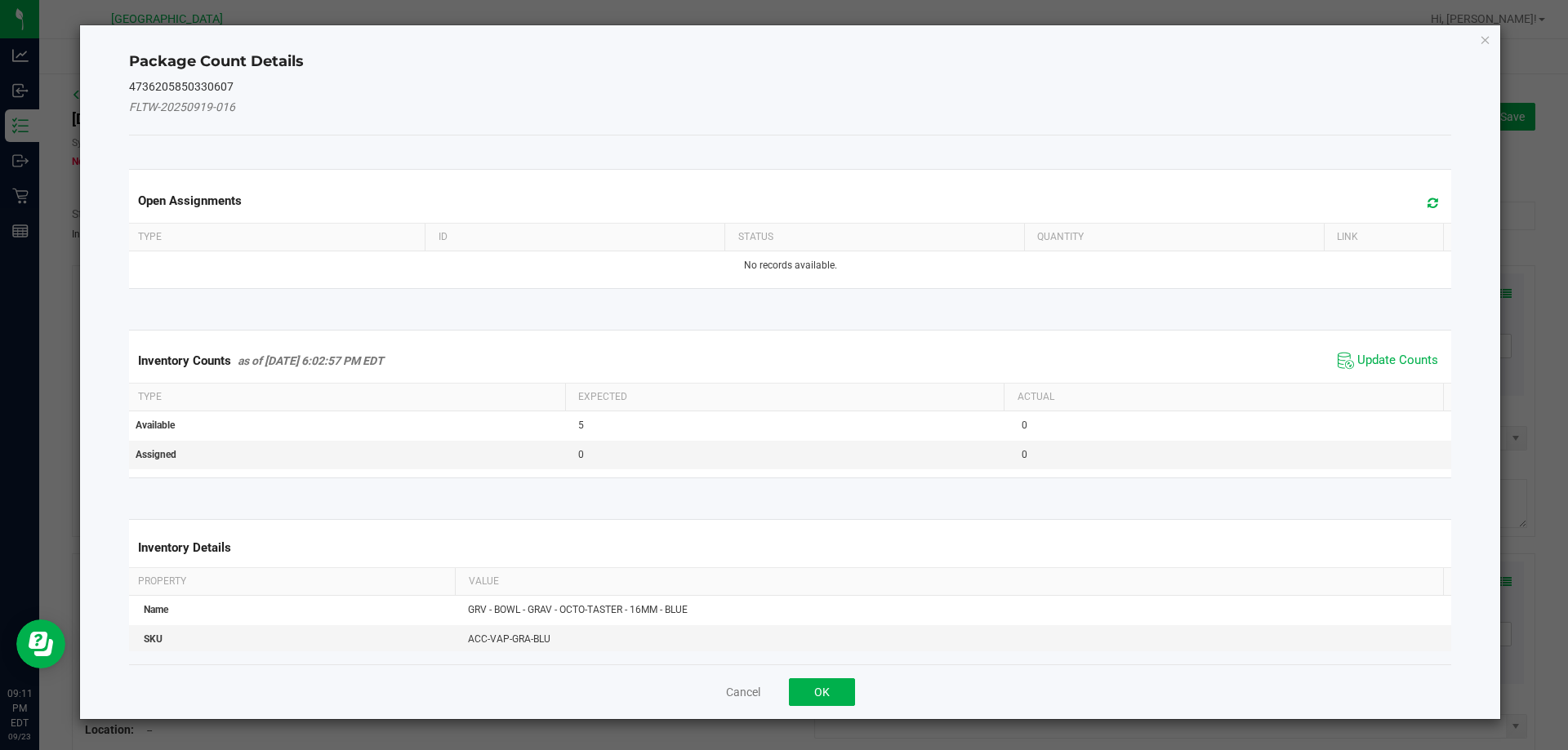
click at [1347, 349] on span "Update Counts" at bounding box center [1388, 361] width 108 height 24
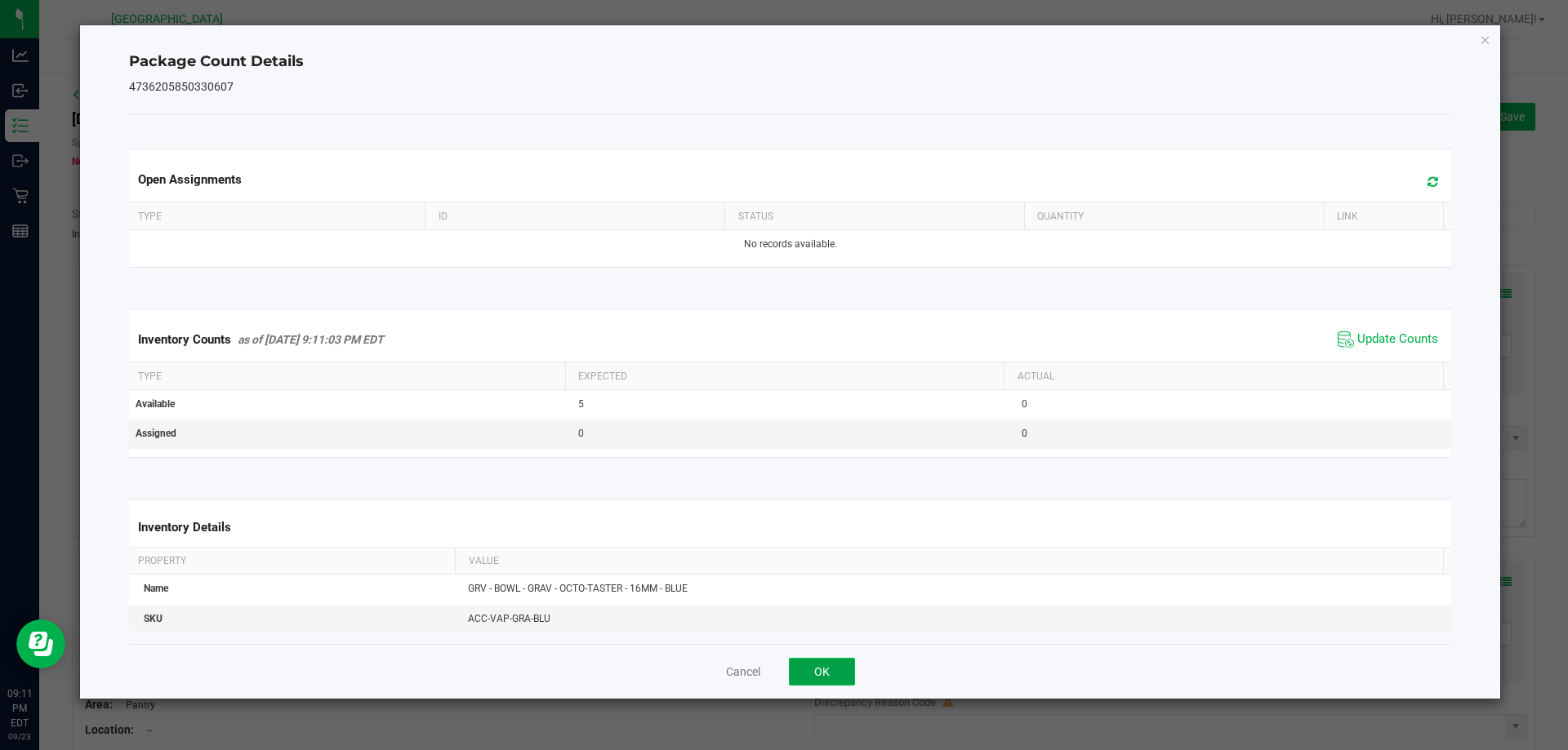
click at [838, 668] on button "OK" at bounding box center [821, 672] width 66 height 28
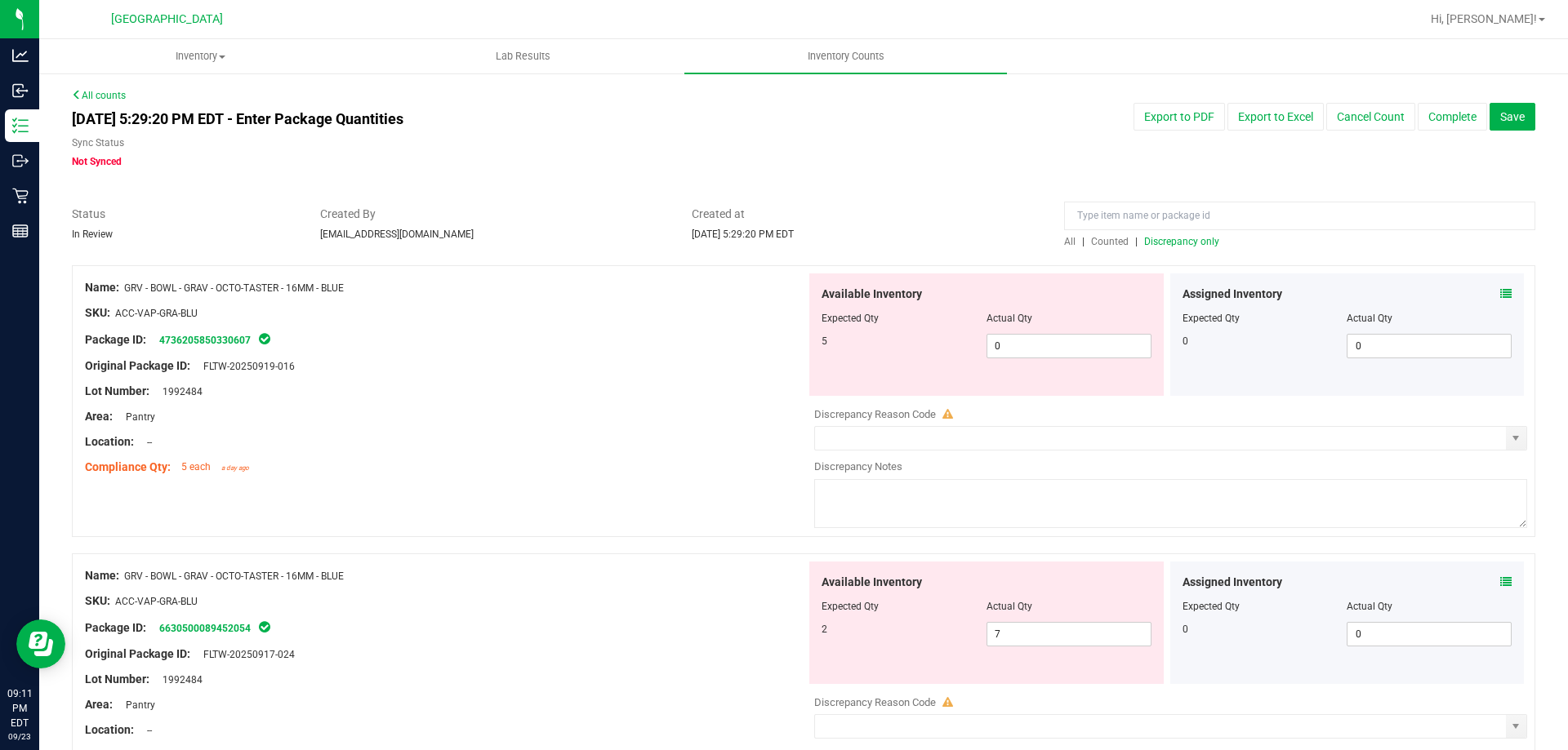
click at [1501, 579] on div "Assigned Inventory Expected Qty Actual Qty 0 0 0" at bounding box center [1348, 622] width 355 height 122
click at [1500, 579] on icon at bounding box center [1505, 582] width 11 height 11
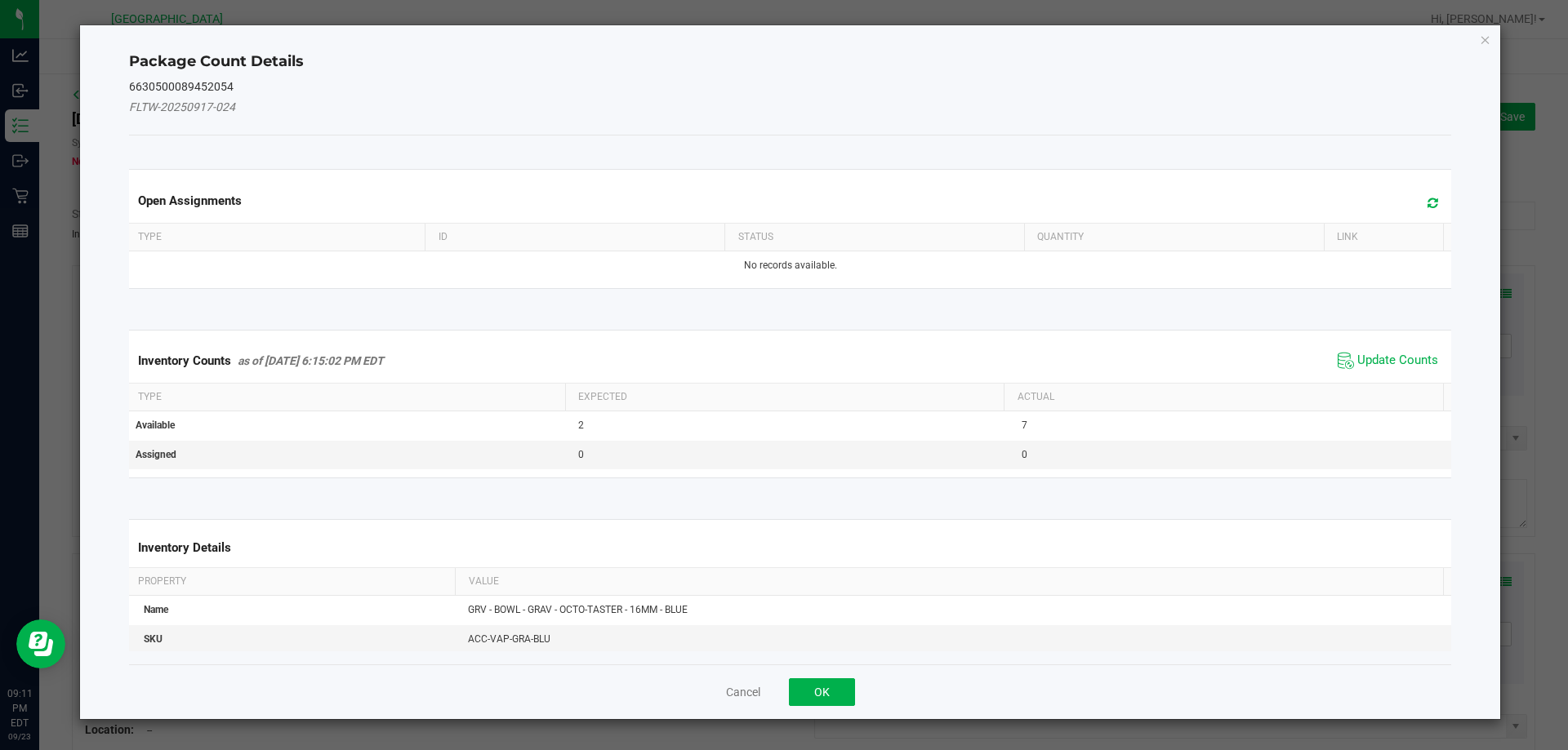
click at [1377, 349] on span "Update Counts" at bounding box center [1388, 361] width 108 height 24
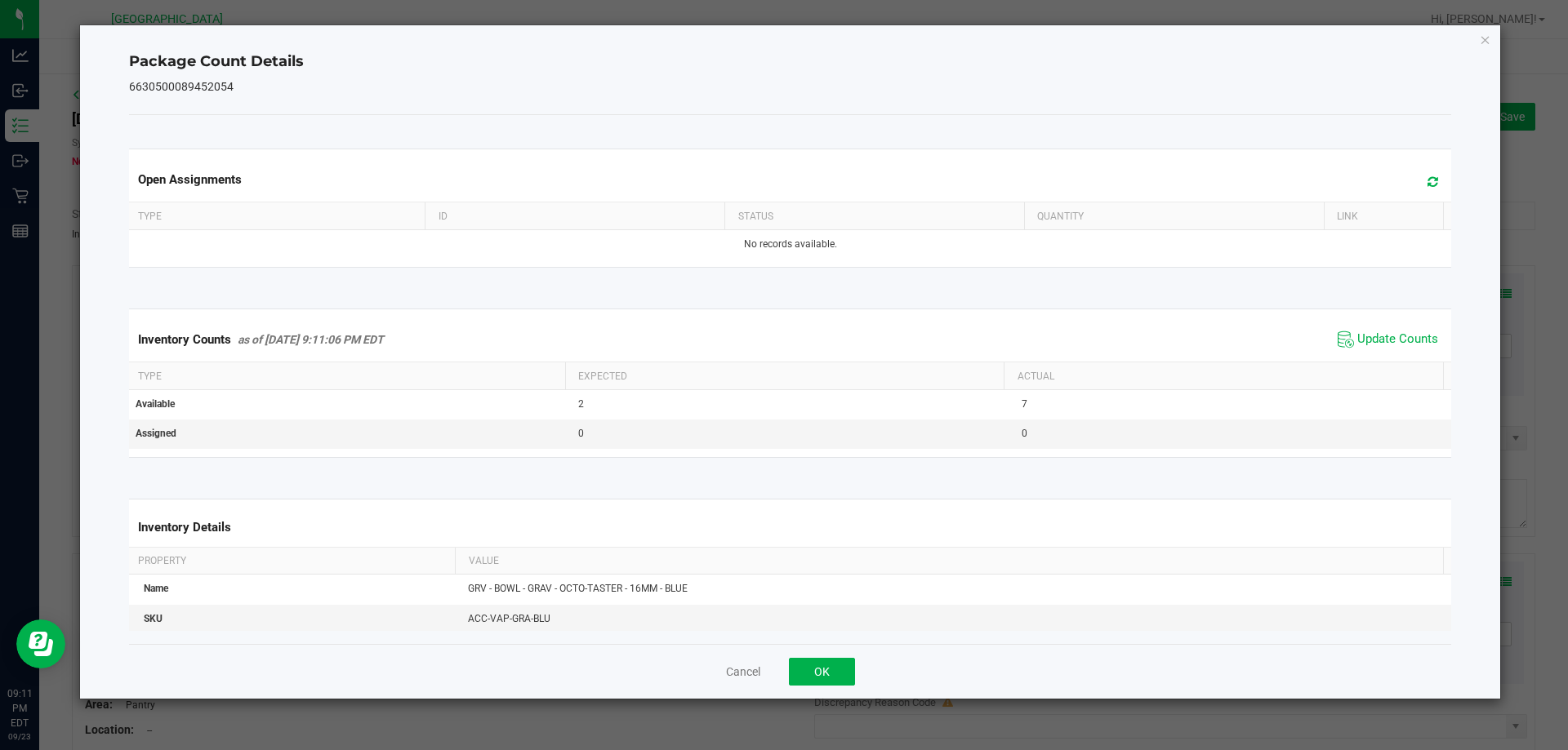
click at [1365, 352] on span "Update Counts" at bounding box center [1388, 340] width 108 height 24
click at [805, 656] on div "Cancel OK" at bounding box center [790, 671] width 1323 height 55
click at [812, 661] on button "OK" at bounding box center [821, 672] width 66 height 28
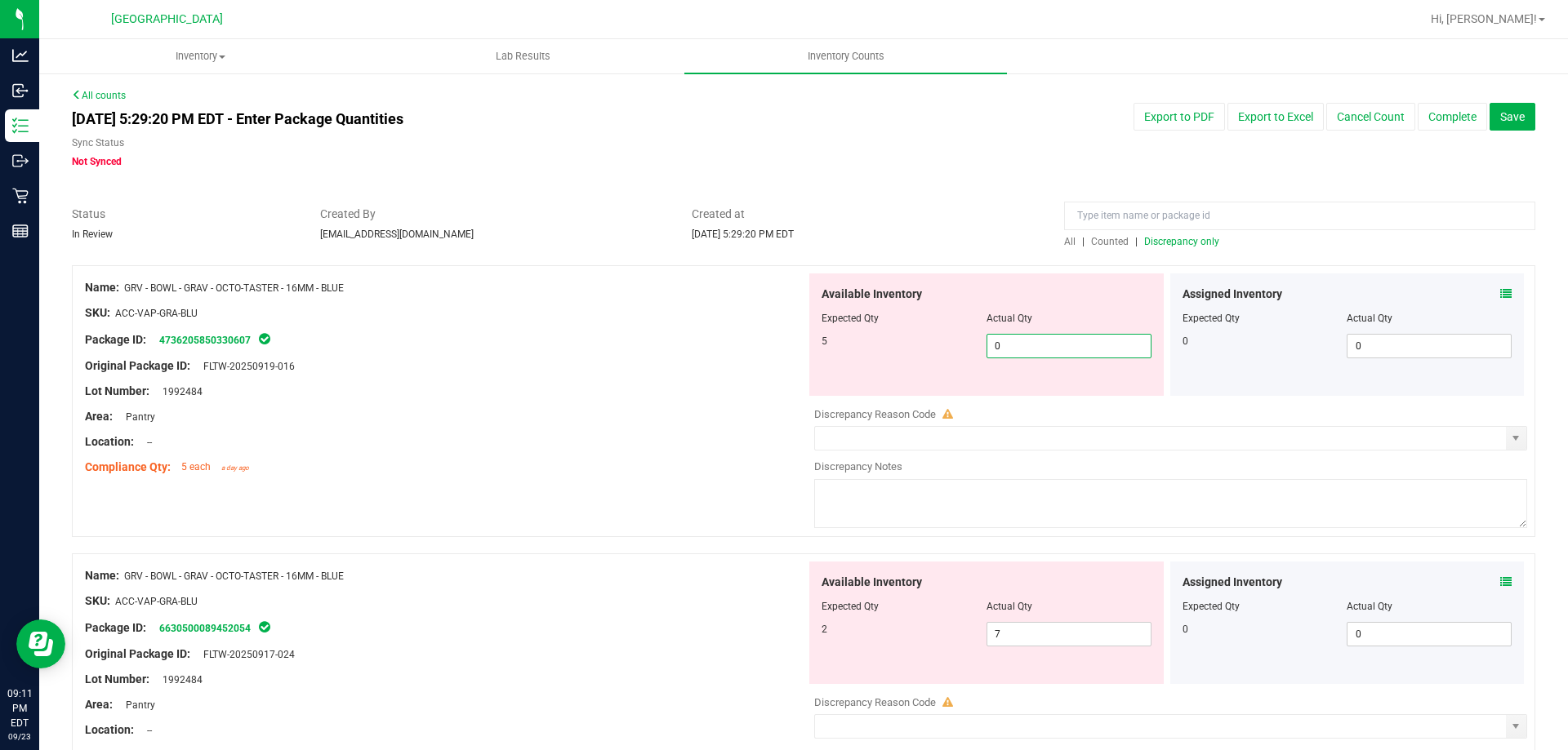
drag, startPoint x: 1059, startPoint y: 349, endPoint x: 801, endPoint y: 347, distance: 258.0
click at [809, 346] on div "Available Inventory Expected Qty Actual Qty 5 0 0" at bounding box center [987, 334] width 355 height 122
type input "8"
type input "5"
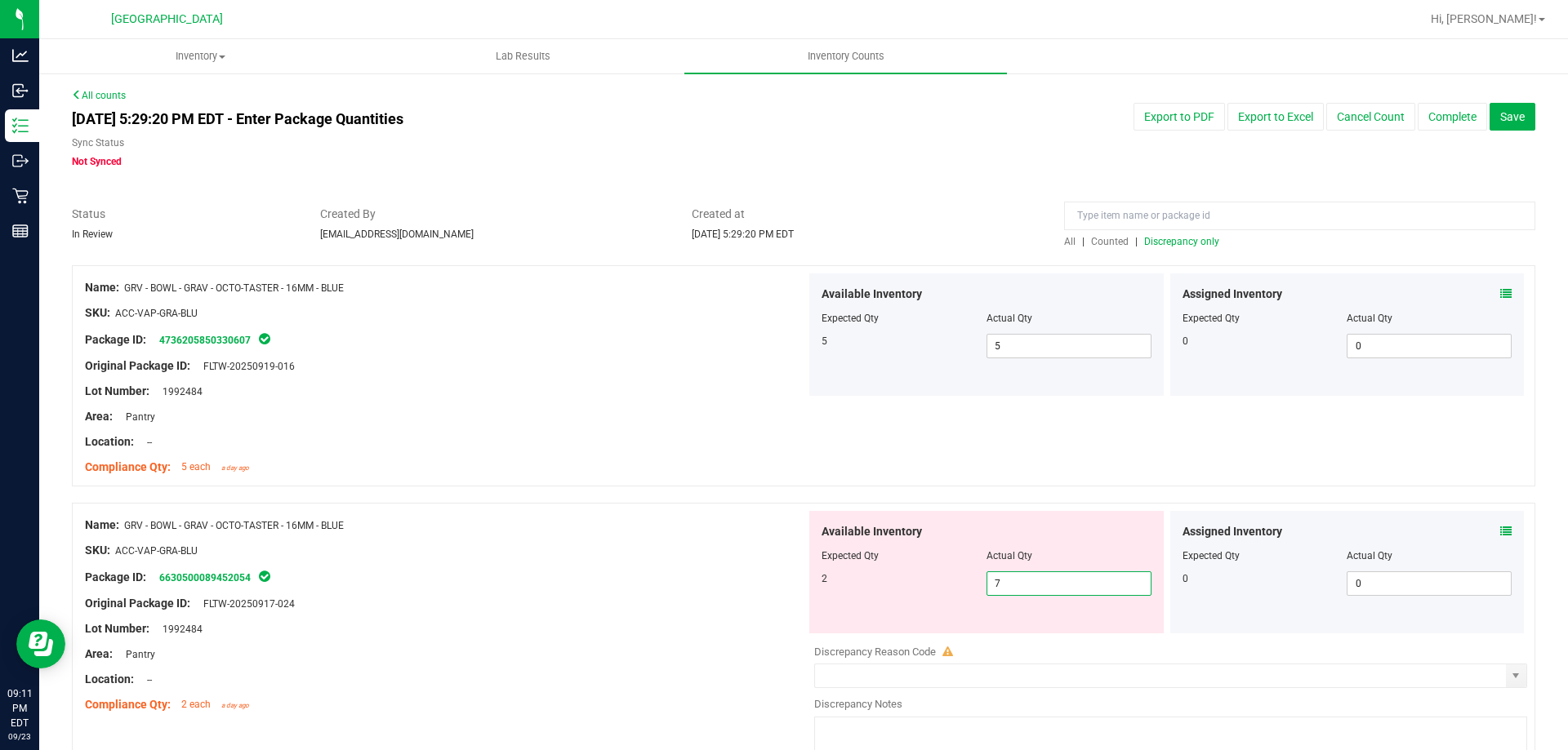
drag, startPoint x: 986, startPoint y: 619, endPoint x: 859, endPoint y: 619, distance: 127.0
click at [859, 619] on div "Available Inventory Expected Qty Actual Qty 2 7 7" at bounding box center [987, 572] width 355 height 122
type input "2"
click at [658, 562] on div at bounding box center [445, 562] width 721 height 8
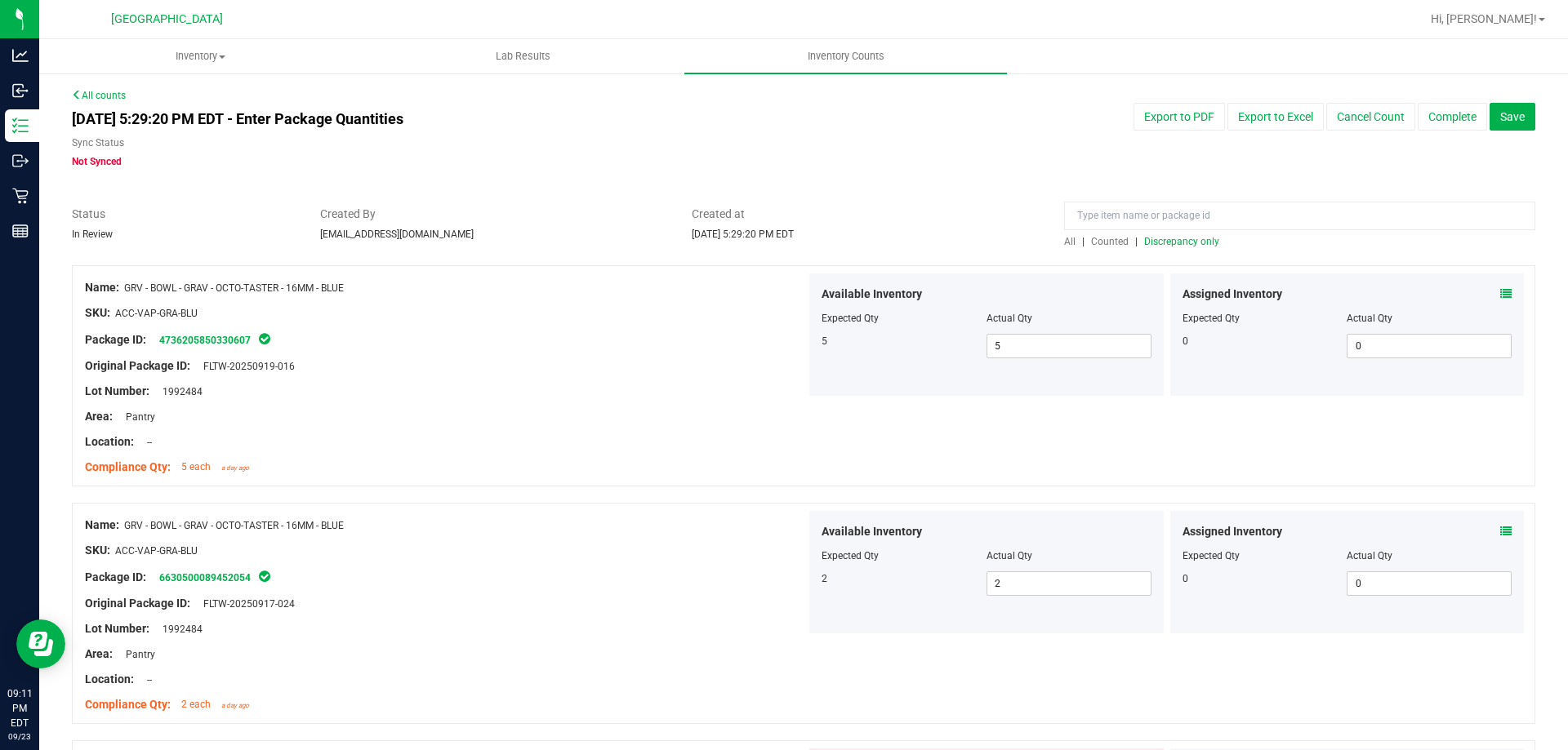
scroll to position [326, 0]
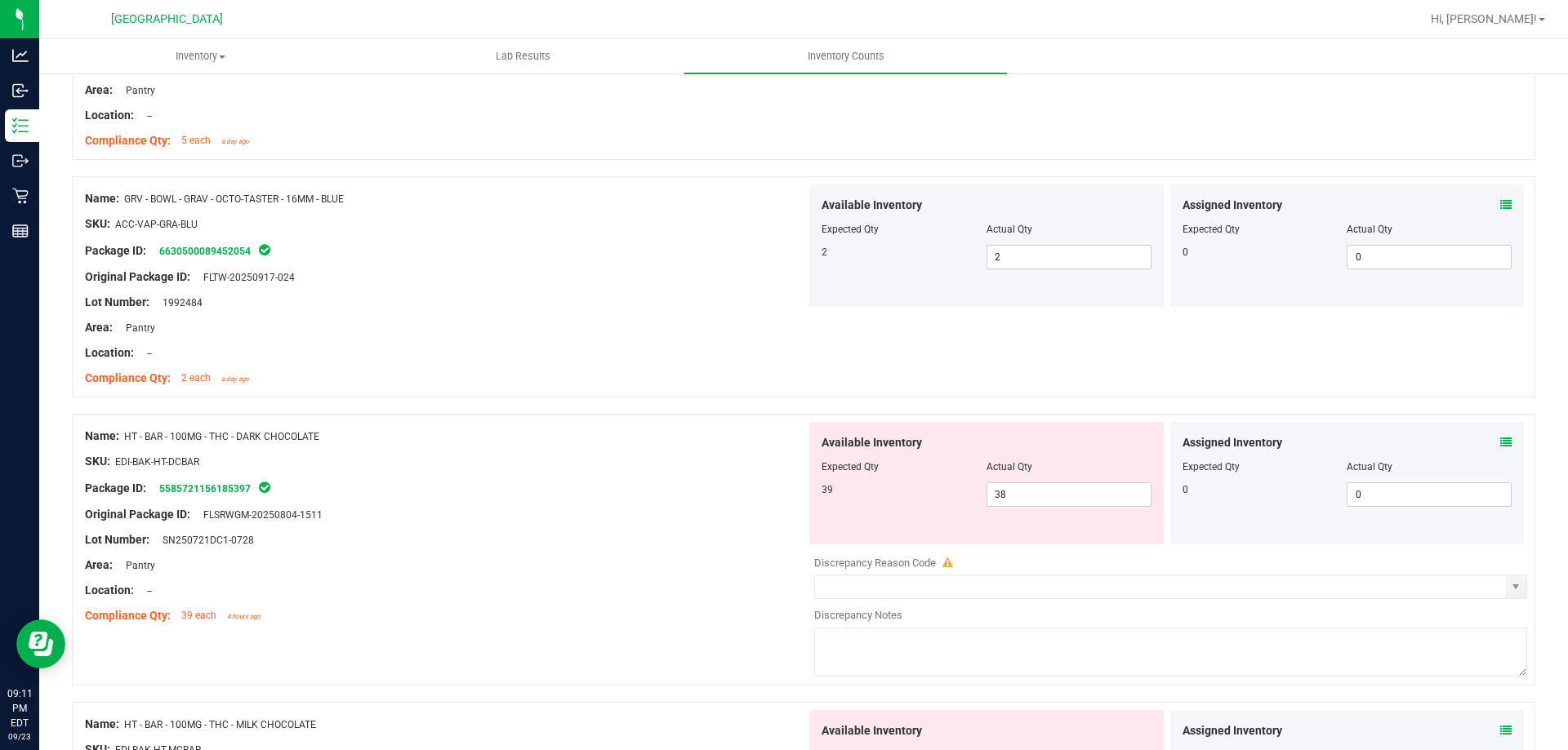
click at [1484, 440] on div "Assigned Inventory" at bounding box center [1347, 442] width 329 height 17
click at [1500, 440] on icon at bounding box center [1505, 442] width 11 height 11
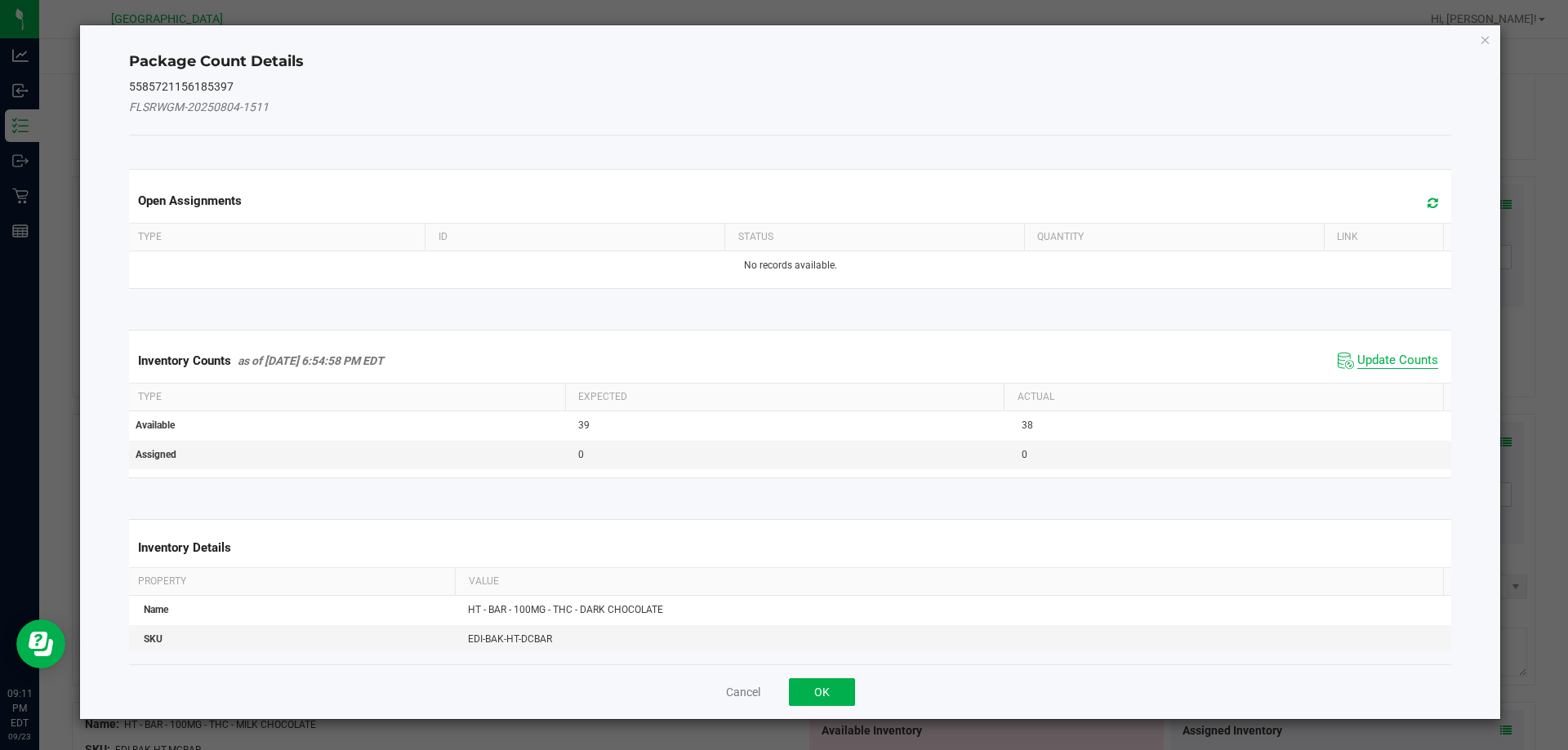
click at [1357, 356] on span "Update Counts" at bounding box center [1397, 360] width 81 height 16
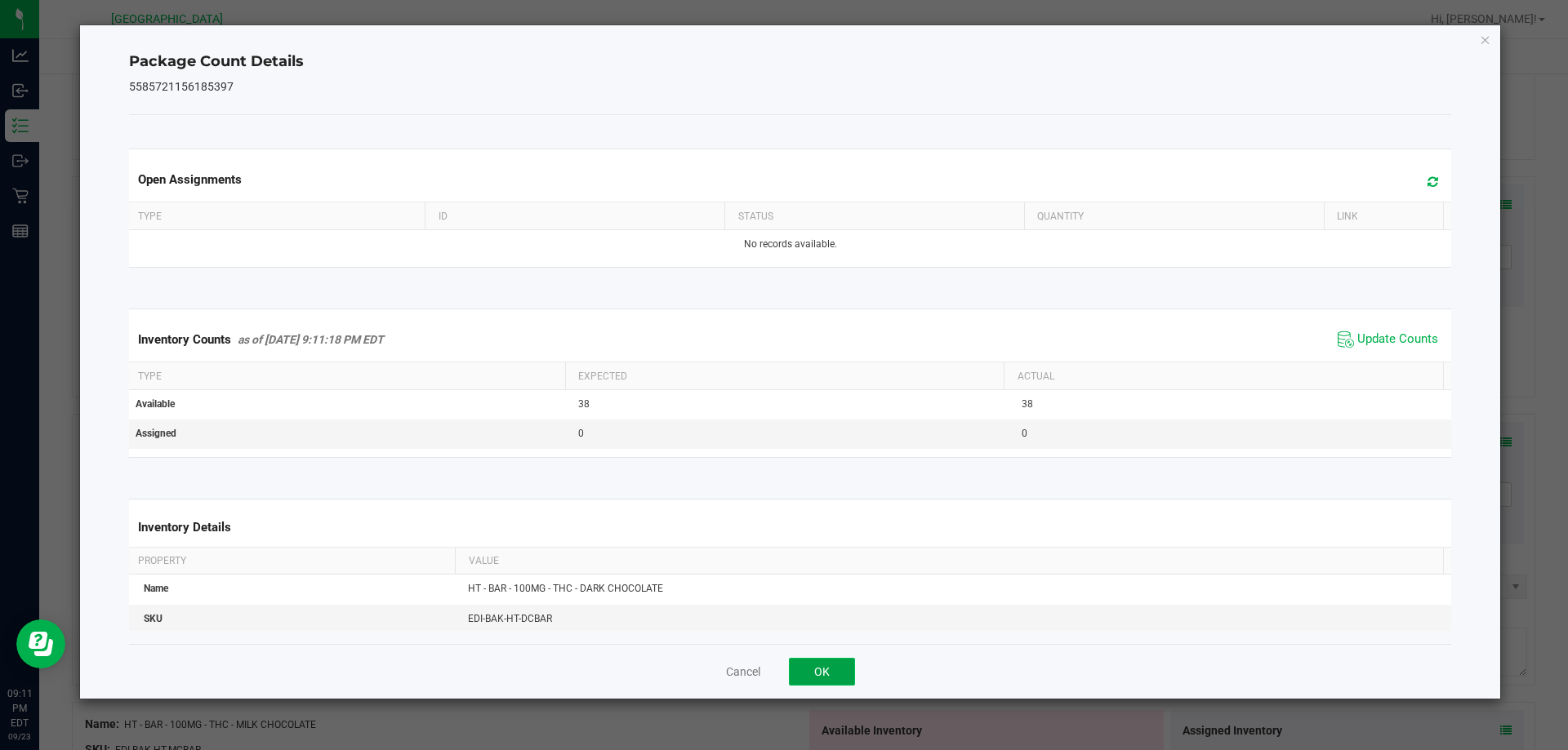
click at [812, 659] on button "OK" at bounding box center [821, 672] width 66 height 28
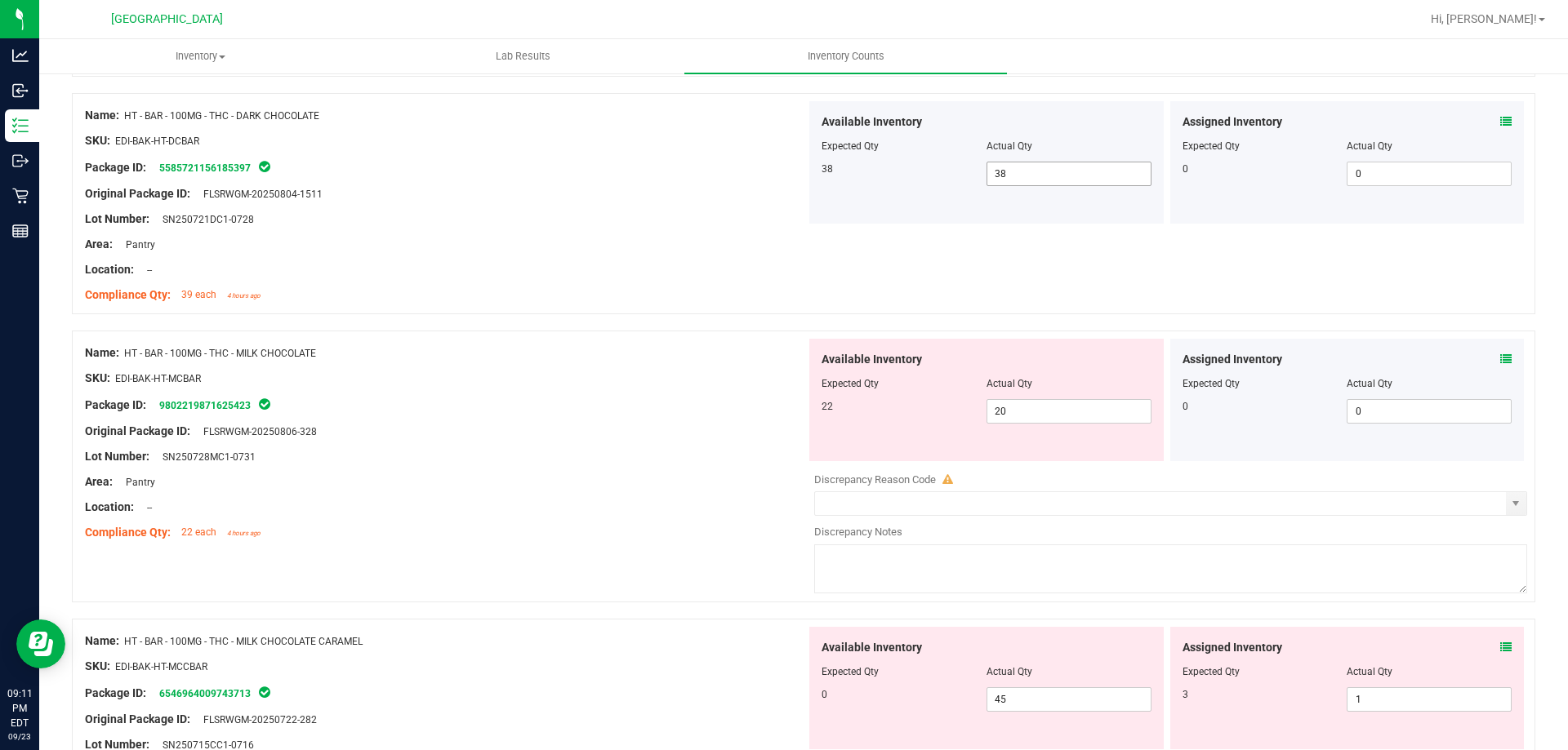
scroll to position [653, 0]
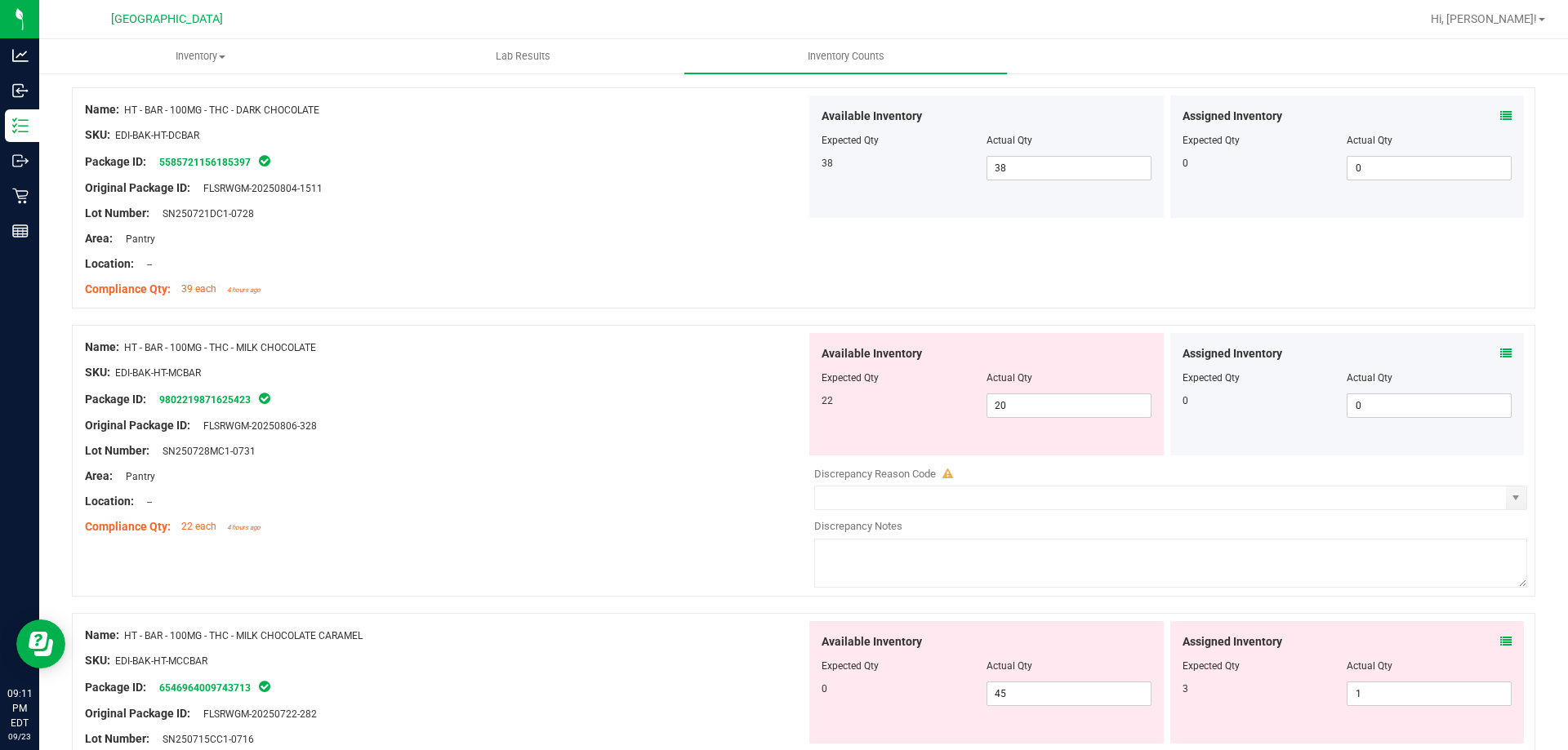
click at [1500, 643] on icon at bounding box center [1505, 641] width 11 height 11
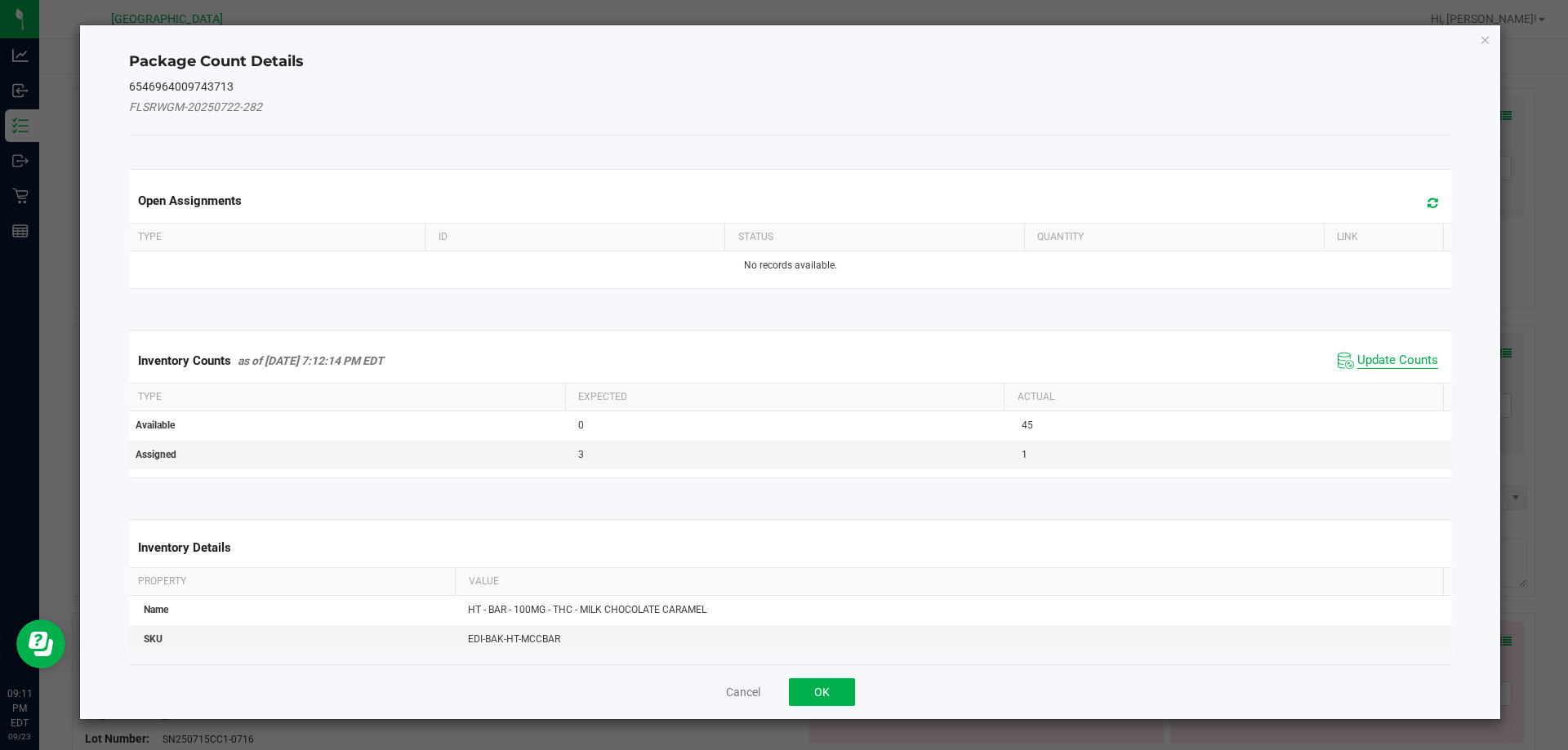
click at [1358, 359] on span "Update Counts" at bounding box center [1397, 360] width 81 height 16
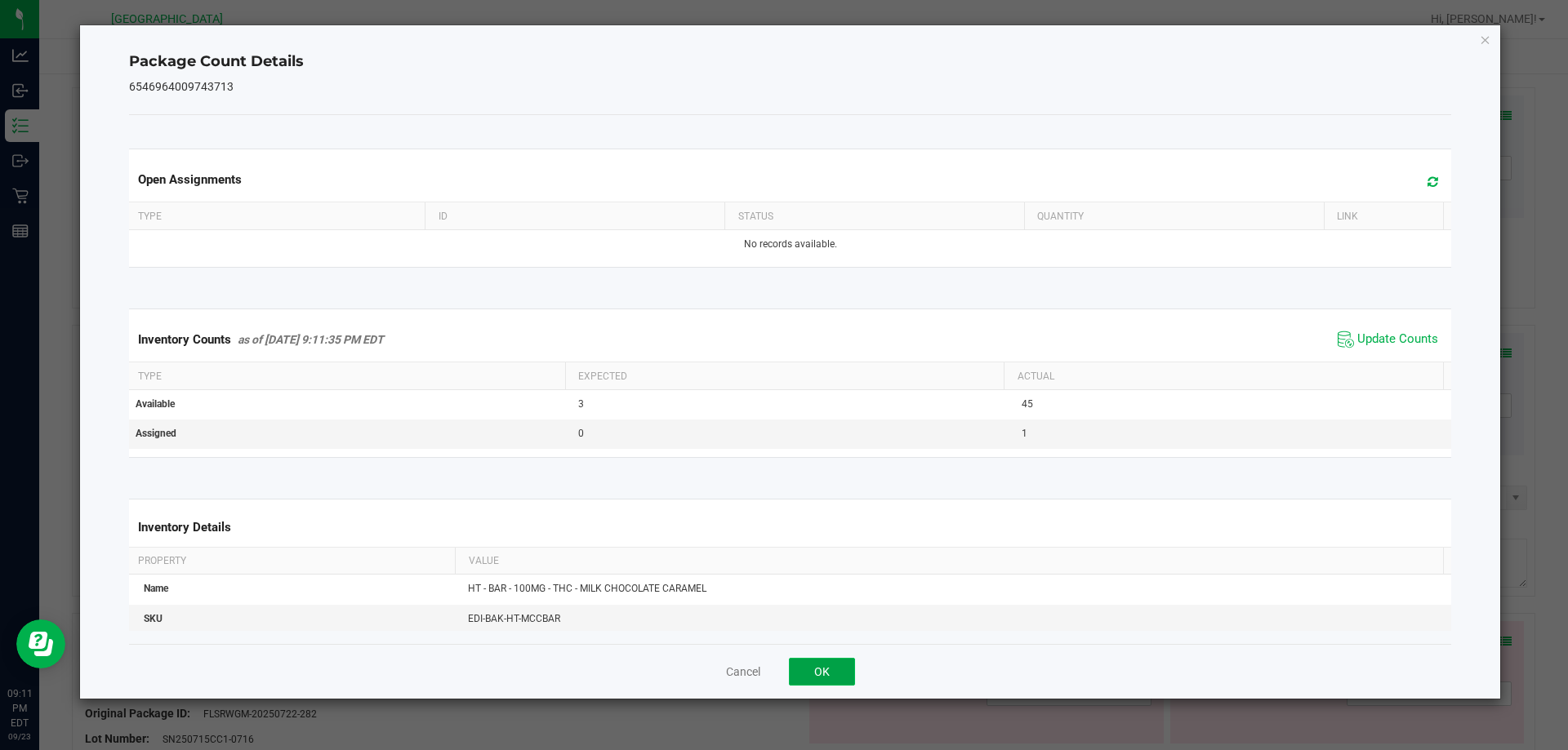
click at [838, 661] on button "OK" at bounding box center [821, 672] width 66 height 28
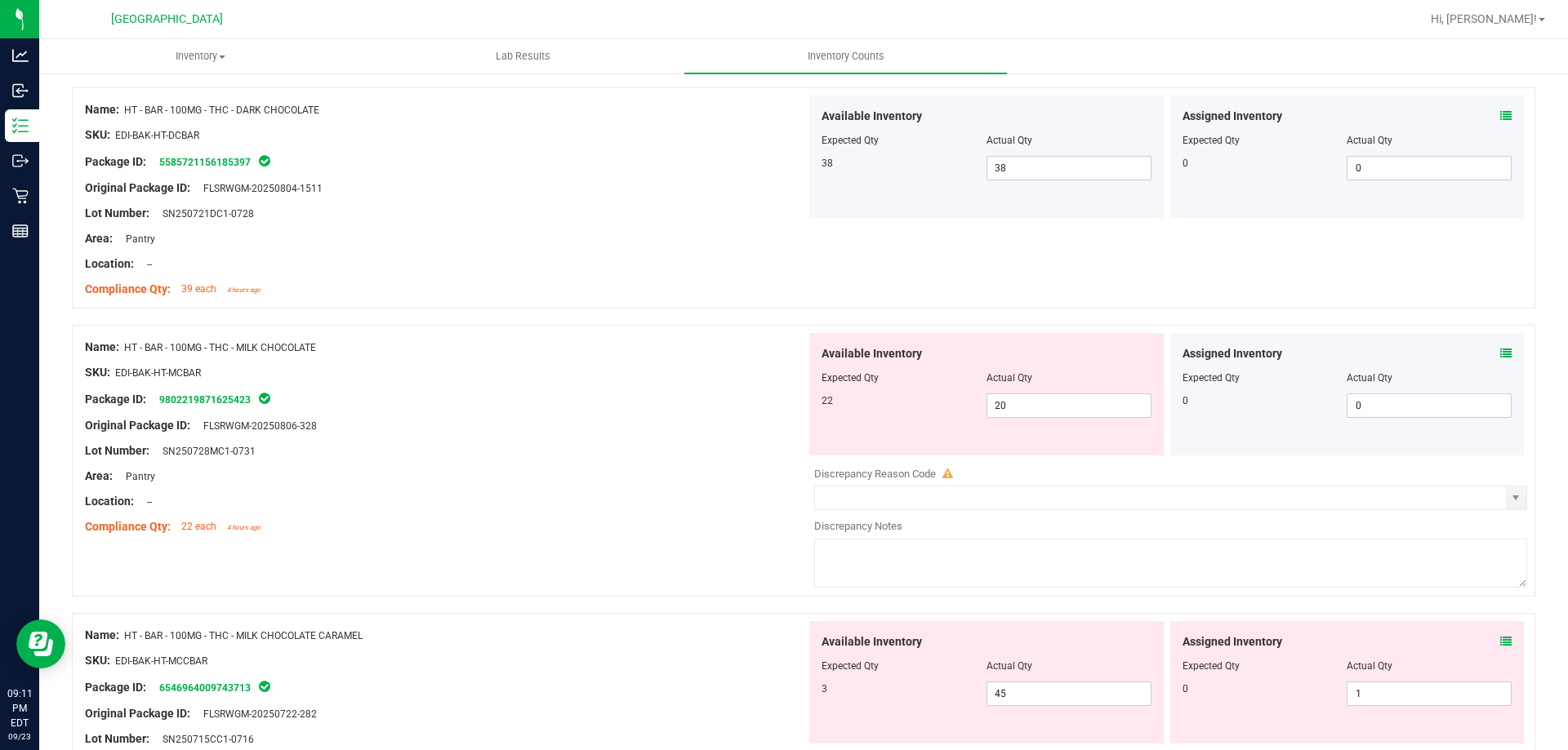
scroll to position [571, 0]
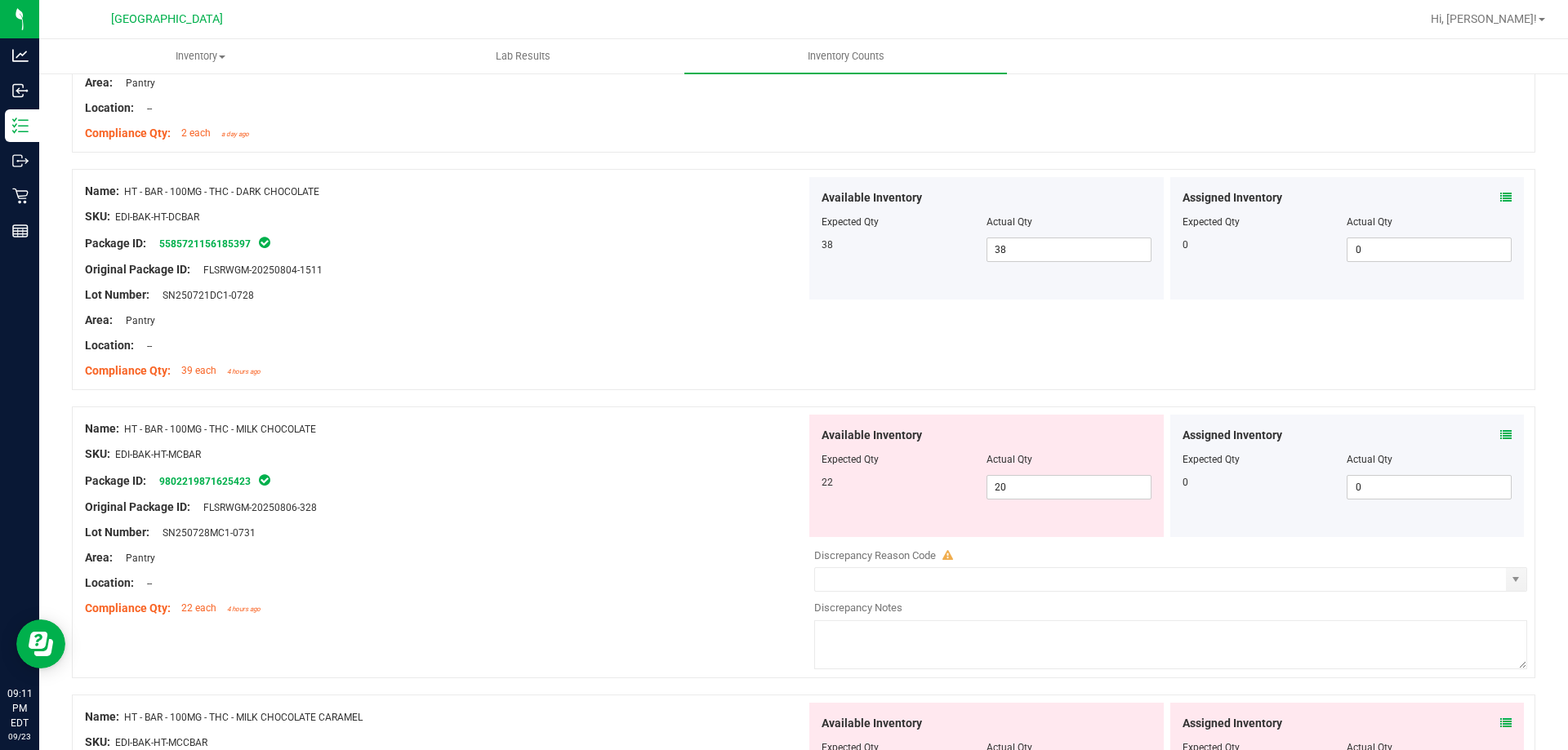
click at [1500, 438] on icon at bounding box center [1505, 435] width 11 height 11
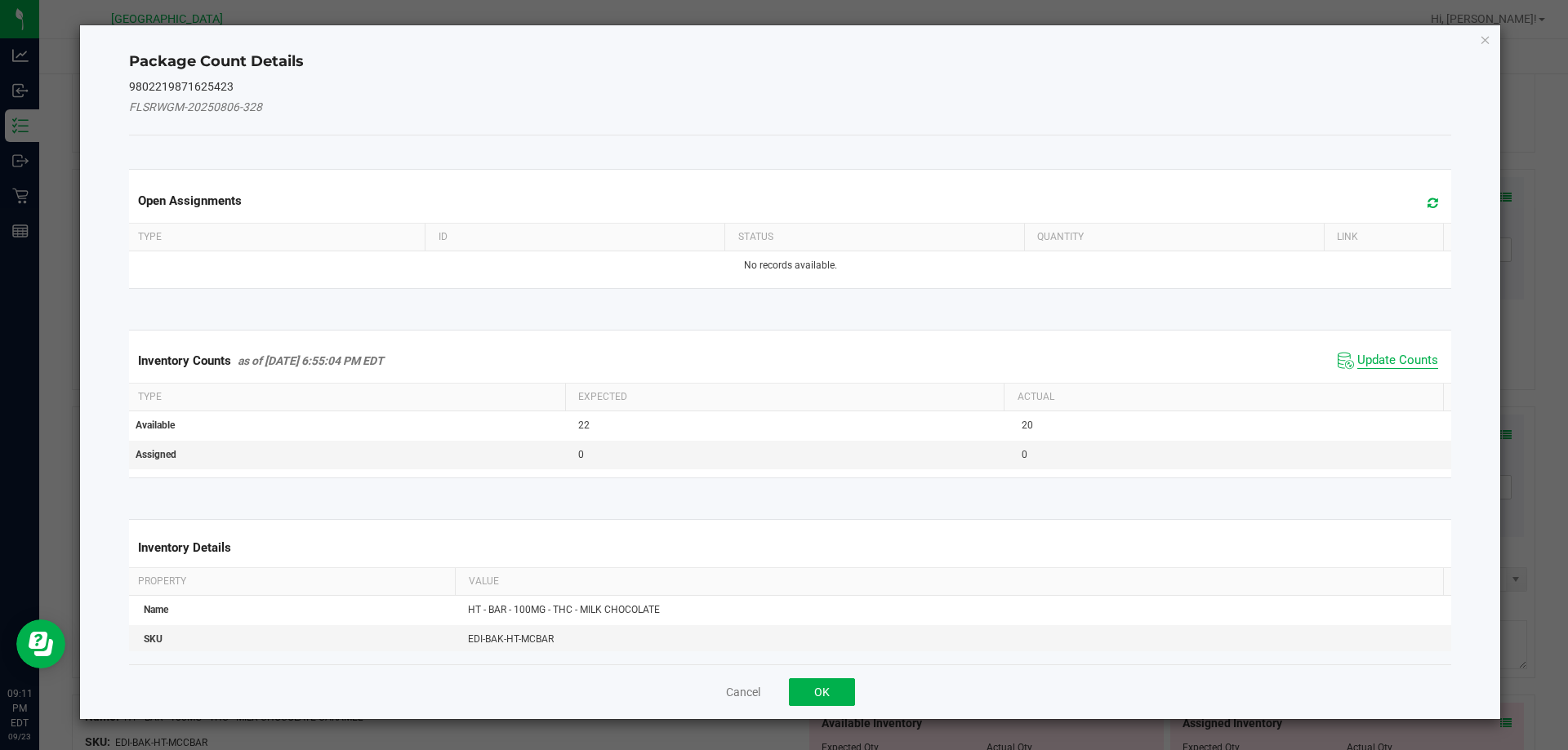
click at [1357, 362] on span "Update Counts" at bounding box center [1397, 360] width 81 height 16
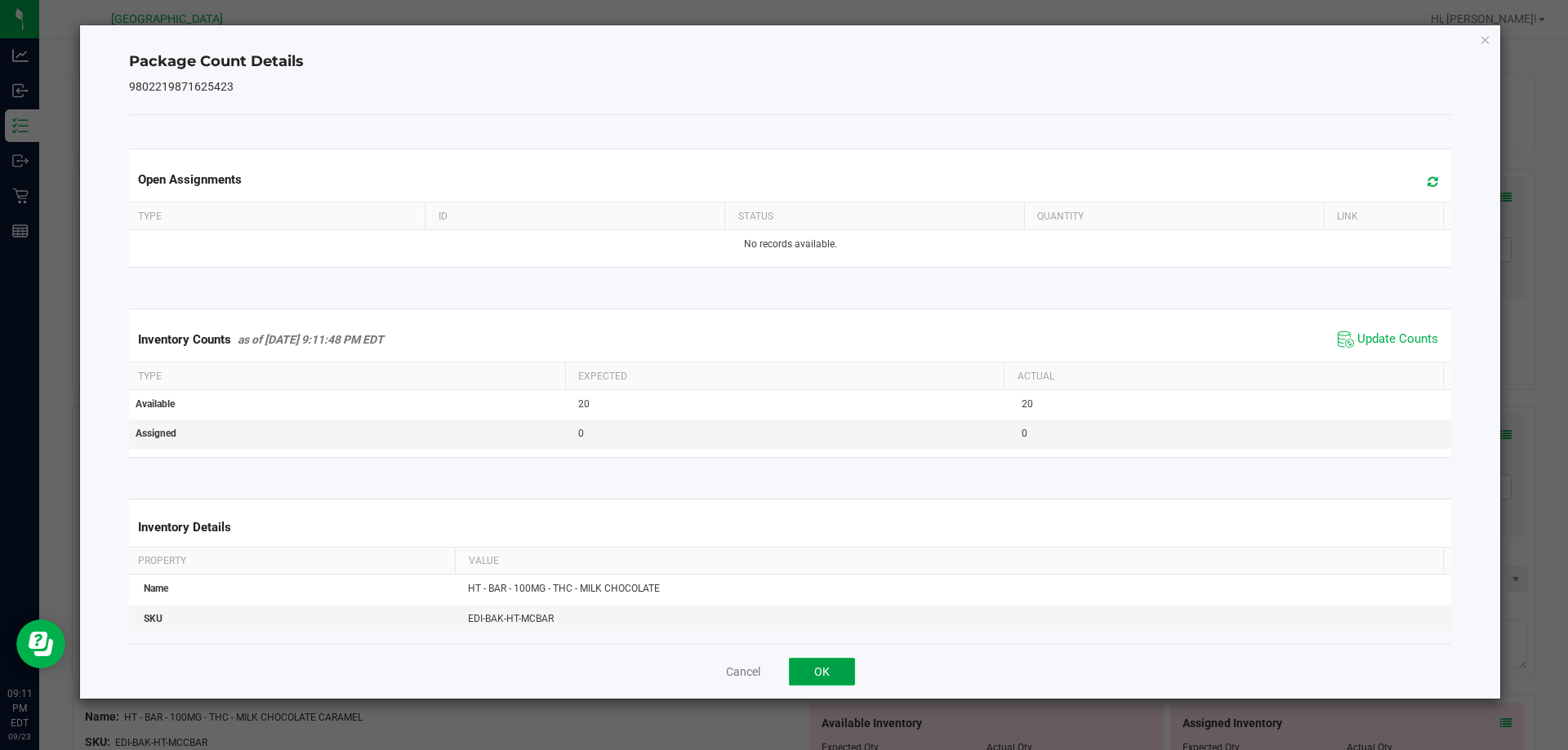
click at [827, 668] on button "OK" at bounding box center [821, 672] width 66 height 28
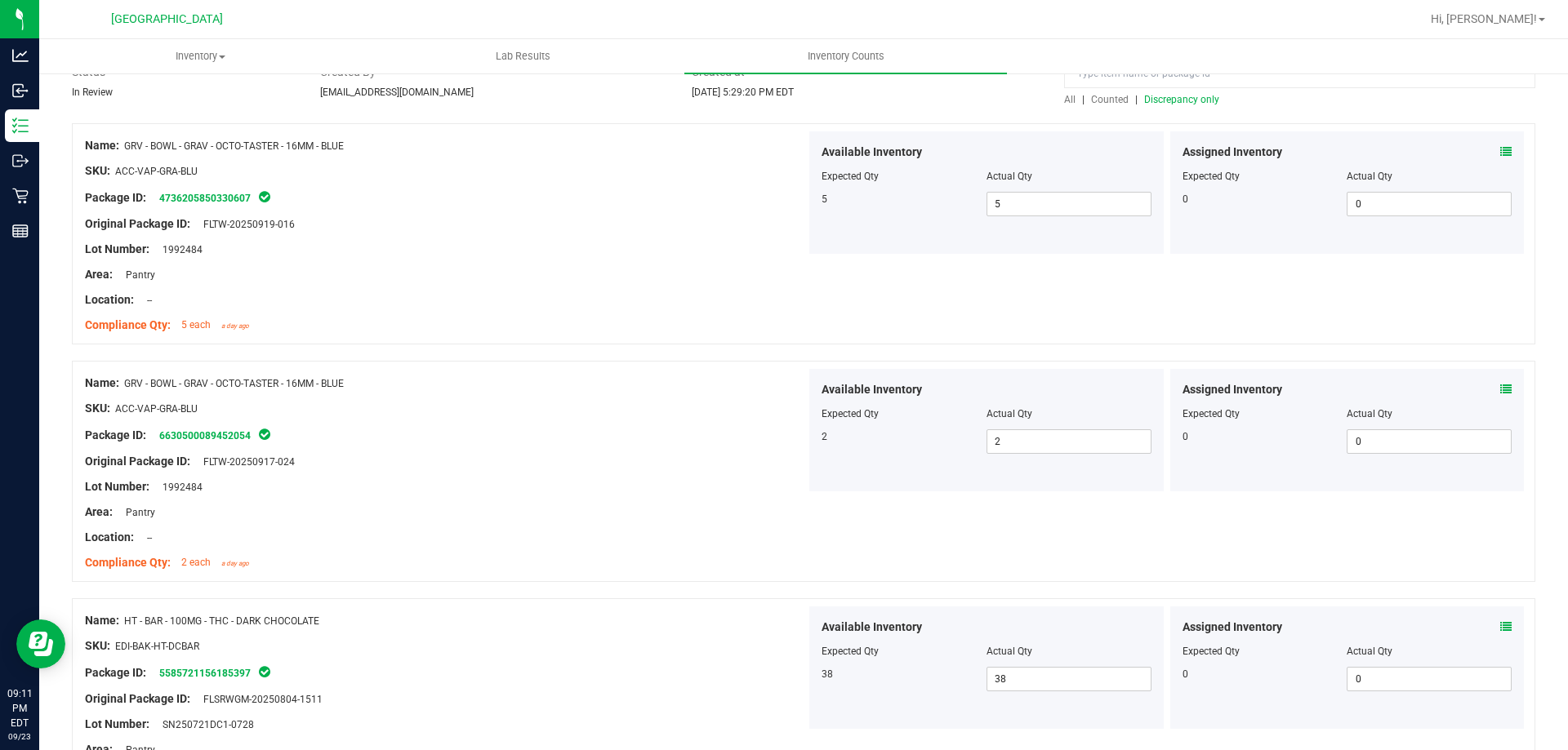
scroll to position [0, 0]
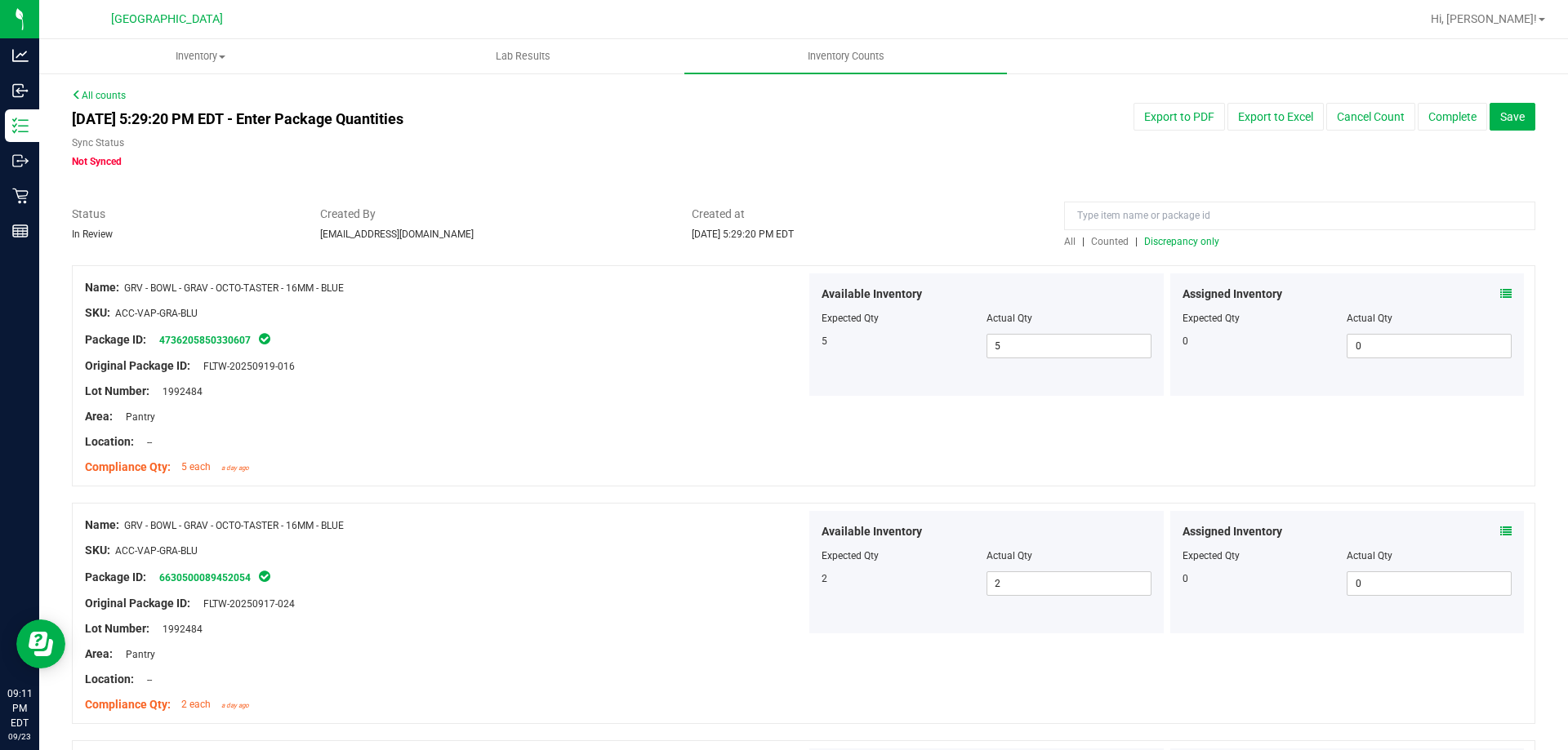
click at [1177, 244] on span "Discrepancy only" at bounding box center [1182, 242] width 75 height 11
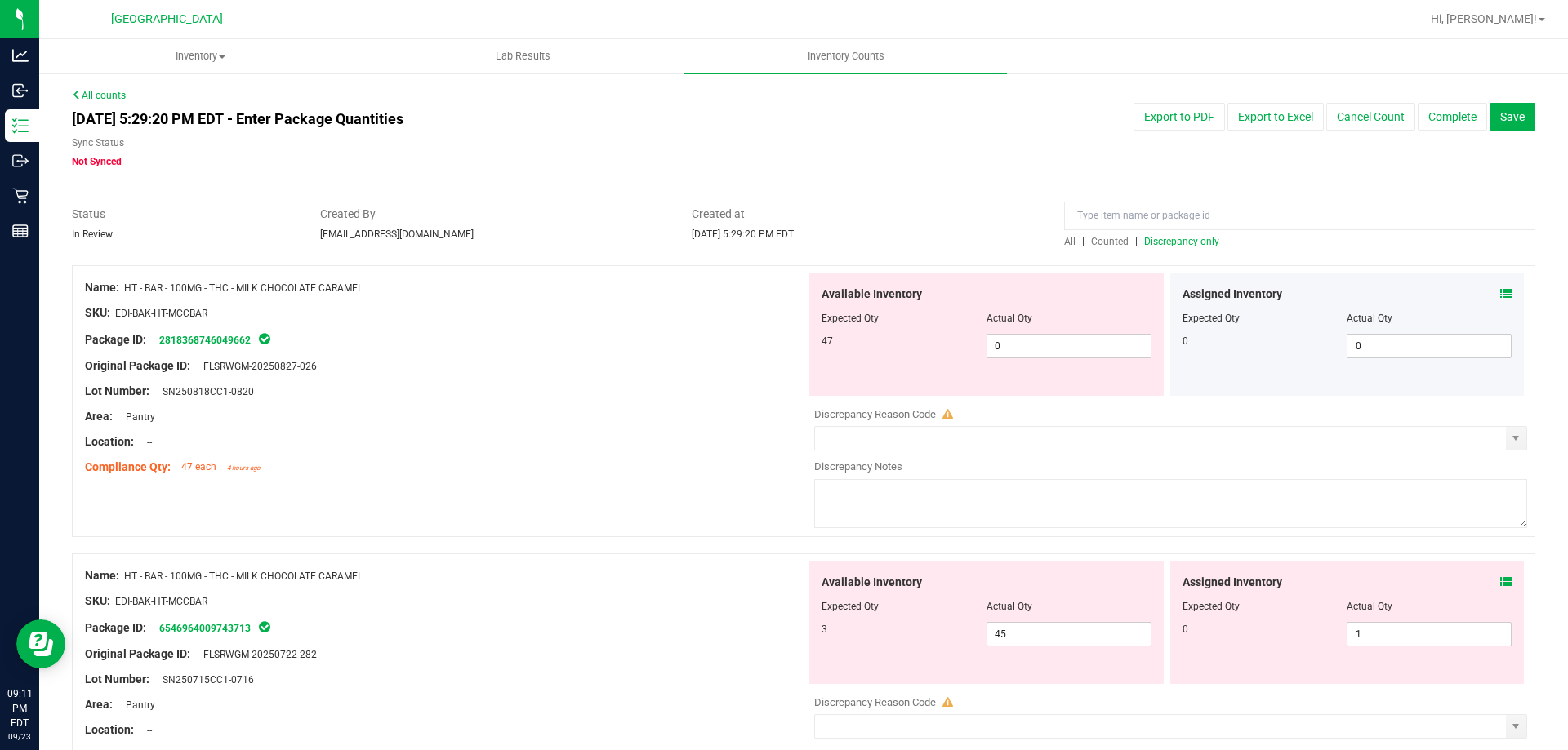
click at [1500, 579] on icon at bounding box center [1505, 582] width 11 height 11
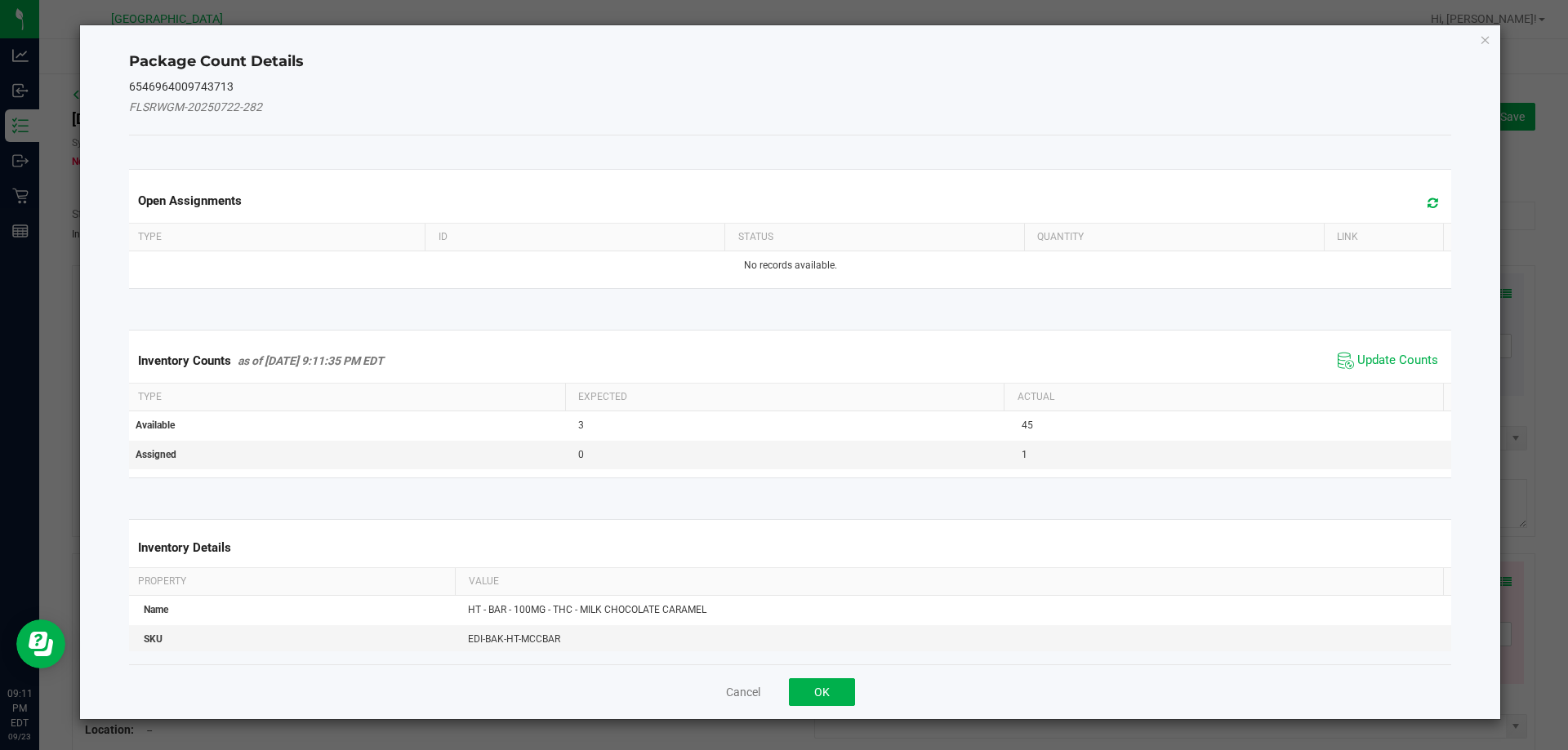
click at [1342, 357] on span "Update Counts" at bounding box center [1388, 361] width 108 height 24
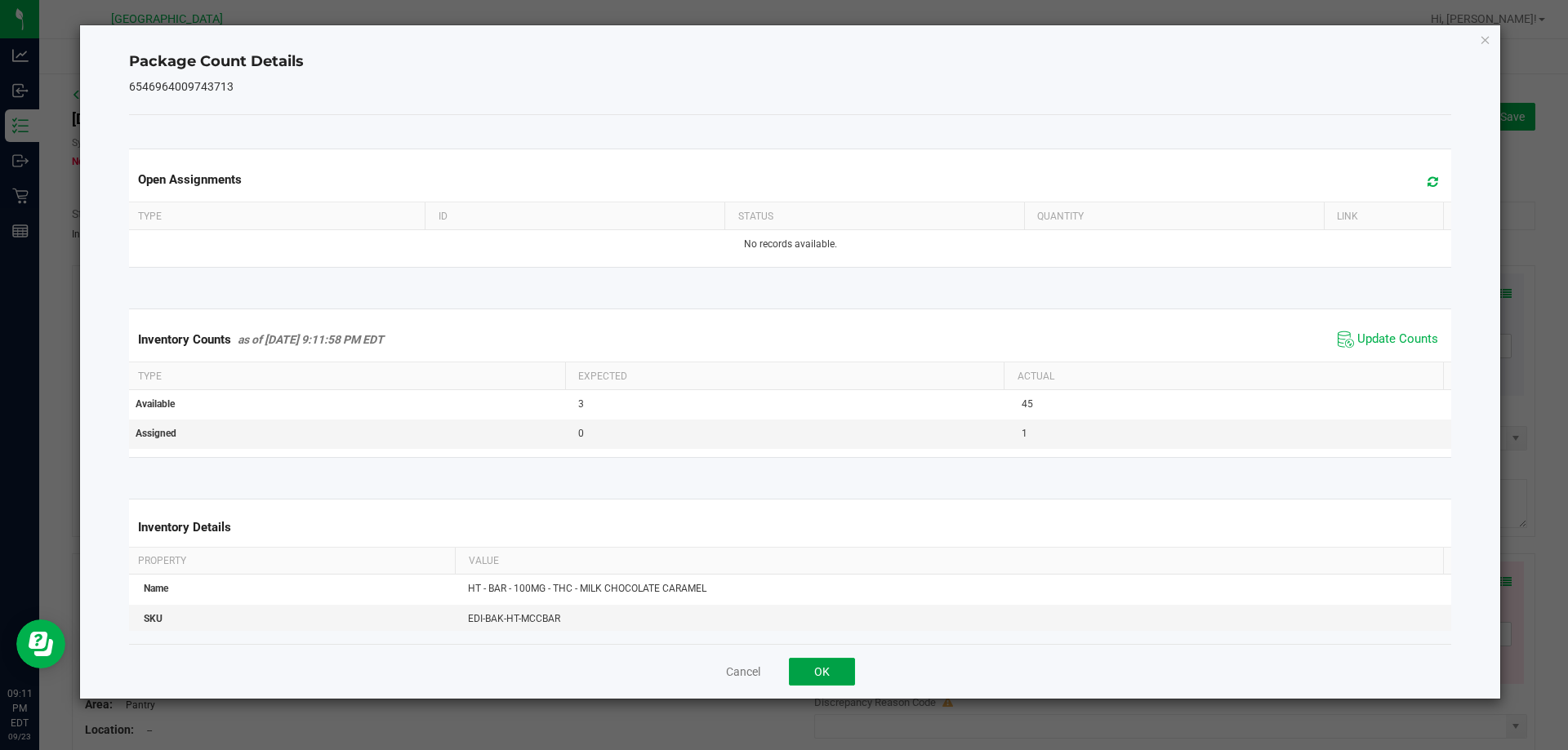
click at [851, 671] on button "OK" at bounding box center [821, 672] width 66 height 28
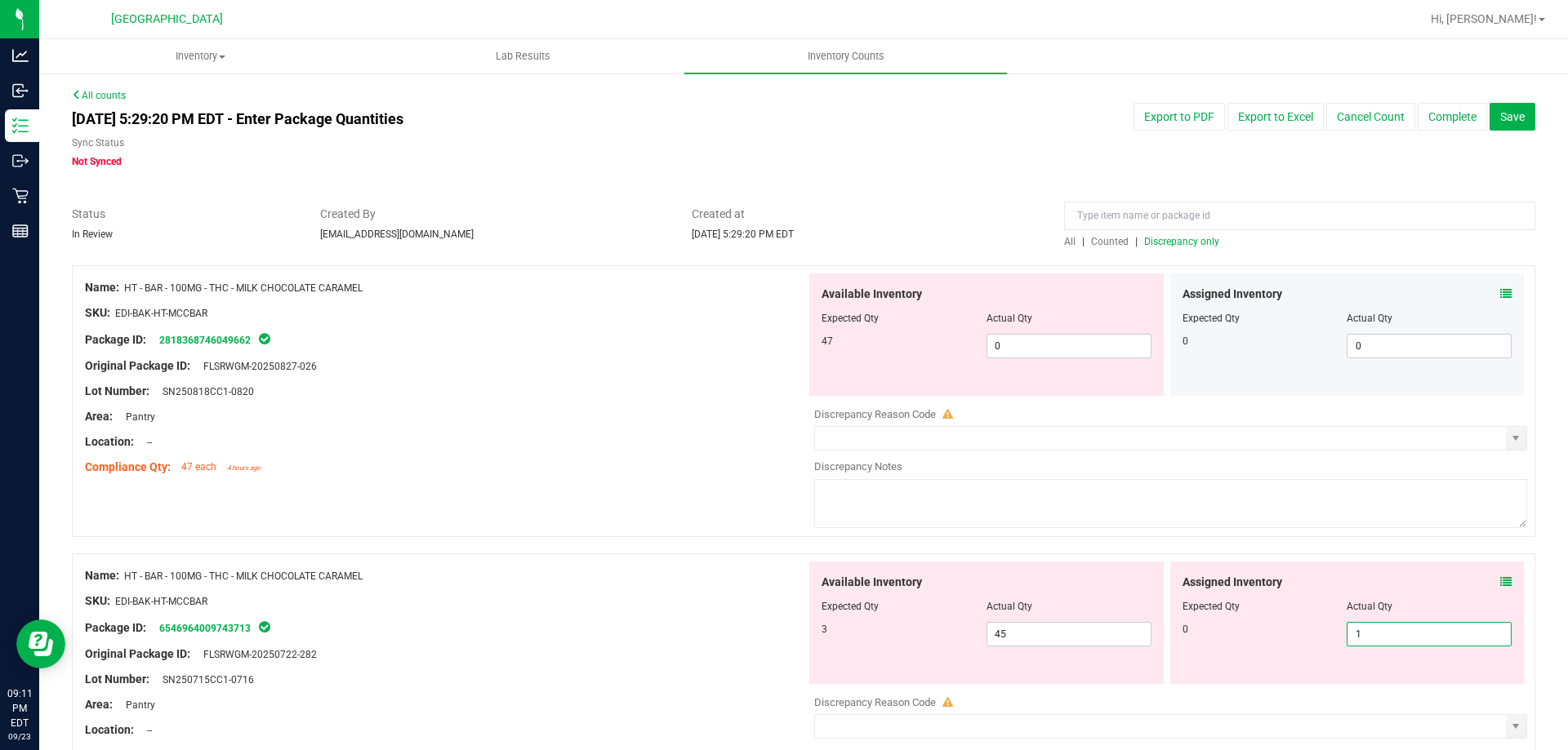
drag, startPoint x: 1396, startPoint y: 636, endPoint x: 1155, endPoint y: 616, distance: 241.8
click at [1156, 616] on div "Available Inventory Expected Qty Actual Qty 3 45 45 1 1" at bounding box center [1166, 622] width 721 height 122
type input "0"
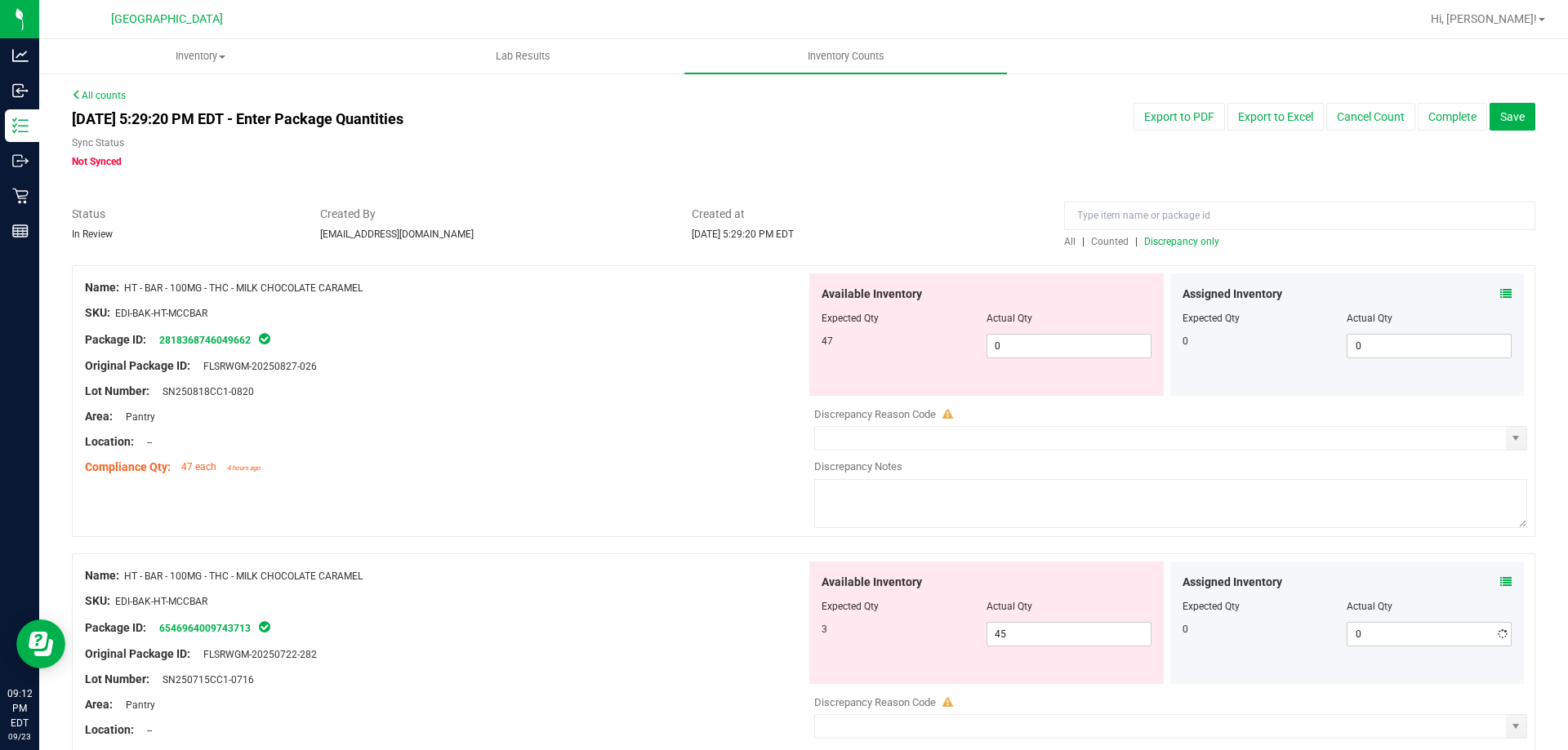
click at [667, 586] on div at bounding box center [445, 588] width 721 height 8
click at [1500, 297] on icon at bounding box center [1505, 294] width 11 height 11
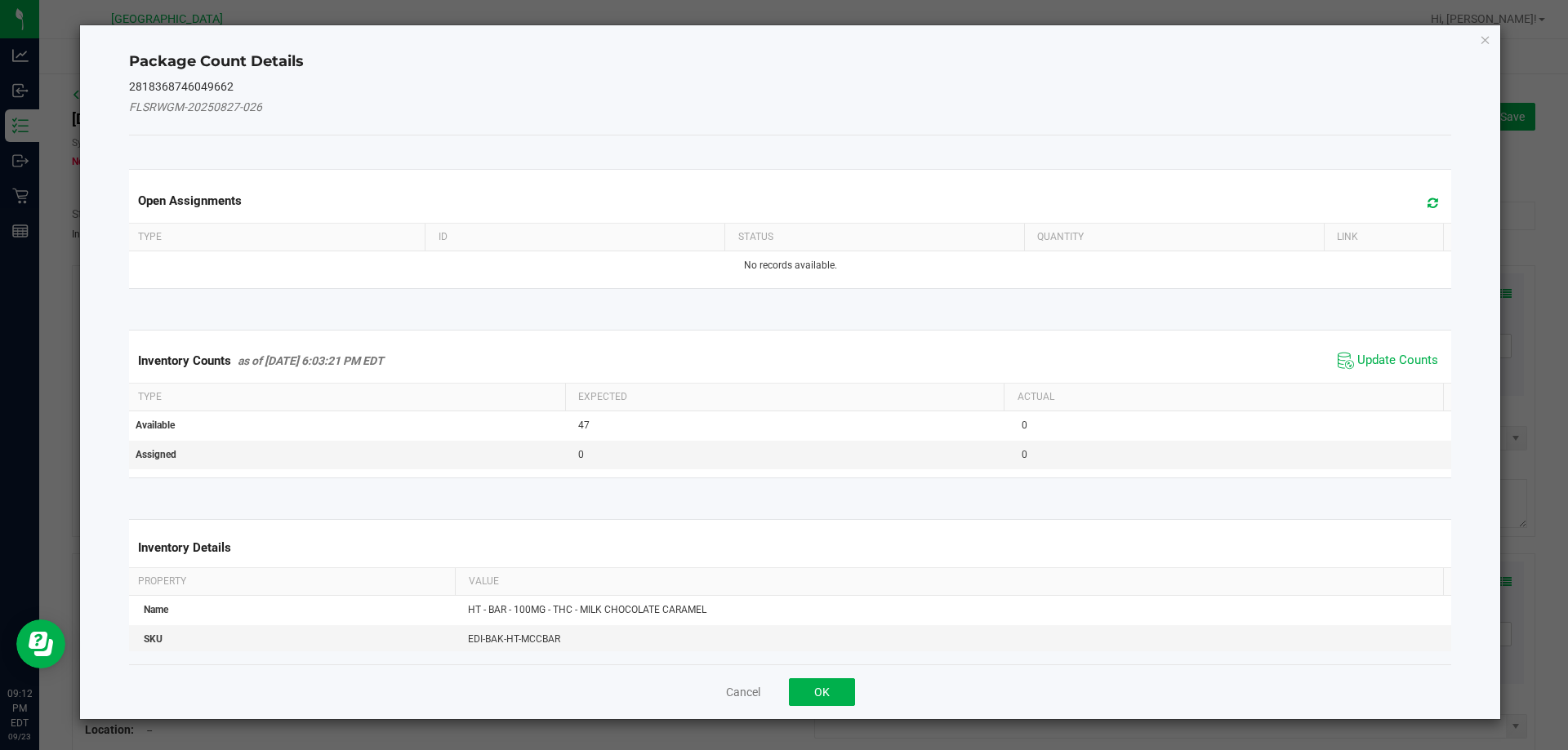
click at [1343, 375] on div "Inventory Counts as of [DATE] 6:03:21 PM EDT Update Counts" at bounding box center [791, 360] width 1329 height 44
click at [1357, 366] on span "Update Counts" at bounding box center [1397, 360] width 81 height 16
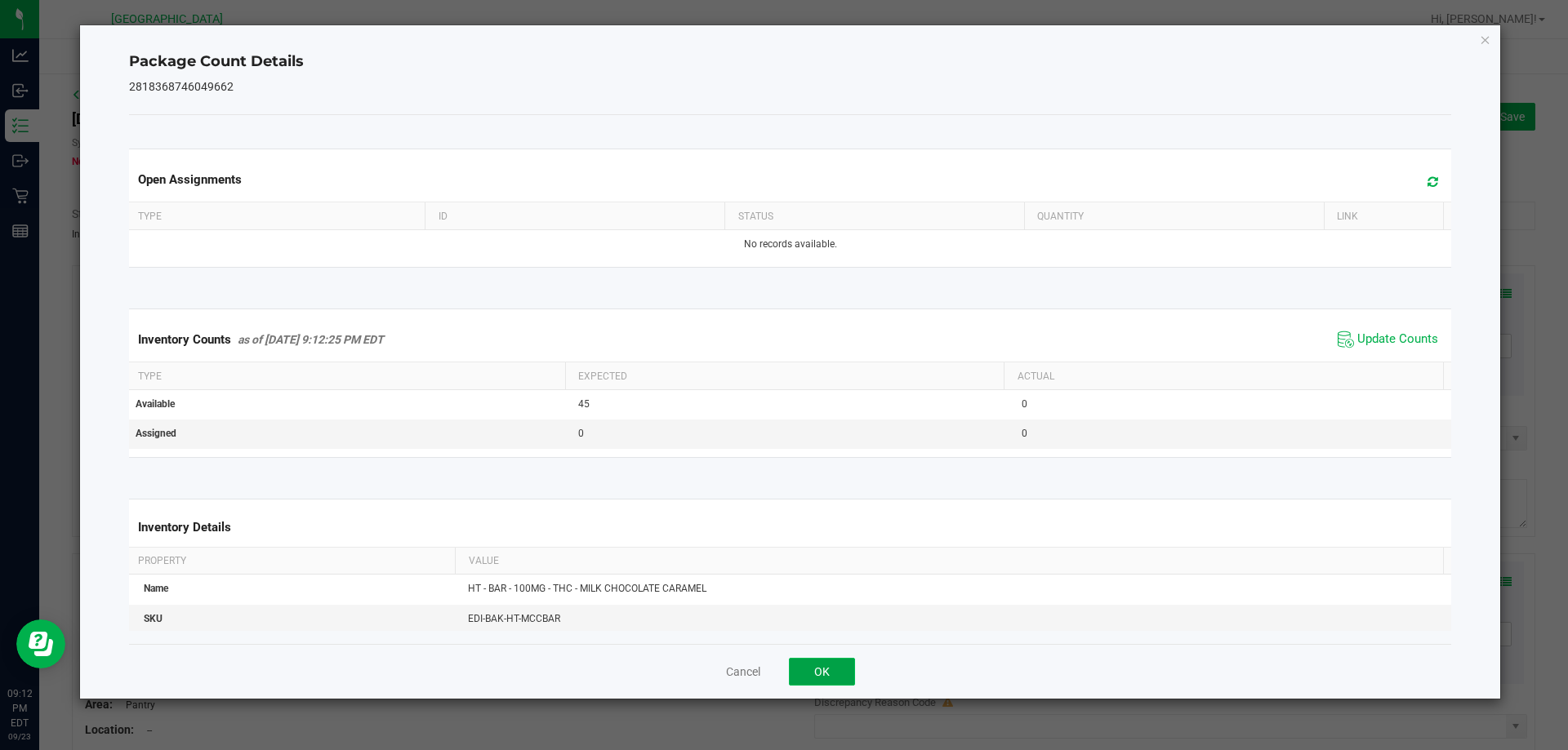
click at [812, 669] on button "OK" at bounding box center [821, 672] width 66 height 28
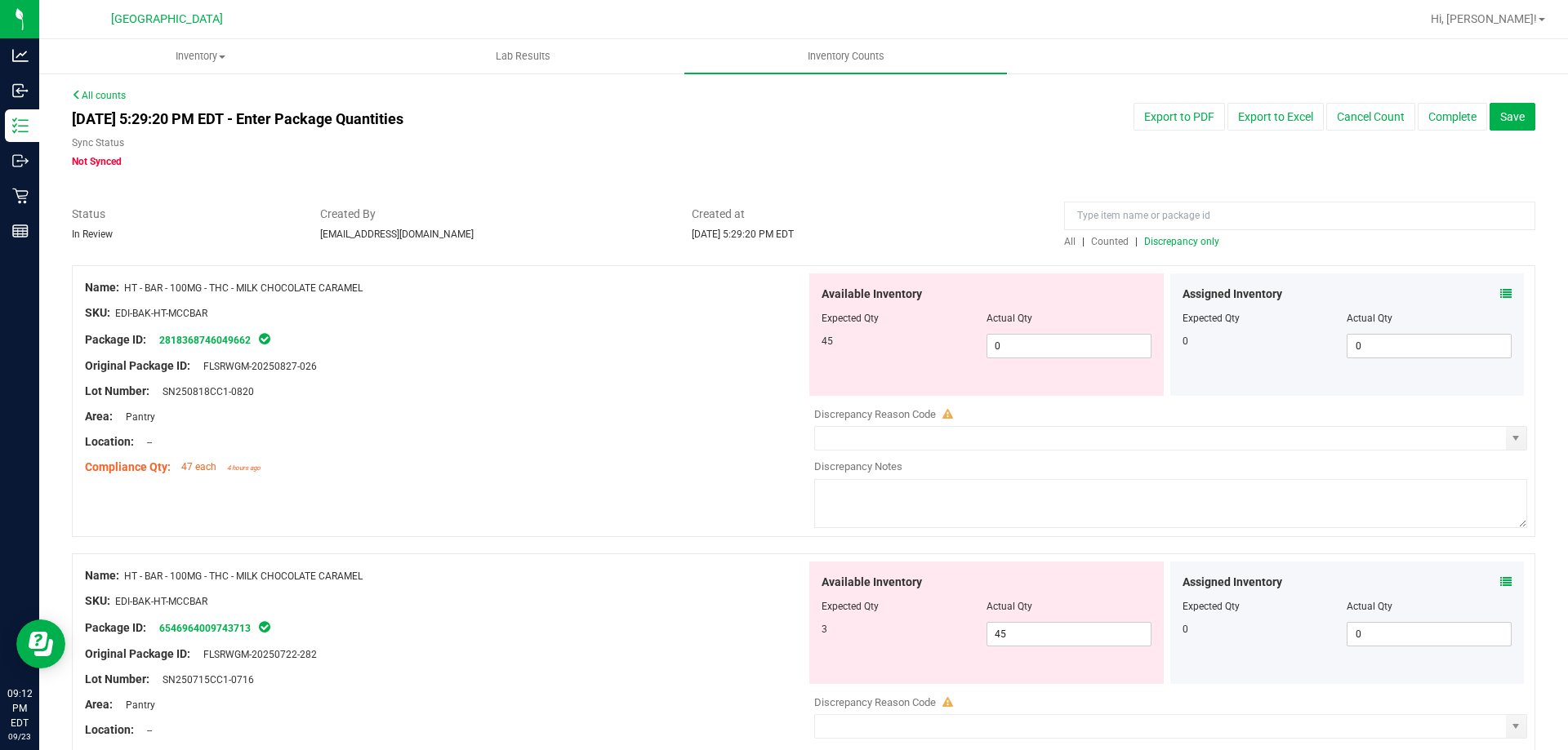
click at [1500, 582] on icon at bounding box center [1505, 582] width 11 height 11
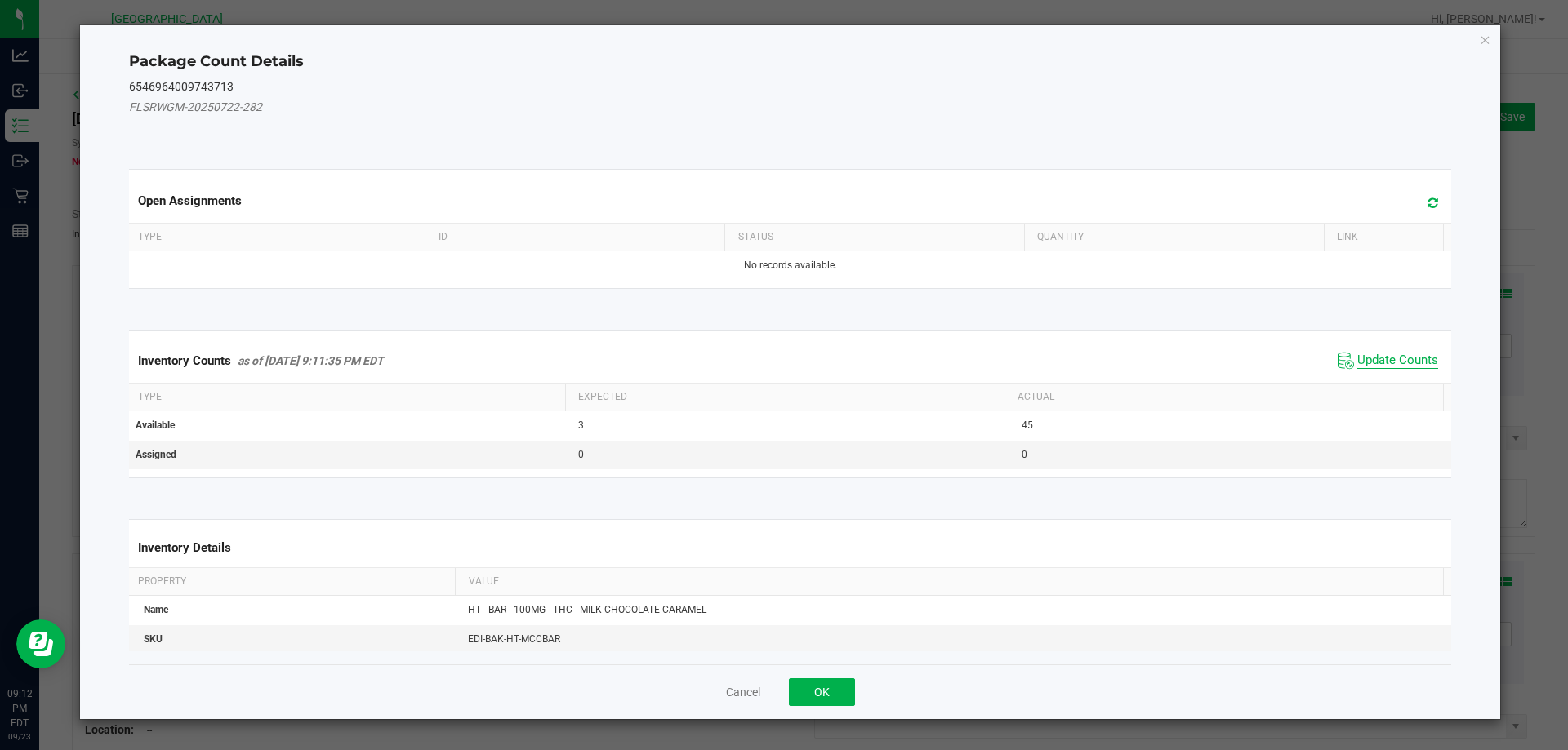
click at [1360, 353] on span "Update Counts" at bounding box center [1397, 360] width 81 height 16
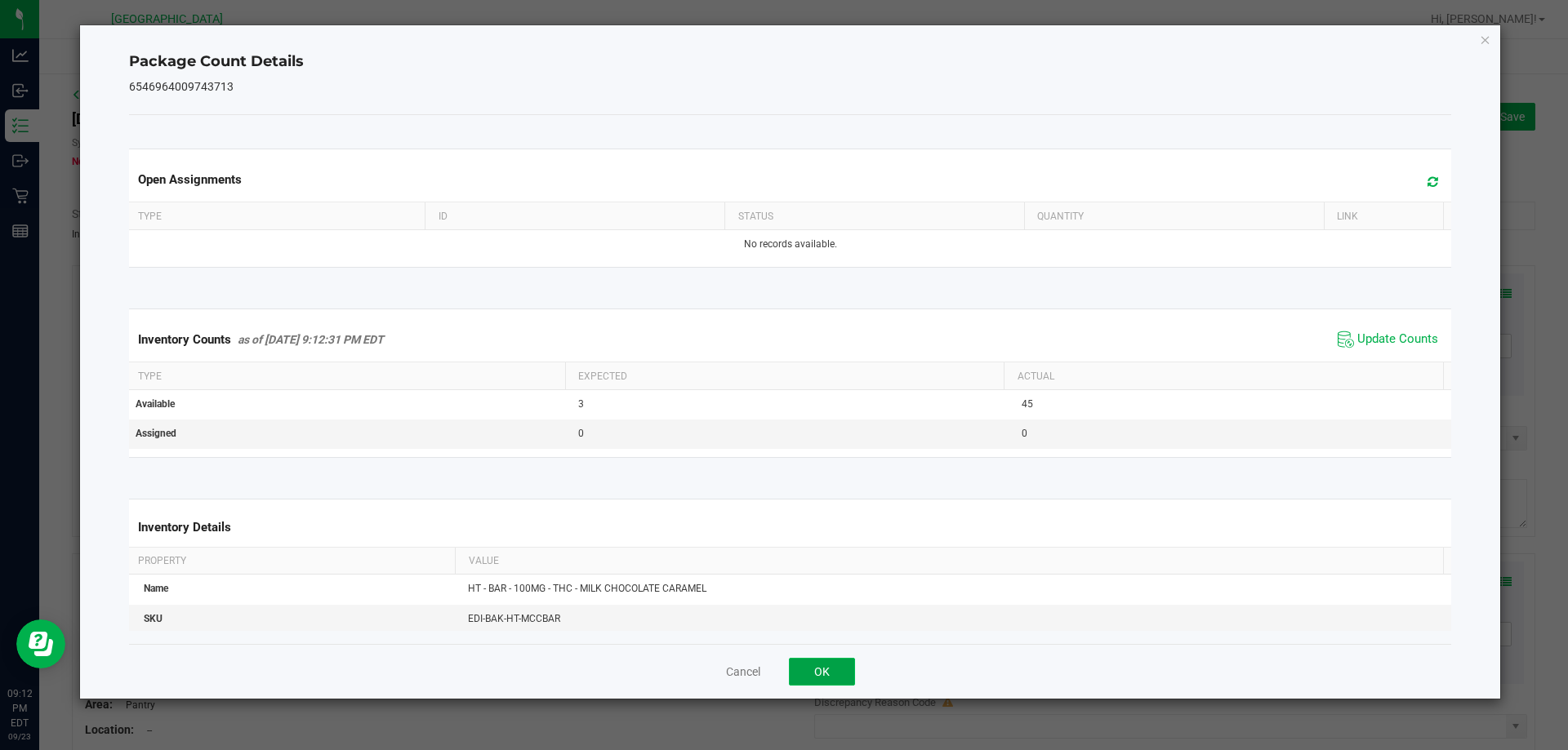
click at [795, 676] on button "OK" at bounding box center [821, 672] width 66 height 28
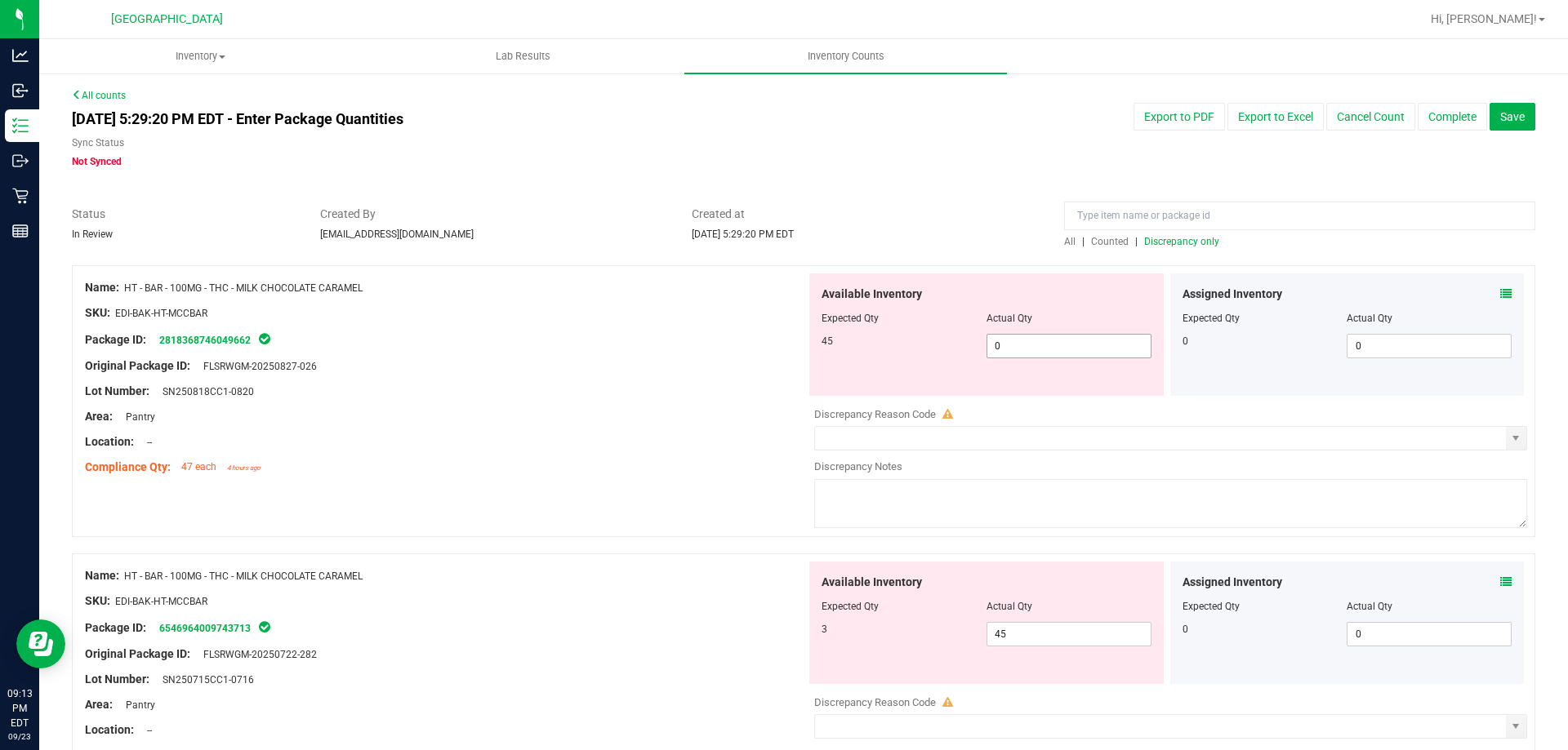
drag, startPoint x: 1027, startPoint y: 336, endPoint x: 964, endPoint y: 340, distance: 63.1
click at [965, 340] on div "45 0 0" at bounding box center [986, 346] width 329 height 24
type input "45"
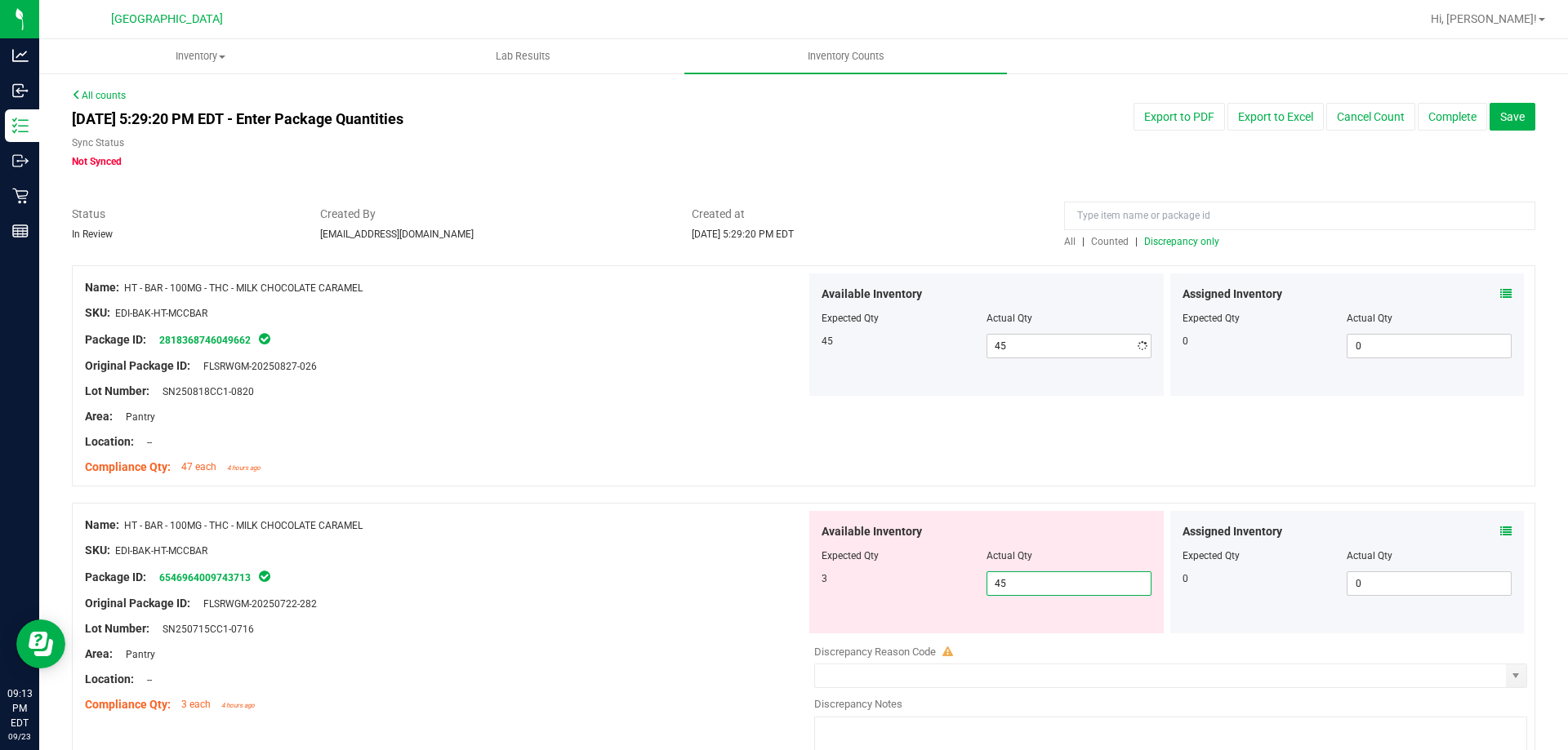
drag, startPoint x: 1027, startPoint y: 633, endPoint x: 783, endPoint y: 609, distance: 245.2
click at [785, 608] on div "Name: HT - BAR - 100MG - THC - MILK CHOCOLATE CARAMEL SKU: EDI-BAK-HT-MCCBAR Pa…" at bounding box center [804, 638] width 1463 height 271
drag, startPoint x: 1047, startPoint y: 596, endPoint x: 929, endPoint y: 577, distance: 119.5
click at [929, 577] on div "Available Inventory Expected Qty Actual Qty 3 45 45" at bounding box center [987, 572] width 355 height 122
click at [646, 546] on div "SKU: EDI-BAK-HT-MCCBAR" at bounding box center [445, 550] width 721 height 17
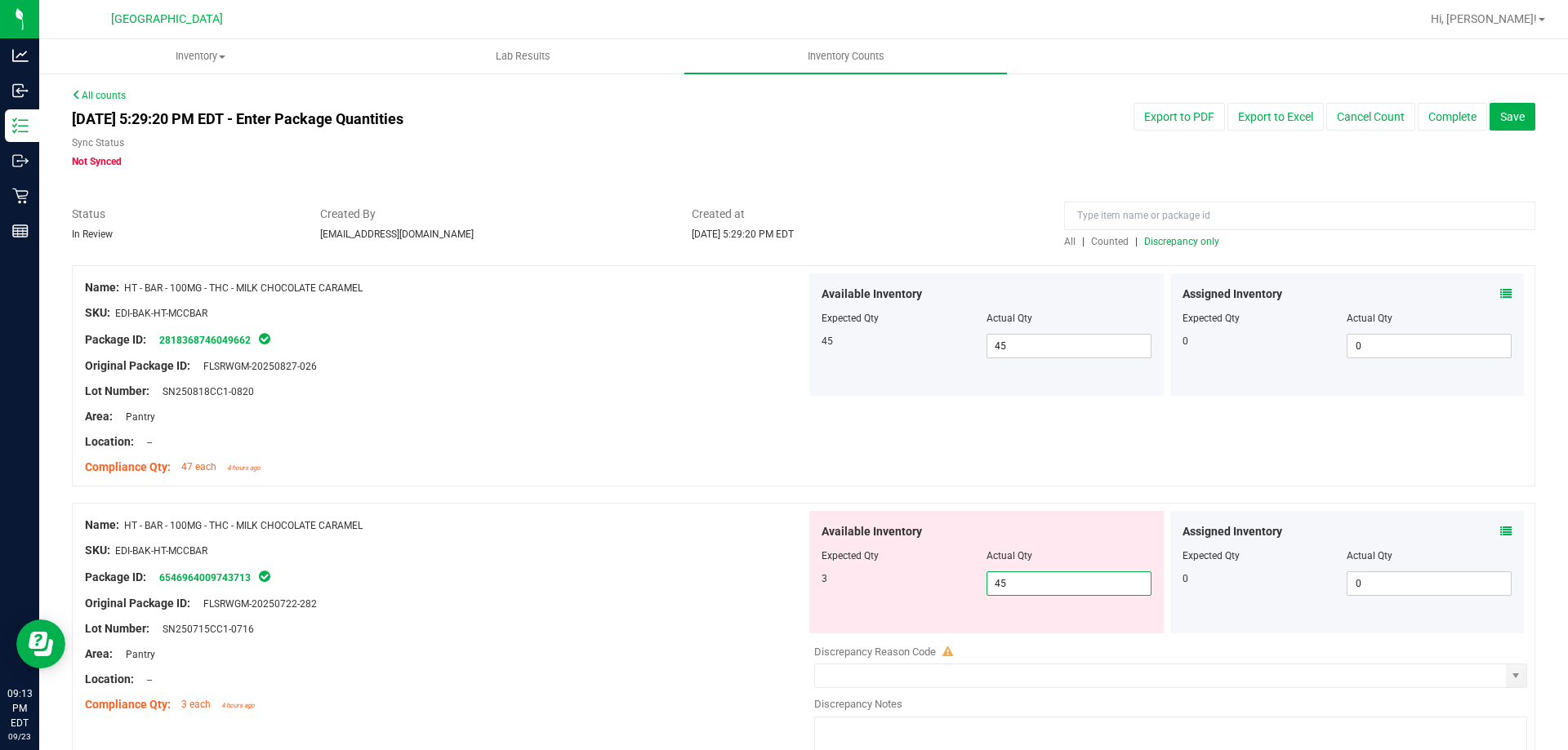
drag, startPoint x: 1033, startPoint y: 576, endPoint x: 876, endPoint y: 568, distance: 157.2
click at [881, 567] on div "Available Inventory Expected Qty Actual Qty 3 45 45" at bounding box center [987, 572] width 355 height 122
type input "3"
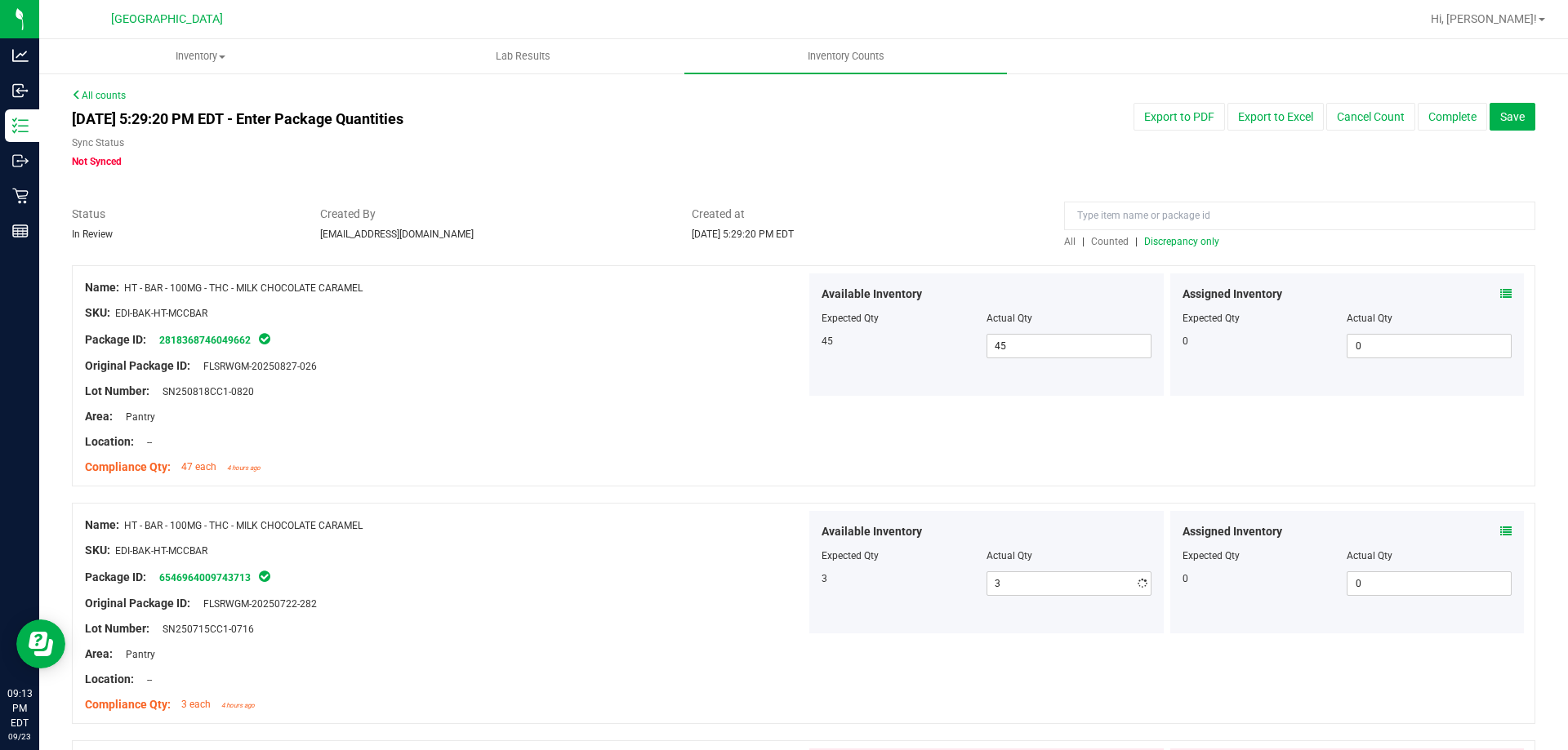
click at [678, 570] on div "Package ID: 6546964009743713" at bounding box center [445, 576] width 721 height 20
click at [1176, 238] on span "Discrepancy only" at bounding box center [1182, 242] width 75 height 11
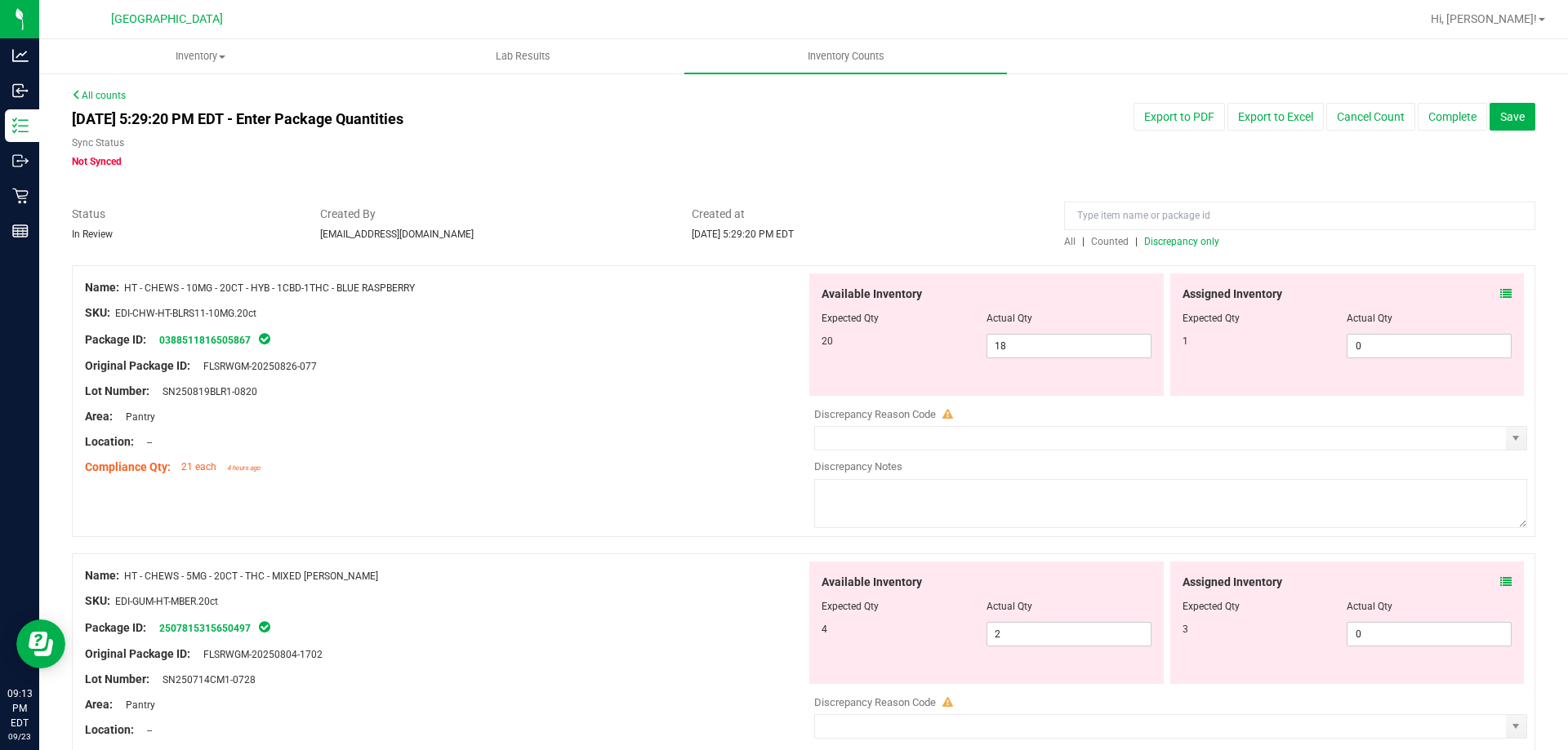
click at [1502, 292] on div "Assigned Inventory Expected Qty Actual Qty 1 0 0" at bounding box center [1348, 334] width 355 height 122
click at [1500, 292] on icon at bounding box center [1505, 294] width 11 height 11
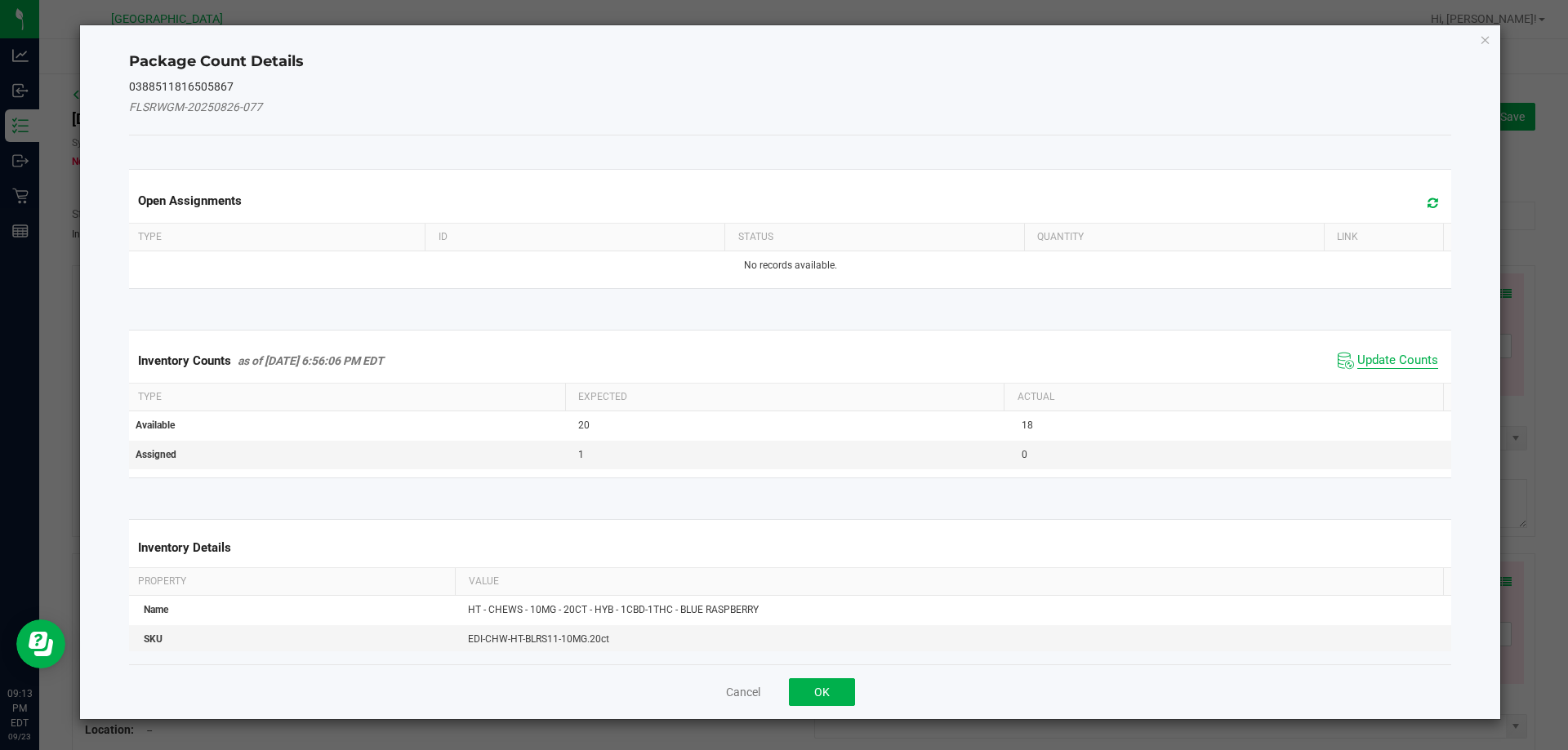
click at [1357, 355] on span "Update Counts" at bounding box center [1397, 360] width 81 height 16
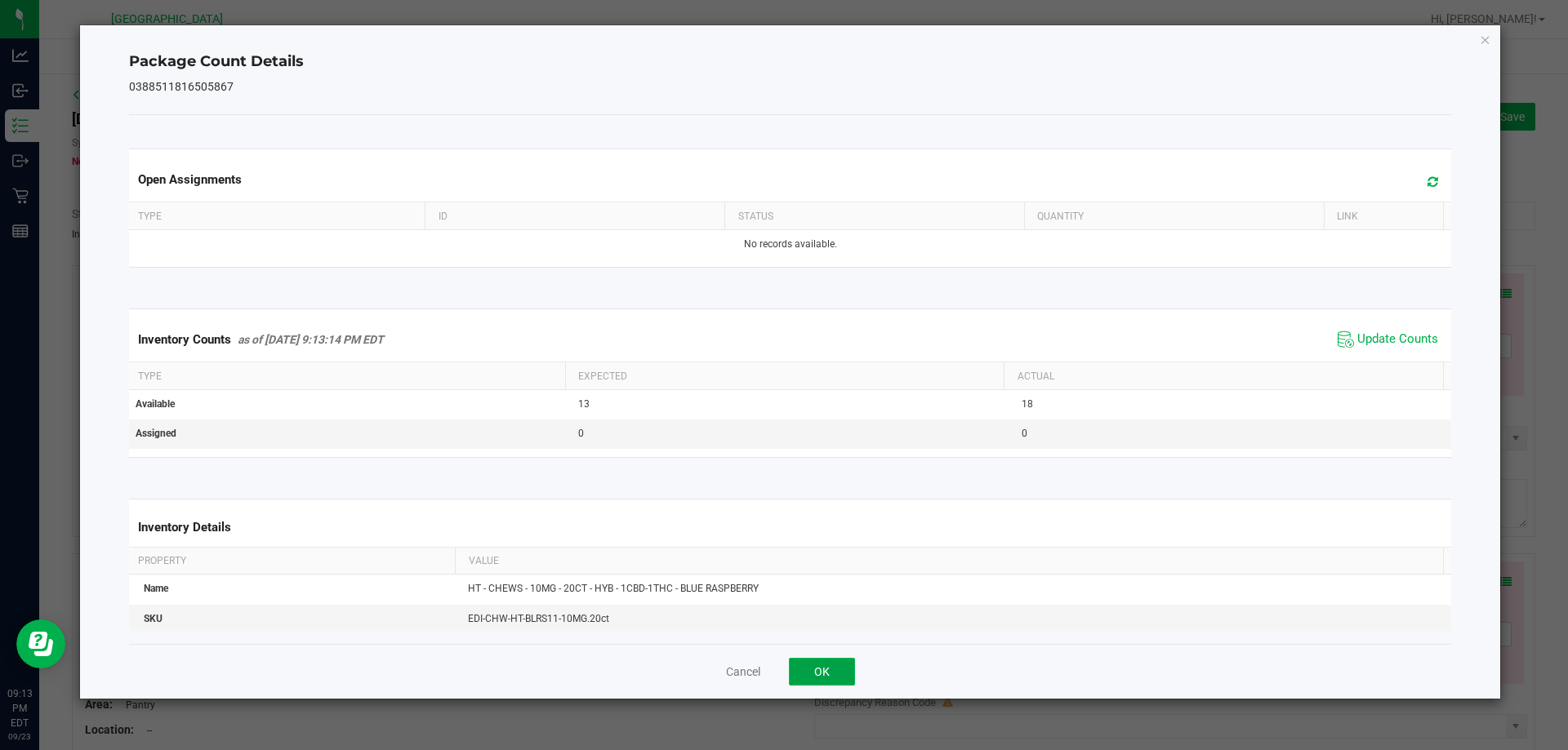
click at [839, 668] on button "OK" at bounding box center [821, 672] width 66 height 28
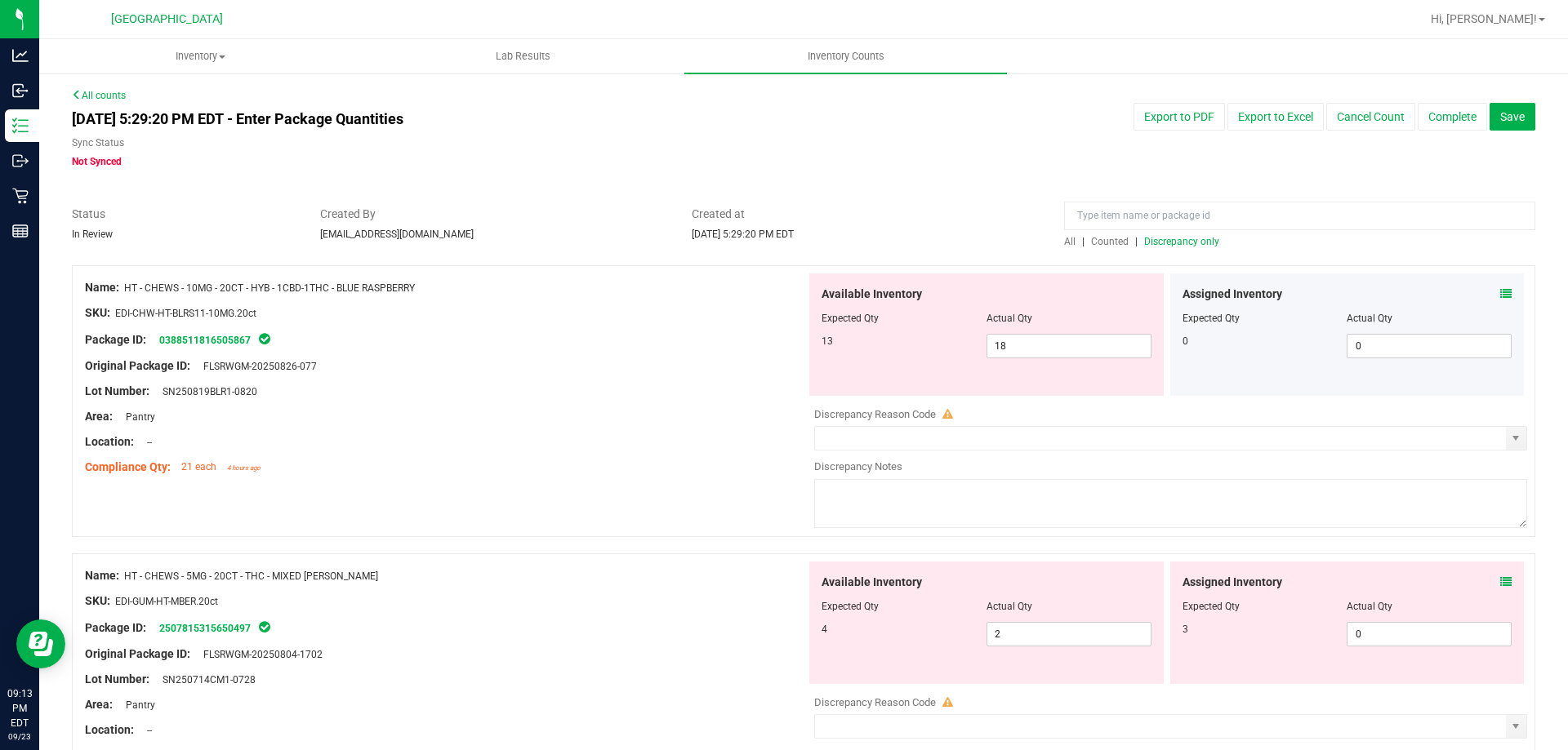
click at [1500, 576] on icon at bounding box center [1505, 582] width 11 height 11
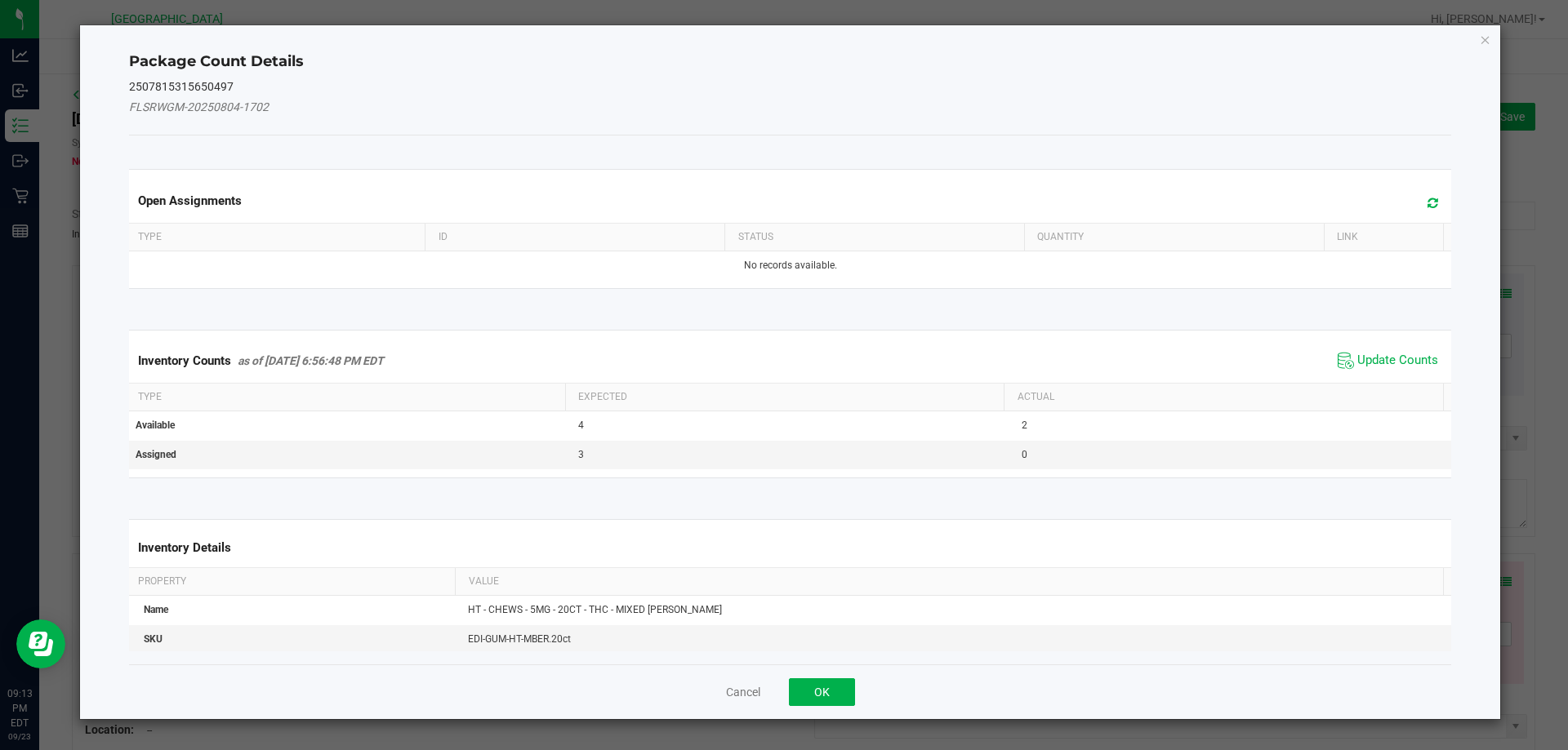
click at [1489, 576] on div "Package Count Details 2507815315650497 FLSRWGM-20250804-1702 Open Assignments T…" at bounding box center [791, 372] width 1421 height 694
click at [1357, 359] on span "Update Counts" at bounding box center [1397, 360] width 81 height 16
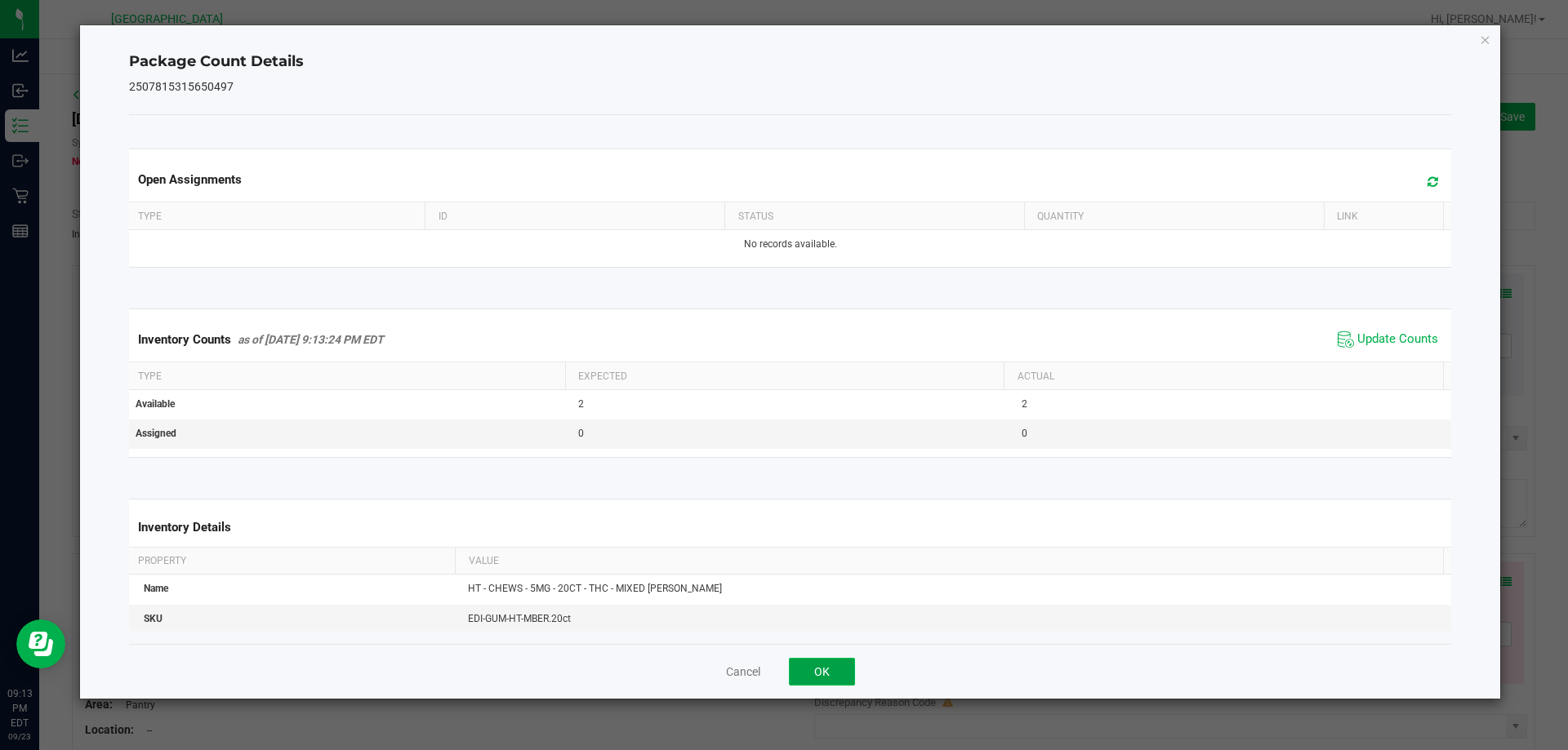
click at [819, 673] on button "OK" at bounding box center [821, 672] width 66 height 28
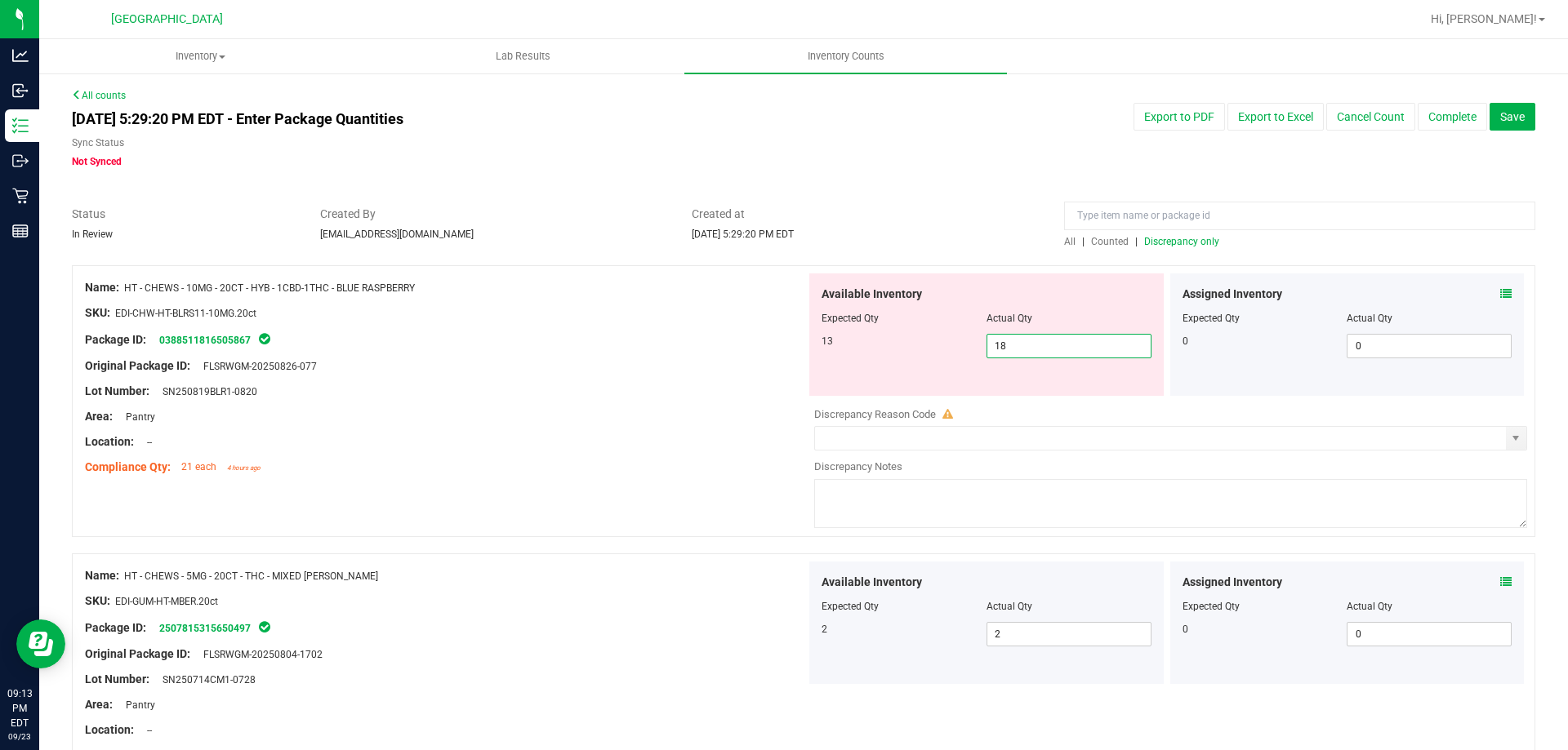
drag, startPoint x: 1043, startPoint y: 335, endPoint x: 799, endPoint y: 346, distance: 244.2
click at [805, 346] on div "Available Inventory Expected Qty Actual Qty 13 18 18" at bounding box center [986, 334] width 361 height 122
type input "13"
click at [660, 357] on div "Original Package ID: FLSRWGM-20250826-077" at bounding box center [445, 366] width 721 height 17
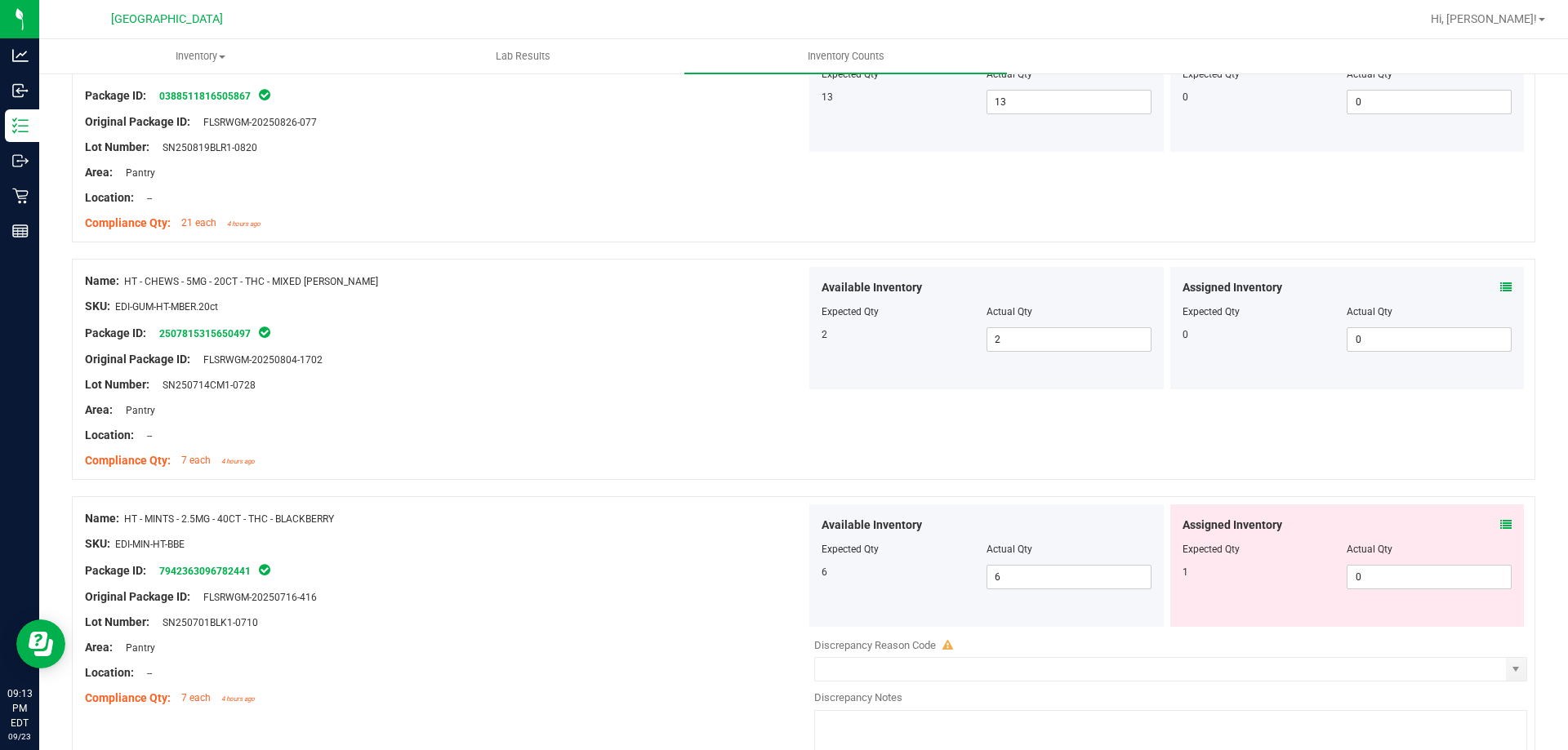
scroll to position [244, 0]
click at [1500, 523] on icon at bounding box center [1505, 523] width 11 height 11
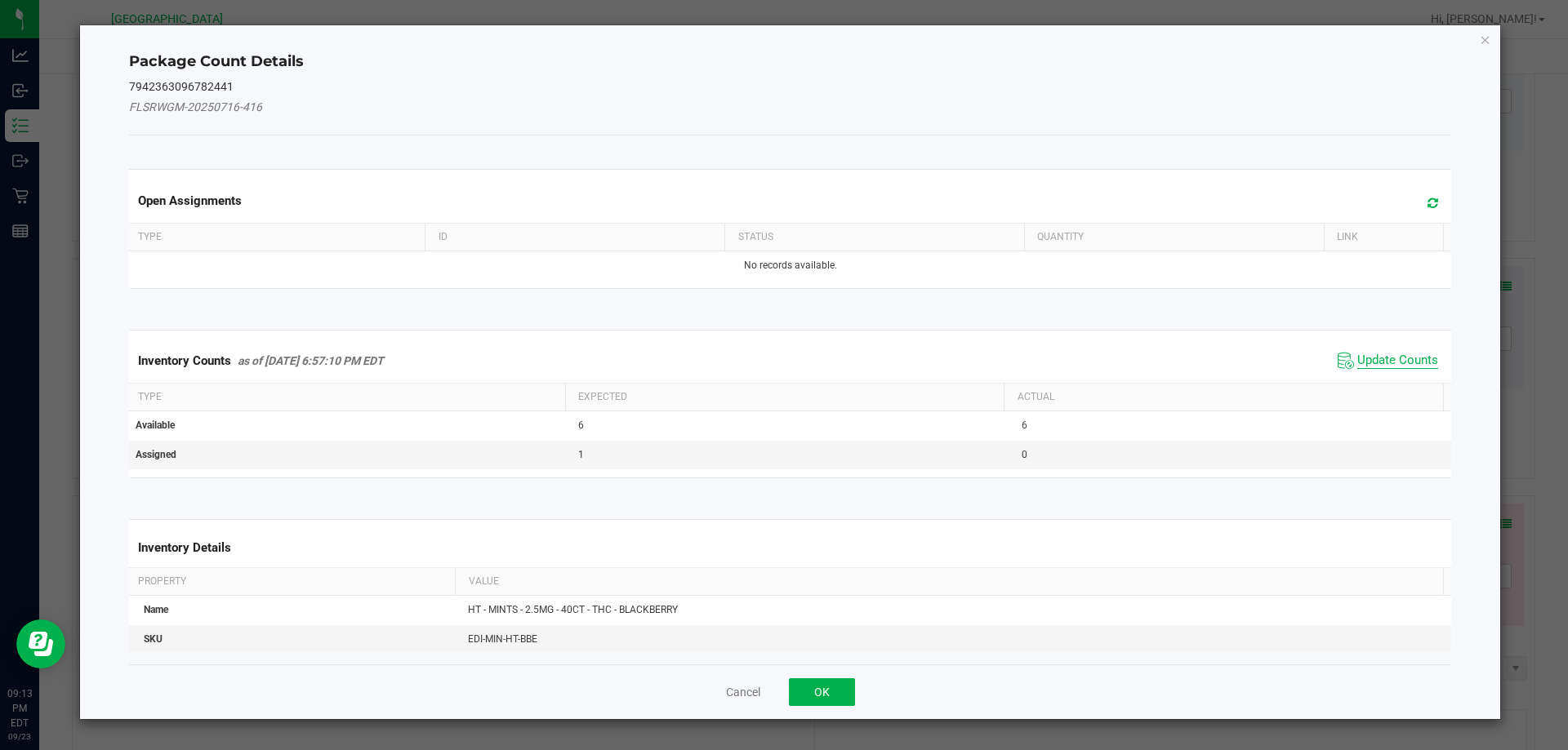
click at [1357, 357] on span "Update Counts" at bounding box center [1397, 360] width 81 height 16
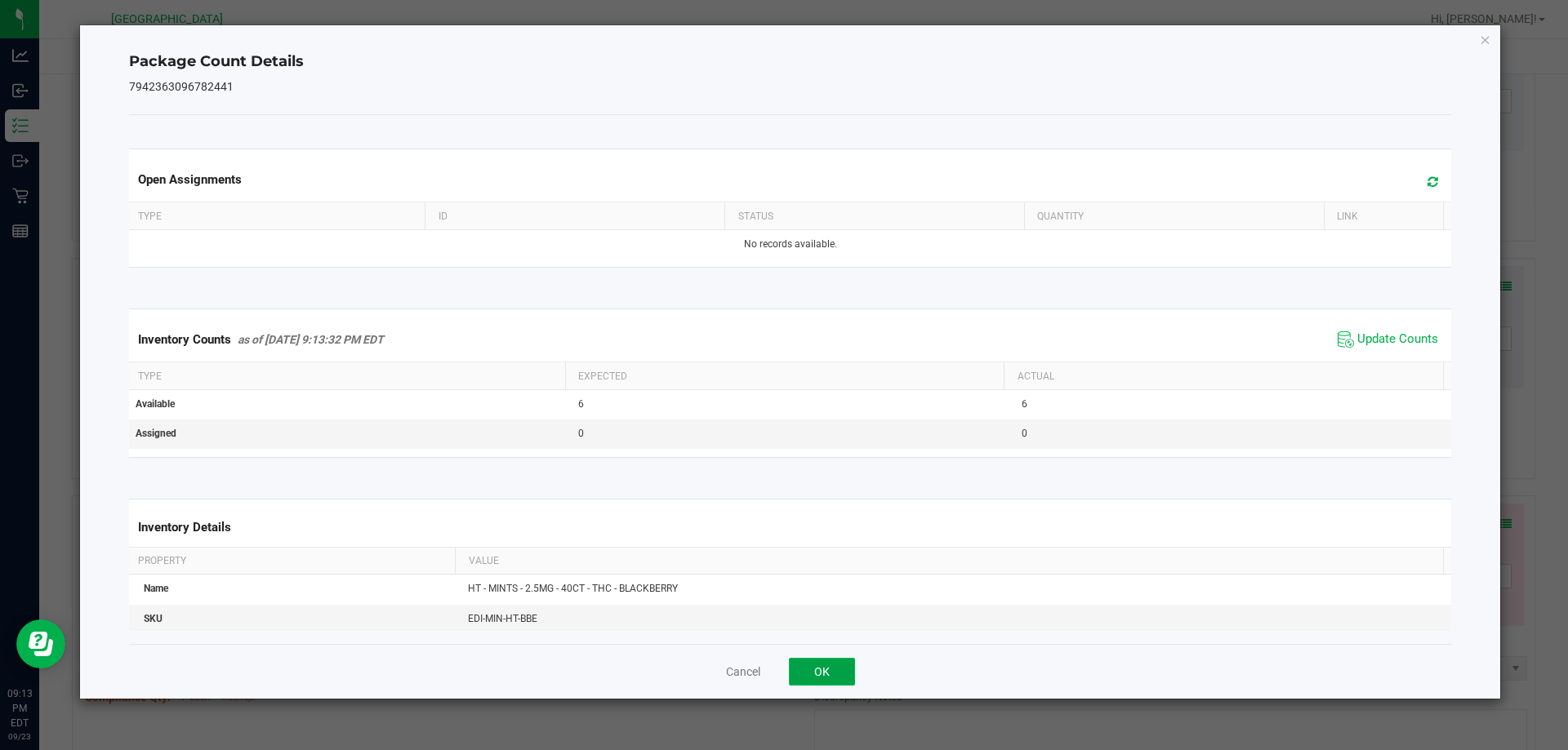
click at [820, 661] on button "OK" at bounding box center [821, 672] width 66 height 28
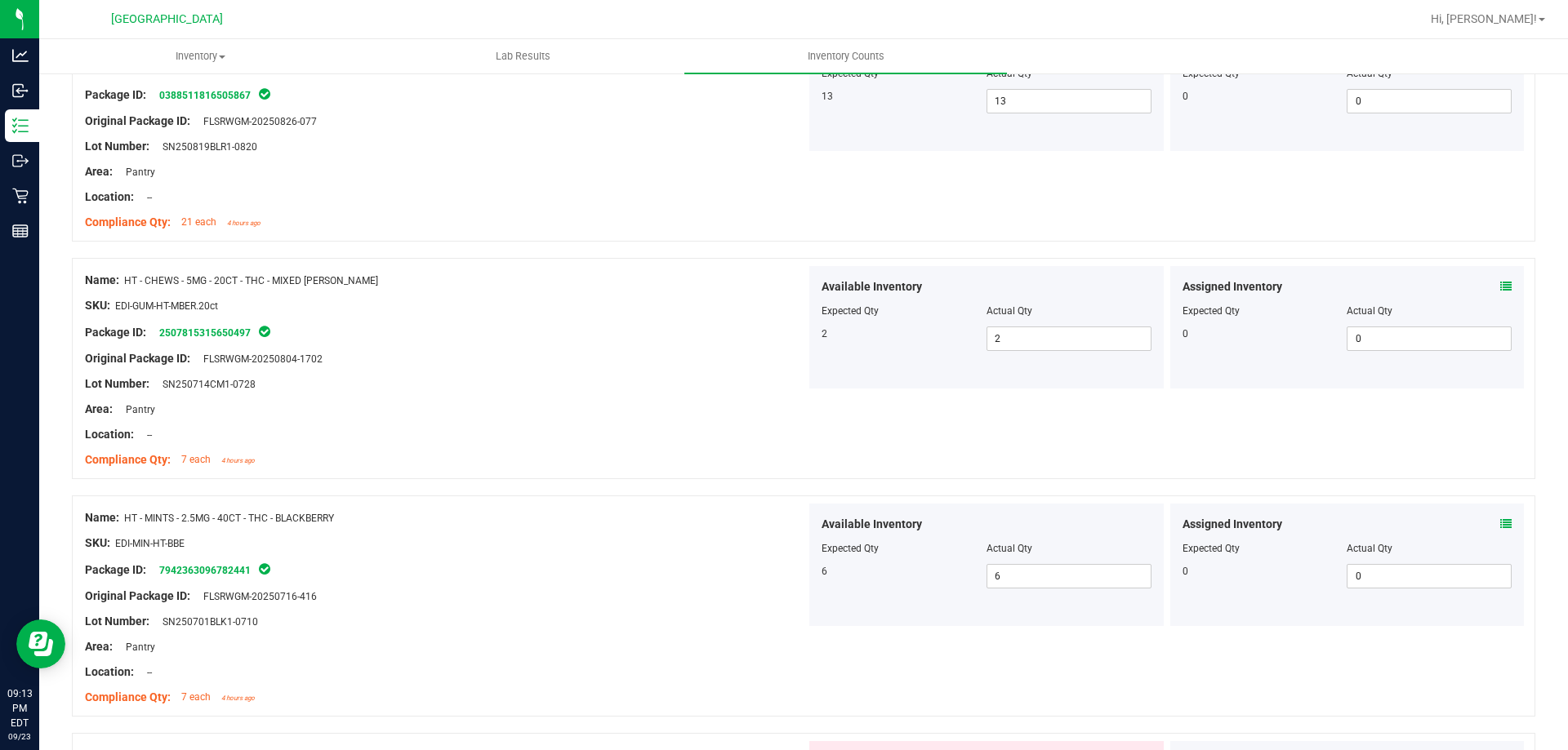
scroll to position [490, 0]
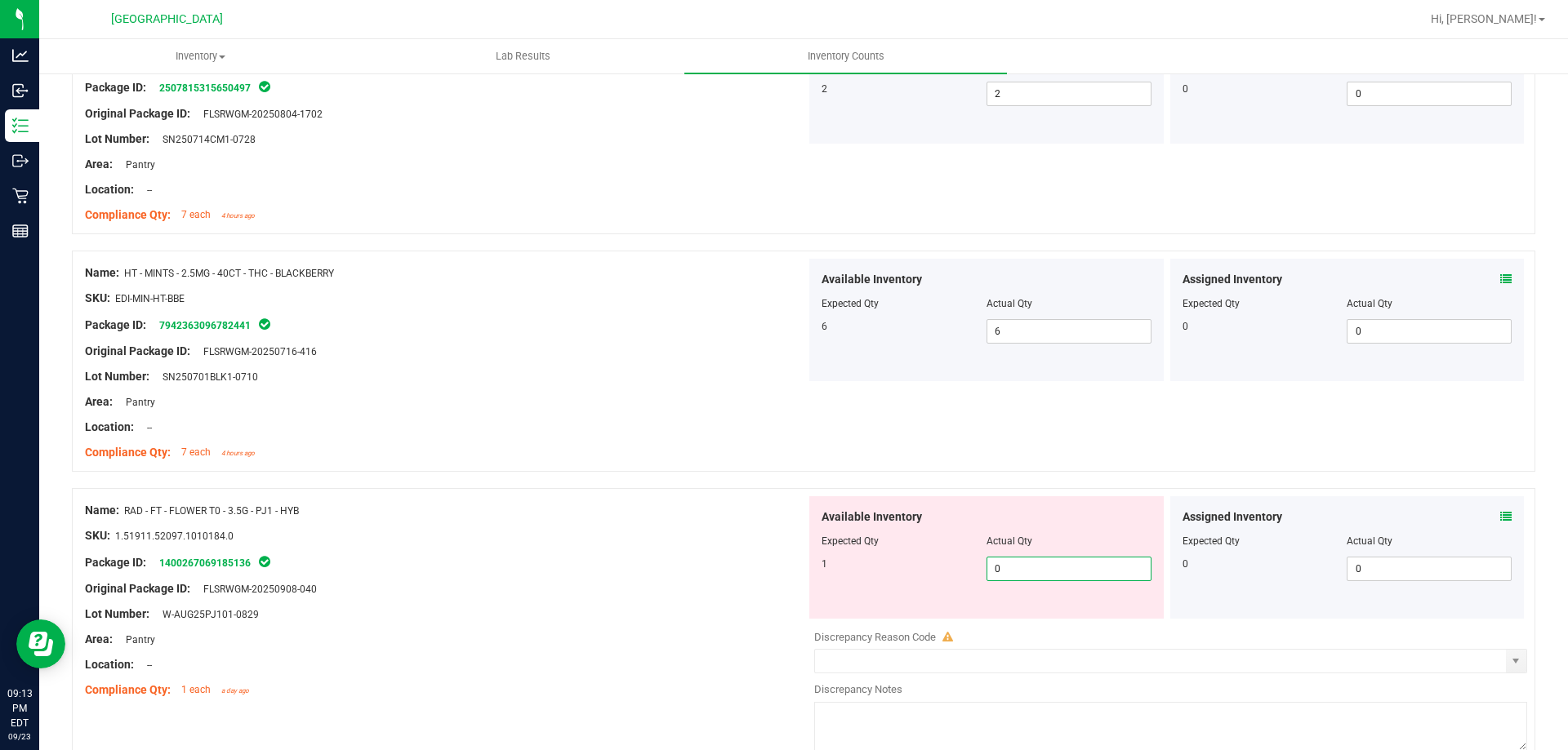
drag, startPoint x: 1036, startPoint y: 576, endPoint x: 860, endPoint y: 572, distance: 176.0
click at [864, 573] on div "1 0 0" at bounding box center [986, 569] width 329 height 24
type input "1"
click at [744, 433] on div "Location: --" at bounding box center [445, 427] width 721 height 17
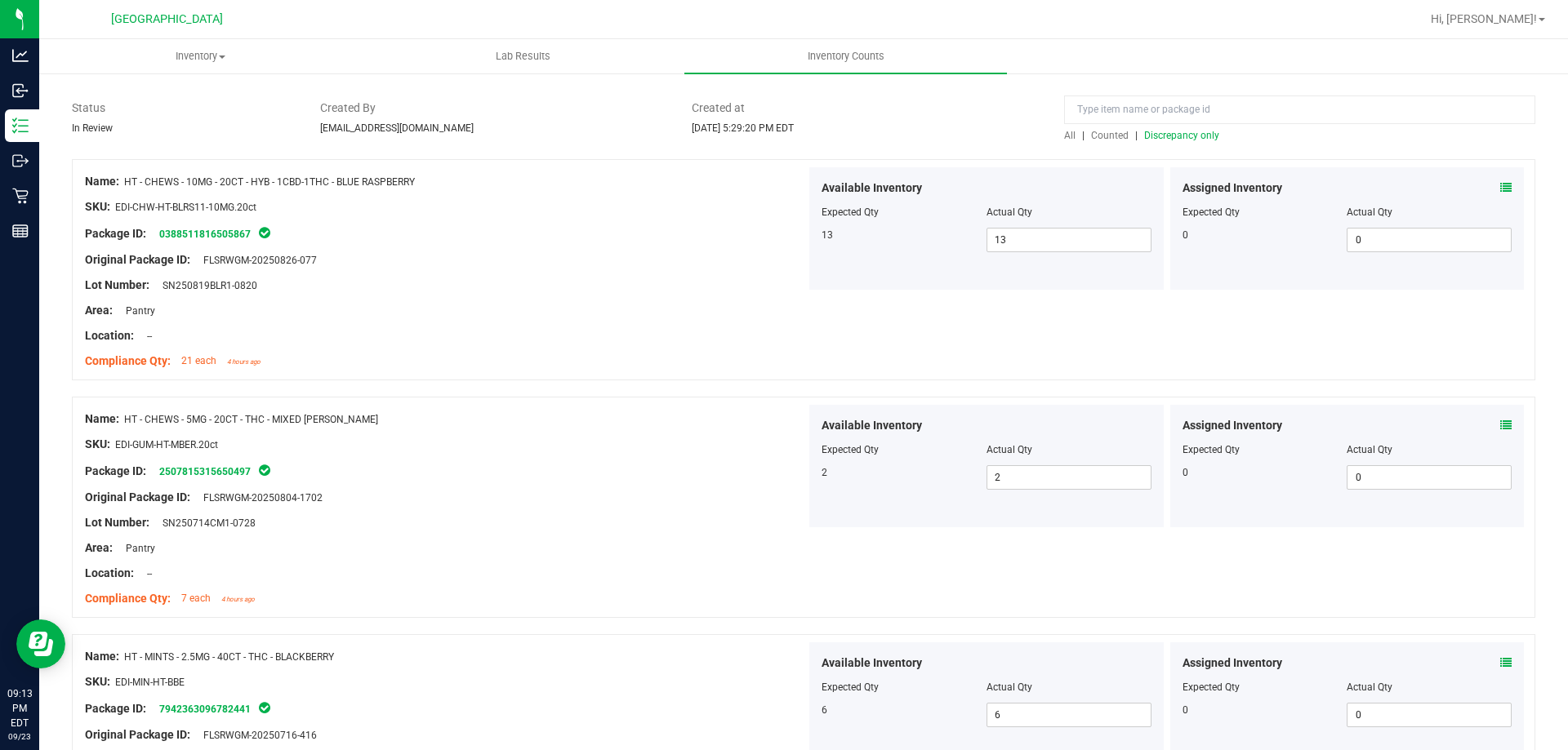
scroll to position [0, 0]
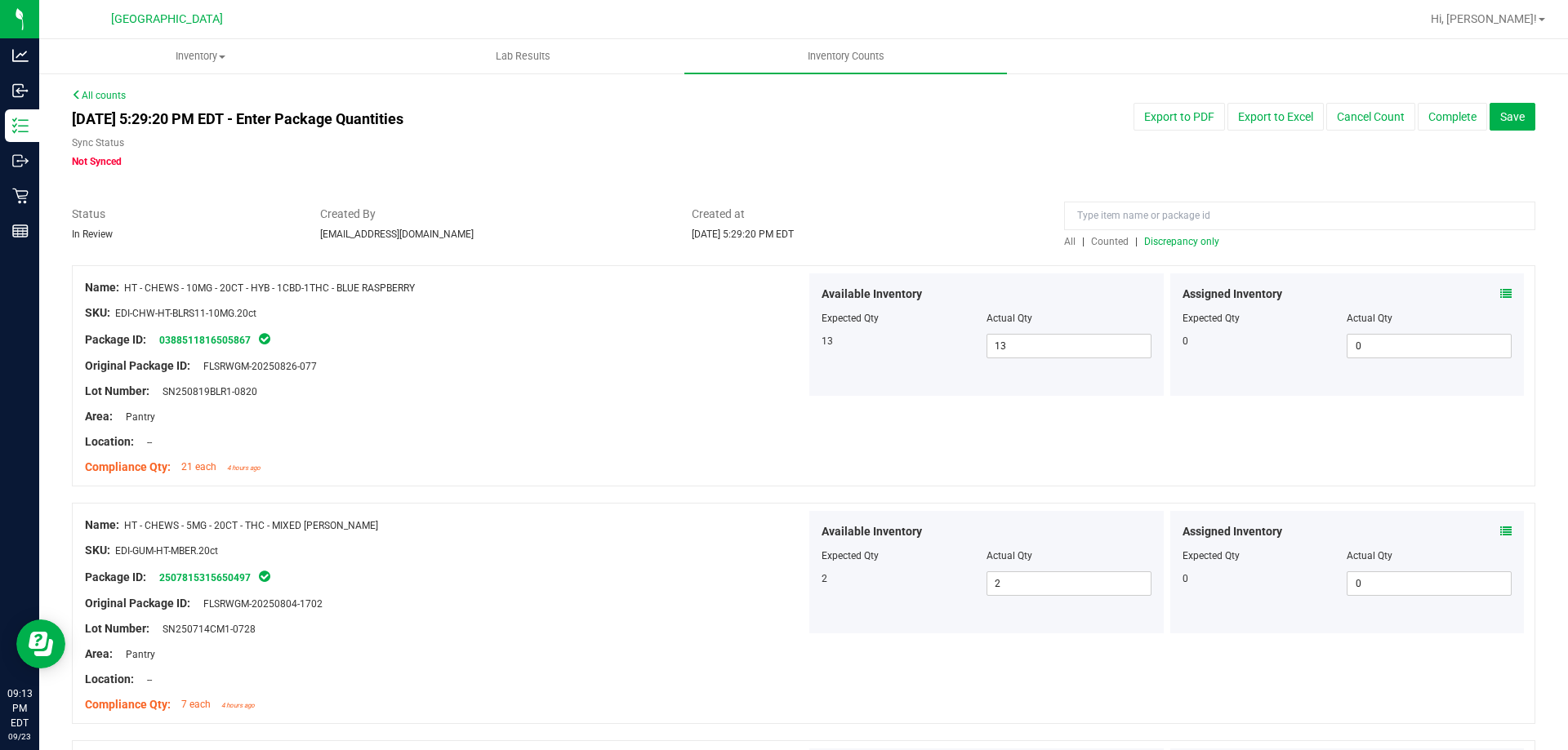
click at [1162, 244] on span "Discrepancy only" at bounding box center [1182, 242] width 75 height 11
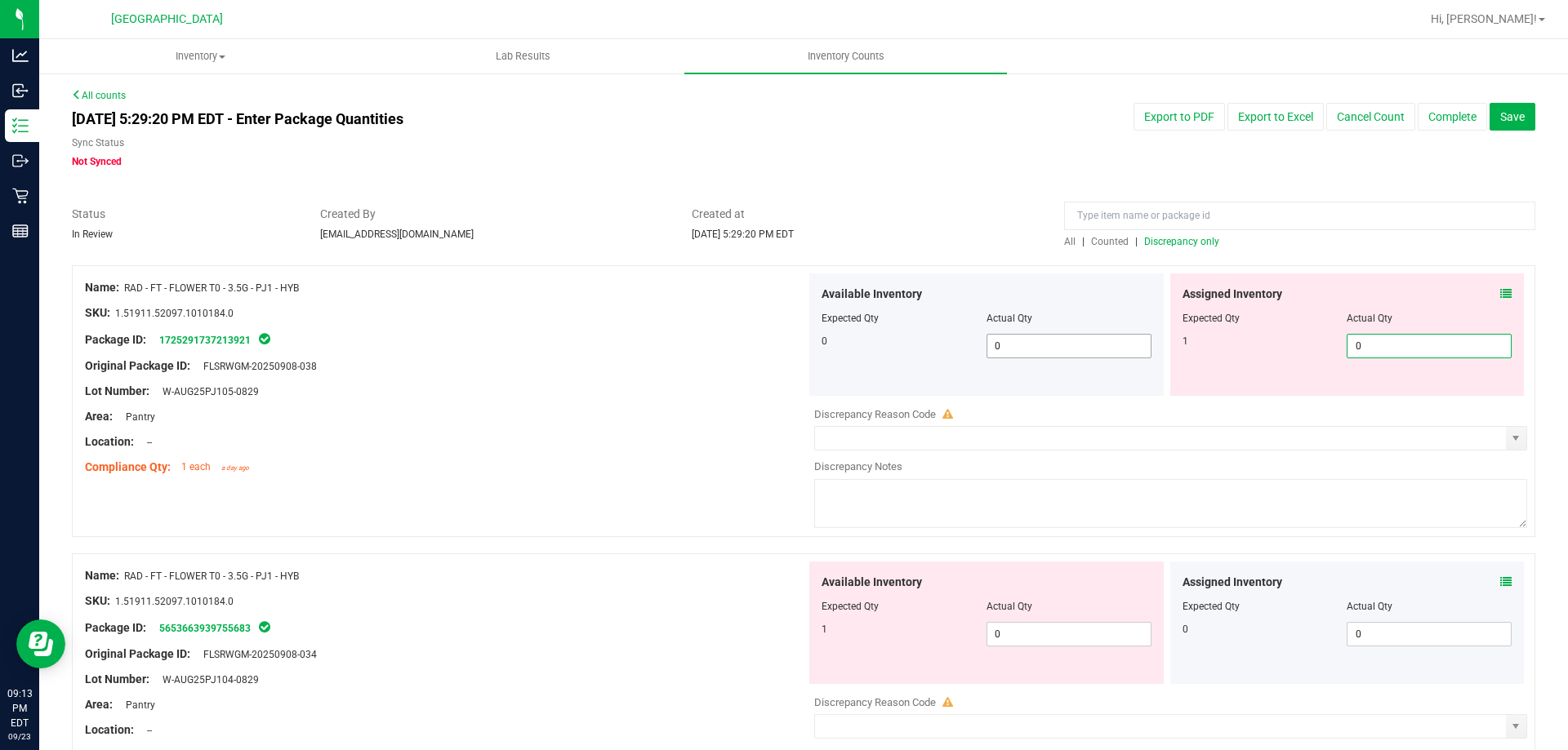
drag, startPoint x: 1364, startPoint y: 345, endPoint x: 1137, endPoint y: 343, distance: 227.0
click at [1139, 343] on div "Available Inventory Expected Qty Actual Qty 0 0 0 0 0" at bounding box center [1166, 334] width 721 height 122
type input "1"
click at [749, 345] on div "Package ID: 1725291737213921" at bounding box center [445, 339] width 721 height 20
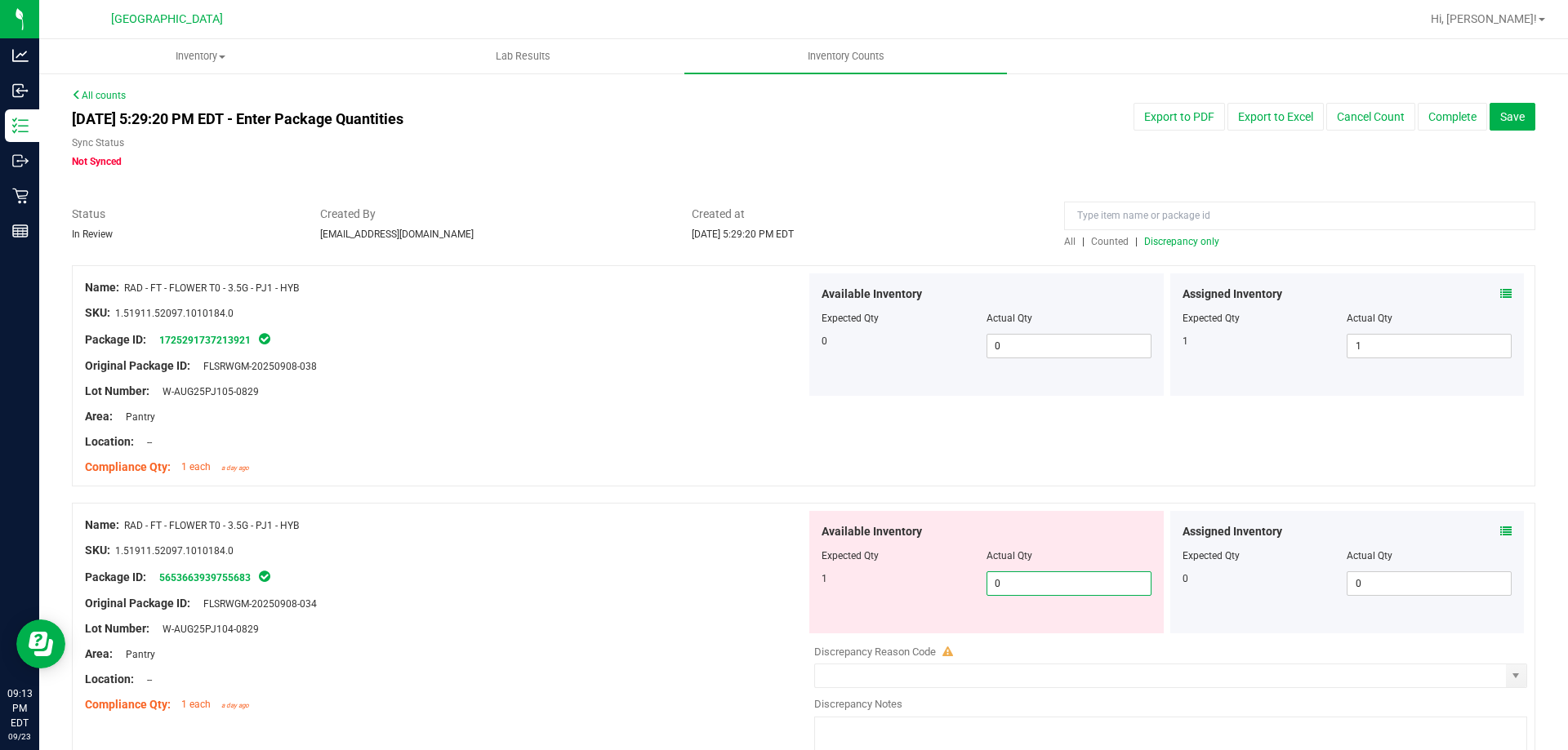
drag, startPoint x: 1125, startPoint y: 590, endPoint x: 707, endPoint y: 563, distance: 418.9
click at [720, 563] on div "Name: RAD - FT - FLOWER T0 - 3.5G - PJ1 - HYB SKU: 1.51911.52097.1010184.0 Pack…" at bounding box center [804, 638] width 1463 height 271
type input "1"
click at [551, 567] on div "Package ID: 5653663939755683" at bounding box center [445, 576] width 721 height 20
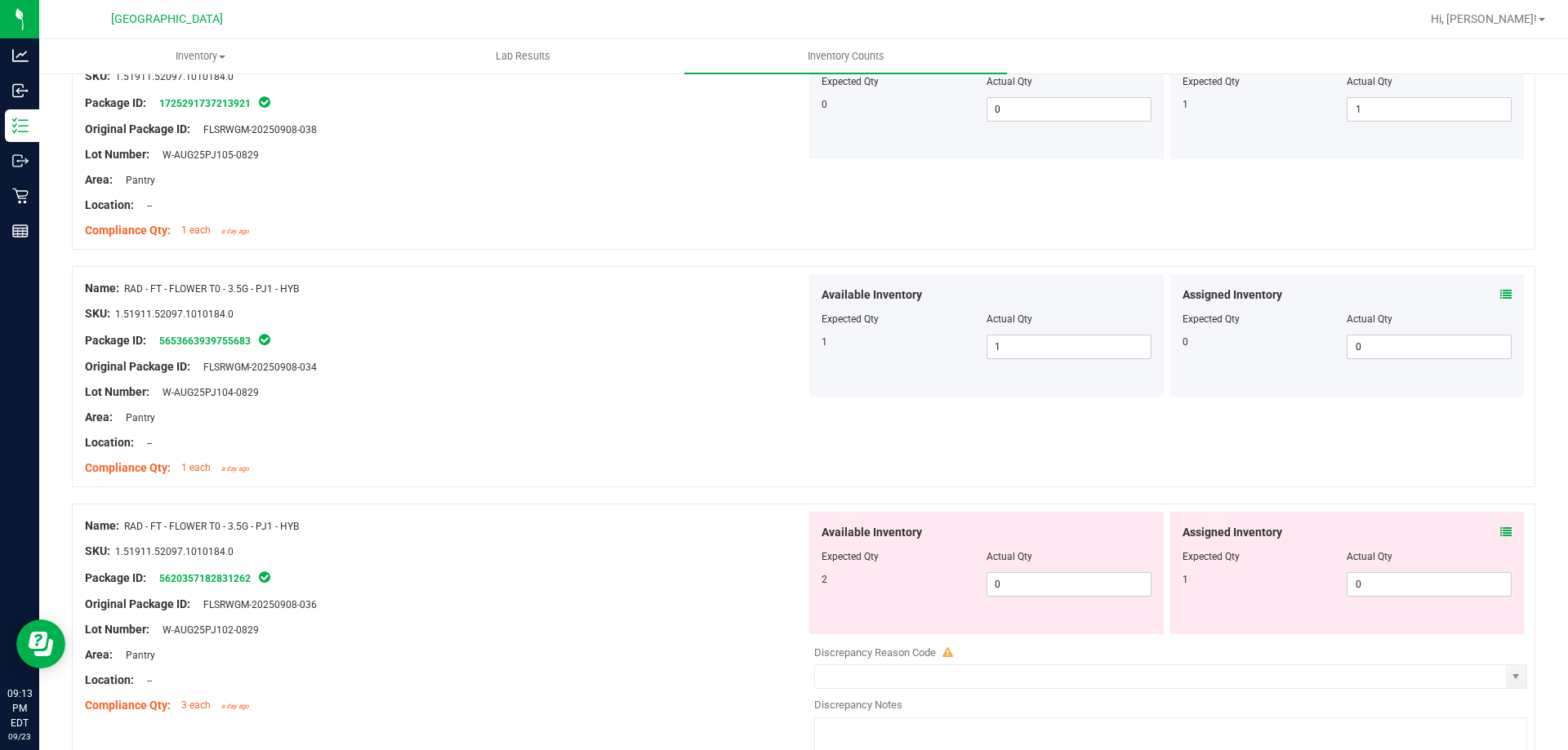
scroll to position [244, 0]
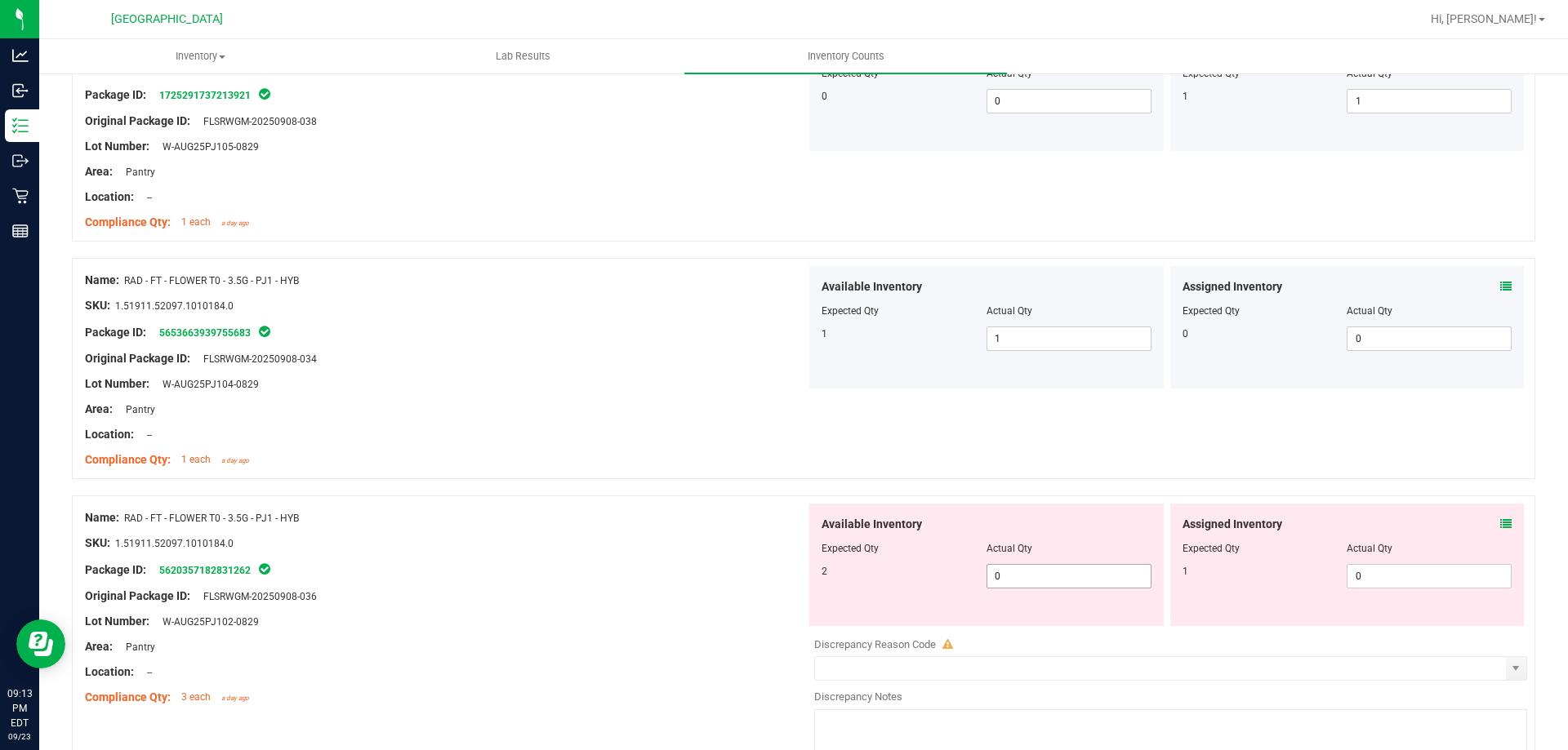
drag, startPoint x: 1027, startPoint y: 580, endPoint x: 688, endPoint y: 548, distance: 340.5
click at [689, 548] on div "Name: RAD - FT - FLOWER T0 - 3.5G - PJ1 - HYB SKU: 1.51911.52097.1010184.0 Pack…" at bounding box center [804, 631] width 1463 height 271
type input "2"
drag, startPoint x: 1393, startPoint y: 577, endPoint x: 1161, endPoint y: 572, distance: 232.1
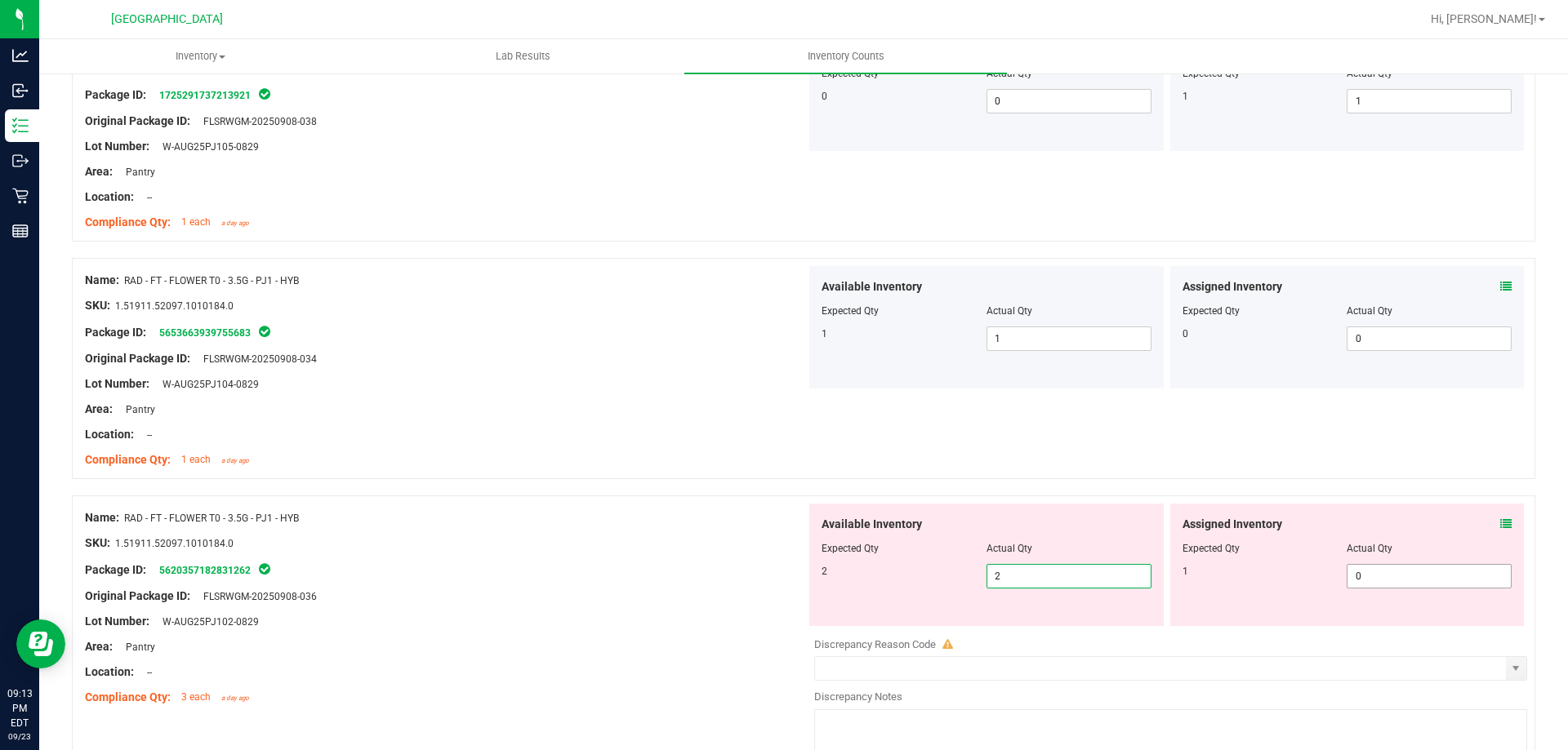
click at [1170, 573] on div "Assigned Inventory Expected Qty Actual Qty 1 0 0" at bounding box center [1348, 564] width 355 height 122
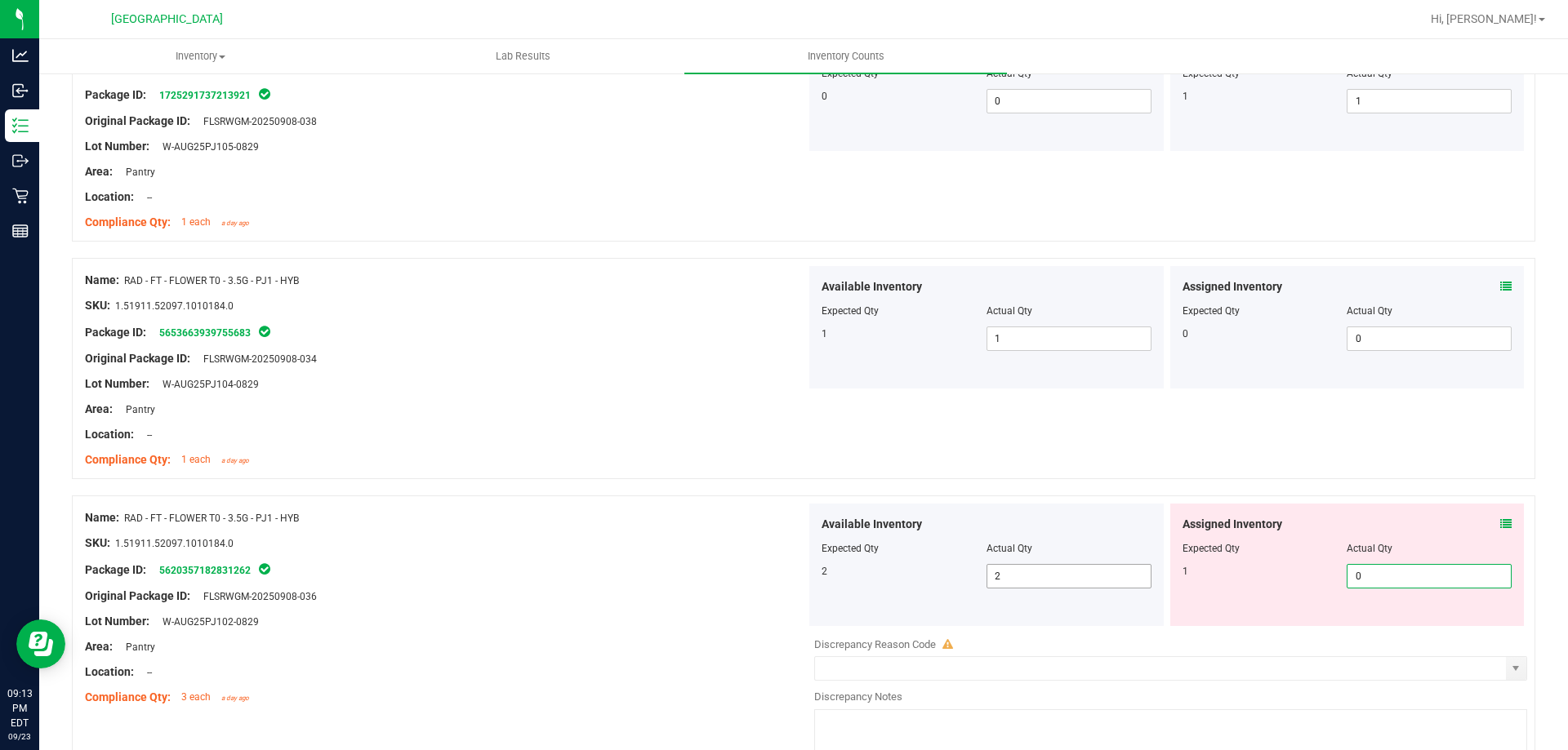
type input "1"
click at [689, 524] on div "Name: RAD - FT - FLOWER T0 - 3.5G - PJ1 - HYB" at bounding box center [445, 518] width 721 height 17
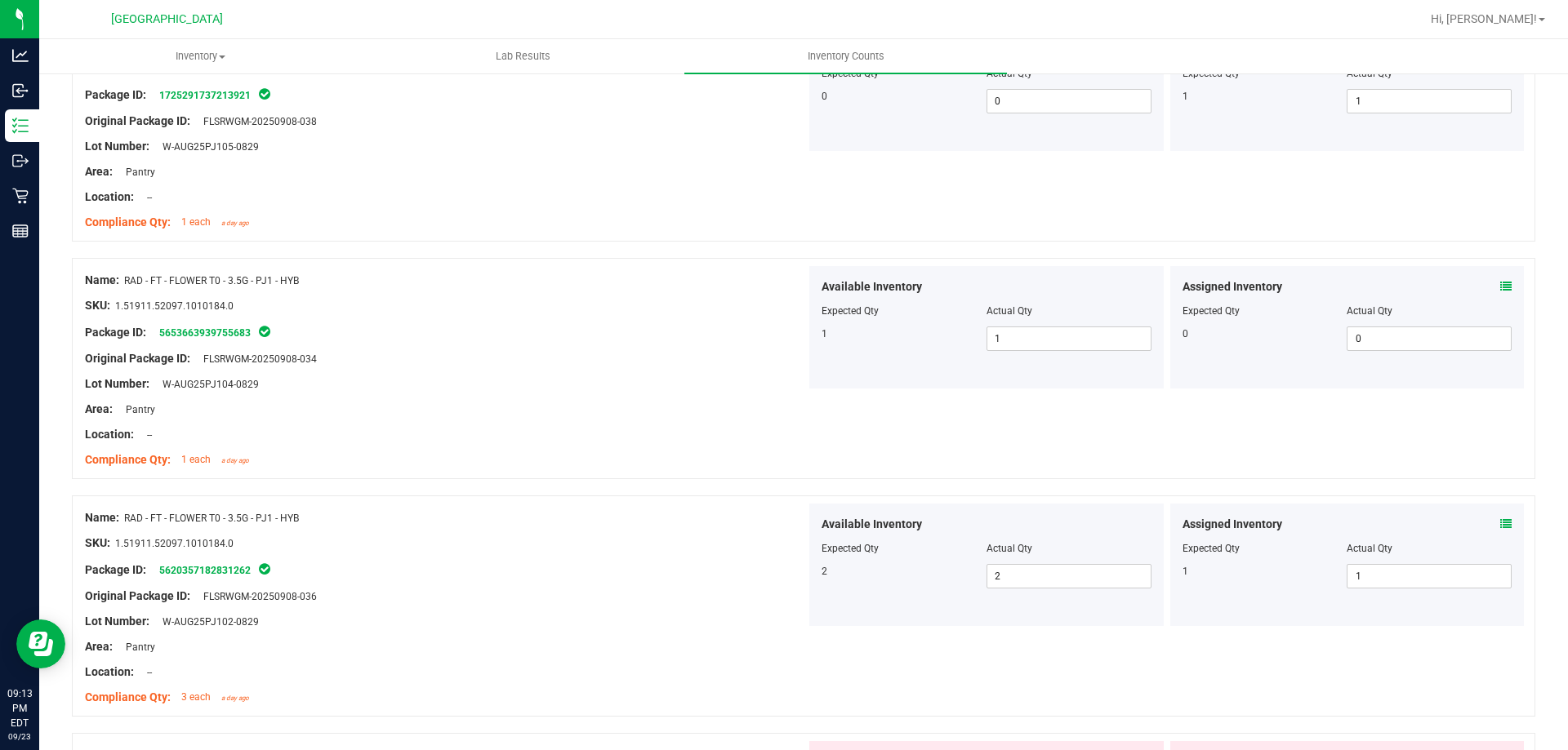
scroll to position [490, 0]
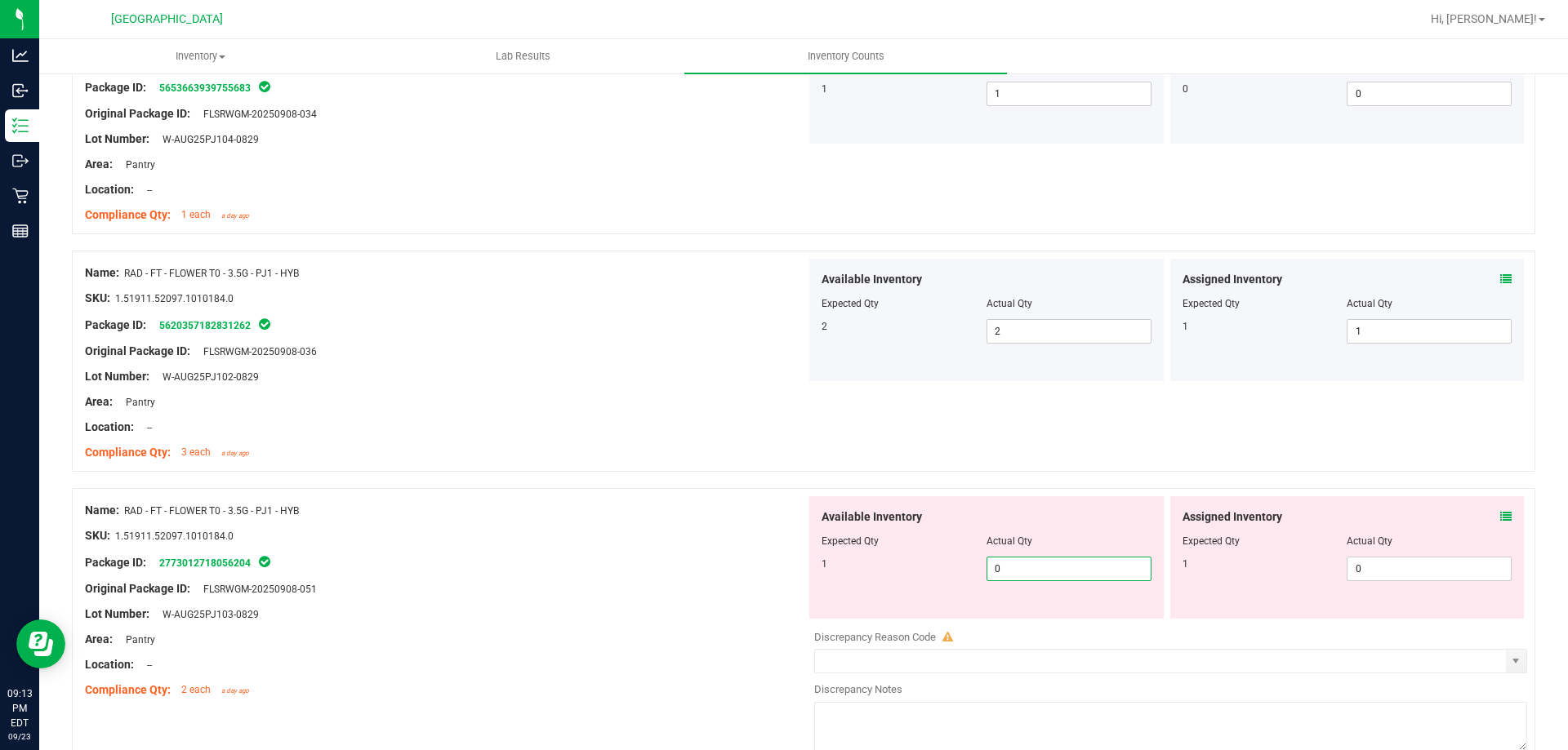
drag, startPoint x: 1051, startPoint y: 575, endPoint x: 809, endPoint y: 576, distance: 242.0
click at [812, 576] on div "Available Inventory Expected Qty Actual Qty 1 0 0" at bounding box center [987, 557] width 355 height 122
type input "1"
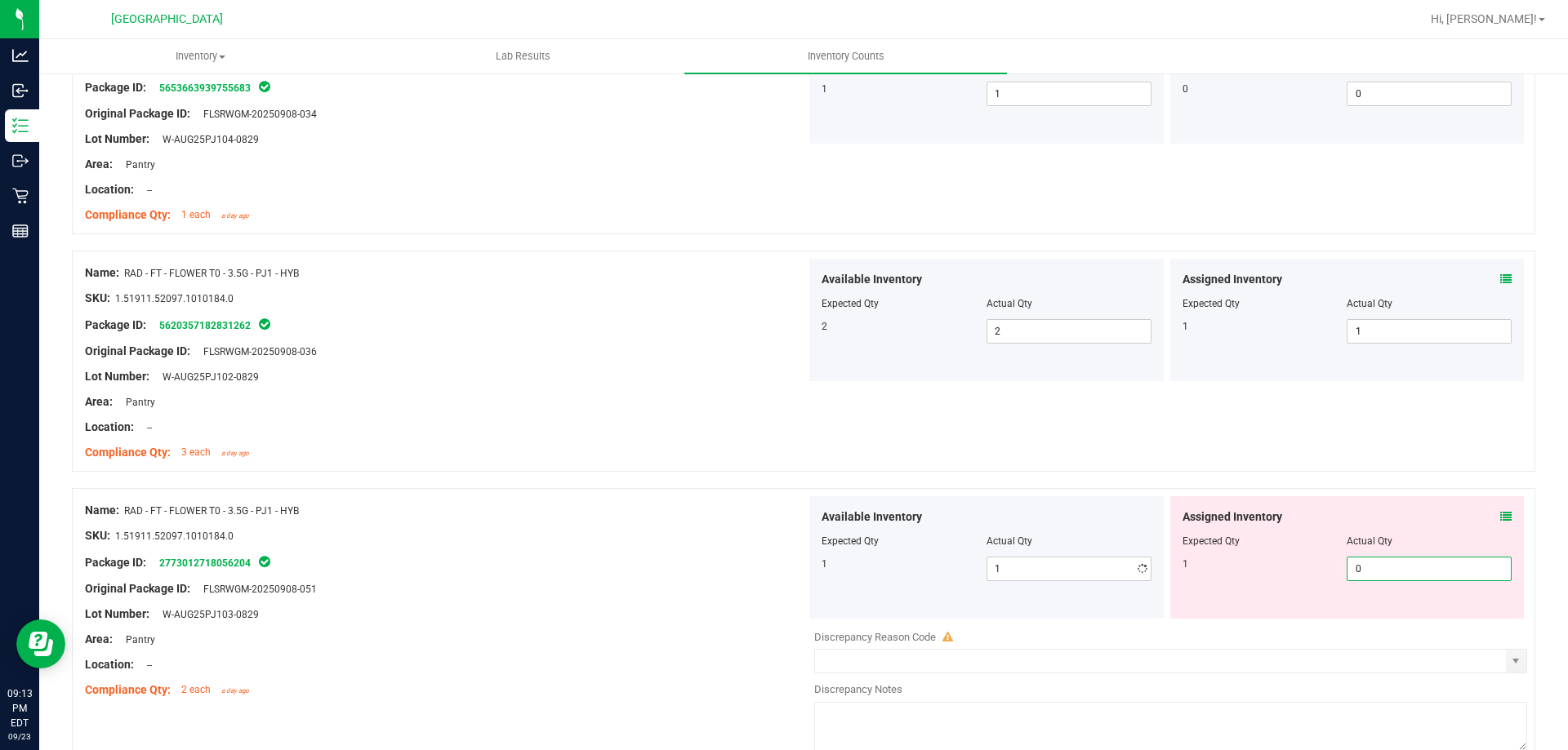
drag, startPoint x: 1472, startPoint y: 568, endPoint x: 1275, endPoint y: 570, distance: 197.0
click at [1279, 570] on div "1 0 0" at bounding box center [1347, 569] width 329 height 24
type input "1"
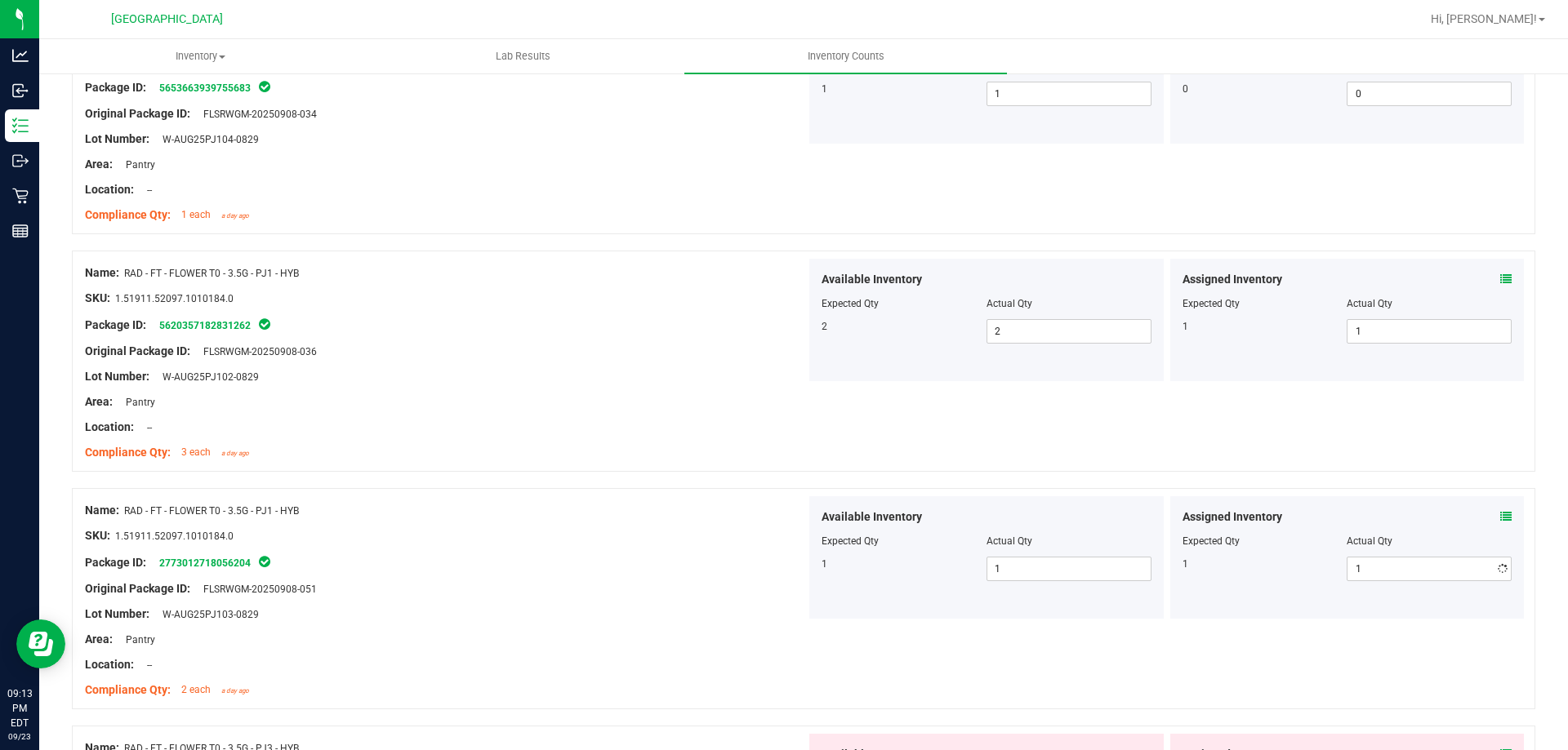
click at [675, 552] on div "Package ID: 2773012718056204" at bounding box center [445, 562] width 721 height 20
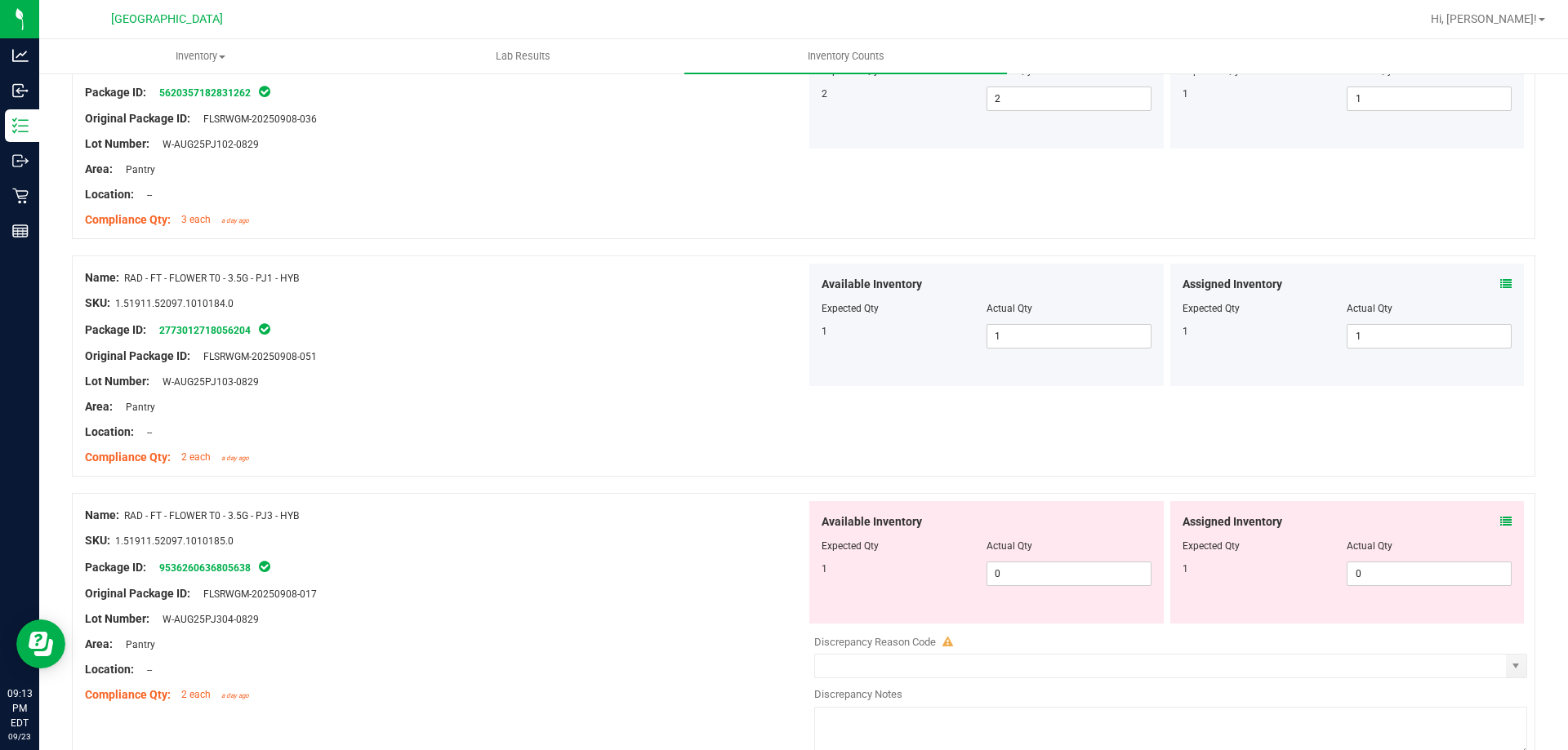
scroll to position [734, 0]
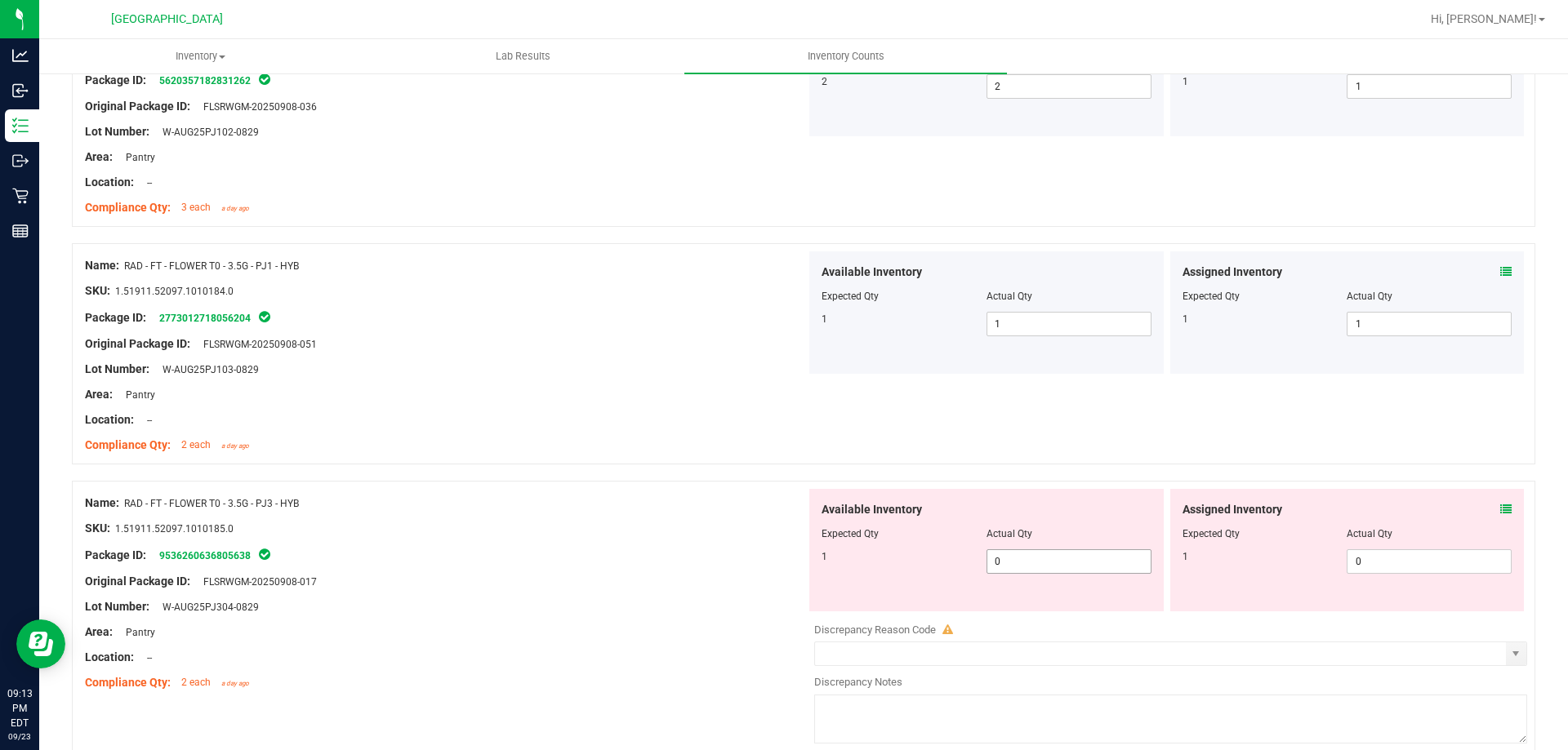
drag, startPoint x: 1014, startPoint y: 561, endPoint x: 794, endPoint y: 550, distance: 220.3
click at [794, 550] on div "Name: RAD - FT - FLOWER T0 - 3.5G - PJ3 - HYB SKU: 1.51911.52097.1010185.0 Pack…" at bounding box center [804, 616] width 1463 height 271
type input "1"
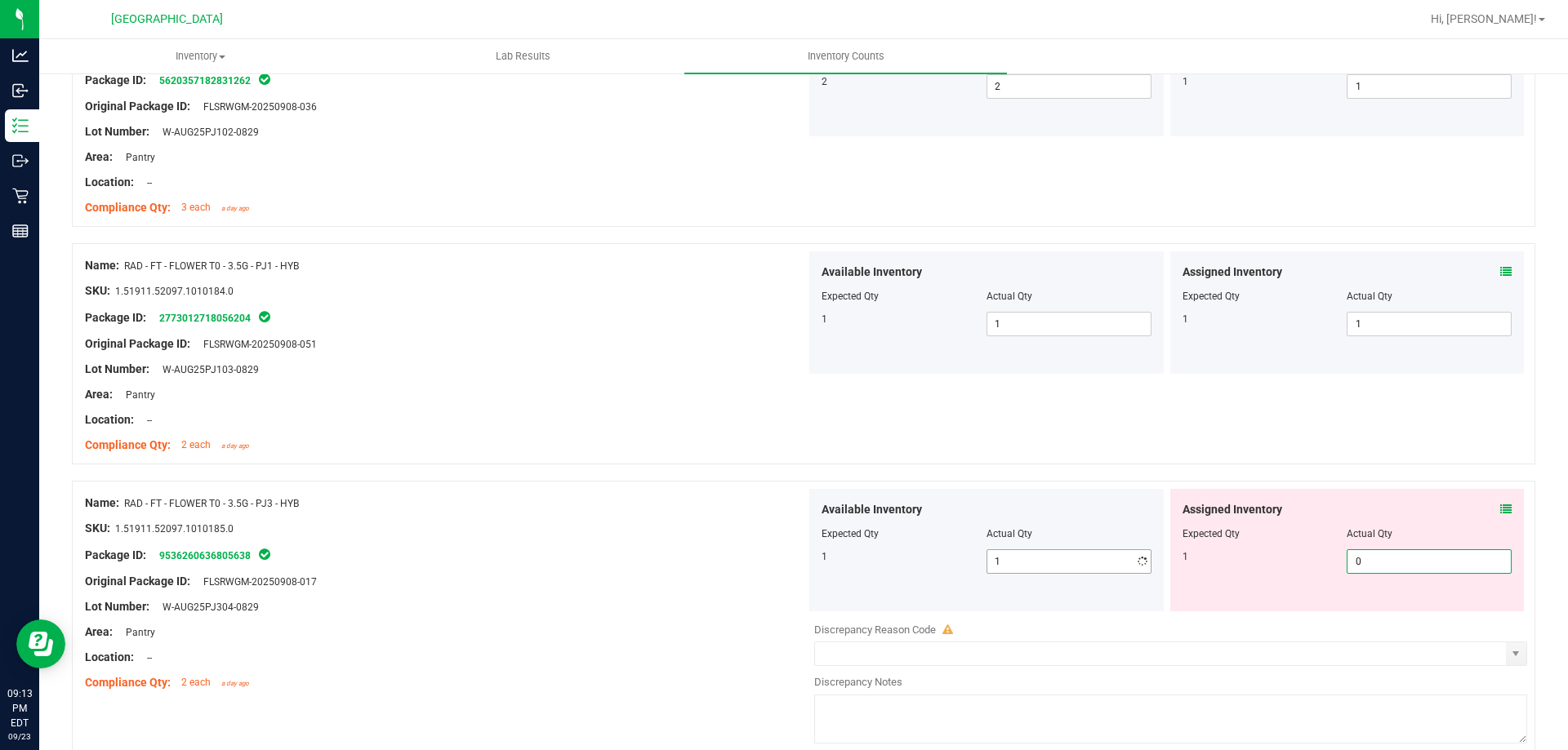
drag, startPoint x: 1402, startPoint y: 569, endPoint x: 1015, endPoint y: 562, distance: 387.1
click at [1137, 569] on div "Available Inventory Expected Qty Actual Qty 1 1 1 0 0" at bounding box center [1166, 549] width 721 height 122
type input "1"
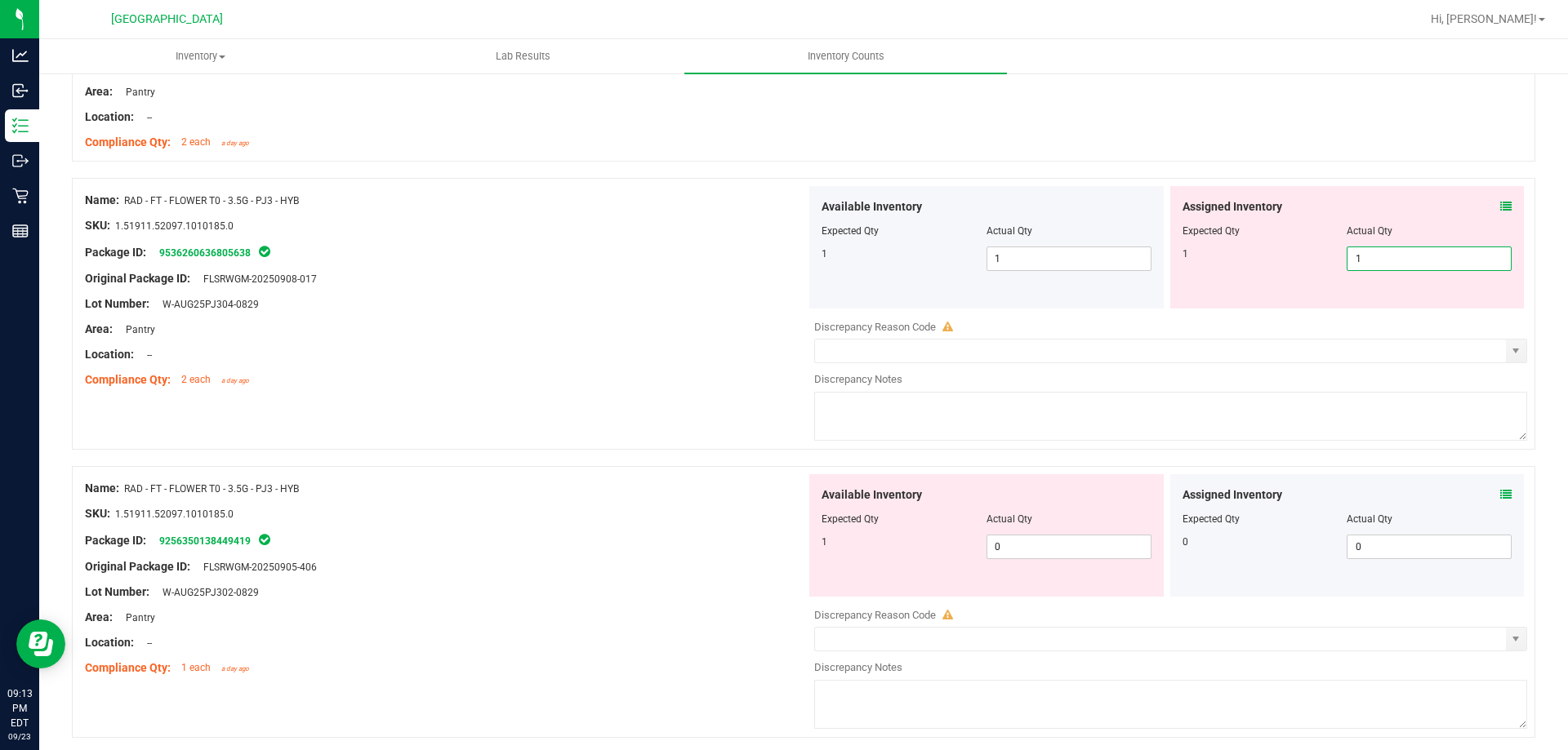
scroll to position [1061, 0]
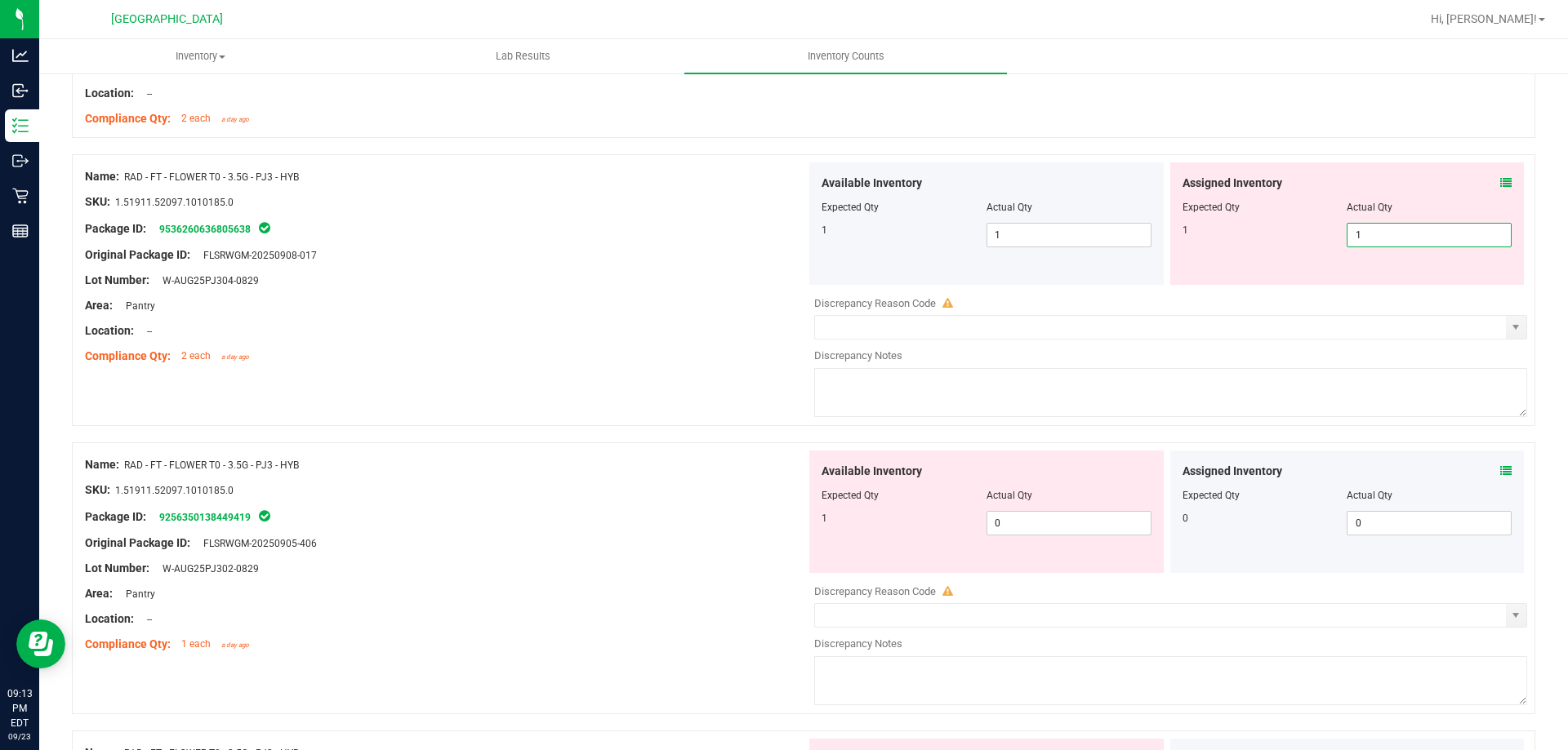
type input "1"
click at [733, 264] on div at bounding box center [445, 268] width 721 height 8
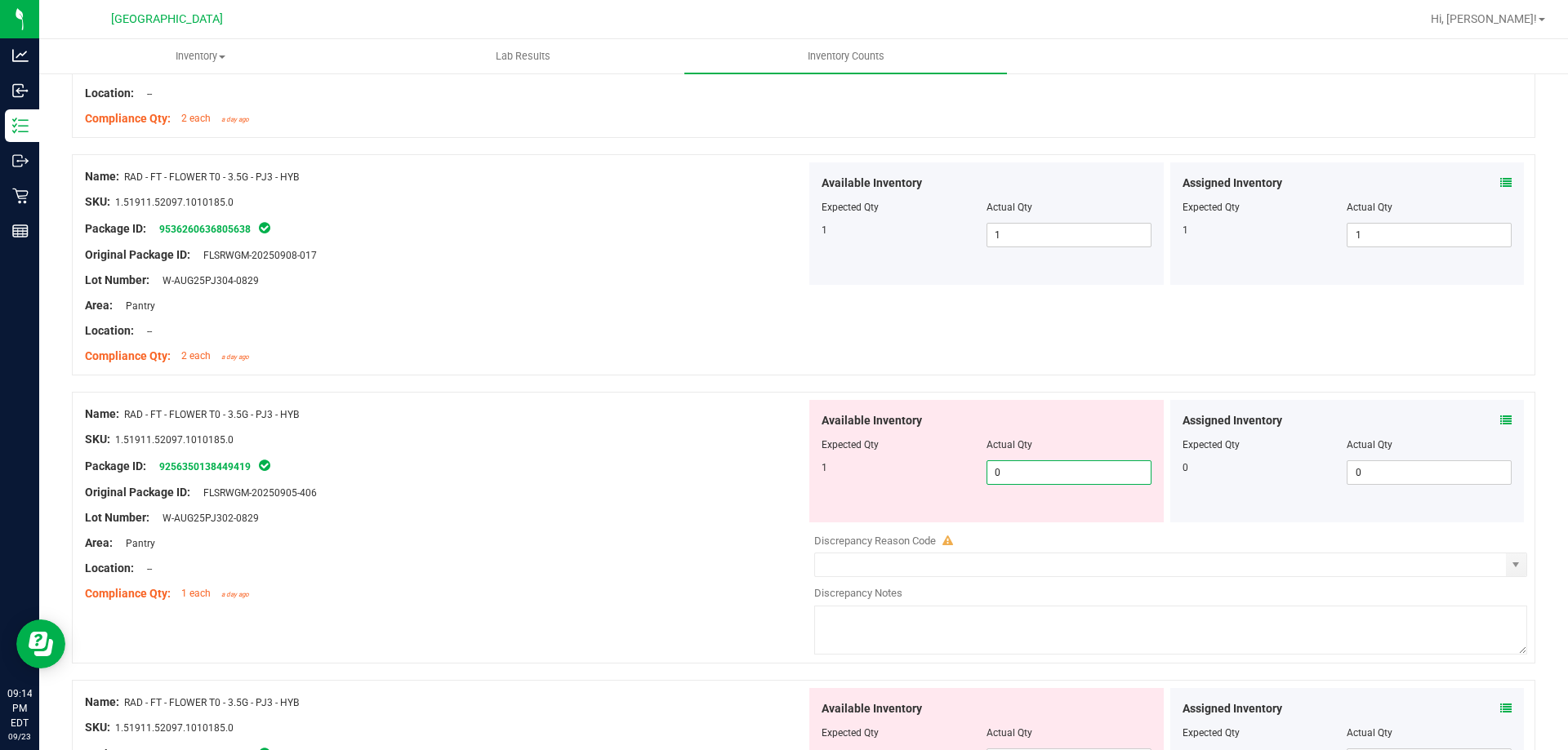
drag, startPoint x: 1012, startPoint y: 463, endPoint x: 757, endPoint y: 451, distance: 255.3
click at [761, 451] on div "Name: RAD - FT - FLOWER T0 - 3.5G - PJ3 - HYB SKU: 1.51911.52097.1010185.0 Pack…" at bounding box center [804, 527] width 1463 height 271
type input "1"
click at [558, 440] on div "SKU: 1.51911.52097.1010185.0" at bounding box center [445, 439] width 721 height 17
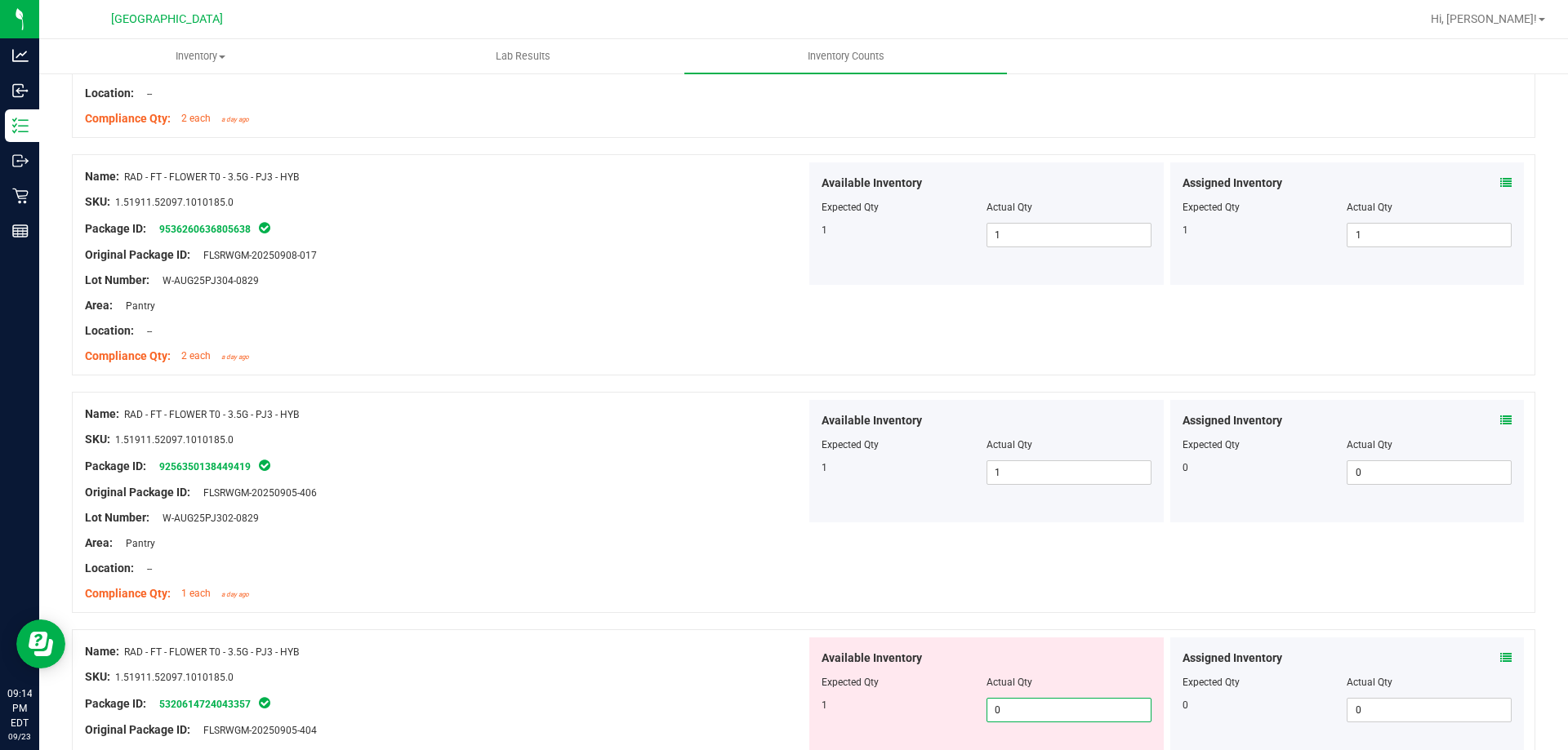
drag, startPoint x: 1029, startPoint y: 708, endPoint x: 896, endPoint y: 708, distance: 133.0
click at [897, 708] on div "1 0 0" at bounding box center [986, 710] width 329 height 24
type input "1"
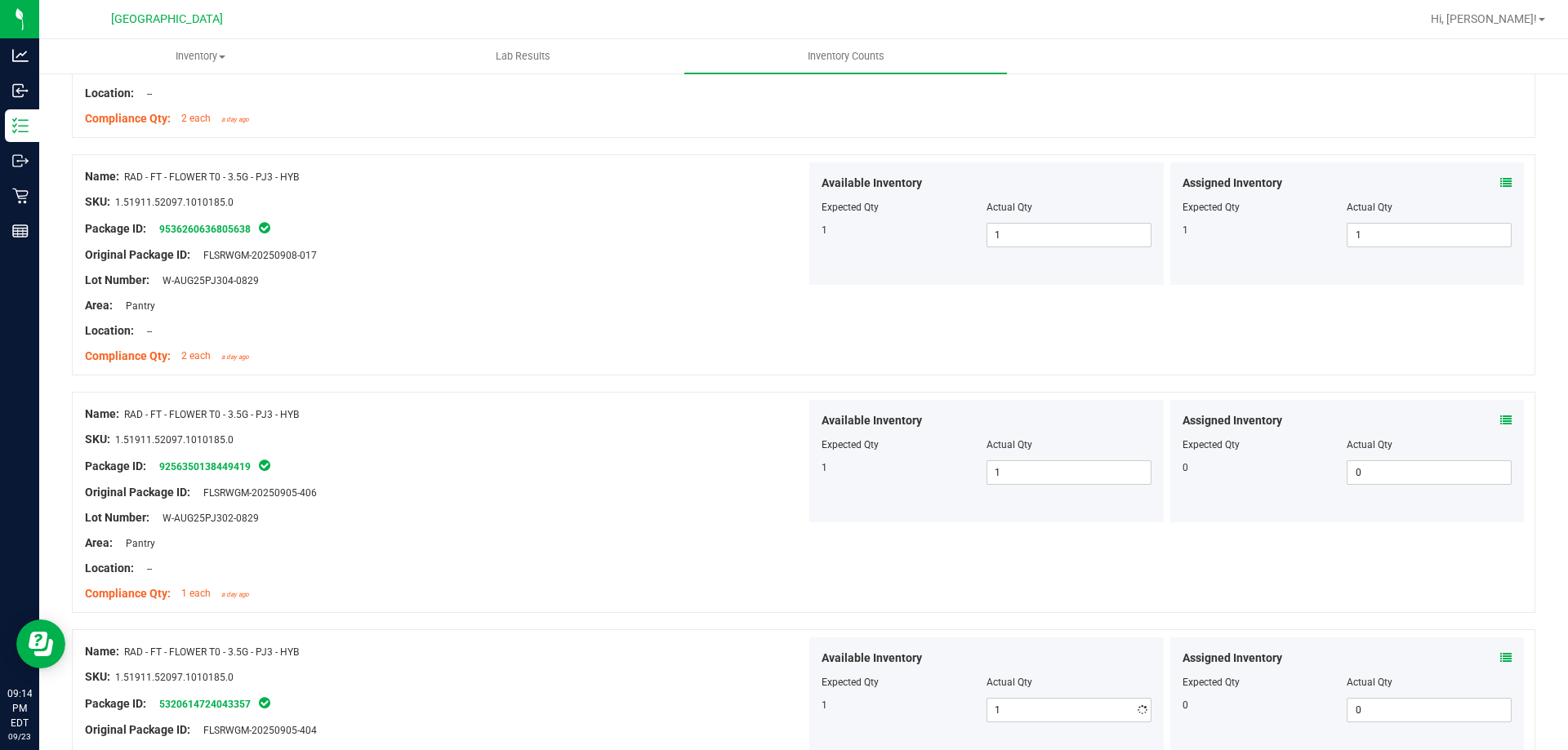
click at [645, 587] on div "Compliance Qty: 1 each a day ago" at bounding box center [445, 593] width 721 height 17
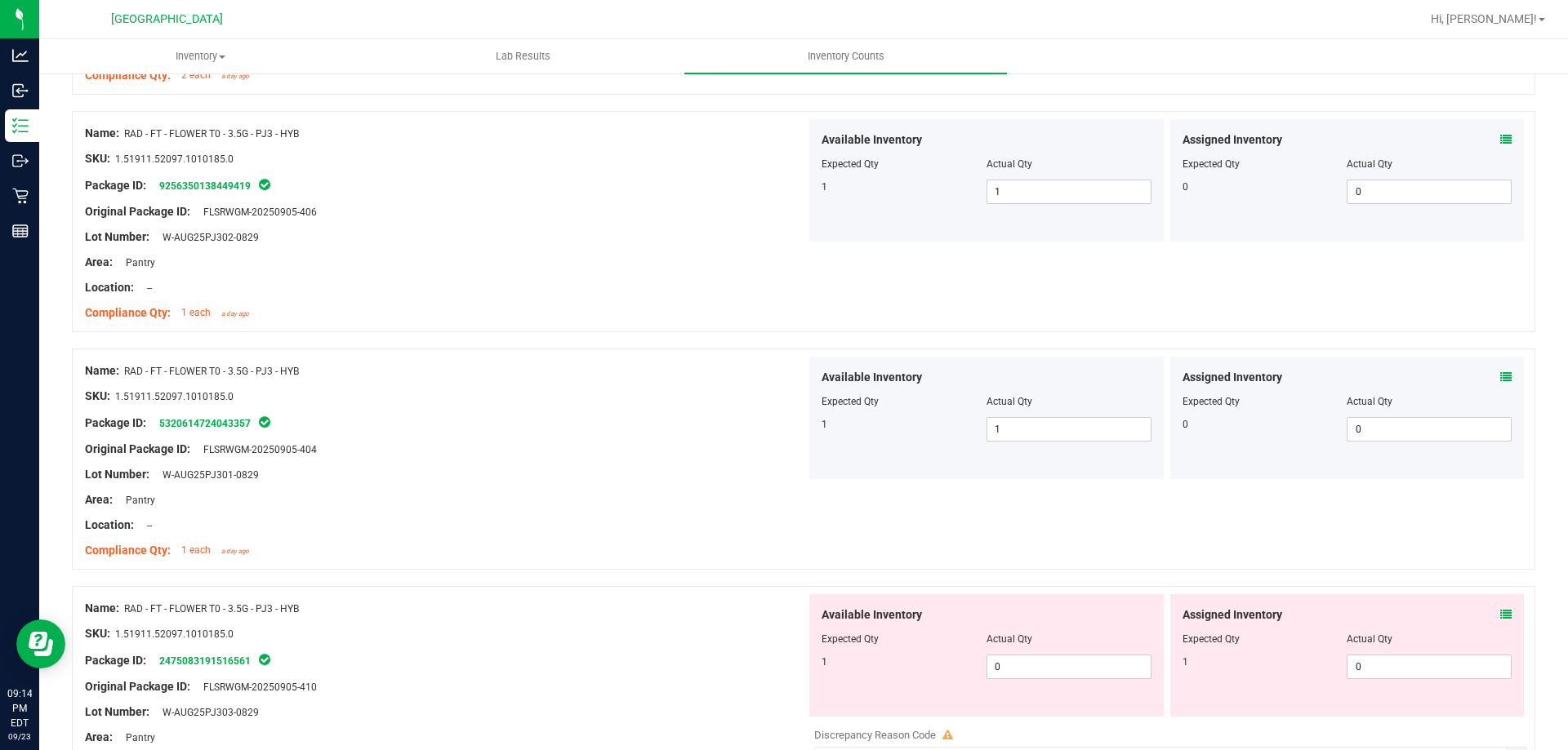
scroll to position [1387, 0]
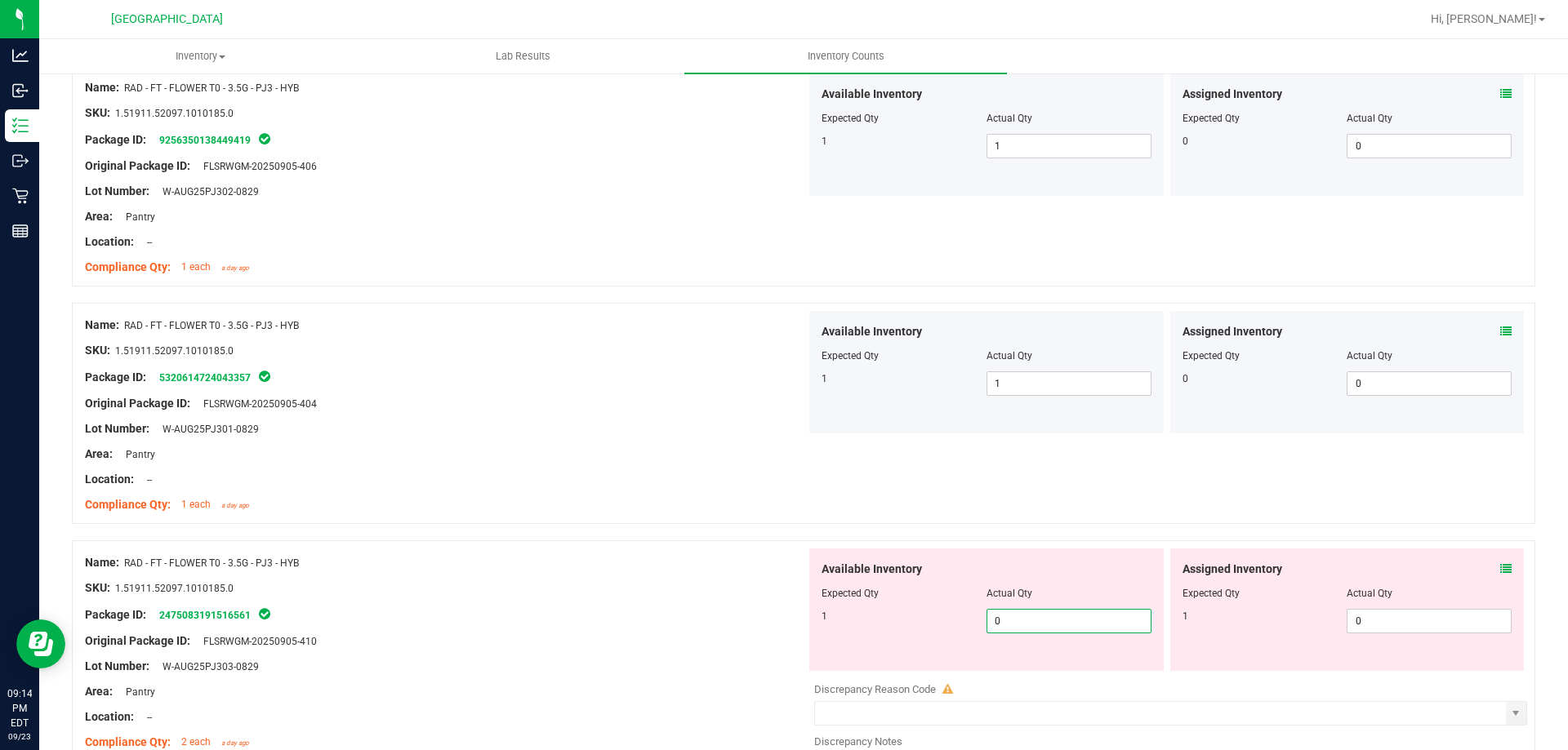
drag, startPoint x: 1066, startPoint y: 626, endPoint x: 973, endPoint y: 616, distance: 93.5
click at [760, 616] on div "Name: RAD - FT - FLOWER T0 - 3.5G - PJ3 - HYB SKU: 1.51911.52097.1010185.0 Pack…" at bounding box center [804, 675] width 1463 height 271
type input "1"
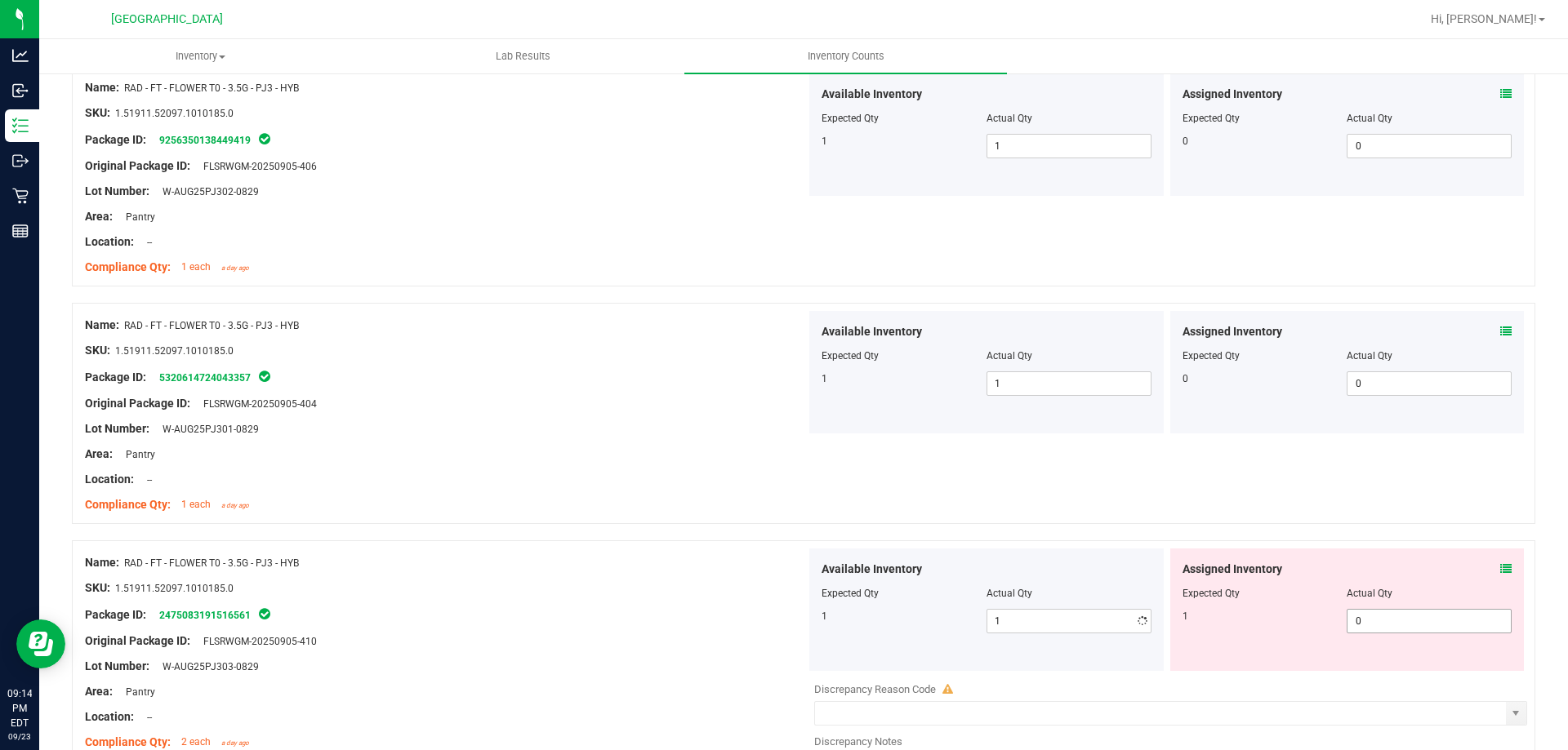
drag, startPoint x: 1441, startPoint y: 617, endPoint x: 1331, endPoint y: 617, distance: 110.0
click at [1331, 617] on div "Assigned Inventory Expected Qty Actual Qty 1 0 0" at bounding box center [1347, 609] width 361 height 122
click at [1360, 610] on span "0 0" at bounding box center [1429, 621] width 165 height 24
drag, startPoint x: 1366, startPoint y: 618, endPoint x: 1143, endPoint y: 614, distance: 223.0
click at [1147, 615] on div "Available Inventory Expected Qty Actual Qty 1 1 1 0 0" at bounding box center [1166, 609] width 721 height 122
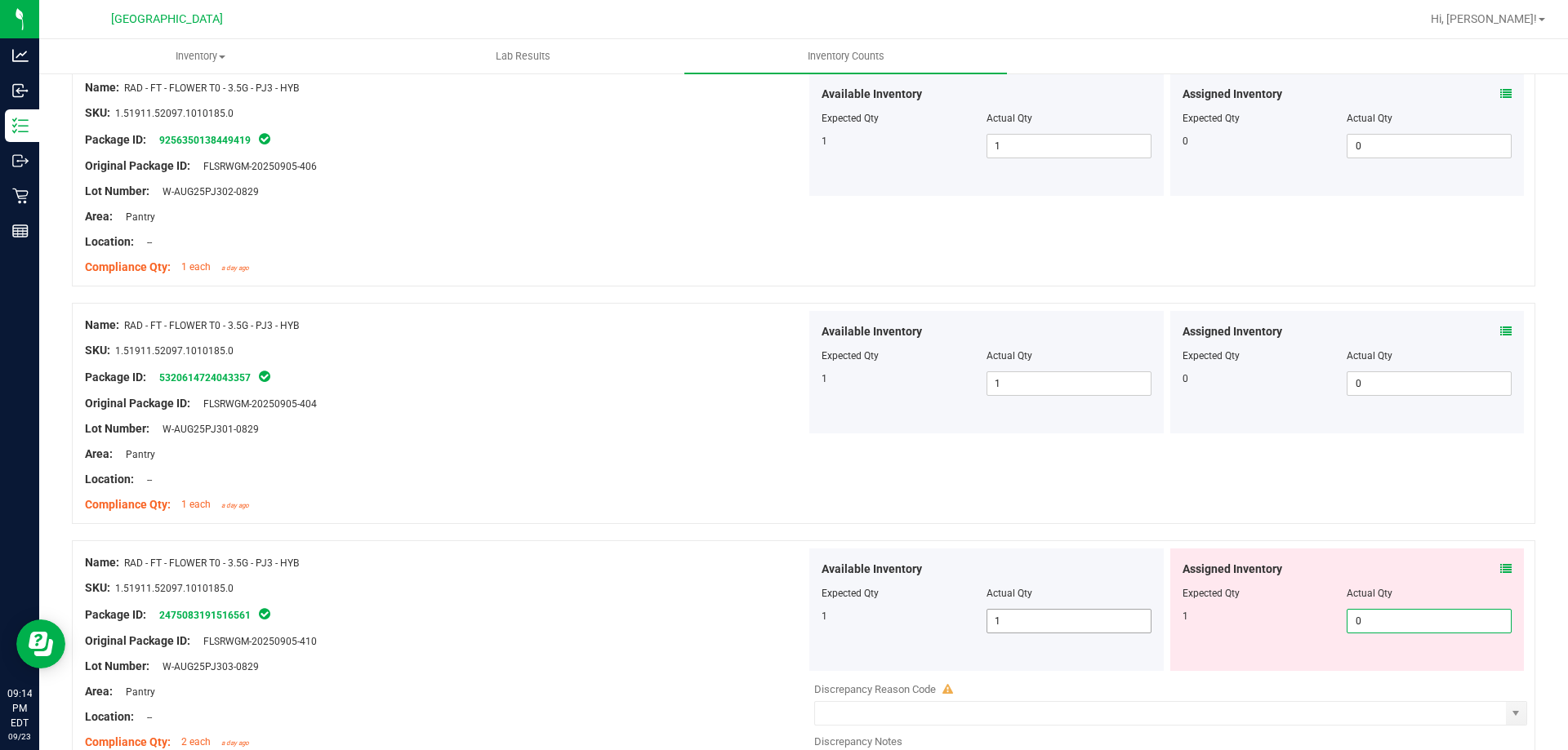
type input "1"
drag, startPoint x: 691, startPoint y: 544, endPoint x: 703, endPoint y: 544, distance: 12.0
click at [694, 544] on div "Name: RAD - FT - FLOWER T0 - 3.5G - PJ3 - HYB SKU: 1.51911.52097.1010185.0 Pack…" at bounding box center [804, 675] width 1463 height 271
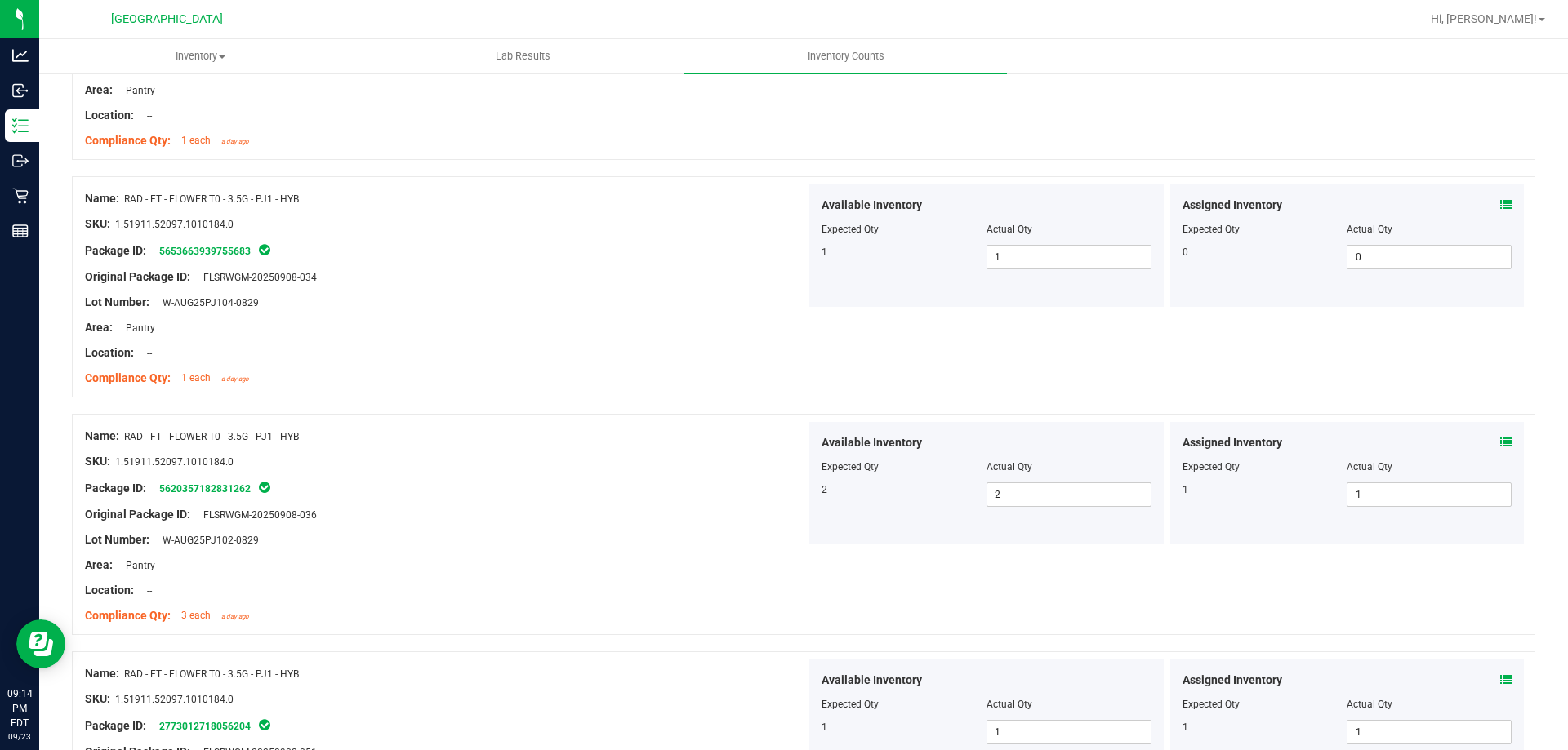
scroll to position [0, 0]
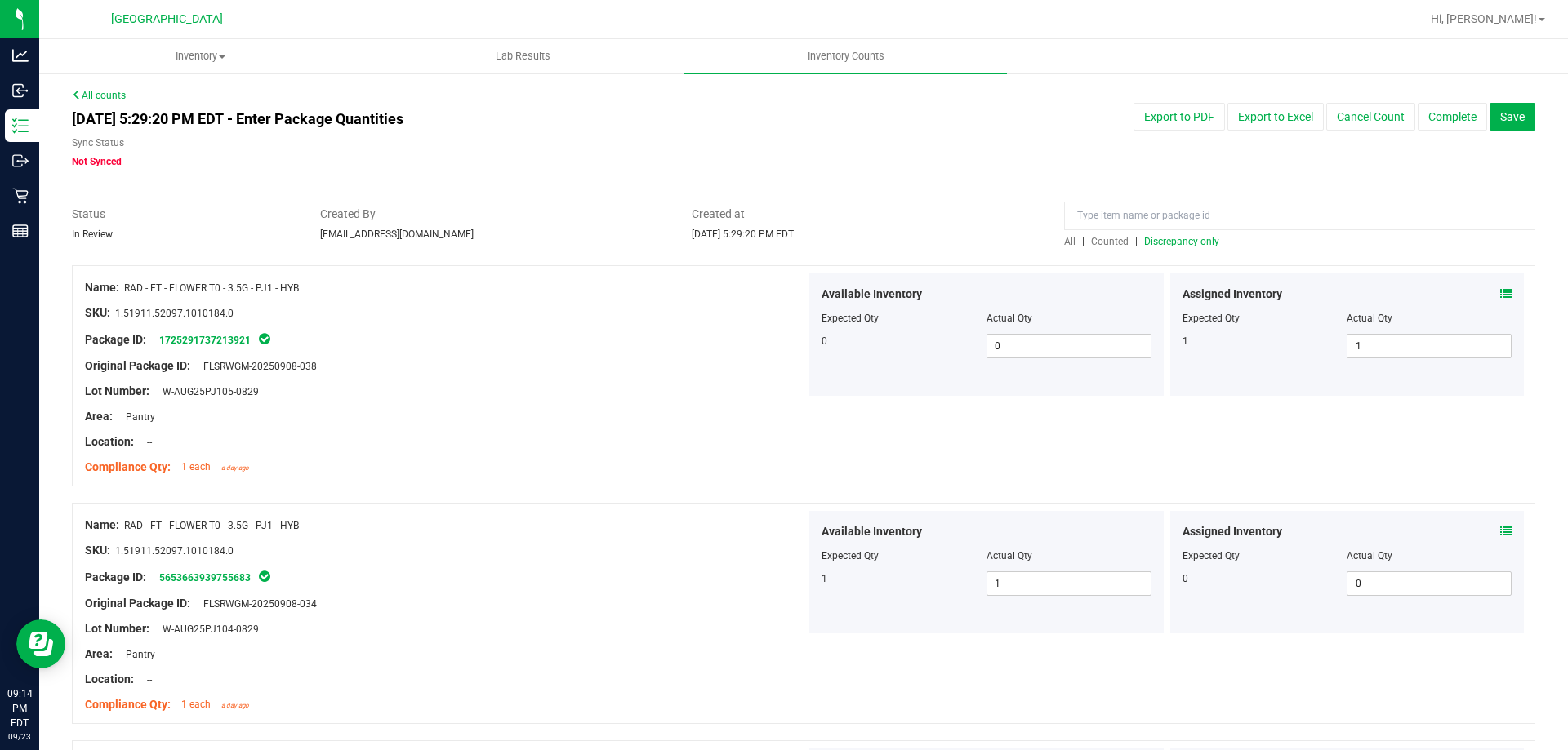
click at [1176, 249] on div at bounding box center [804, 257] width 1463 height 16
click at [1169, 244] on span "Discrepancy only" at bounding box center [1182, 242] width 75 height 11
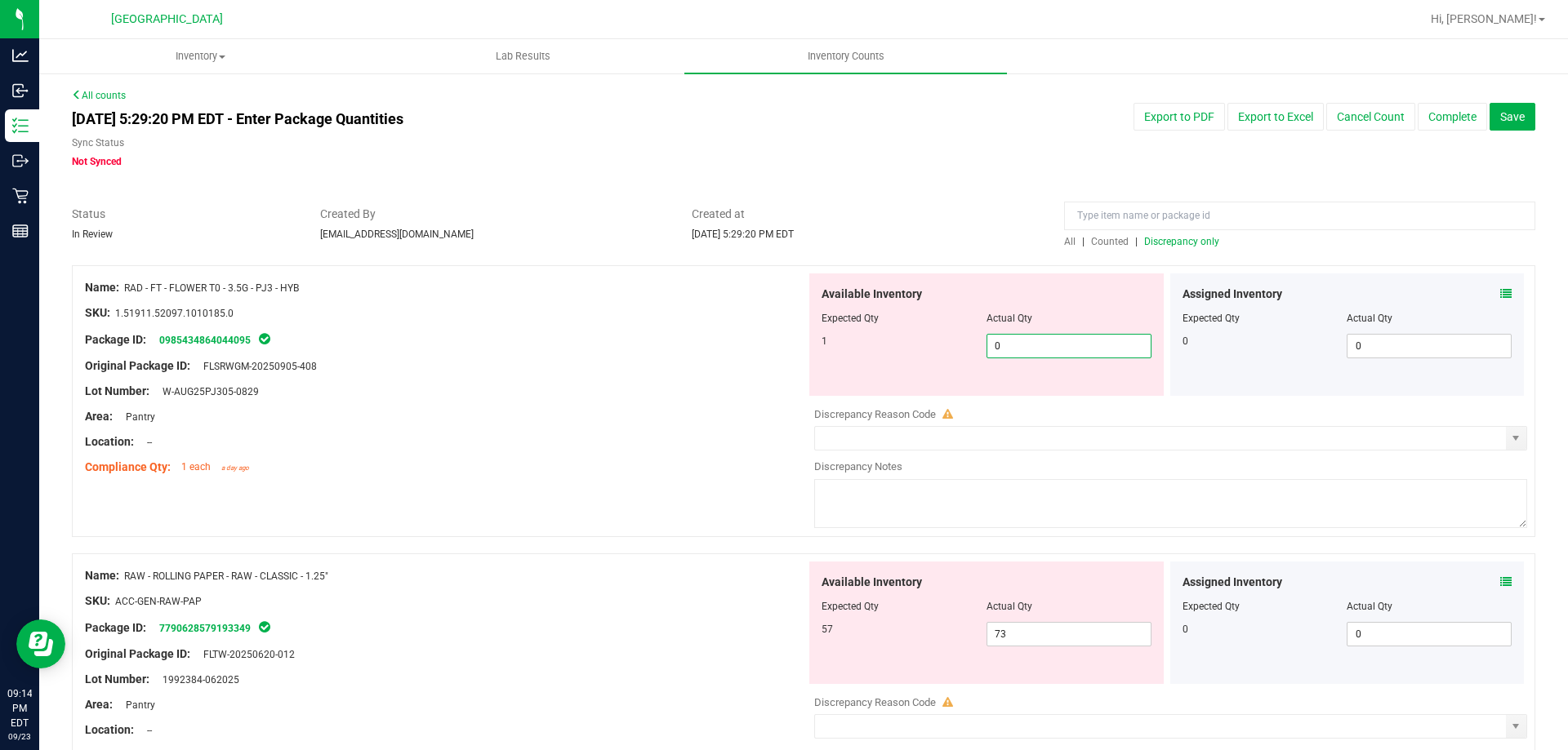
drag, startPoint x: 1084, startPoint y: 345, endPoint x: 787, endPoint y: 359, distance: 297.3
click at [793, 359] on div "Name: RAD - FT - FLOWER T0 - 3.5G - PJ3 - HYB SKU: 1.51911.52097.1010185.0 Pack…" at bounding box center [804, 400] width 1463 height 271
type input "4"
type input "1"
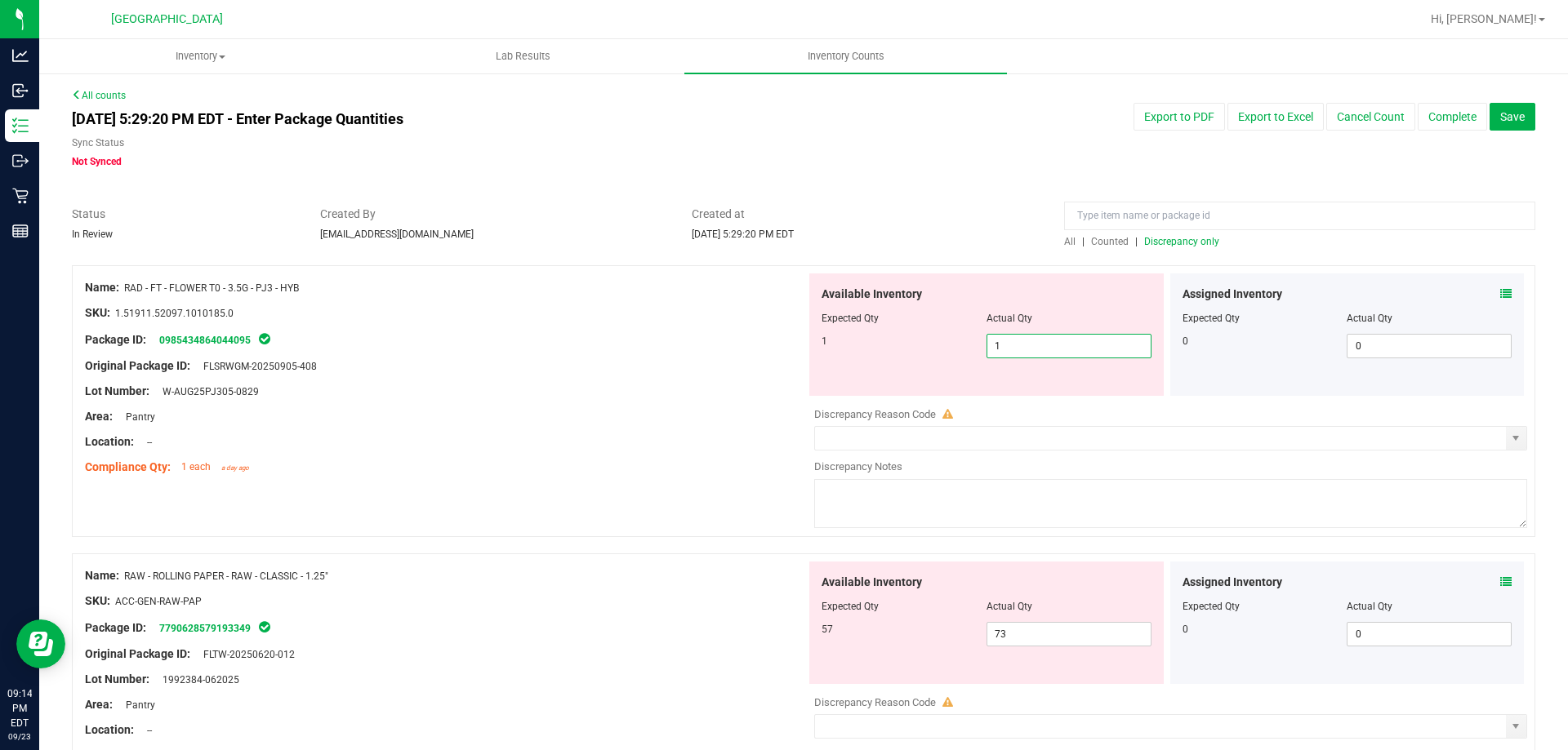
click at [671, 359] on div "Original Package ID: FLSRWGM-20250905-408" at bounding box center [445, 366] width 721 height 17
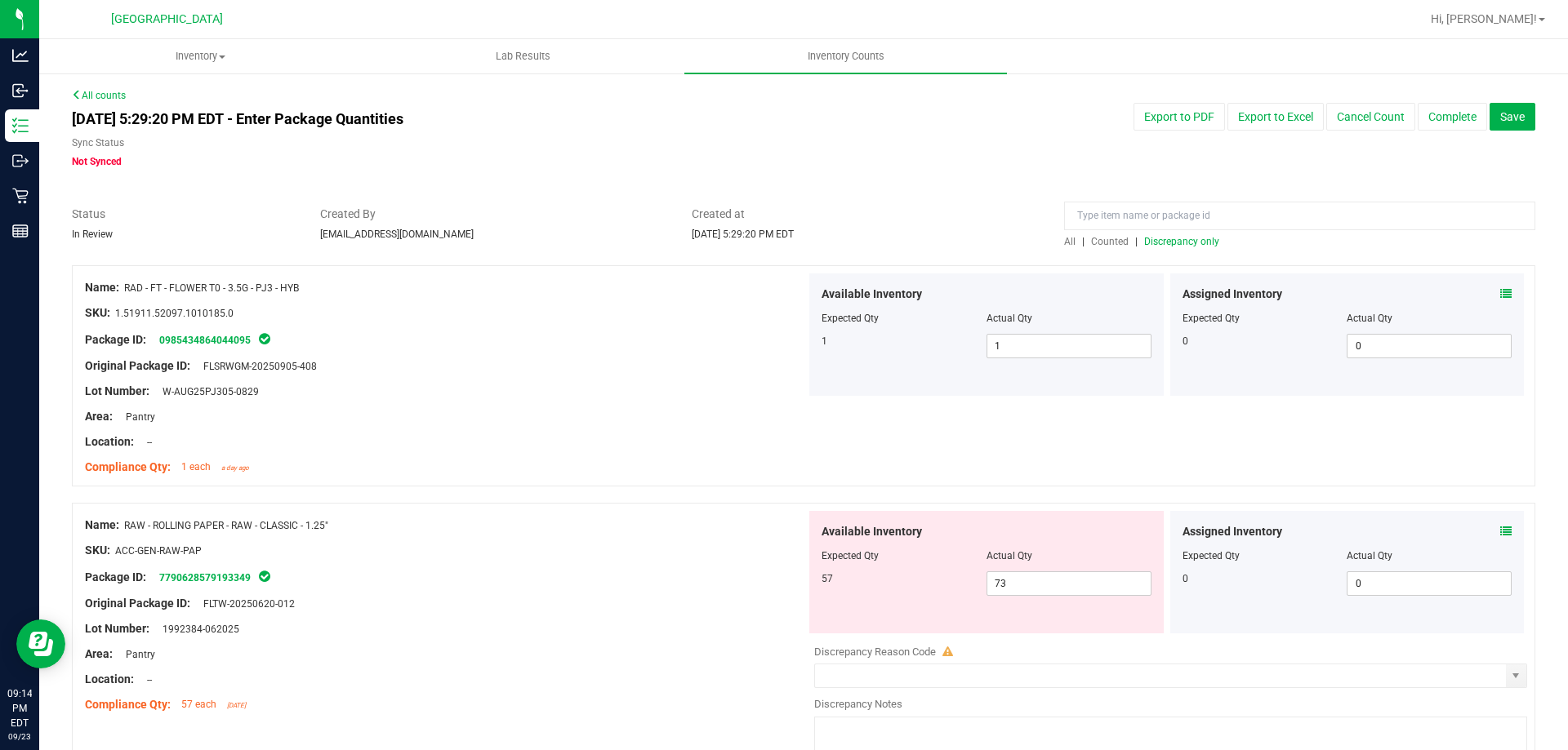
click at [1183, 246] on span "Discrepancy only" at bounding box center [1182, 242] width 75 height 11
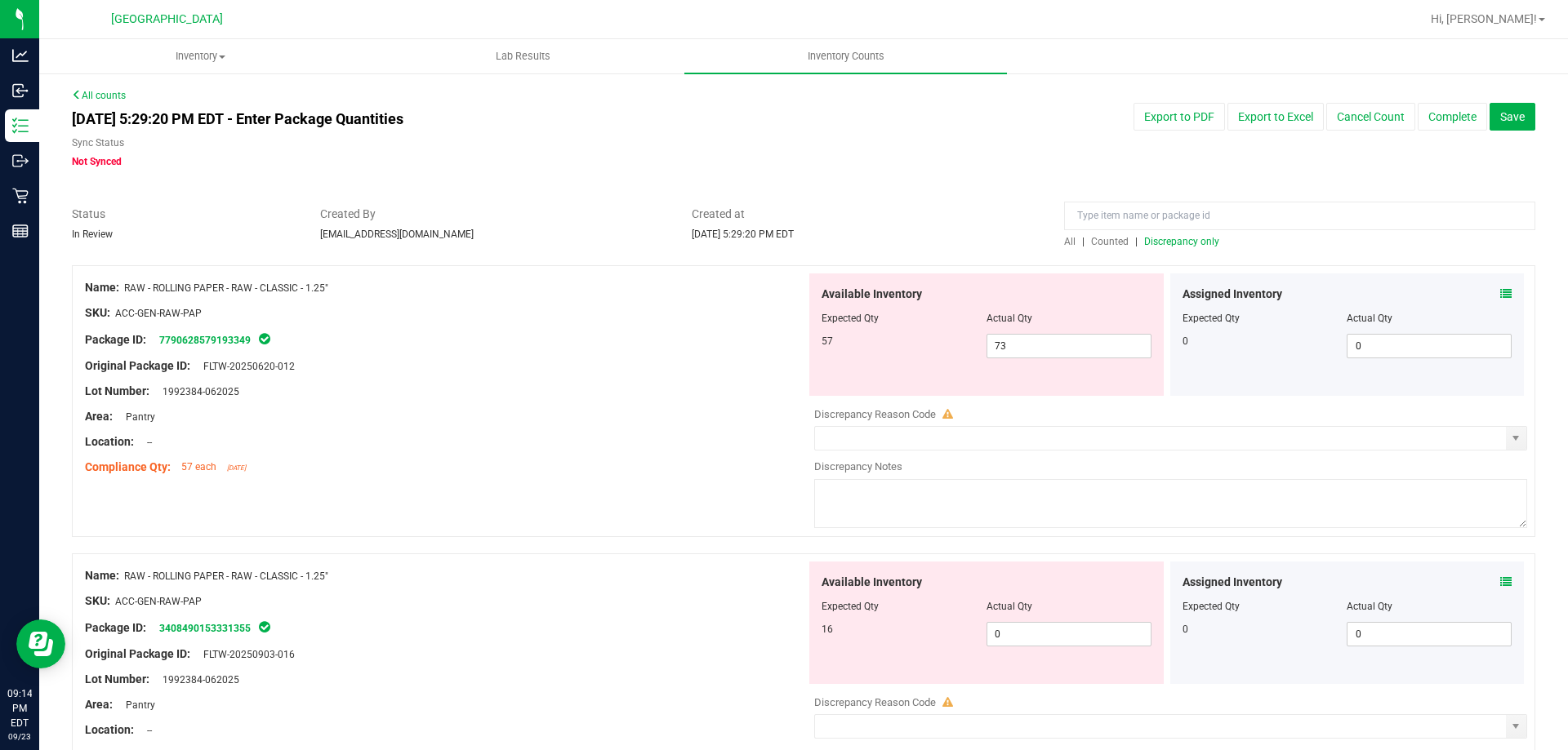
click at [1500, 296] on icon at bounding box center [1505, 294] width 11 height 11
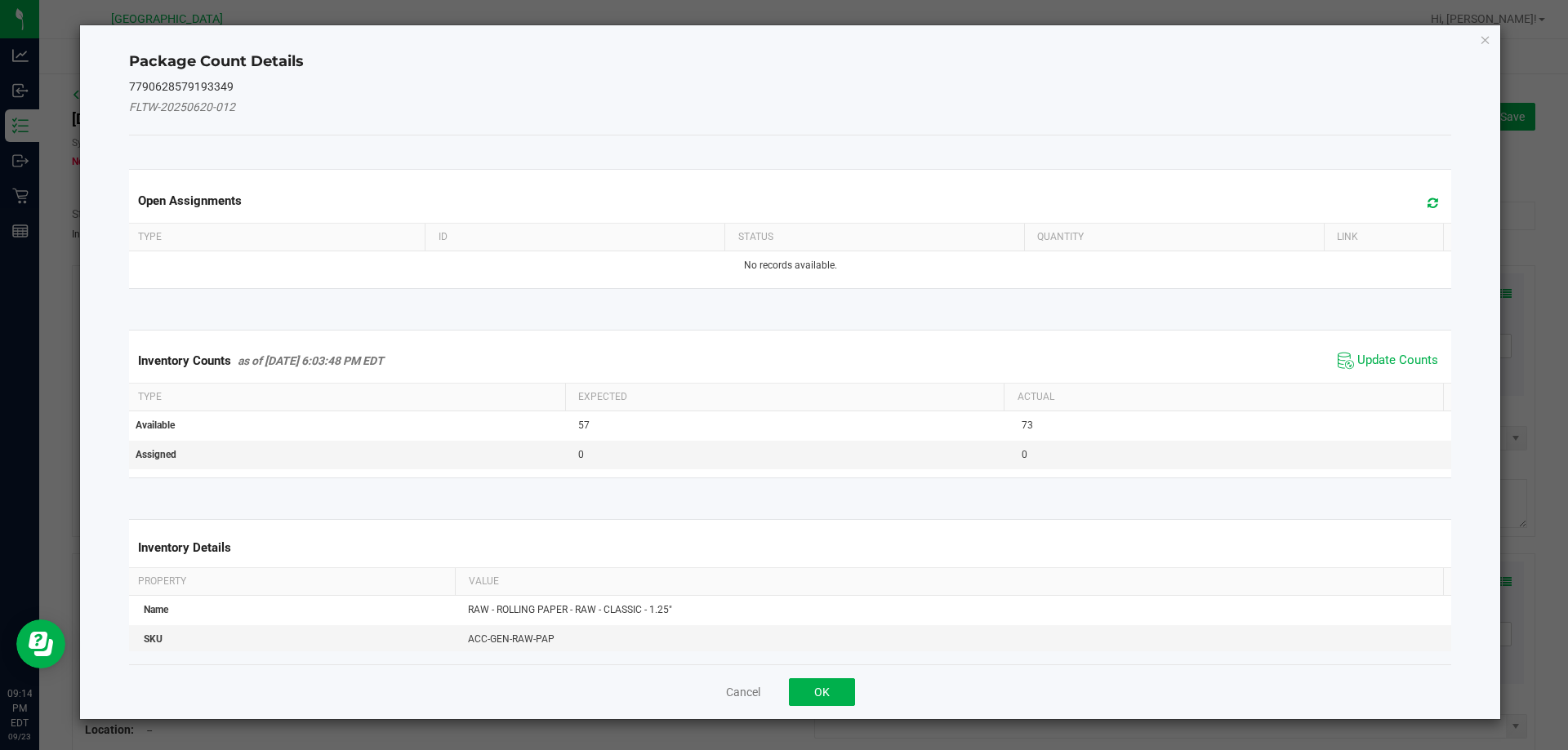
click at [1341, 359] on span "Update Counts" at bounding box center [1388, 361] width 108 height 24
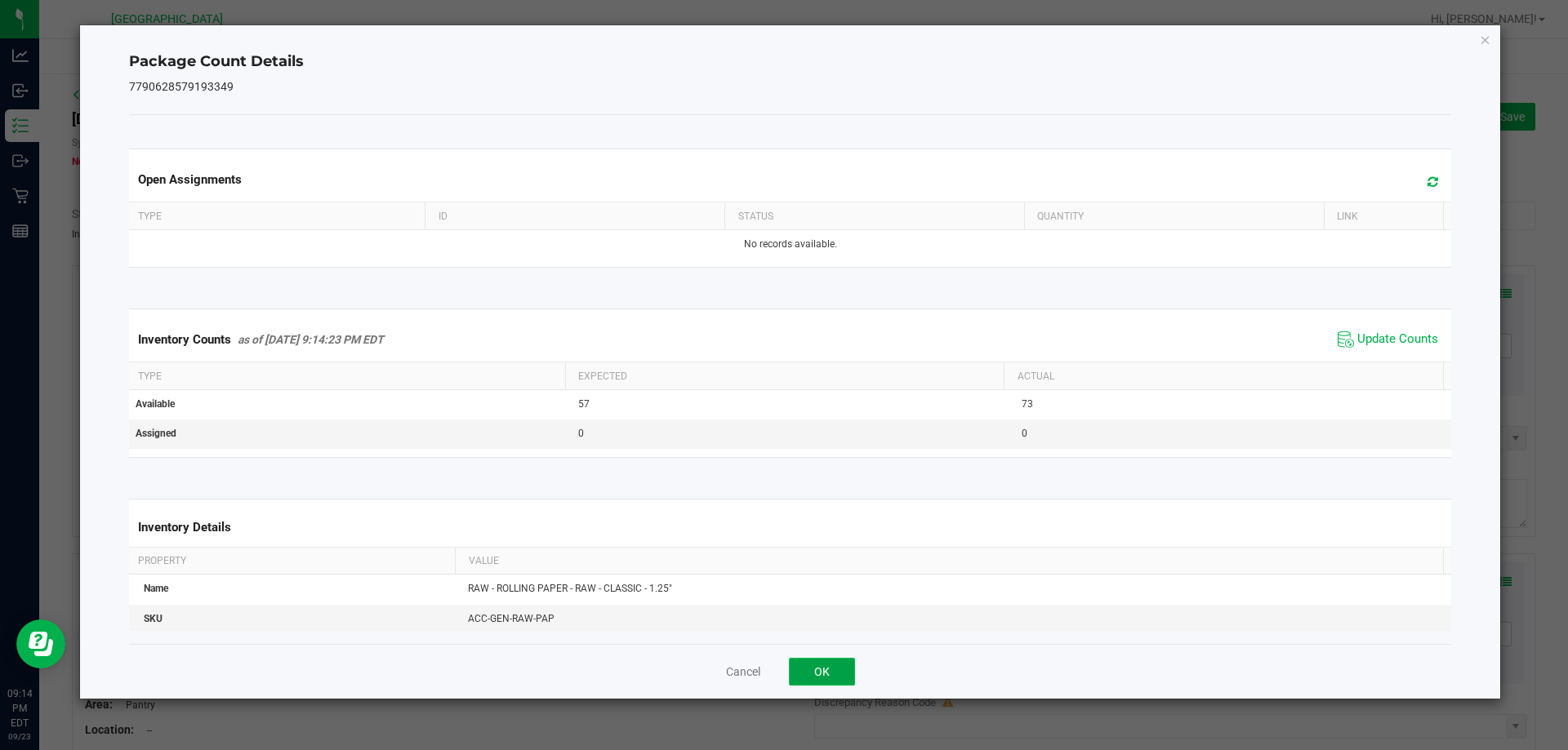
click at [831, 668] on button "OK" at bounding box center [821, 672] width 66 height 28
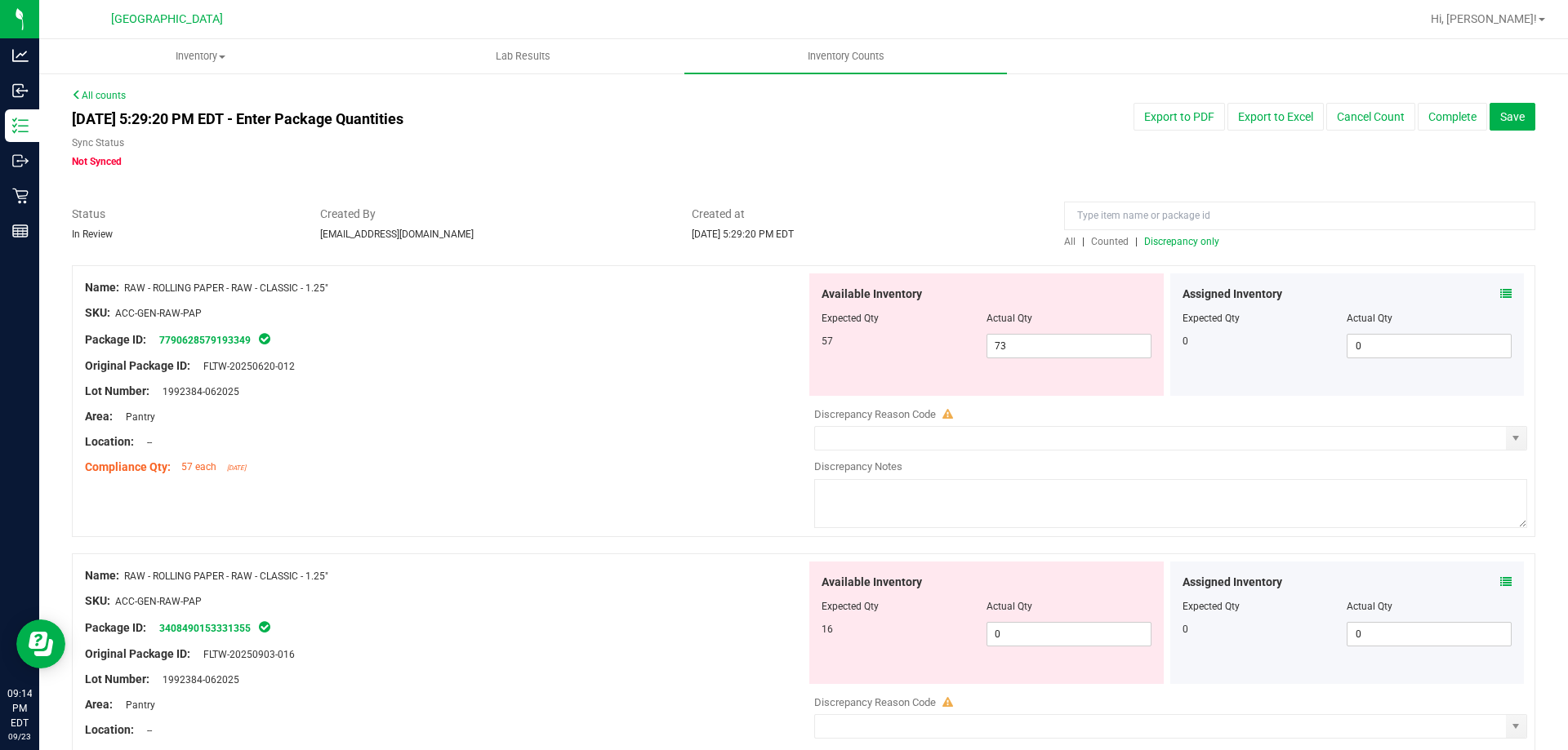
click at [1500, 584] on icon at bounding box center [1505, 582] width 11 height 11
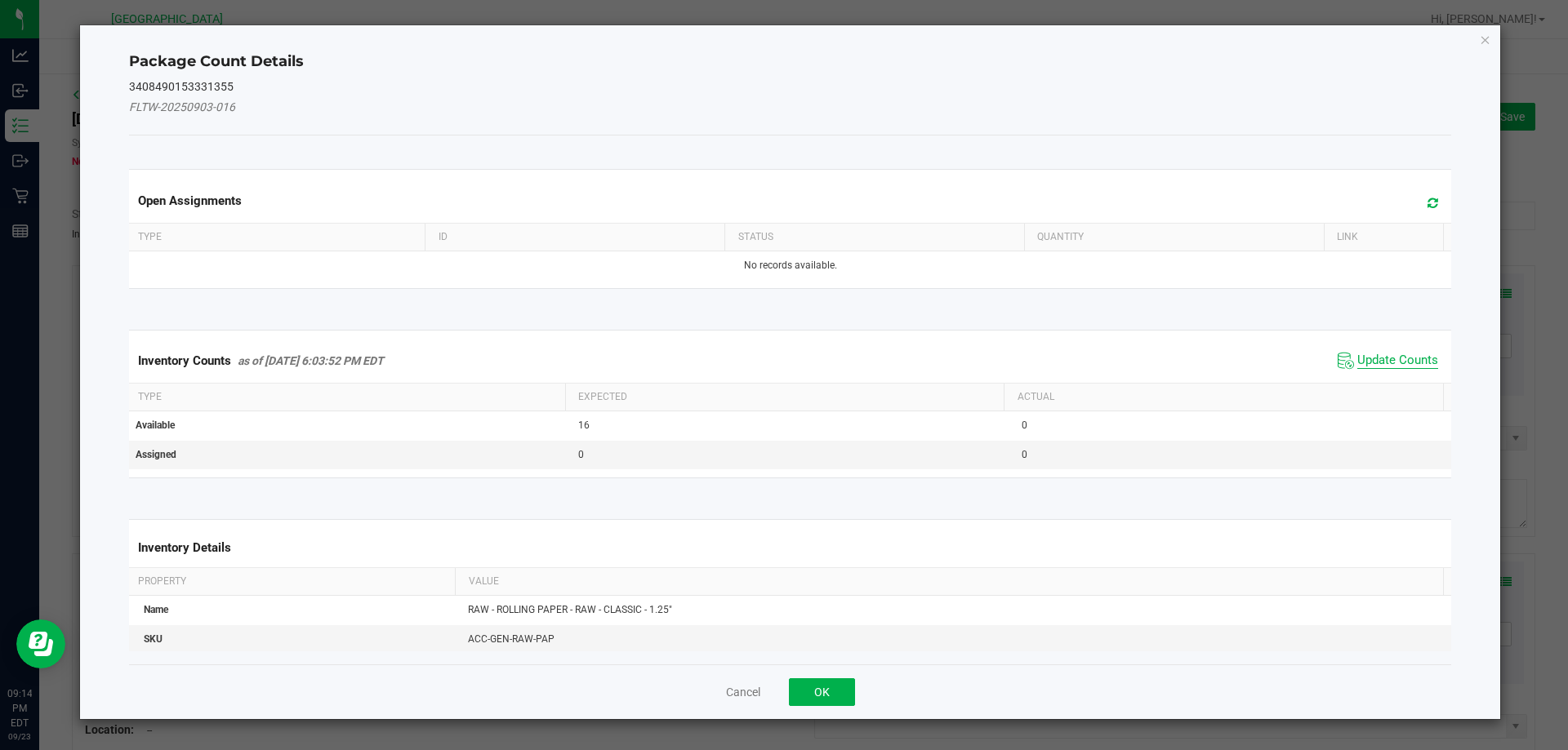
click at [1357, 354] on span "Update Counts" at bounding box center [1397, 360] width 81 height 16
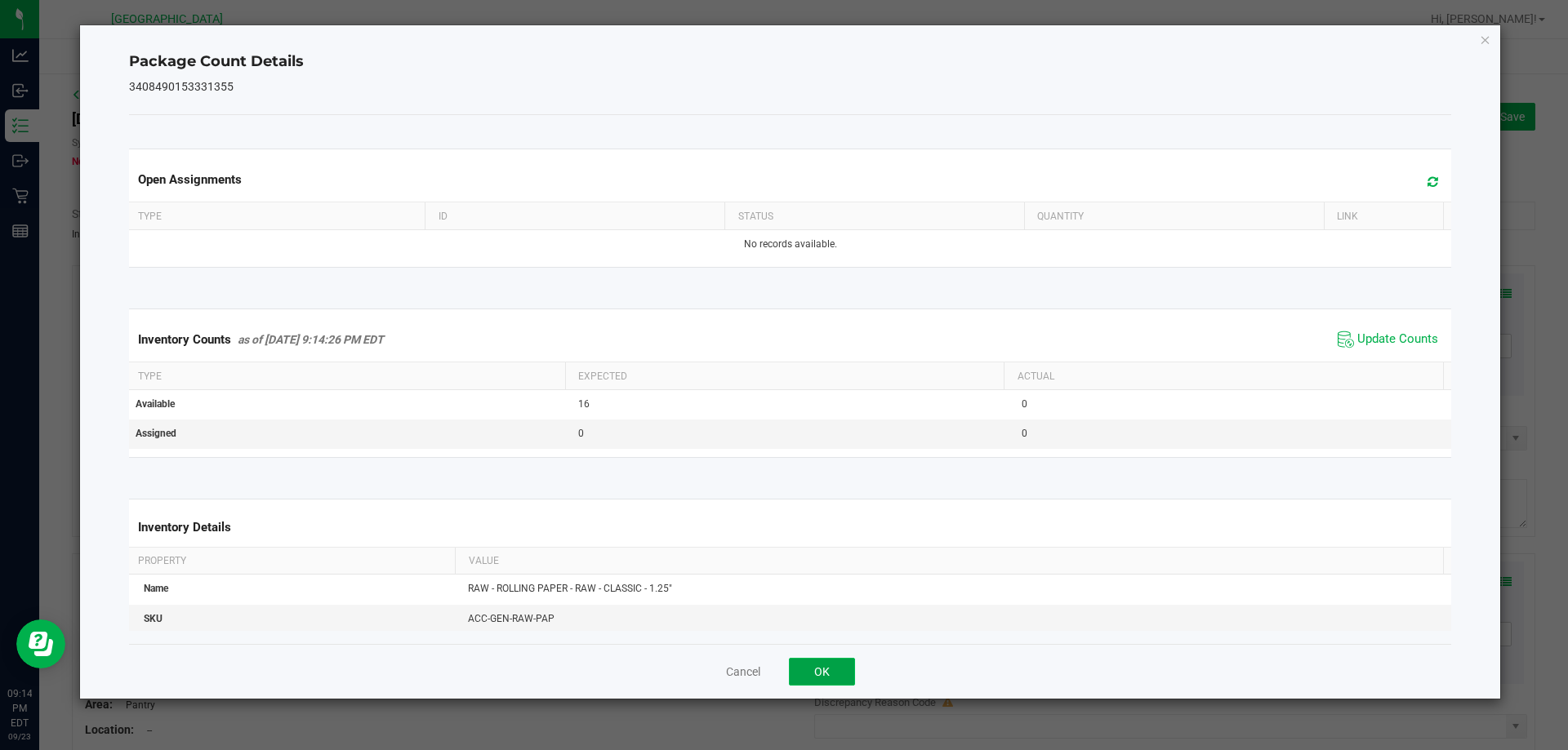
click at [841, 659] on button "OK" at bounding box center [821, 672] width 66 height 28
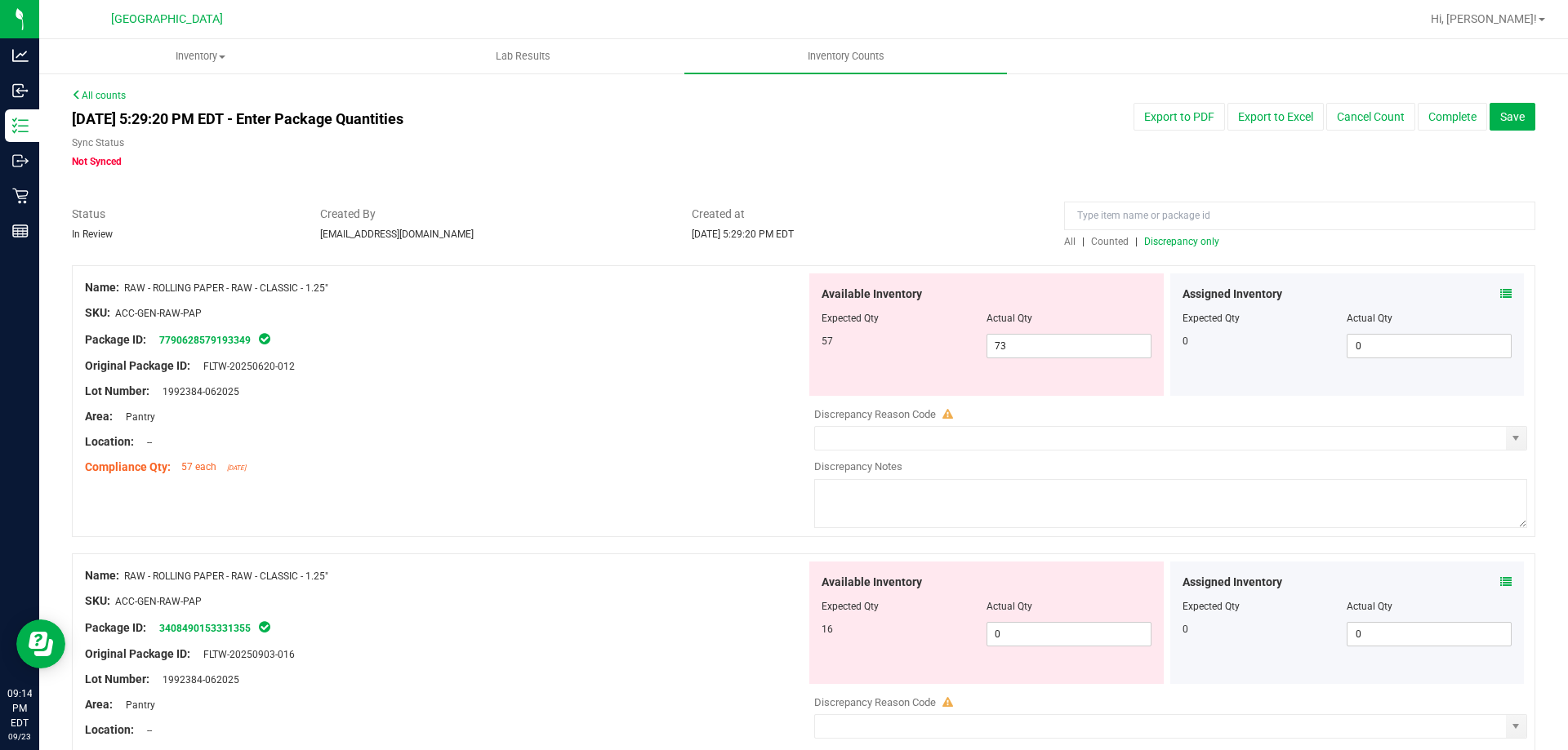
drag, startPoint x: 691, startPoint y: 459, endPoint x: 861, endPoint y: 394, distance: 182.0
click at [691, 459] on div "Compliance Qty: 57 each [DATE]" at bounding box center [445, 467] width 721 height 17
drag, startPoint x: 1013, startPoint y: 340, endPoint x: 895, endPoint y: 336, distance: 118.1
click at [898, 336] on div "57 73 73" at bounding box center [986, 346] width 329 height 24
type input "57"
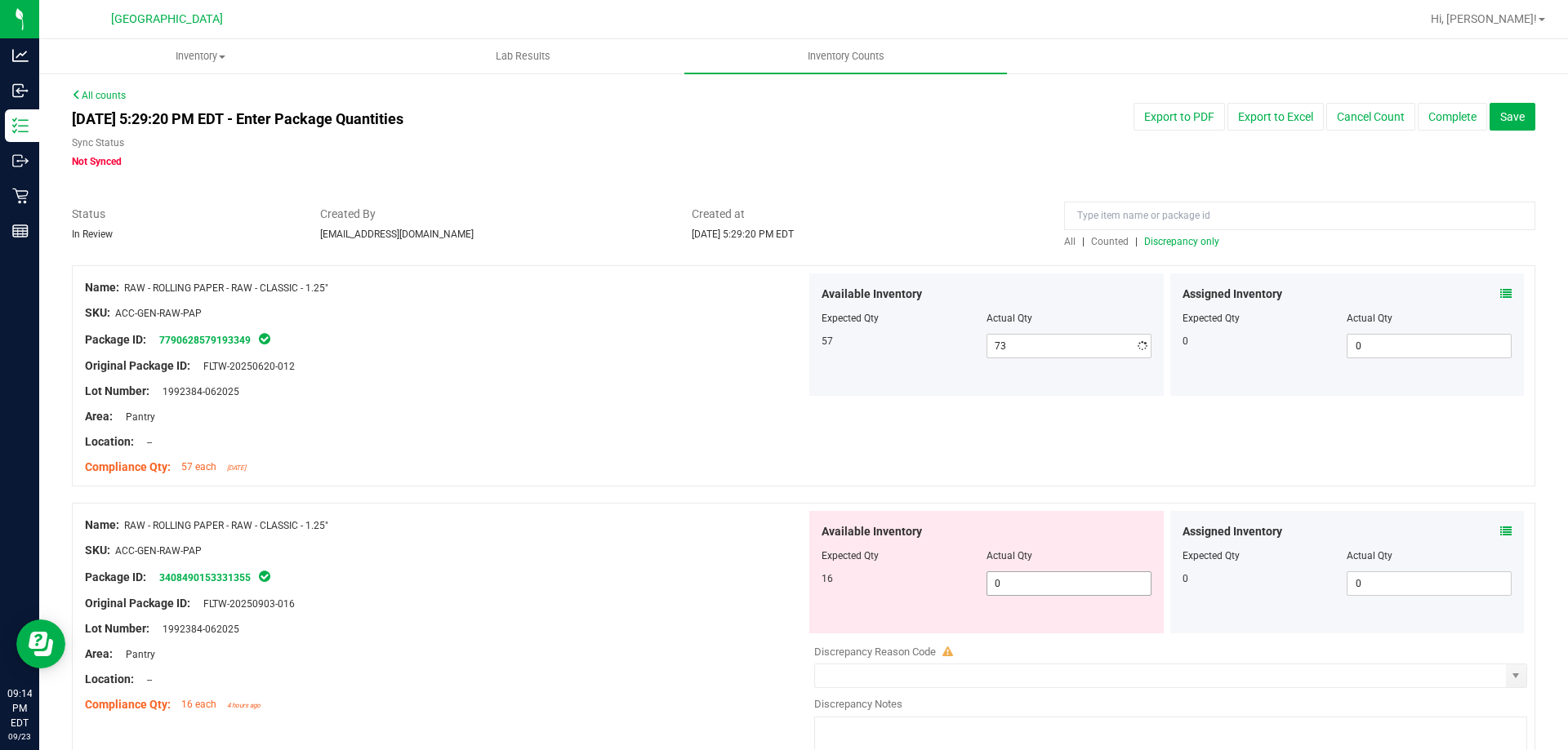
type input "57"
drag, startPoint x: 1031, startPoint y: 634, endPoint x: 800, endPoint y: 602, distance: 233.2
click at [792, 609] on div "Name: RAW - ROLLING PAPER - RAW - CLASSIC - 1.25" SKU: ACC-GEN-RAW-PAP Package …" at bounding box center [804, 638] width 1463 height 271
type input "16"
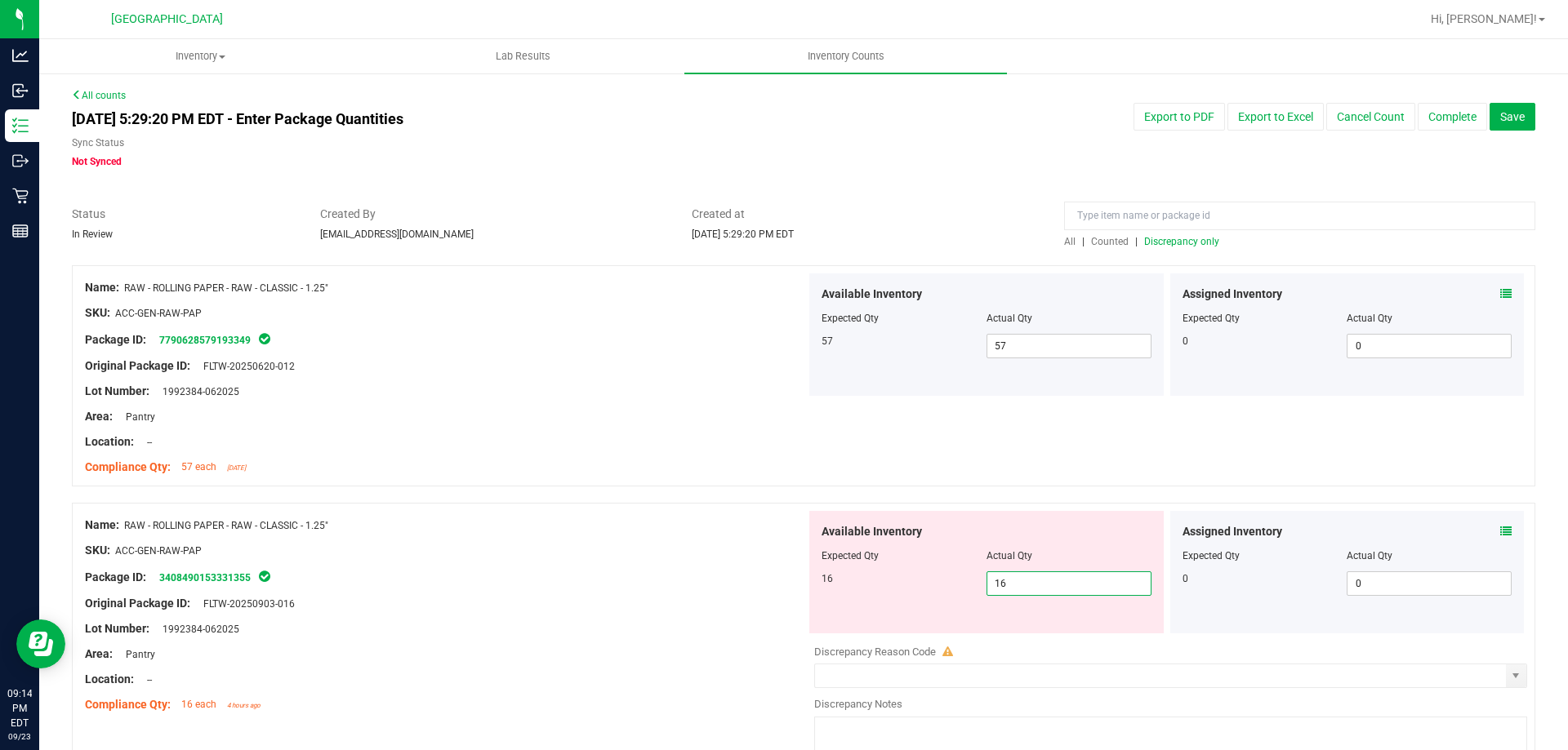
click at [609, 477] on div "Name: RAW - ROLLING PAPER - RAW - CLASSIC - 1.25" SKU: ACC-GEN-RAW-PAP Package …" at bounding box center [445, 377] width 721 height 208
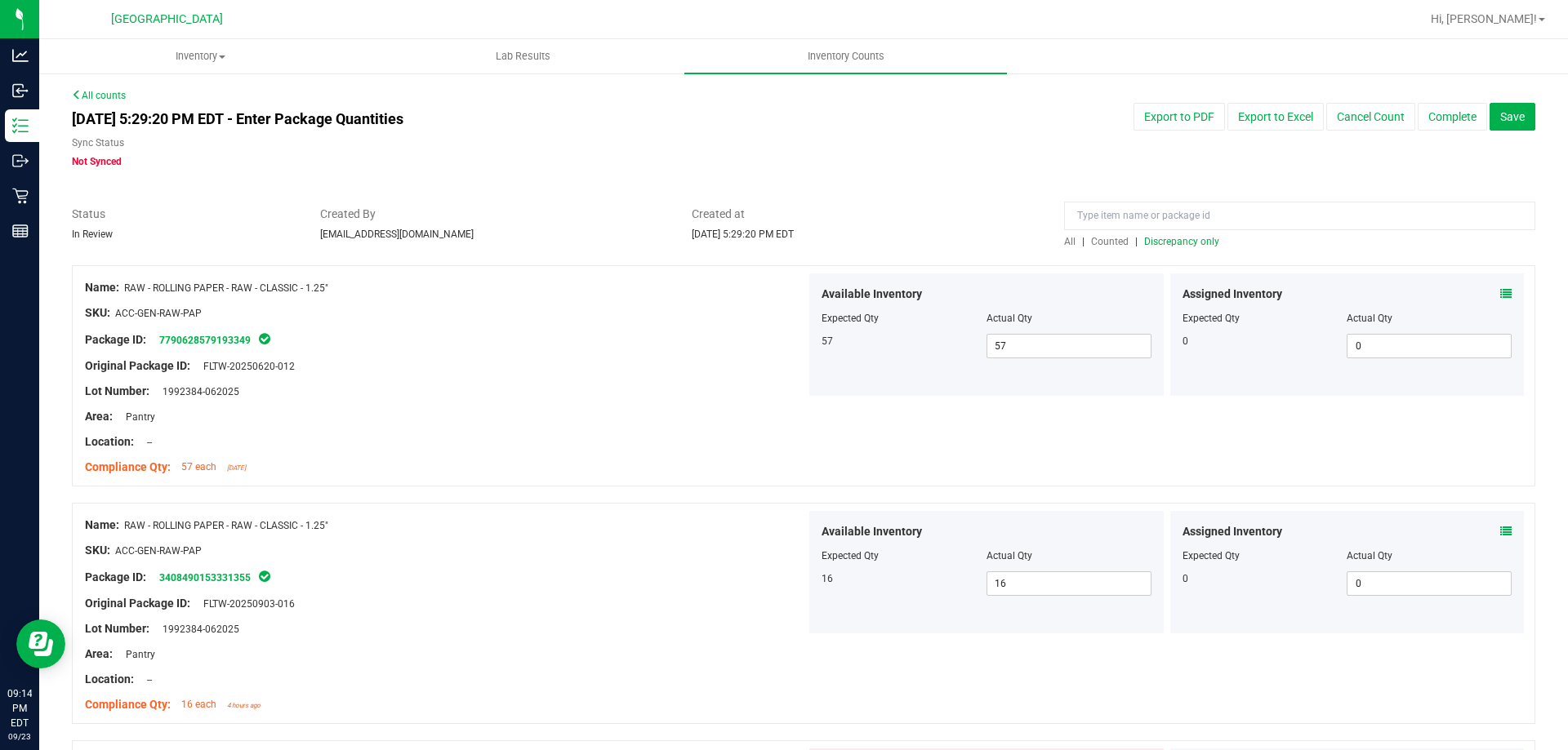
click at [1182, 239] on span "Discrepancy only" at bounding box center [1182, 242] width 75 height 11
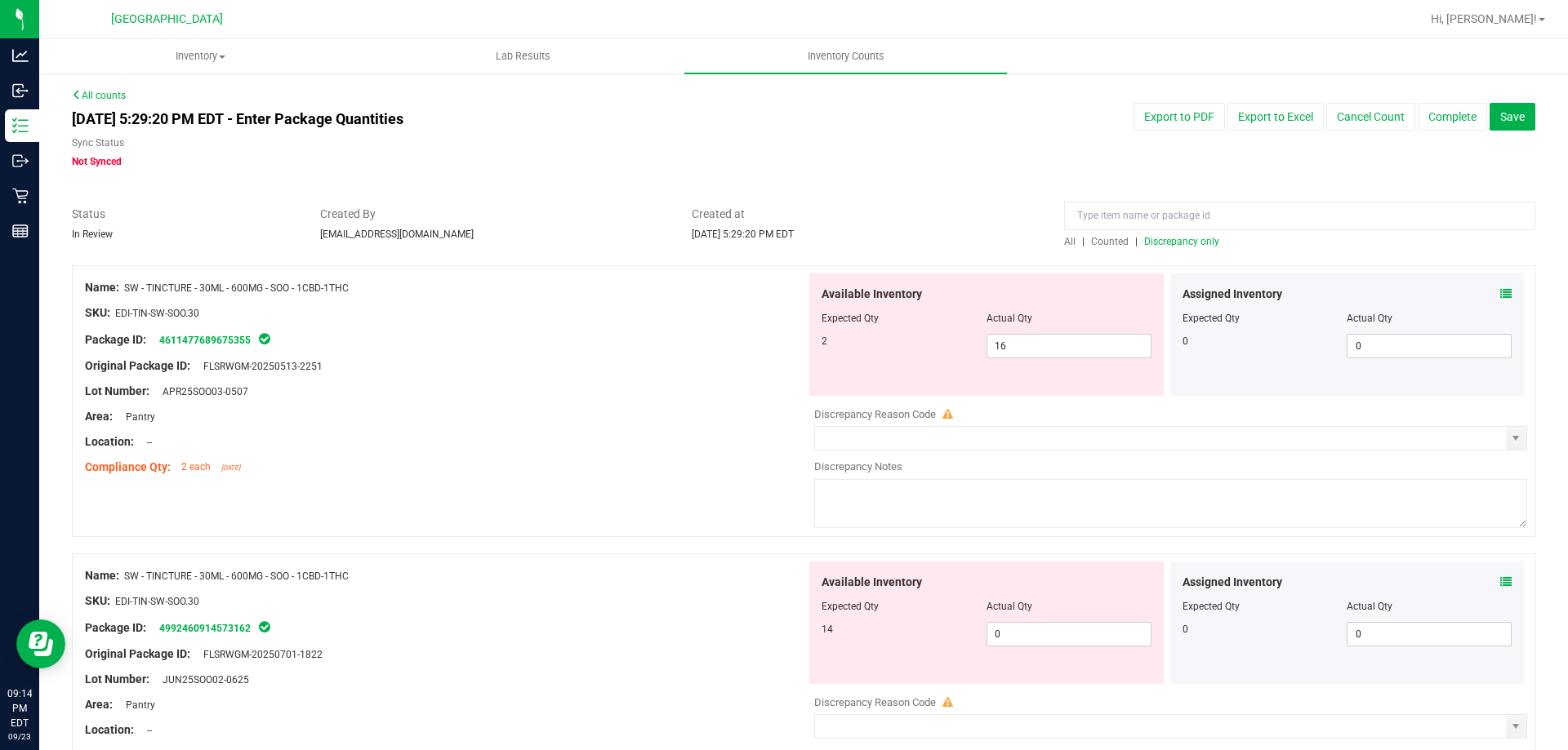
click at [1500, 289] on div "Assigned Inventory Expected Qty Actual Qty 0 0 0" at bounding box center [1348, 334] width 355 height 122
click at [1500, 291] on div "Assigned Inventory Expected Qty Actual Qty 0 0 0" at bounding box center [1348, 334] width 355 height 122
click at [1500, 294] on icon at bounding box center [1505, 294] width 11 height 11
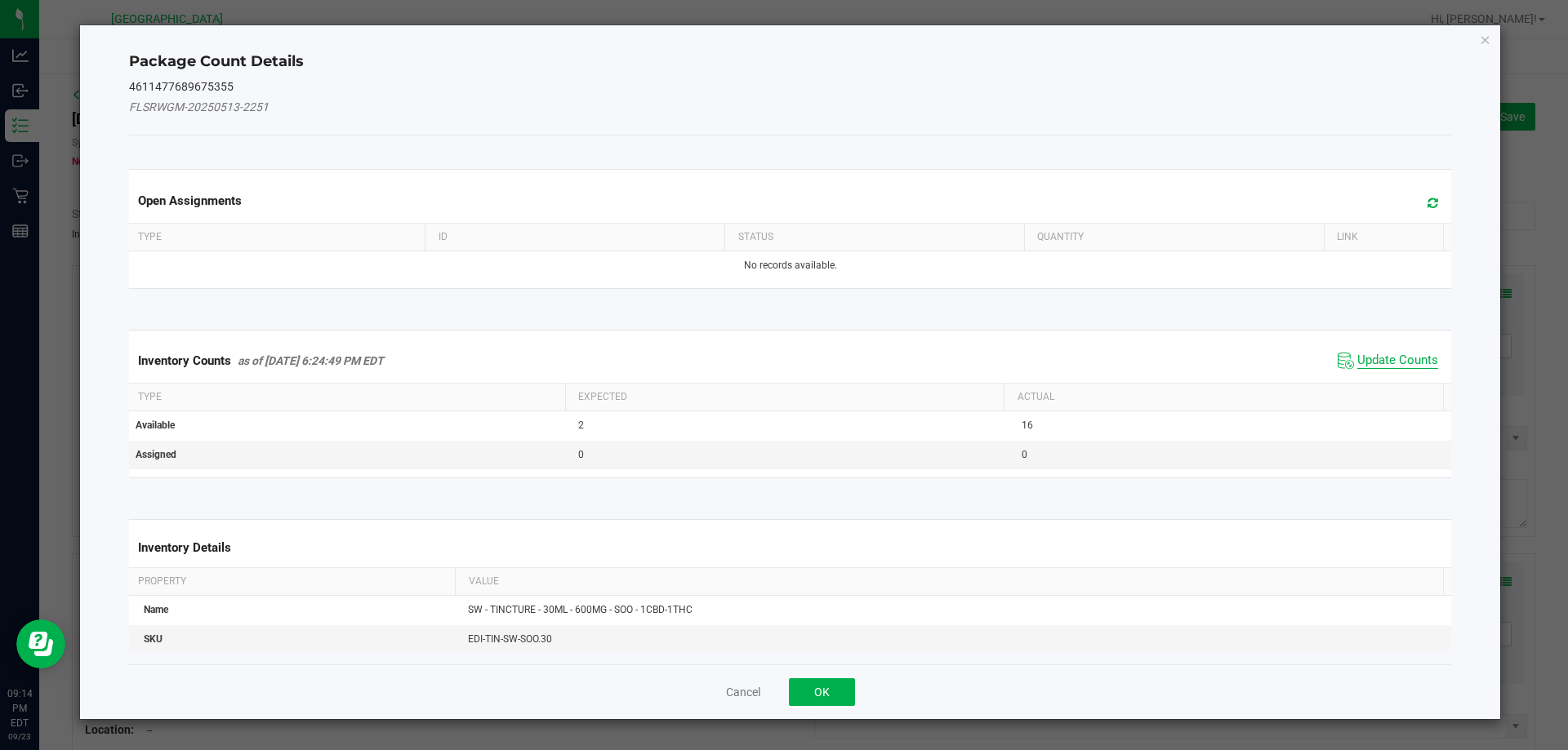
click at [1357, 362] on span "Update Counts" at bounding box center [1397, 360] width 81 height 16
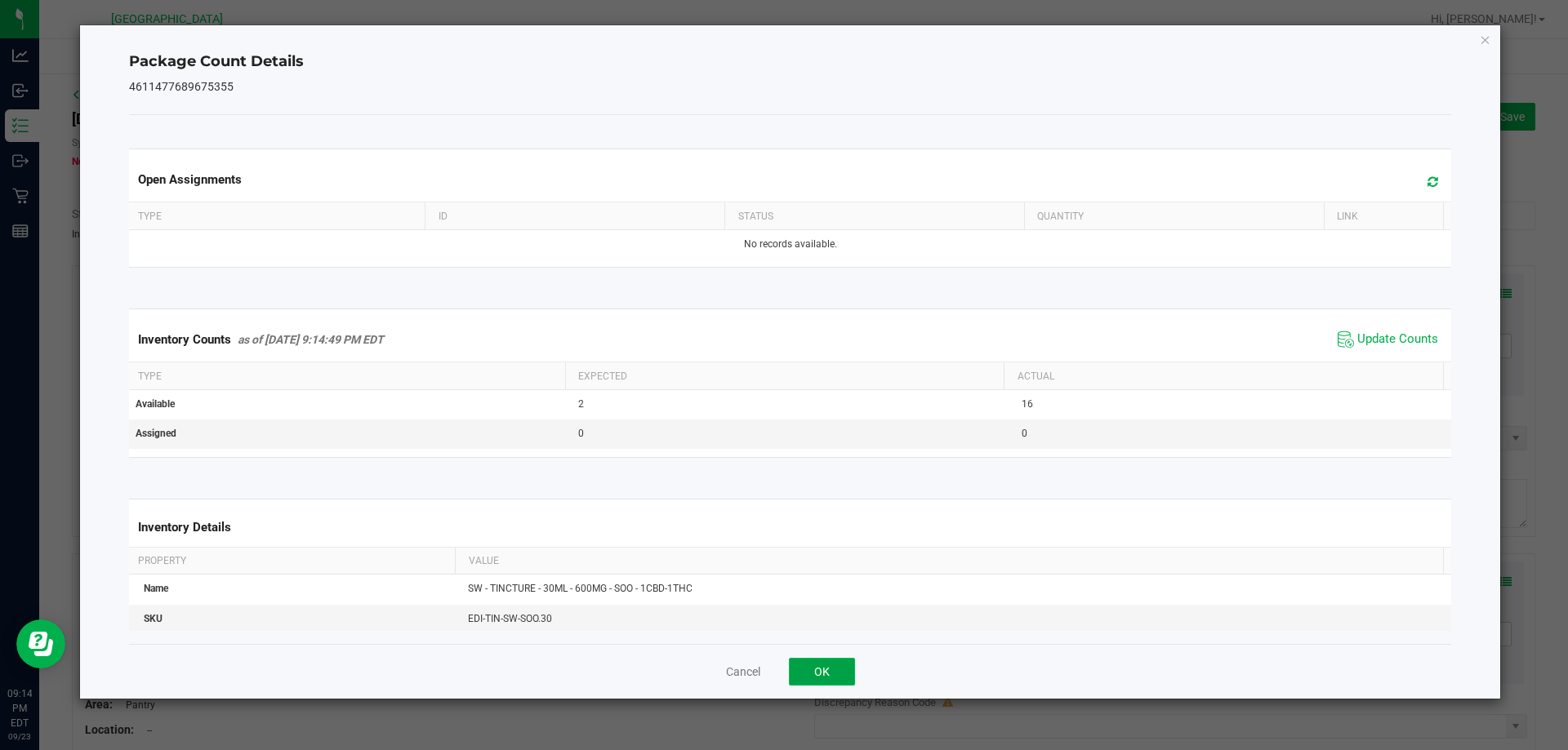
click at [826, 668] on button "OK" at bounding box center [821, 672] width 66 height 28
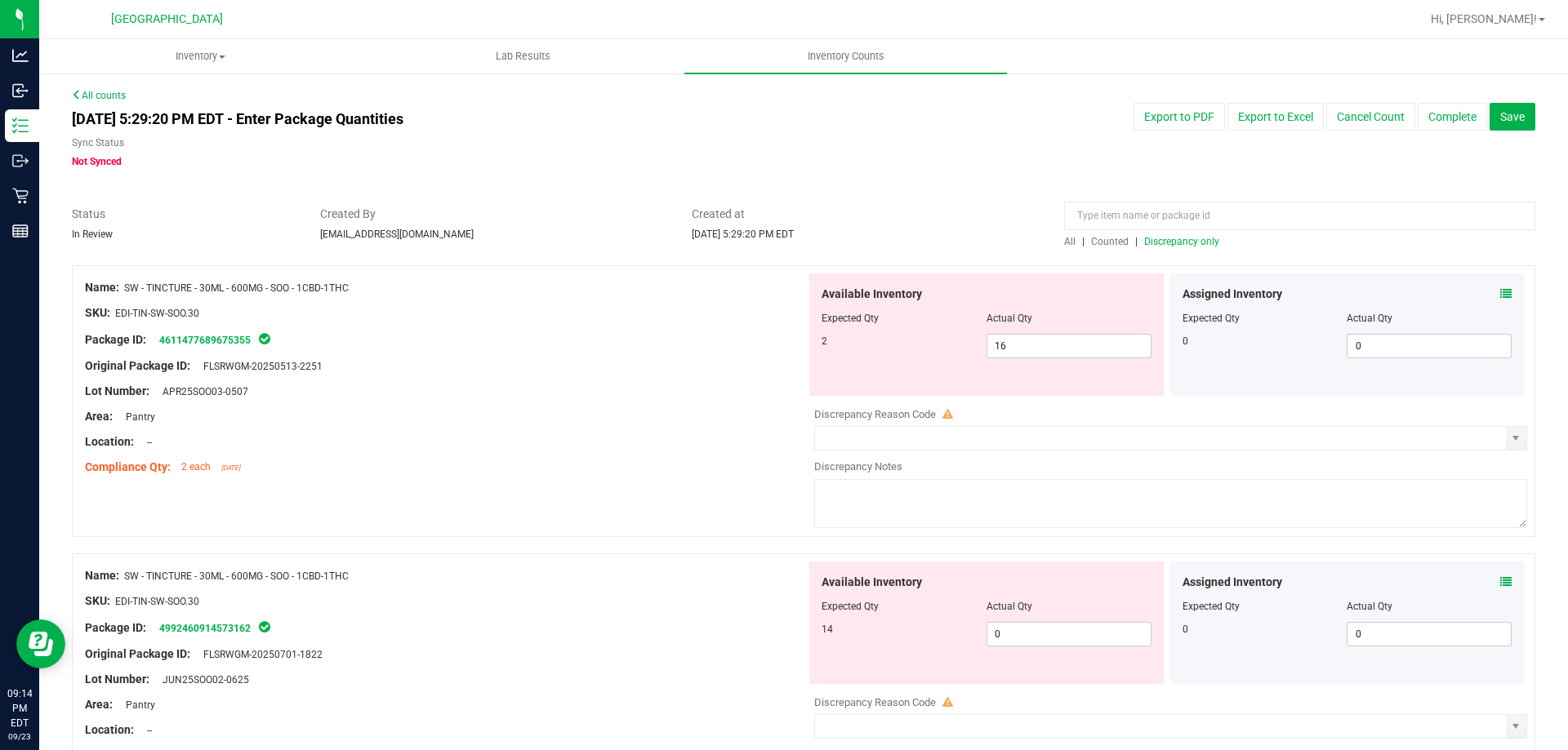
click at [1500, 582] on icon at bounding box center [1505, 582] width 11 height 11
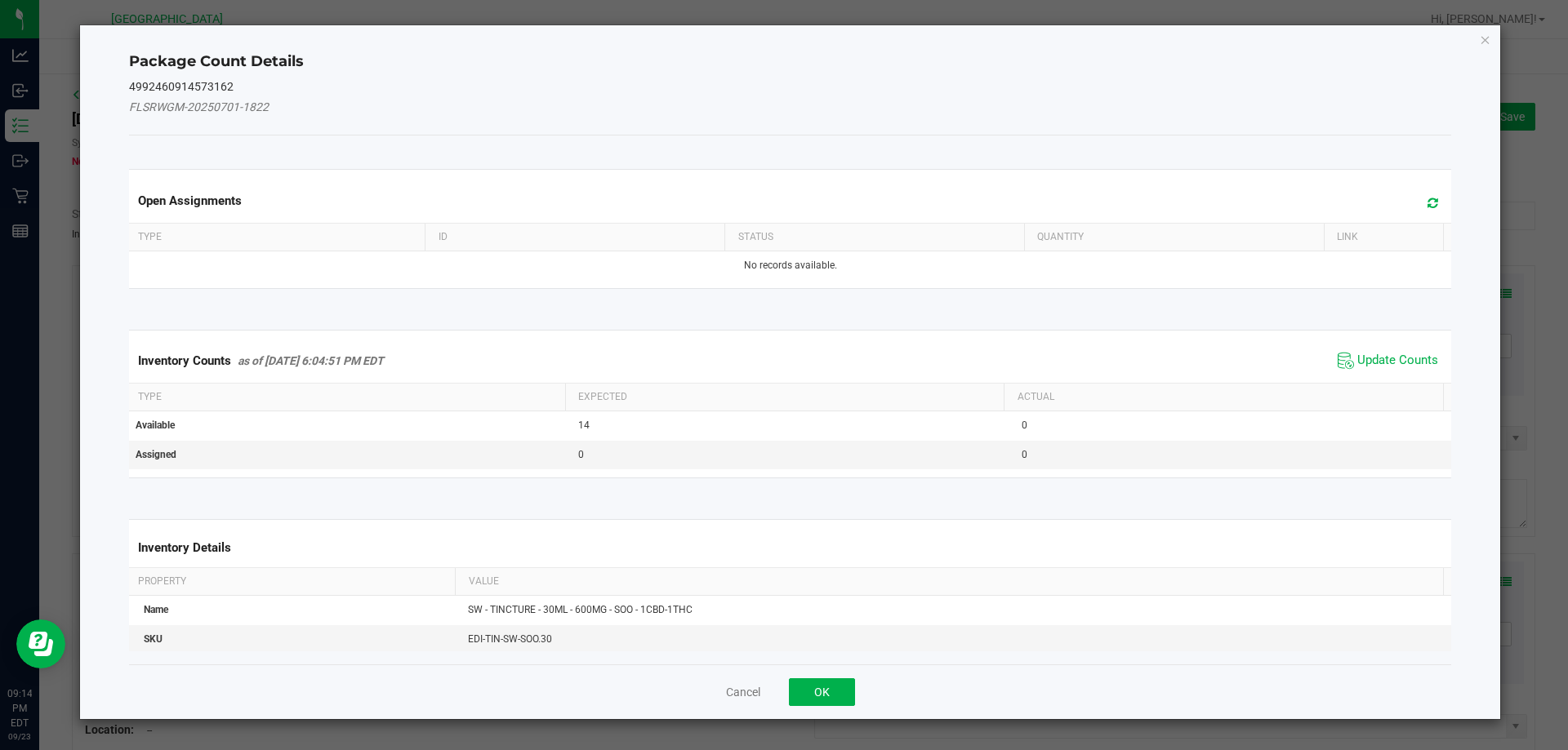
click at [1337, 344] on div "Inventory Counts as of [DATE] 6:04:51 PM EDT Update Counts" at bounding box center [791, 360] width 1329 height 44
click at [1341, 352] on span "Update Counts" at bounding box center [1388, 361] width 108 height 24
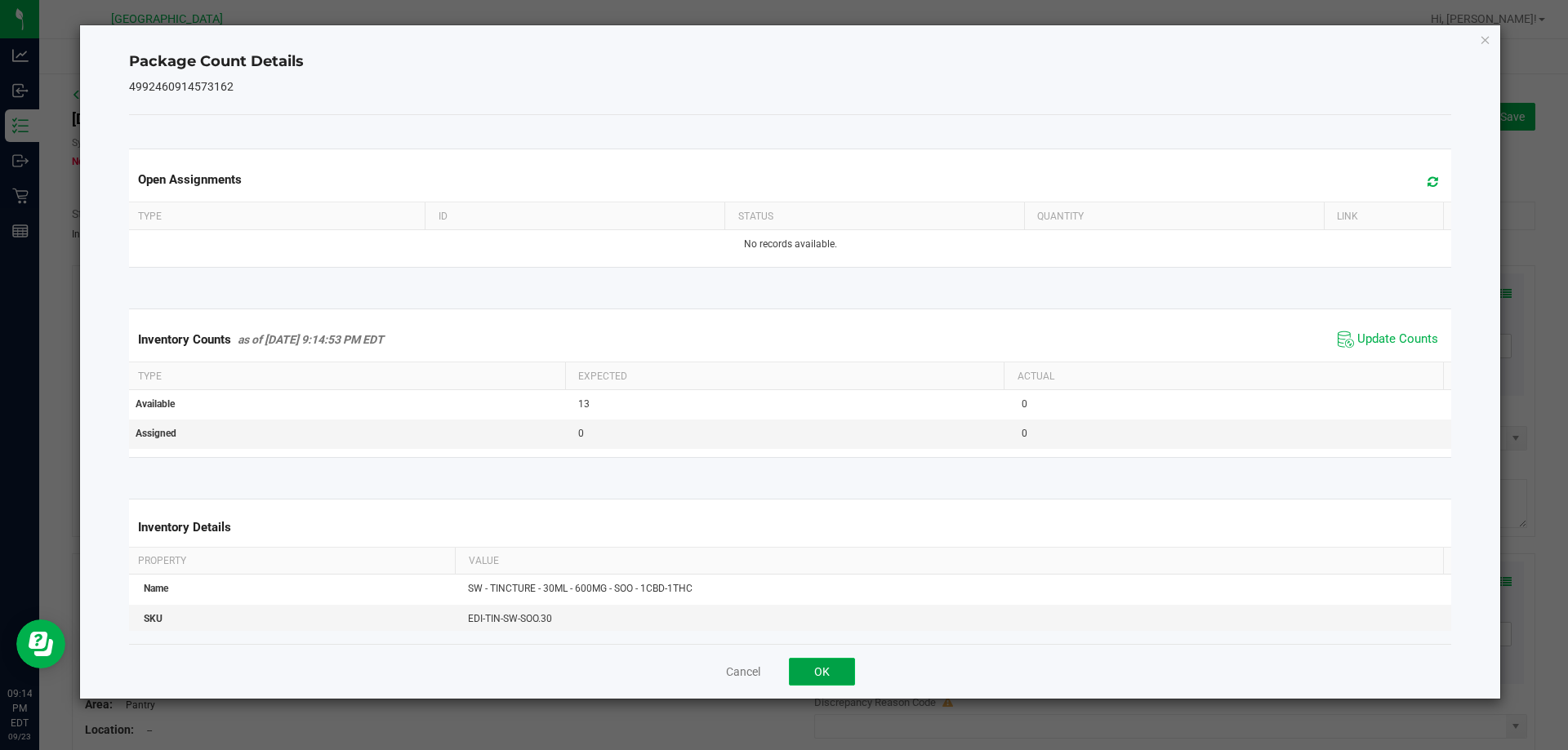
click at [816, 674] on button "OK" at bounding box center [821, 672] width 66 height 28
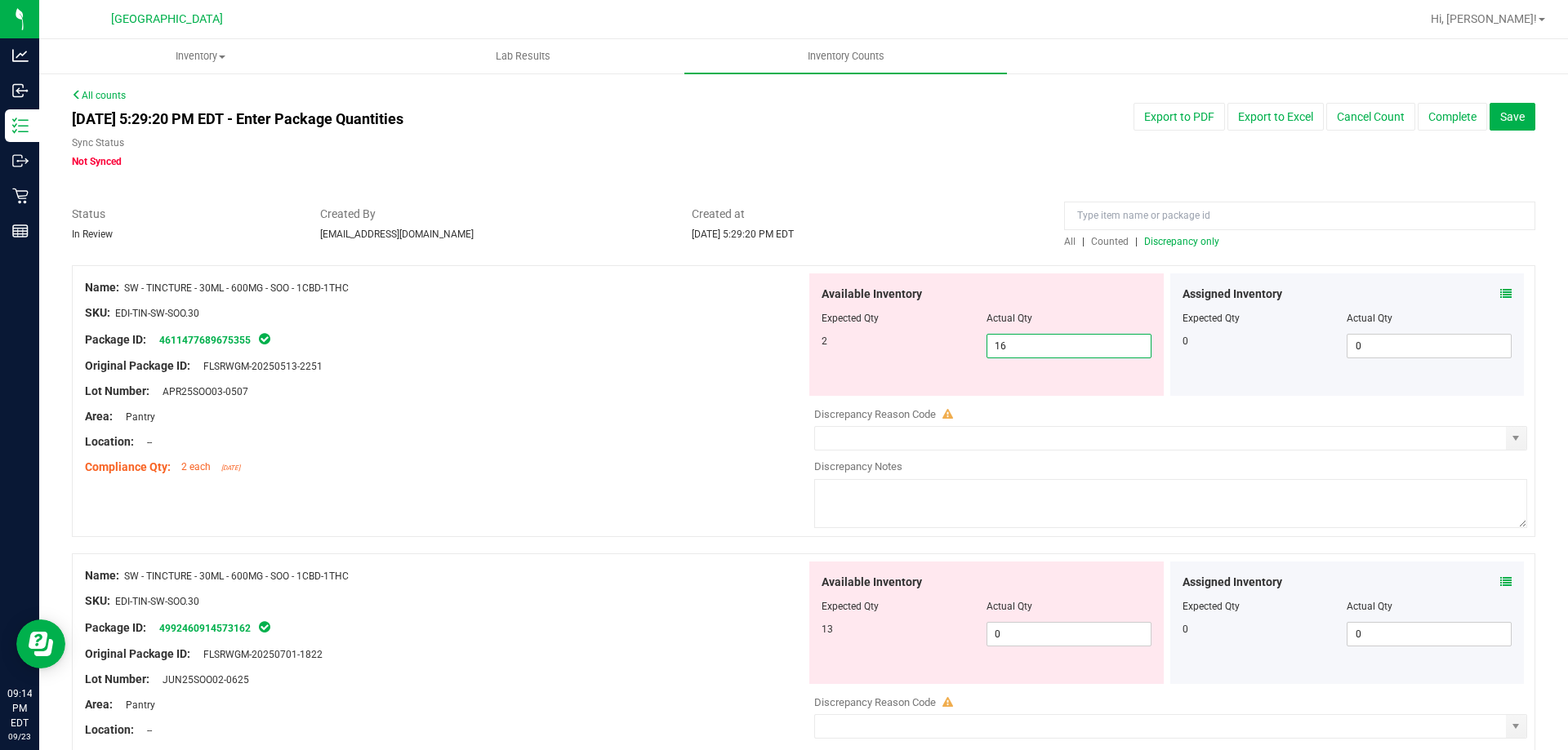
drag, startPoint x: 1019, startPoint y: 354, endPoint x: 903, endPoint y: 350, distance: 116.1
click at [903, 350] on div "2 16 16" at bounding box center [986, 346] width 329 height 24
type input "2"
click at [668, 362] on div "Original Package ID: FLSRWGM-20250513-2251" at bounding box center [445, 366] width 721 height 17
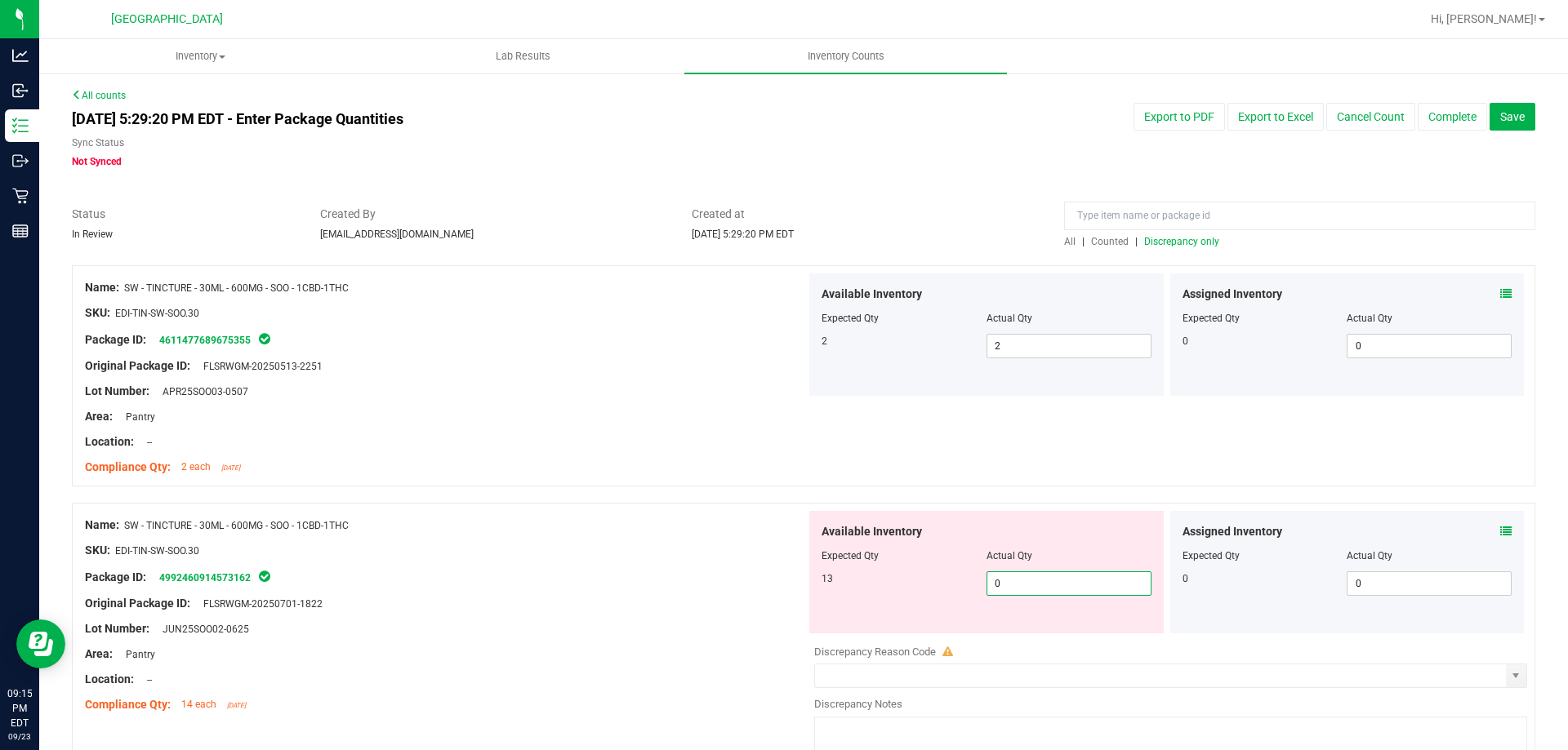
drag, startPoint x: 1039, startPoint y: 590, endPoint x: 909, endPoint y: 572, distance: 131.2
click at [909, 572] on div "13 0 0" at bounding box center [986, 583] width 329 height 24
type input "13"
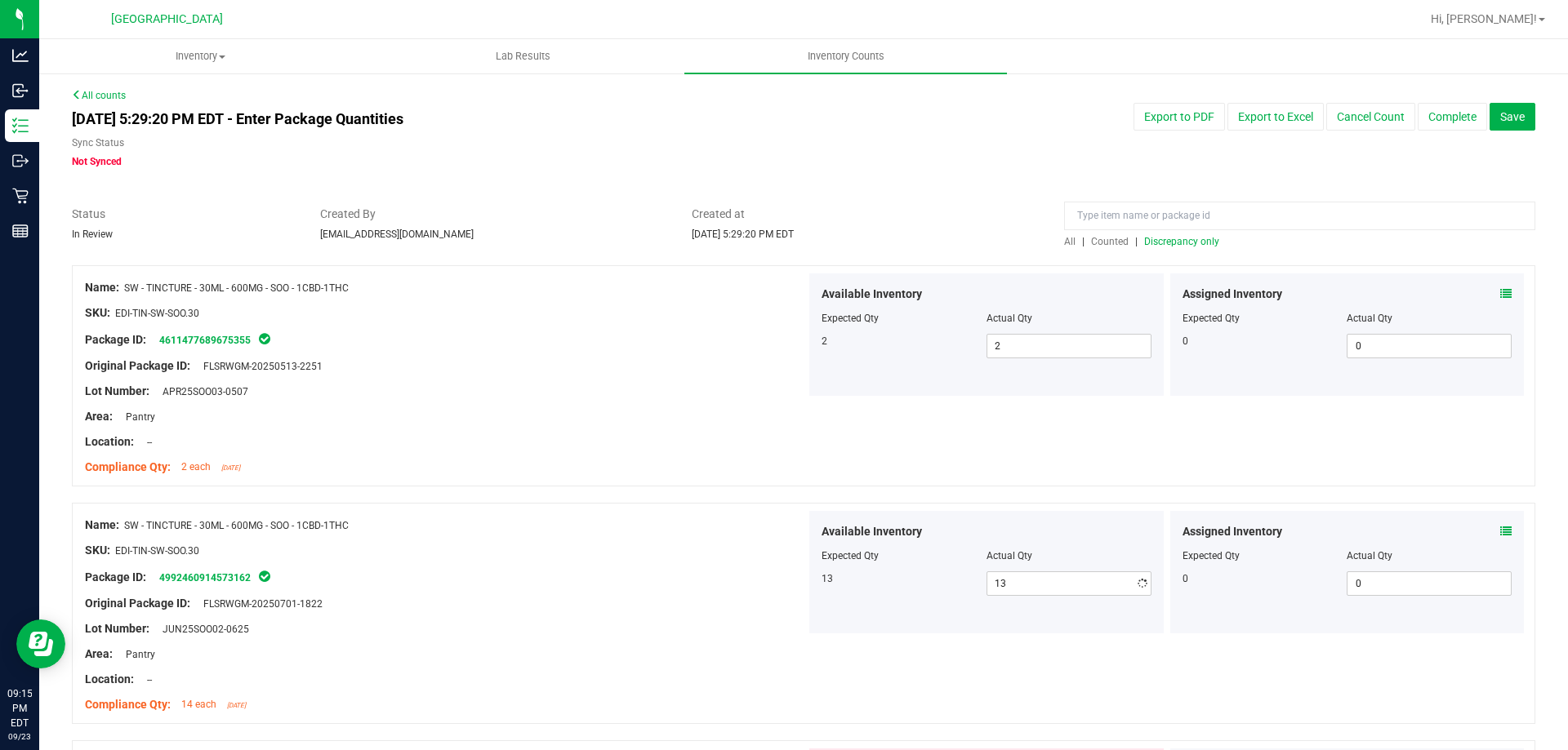
drag, startPoint x: 394, startPoint y: 518, endPoint x: 409, endPoint y: 518, distance: 15.0
click at [399, 518] on div "Name: SW - TINCTURE - 30ML - 600MG - SOO - 1CBD-1THC" at bounding box center [445, 525] width 721 height 17
click at [1165, 253] on div at bounding box center [804, 257] width 1463 height 16
click at [1165, 240] on span "Discrepancy only" at bounding box center [1182, 242] width 75 height 11
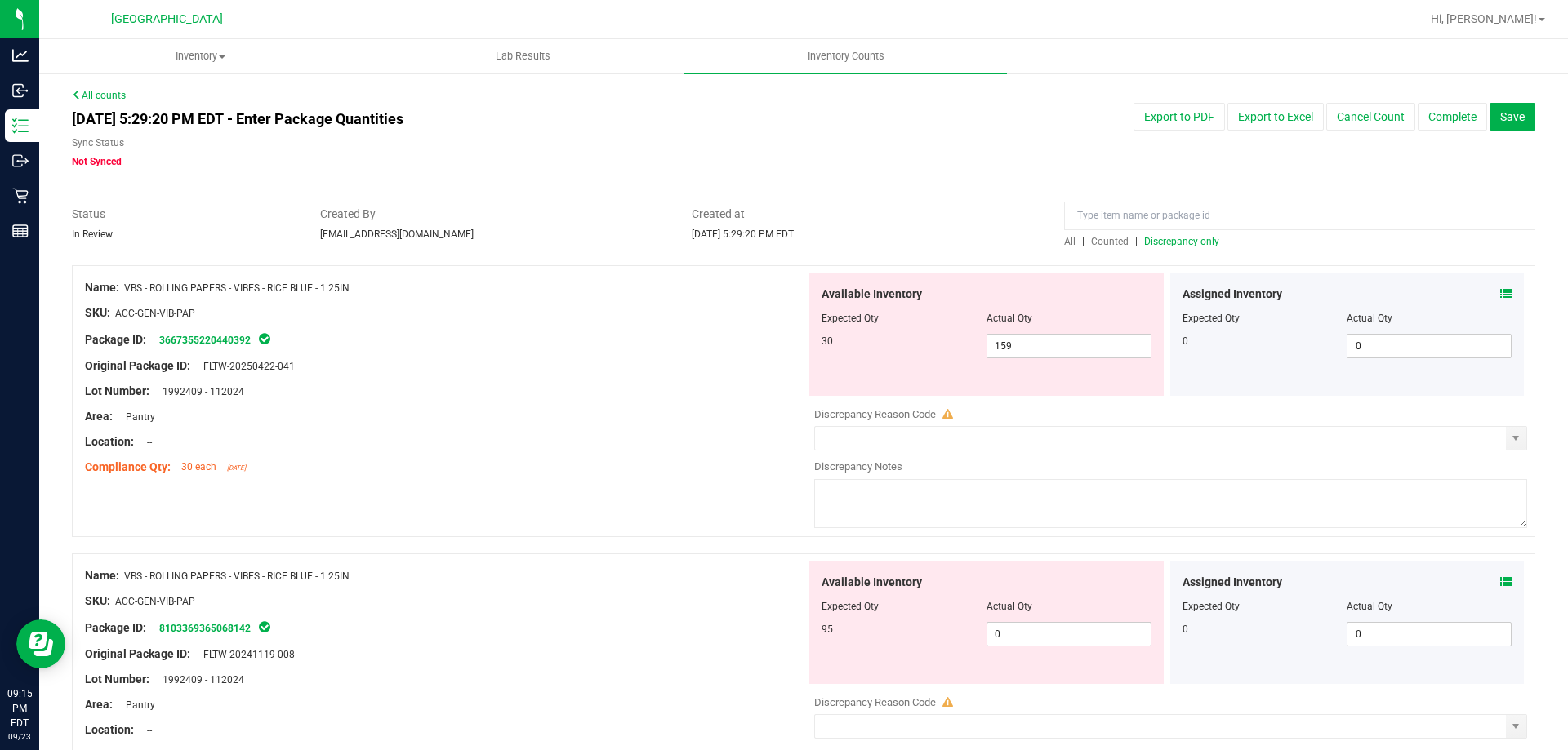
click at [1500, 297] on icon at bounding box center [1505, 294] width 11 height 11
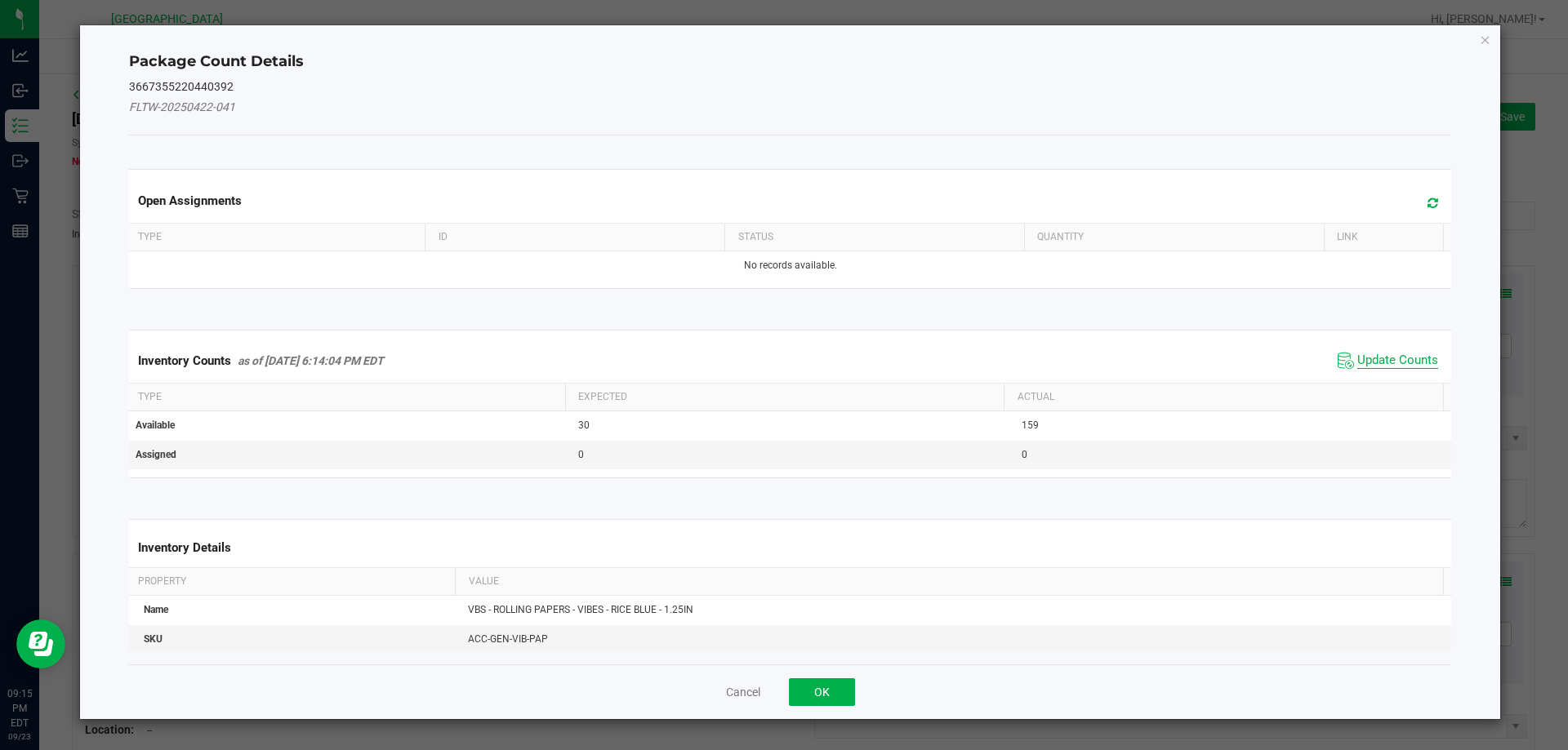
click at [1390, 369] on span "Update Counts" at bounding box center [1388, 361] width 108 height 24
click at [1390, 382] on th "Actual" at bounding box center [1223, 396] width 440 height 28
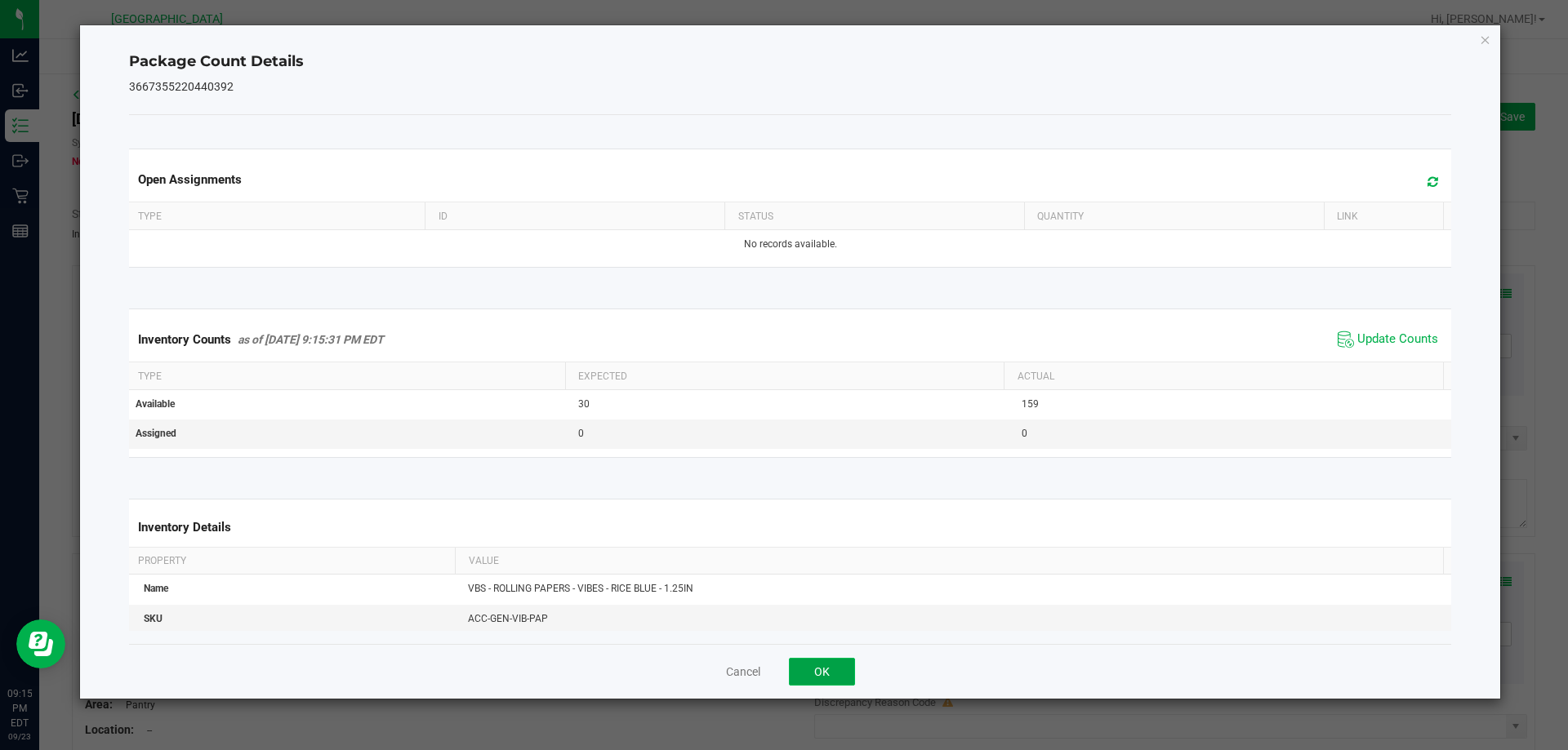
click at [844, 673] on button "OK" at bounding box center [821, 672] width 66 height 28
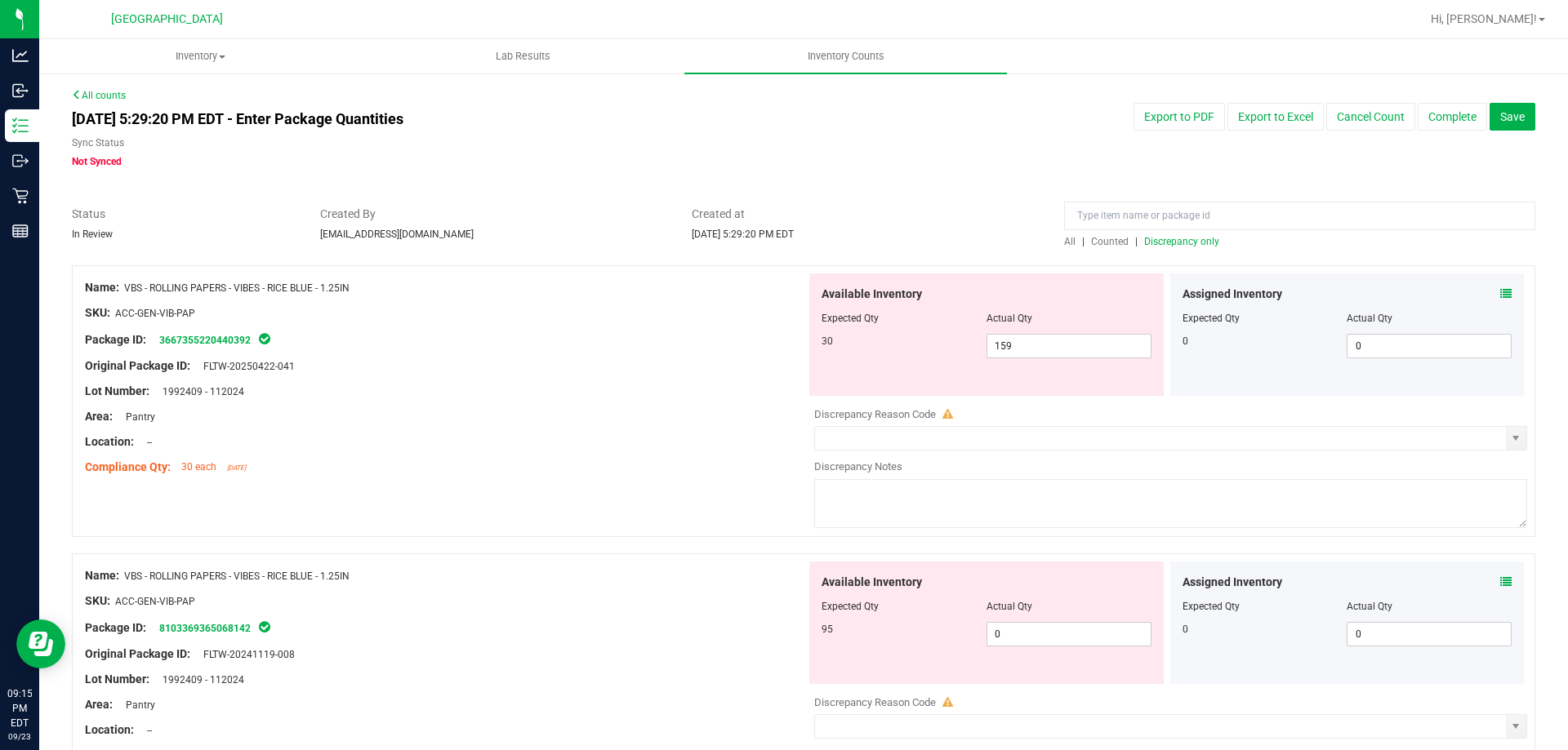
click at [1500, 583] on icon at bounding box center [1505, 582] width 11 height 11
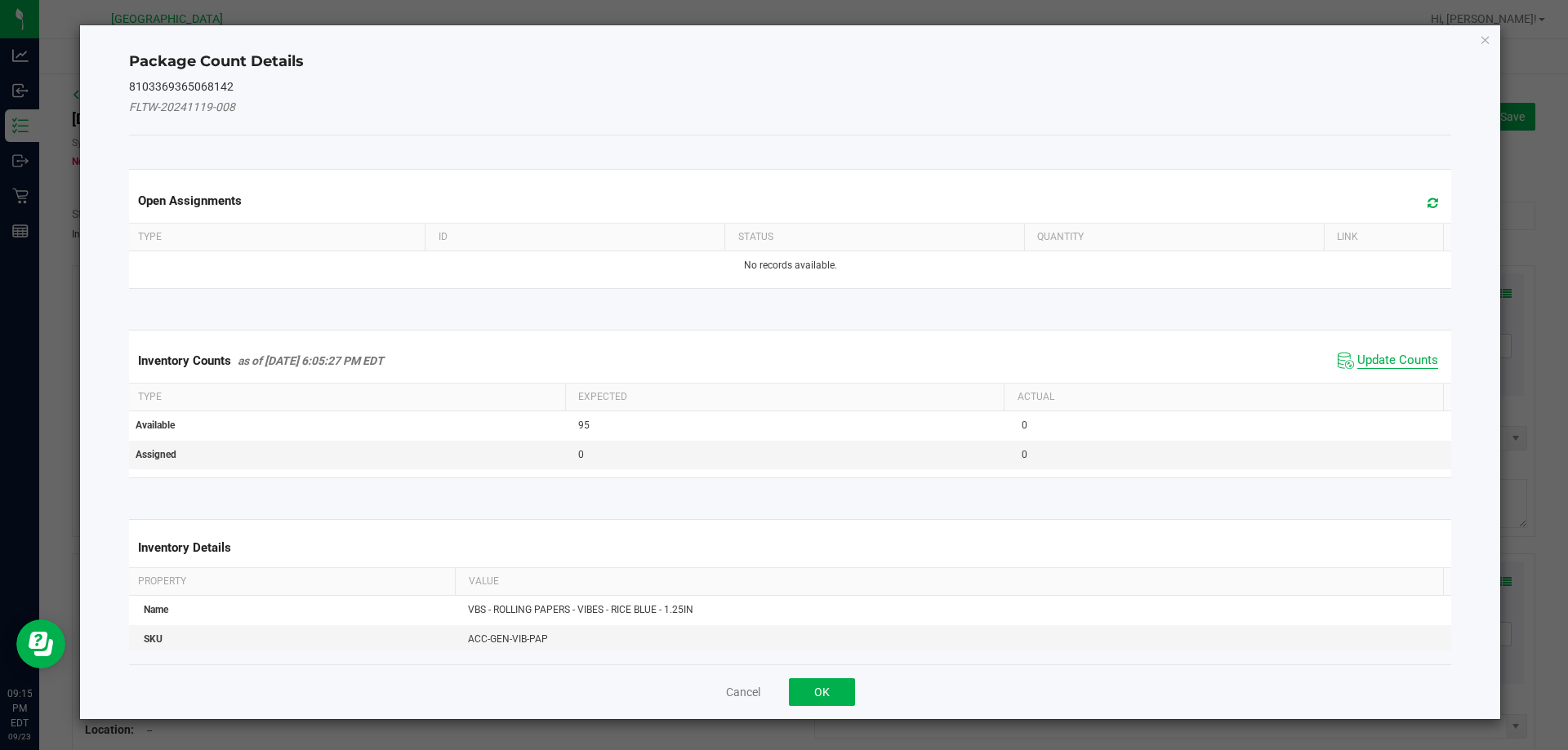
click at [1358, 363] on span "Update Counts" at bounding box center [1397, 360] width 81 height 16
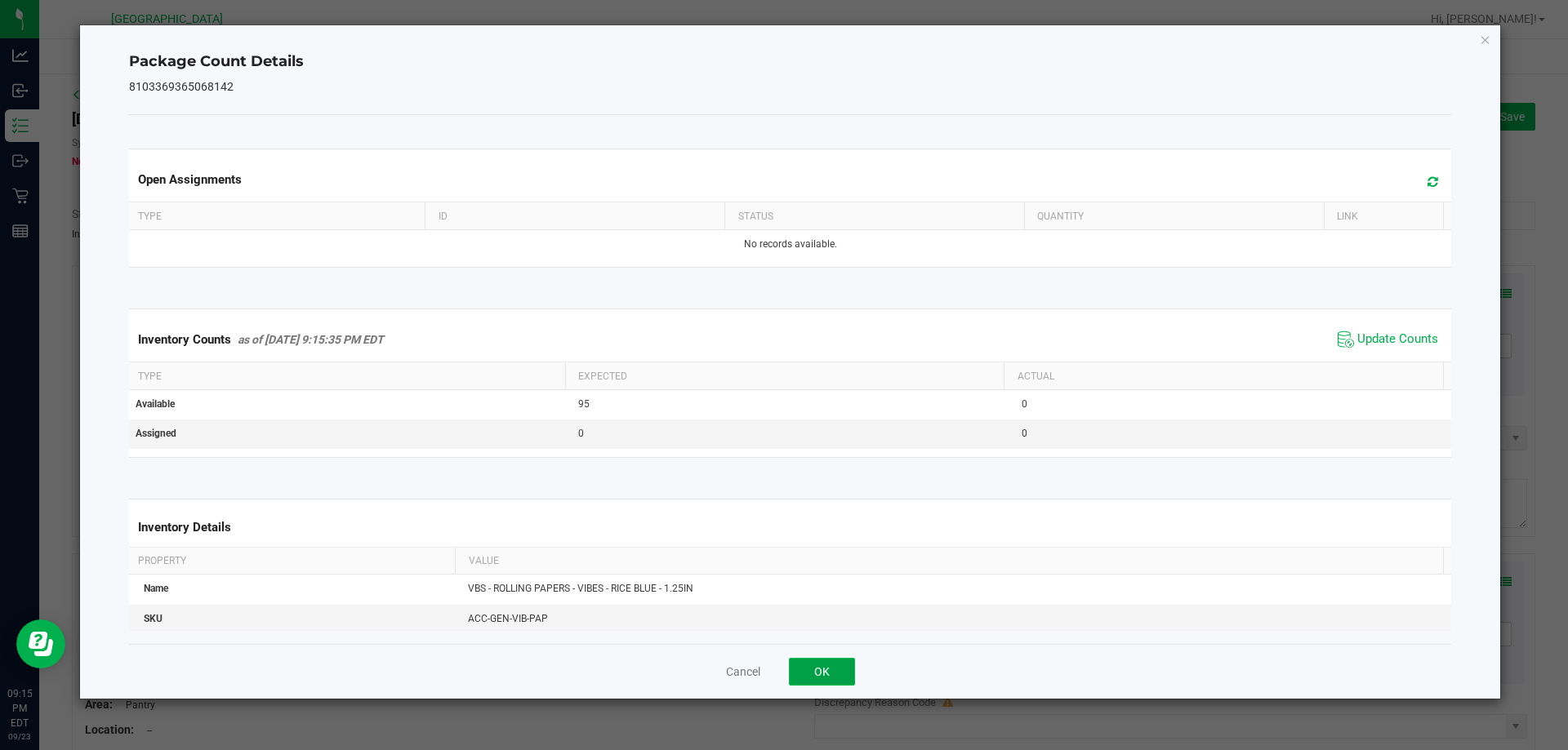
click at [812, 662] on button "OK" at bounding box center [821, 672] width 66 height 28
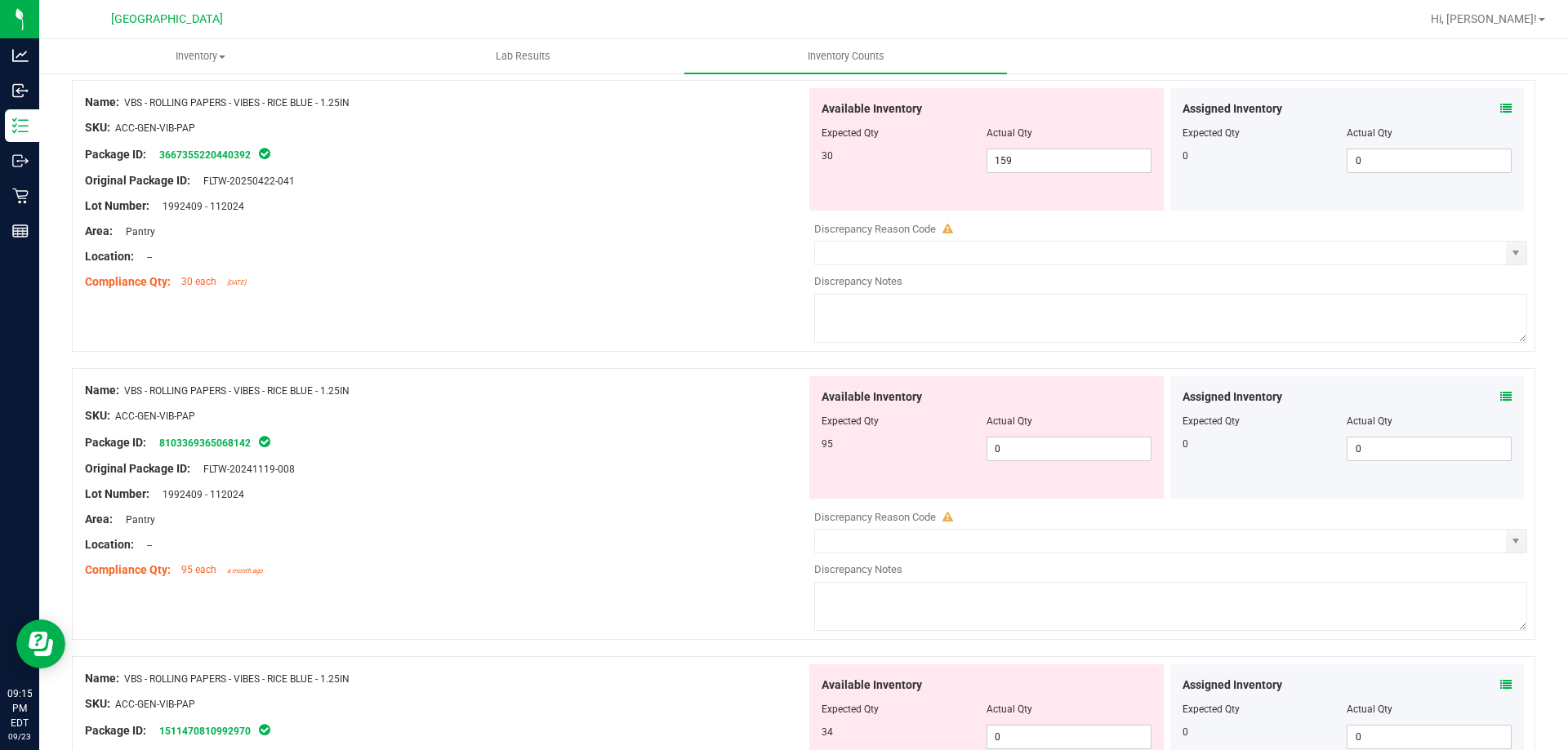
scroll to position [326, 0]
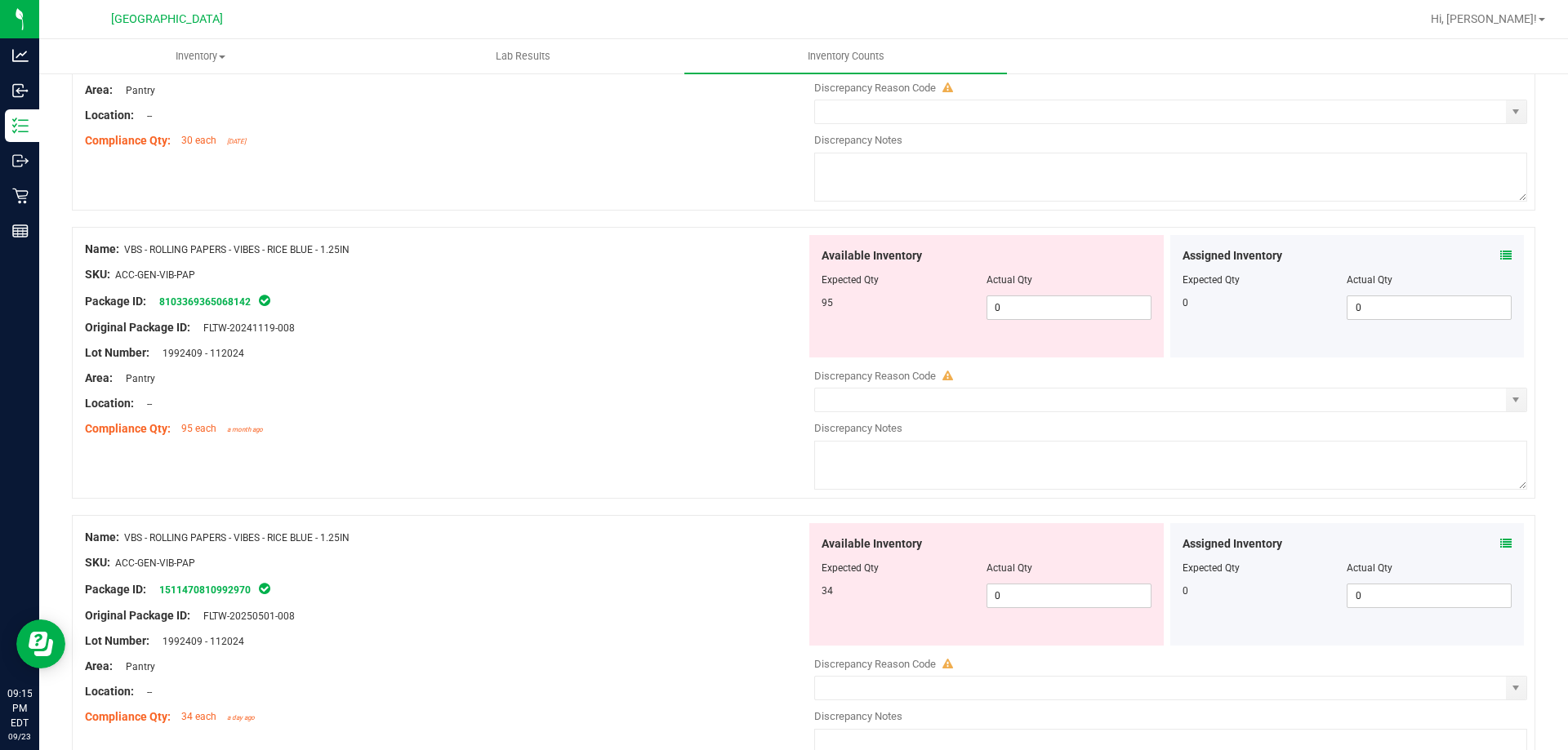
click at [1500, 544] on icon at bounding box center [1505, 543] width 11 height 11
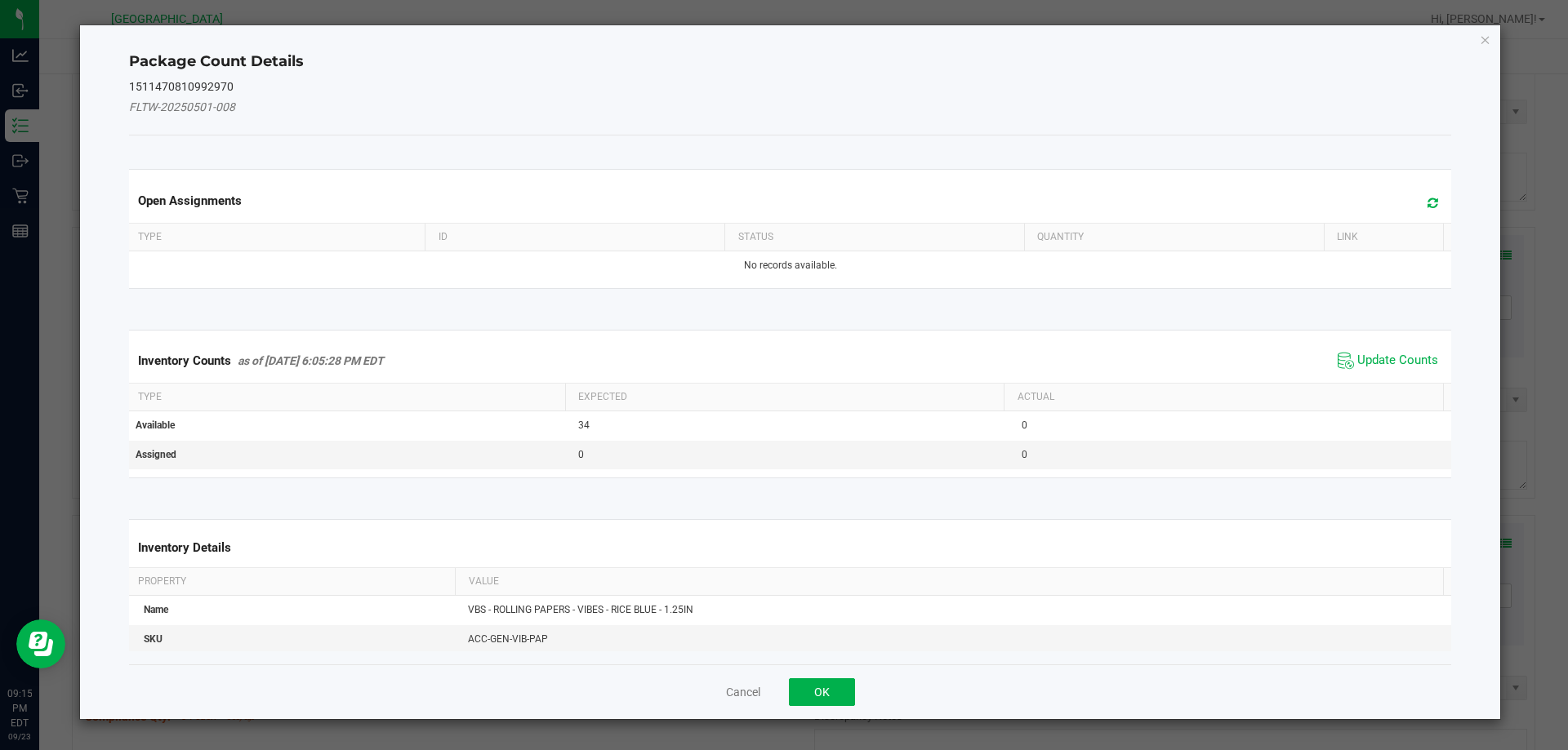
click at [1341, 366] on span "Update Counts" at bounding box center [1388, 361] width 108 height 24
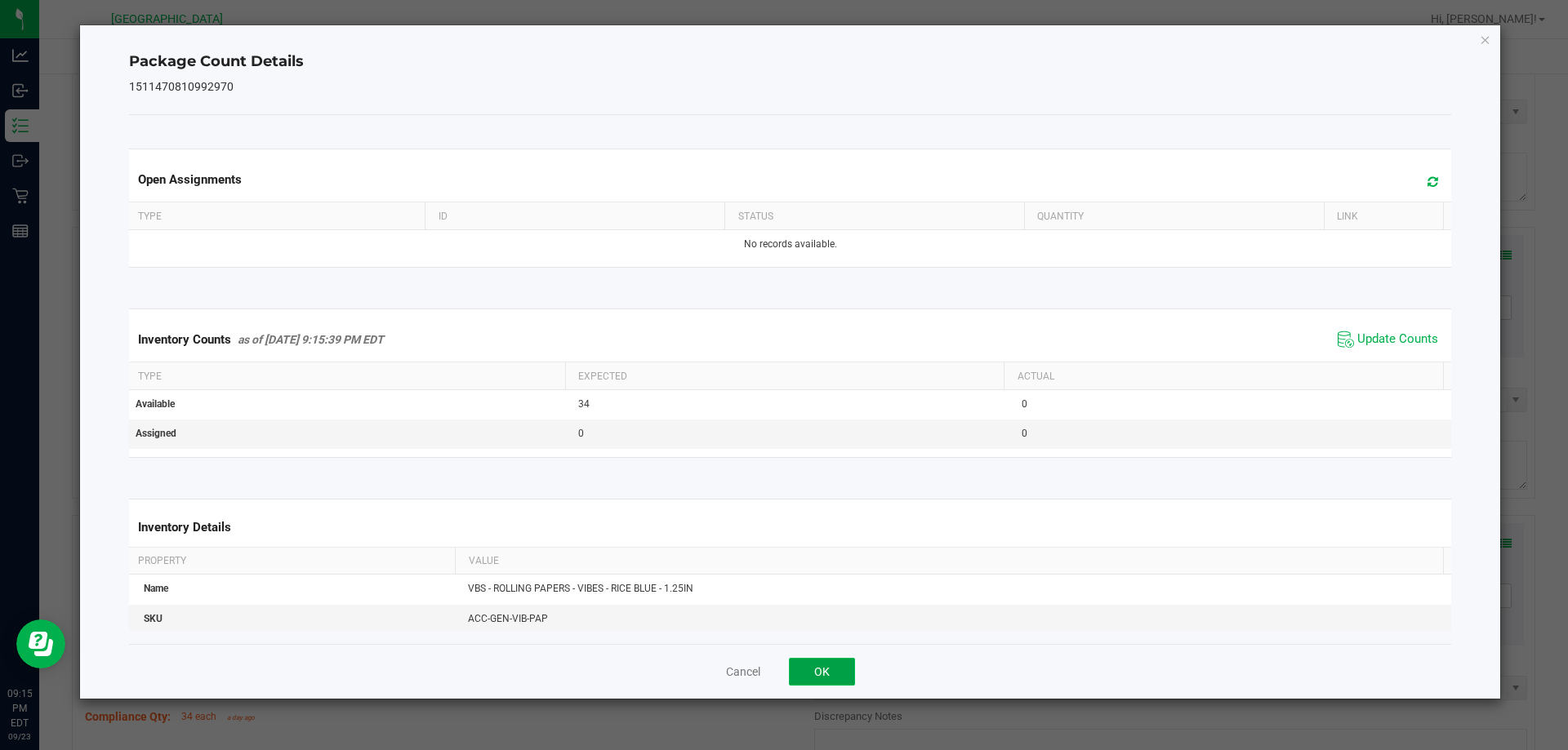
click at [827, 670] on button "OK" at bounding box center [821, 672] width 66 height 28
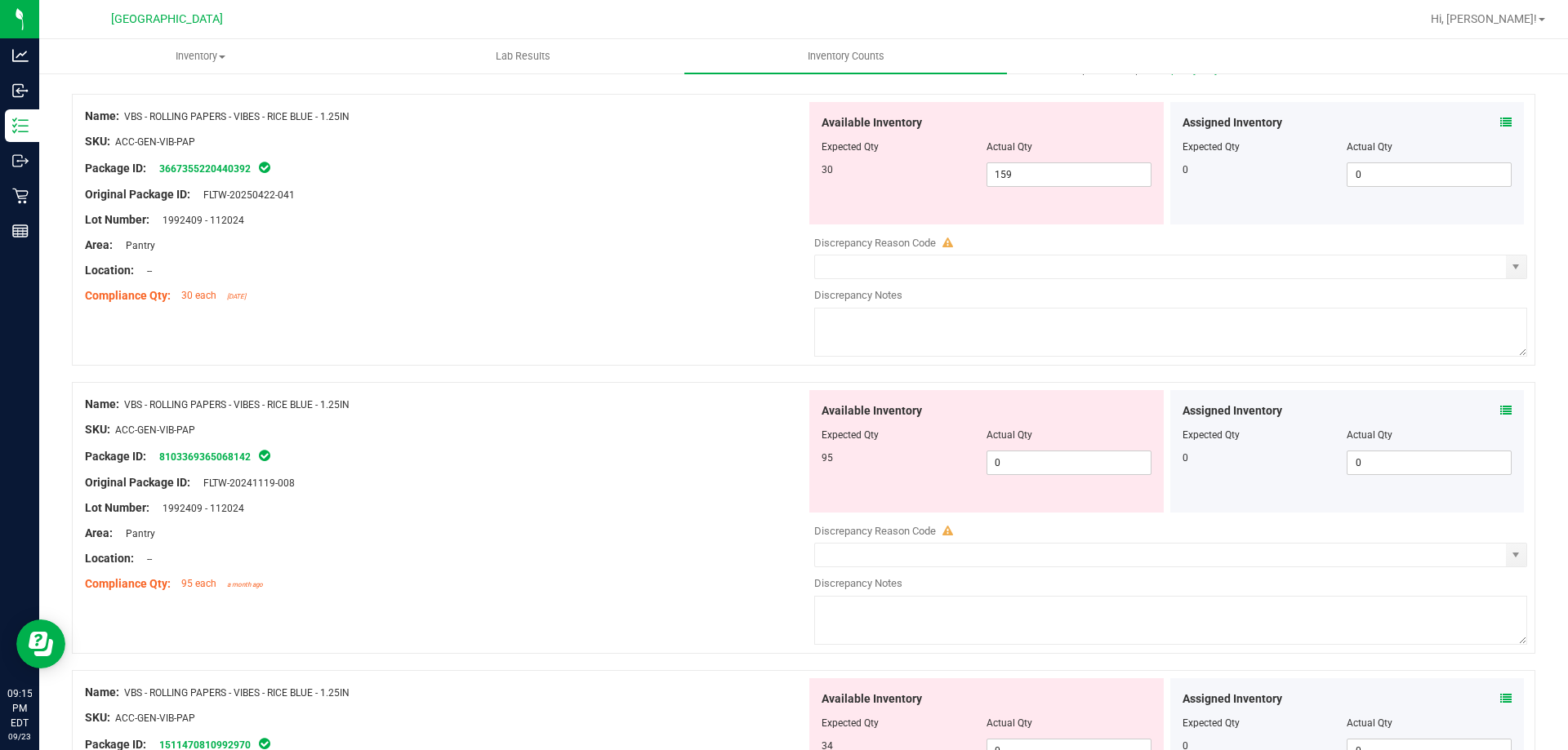
scroll to position [81, 0]
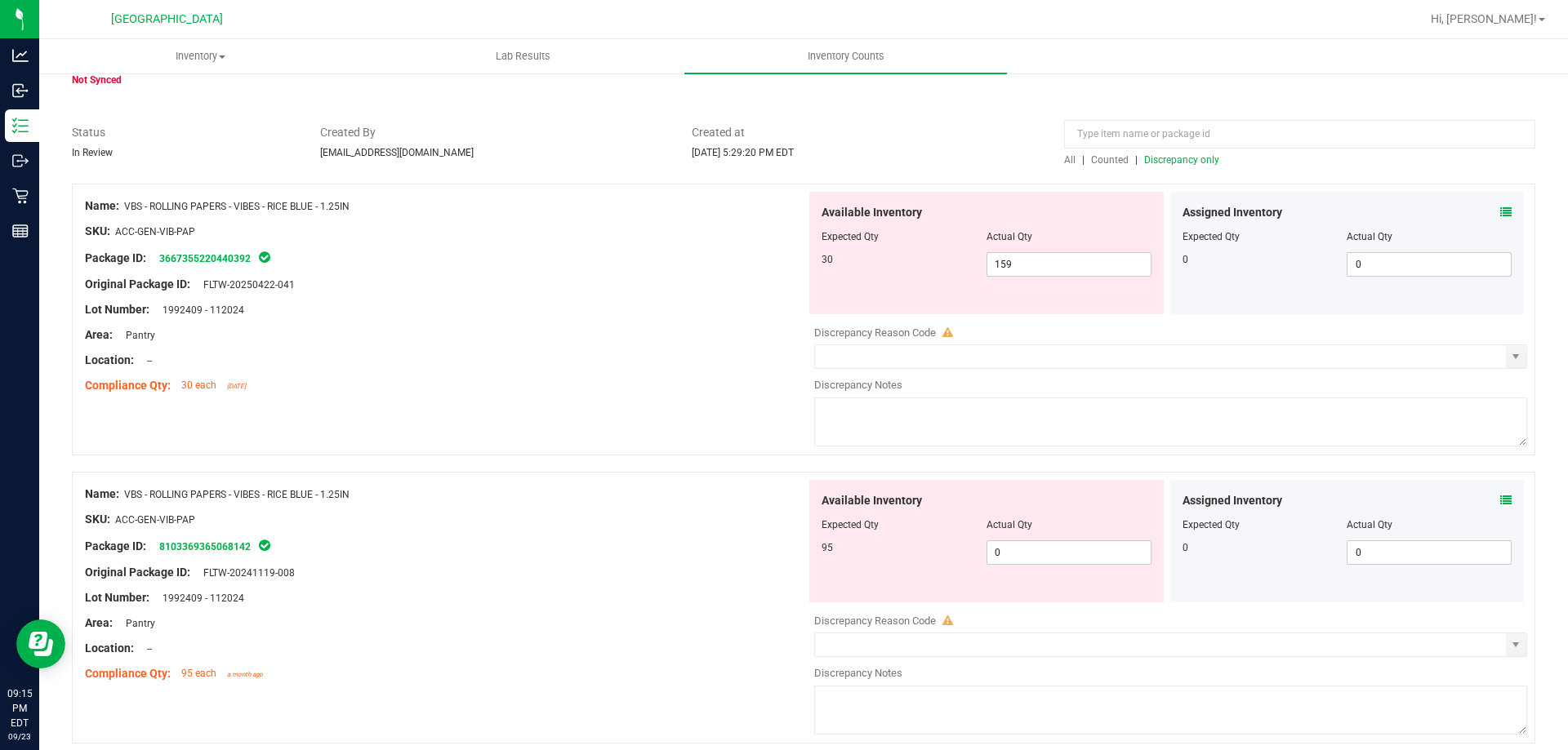
drag, startPoint x: 678, startPoint y: 327, endPoint x: 760, endPoint y: 327, distance: 82.0
click at [678, 327] on div "Area: Pantry" at bounding box center [445, 335] width 721 height 17
drag, startPoint x: 1015, startPoint y: 270, endPoint x: 947, endPoint y: 256, distance: 69.4
click at [948, 257] on div "30 159 159" at bounding box center [986, 264] width 329 height 24
type input "30"
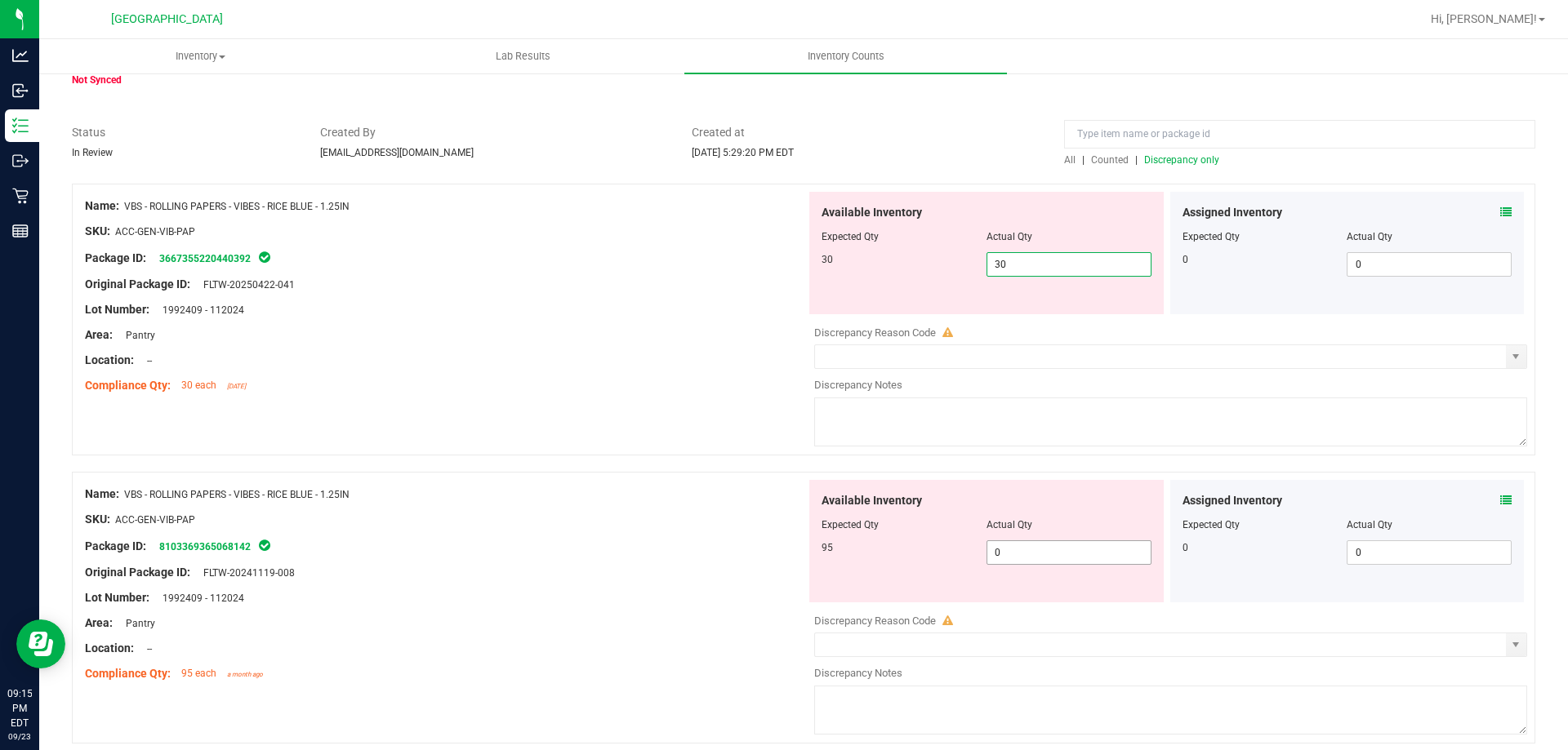
type input "30"
drag, startPoint x: 1024, startPoint y: 550, endPoint x: 833, endPoint y: 519, distance: 193.5
click at [863, 523] on div "Available Inventory Expected Qty Actual Qty 95 0 0" at bounding box center [987, 540] width 355 height 122
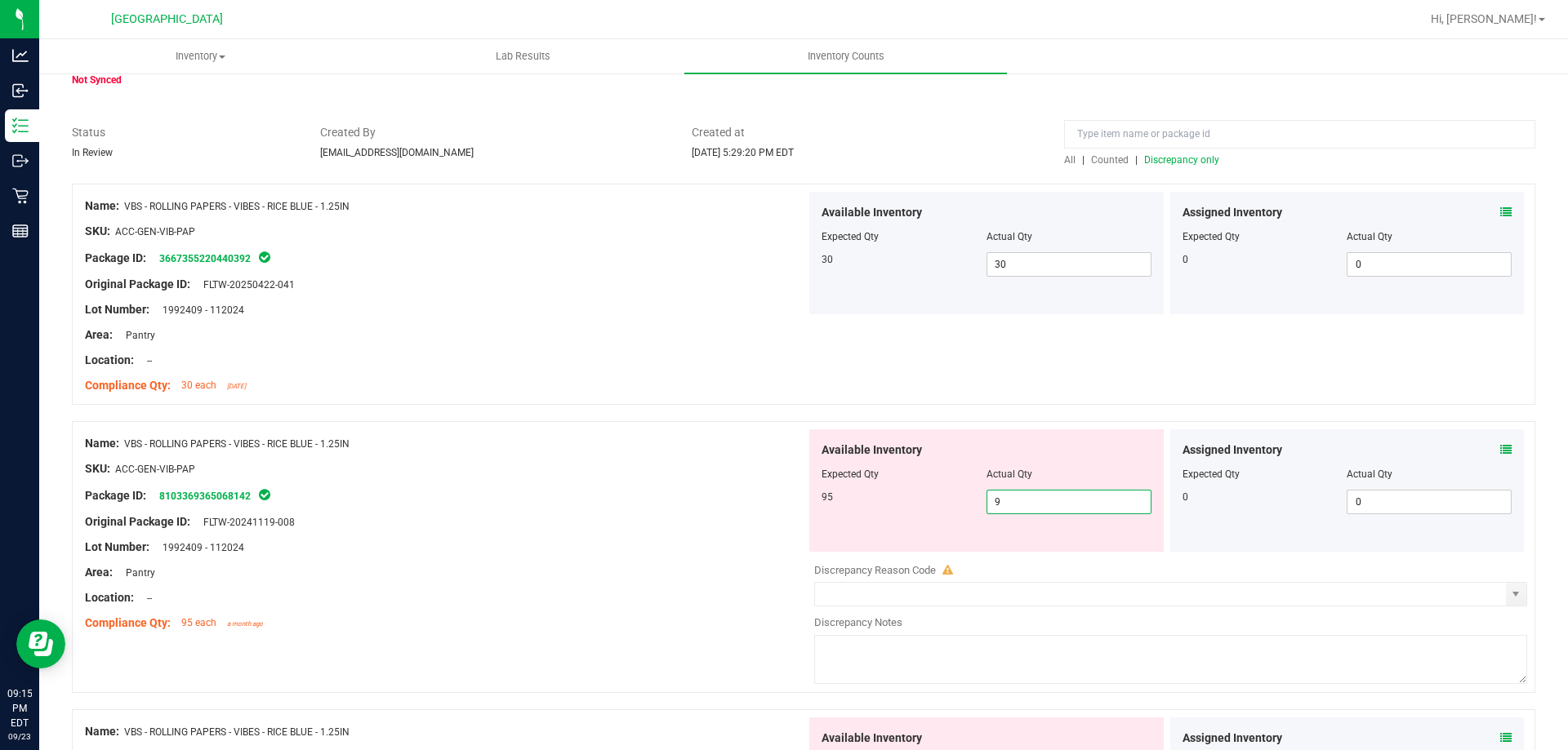
type input "95"
drag, startPoint x: 556, startPoint y: 481, endPoint x: 864, endPoint y: 593, distance: 327.7
click at [561, 480] on div at bounding box center [445, 481] width 721 height 8
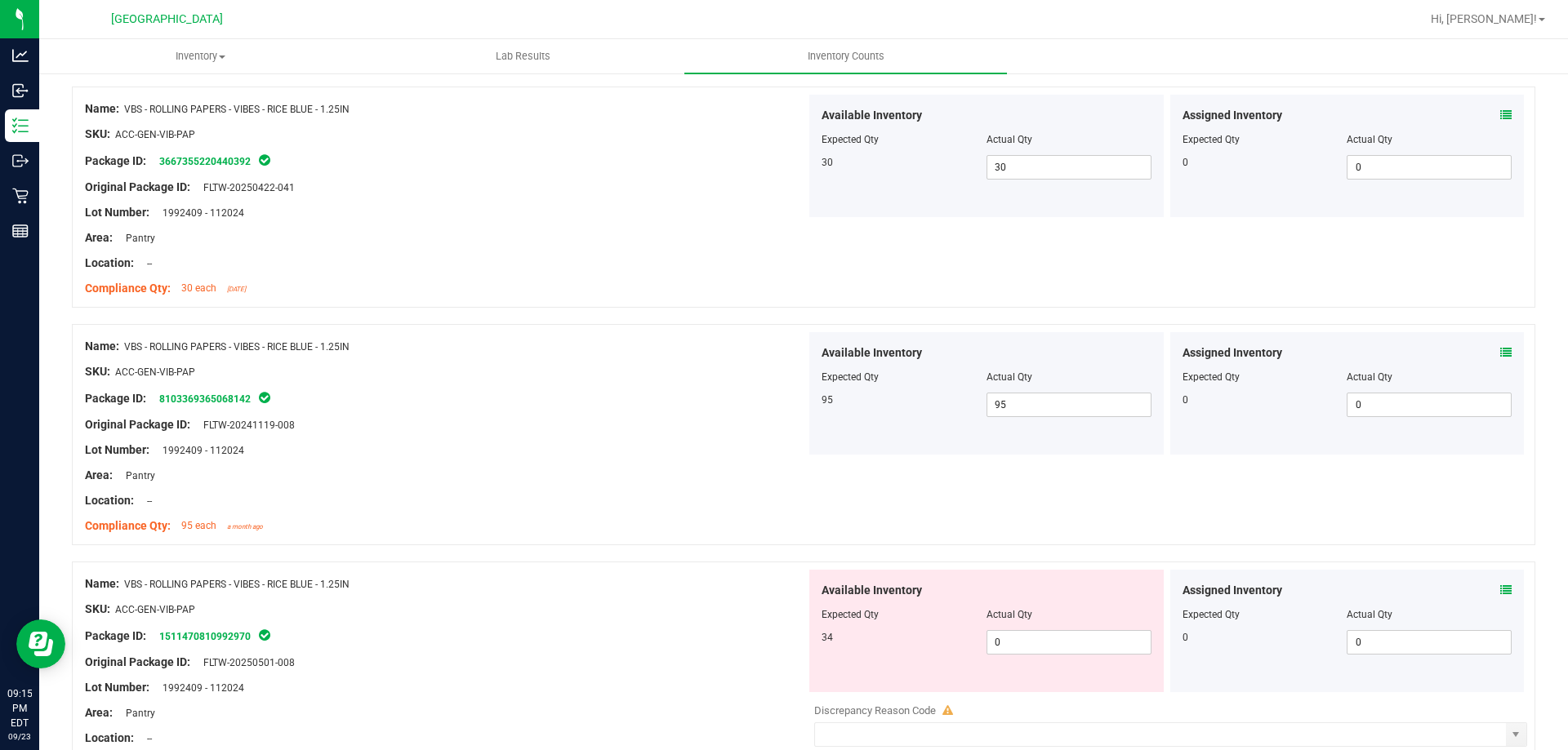
scroll to position [326, 0]
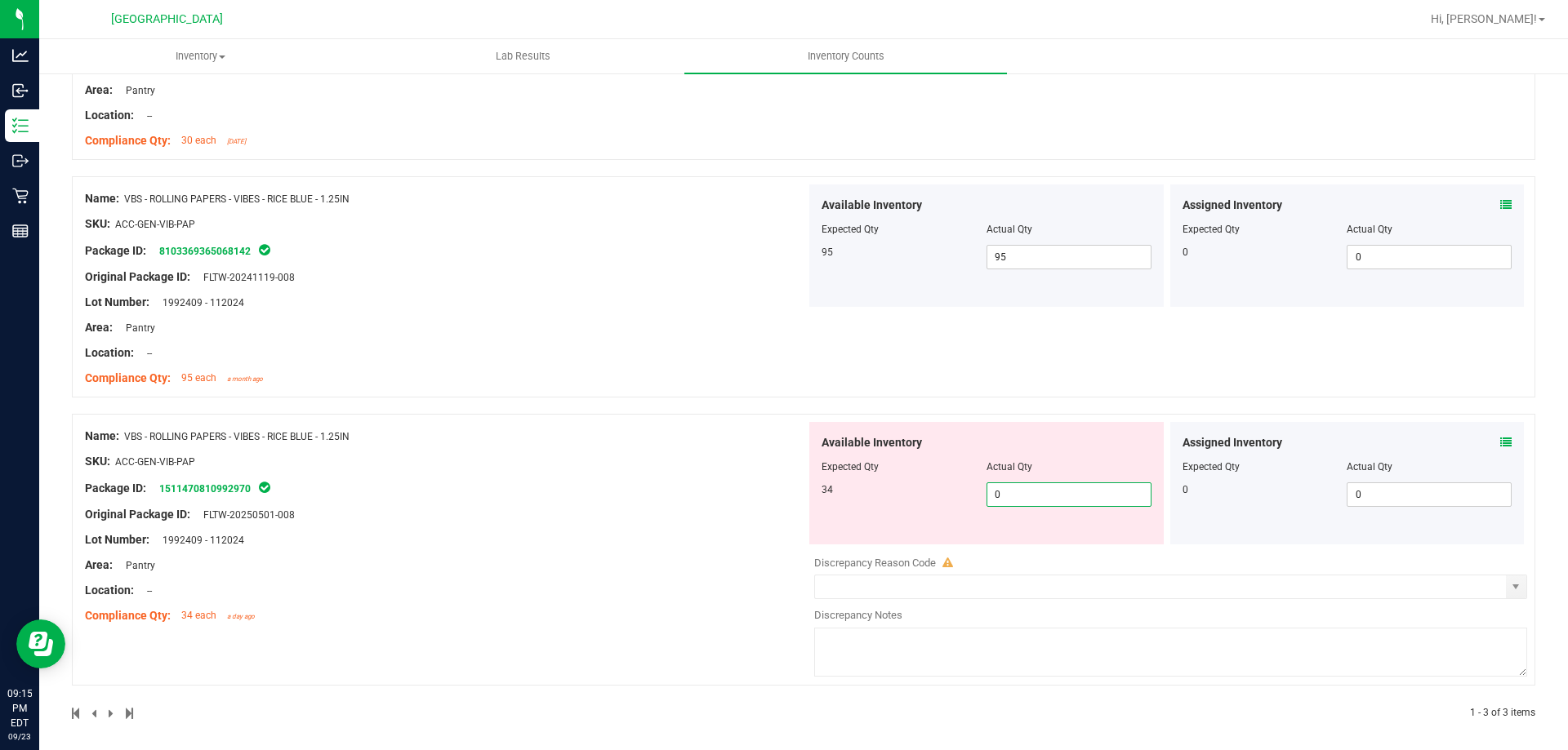
drag, startPoint x: 1008, startPoint y: 493, endPoint x: 914, endPoint y: 472, distance: 96.3
click at [937, 478] on div "Available Inventory Expected Qty Actual Qty 34 0 0" at bounding box center [987, 482] width 355 height 122
type input "34"
click at [679, 479] on div "Name: VBS - ROLLING PAPERS - VIBES - RICE BLUE - 1.25IN SKU: ACC-GEN-VIB-PAP Pa…" at bounding box center [445, 525] width 721 height 208
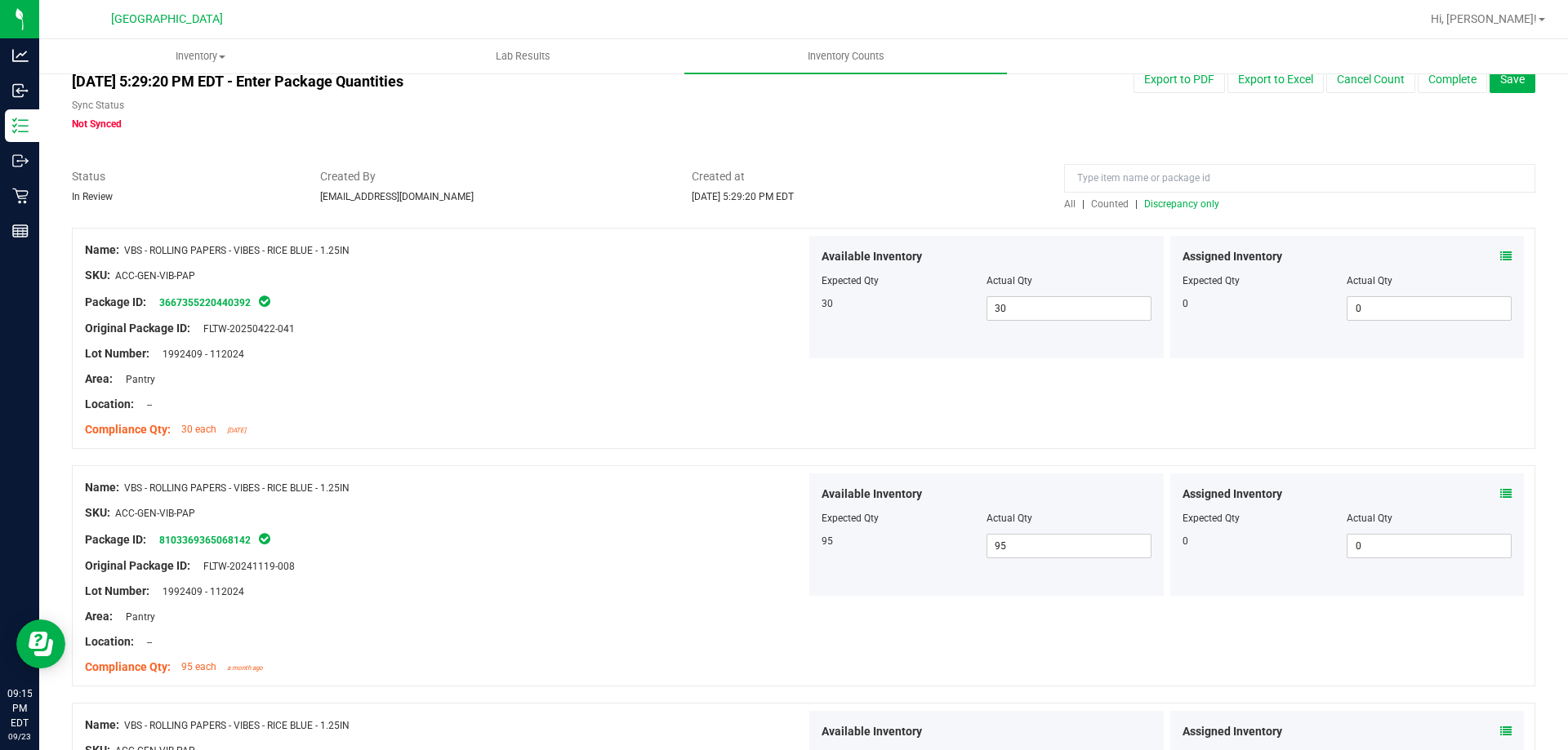
scroll to position [0, 0]
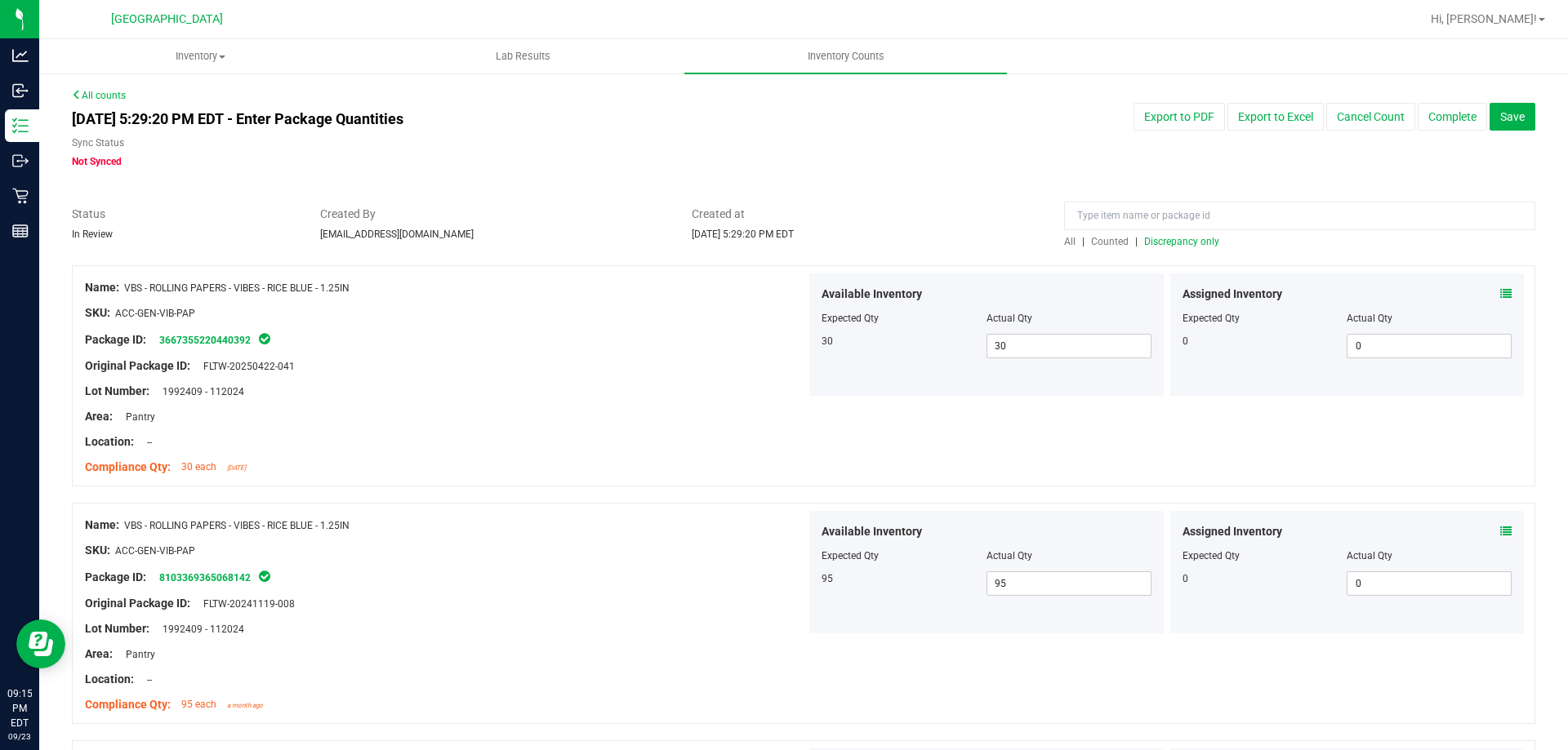
click at [1156, 241] on span "Discrepancy only" at bounding box center [1182, 242] width 75 height 11
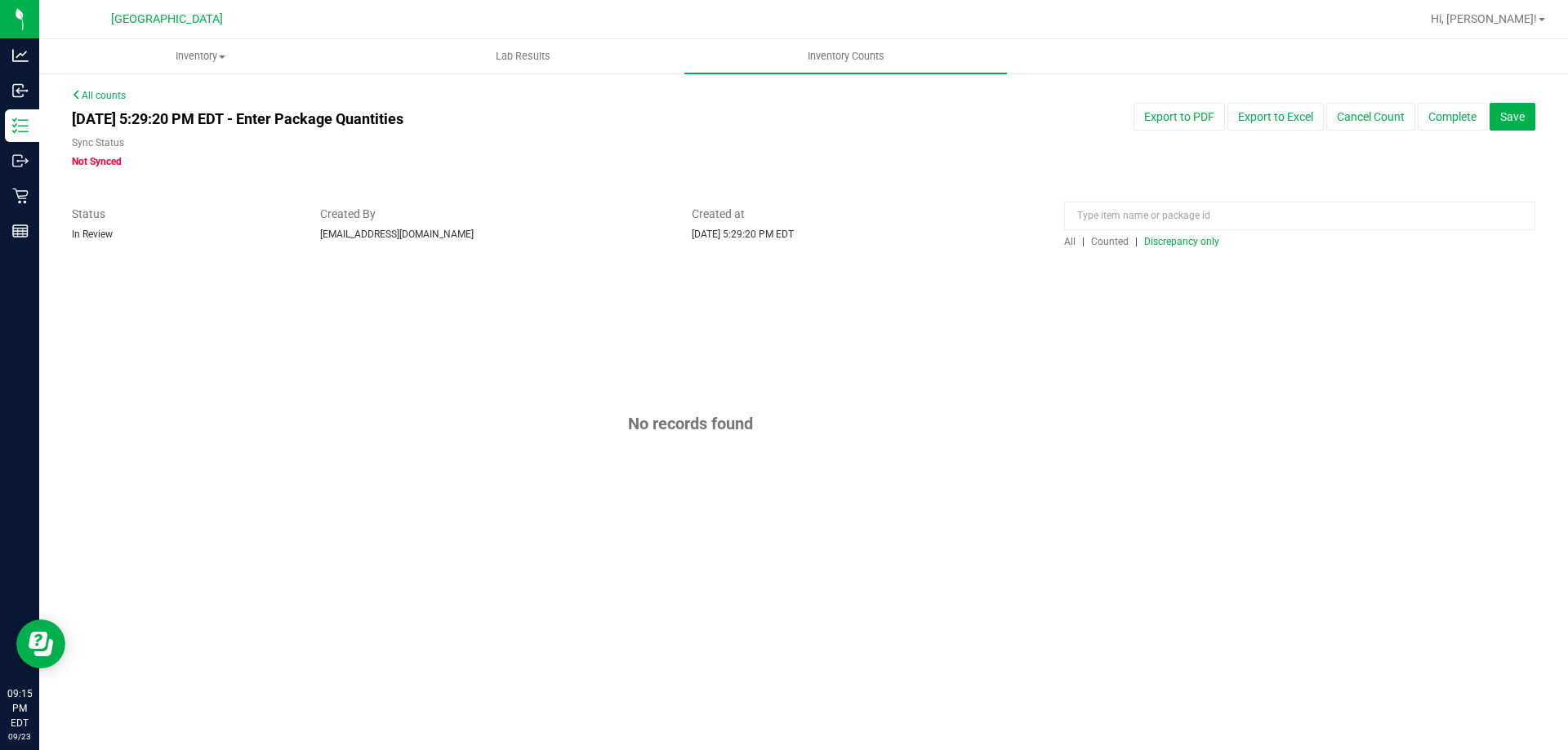
click at [1179, 249] on div at bounding box center [804, 257] width 1463 height 16
click at [1170, 249] on div at bounding box center [804, 257] width 1463 height 16
click at [1160, 243] on span "Discrepancy only" at bounding box center [1182, 242] width 75 height 11
click at [1437, 123] on button "Complete" at bounding box center [1452, 117] width 69 height 28
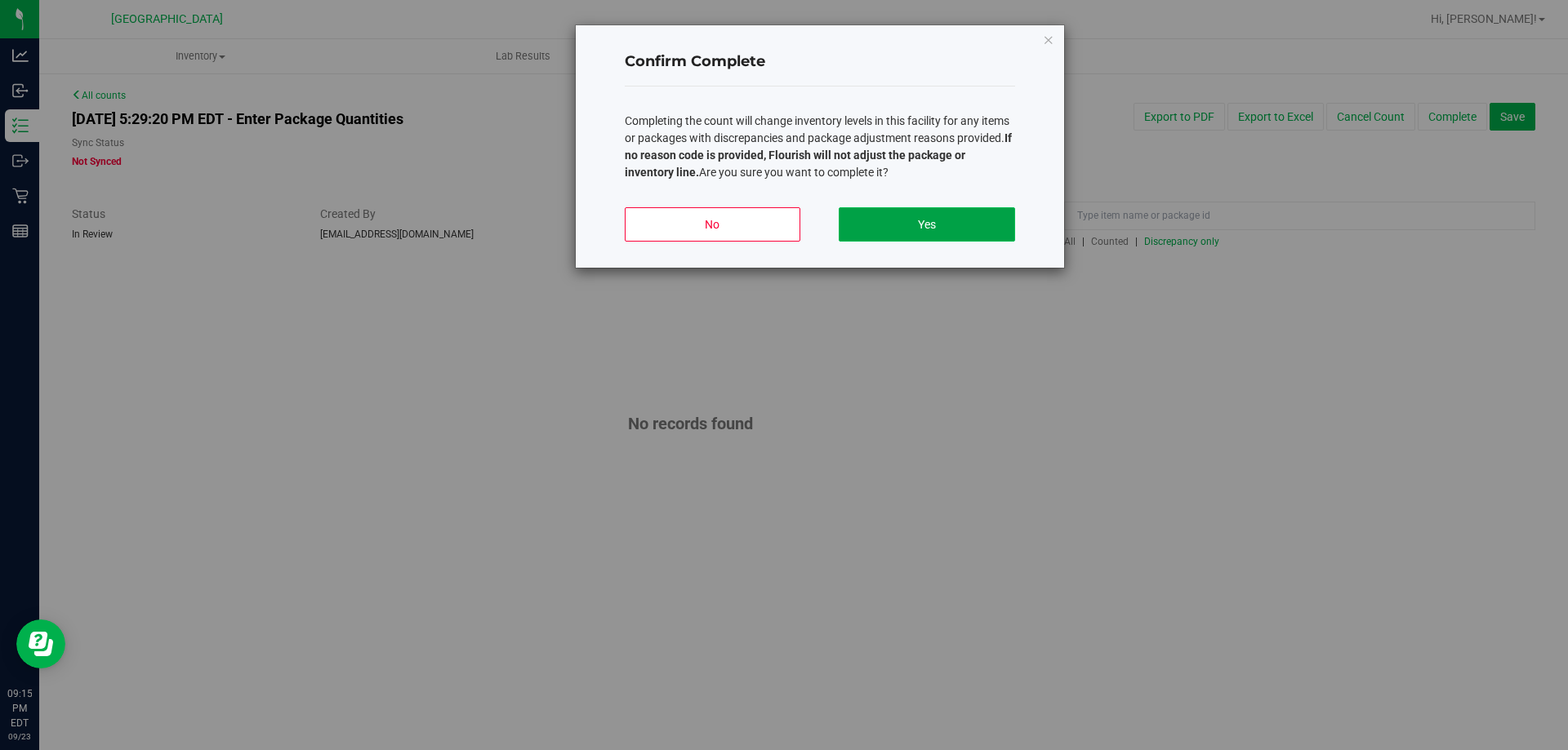
click at [987, 217] on button "Yes" at bounding box center [926, 224] width 175 height 35
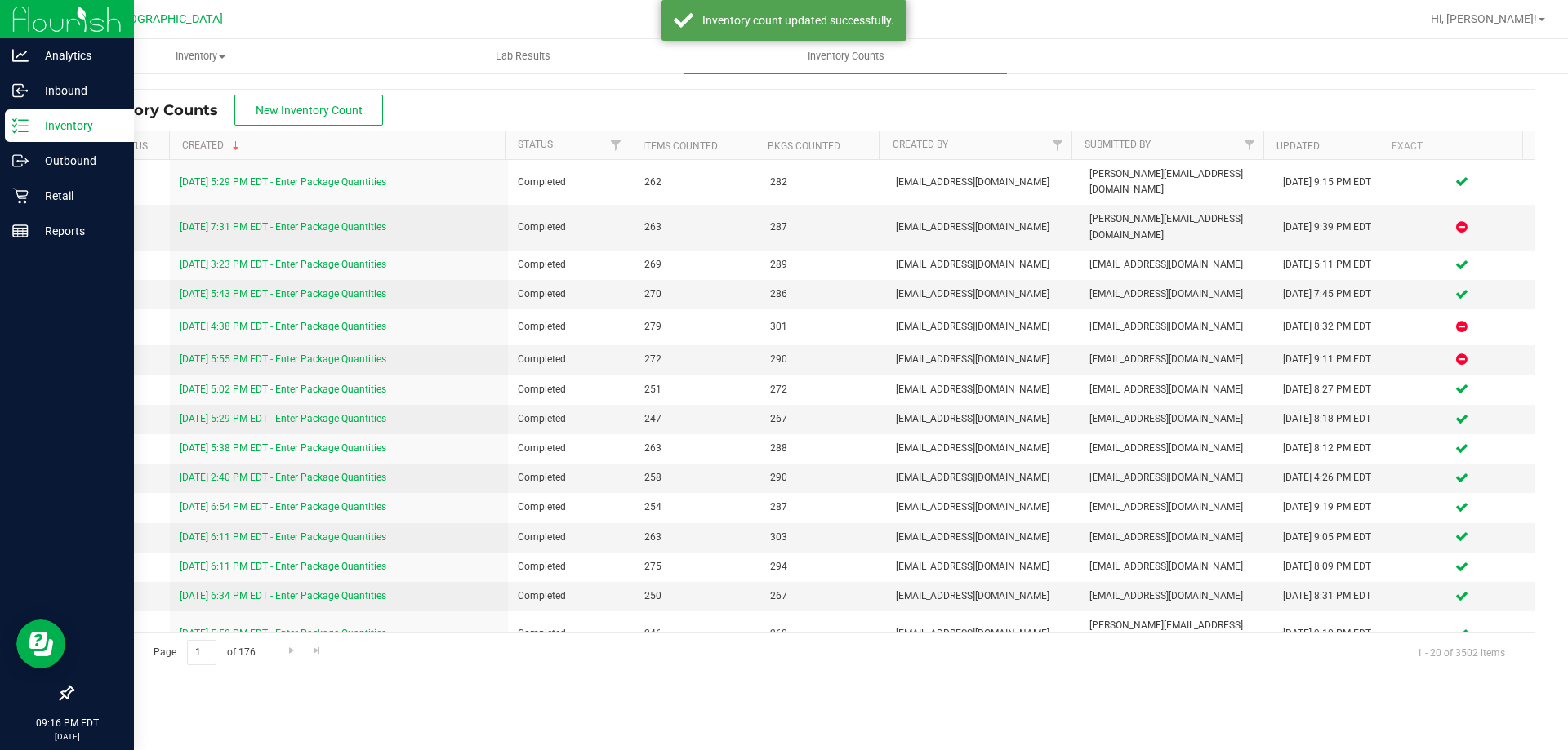
click at [22, 112] on div "Inventory" at bounding box center [69, 125] width 129 height 33
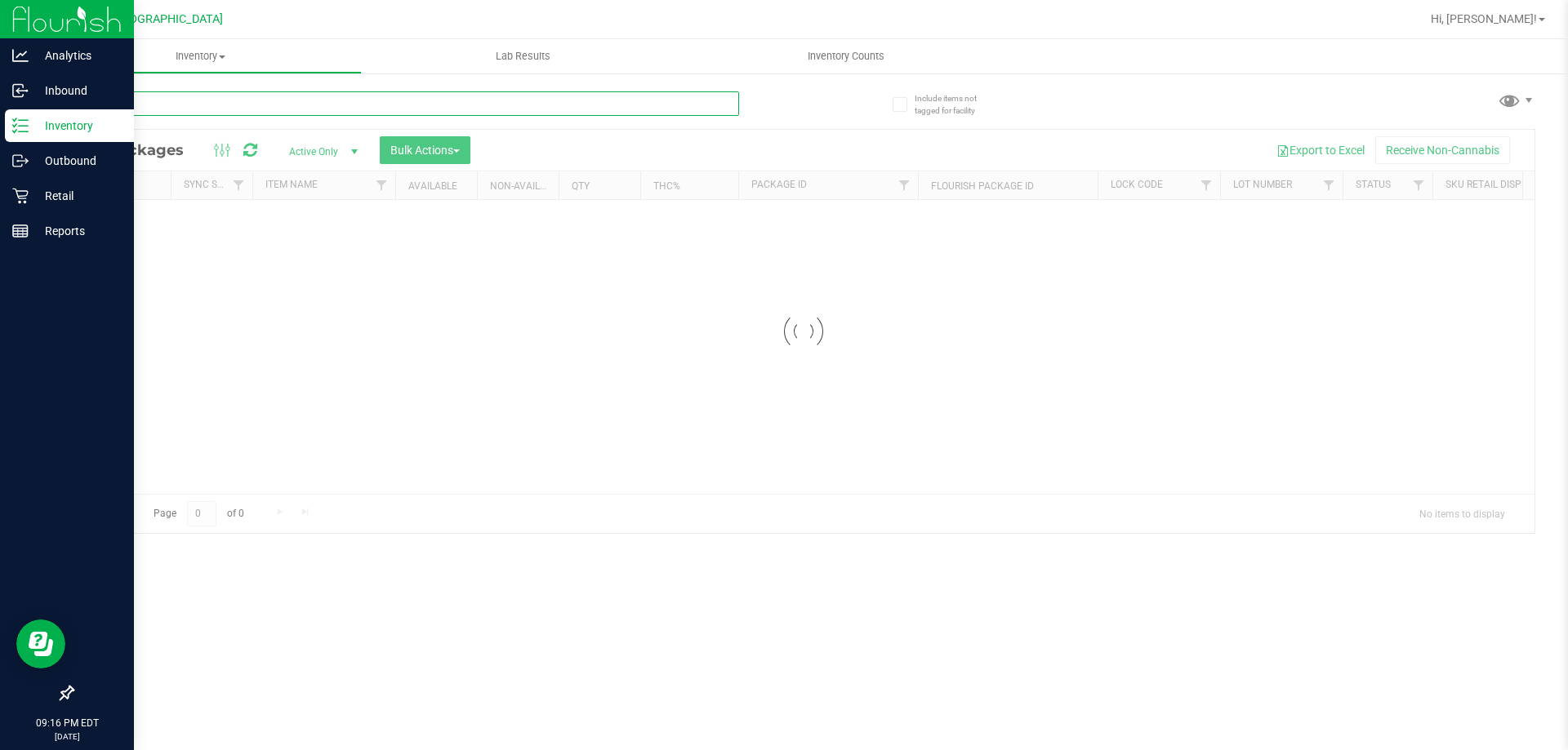
click at [216, 108] on input "text" at bounding box center [405, 104] width 667 height 24
type input "BLUE"
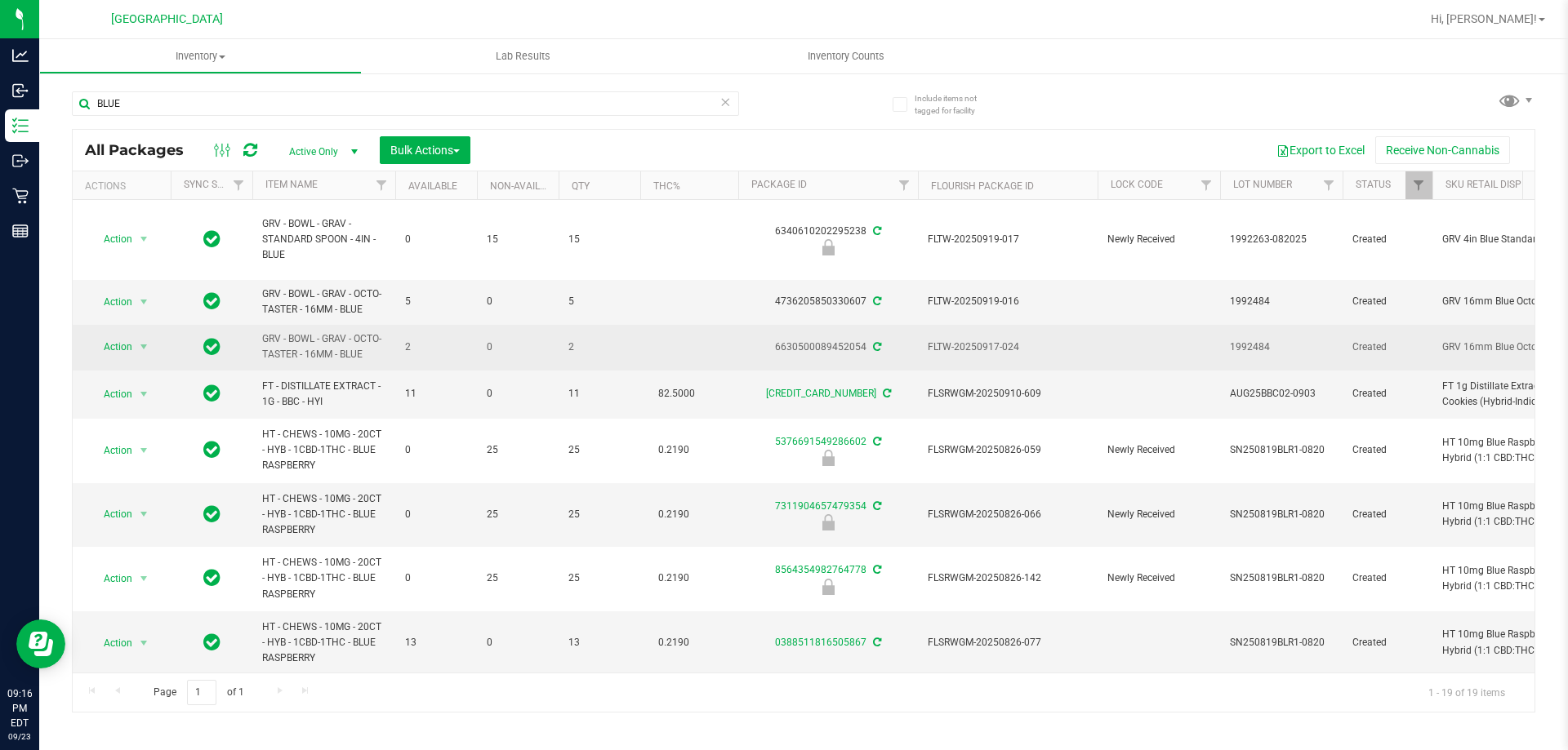
drag, startPoint x: 375, startPoint y: 354, endPoint x: 199, endPoint y: 336, distance: 176.9
copy tr "GRV - BOWL - GRAV - OCTO-TASTER - 16MM - BLUE"
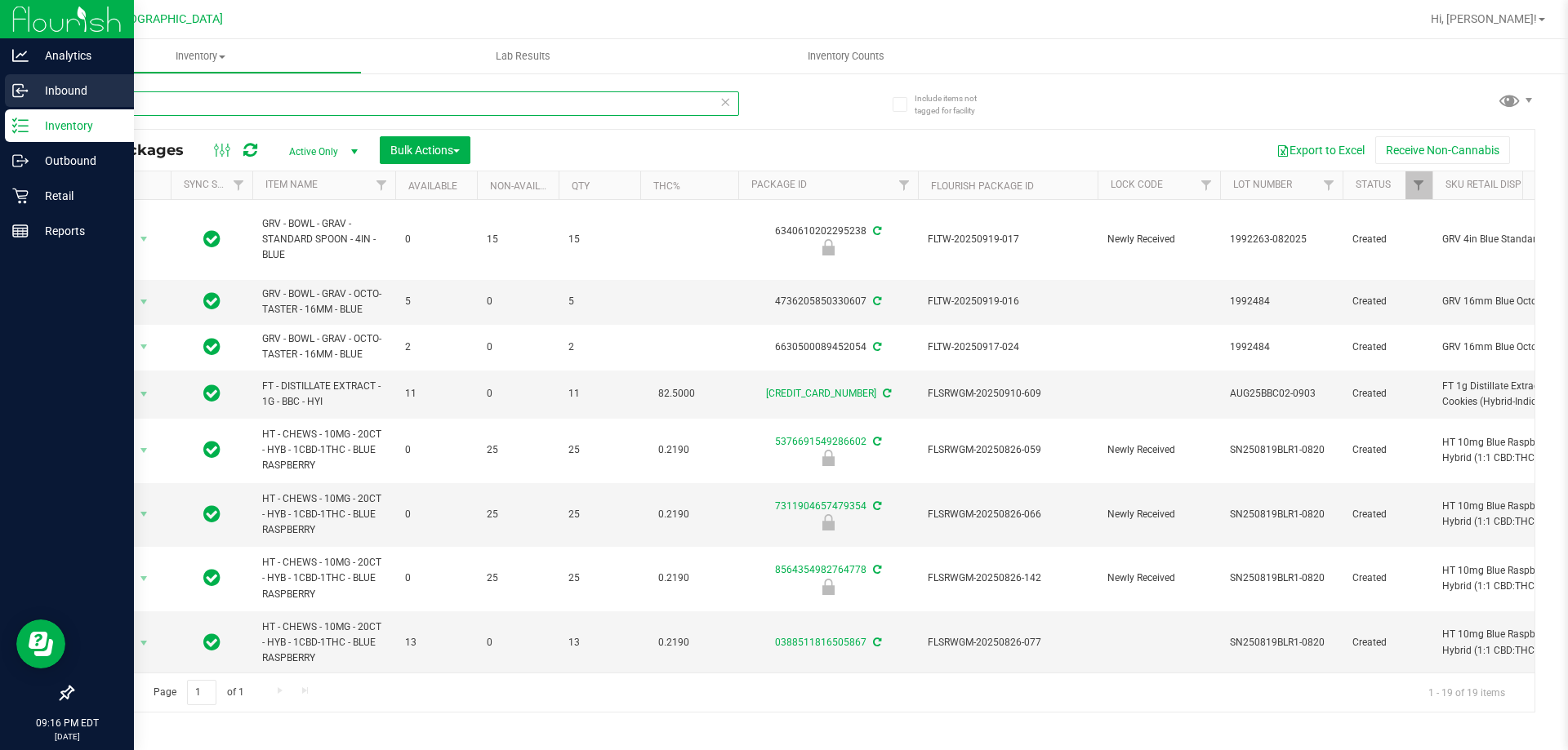
drag, startPoint x: 187, startPoint y: 101, endPoint x: 0, endPoint y: 94, distance: 187.1
click at [0, 94] on div "Analytics Inbound Inventory Outbound Retail Reports 09:16 PM EDT 09/23/2025 09/…" at bounding box center [784, 375] width 1568 height 750
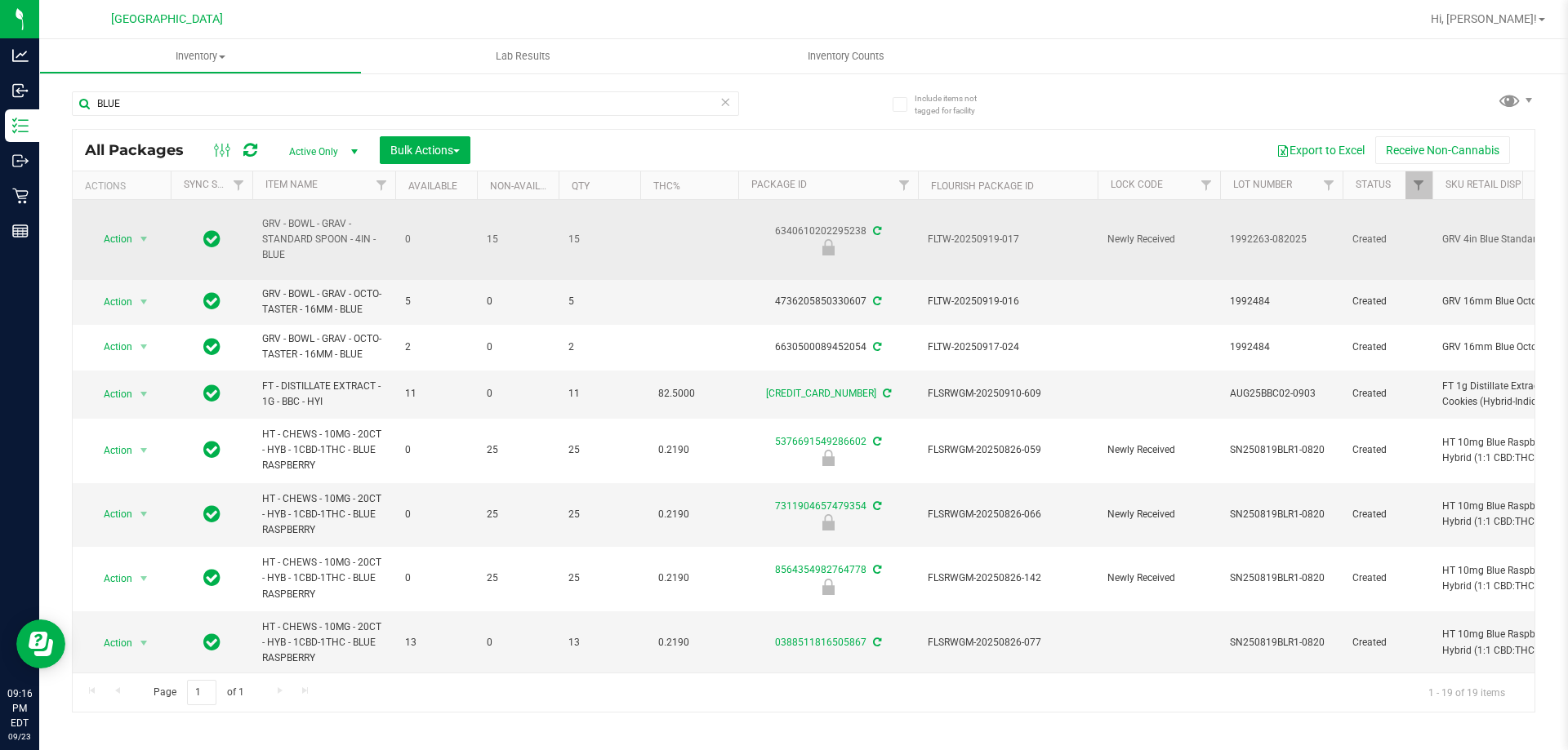
click at [299, 257] on span "GRV - BOWL - GRAV - STANDARD SPOON - 4IN - BLUE" at bounding box center [324, 240] width 123 height 48
drag, startPoint x: 308, startPoint y: 262, endPoint x: 248, endPoint y: 241, distance: 63.6
copy tr "GRV - BOWL - GRAV - STANDARD SPOON - 4IN - BLUE"
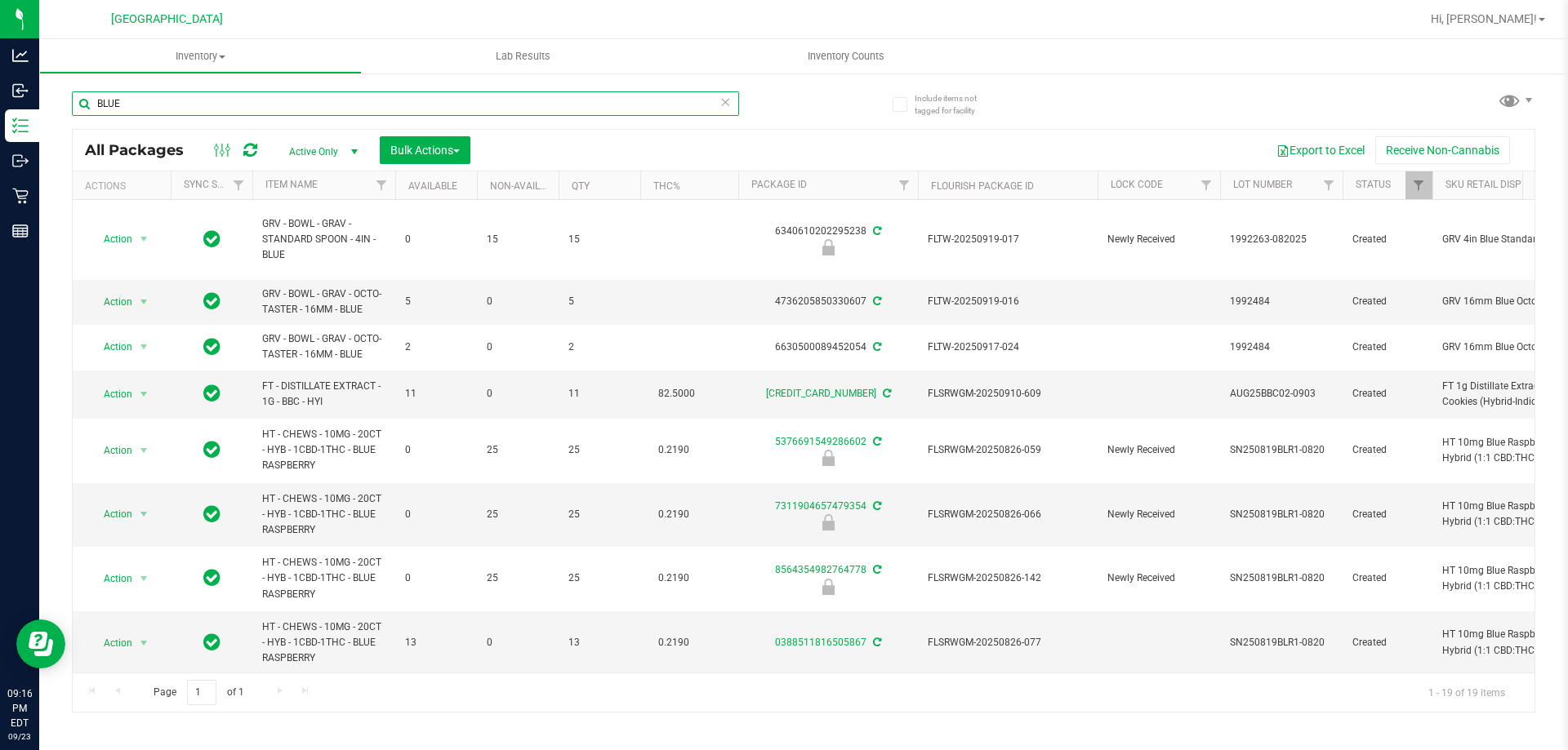
drag, startPoint x: 171, startPoint y: 95, endPoint x: 39, endPoint y: 93, distance: 132.0
click at [39, 93] on div "Include items not tagged for facility BLUE All Packages Active Only Active Only…" at bounding box center [804, 321] width 1529 height 498
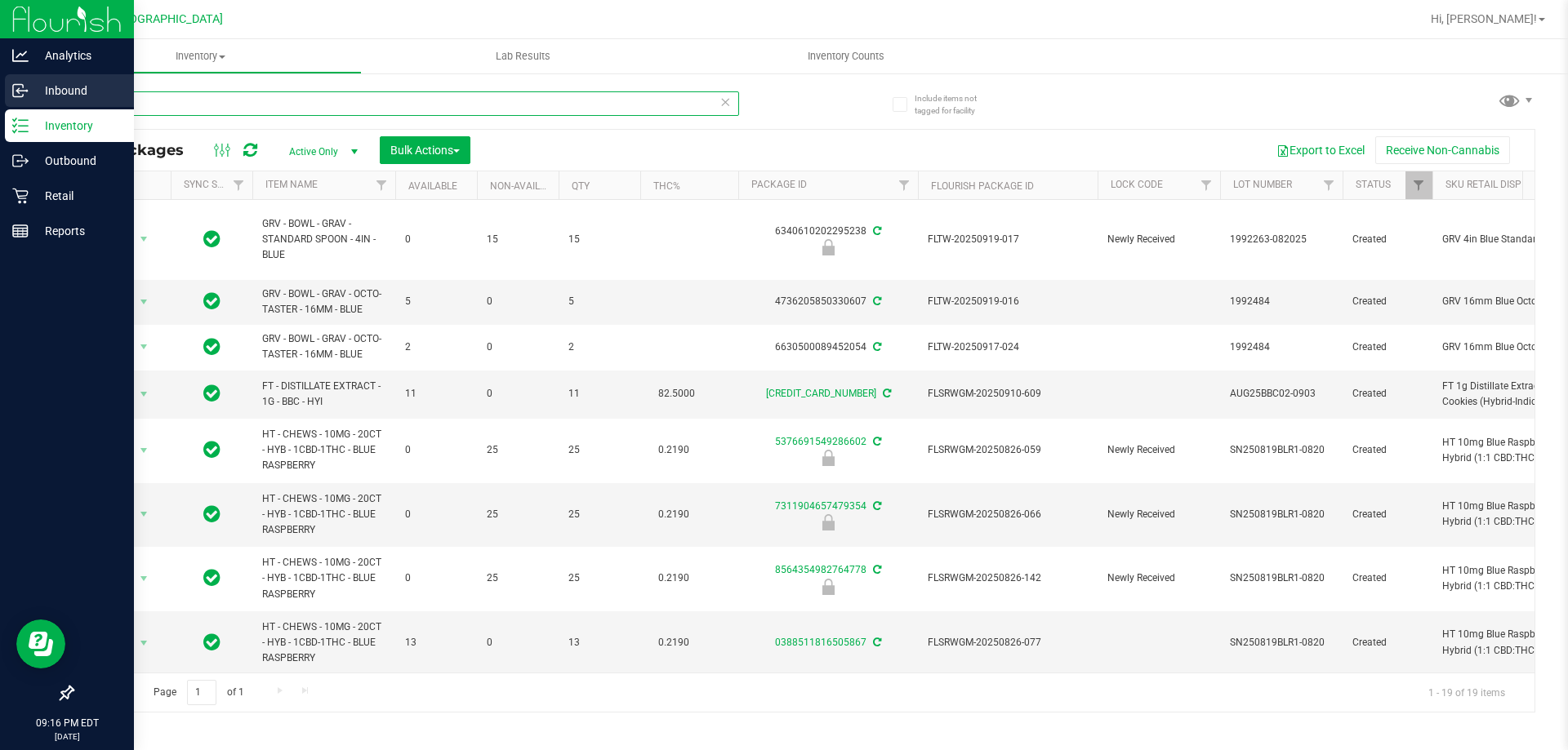
paste input "GRV - BOWL - GRAV - STANDARD SPOON - 4IN -"
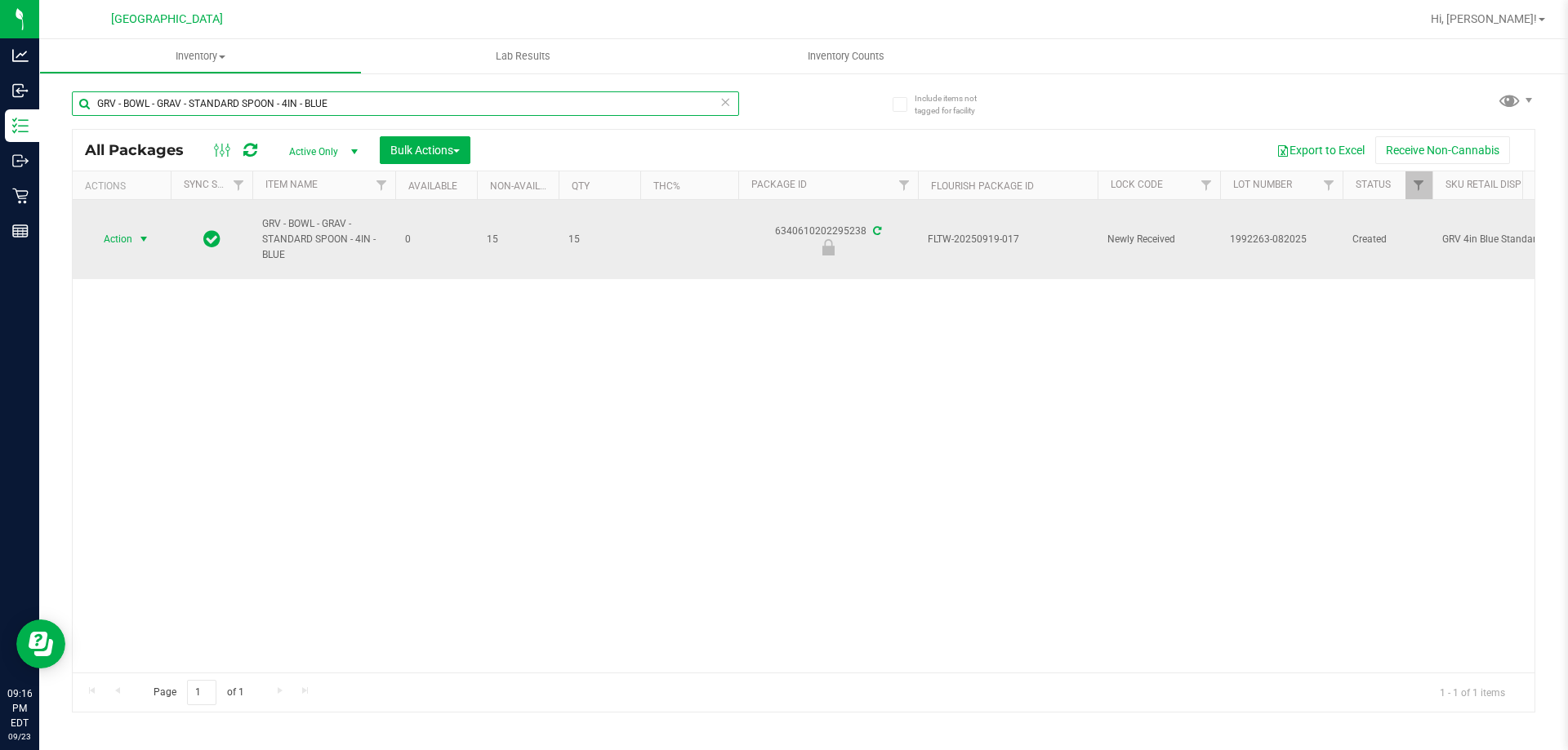
type input "GRV - BOWL - GRAV - STANDARD SPOON - 4IN - BLUE"
click at [130, 243] on span "Action" at bounding box center [110, 239] width 44 height 22
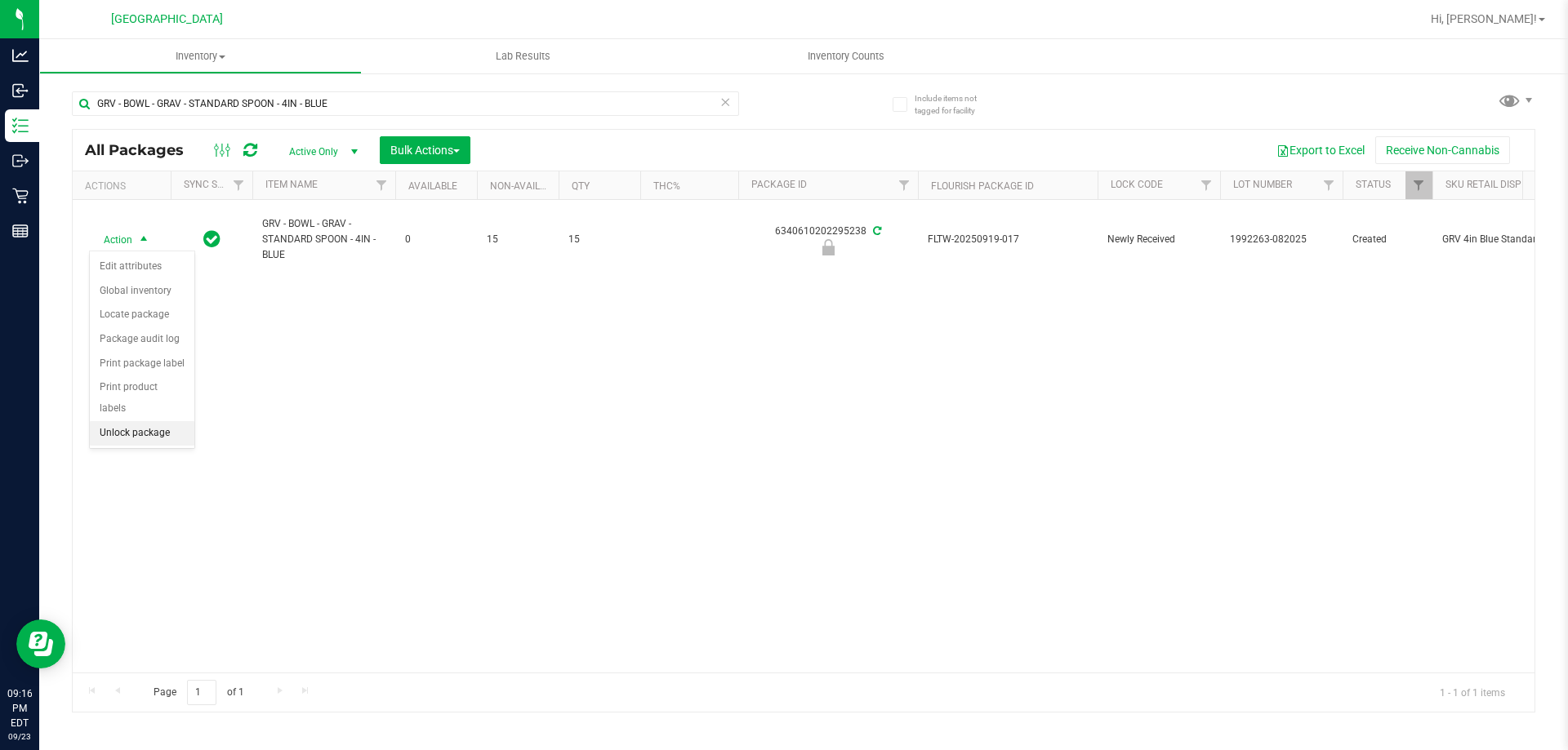
click at [131, 421] on li "Unlock package" at bounding box center [142, 433] width 105 height 24
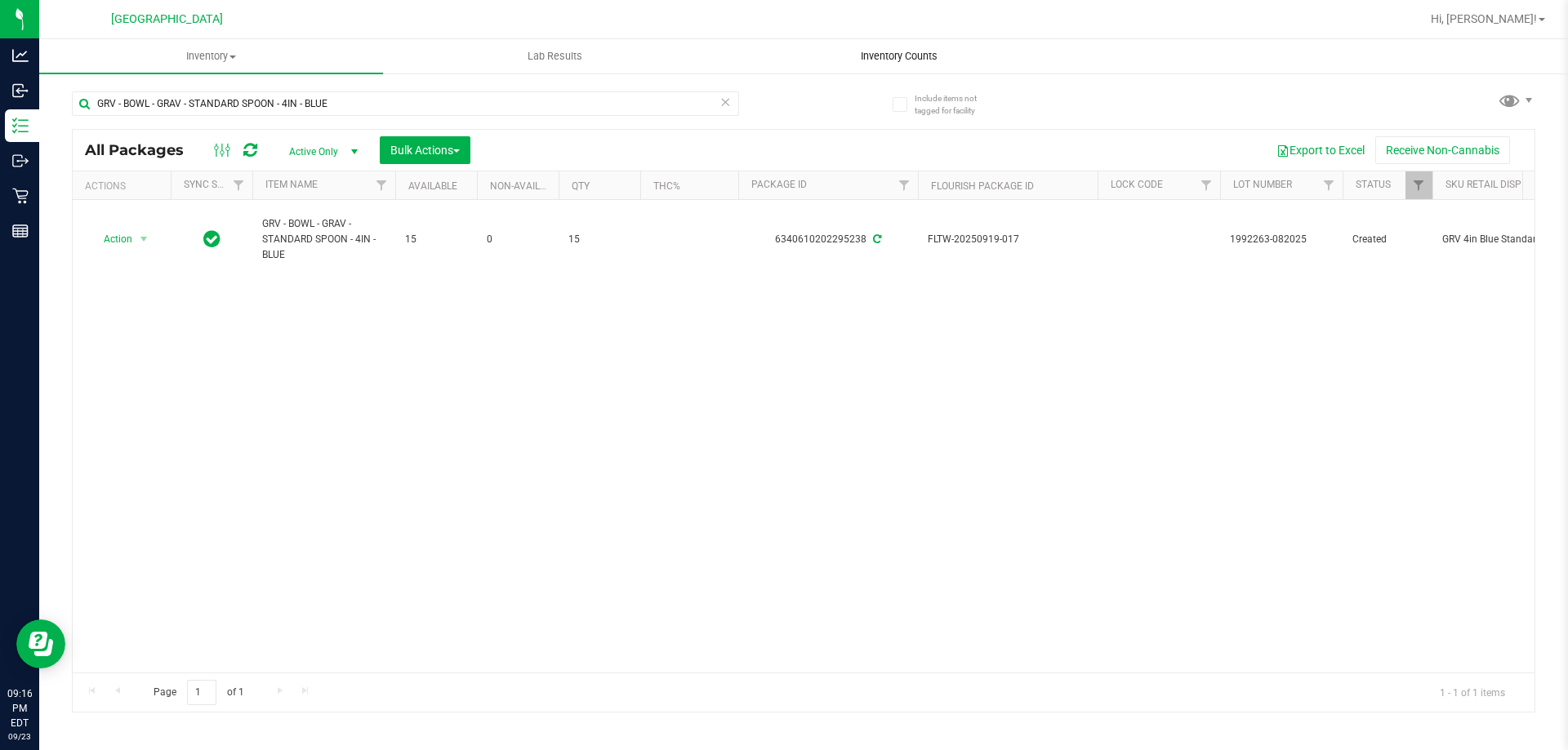
click at [903, 49] on span "Inventory Counts" at bounding box center [898, 56] width 120 height 15
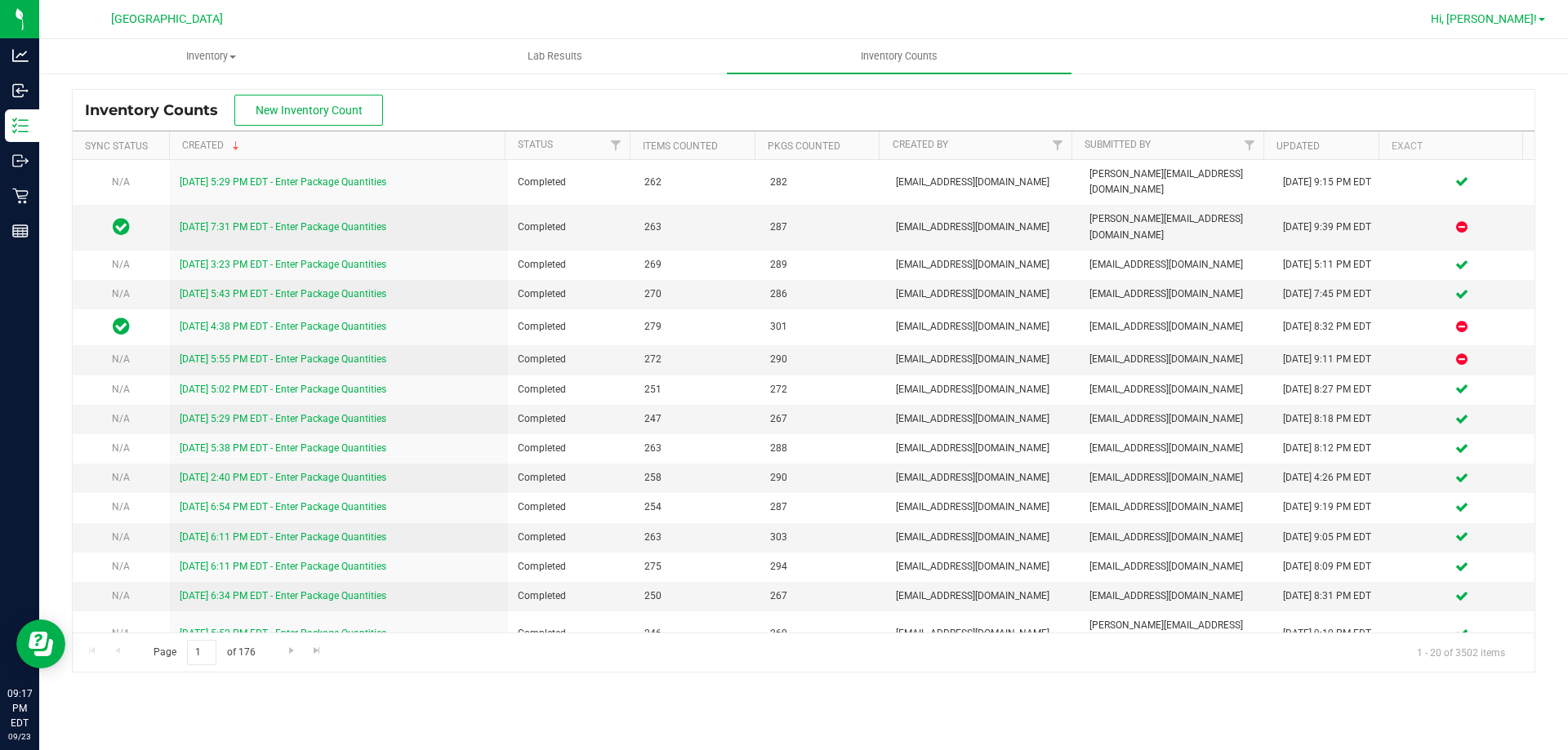
click at [1535, 19] on span "Hi, [PERSON_NAME]!" at bounding box center [1484, 19] width 106 height 13
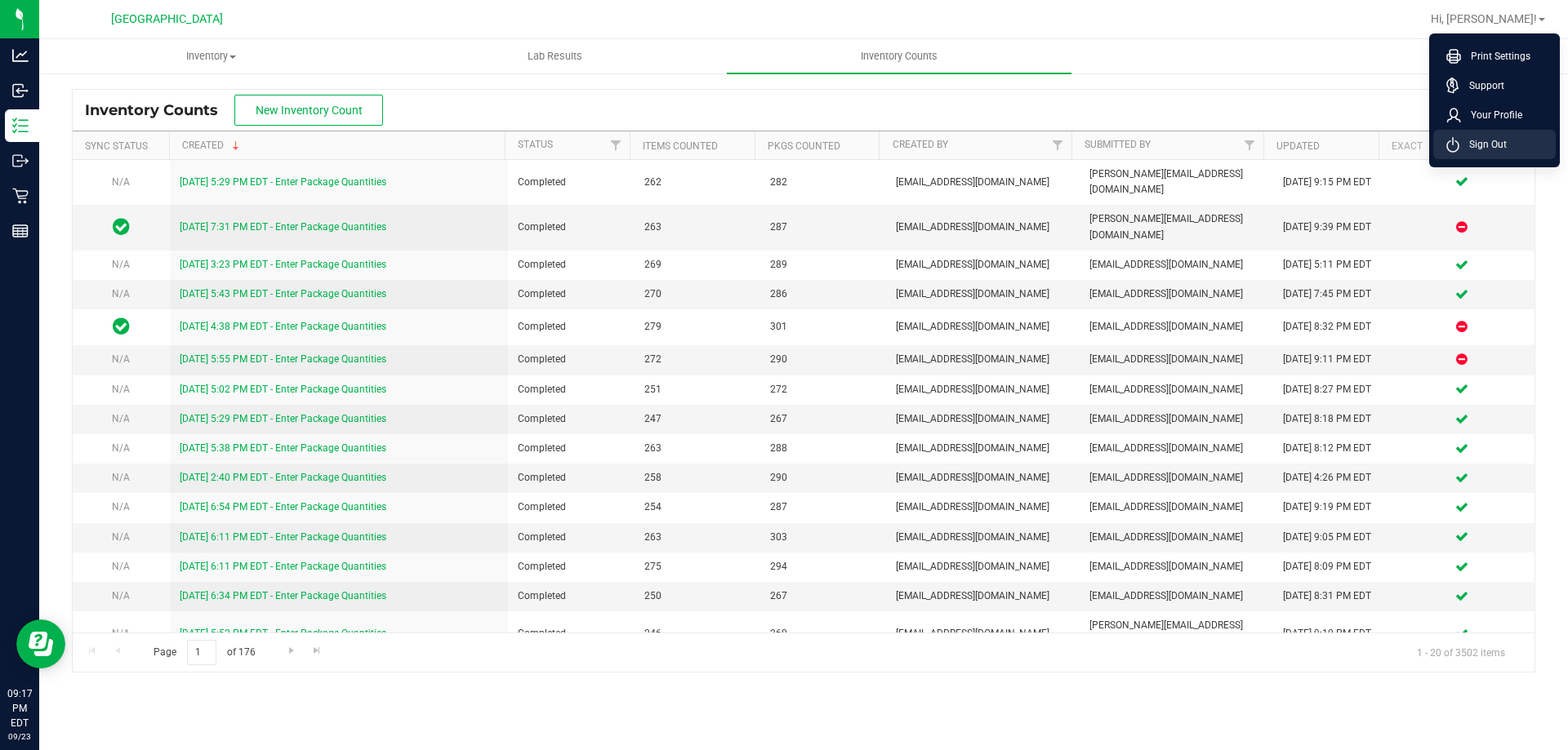
click at [1502, 146] on span "Sign Out" at bounding box center [1482, 144] width 48 height 16
